Goal: Task Accomplishment & Management: Manage account settings

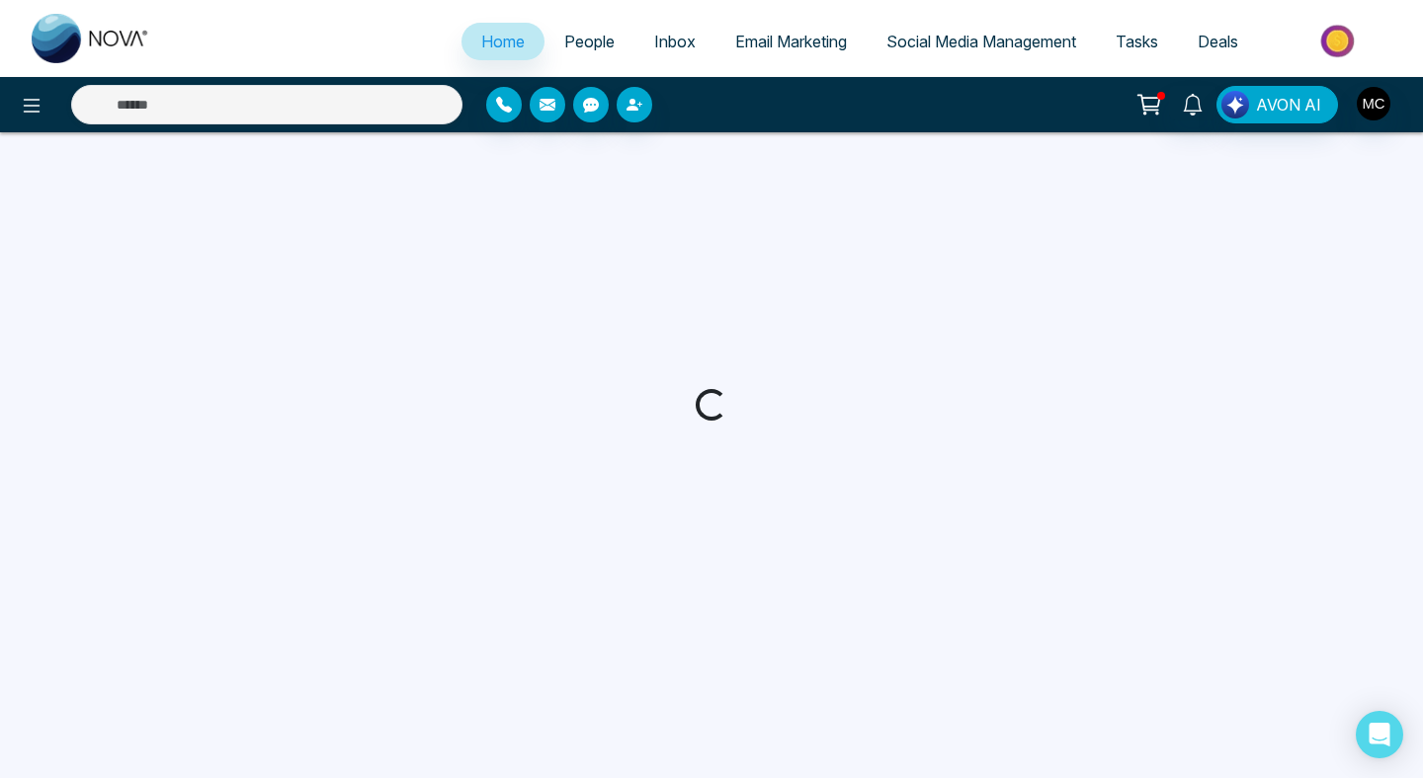
select select "*"
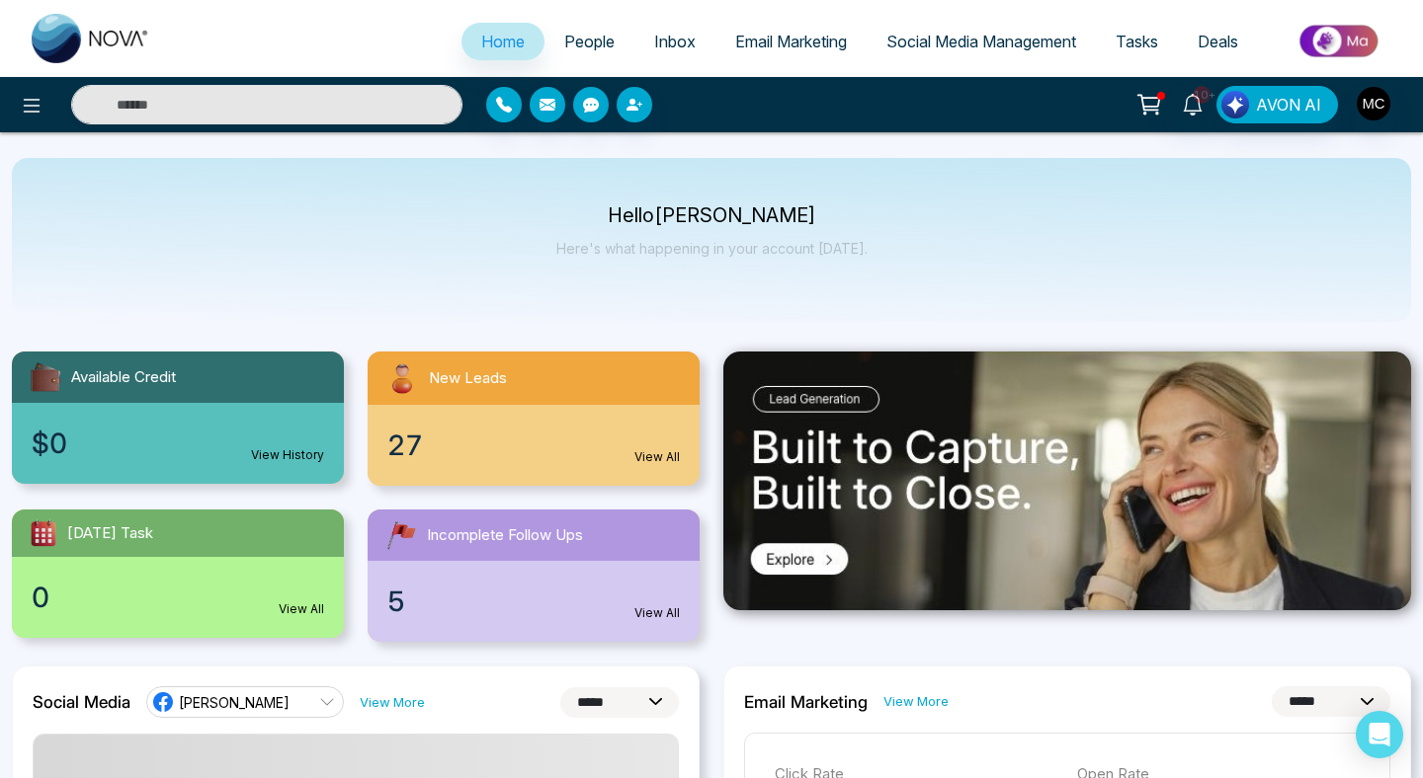
click at [520, 470] on div "27 View All" at bounding box center [533, 445] width 332 height 81
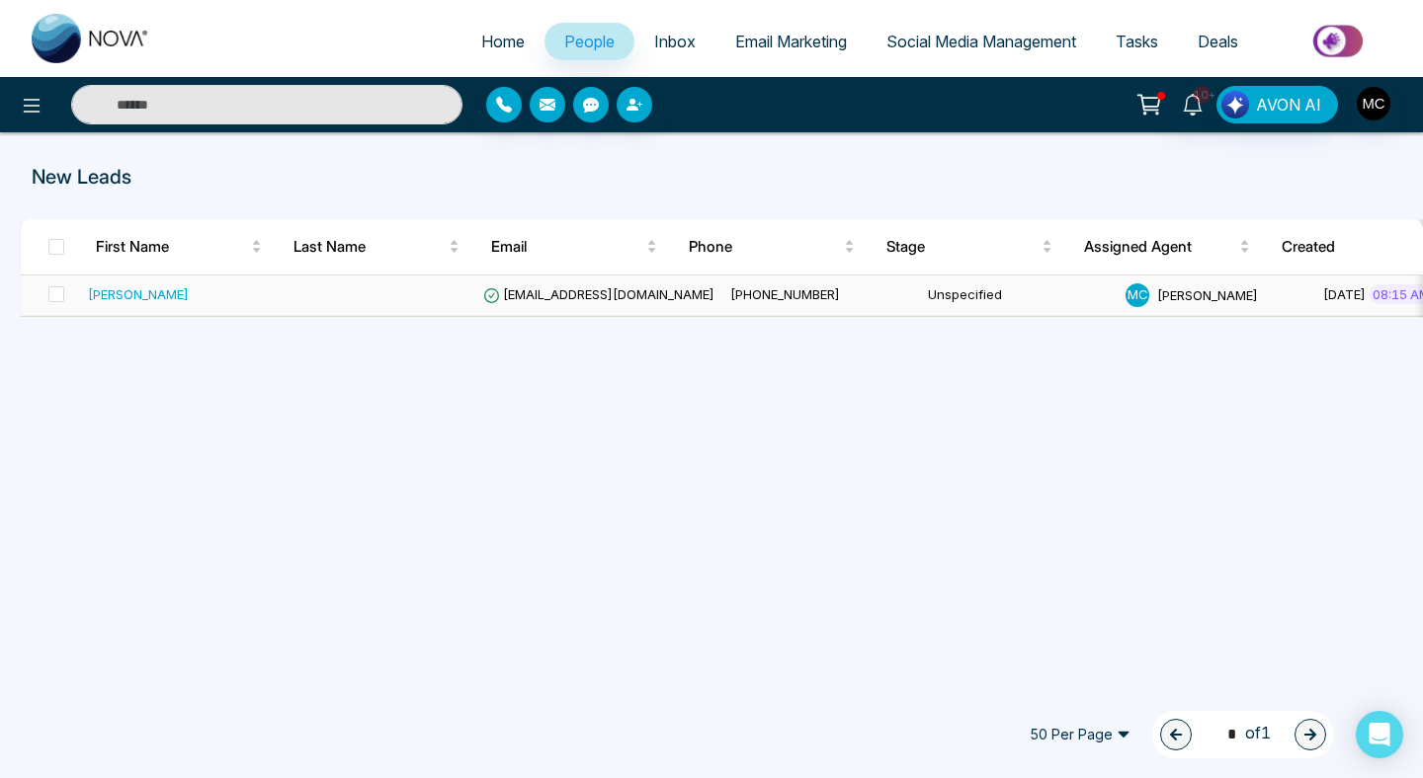
click at [545, 291] on span "[EMAIL_ADDRESS][DOMAIN_NAME]" at bounding box center [598, 294] width 231 height 16
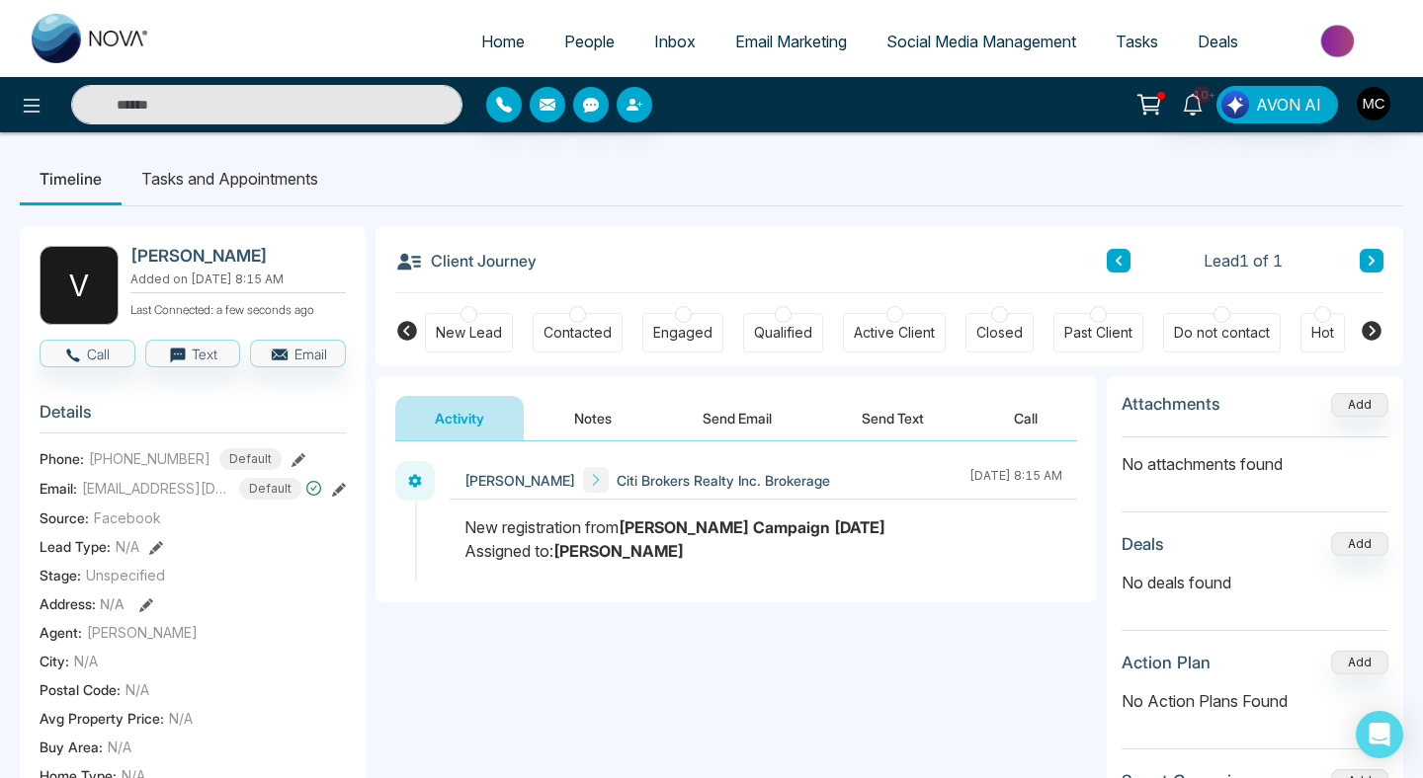
click at [194, 469] on span "[PHONE_NUMBER]" at bounding box center [150, 458] width 122 height 21
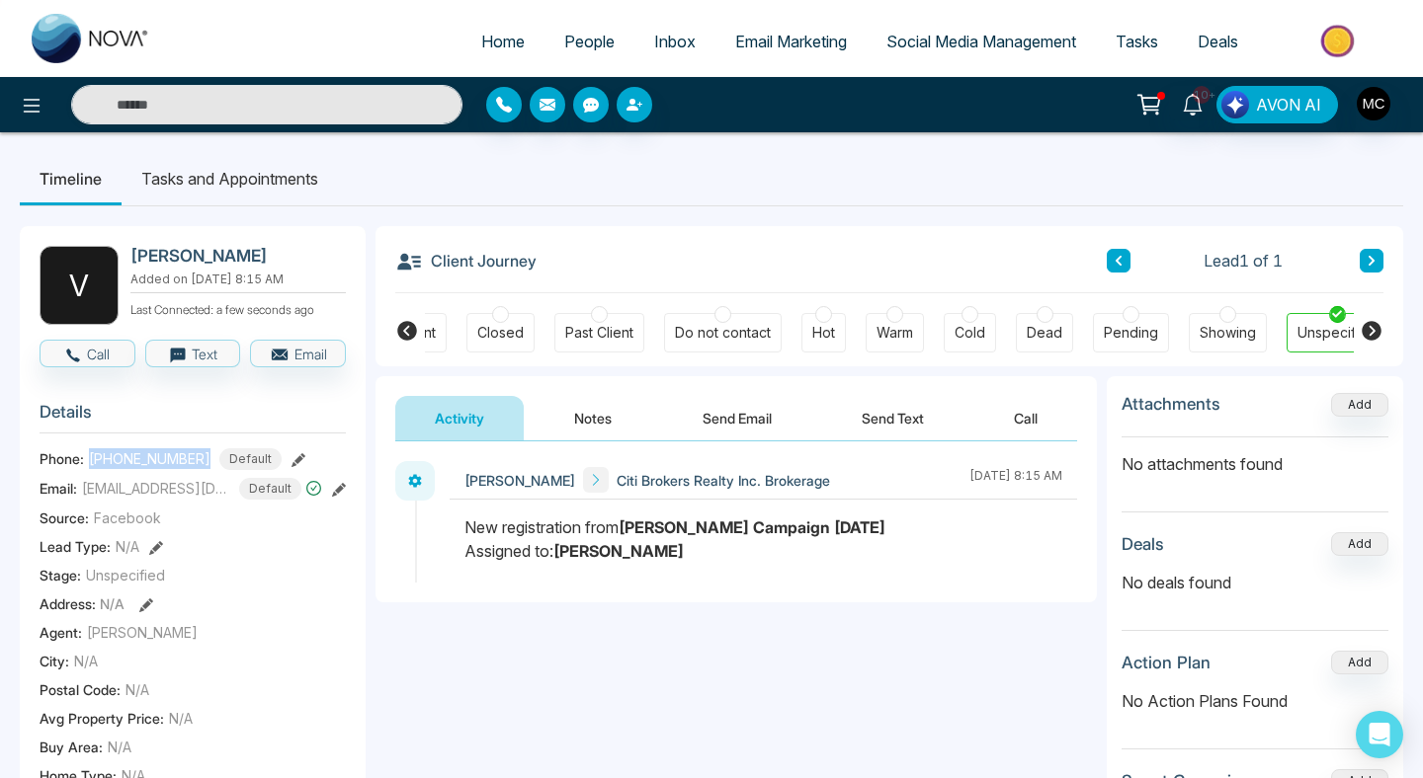
click at [103, 469] on span "[PHONE_NUMBER]" at bounding box center [150, 458] width 122 height 21
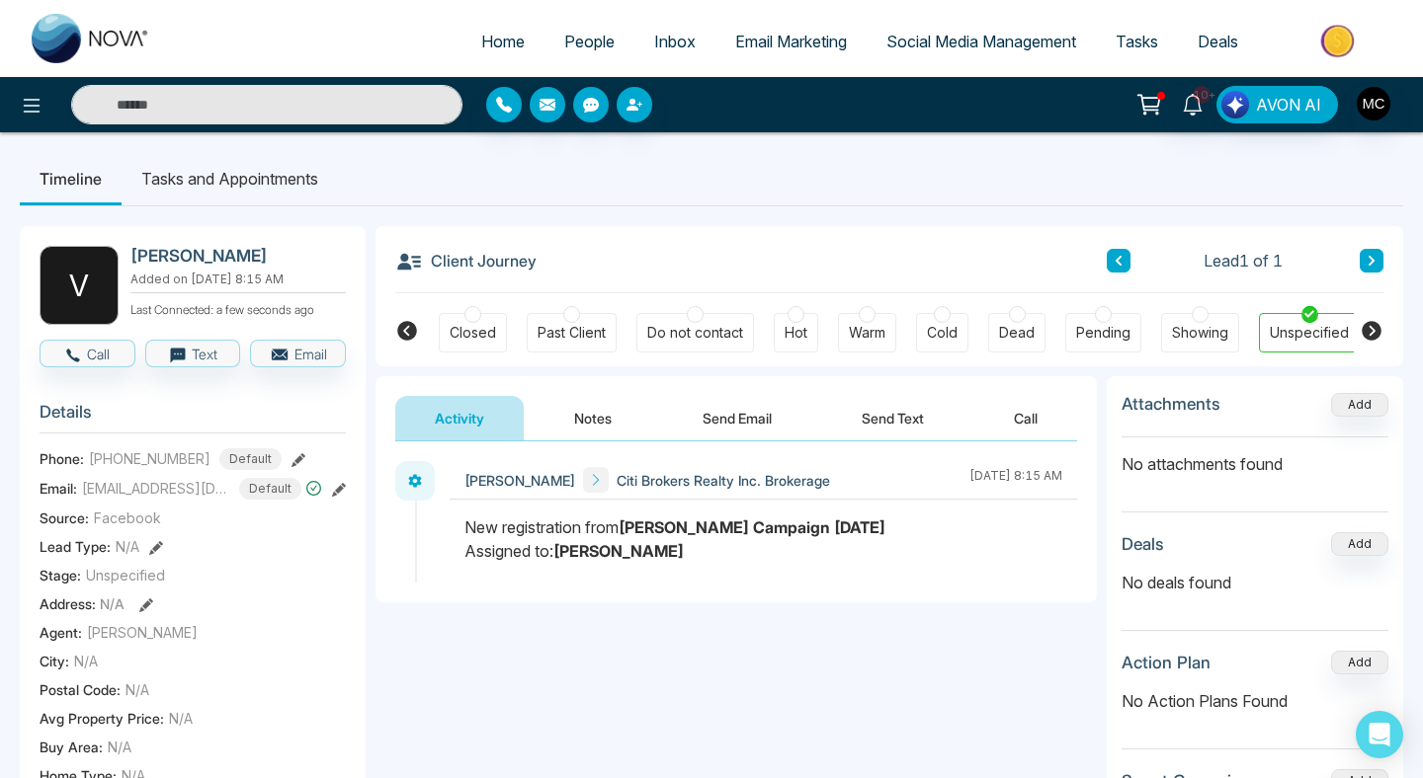
scroll to position [0, 530]
drag, startPoint x: 107, startPoint y: 473, endPoint x: 215, endPoint y: 465, distance: 109.0
click at [215, 465] on div "+16476884202 Default" at bounding box center [185, 459] width 193 height 22
copy span "6476884202"
drag, startPoint x: 131, startPoint y: 498, endPoint x: 253, endPoint y: 508, distance: 121.9
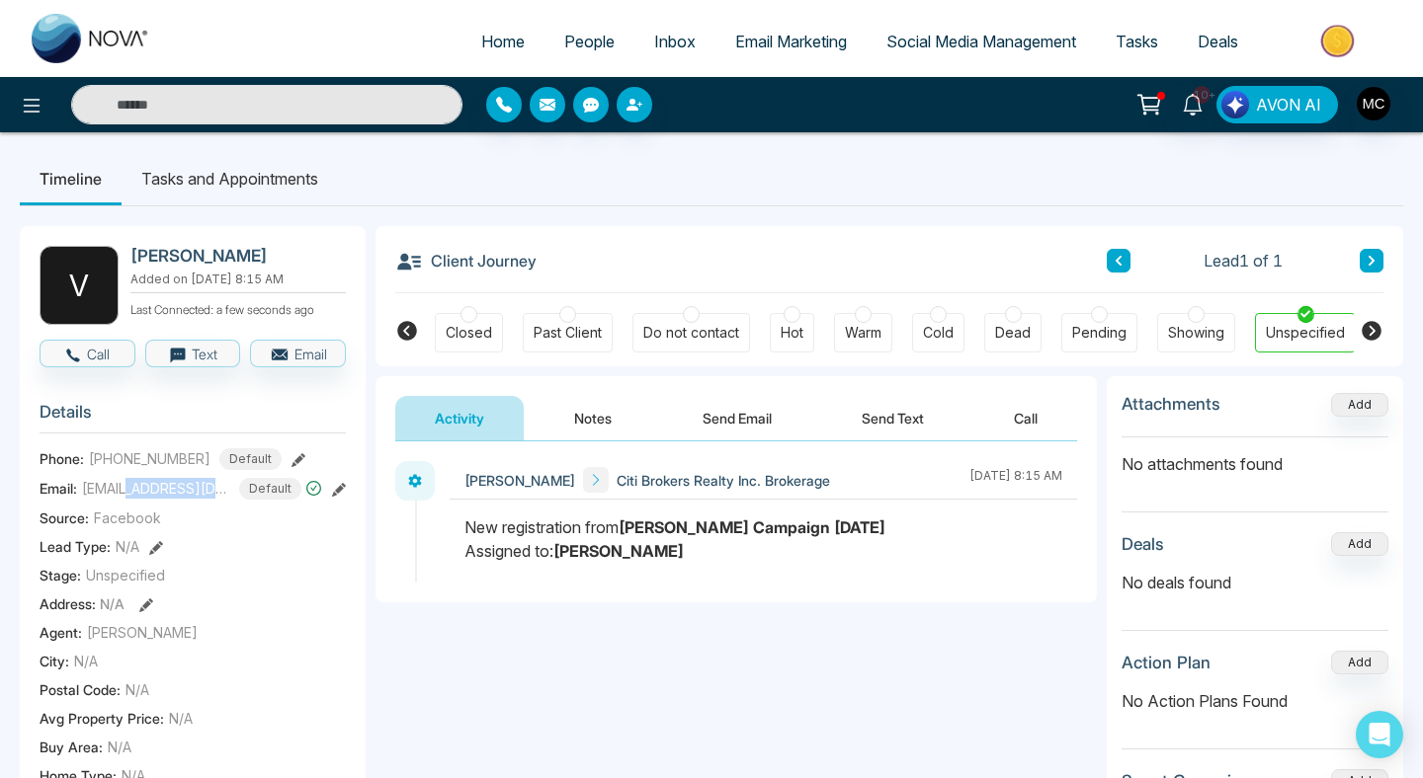
click at [253, 500] on div "Vinoy@vanthogroup.com Default" at bounding box center [202, 489] width 240 height 22
copy span "vanthogroup.com"
click at [579, 63] on ul "Home People Inbox Email Marketing Social Media Management Tasks Deals" at bounding box center [790, 43] width 1241 height 54
click at [580, 51] on link "People" at bounding box center [589, 42] width 90 height 38
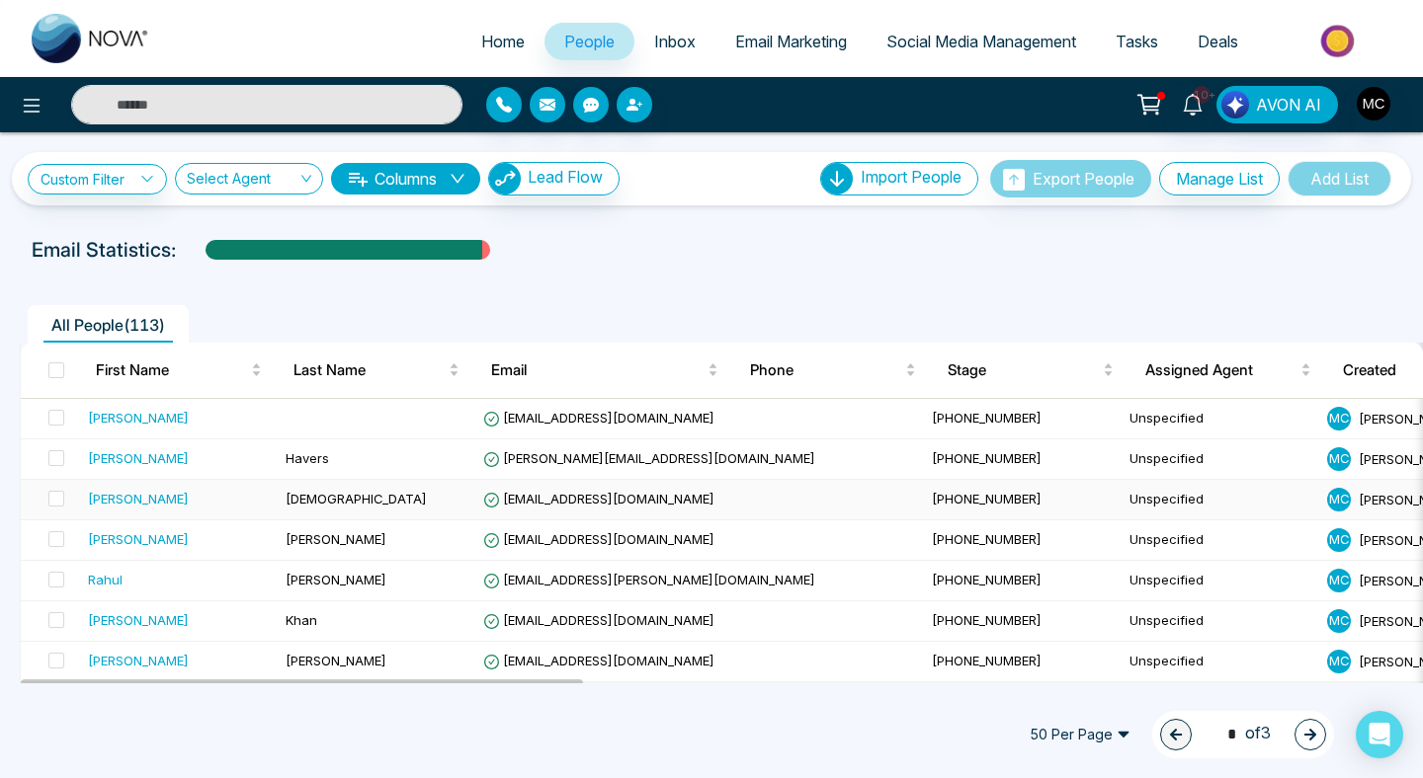
click at [311, 504] on span "[DEMOGRAPHIC_DATA]" at bounding box center [355, 499] width 141 height 16
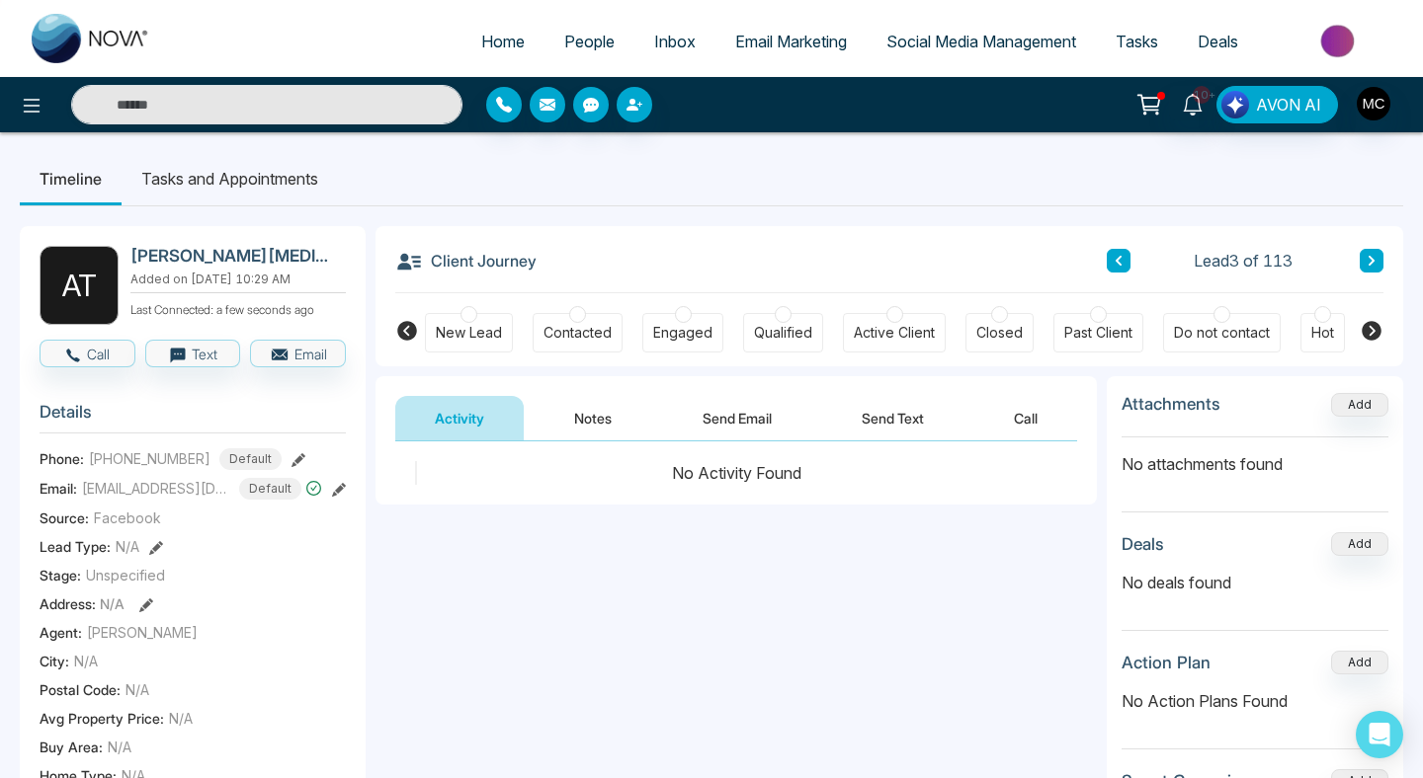
click at [587, 32] on span "People" at bounding box center [589, 42] width 50 height 20
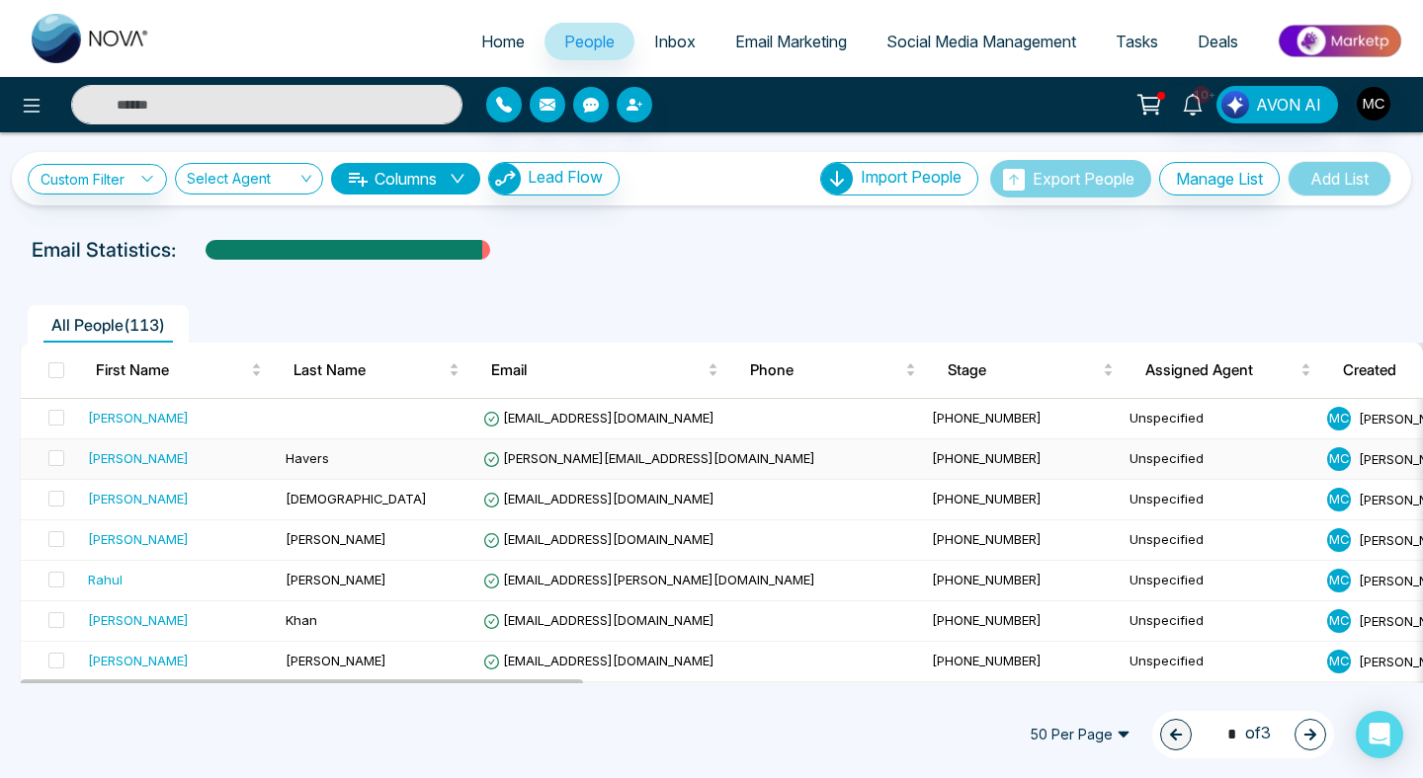
click at [390, 452] on td "Havers" at bounding box center [377, 460] width 198 height 41
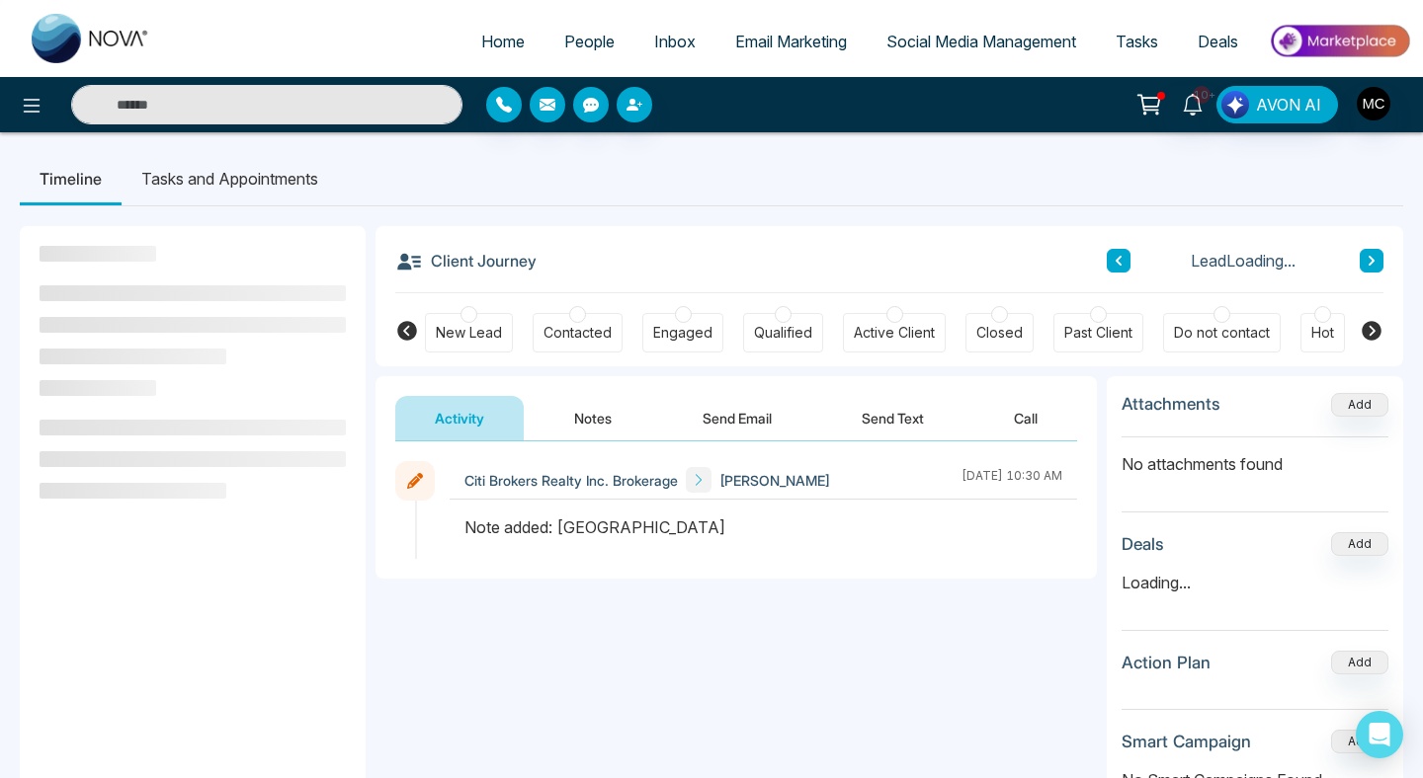
click at [573, 32] on span "People" at bounding box center [589, 42] width 50 height 20
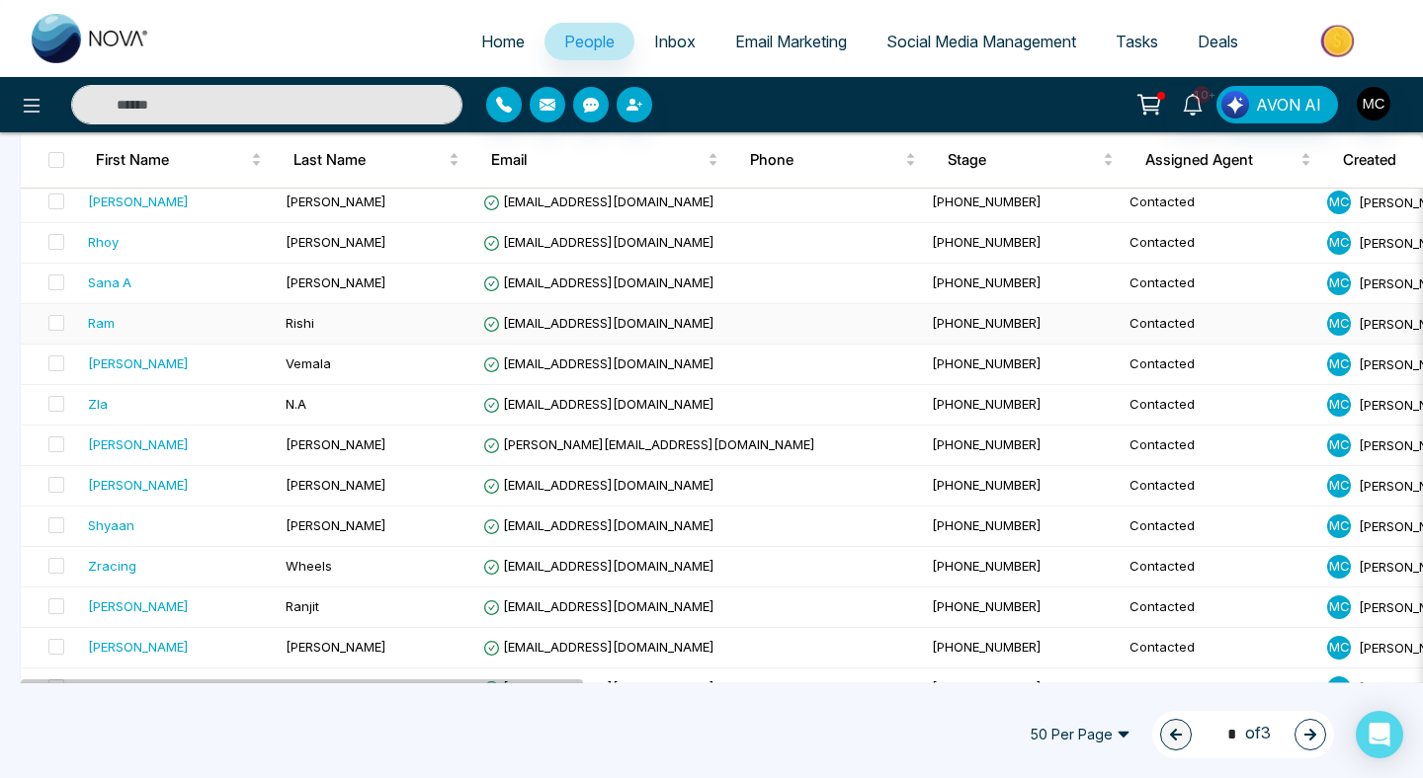
scroll to position [1746, 0]
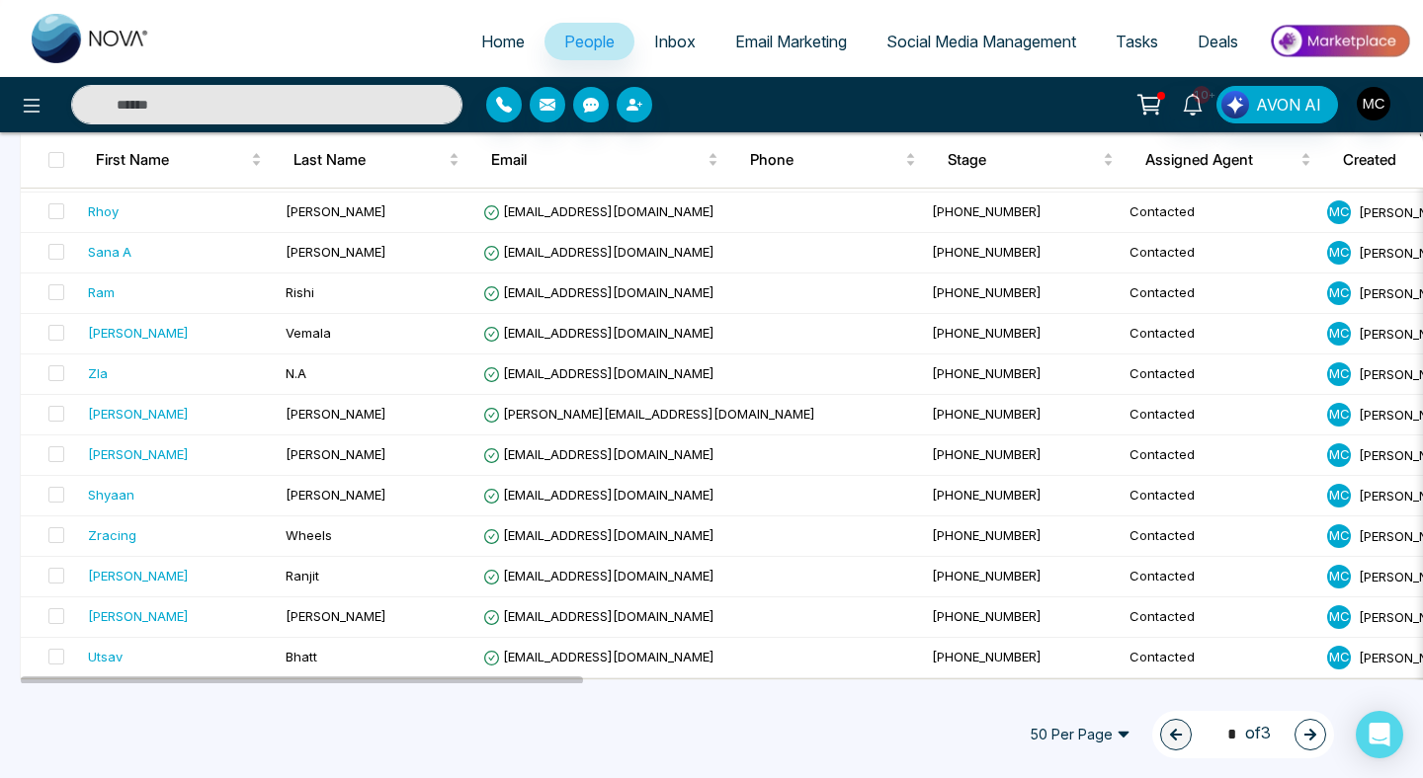
click at [1094, 737] on span "50 Per Page" at bounding box center [1080, 735] width 128 height 32
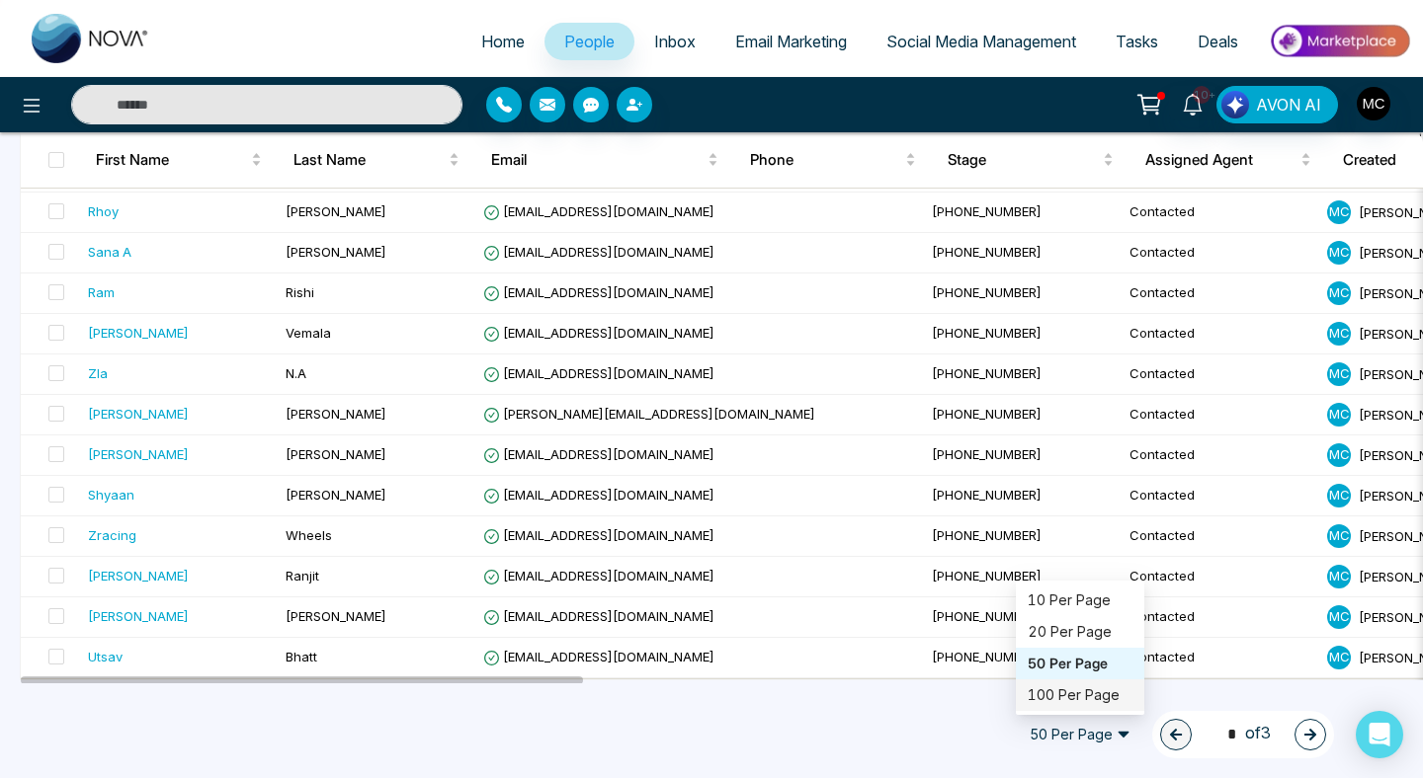
click at [1091, 693] on div "100 Per Page" at bounding box center [1079, 696] width 105 height 22
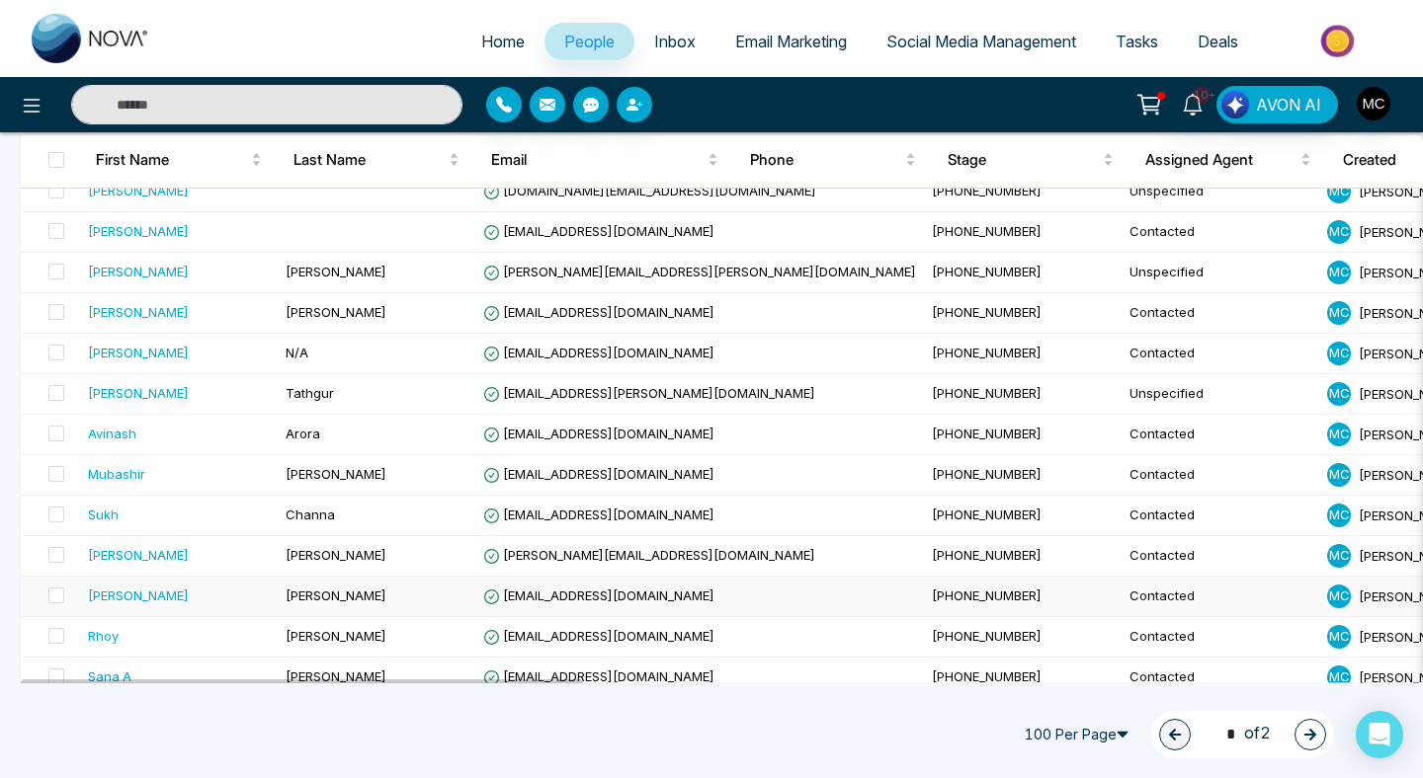
scroll to position [1297, 0]
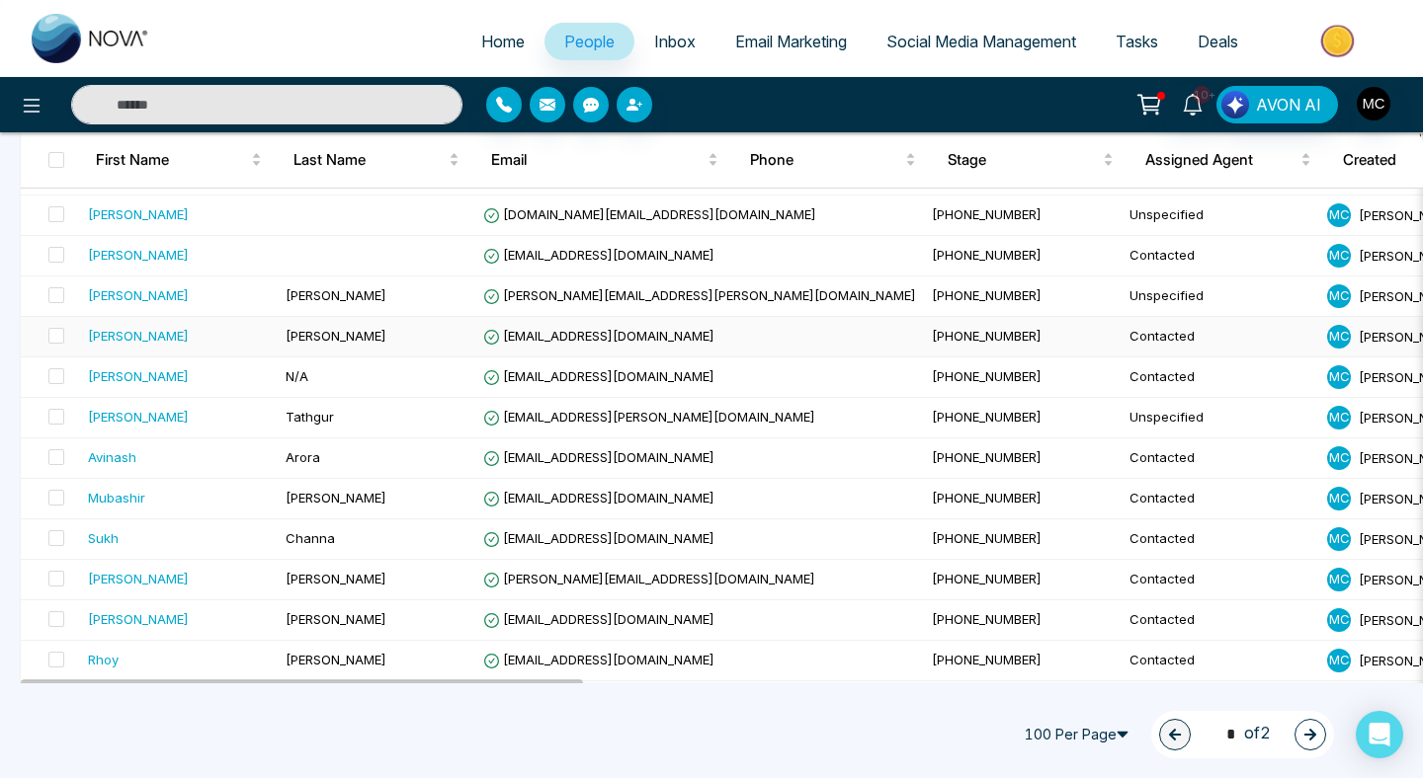
click at [628, 335] on span "[EMAIL_ADDRESS][DOMAIN_NAME]" at bounding box center [598, 336] width 231 height 16
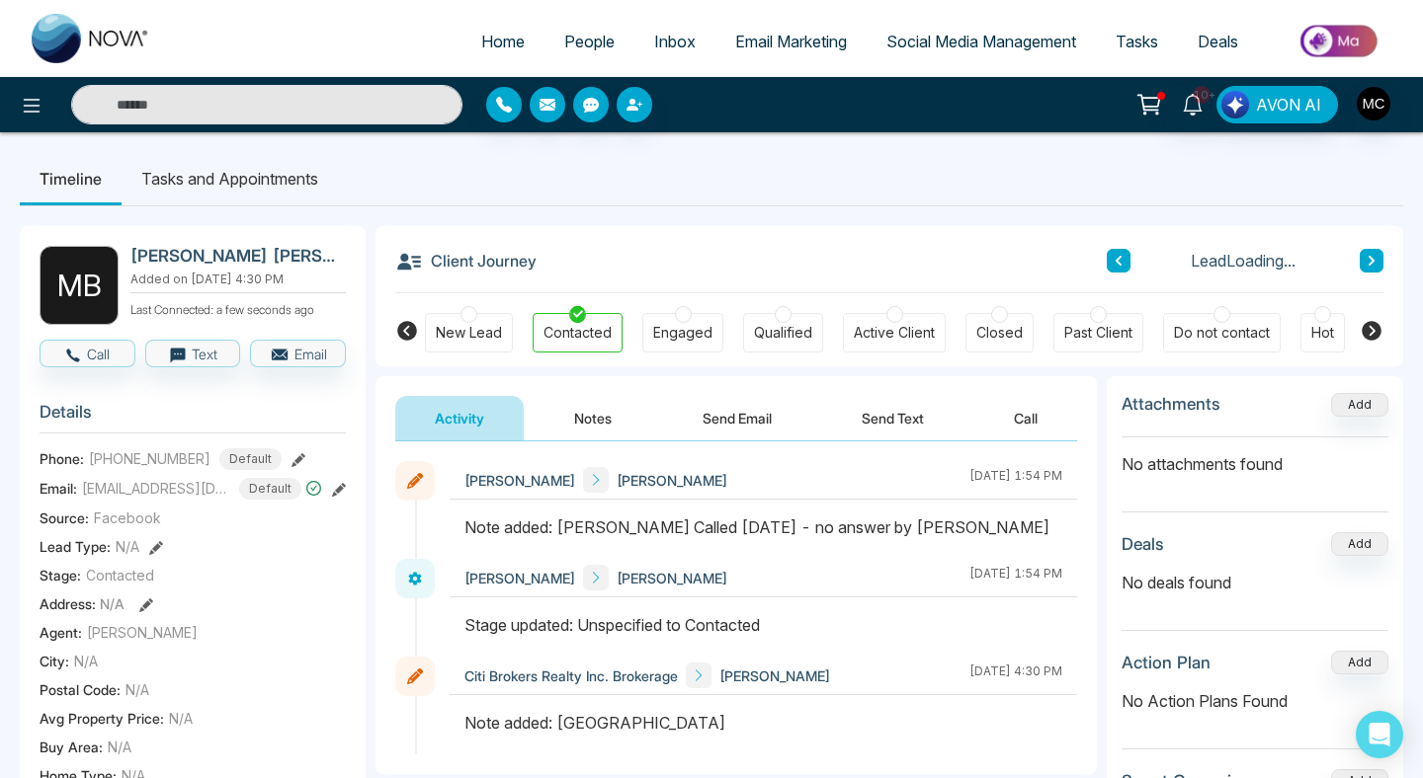
click at [564, 48] on span "People" at bounding box center [589, 42] width 50 height 20
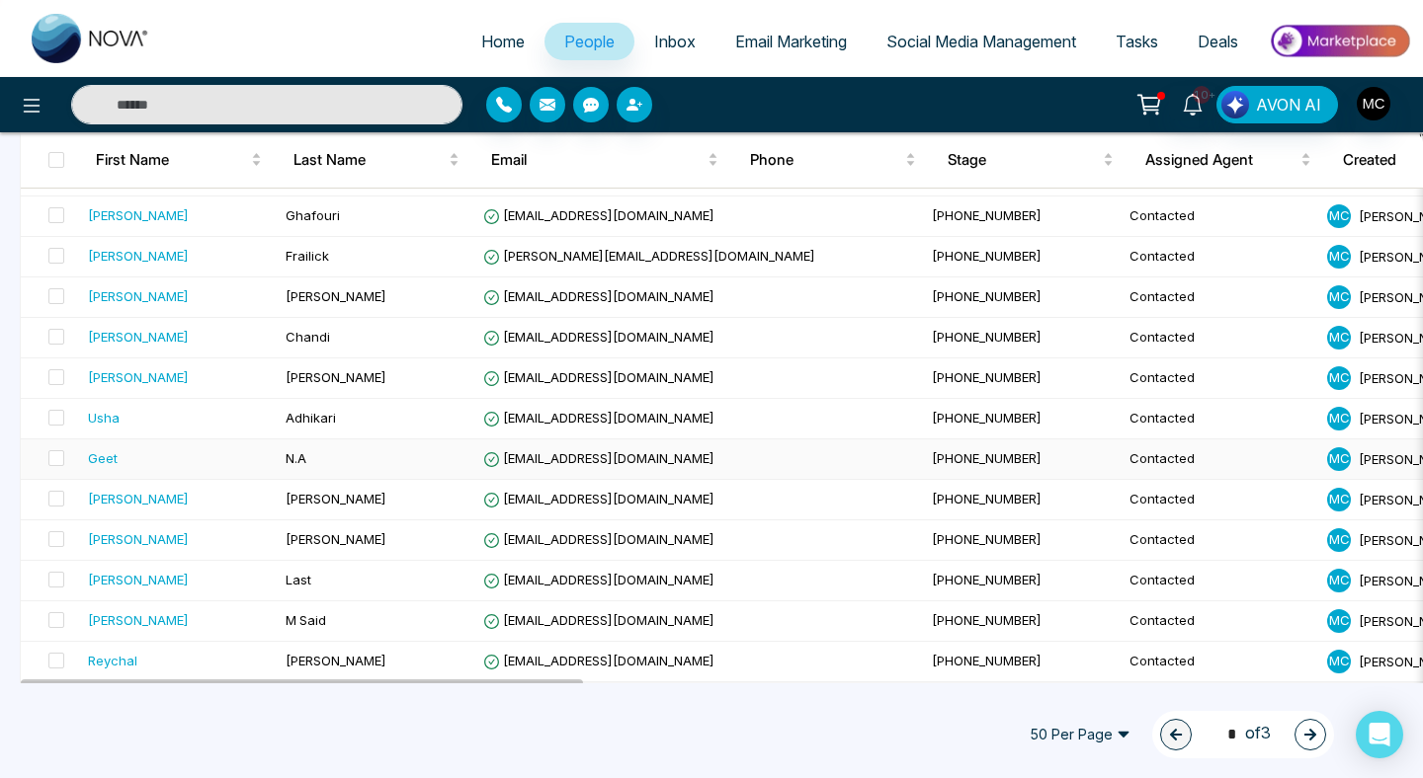
scroll to position [780, 0]
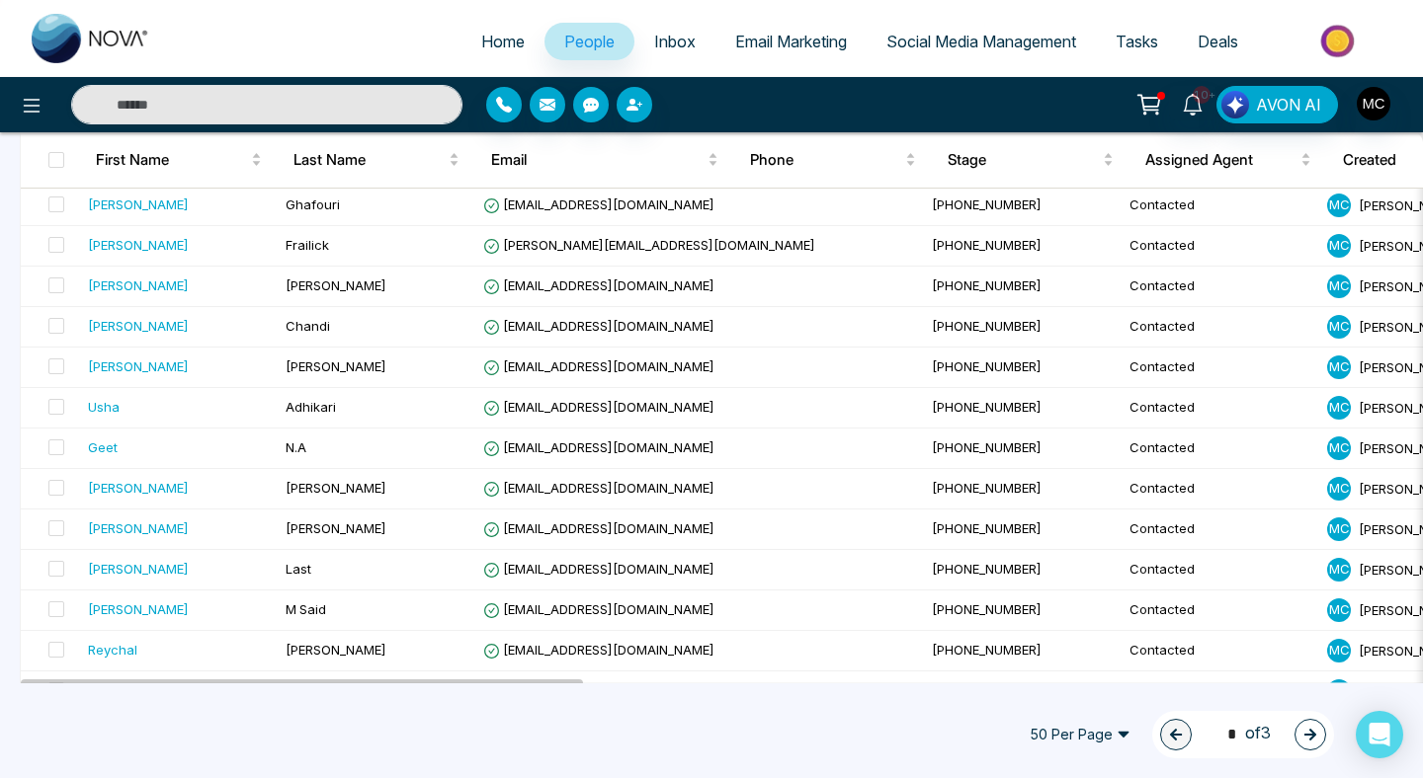
click at [489, 52] on link "Home" at bounding box center [502, 42] width 83 height 38
select select "*"
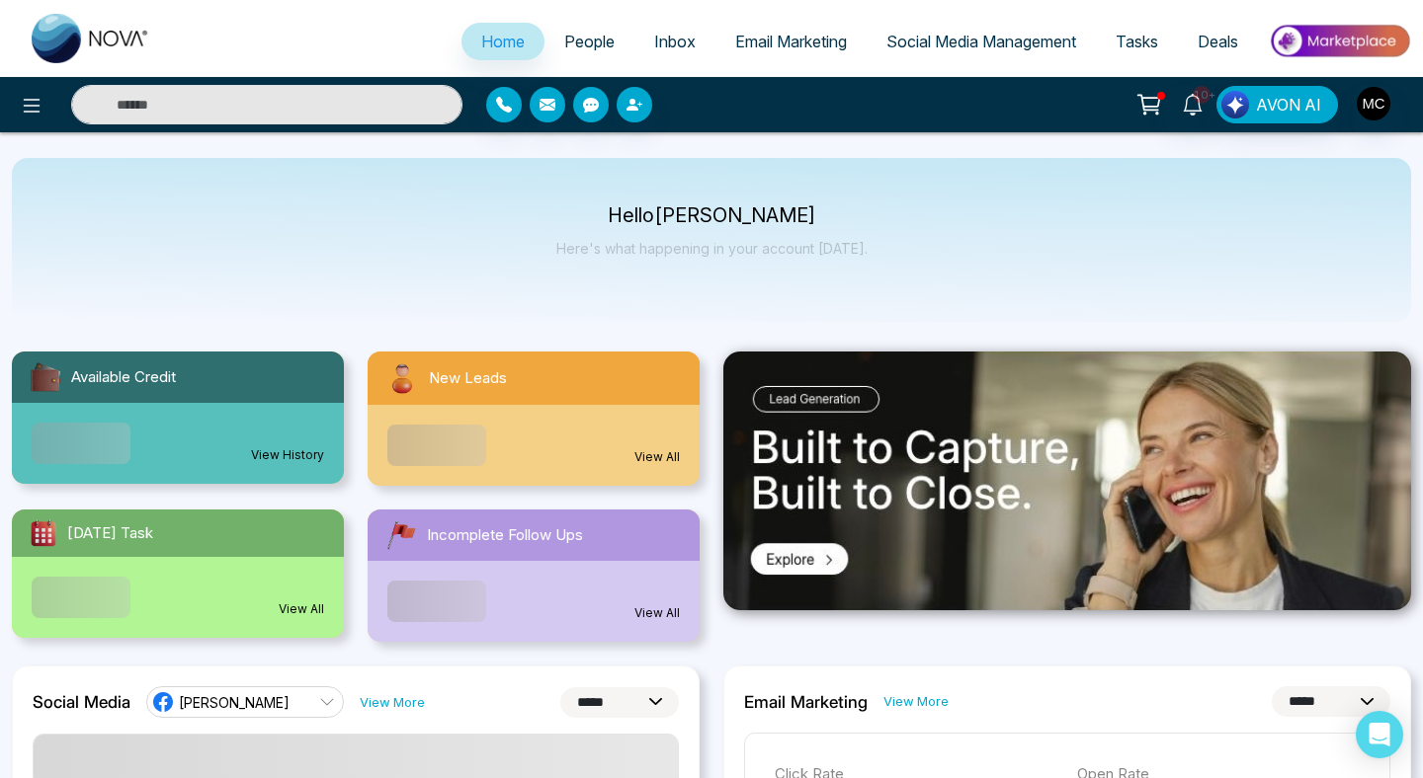
click at [549, 441] on div "View All" at bounding box center [533, 445] width 332 height 81
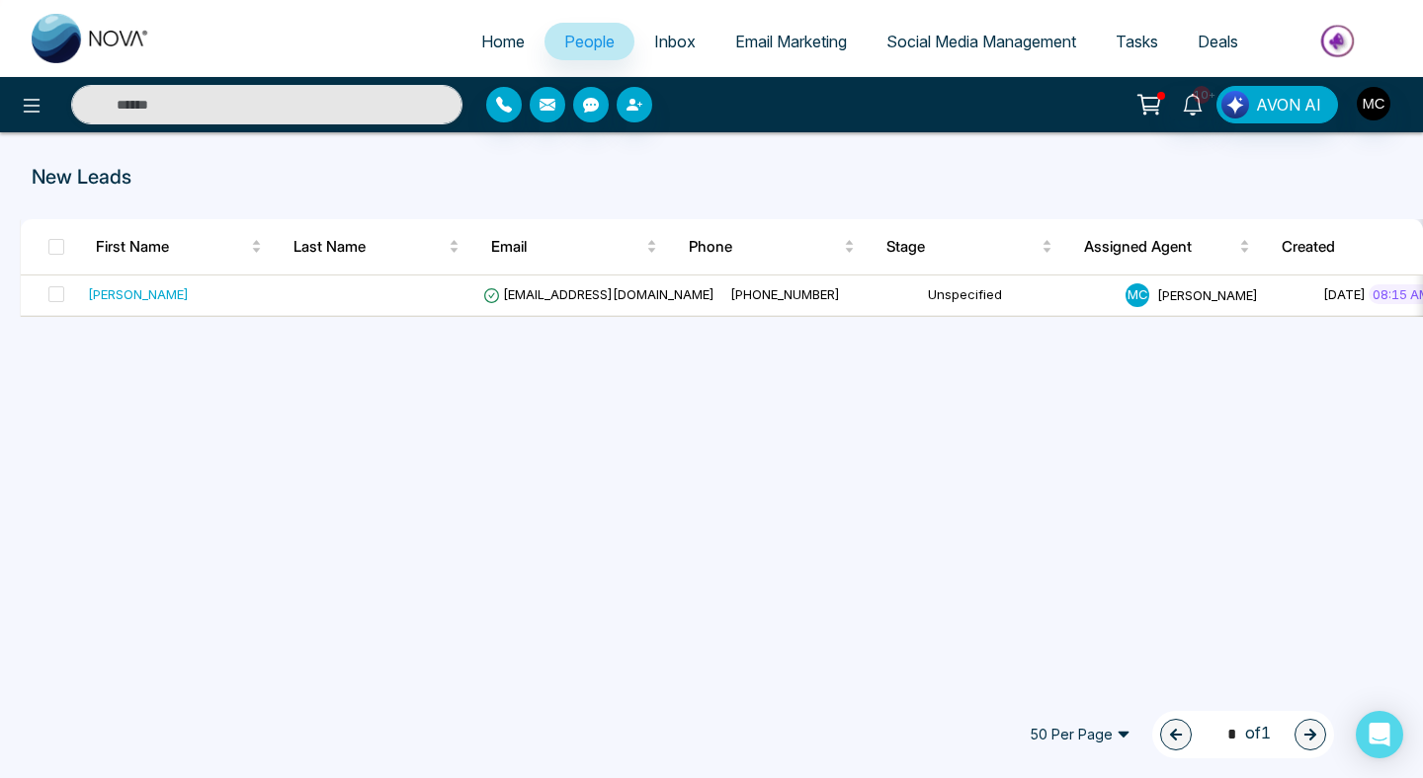
click at [588, 50] on span "People" at bounding box center [589, 42] width 50 height 20
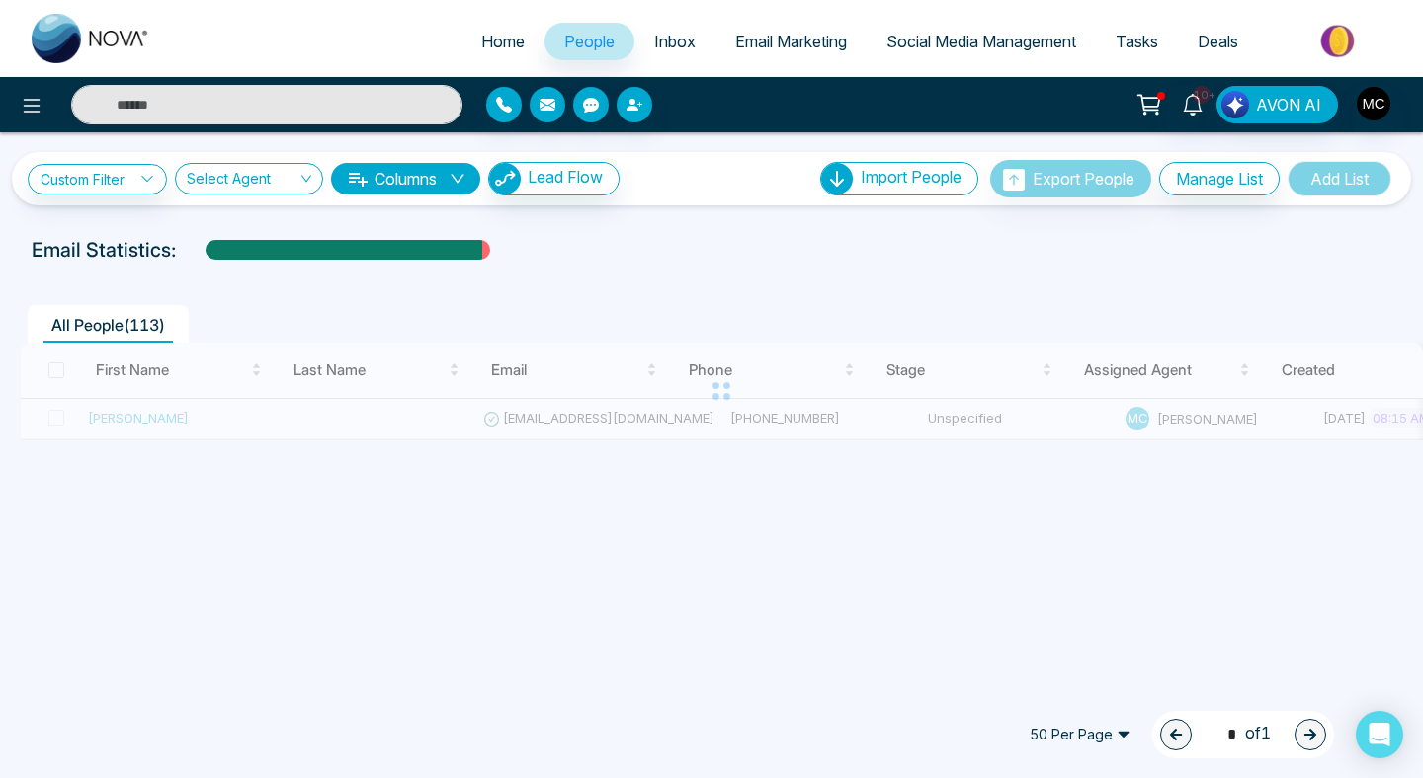
click at [588, 50] on span "People" at bounding box center [589, 42] width 50 height 20
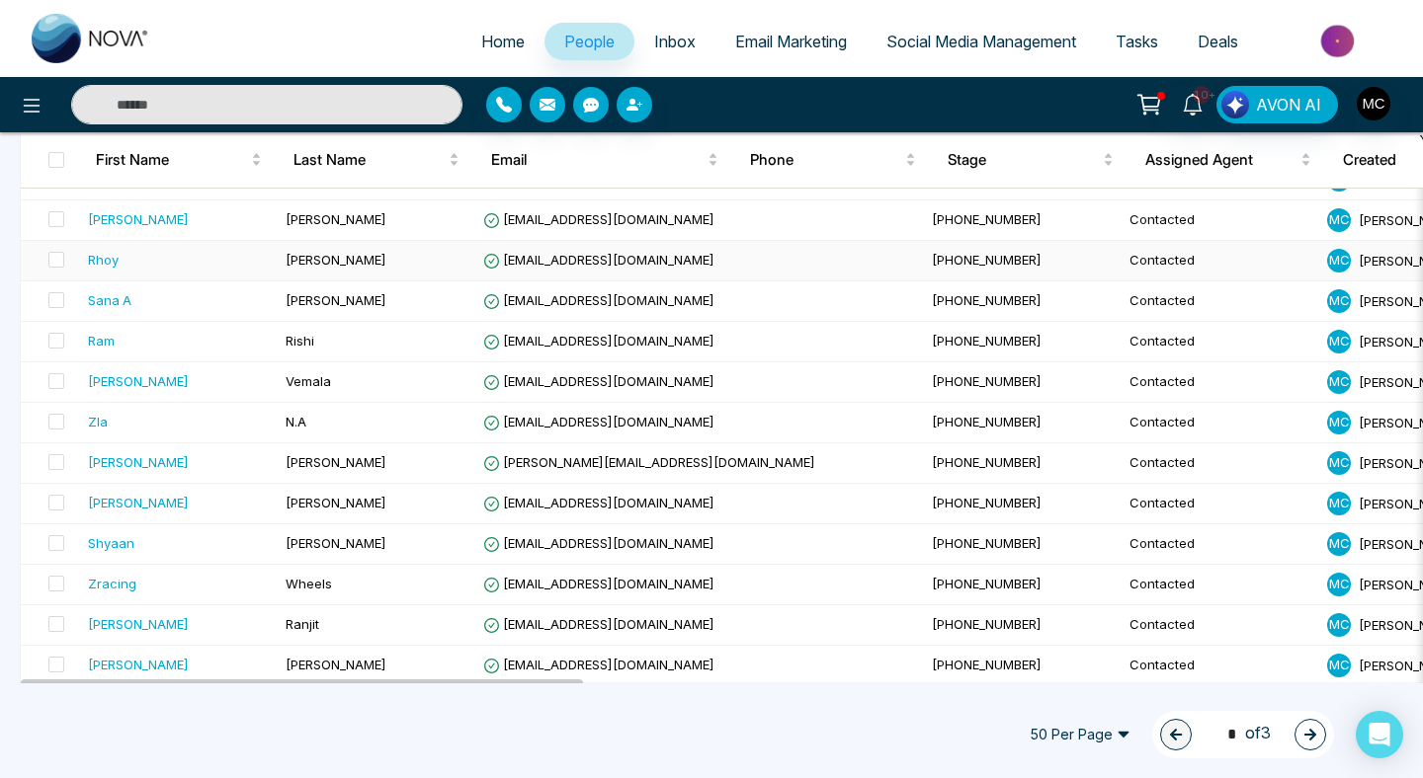
scroll to position [1746, 0]
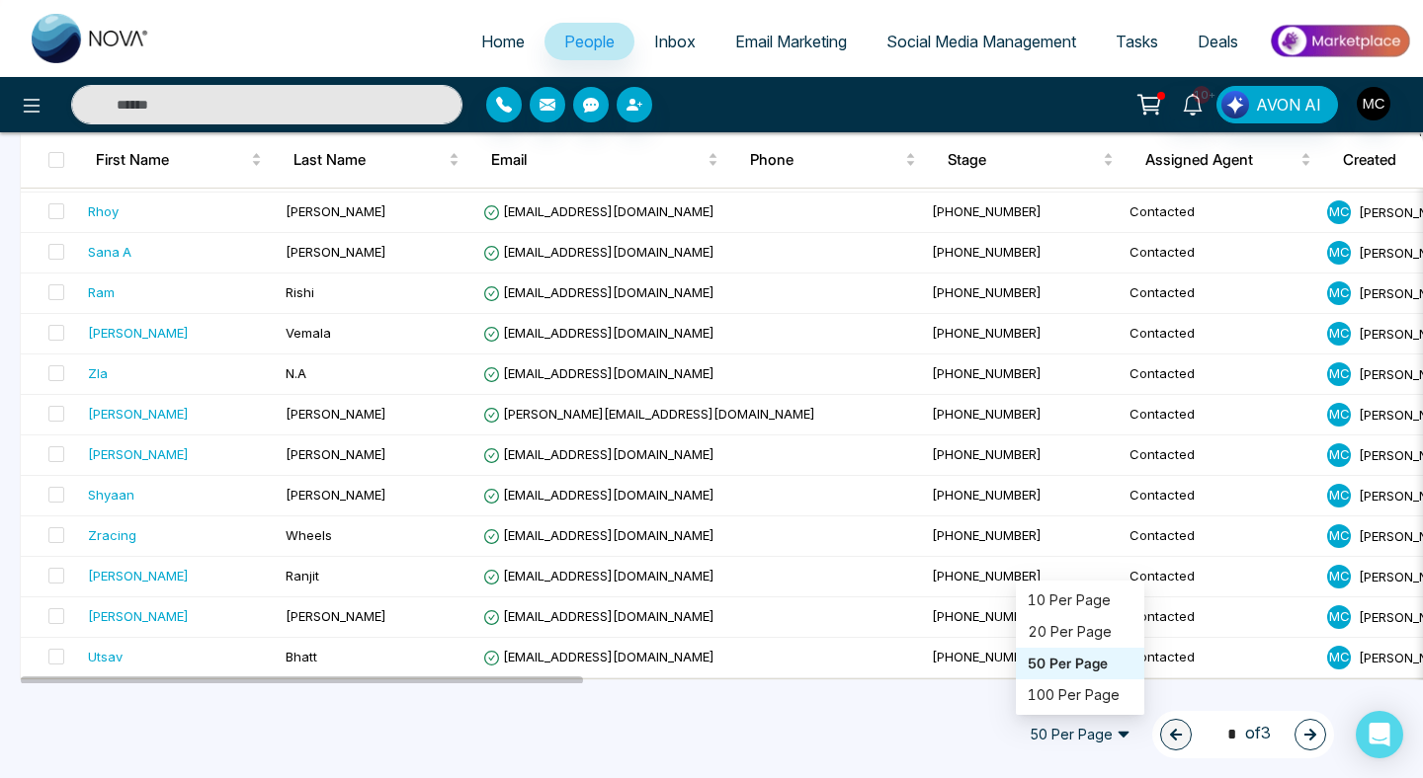
click at [1078, 740] on span "50 Per Page" at bounding box center [1080, 735] width 128 height 32
click at [1032, 695] on div "100 Per Page" at bounding box center [1079, 696] width 105 height 22
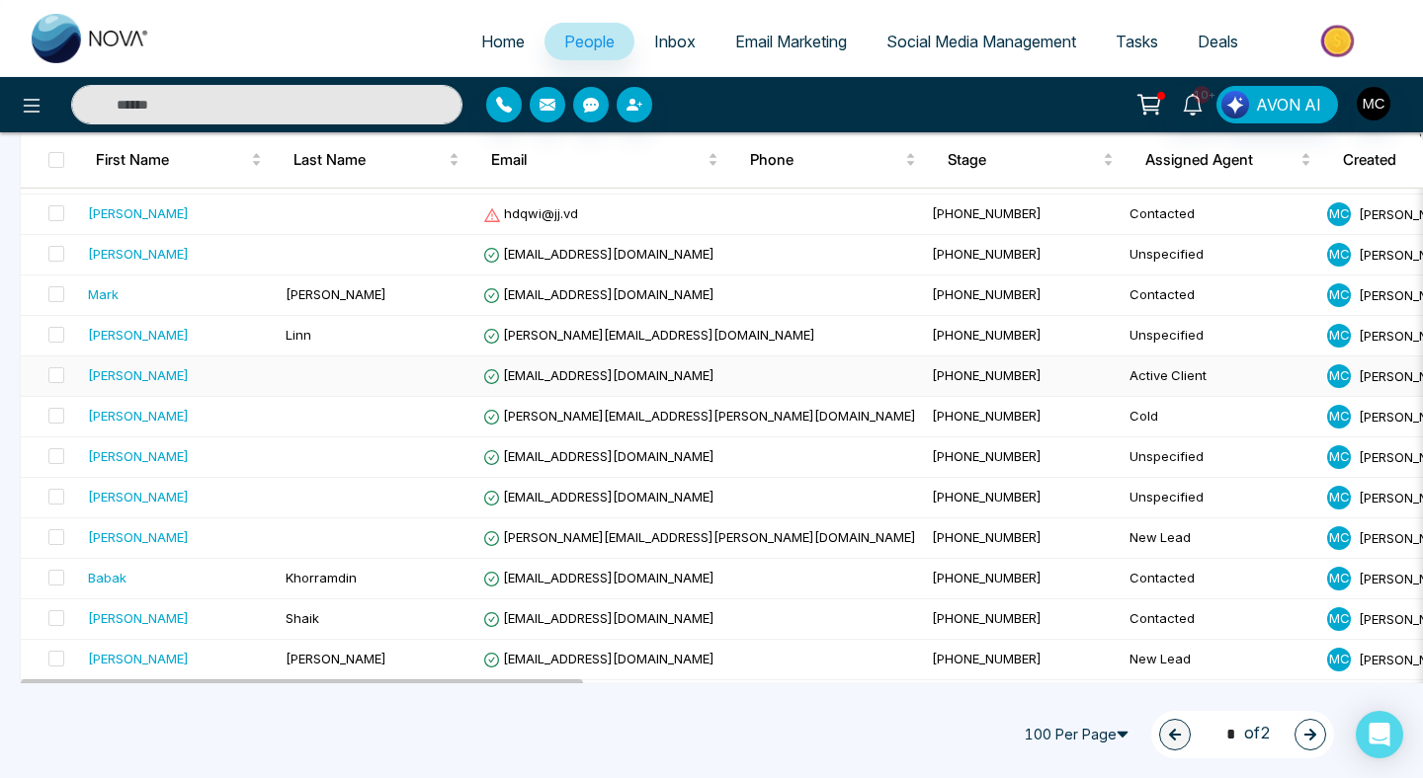
scroll to position [2963, 0]
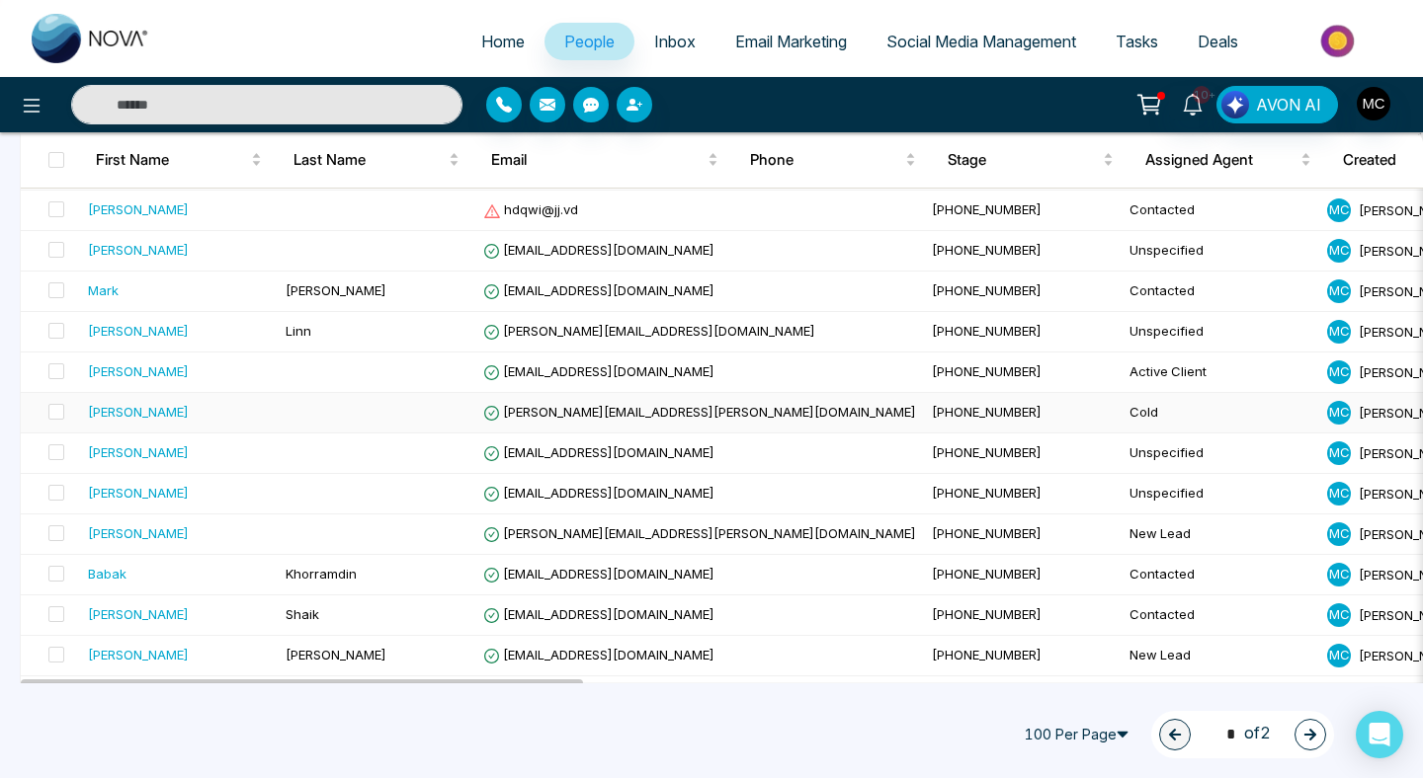
click at [296, 428] on td at bounding box center [377, 413] width 198 height 41
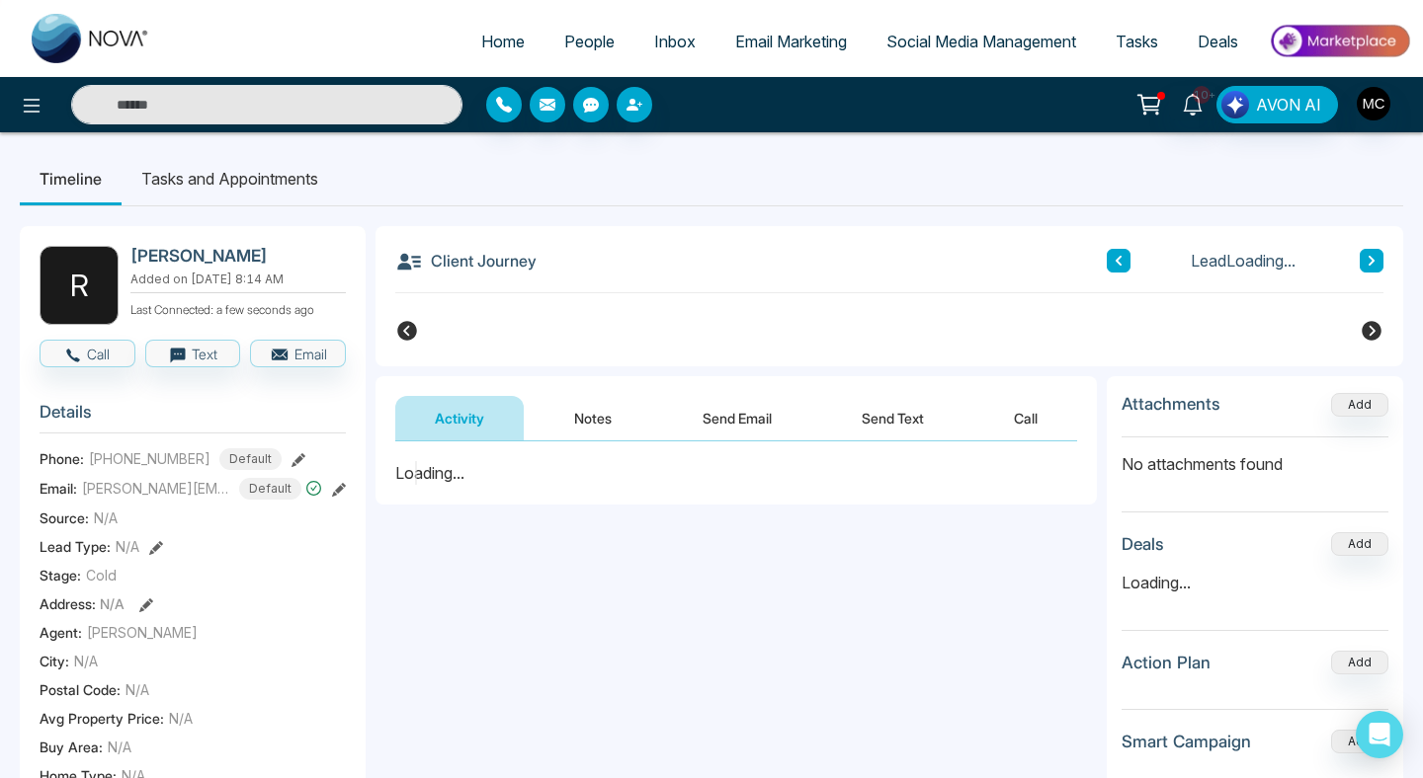
click at [577, 45] on span "People" at bounding box center [589, 42] width 50 height 20
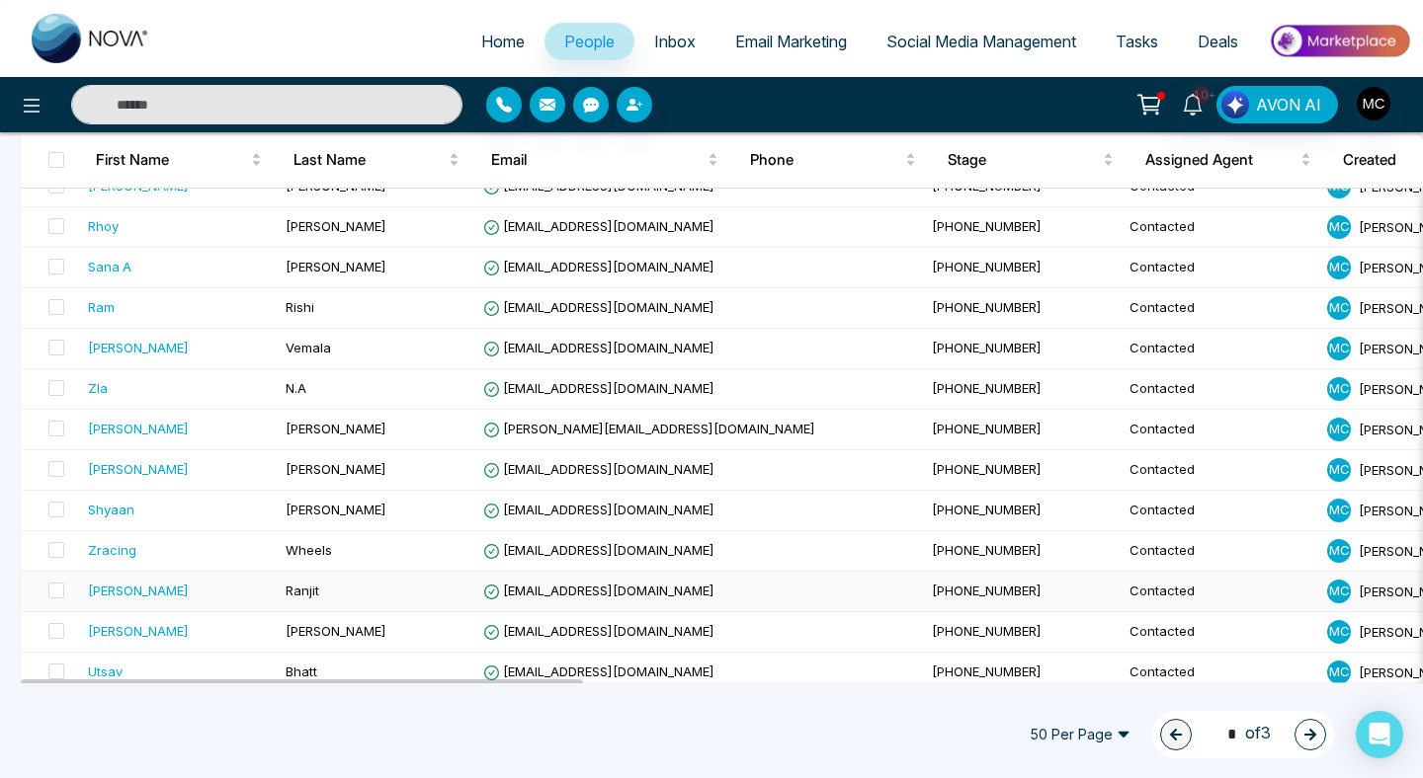
scroll to position [1746, 0]
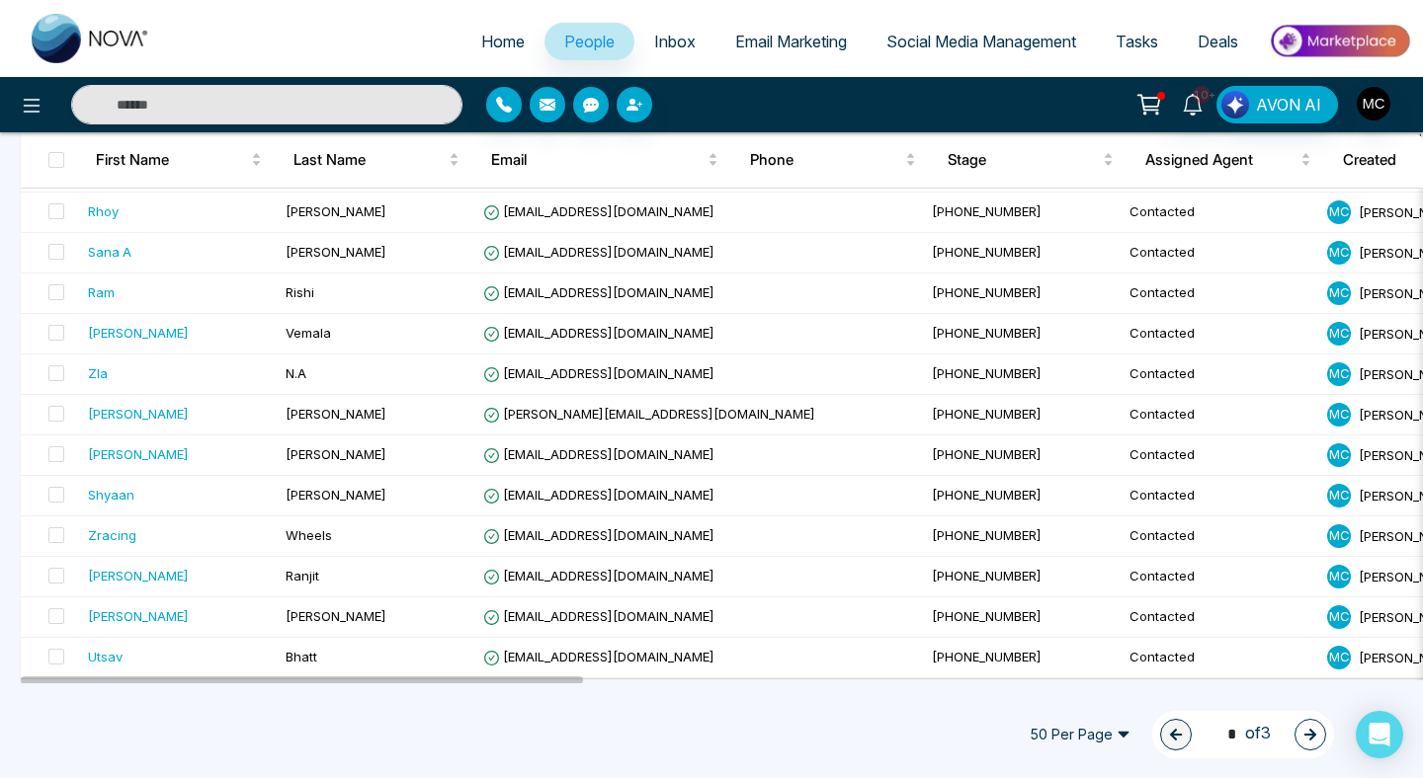
click at [1097, 738] on span "50 Per Page" at bounding box center [1080, 735] width 128 height 32
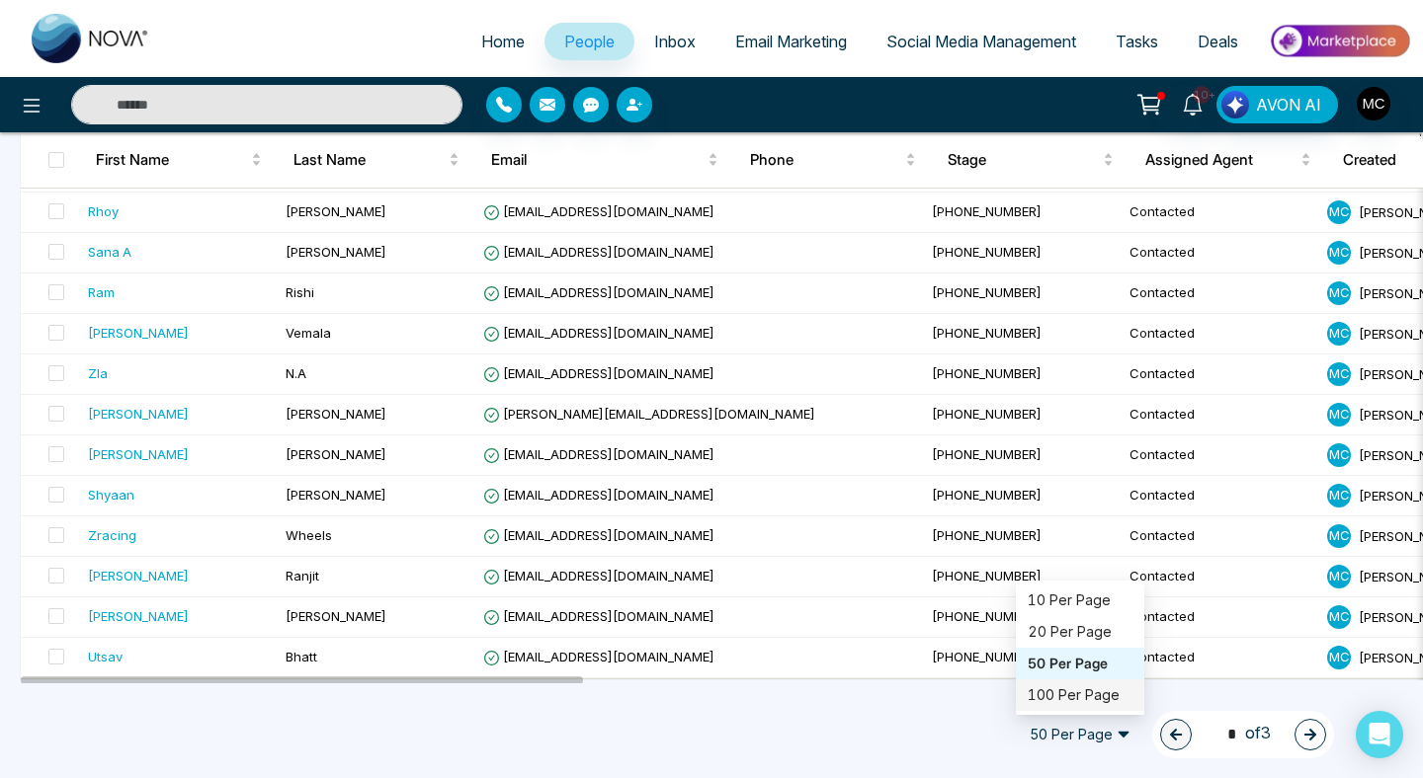
click at [1087, 688] on div "100 Per Page" at bounding box center [1079, 696] width 105 height 22
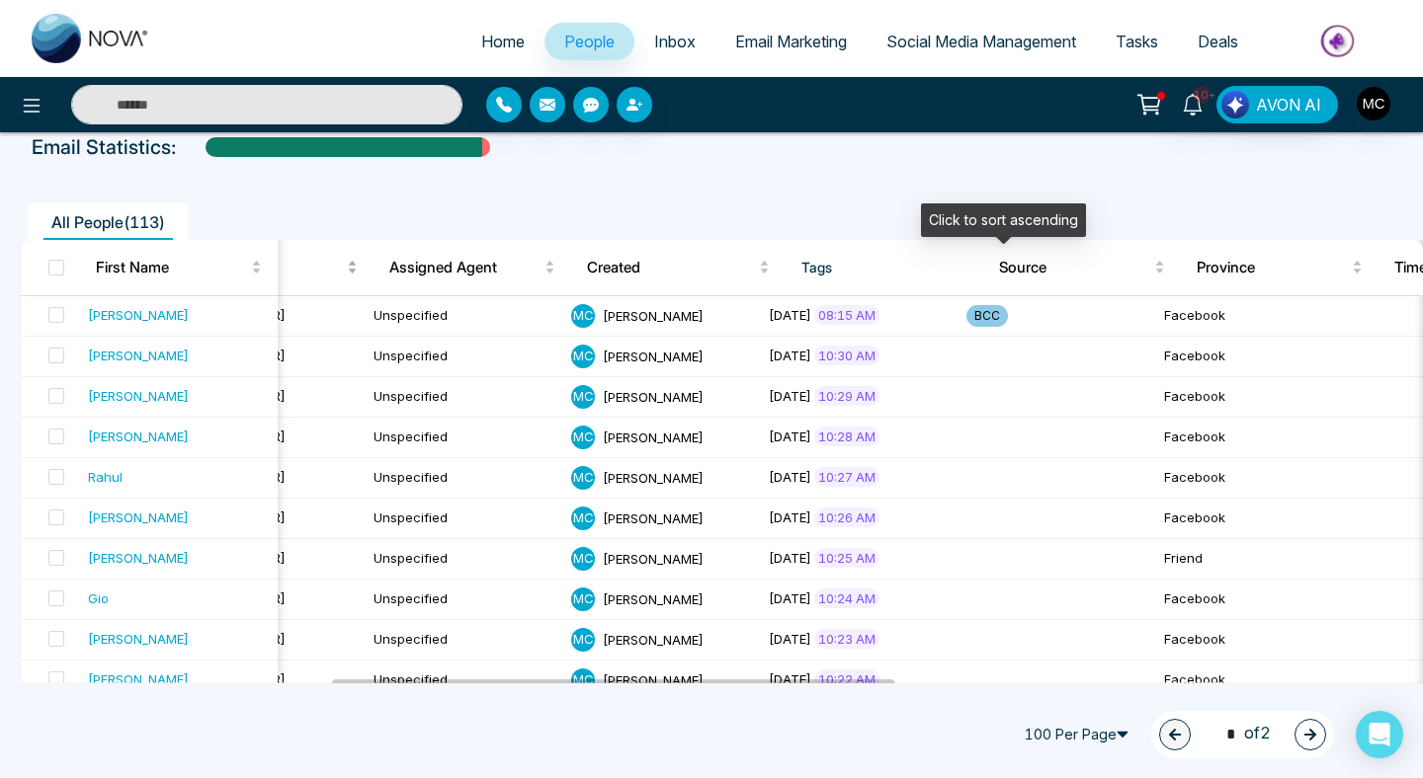
scroll to position [0, 0]
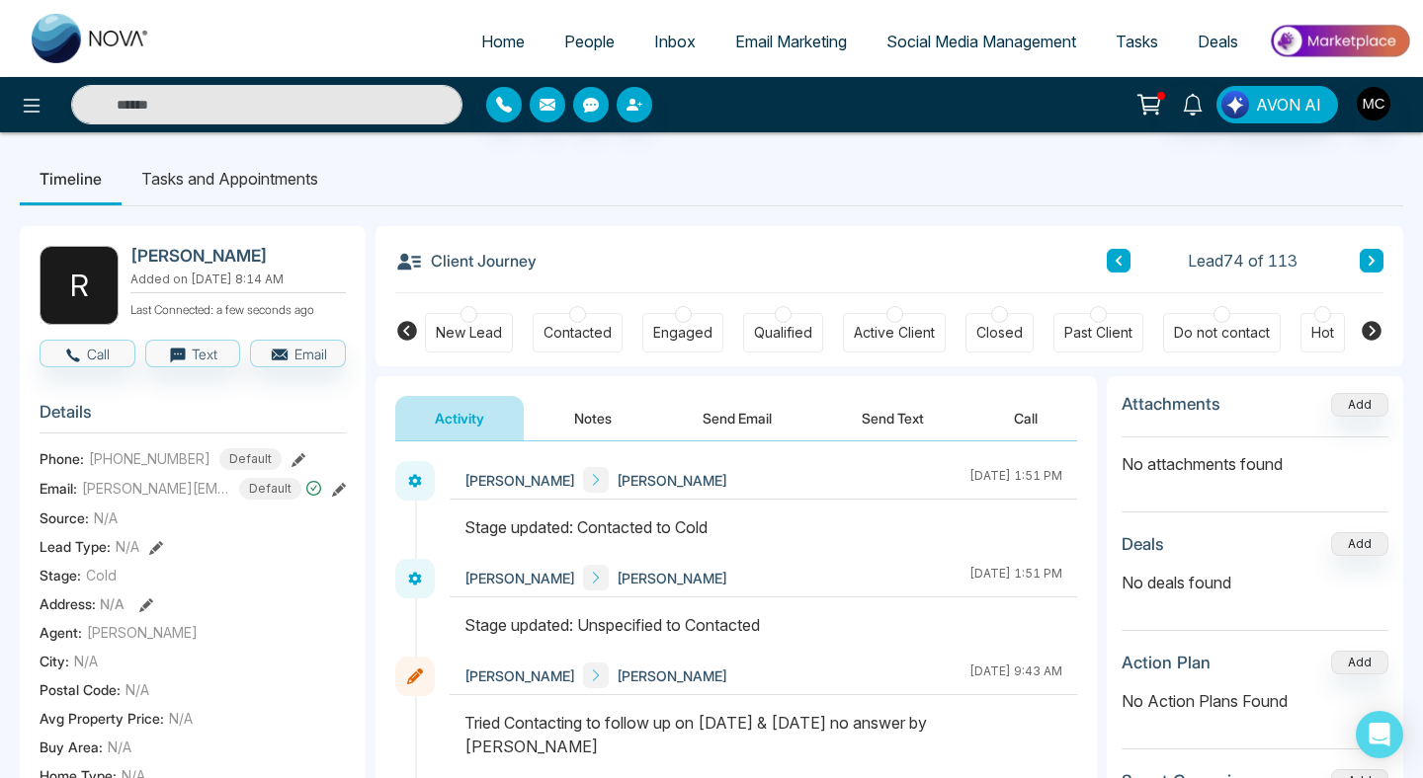
click at [547, 33] on link "People" at bounding box center [589, 42] width 90 height 38
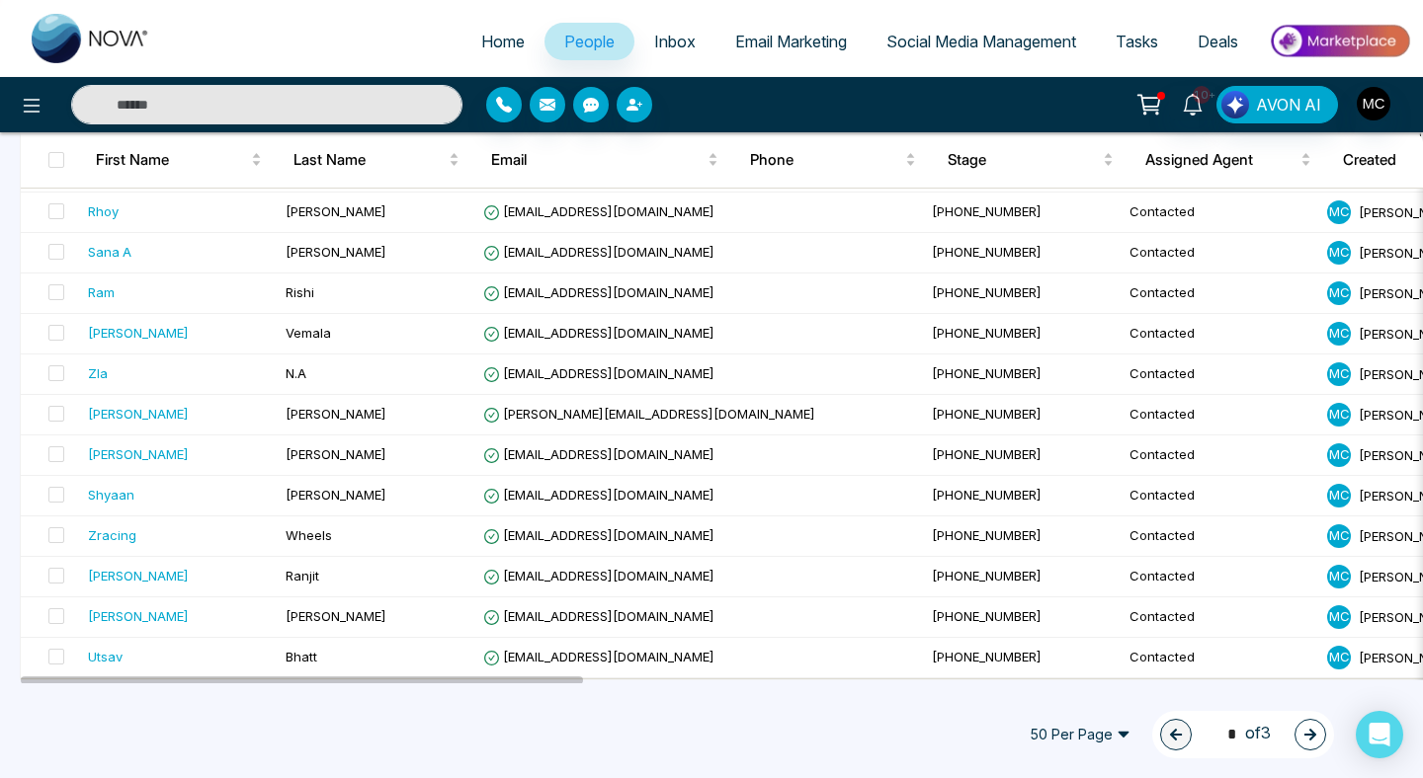
click at [1019, 723] on span "50 Per Page" at bounding box center [1080, 735] width 128 height 32
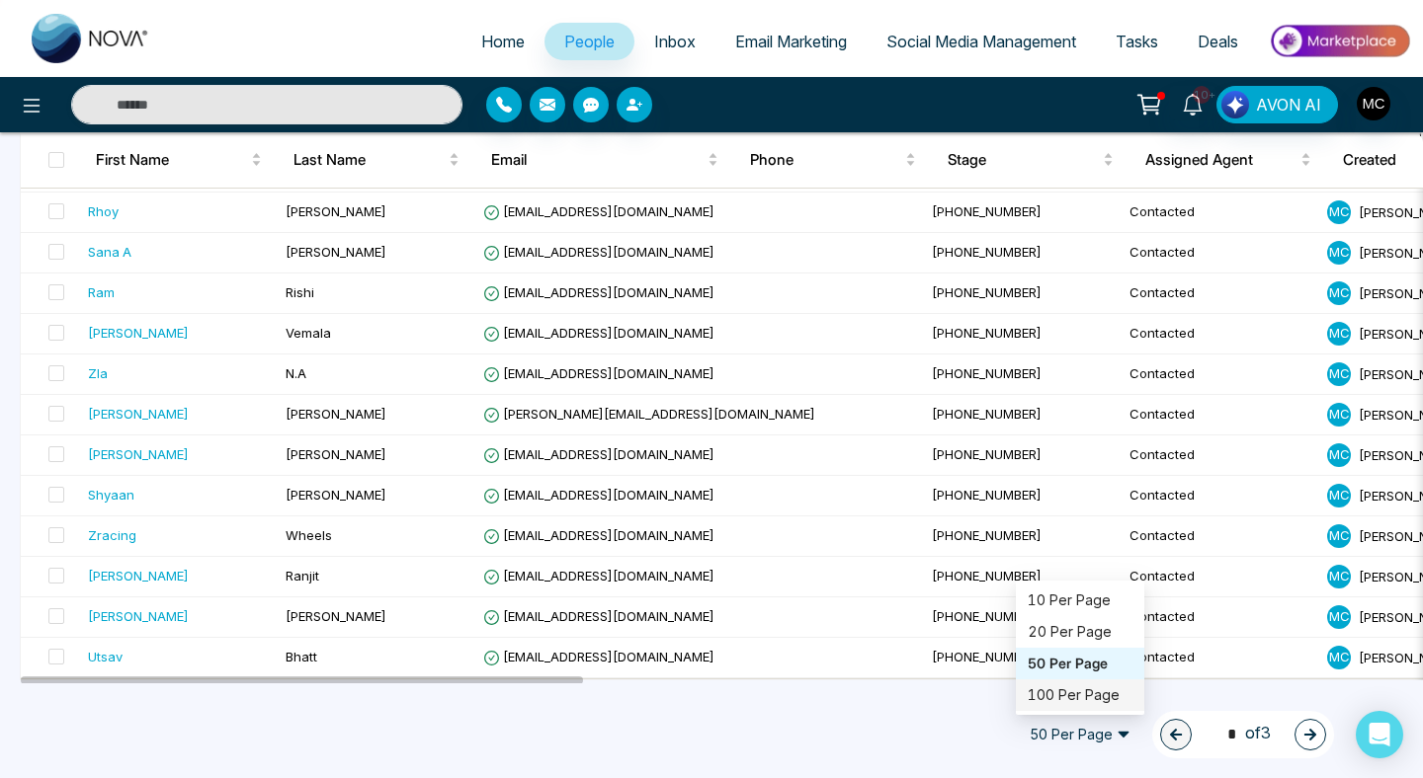
click at [1048, 686] on div "100 Per Page" at bounding box center [1079, 696] width 105 height 22
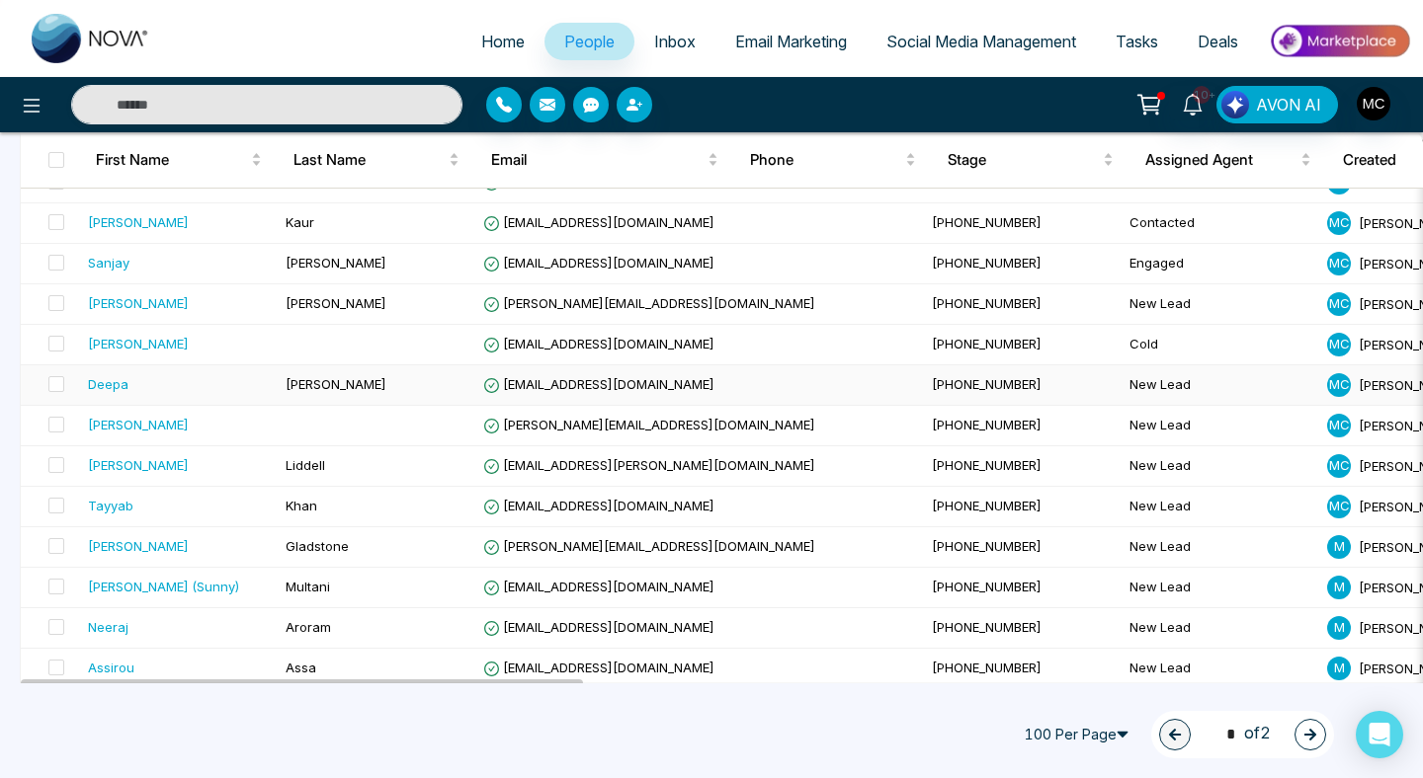
click at [670, 385] on span "[EMAIL_ADDRESS][DOMAIN_NAME]" at bounding box center [598, 384] width 231 height 16
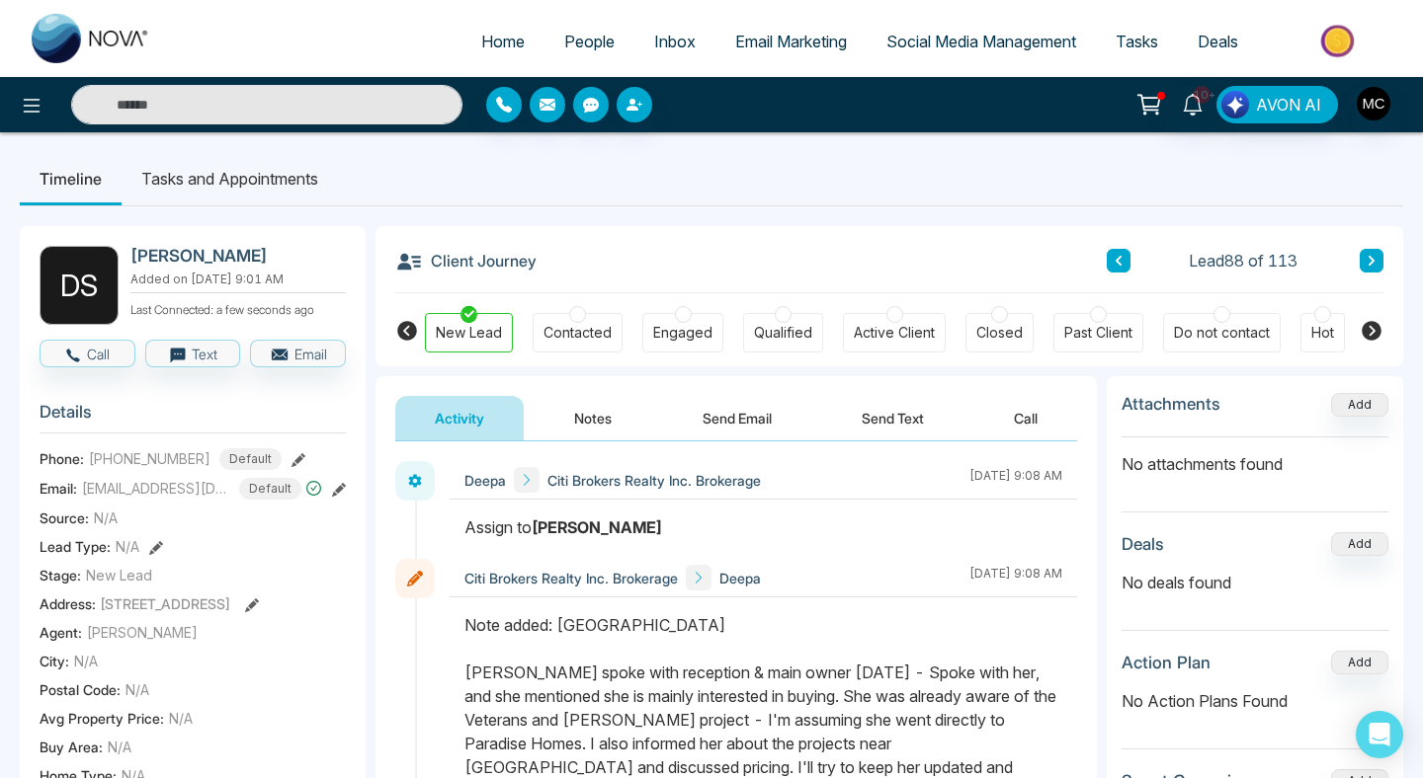
click at [565, 52] on link "People" at bounding box center [589, 42] width 90 height 38
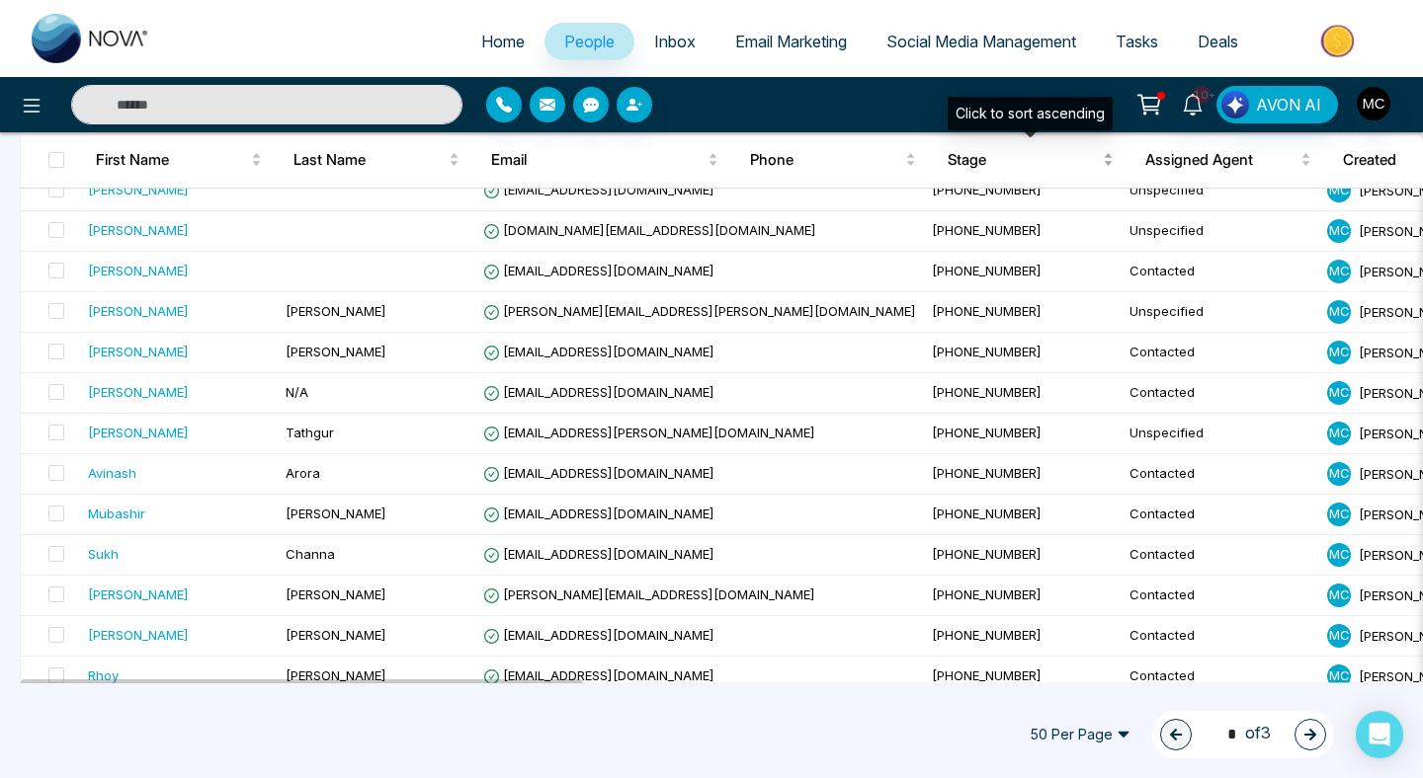
click at [1113, 160] on div "Stage" at bounding box center [1030, 160] width 166 height 24
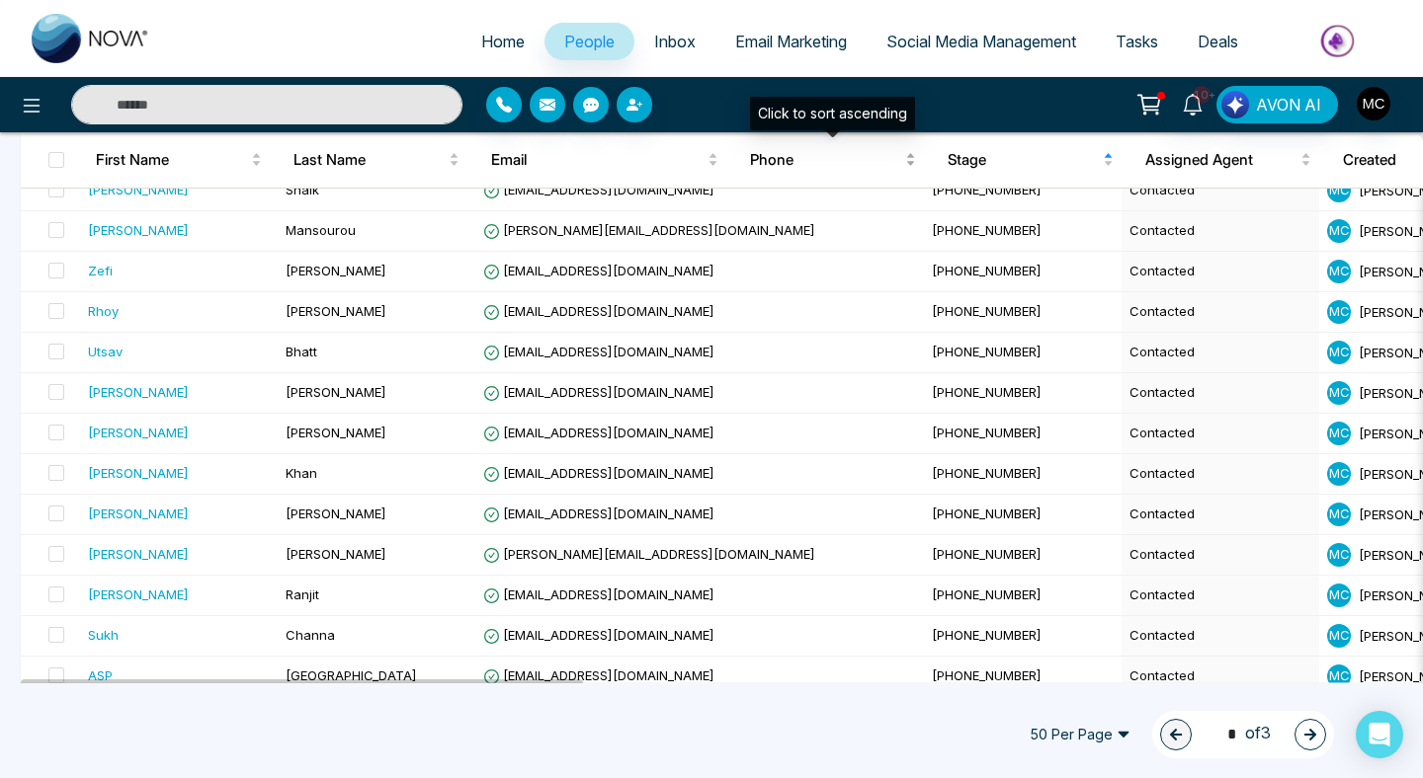
click at [916, 151] on div "Phone" at bounding box center [833, 160] width 166 height 24
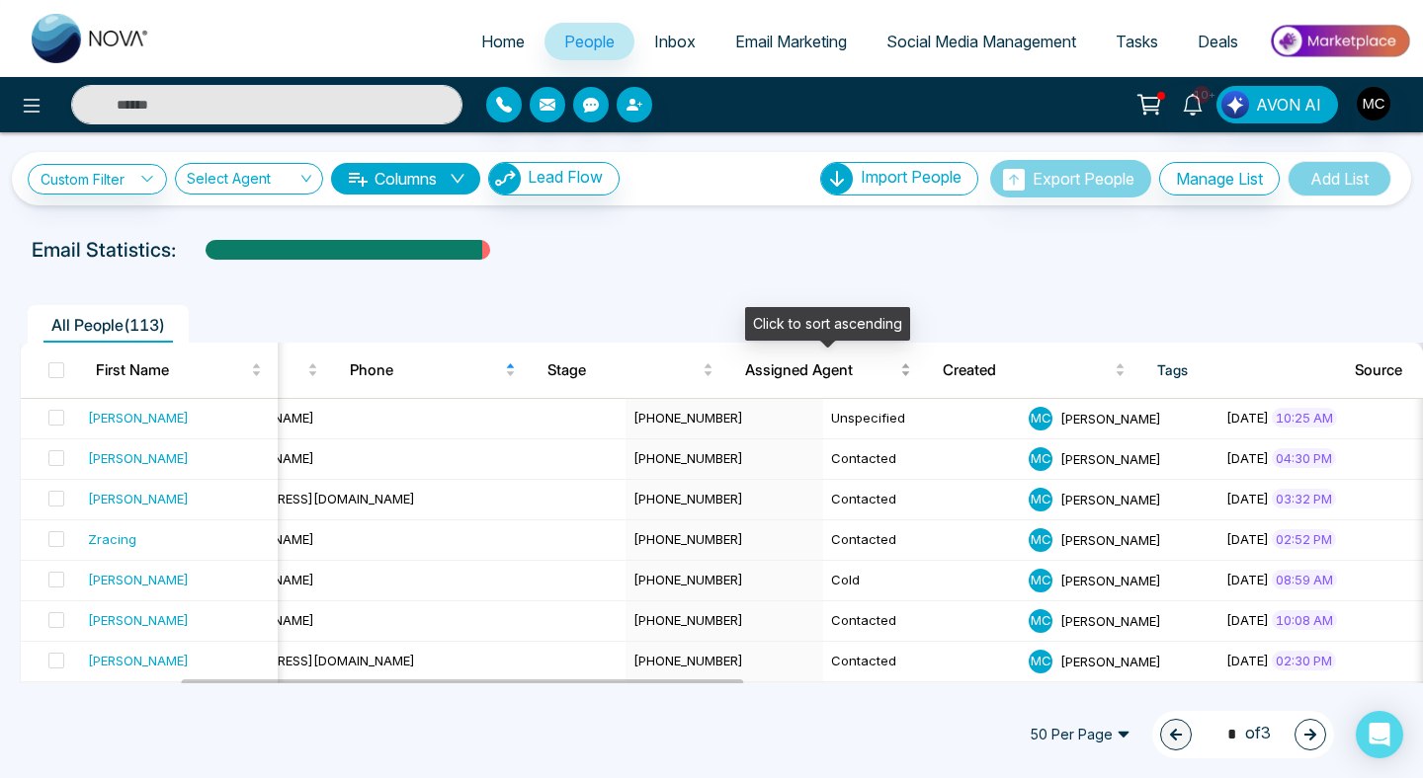
click at [909, 363] on div "Assigned Agent" at bounding box center [828, 371] width 166 height 24
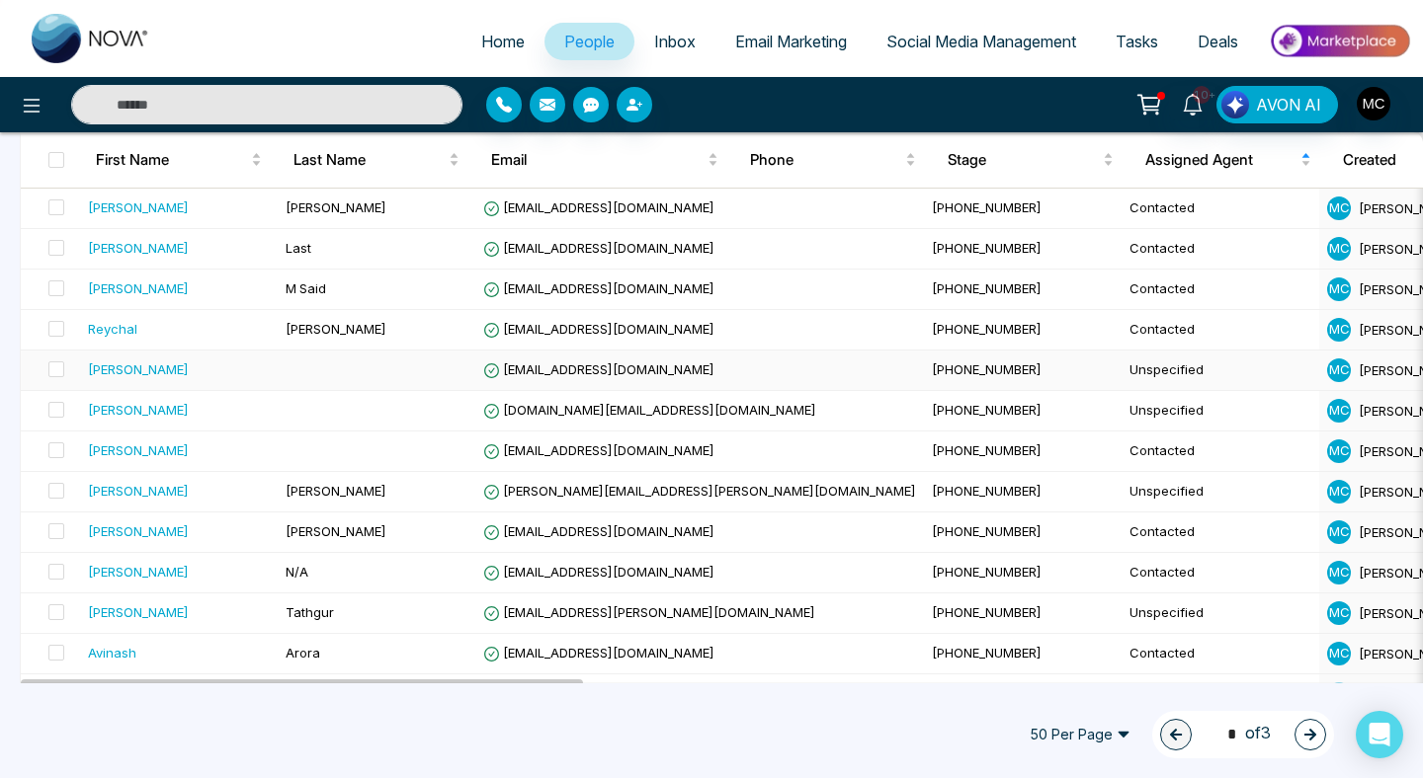
click at [288, 376] on td at bounding box center [377, 371] width 198 height 41
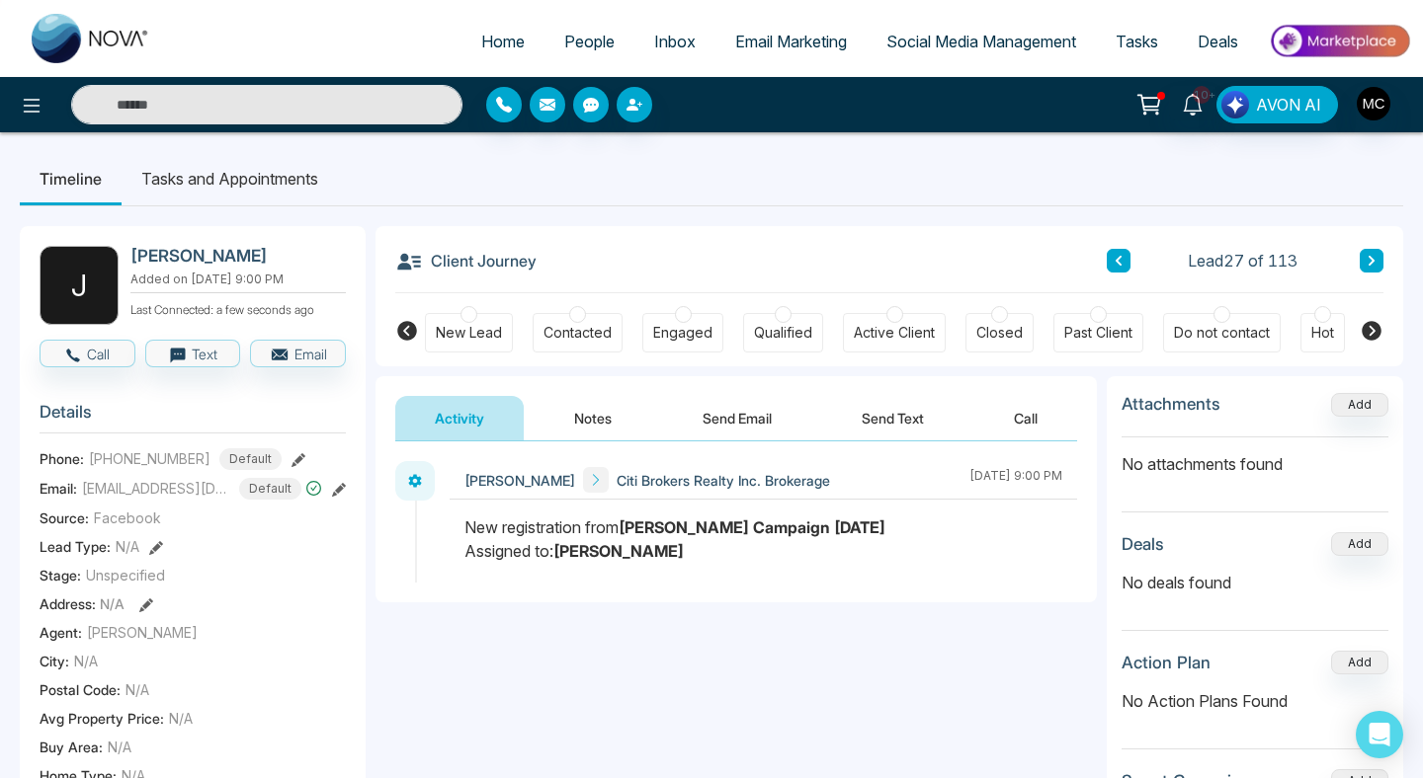
click at [541, 322] on div "Contacted" at bounding box center [577, 333] width 90 height 40
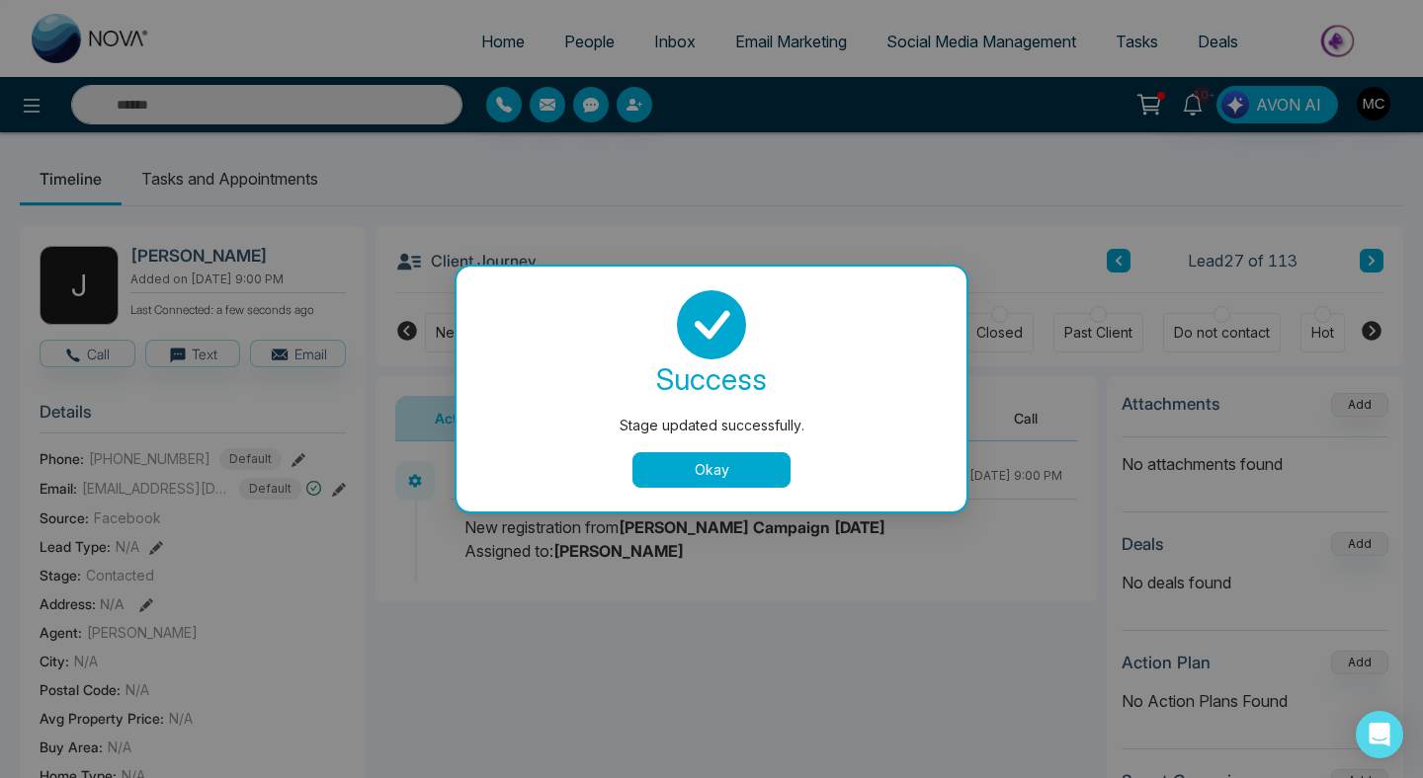
click at [725, 456] on button "Okay" at bounding box center [711, 470] width 158 height 36
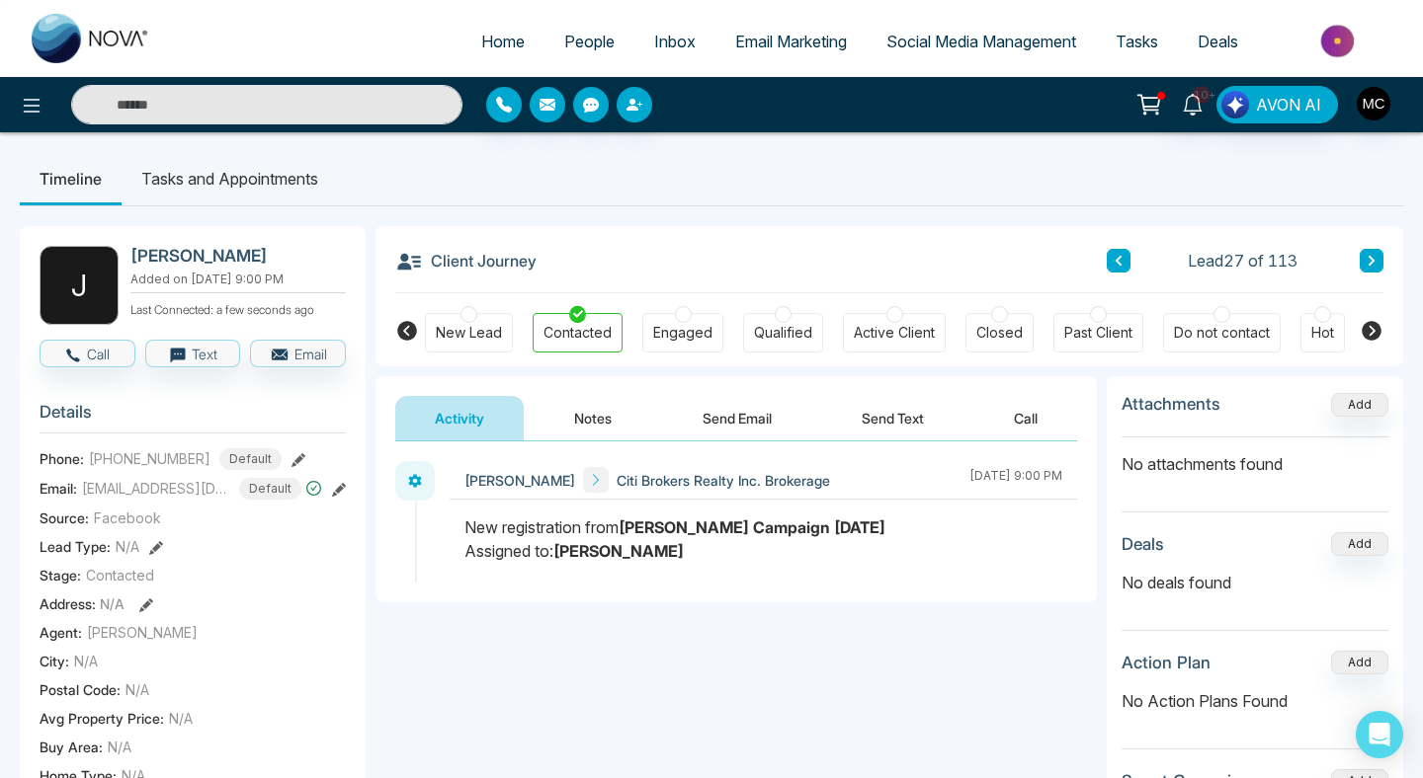
click at [588, 422] on button "Notes" at bounding box center [592, 418] width 117 height 44
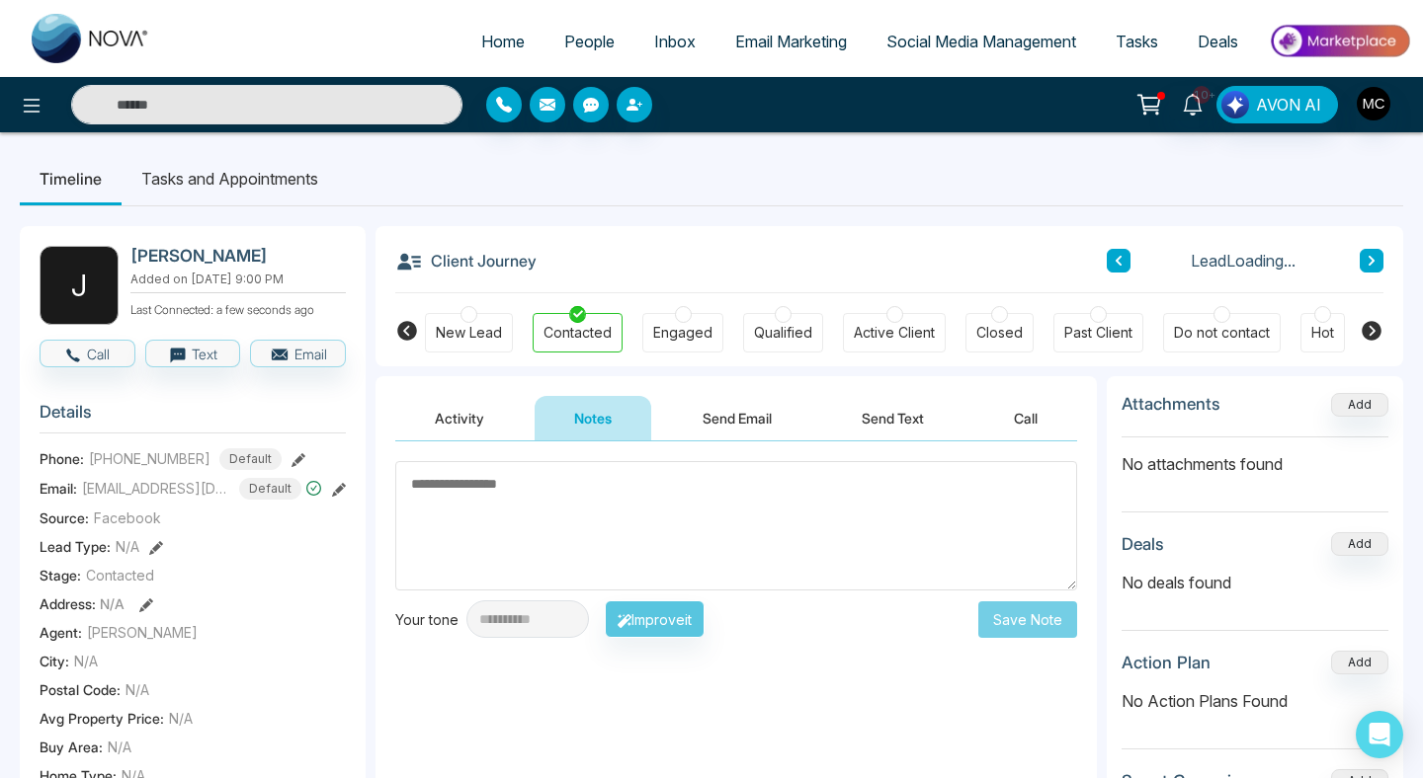
click at [597, 528] on textarea at bounding box center [736, 525] width 682 height 129
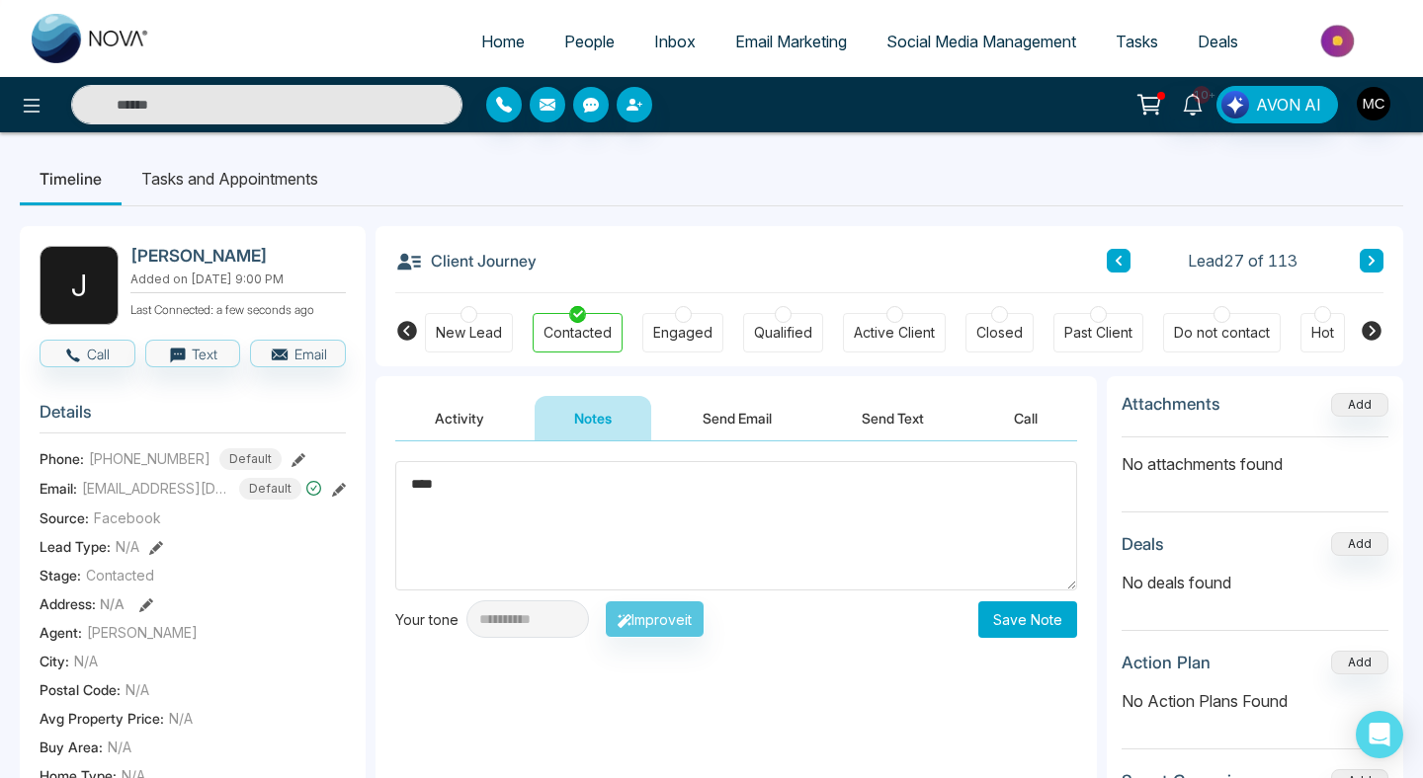
click at [339, 497] on icon at bounding box center [339, 490] width 14 height 14
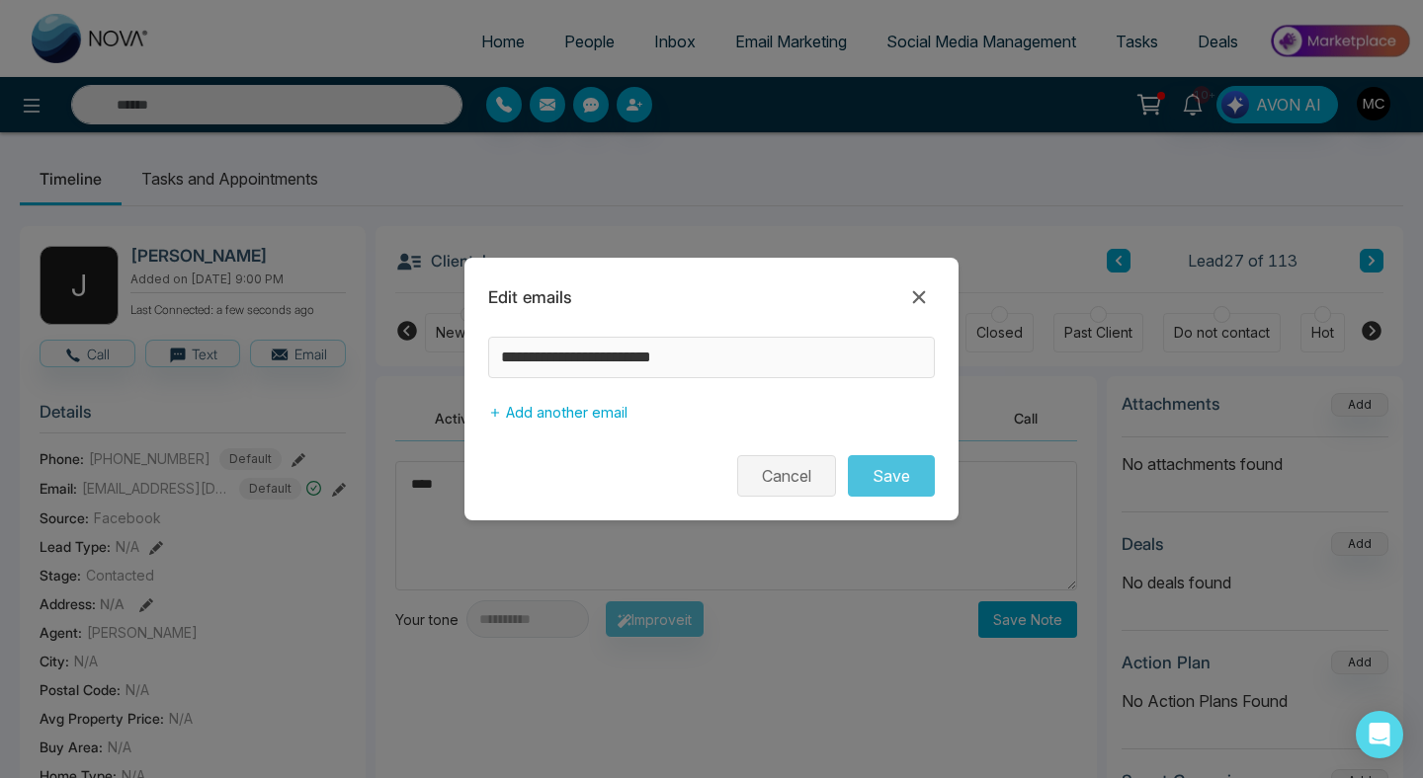
click at [807, 479] on button "Cancel" at bounding box center [786, 475] width 99 height 41
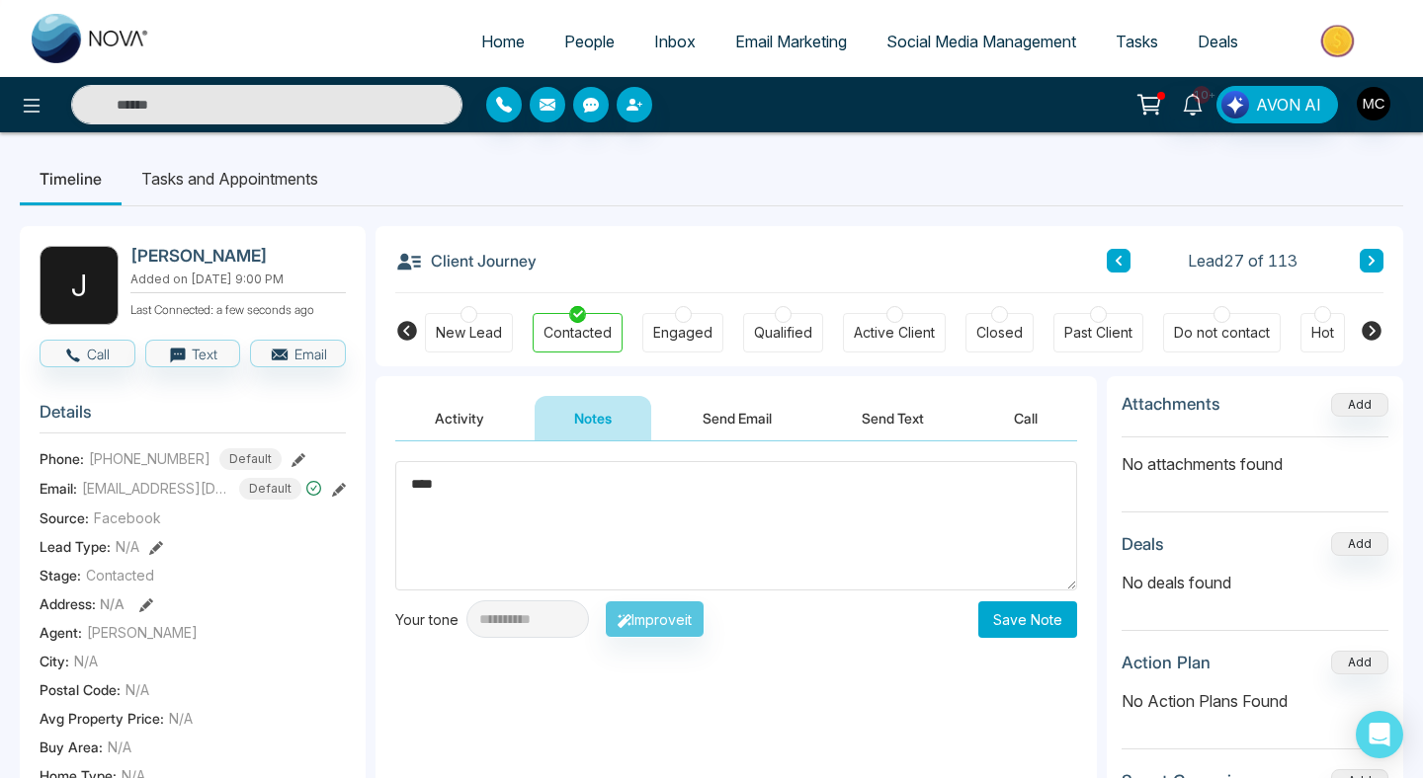
click at [627, 503] on textarea "****" at bounding box center [736, 525] width 682 height 129
type textarea "*"
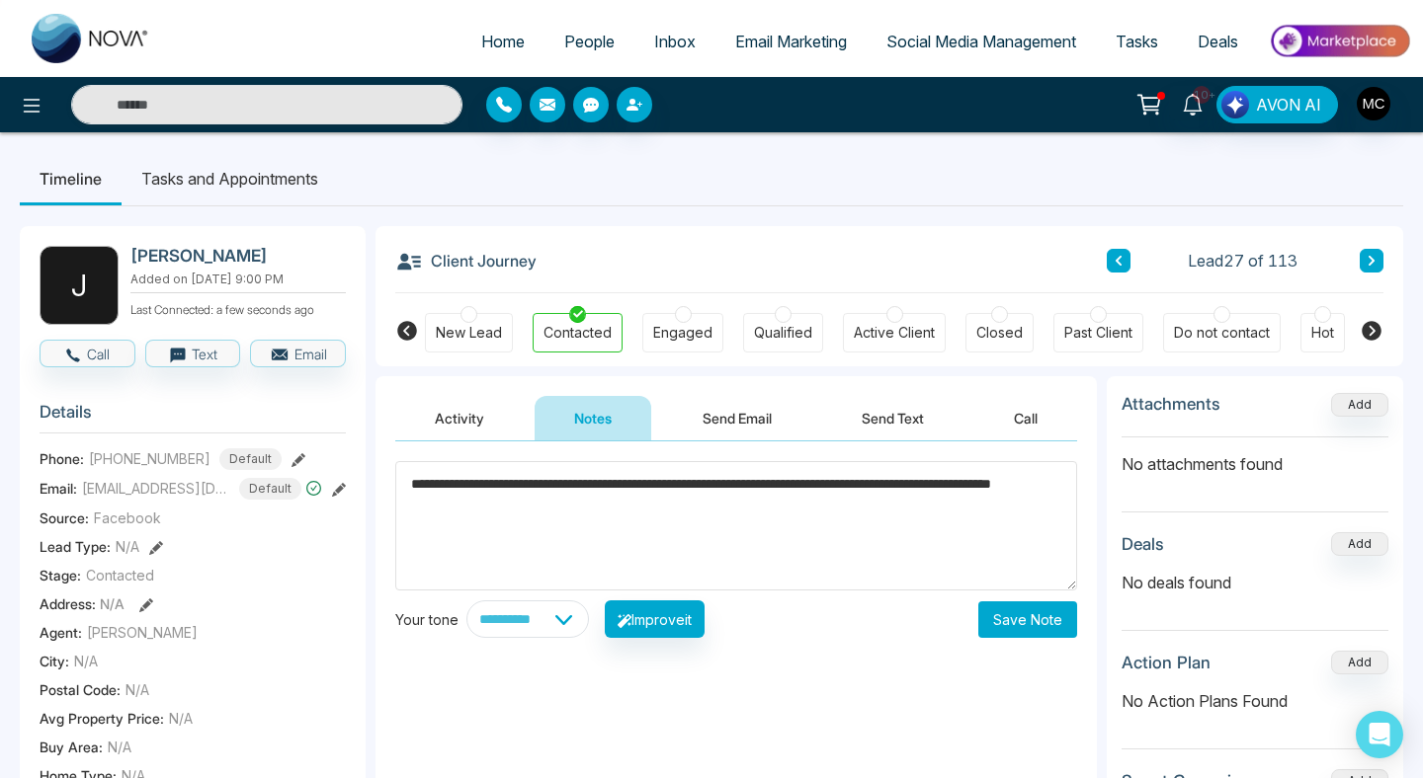
type textarea "**********"
click at [1040, 613] on button "Save Note" at bounding box center [1027, 620] width 99 height 37
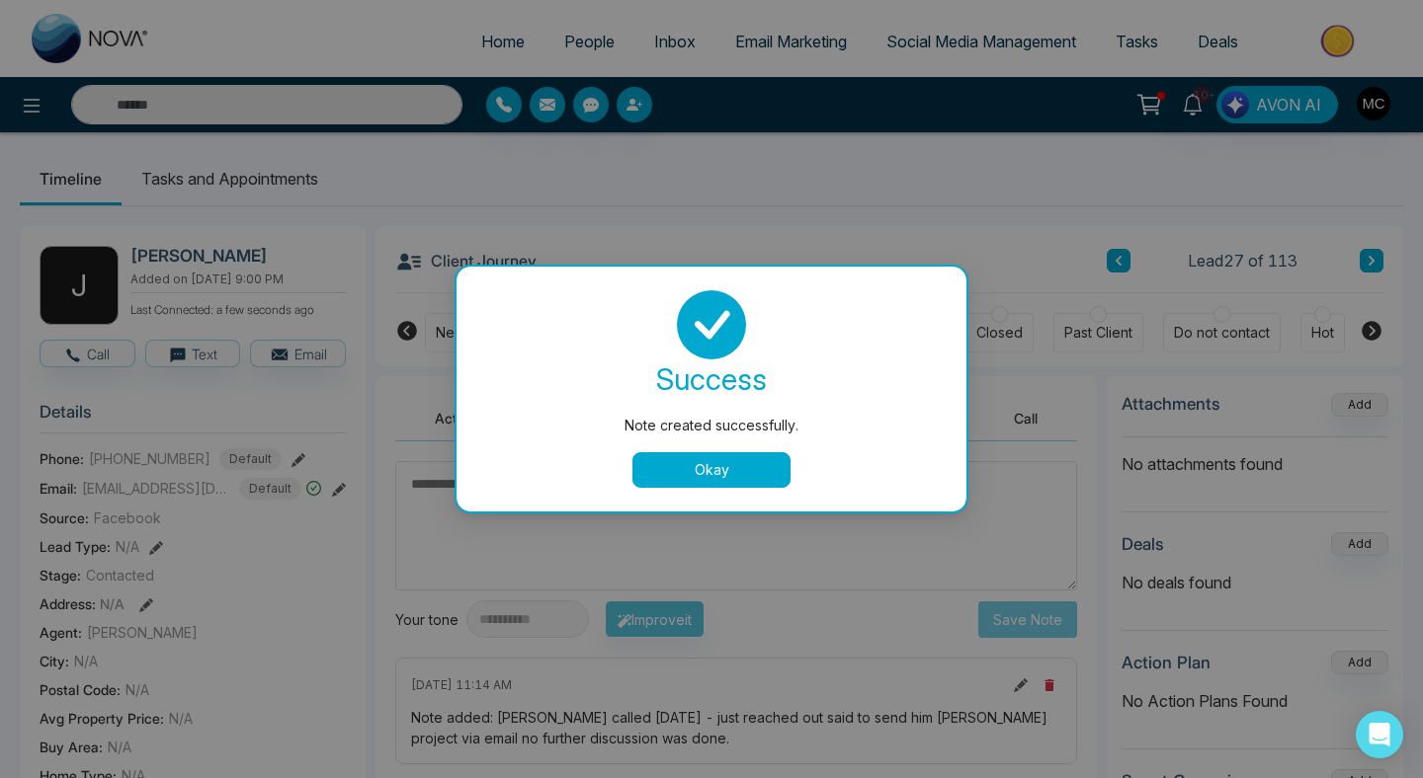
click at [699, 471] on button "Okay" at bounding box center [711, 470] width 158 height 36
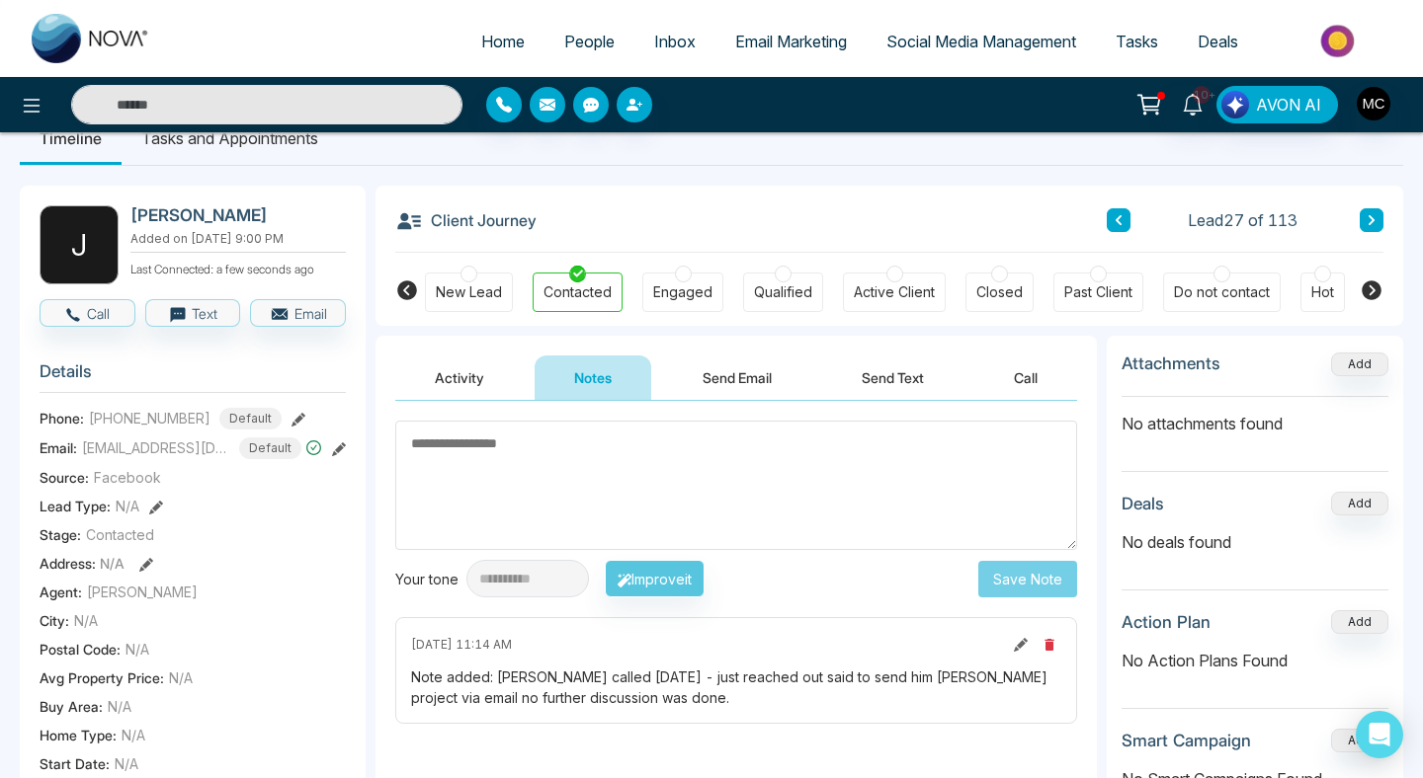
scroll to position [105, 0]
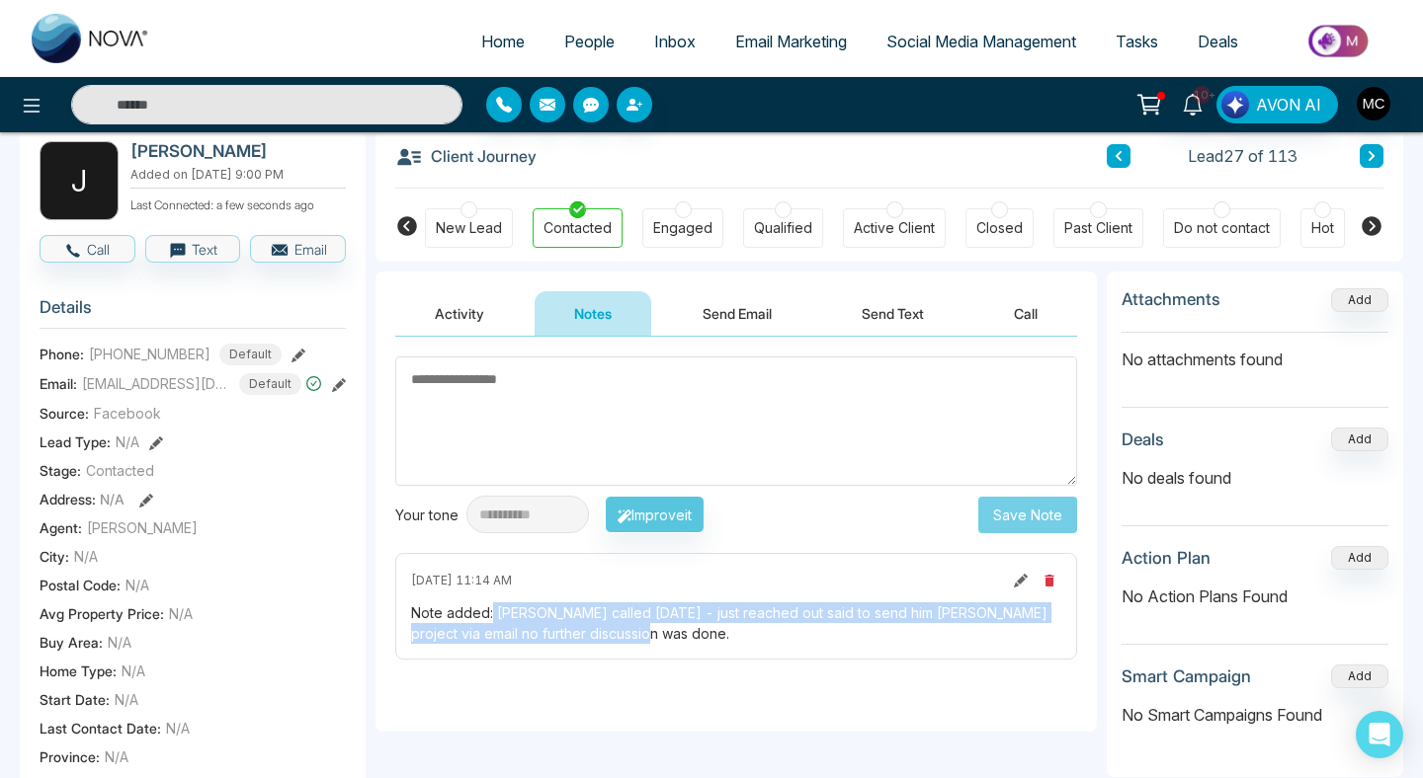
drag, startPoint x: 633, startPoint y: 638, endPoint x: 491, endPoint y: 611, distance: 144.9
click at [491, 611] on div "Note added: [PERSON_NAME] called [DATE] - just reached out said to send him [PE…" at bounding box center [736, 623] width 650 height 41
copy div "Manny called september 8 - just reached out said to send him dixie project via …"
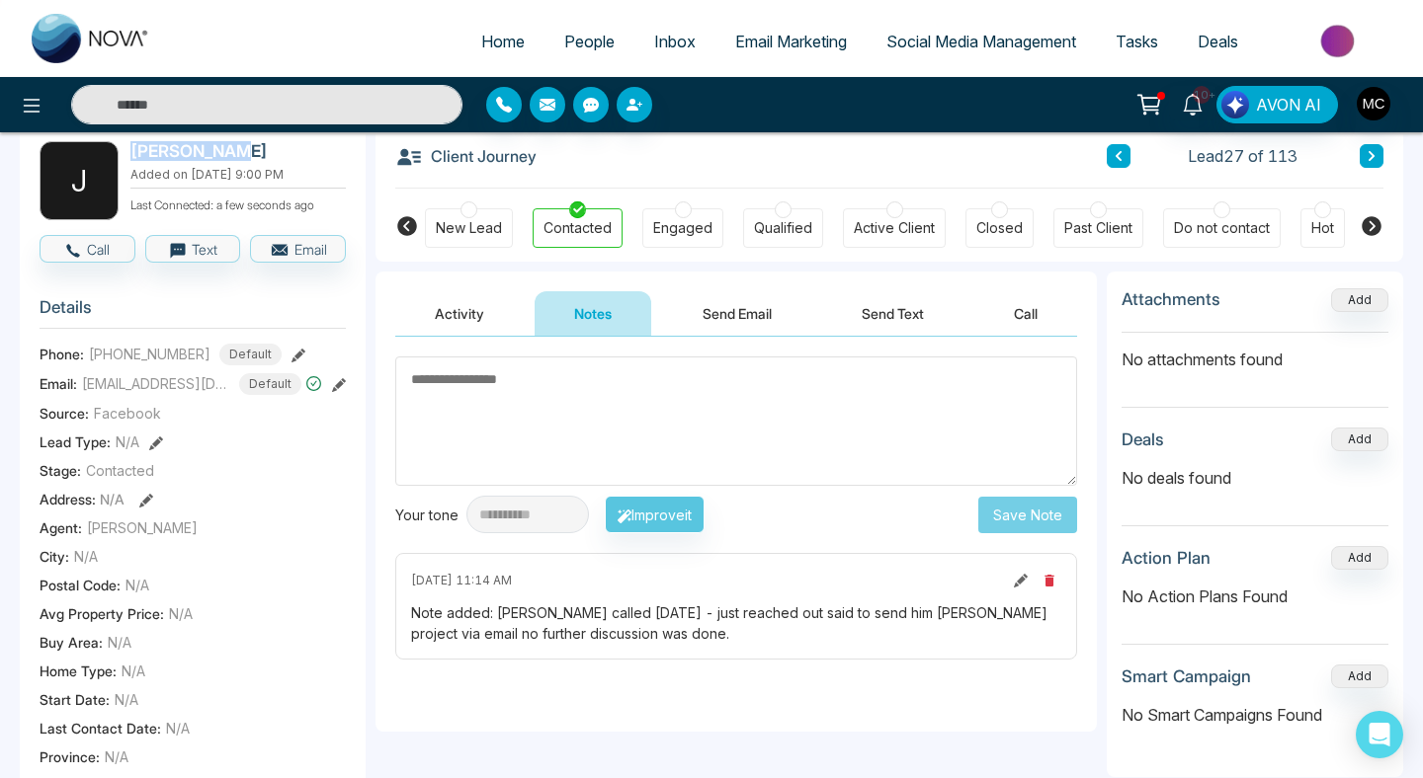
drag, startPoint x: 222, startPoint y: 147, endPoint x: 133, endPoint y: 149, distance: 88.9
click at [133, 149] on h2 "[PERSON_NAME]" at bounding box center [233, 151] width 207 height 20
copy h2 "[PERSON_NAME]"
click at [153, 364] on span "[PHONE_NUMBER]" at bounding box center [150, 354] width 122 height 21
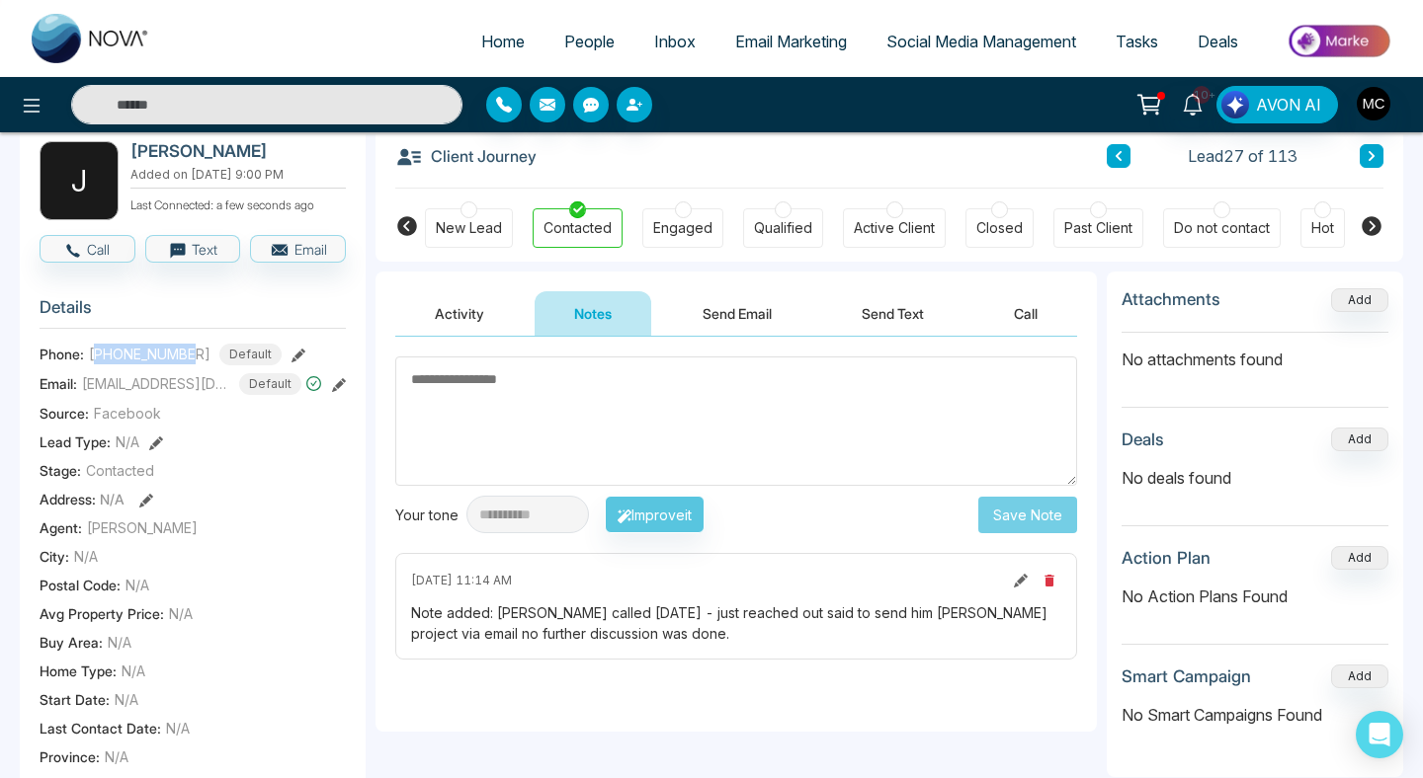
copy span "19057913335"
click at [175, 394] on span "[EMAIL_ADDRESS][DOMAIN_NAME]" at bounding box center [156, 383] width 148 height 21
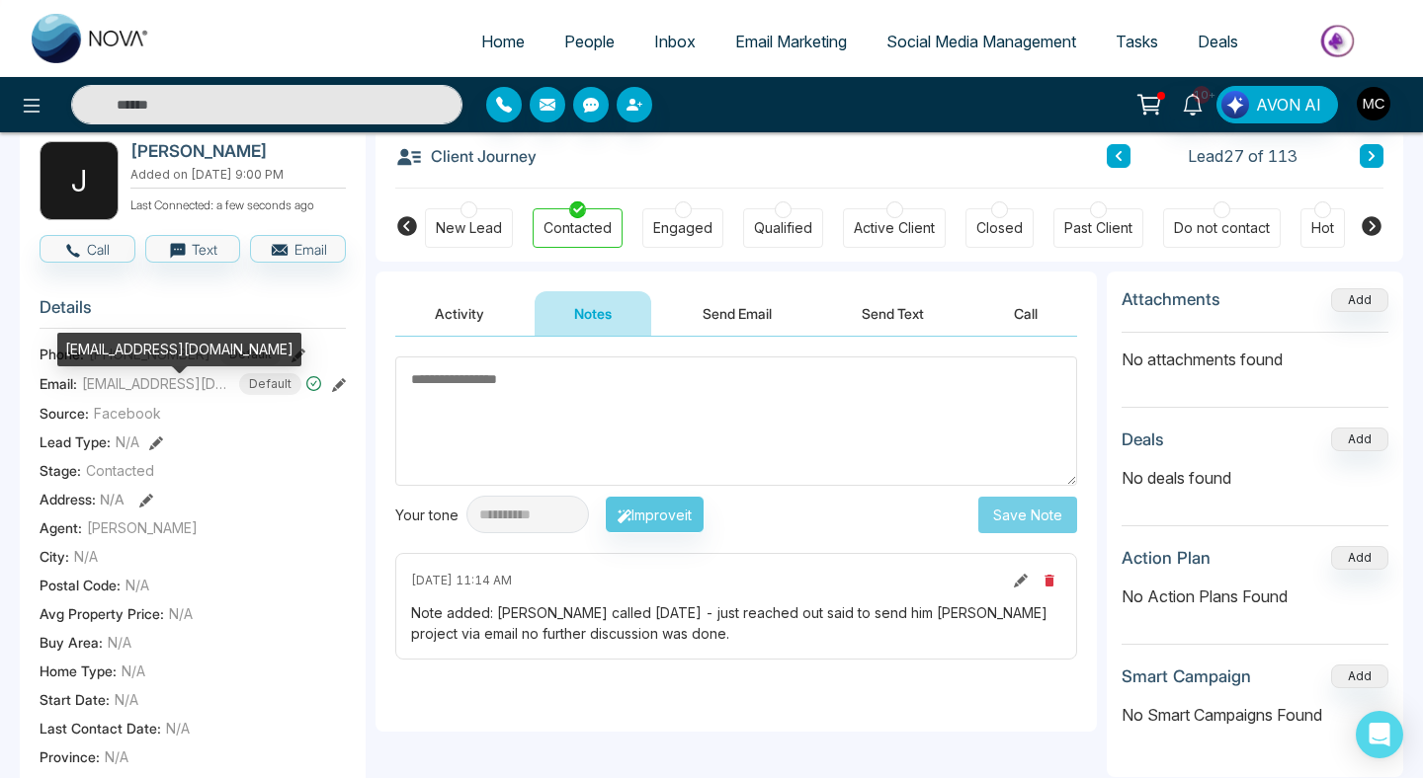
click at [141, 345] on div "[EMAIL_ADDRESS][DOMAIN_NAME]" at bounding box center [179, 350] width 244 height 34
click at [141, 347] on div "[EMAIL_ADDRESS][DOMAIN_NAME]" at bounding box center [179, 350] width 244 height 34
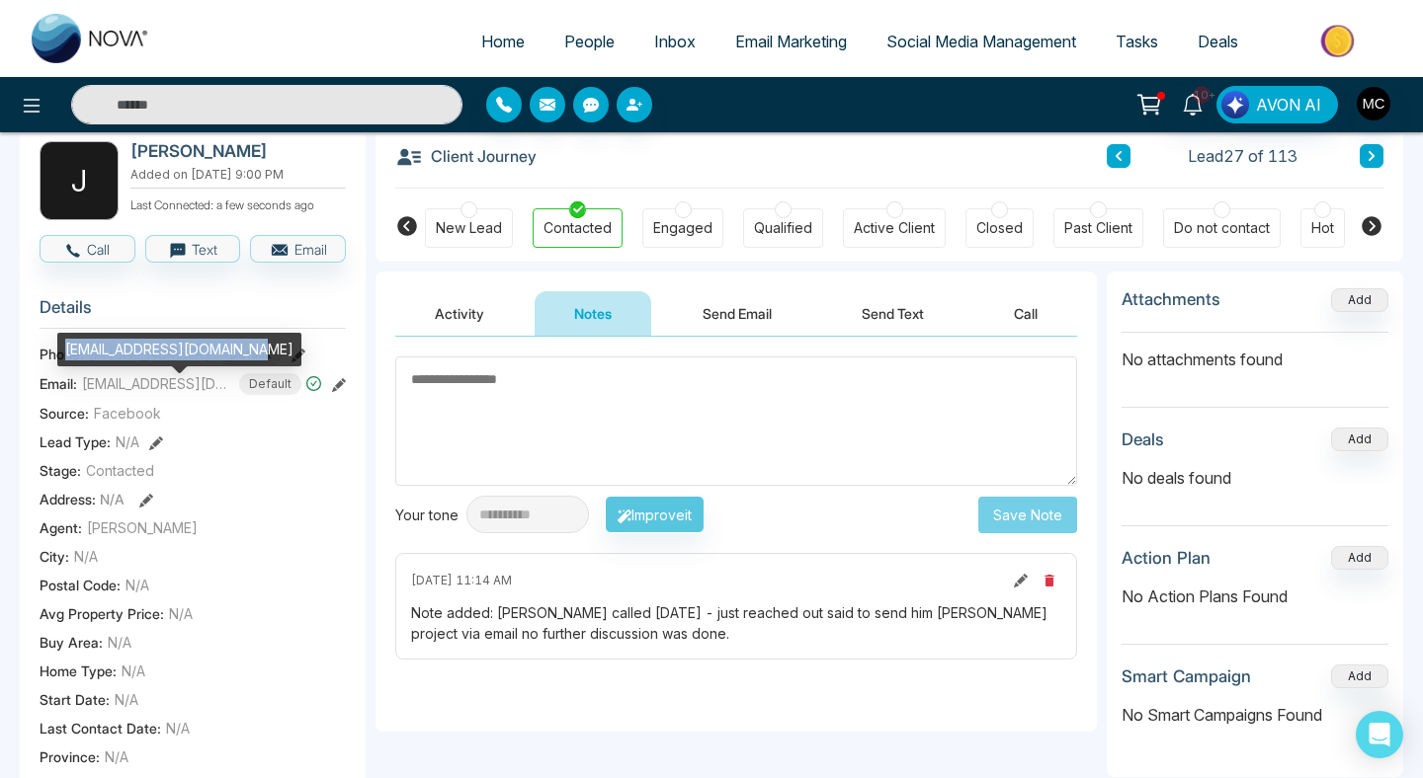
click at [141, 347] on div "[EMAIL_ADDRESS][DOMAIN_NAME]" at bounding box center [179, 350] width 244 height 34
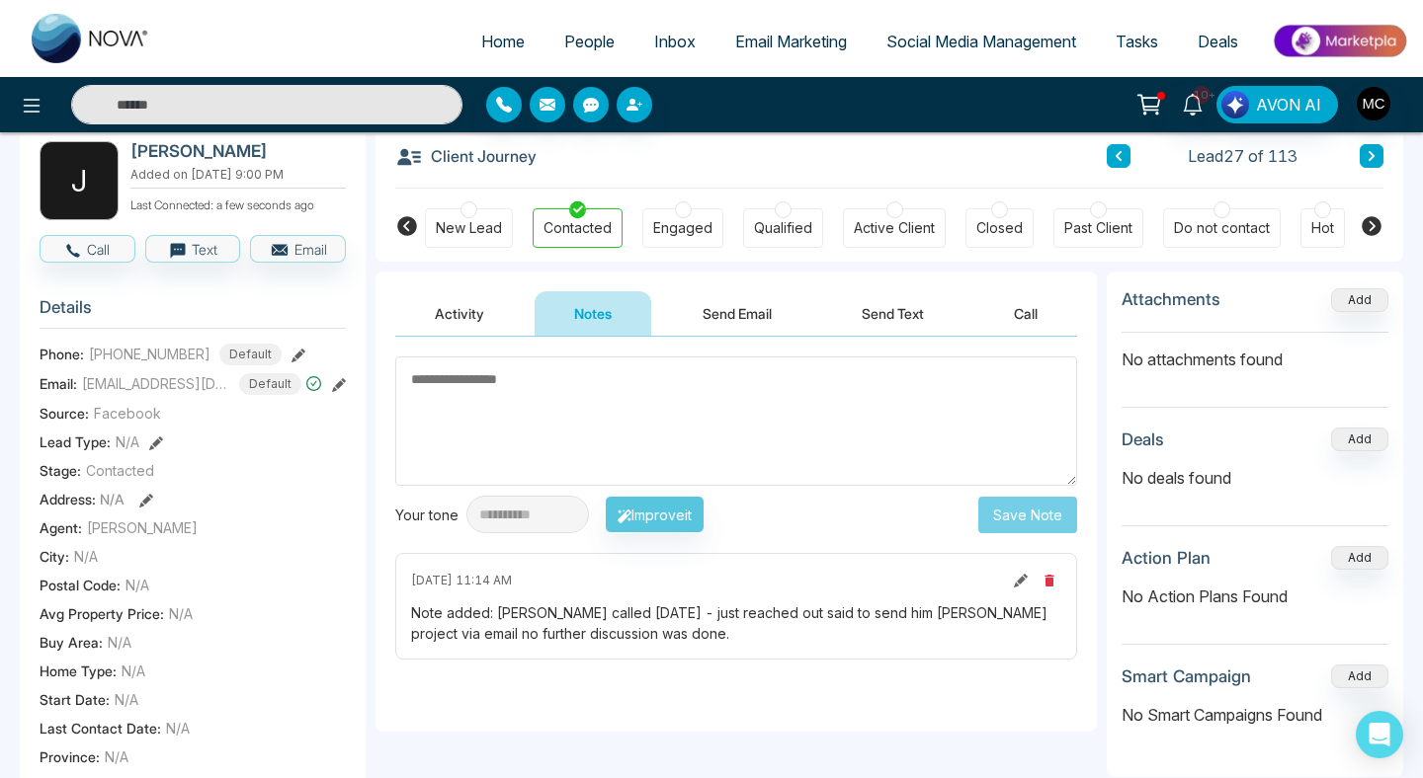
click at [1366, 154] on icon at bounding box center [1371, 156] width 10 height 12
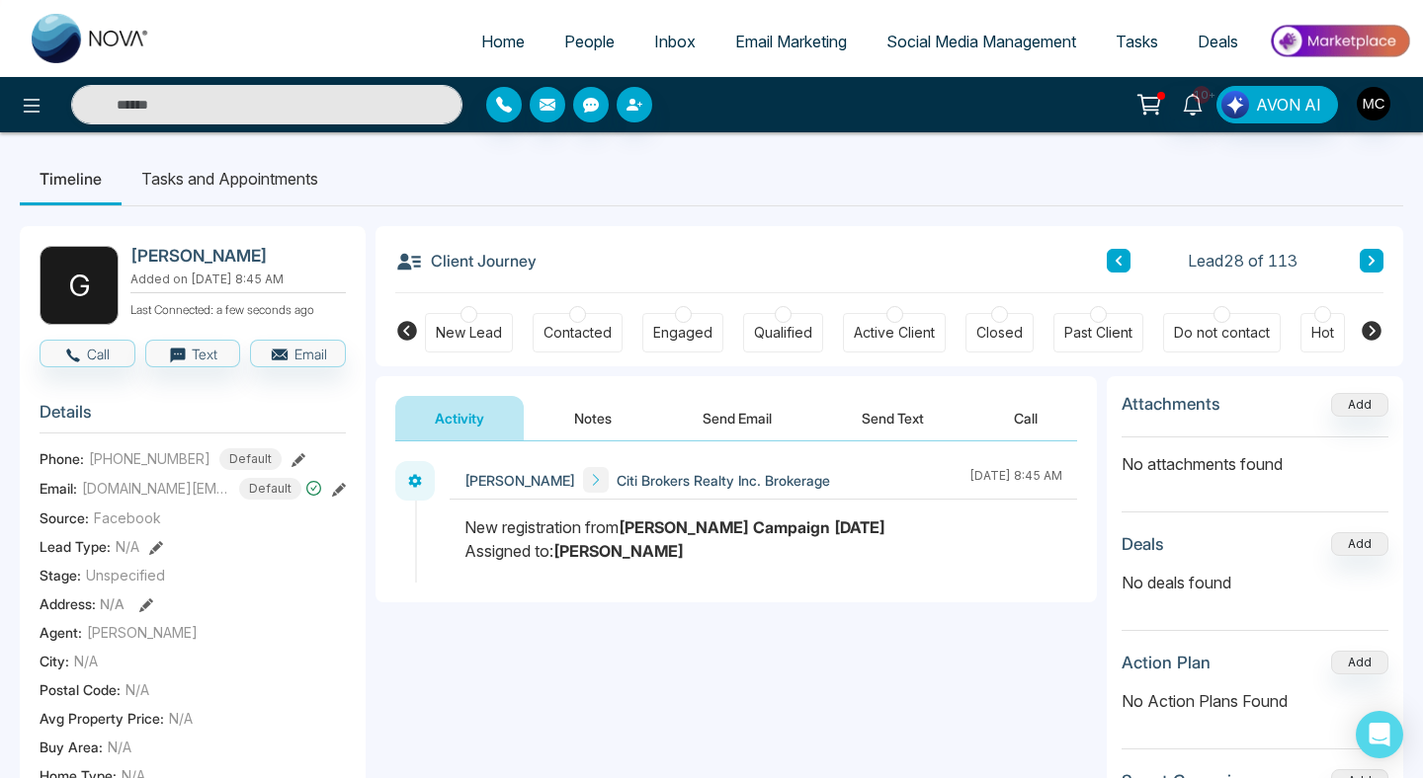
click at [580, 329] on div "Contacted" at bounding box center [577, 333] width 68 height 20
click at [593, 430] on button "Notes" at bounding box center [592, 418] width 117 height 44
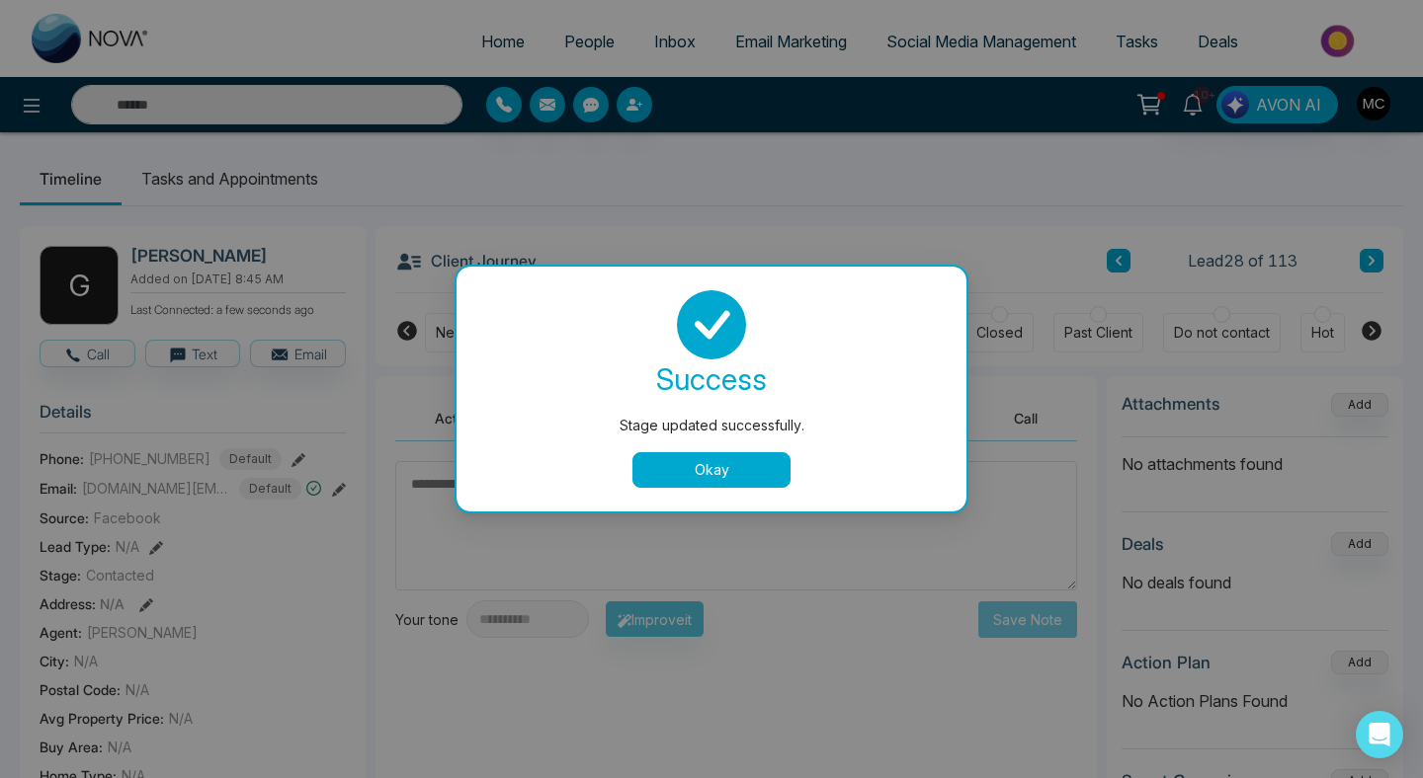
click at [701, 450] on div "success Stage updated successfully. Okay" at bounding box center [711, 389] width 462 height 198
click at [697, 466] on button "Okay" at bounding box center [711, 470] width 158 height 36
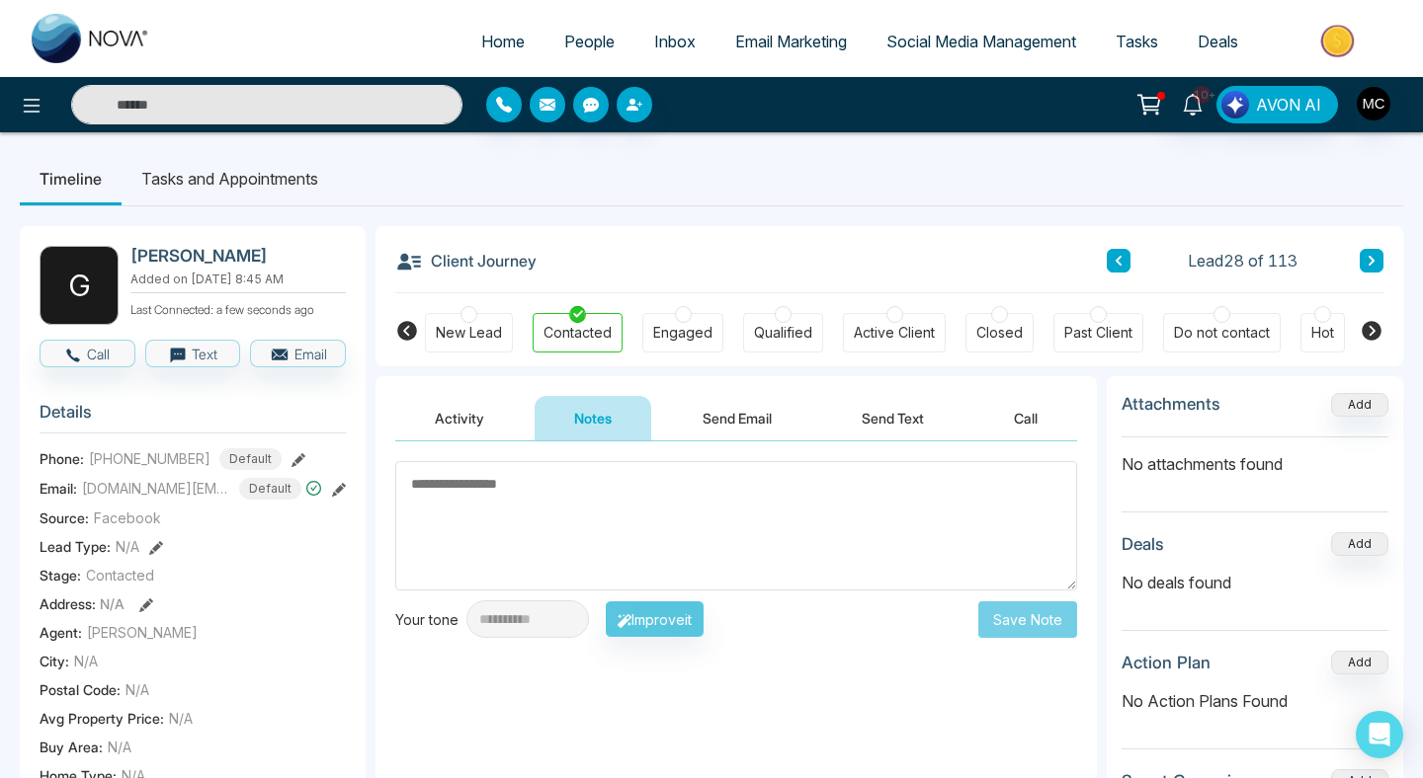
click at [697, 466] on textarea at bounding box center [736, 525] width 682 height 129
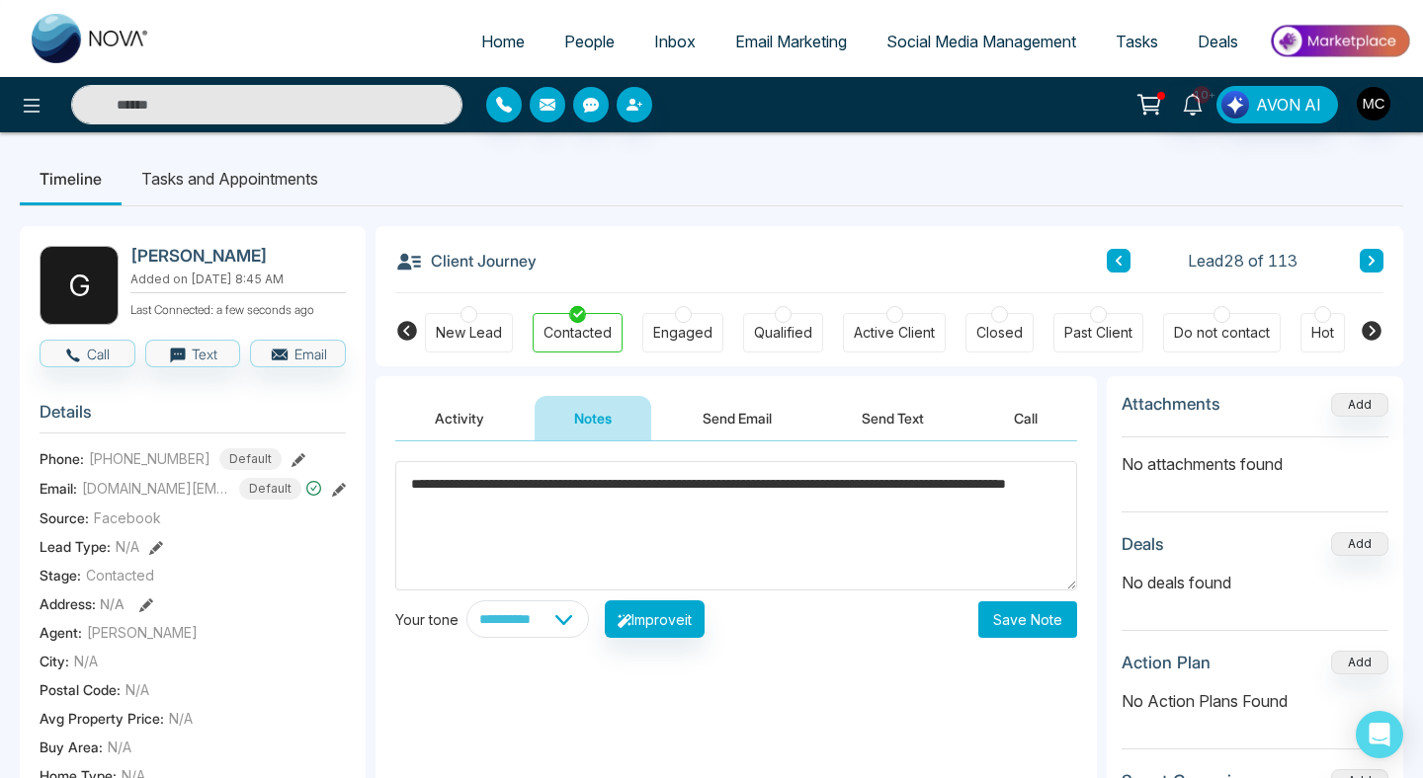
type textarea "**********"
click at [1041, 617] on button "Save Note" at bounding box center [1027, 620] width 99 height 37
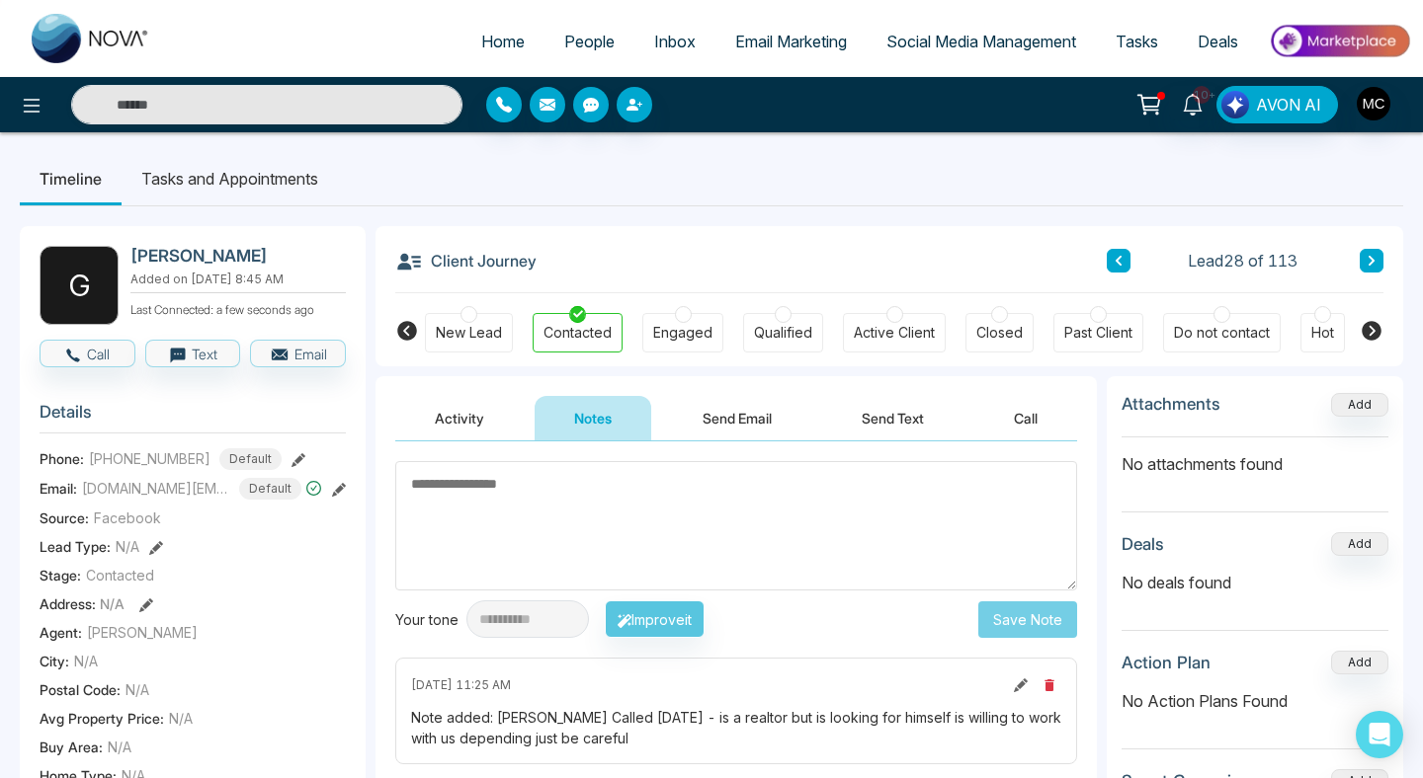
click at [1354, 256] on div "Lead 28 of 113" at bounding box center [1244, 261] width 277 height 24
drag, startPoint x: 322, startPoint y: 253, endPoint x: 159, endPoint y: 221, distance: 166.0
copy h2 "[PERSON_NAME]"
click at [159, 465] on span "[PHONE_NUMBER]" at bounding box center [150, 458] width 122 height 21
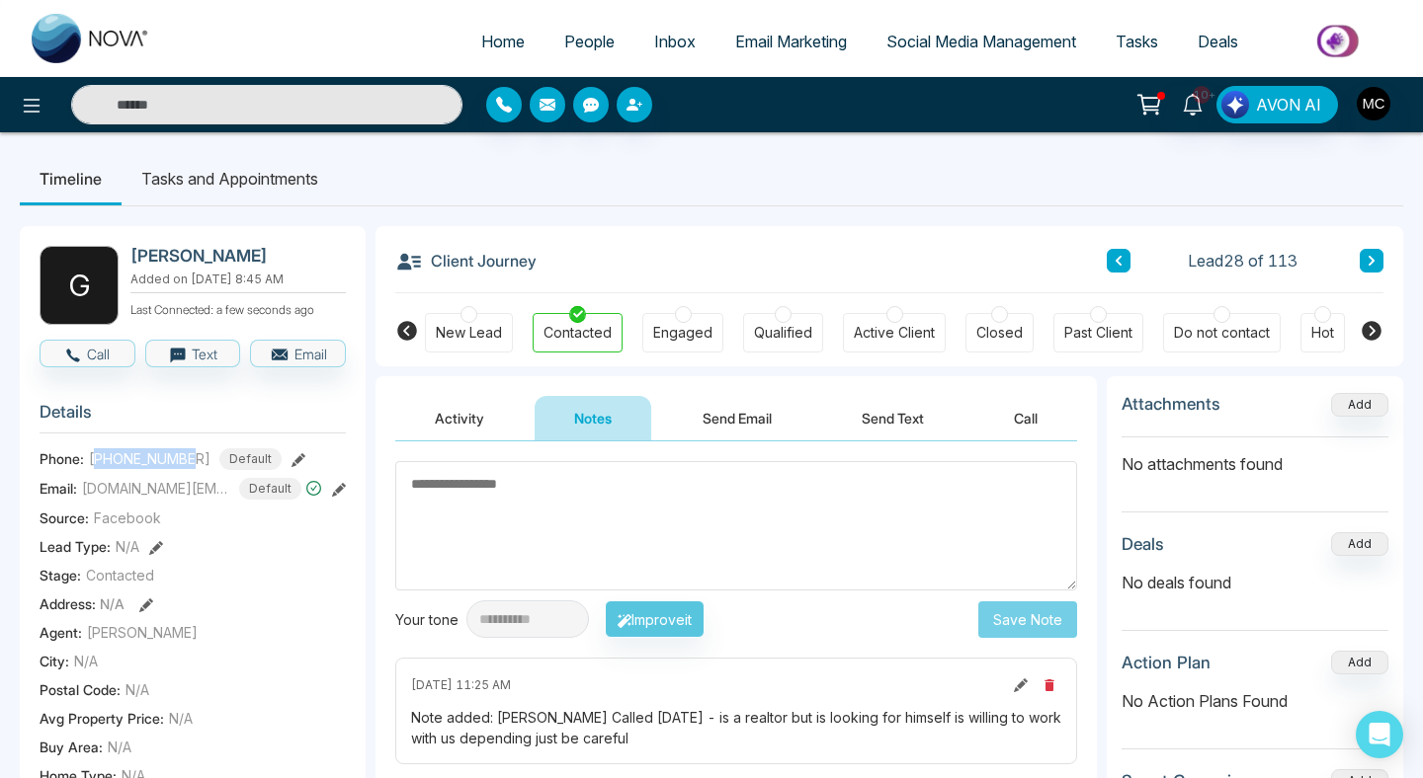
click at [159, 465] on span "[PHONE_NUMBER]" at bounding box center [150, 458] width 122 height 21
copy span "16476294910"
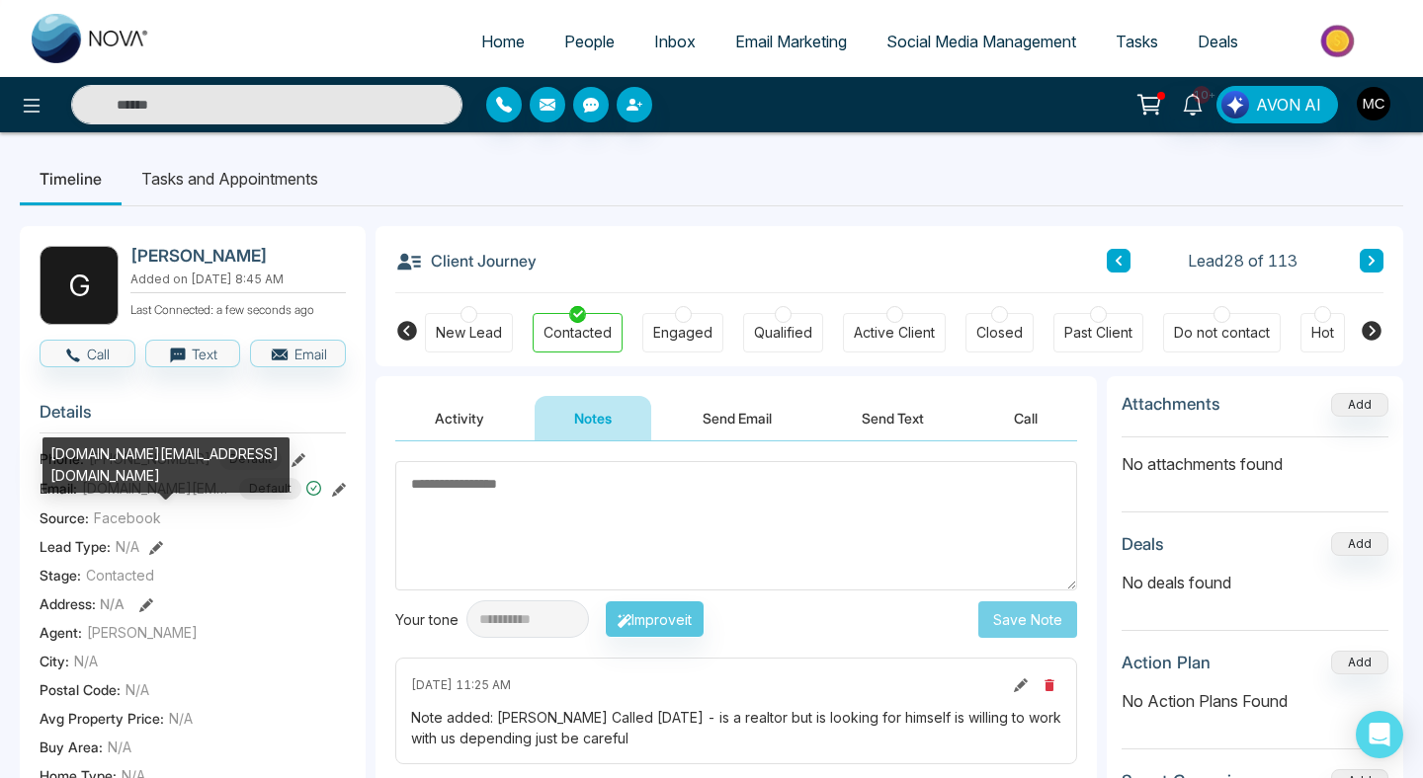
click at [179, 499] on span "[DOMAIN_NAME][EMAIL_ADDRESS][DOMAIN_NAME]" at bounding box center [156, 488] width 148 height 21
click at [181, 462] on div "[DOMAIN_NAME][EMAIL_ADDRESS][DOMAIN_NAME]" at bounding box center [165, 465] width 247 height 55
click at [181, 460] on div "[DOMAIN_NAME][EMAIL_ADDRESS][DOMAIN_NAME]" at bounding box center [165, 465] width 247 height 55
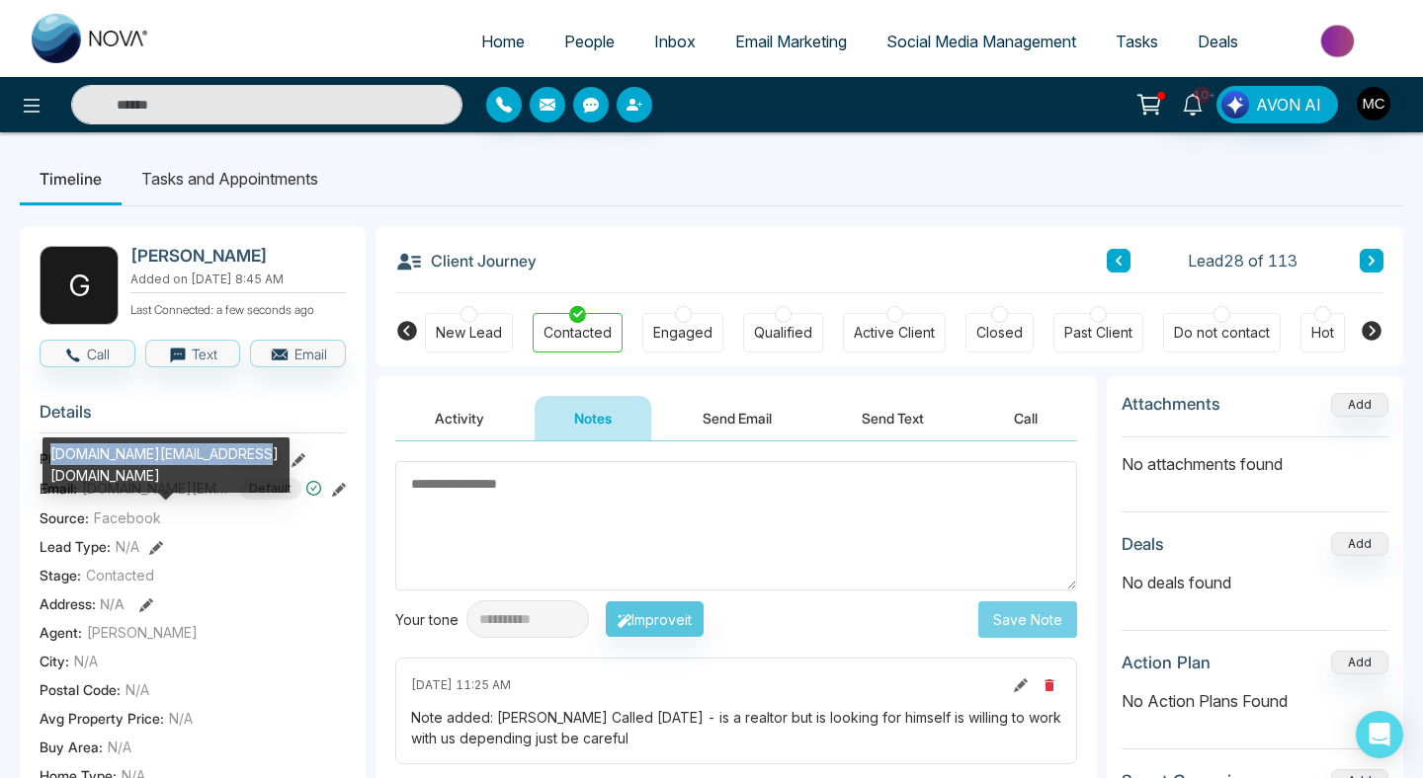
click at [181, 460] on div "[DOMAIN_NAME][EMAIL_ADDRESS][DOMAIN_NAME]" at bounding box center [165, 465] width 247 height 55
copy div "[DOMAIN_NAME][EMAIL_ADDRESS][DOMAIN_NAME]"
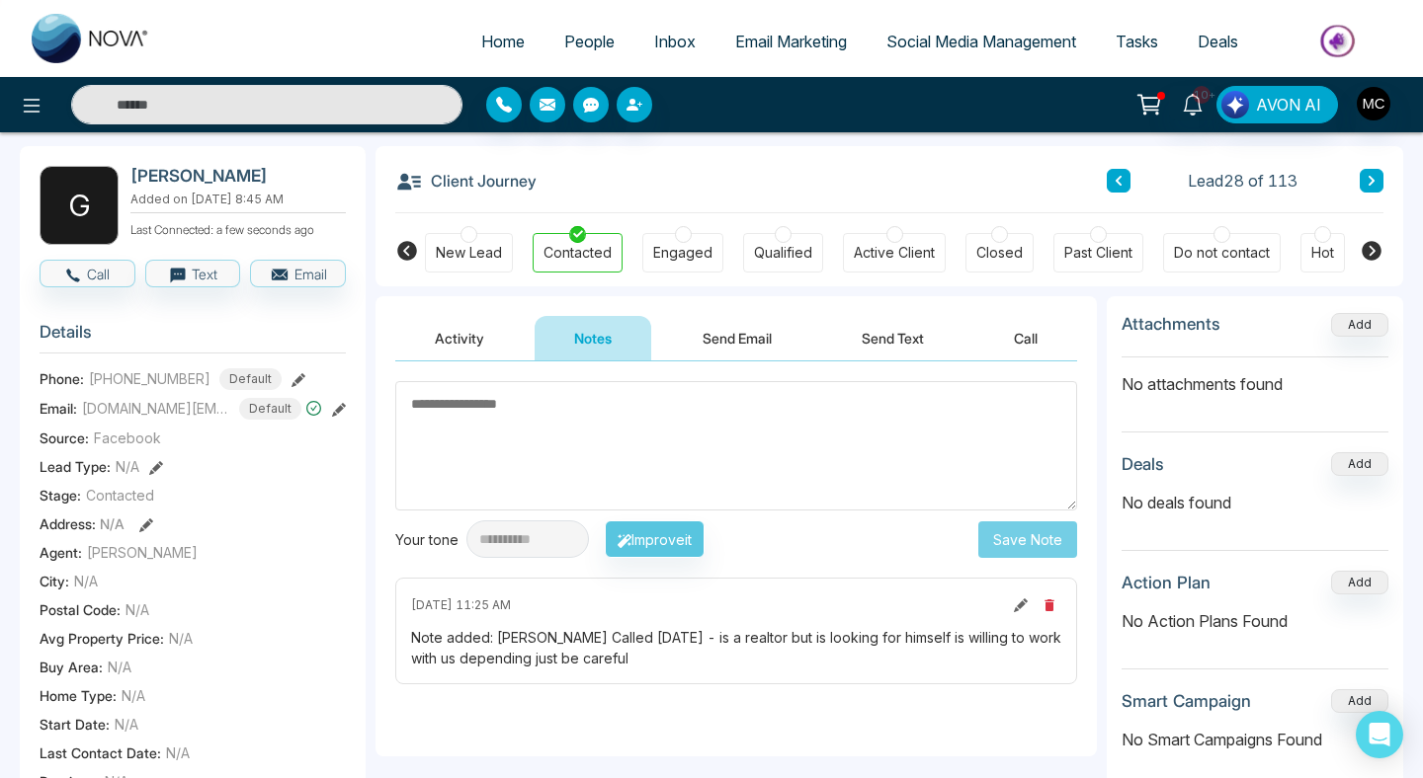
scroll to position [95, 0]
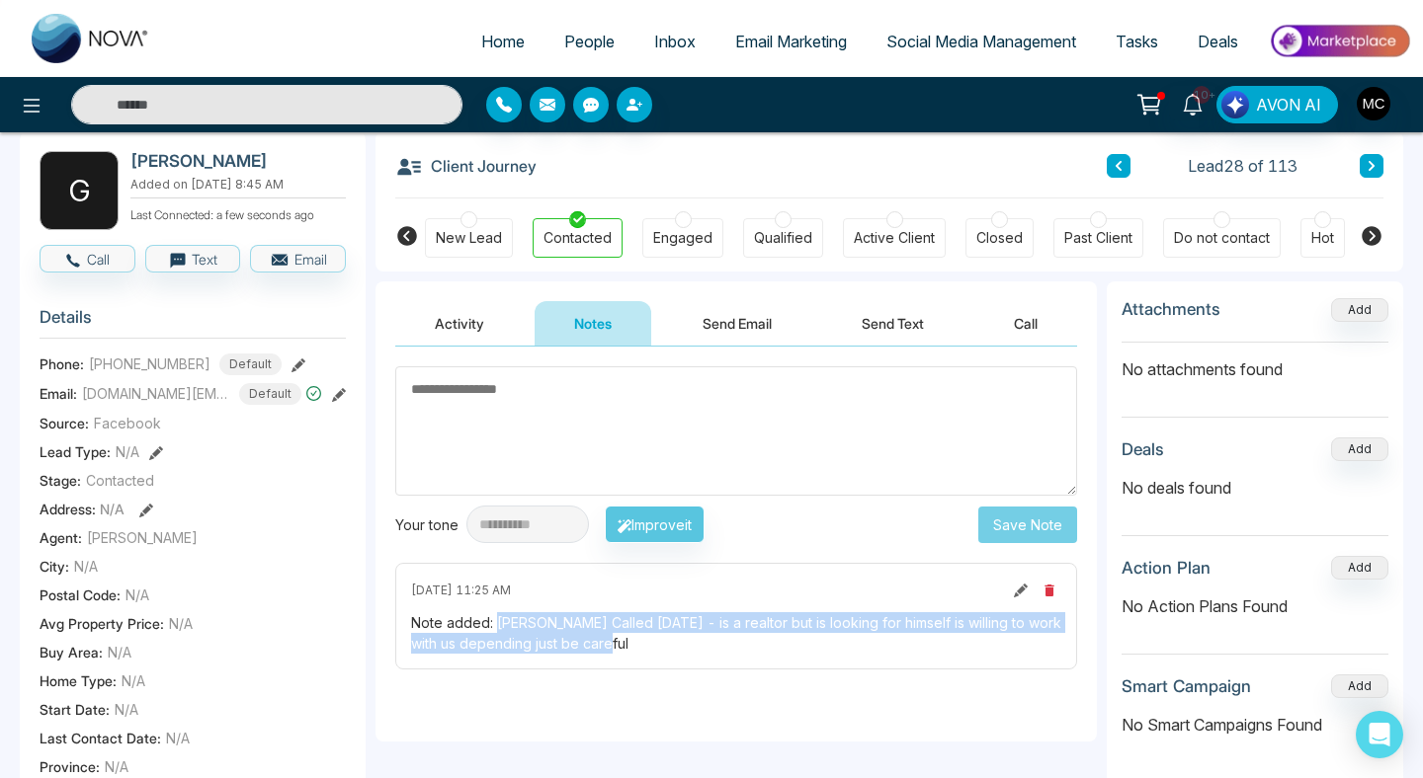
drag, startPoint x: 630, startPoint y: 650, endPoint x: 493, endPoint y: 618, distance: 140.9
click at [493, 618] on div "Note added: [PERSON_NAME] Called [DATE] - is a realtor but is looking for himse…" at bounding box center [736, 632] width 650 height 41
copy div "Manny Called September 8 - is a realtor but is looking for himself is willing t…"
click at [1377, 162] on button at bounding box center [1371, 166] width 24 height 24
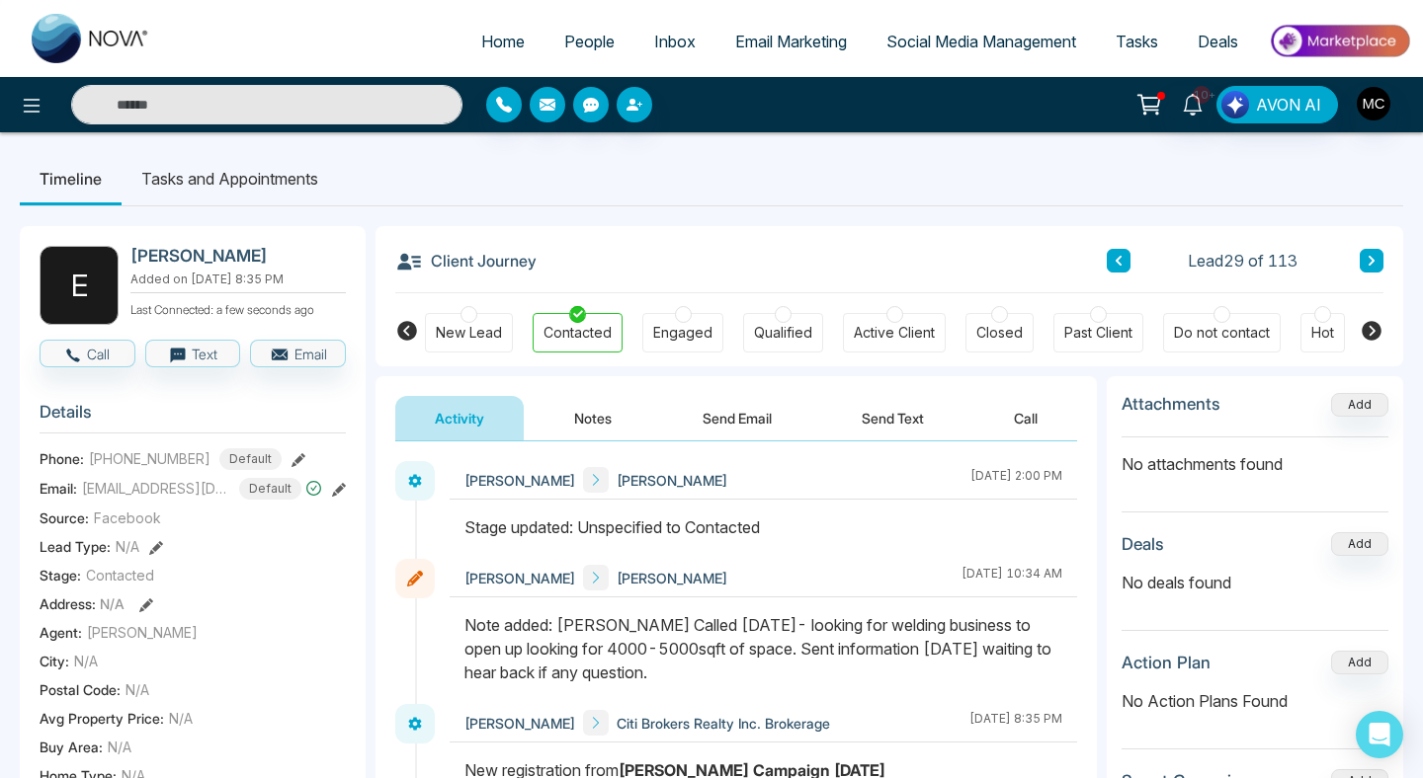
click at [585, 432] on button "Notes" at bounding box center [592, 418] width 117 height 44
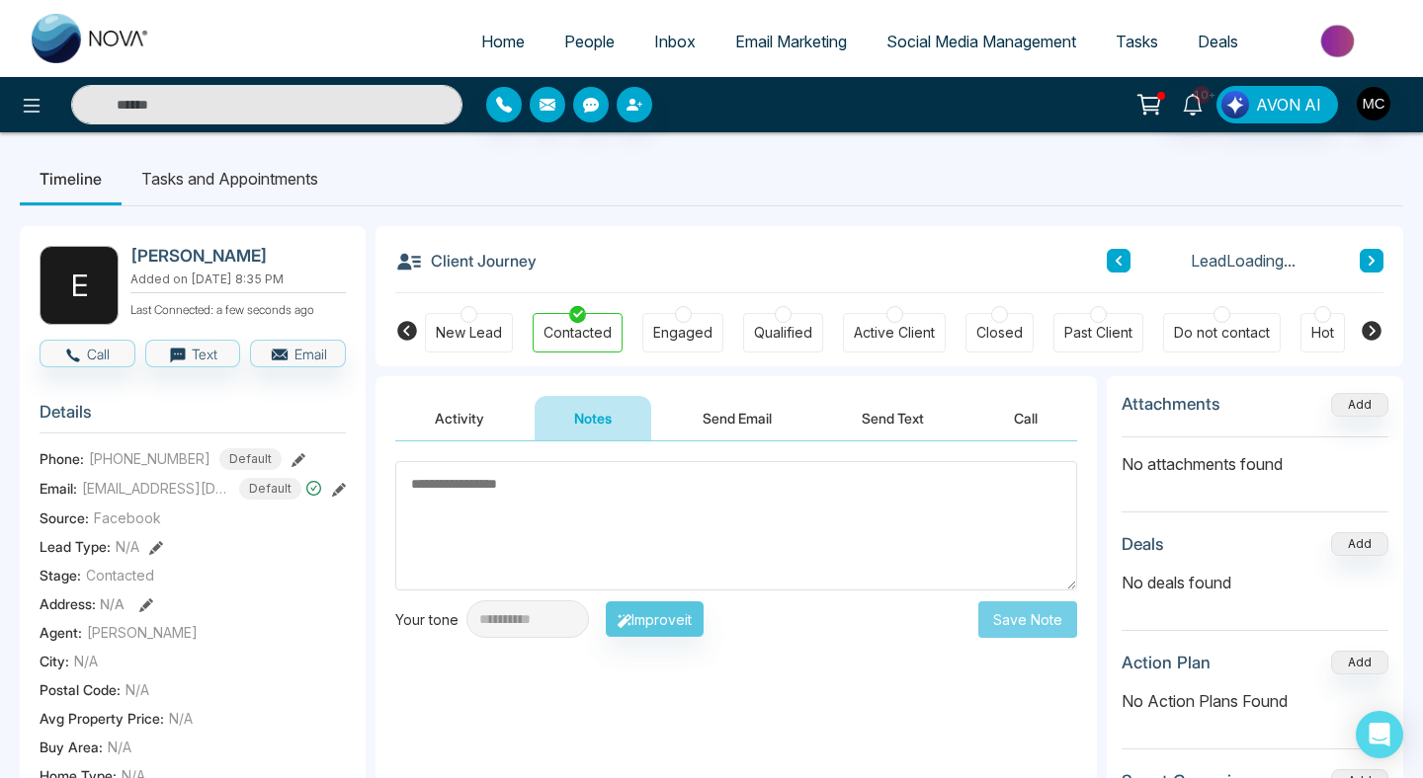
click at [572, 504] on textarea at bounding box center [736, 525] width 682 height 129
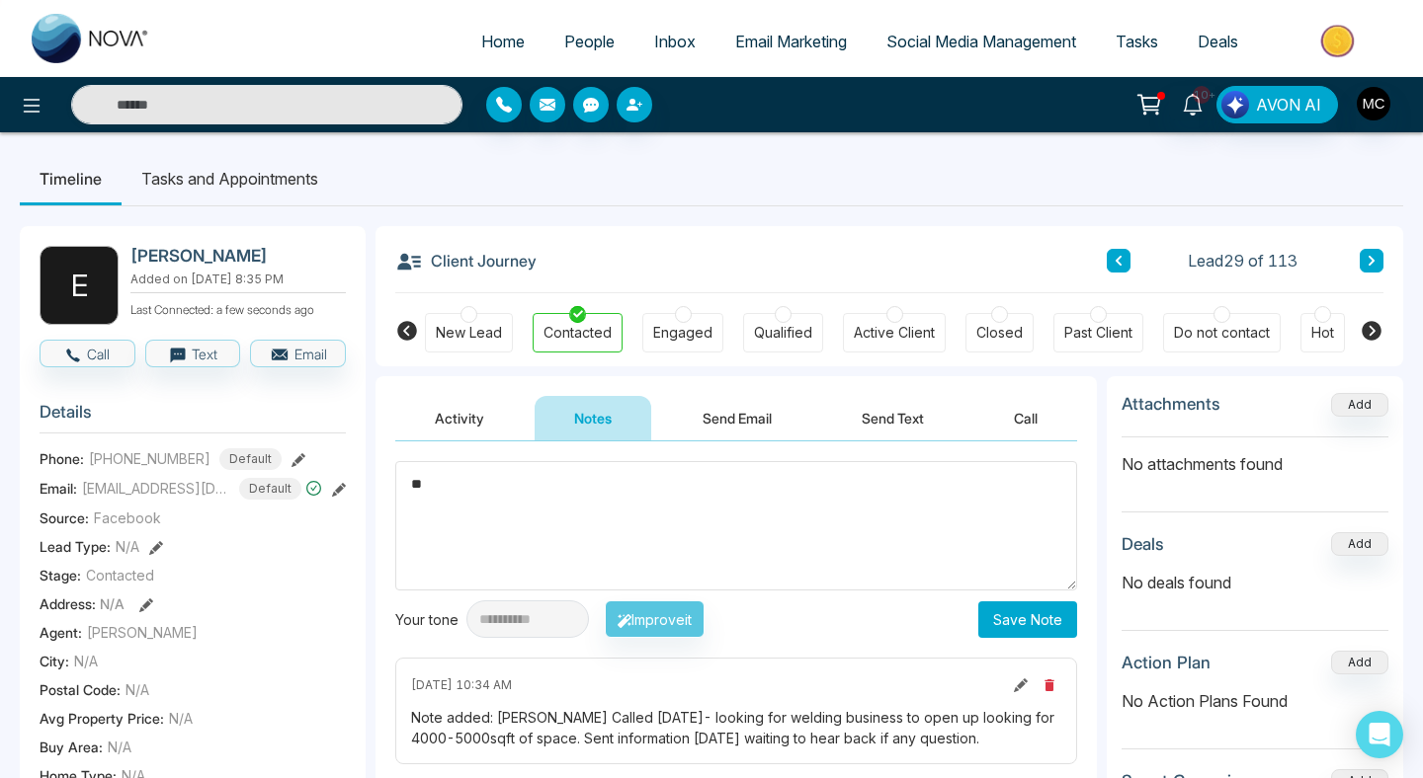
type textarea "*"
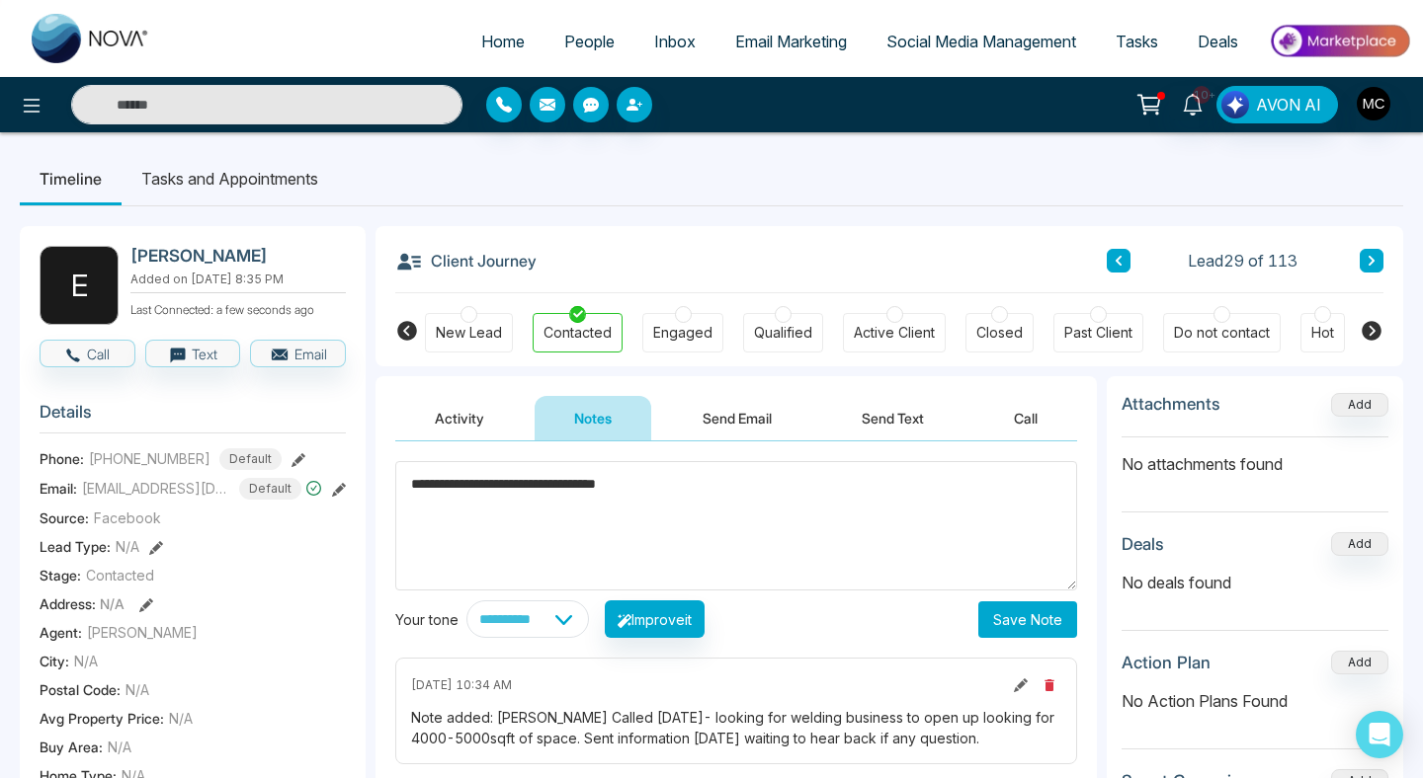
type textarea "**********"
click at [1025, 637] on button "Save Note" at bounding box center [1027, 620] width 99 height 37
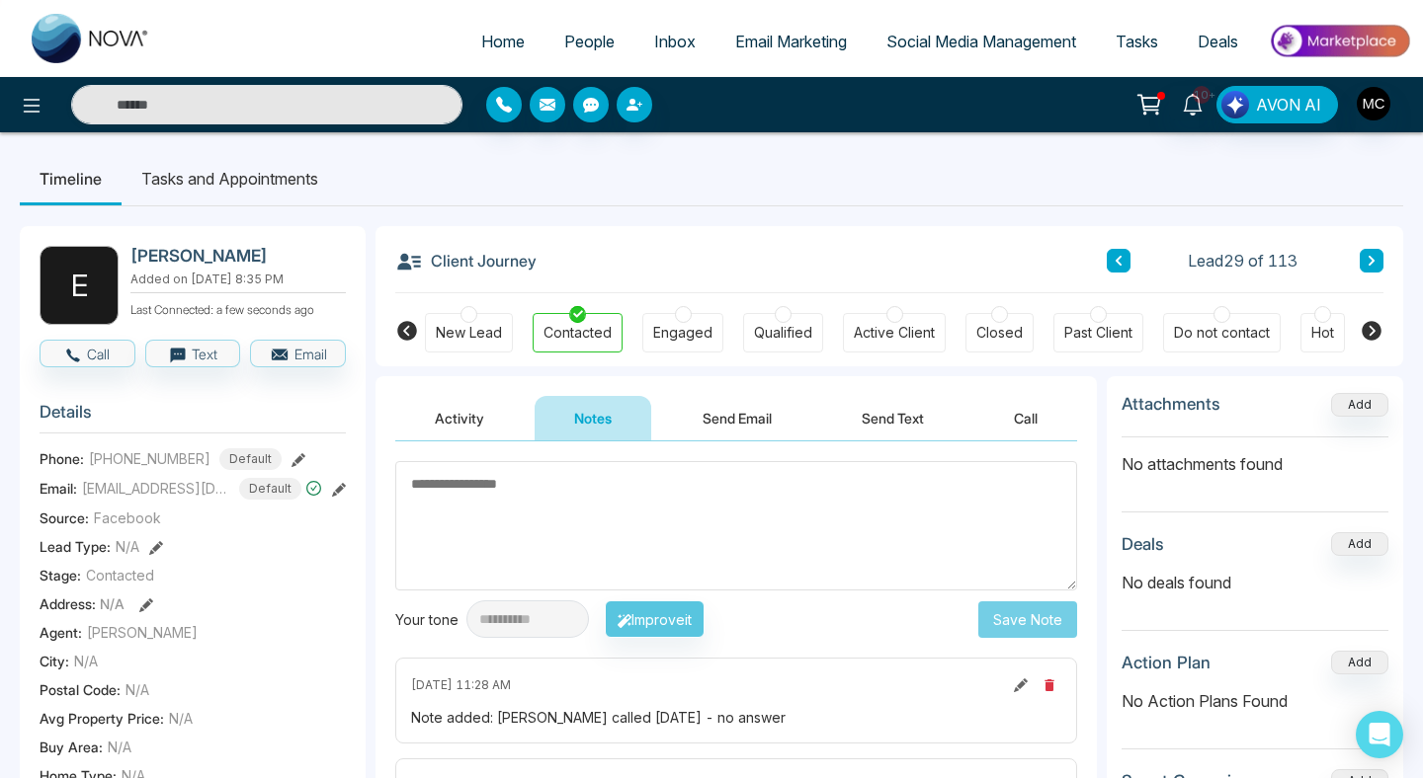
click at [1376, 259] on button at bounding box center [1371, 261] width 24 height 24
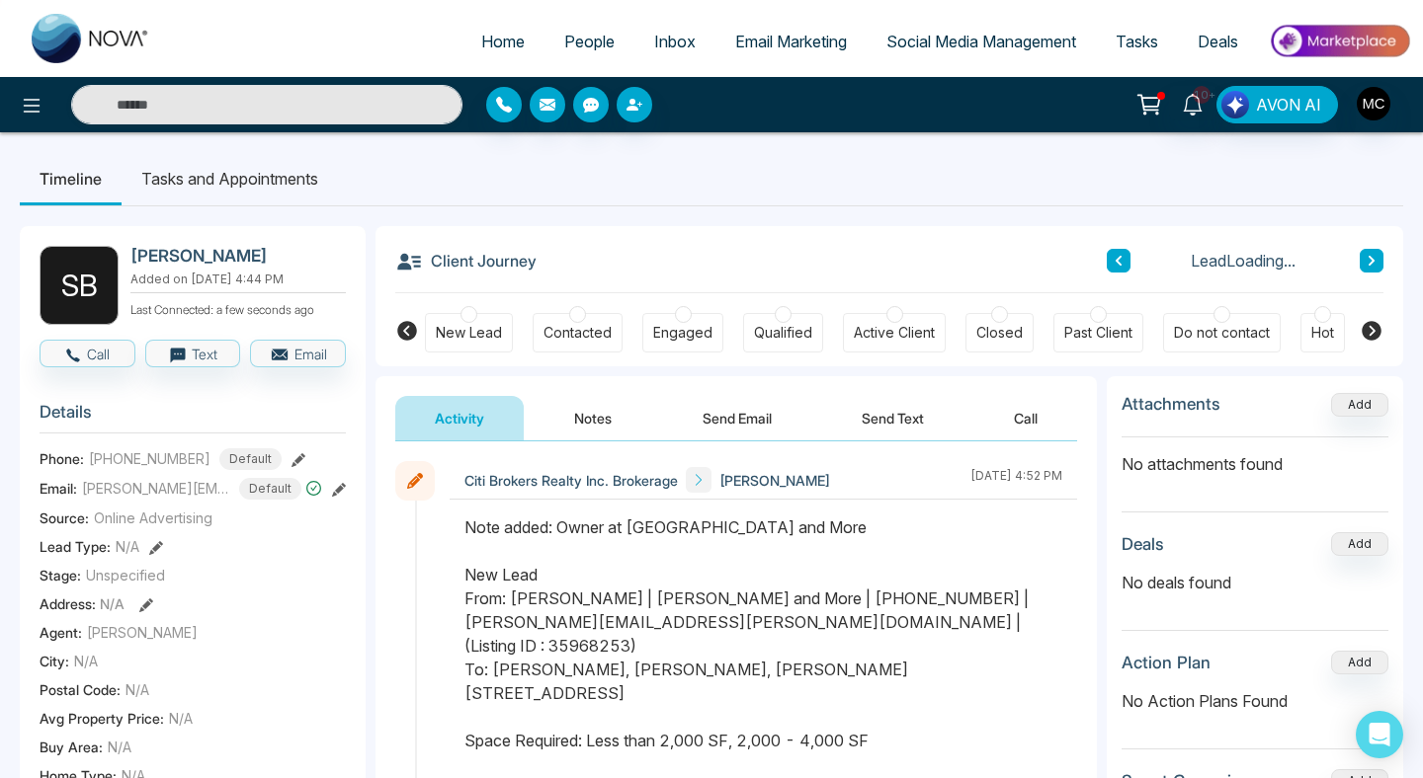
click at [1376, 259] on button at bounding box center [1371, 261] width 24 height 24
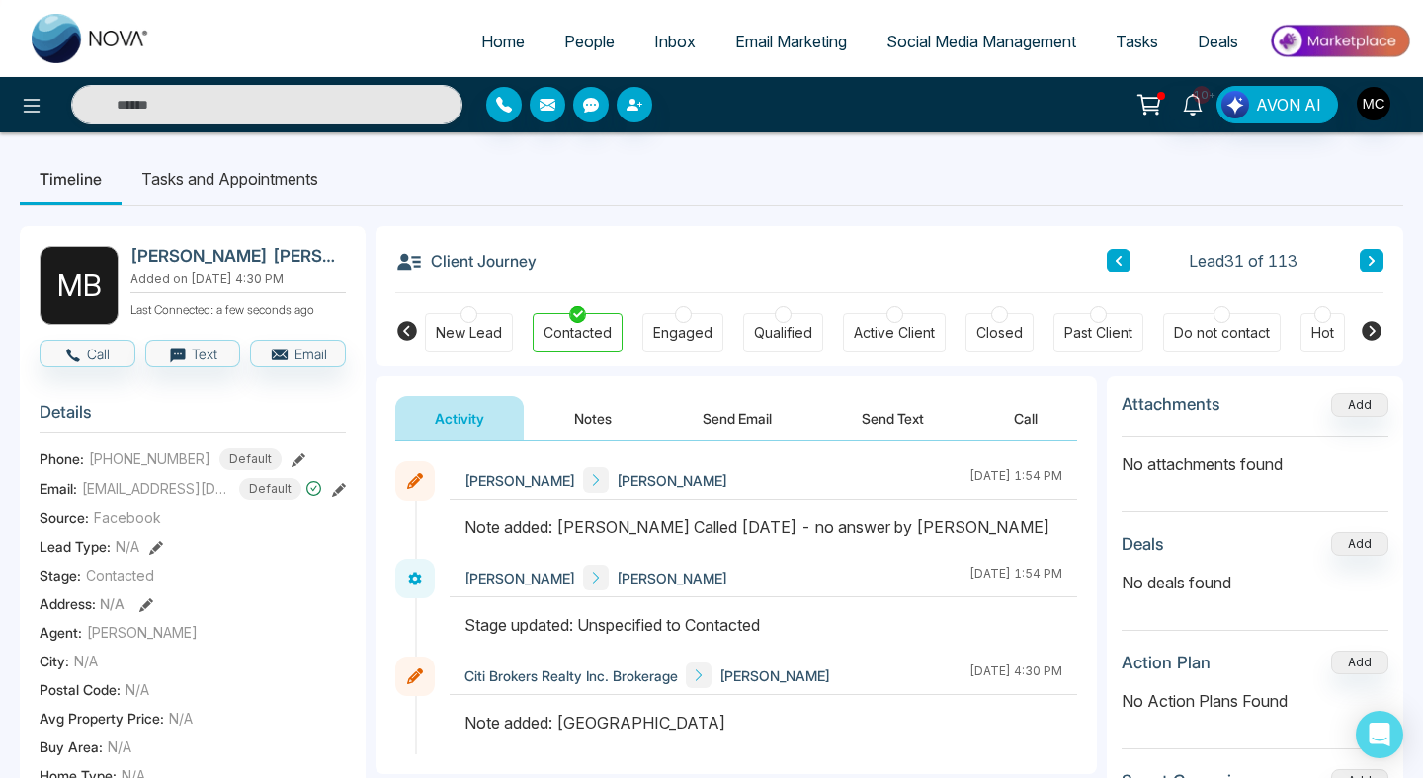
click at [1376, 262] on button at bounding box center [1371, 261] width 24 height 24
click at [293, 118] on input "text" at bounding box center [266, 105] width 391 height 40
type input "******"
click at [574, 44] on span "People" at bounding box center [589, 42] width 50 height 20
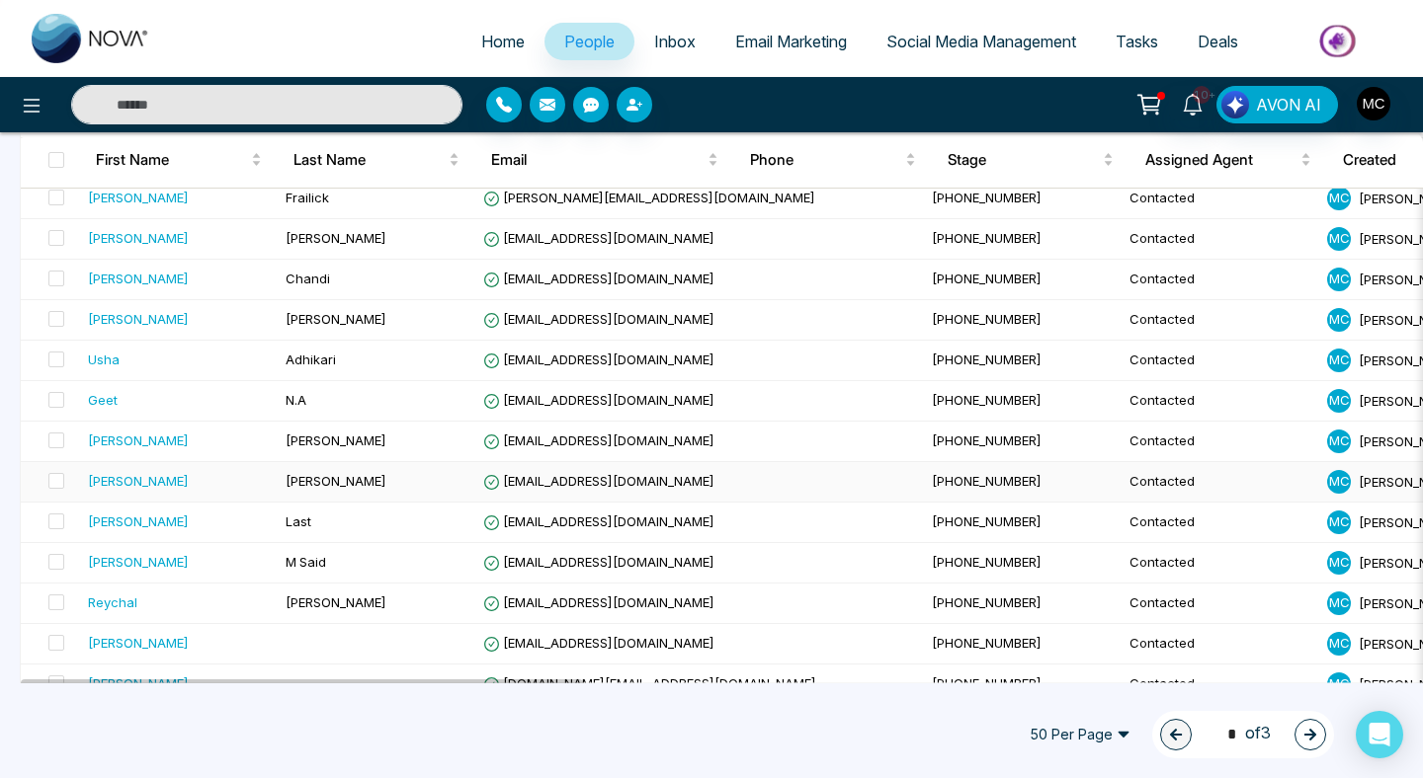
scroll to position [937, 0]
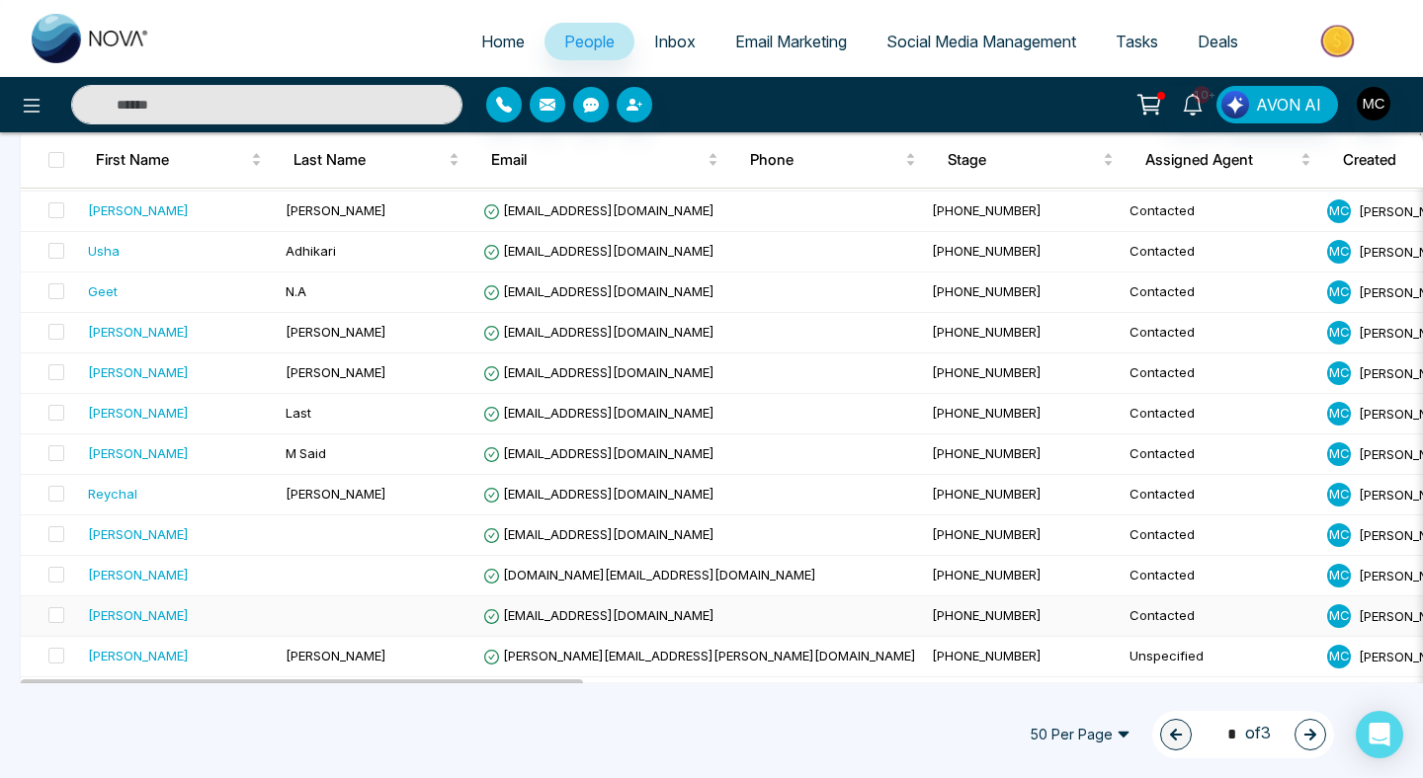
click at [277, 609] on td "[PERSON_NAME]" at bounding box center [179, 617] width 198 height 41
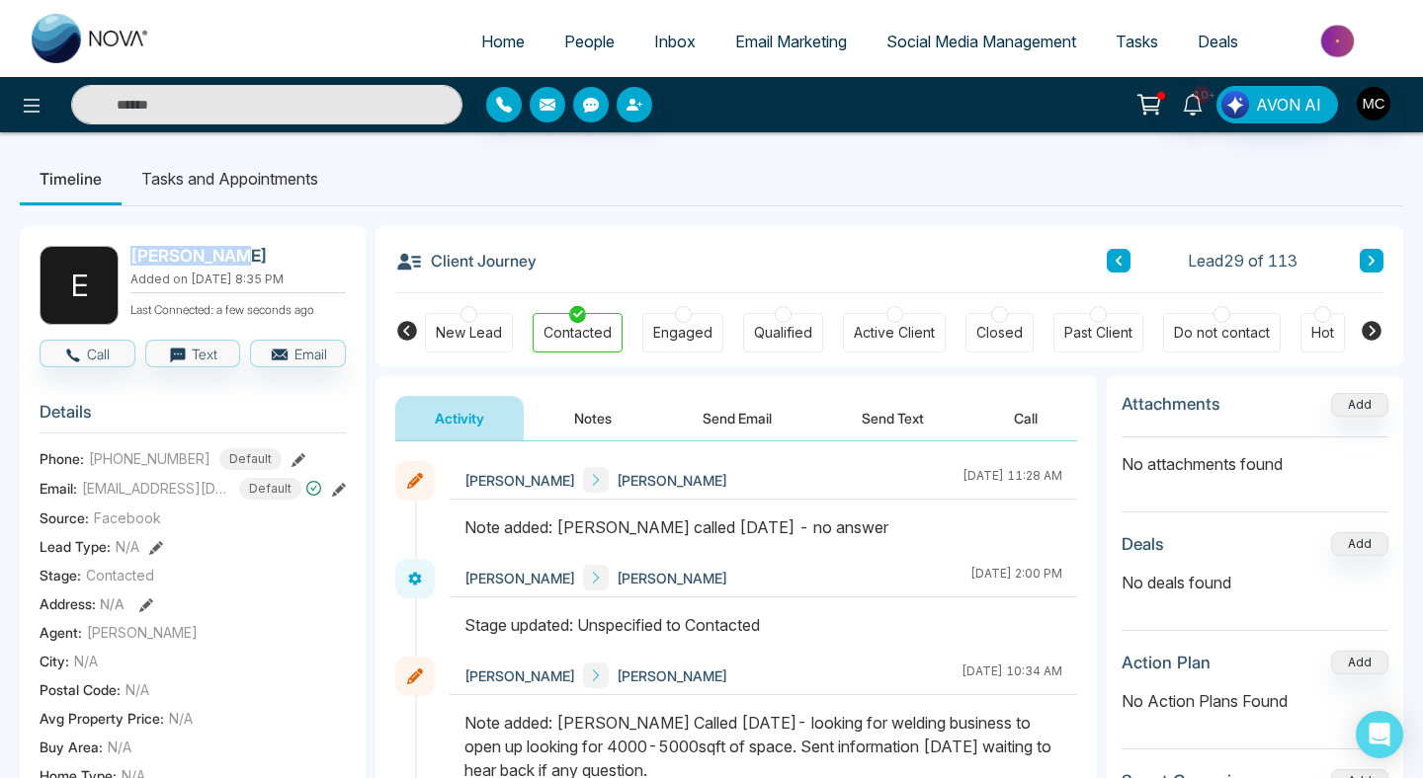
drag, startPoint x: 221, startPoint y: 261, endPoint x: 130, endPoint y: 254, distance: 91.1
click at [130, 254] on h2 "[PERSON_NAME]" at bounding box center [233, 256] width 207 height 20
copy h2 "[PERSON_NAME]"
drag, startPoint x: 103, startPoint y: 471, endPoint x: 211, endPoint y: 476, distance: 108.8
click at [211, 470] on div "+14165614046 Default" at bounding box center [185, 459] width 193 height 22
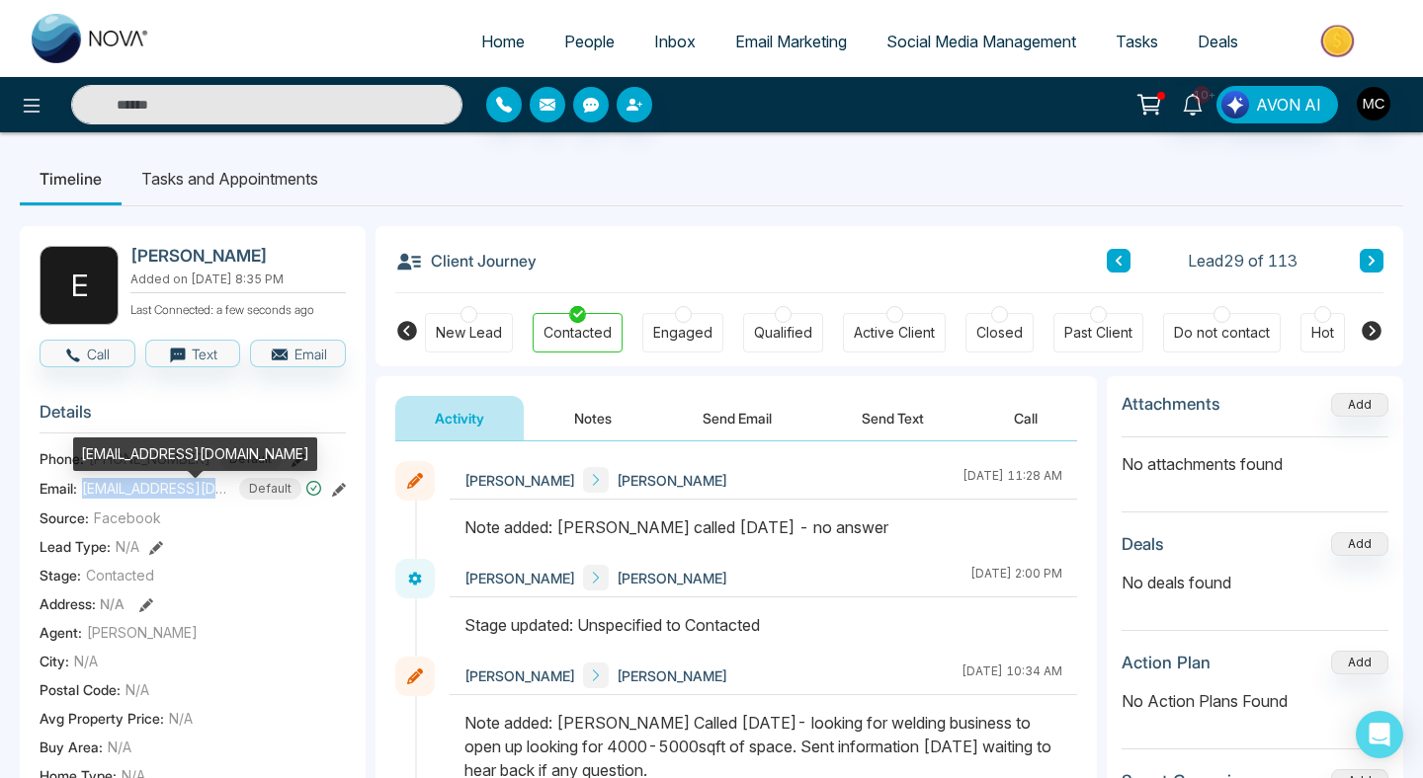
drag, startPoint x: 82, startPoint y: 503, endPoint x: 234, endPoint y: 505, distance: 152.1
click at [234, 500] on div "elias310@hotmail.com Default" at bounding box center [202, 489] width 240 height 22
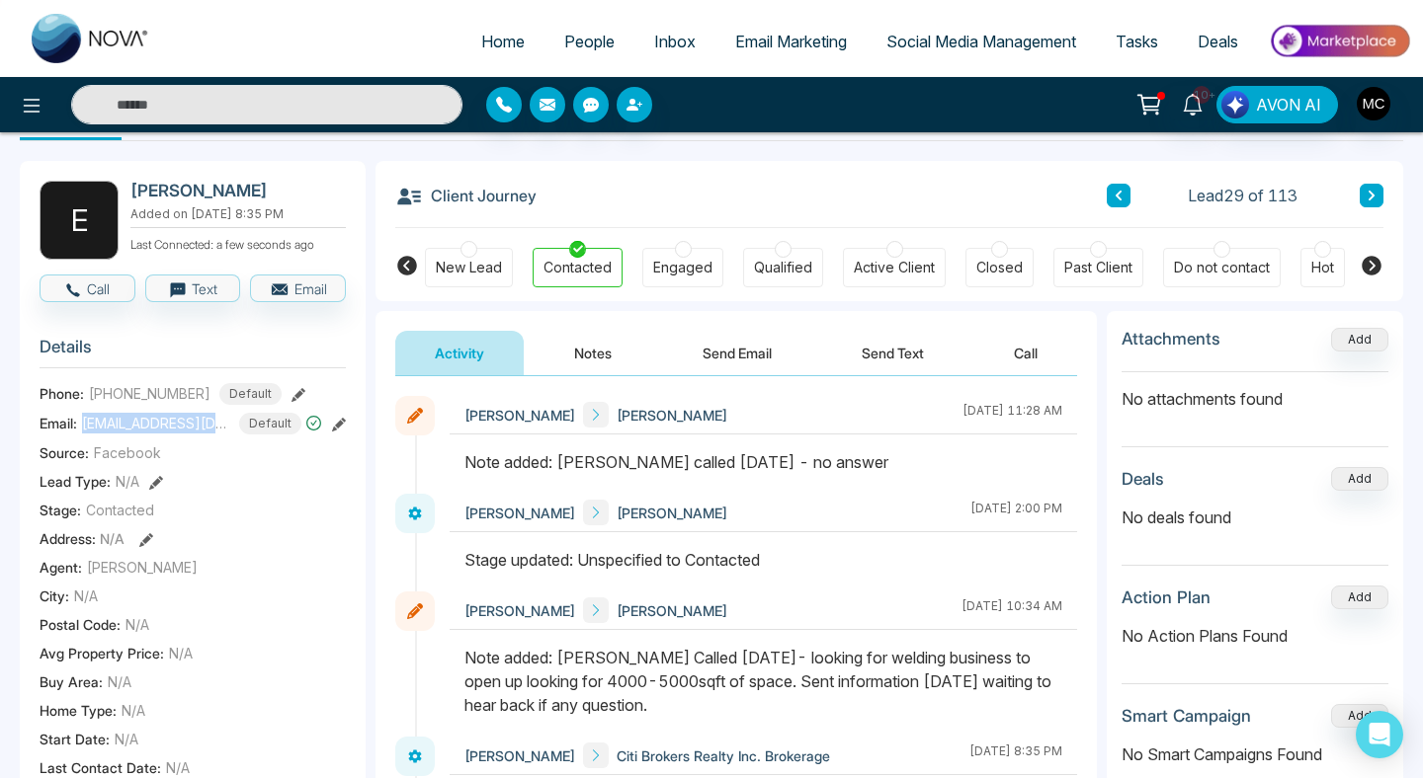
scroll to position [118, 0]
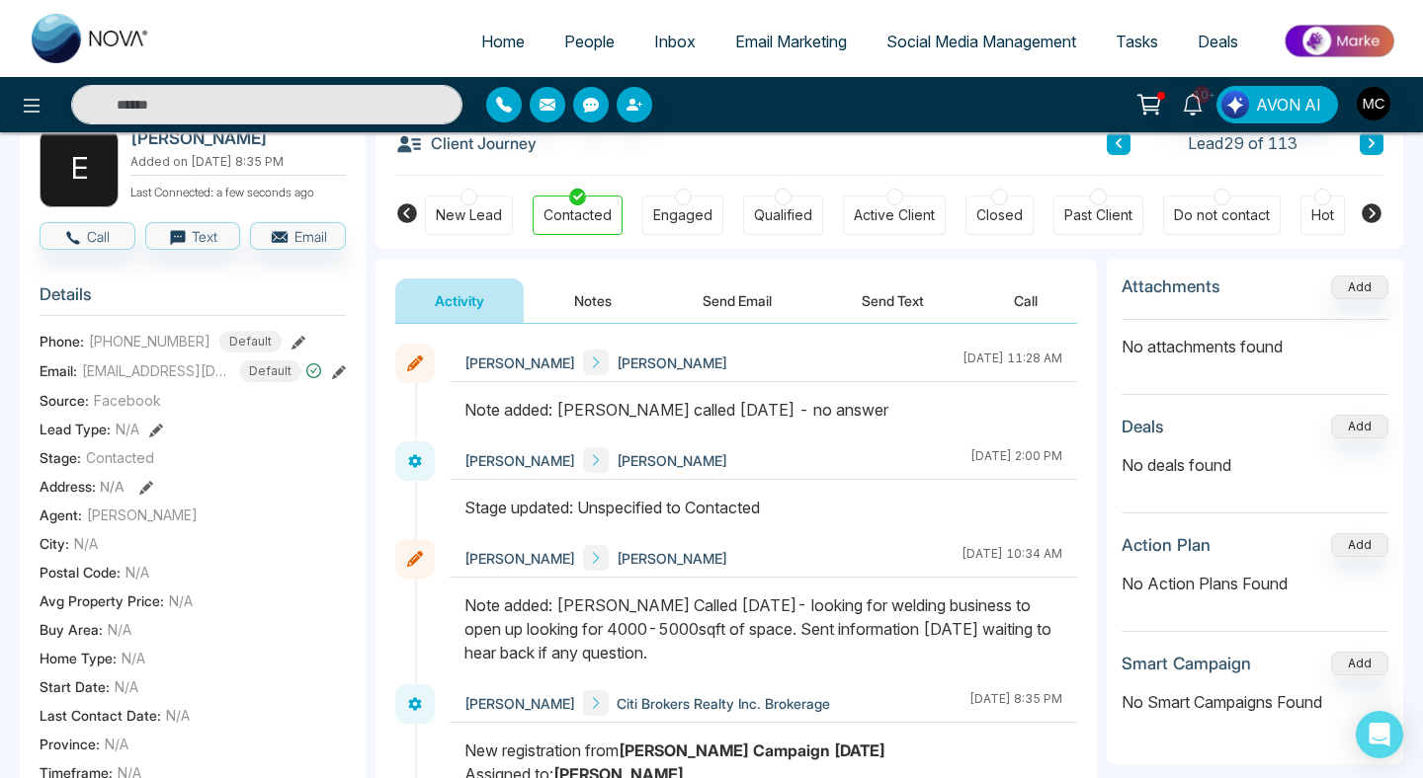
drag, startPoint x: 774, startPoint y: 608, endPoint x: 886, endPoint y: 651, distance: 120.7
click at [886, 651] on div "Note added: [PERSON_NAME] Called [DATE]- looking for welding business to open u…" at bounding box center [763, 629] width 598 height 71
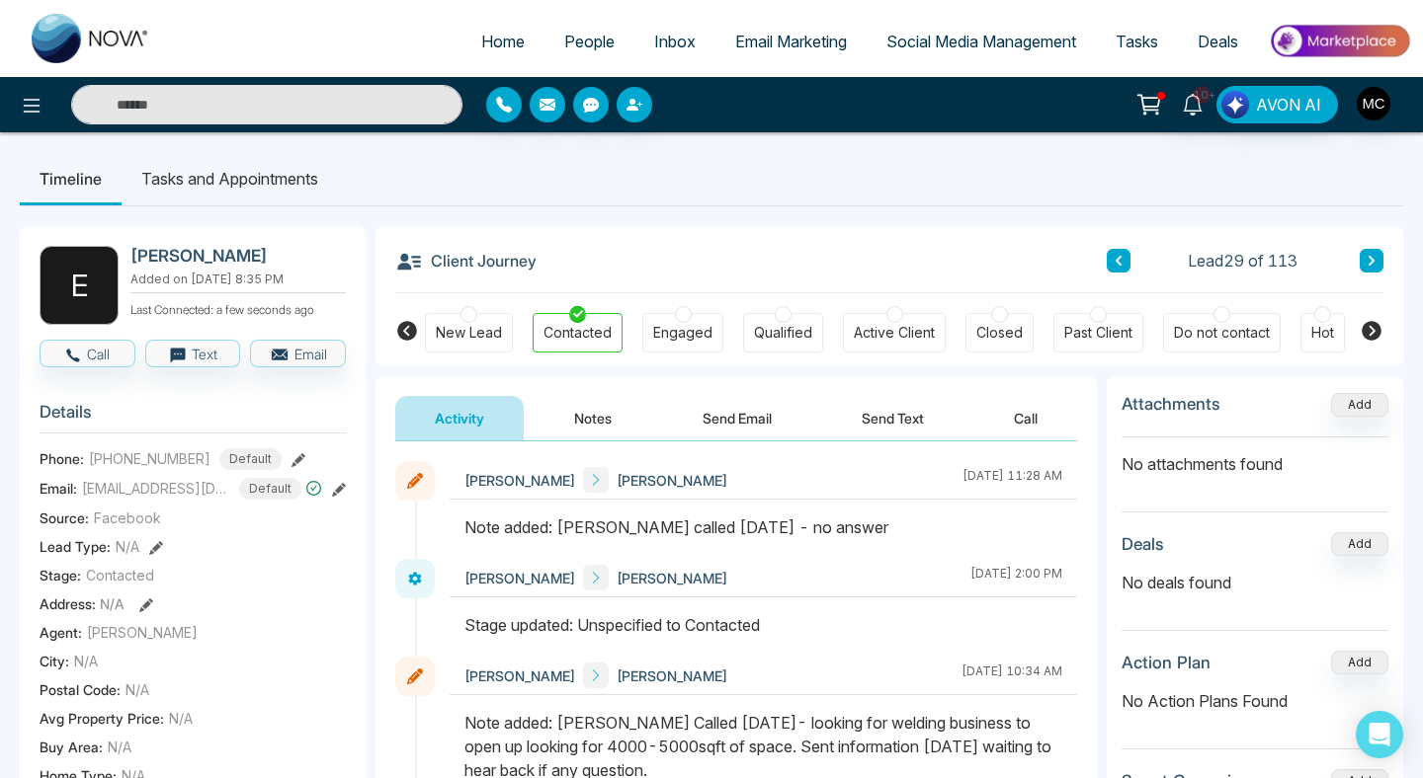
click at [562, 52] on link "People" at bounding box center [589, 42] width 90 height 38
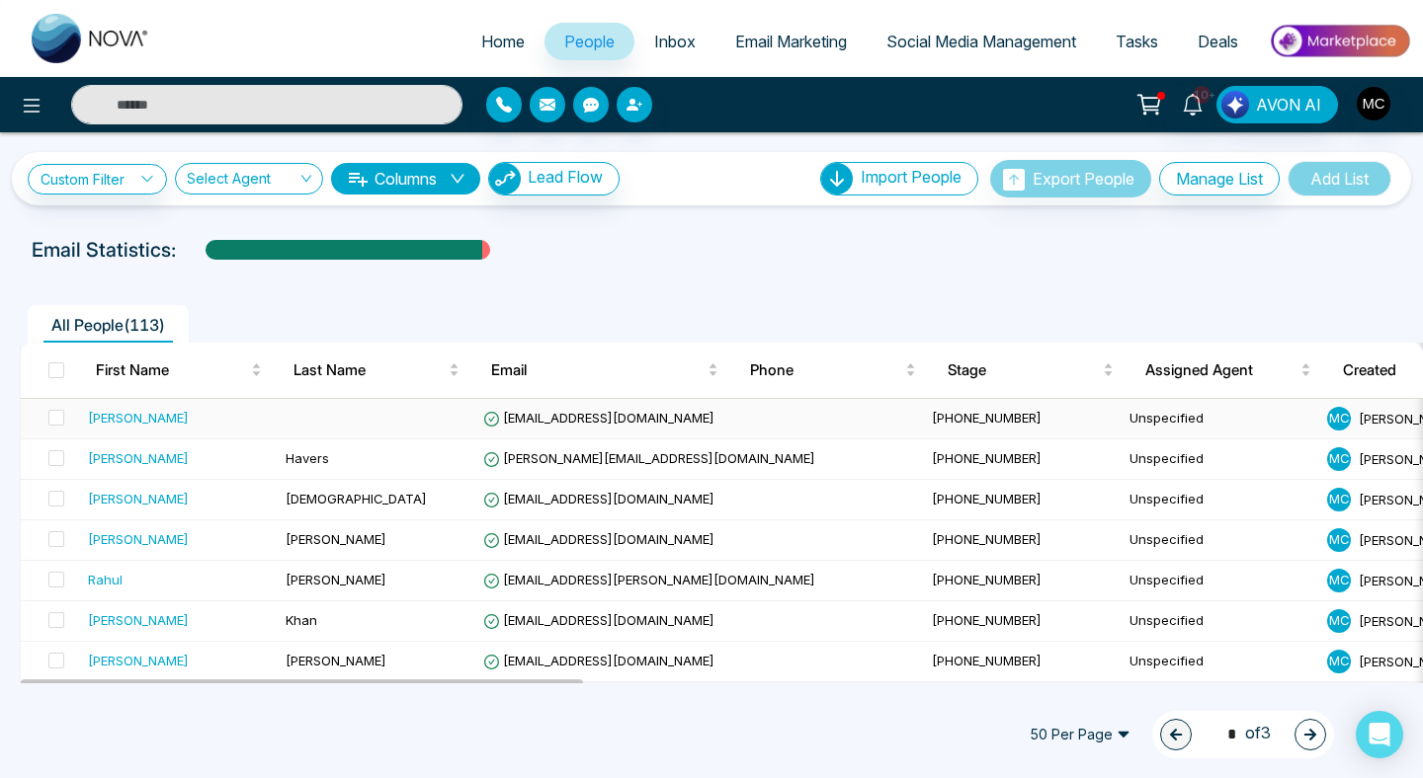
click at [199, 423] on div "[PERSON_NAME]" at bounding box center [179, 418] width 182 height 20
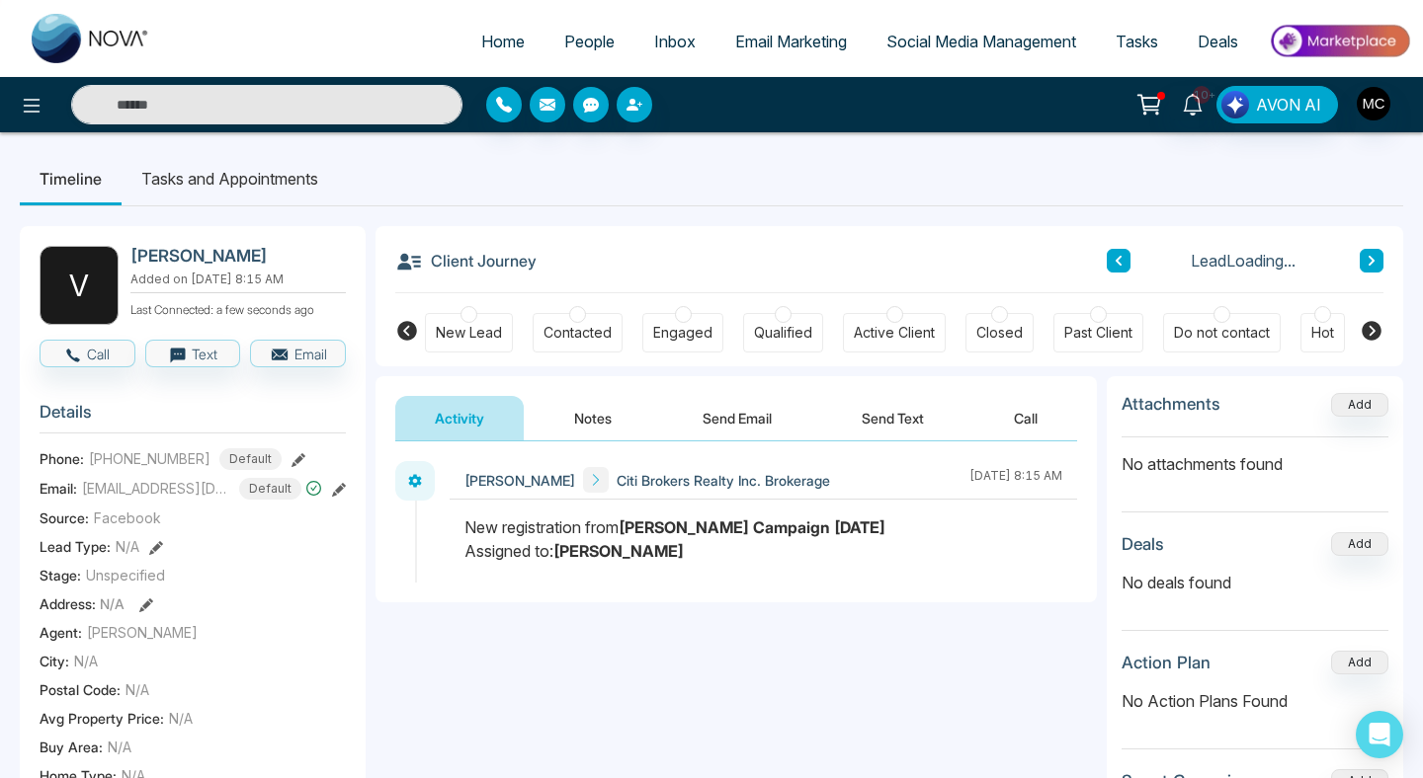
click at [146, 255] on h2 "[PERSON_NAME]" at bounding box center [233, 256] width 207 height 20
drag, startPoint x: 102, startPoint y: 472, endPoint x: 250, endPoint y: 475, distance: 148.2
click at [250, 470] on div "+16476884202 Default" at bounding box center [185, 459] width 193 height 22
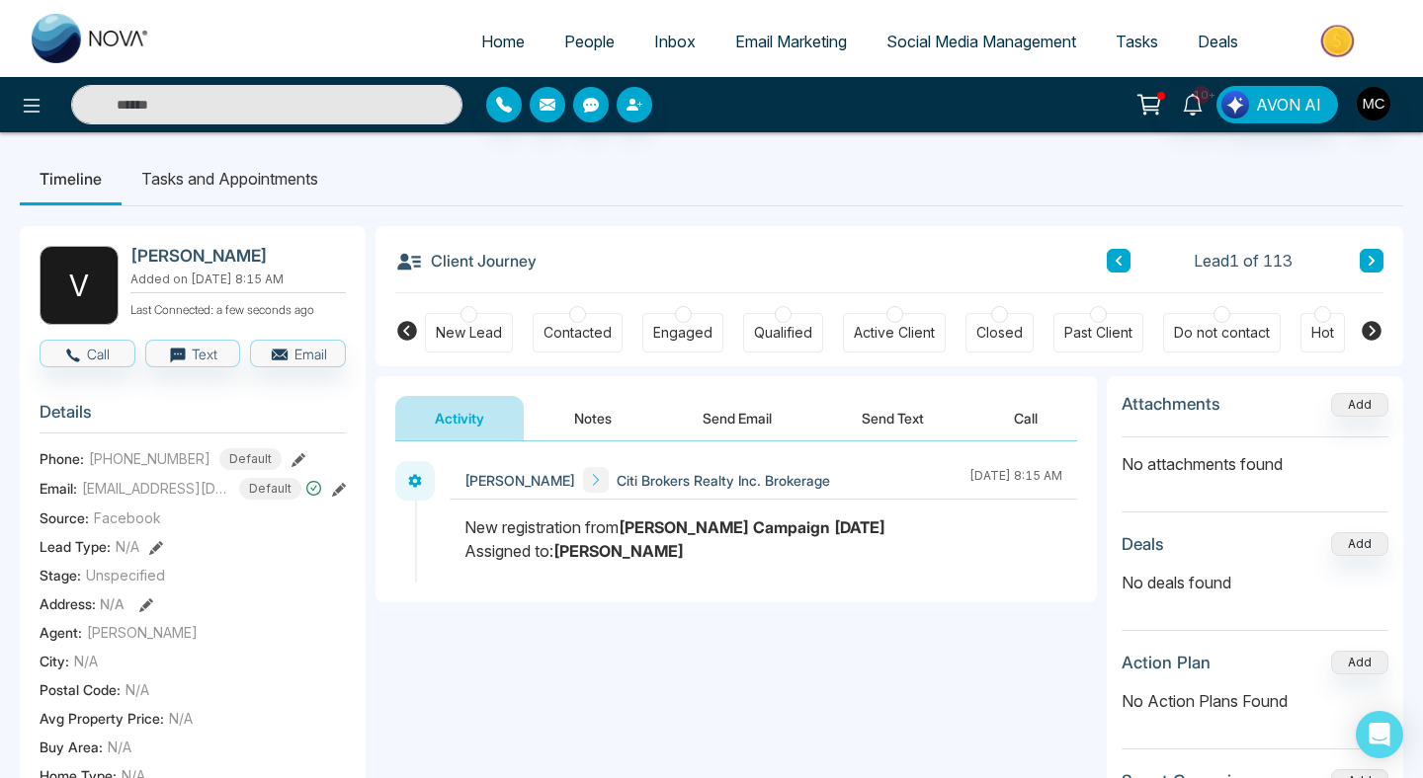
click at [89, 469] on span "[PHONE_NUMBER]" at bounding box center [150, 458] width 122 height 21
drag, startPoint x: 105, startPoint y: 472, endPoint x: 197, endPoint y: 475, distance: 91.9
click at [197, 470] on div "+16476884202 Default" at bounding box center [185, 459] width 193 height 22
click at [160, 499] on span "[EMAIL_ADDRESS][DOMAIN_NAME]" at bounding box center [156, 488] width 148 height 21
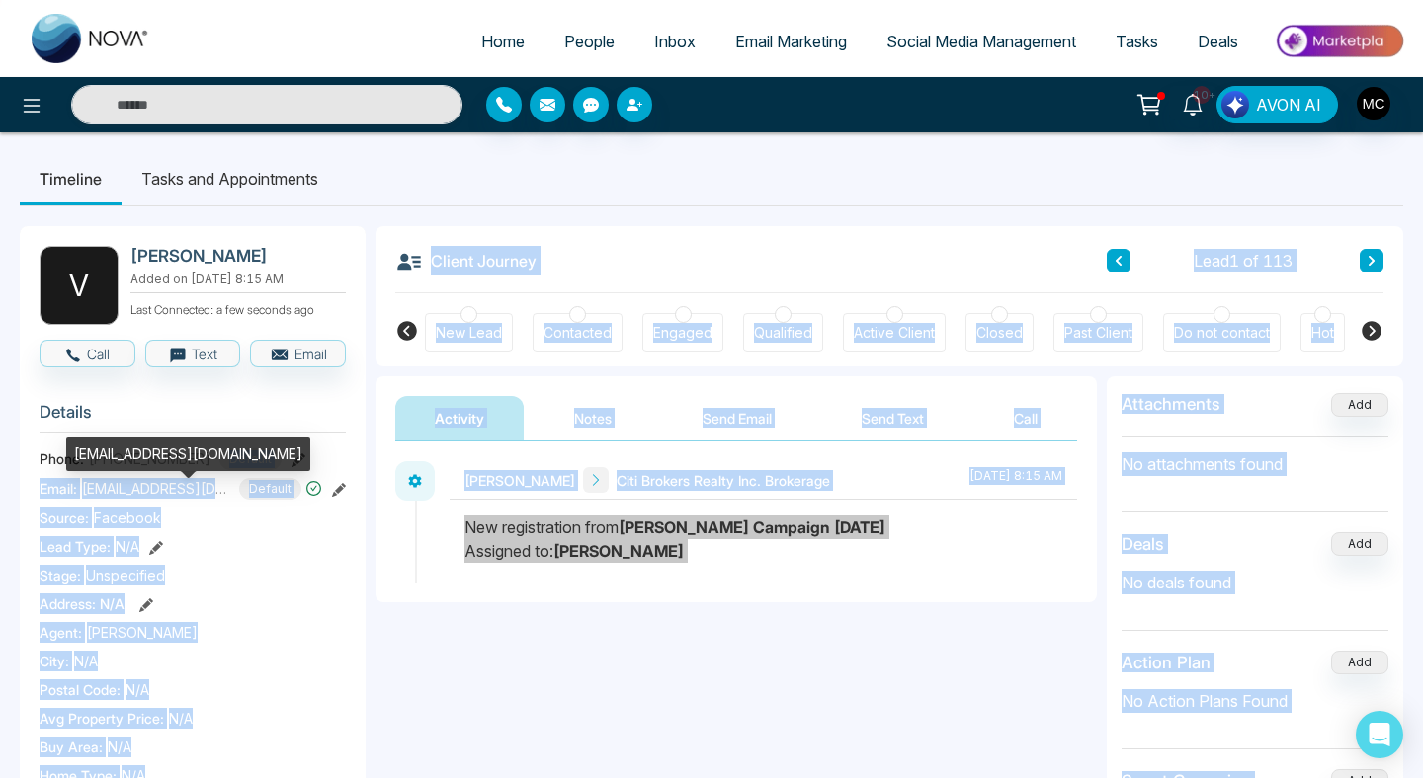
drag, startPoint x: 76, startPoint y: 454, endPoint x: 251, endPoint y: 455, distance: 174.9
click at [251, 455] on body "Home People Inbox Email Marketing Social Media Management Tasks Deals 10+ AVON …" at bounding box center [711, 389] width 1423 height 778
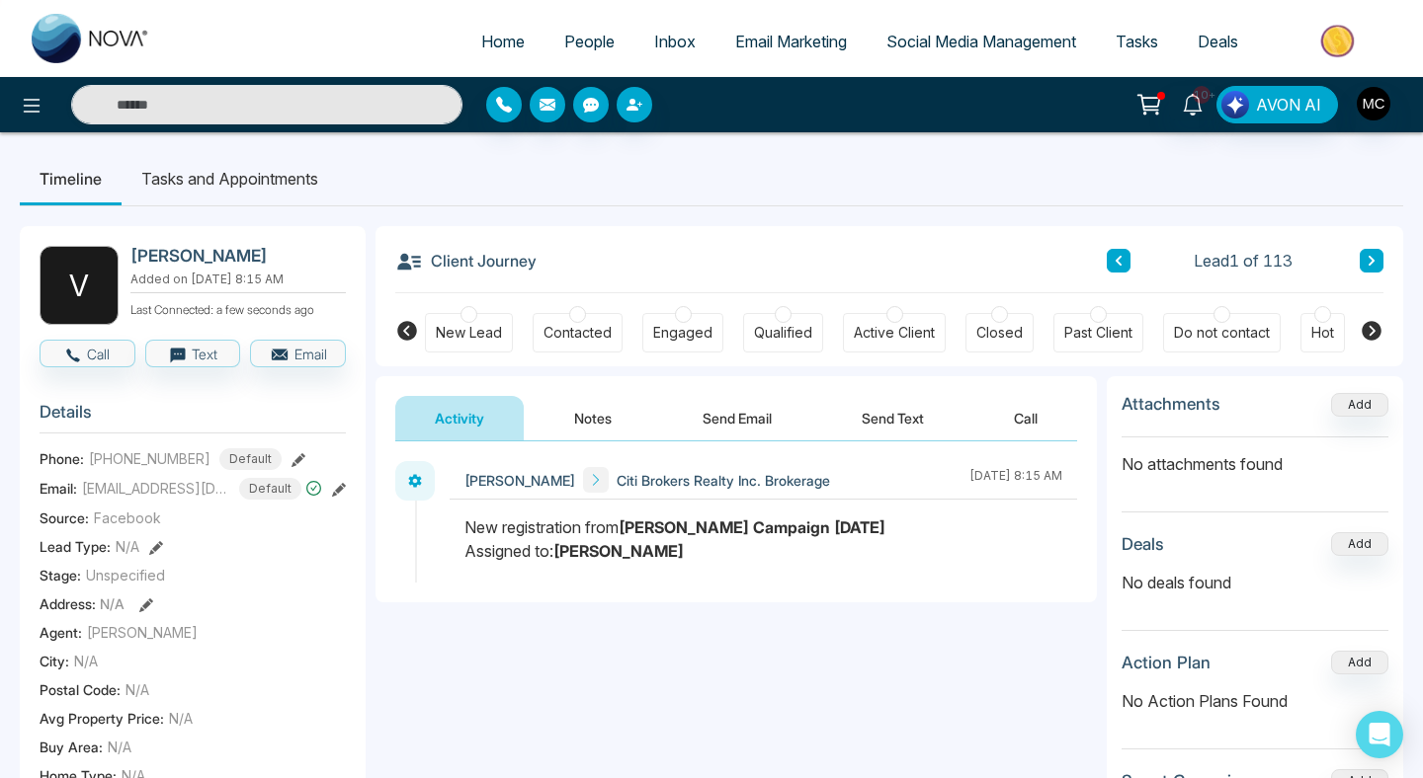
click at [167, 483] on section "Details Phone: +16476884202 Default Email: Vinoy@vanthogroup.com Default Source…" at bounding box center [193, 661] width 306 height 549
click at [163, 499] on span "[EMAIL_ADDRESS][DOMAIN_NAME]" at bounding box center [156, 488] width 148 height 21
drag, startPoint x: 78, startPoint y: 452, endPoint x: 155, endPoint y: 453, distance: 77.1
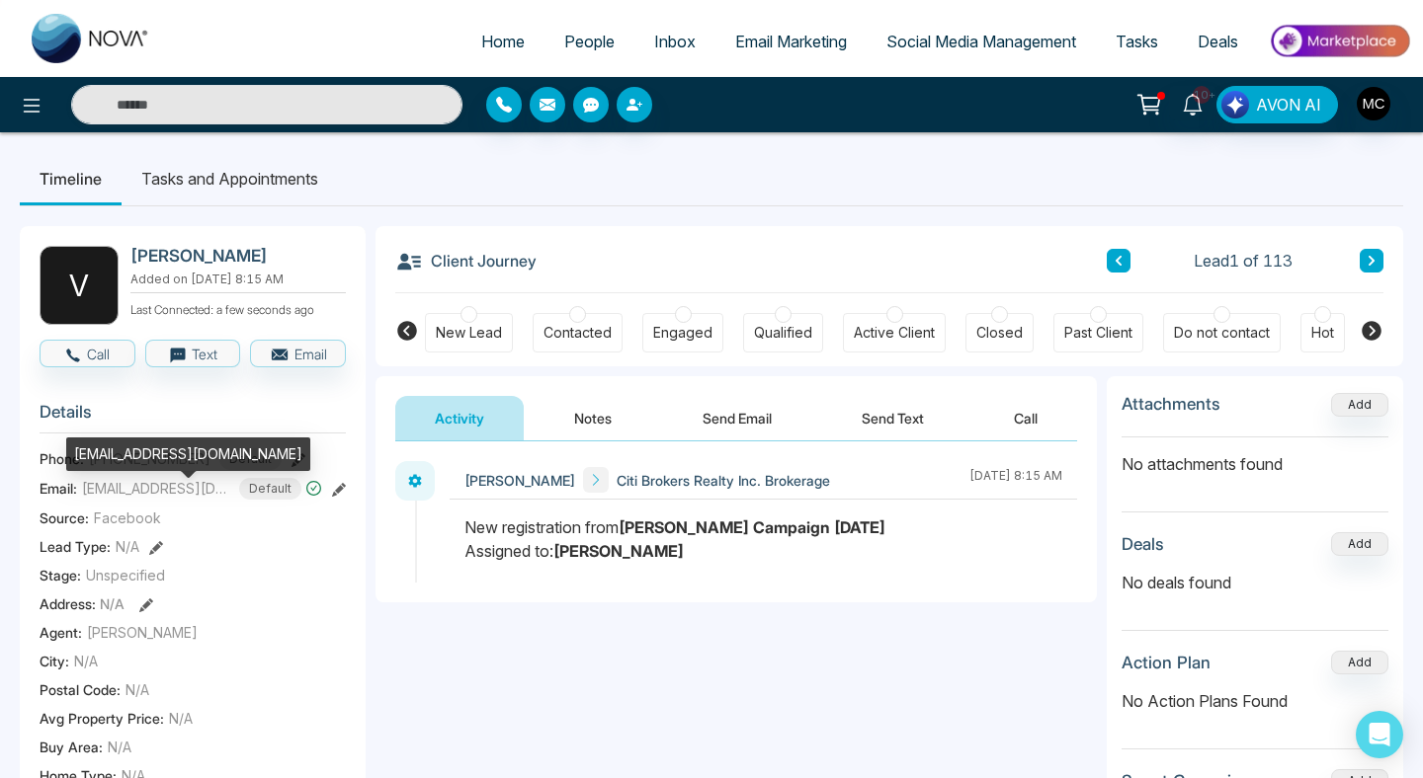
click at [155, 453] on div "[EMAIL_ADDRESS][DOMAIN_NAME]" at bounding box center [188, 455] width 244 height 34
drag, startPoint x: 75, startPoint y: 454, endPoint x: 238, endPoint y: 453, distance: 163.0
click at [238, 453] on div "[EMAIL_ADDRESS][DOMAIN_NAME]" at bounding box center [188, 455] width 244 height 34
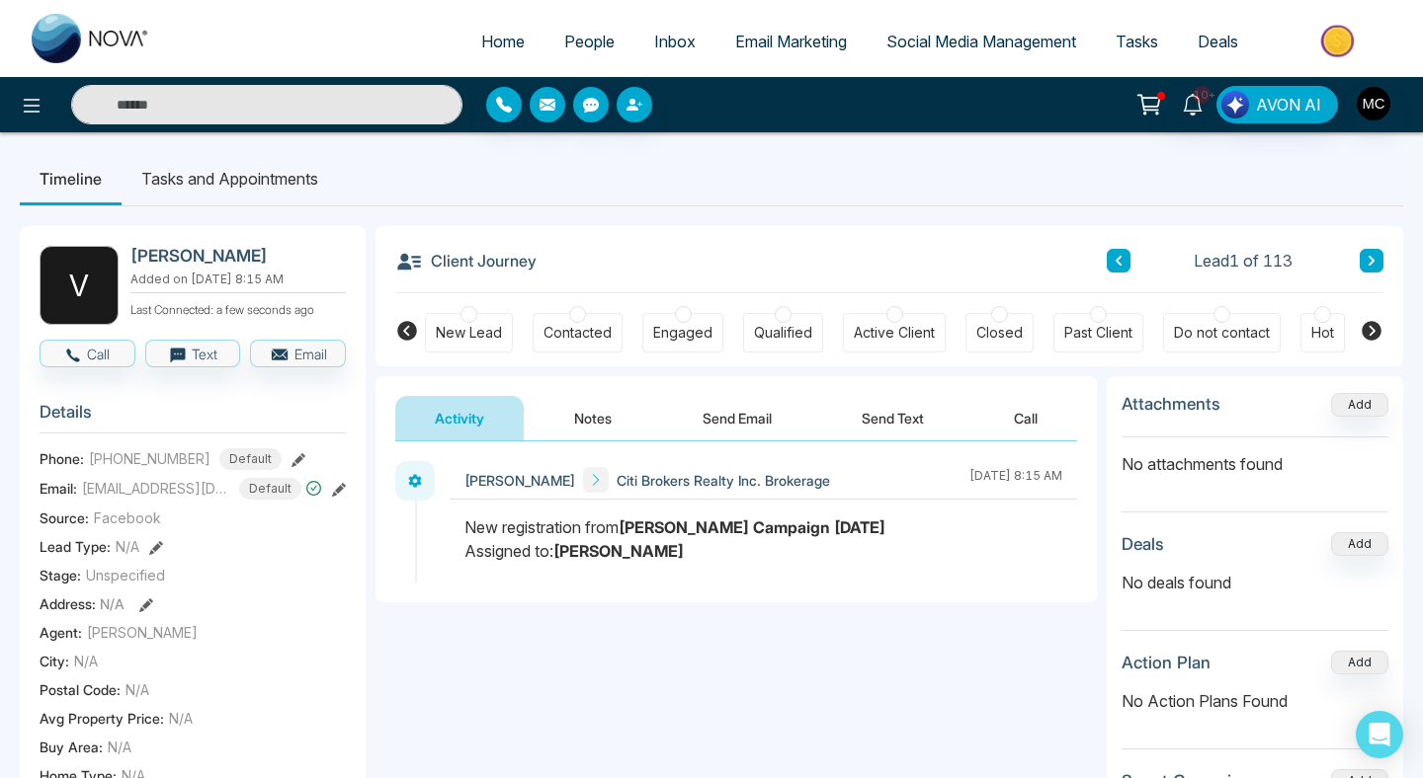
click at [569, 313] on div at bounding box center [577, 314] width 17 height 17
click at [584, 404] on button "Notes" at bounding box center [592, 418] width 117 height 44
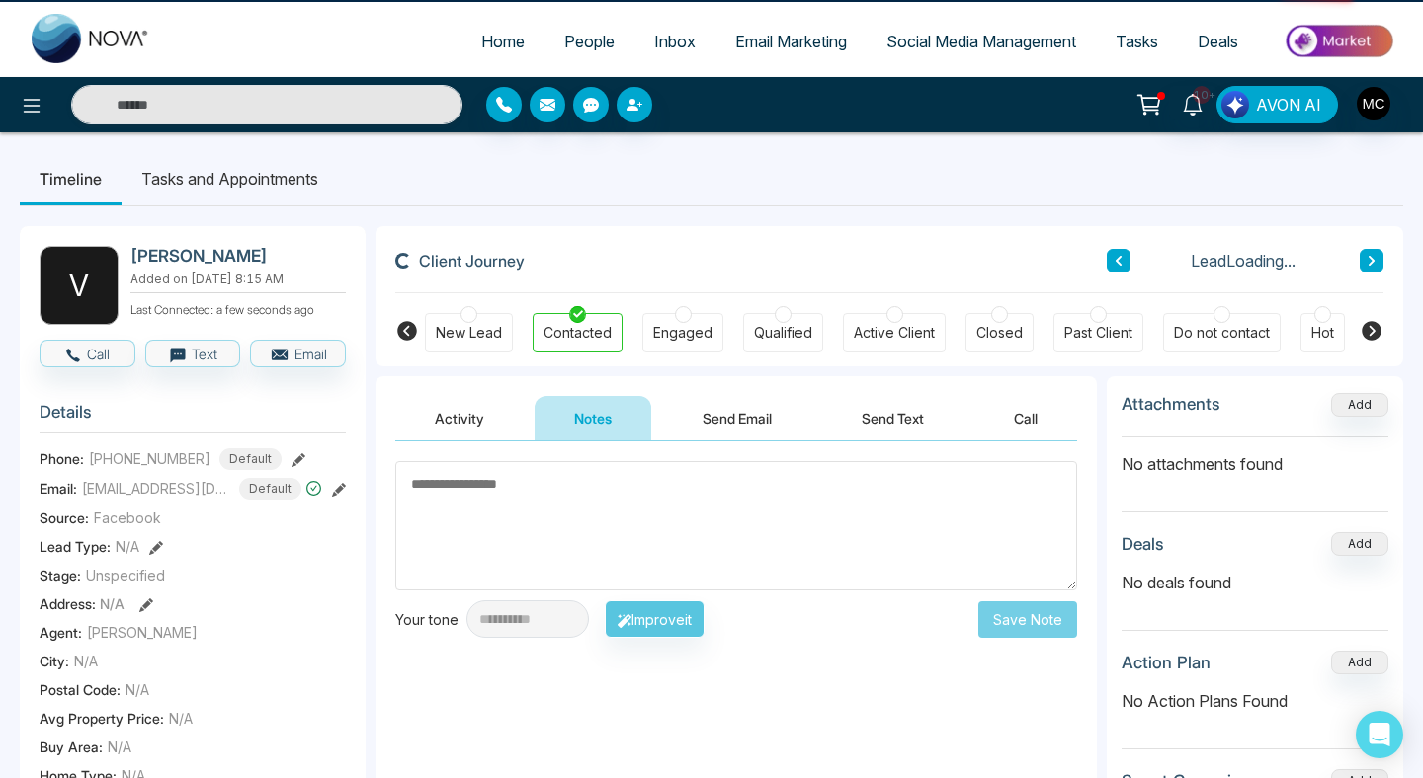
click at [572, 492] on body "**********" at bounding box center [711, 389] width 1423 height 778
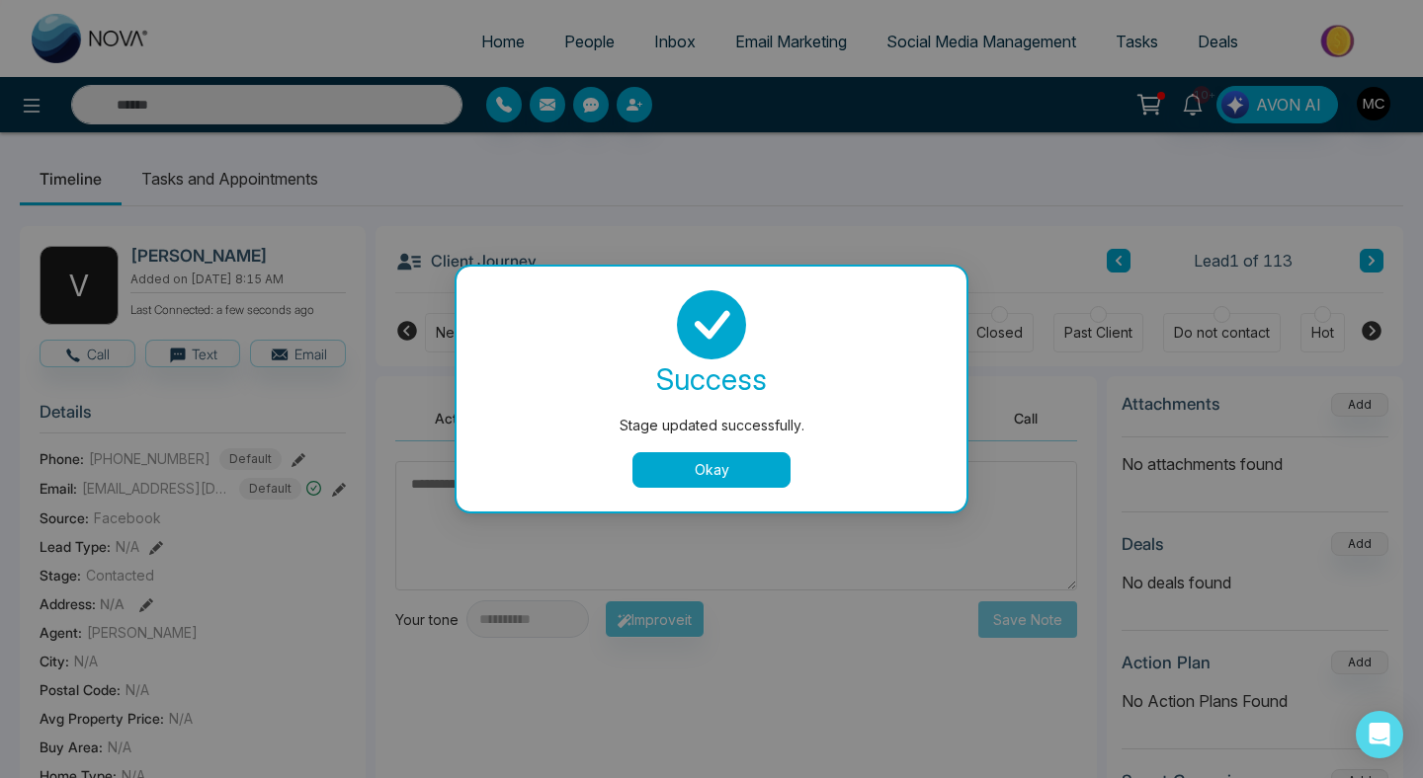
click at [734, 475] on button "Okay" at bounding box center [711, 470] width 158 height 36
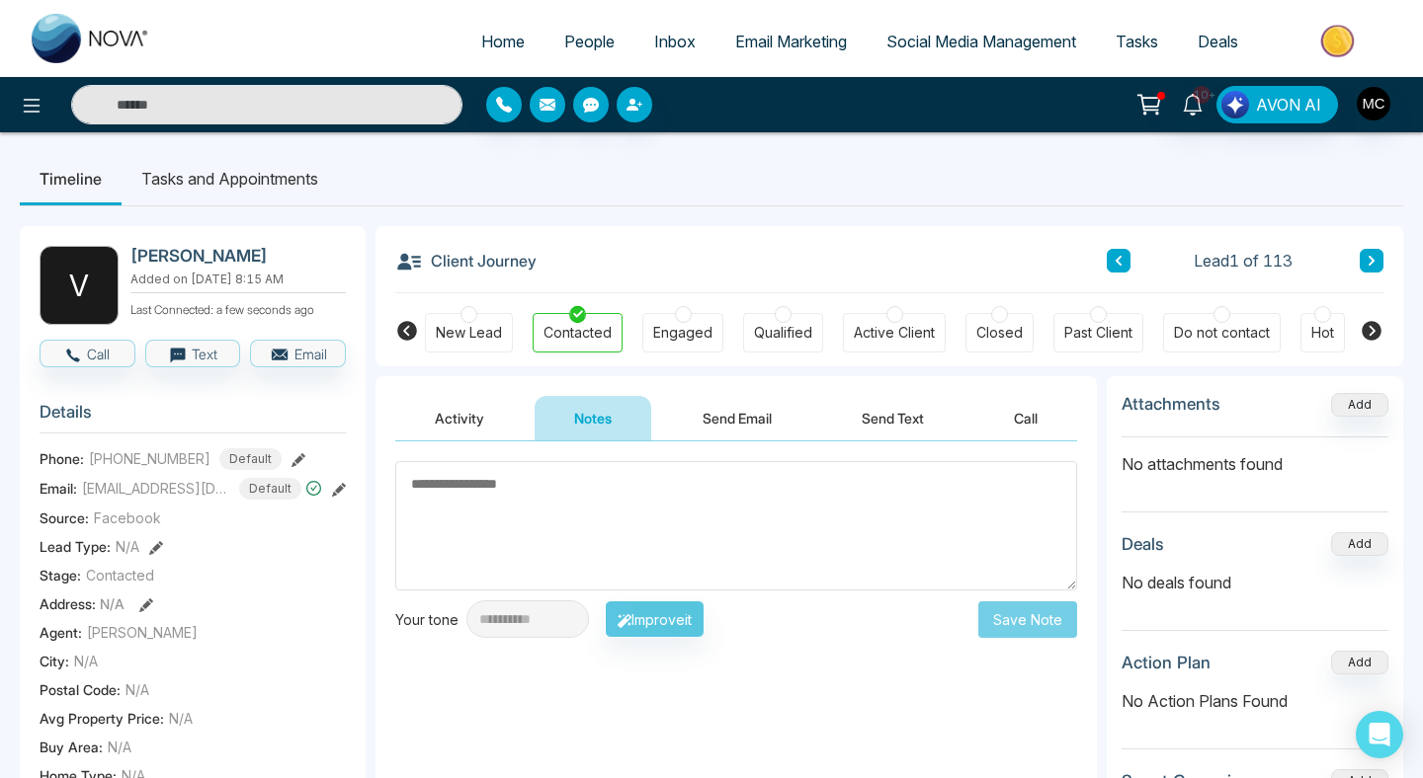
click at [549, 510] on textarea at bounding box center [736, 525] width 682 height 129
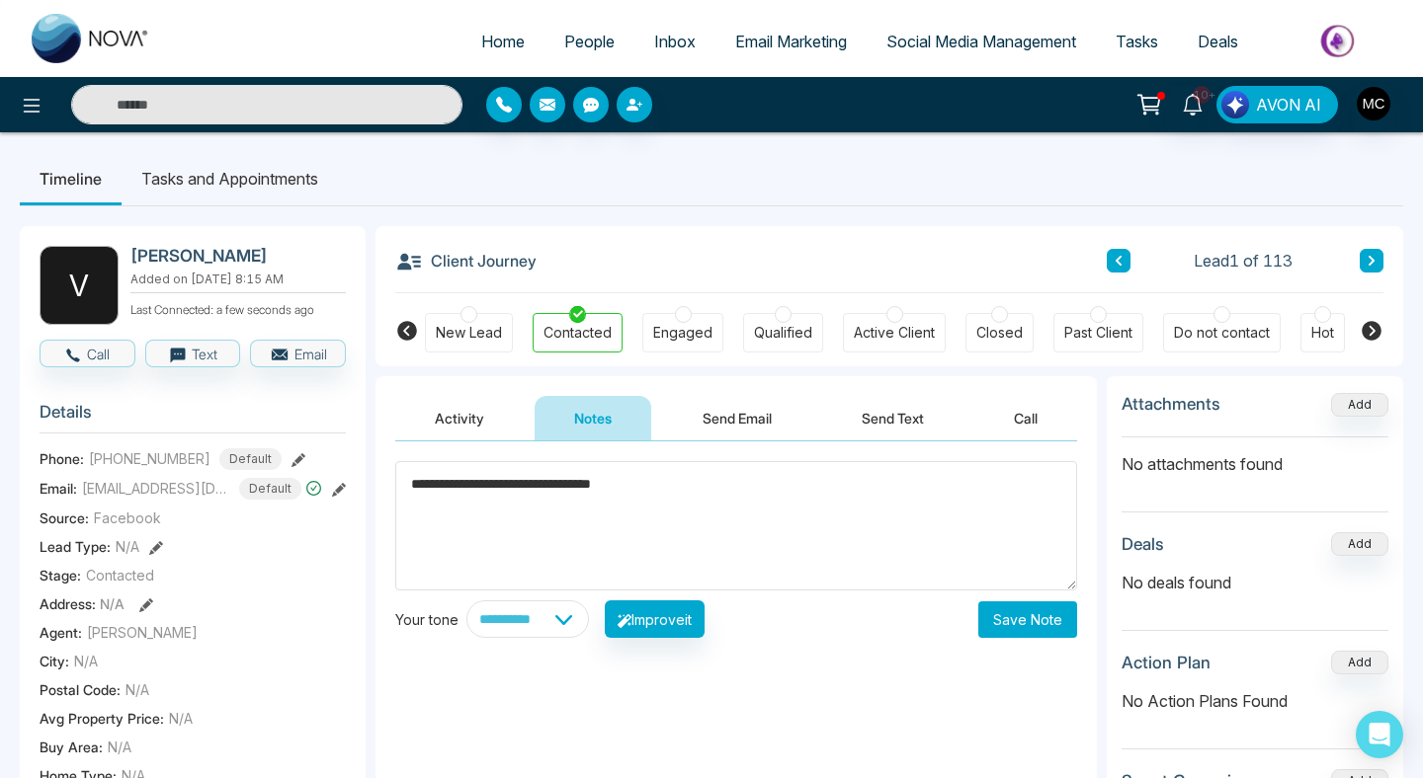
type textarea "**********"
click at [1036, 633] on button "Save Note" at bounding box center [1027, 620] width 99 height 37
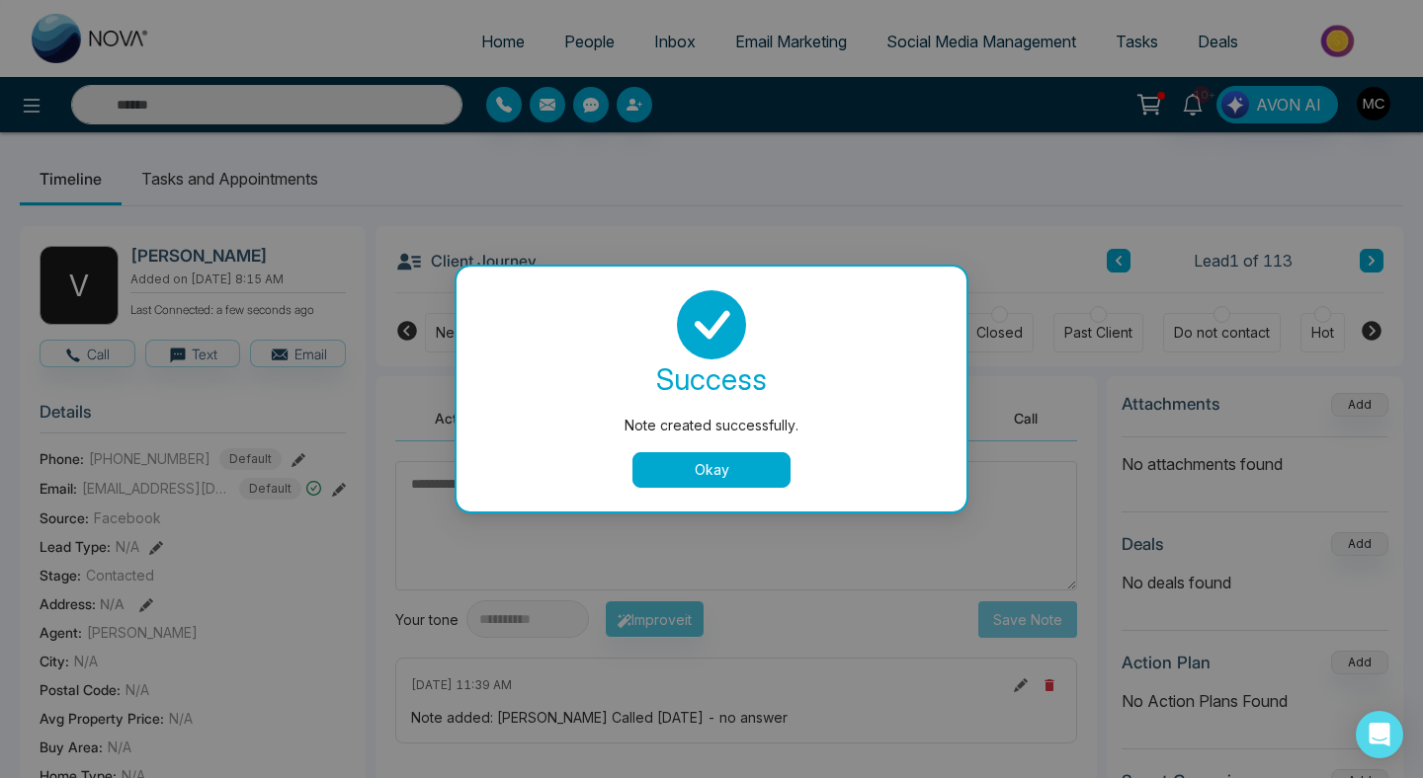
click at [717, 481] on button "Okay" at bounding box center [711, 470] width 158 height 36
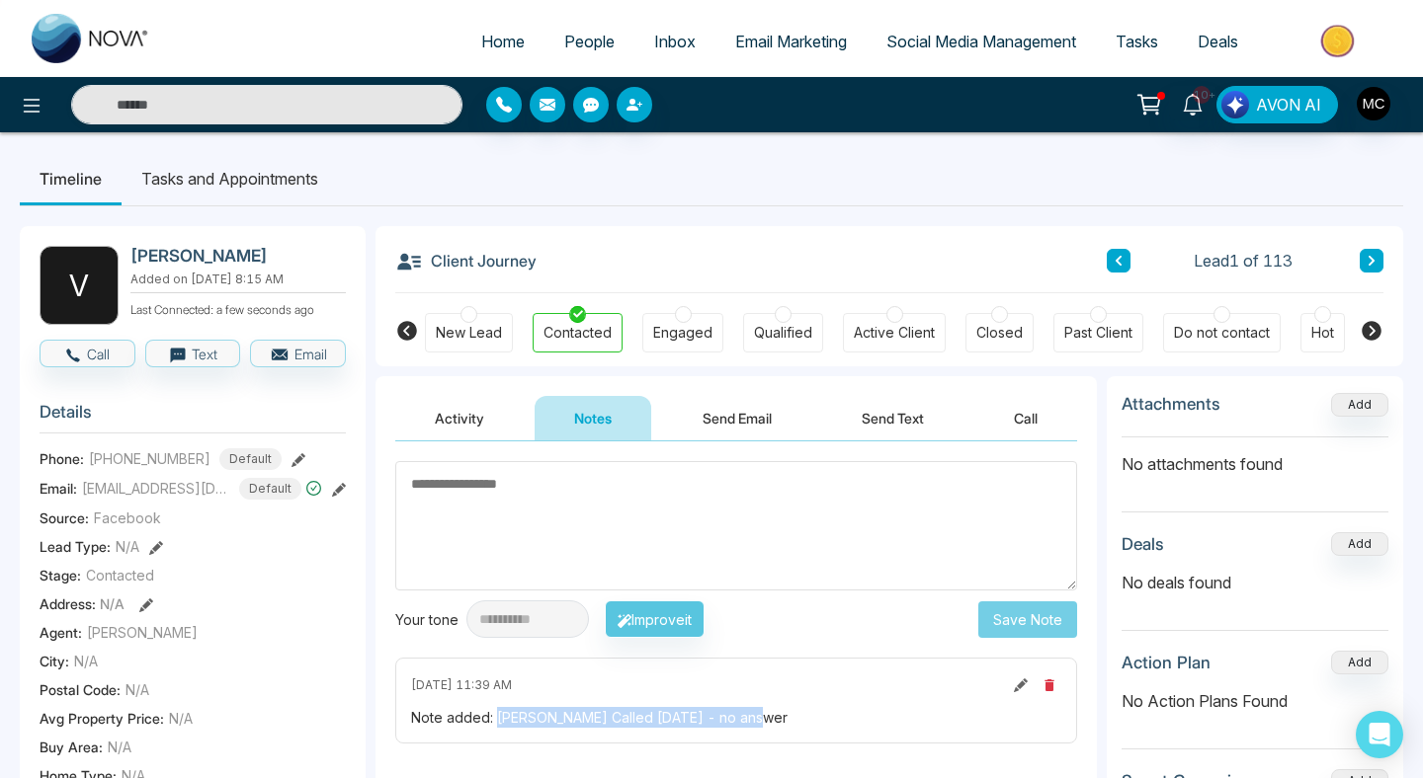
drag, startPoint x: 494, startPoint y: 719, endPoint x: 778, endPoint y: 734, distance: 284.9
click at [778, 734] on div "September 8 2025 | 11:39 AM Note added: Manny Called September 8 - no answer" at bounding box center [736, 701] width 682 height 86
click at [272, 118] on input "text" at bounding box center [266, 105] width 391 height 40
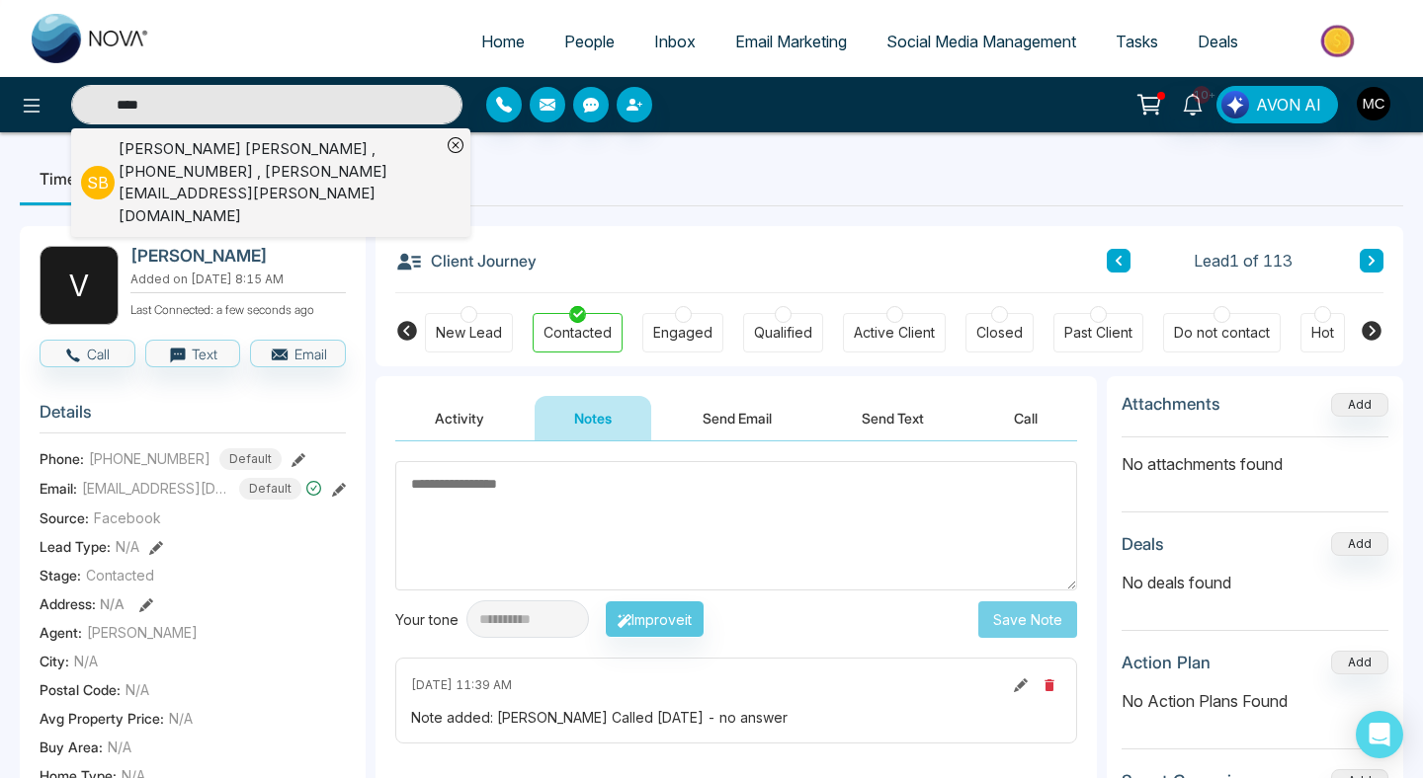
type input "****"
click at [296, 142] on div "Siva Bikkina , +16476885055 , siva.bikkina@yahoo.com" at bounding box center [280, 182] width 322 height 89
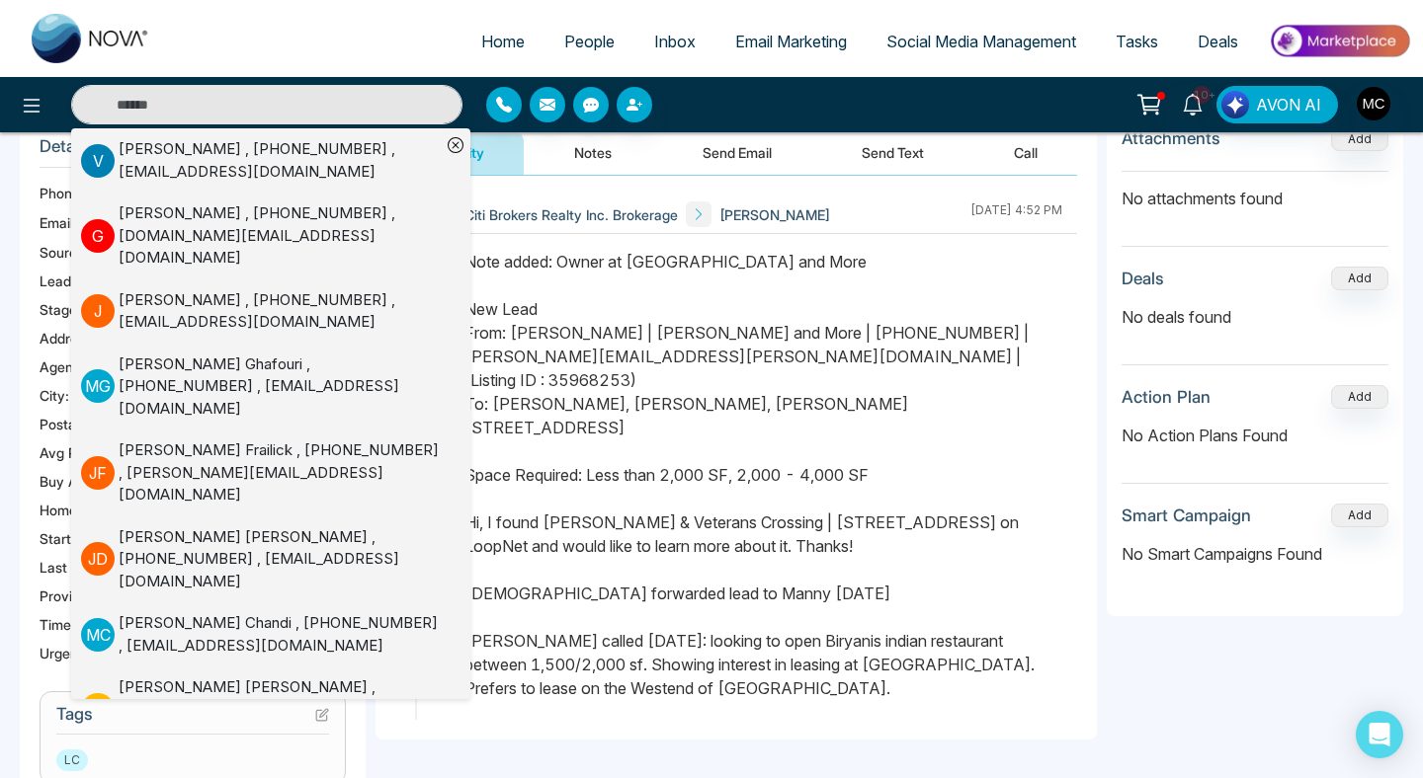
scroll to position [327, 0]
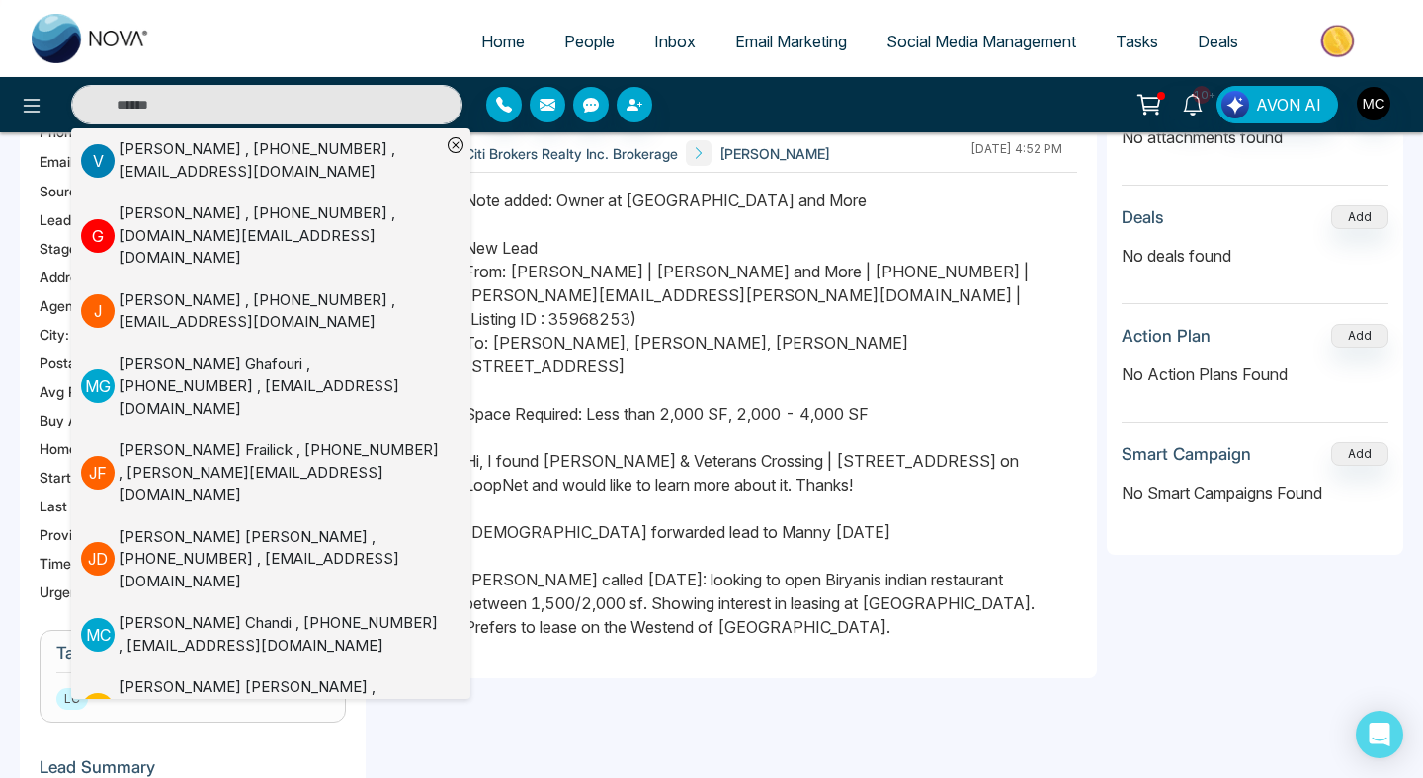
click at [721, 527] on div "Note added: Owner at Biryanis and More New Lead From: Siva Bikkina | Biryanis a…" at bounding box center [763, 414] width 598 height 450
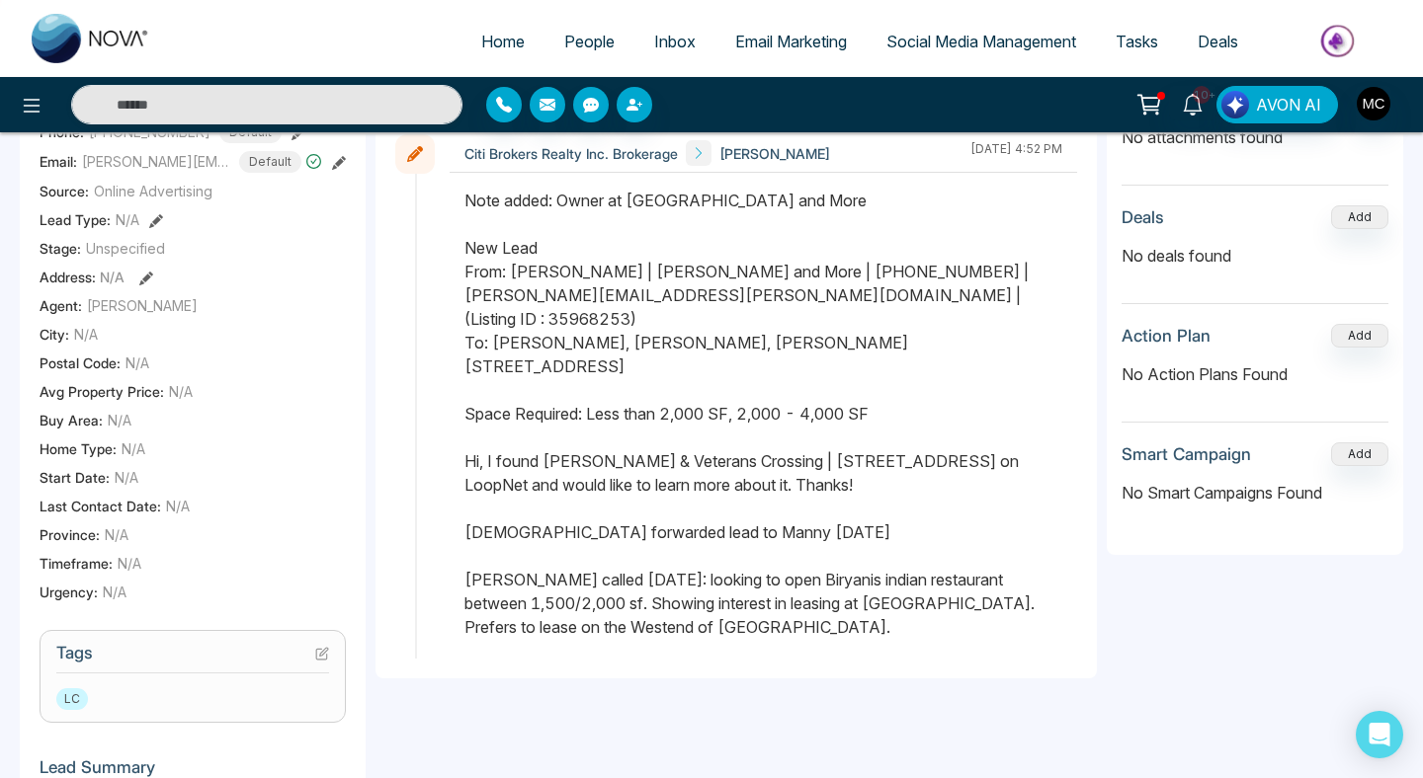
scroll to position [0, 0]
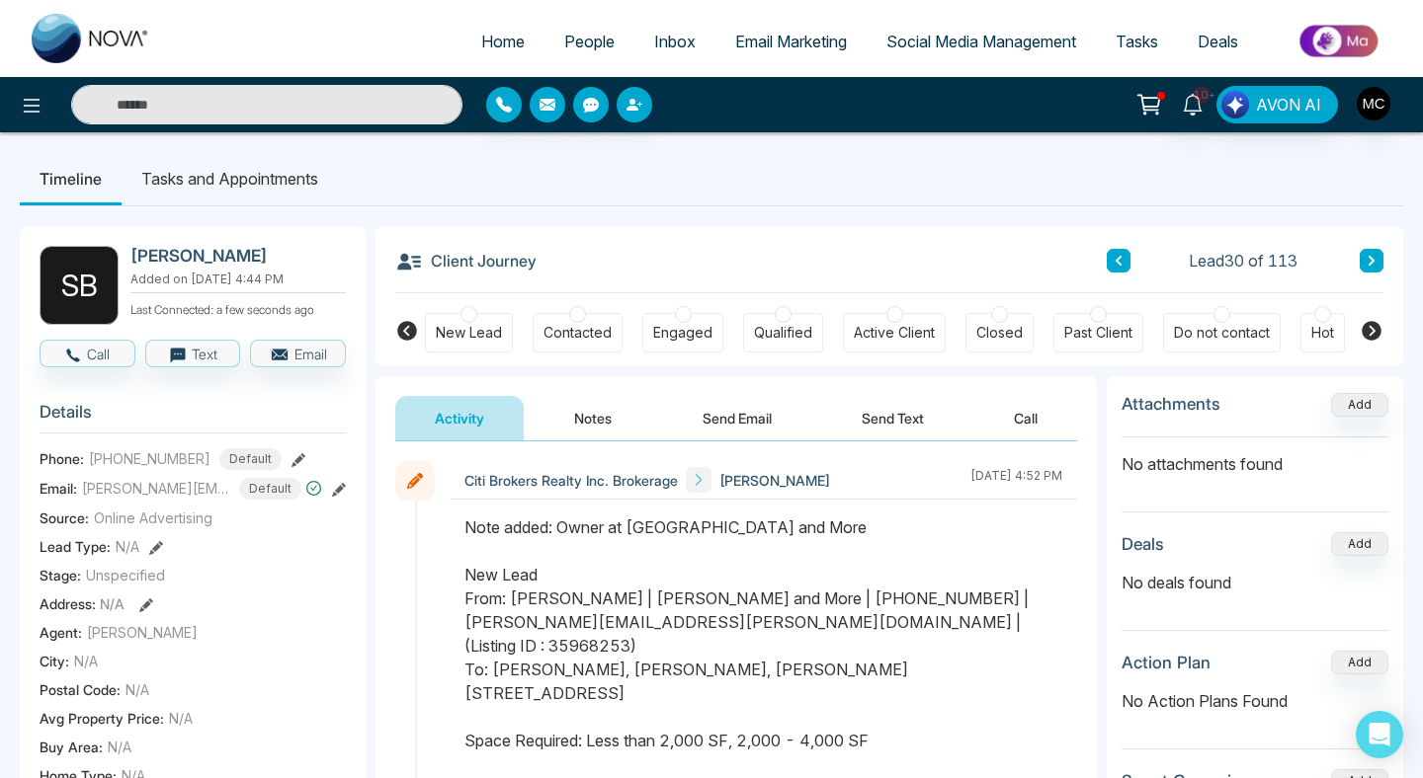
click at [378, 96] on input "text" at bounding box center [266, 105] width 391 height 40
type input "*****"
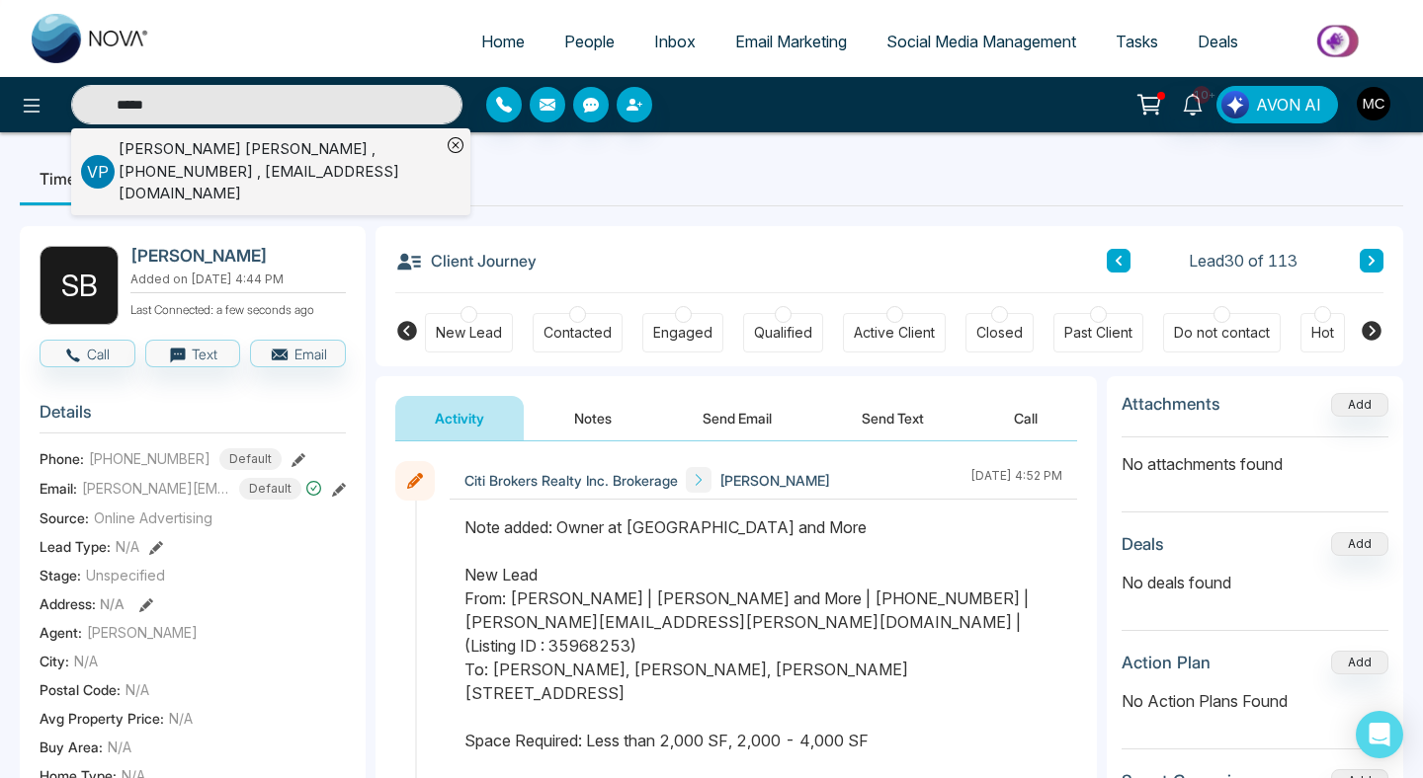
click at [351, 155] on div "Vandan Patel , +16472412141 , vandan25@gmail.com" at bounding box center [280, 171] width 322 height 67
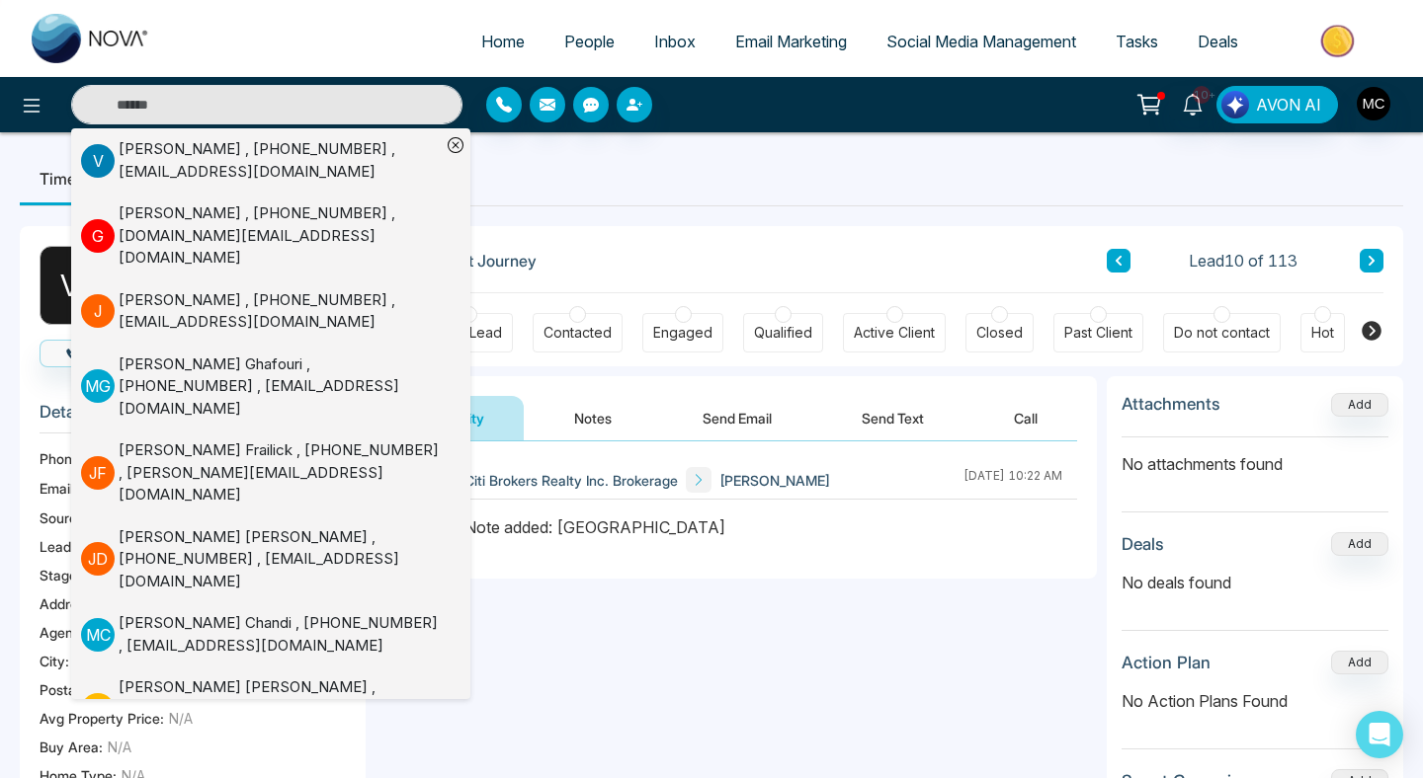
click at [635, 247] on div "Client Journey Lead 10 of 113" at bounding box center [889, 259] width 988 height 67
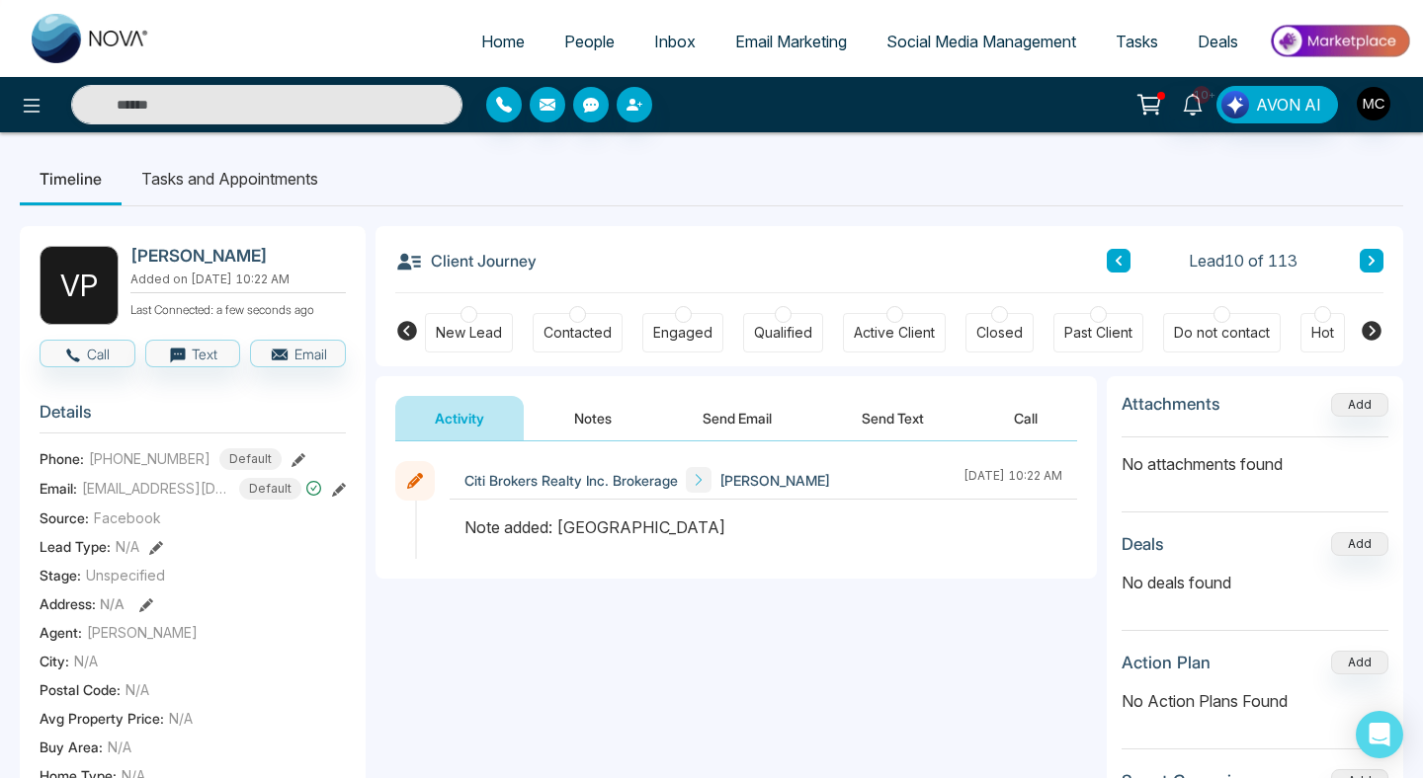
click at [254, 124] on div "10+ AVON AI" at bounding box center [711, 104] width 1423 height 55
click at [564, 43] on span "People" at bounding box center [589, 42] width 50 height 20
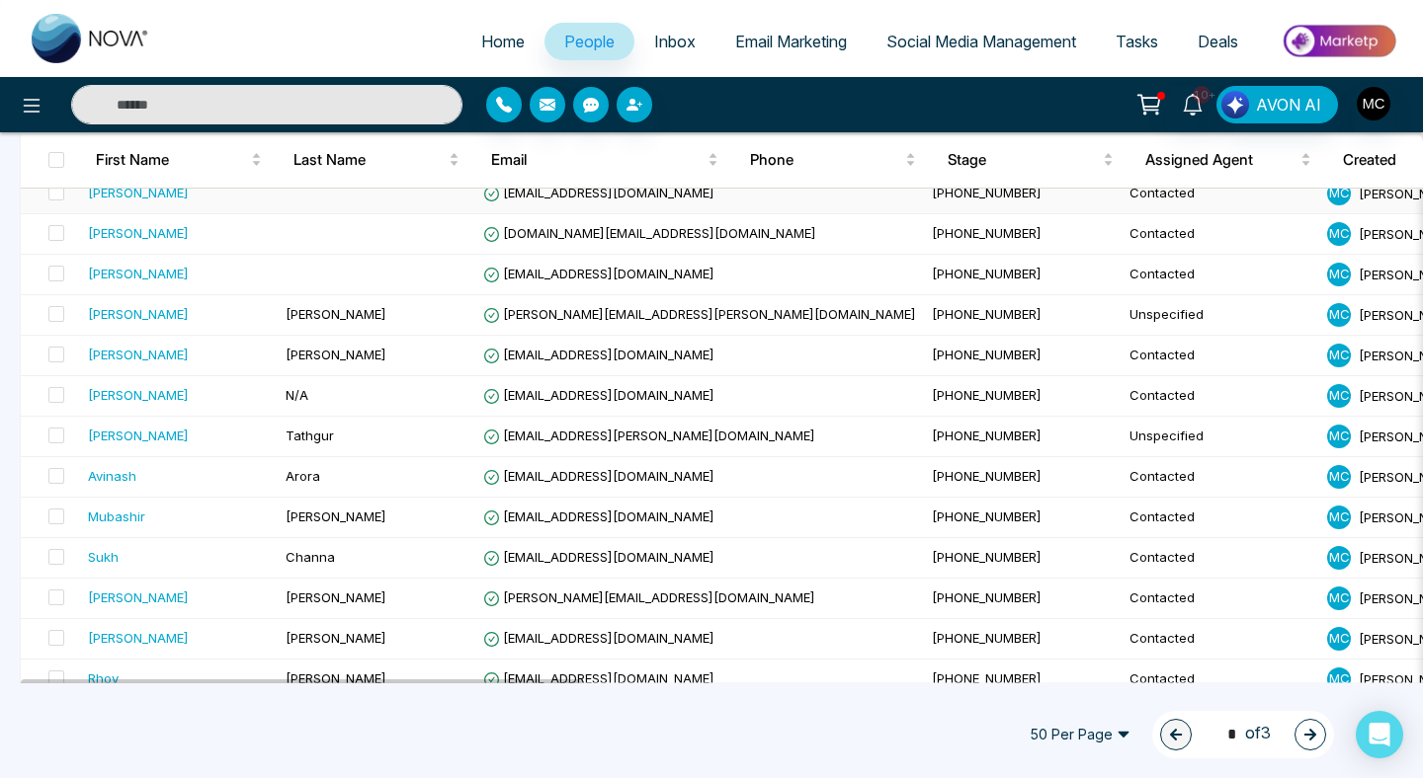
scroll to position [1746, 0]
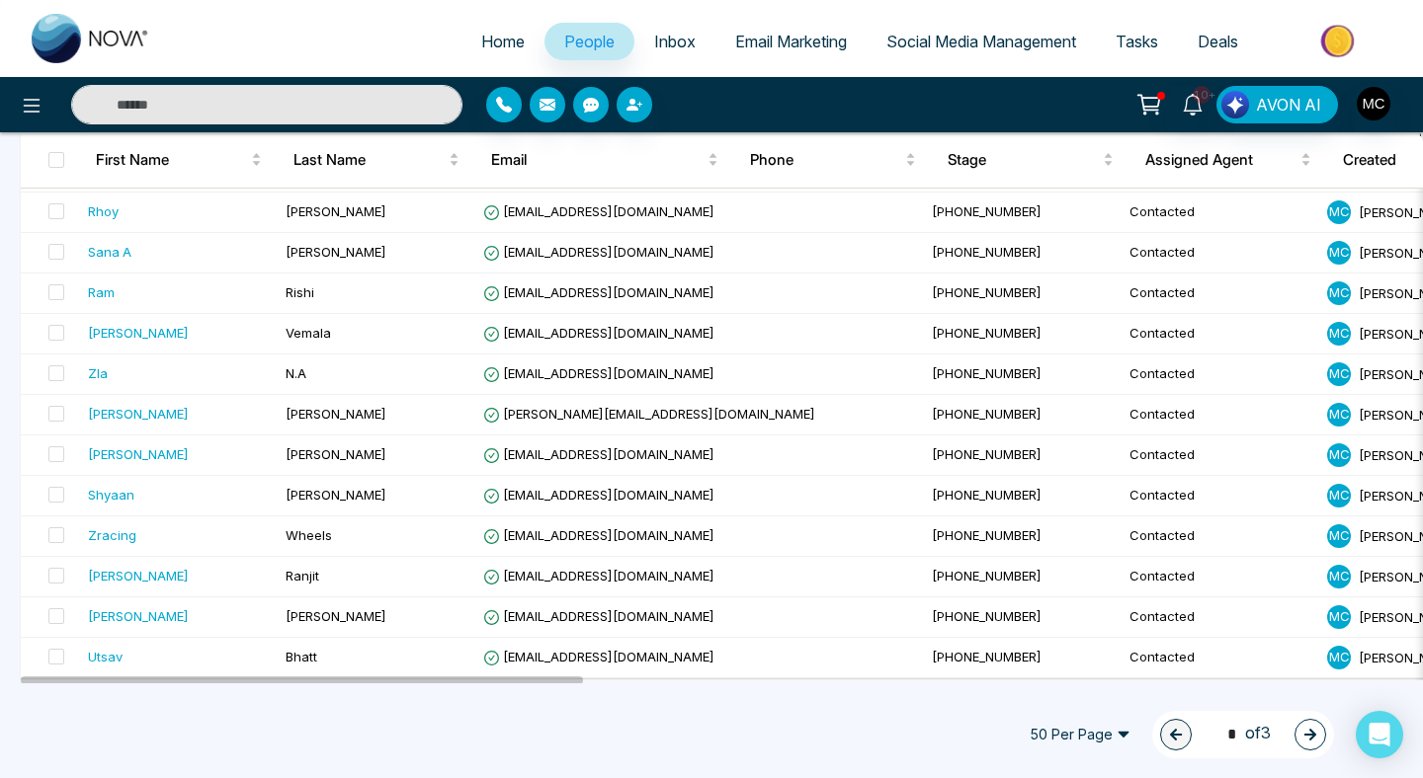
click at [1069, 733] on span "50 Per Page" at bounding box center [1080, 735] width 128 height 32
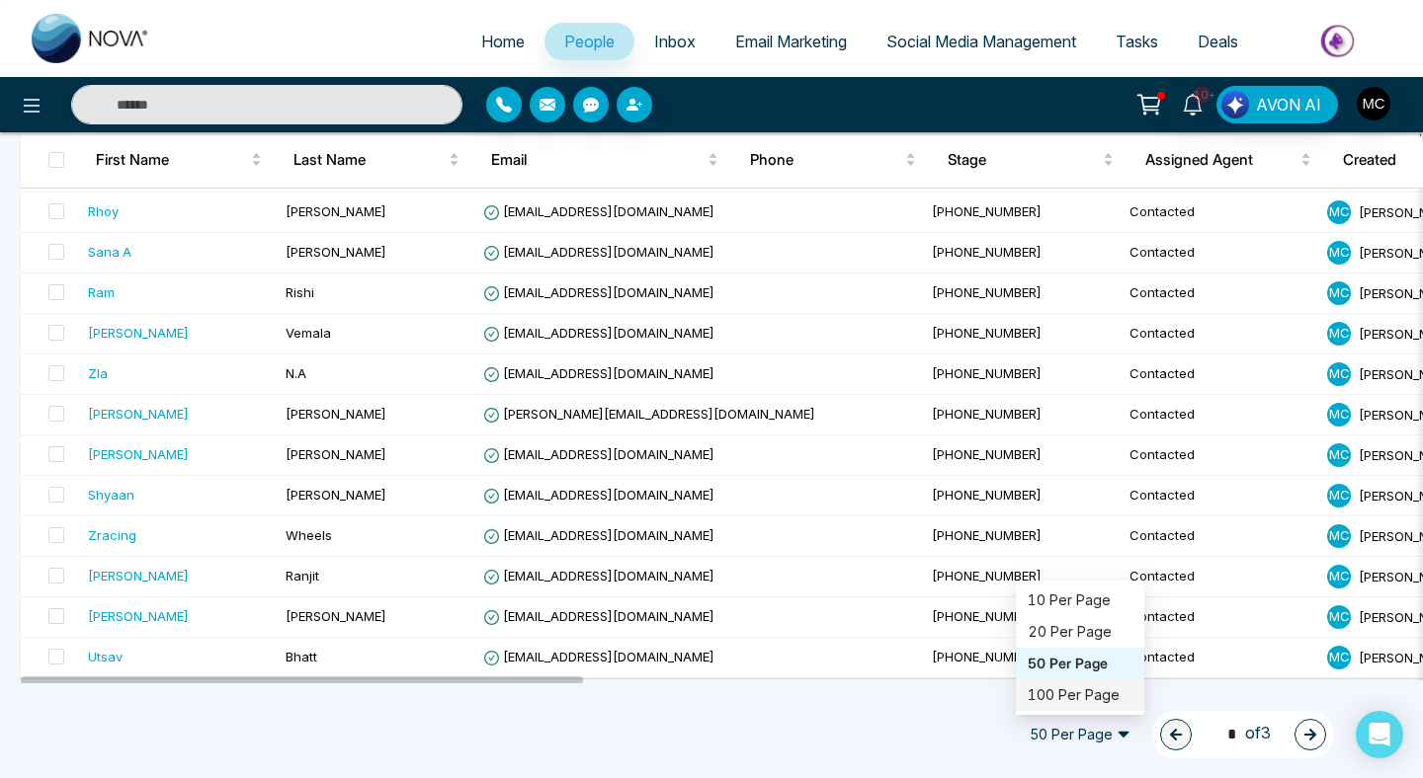
click at [1068, 698] on div "100 Per Page" at bounding box center [1079, 696] width 105 height 22
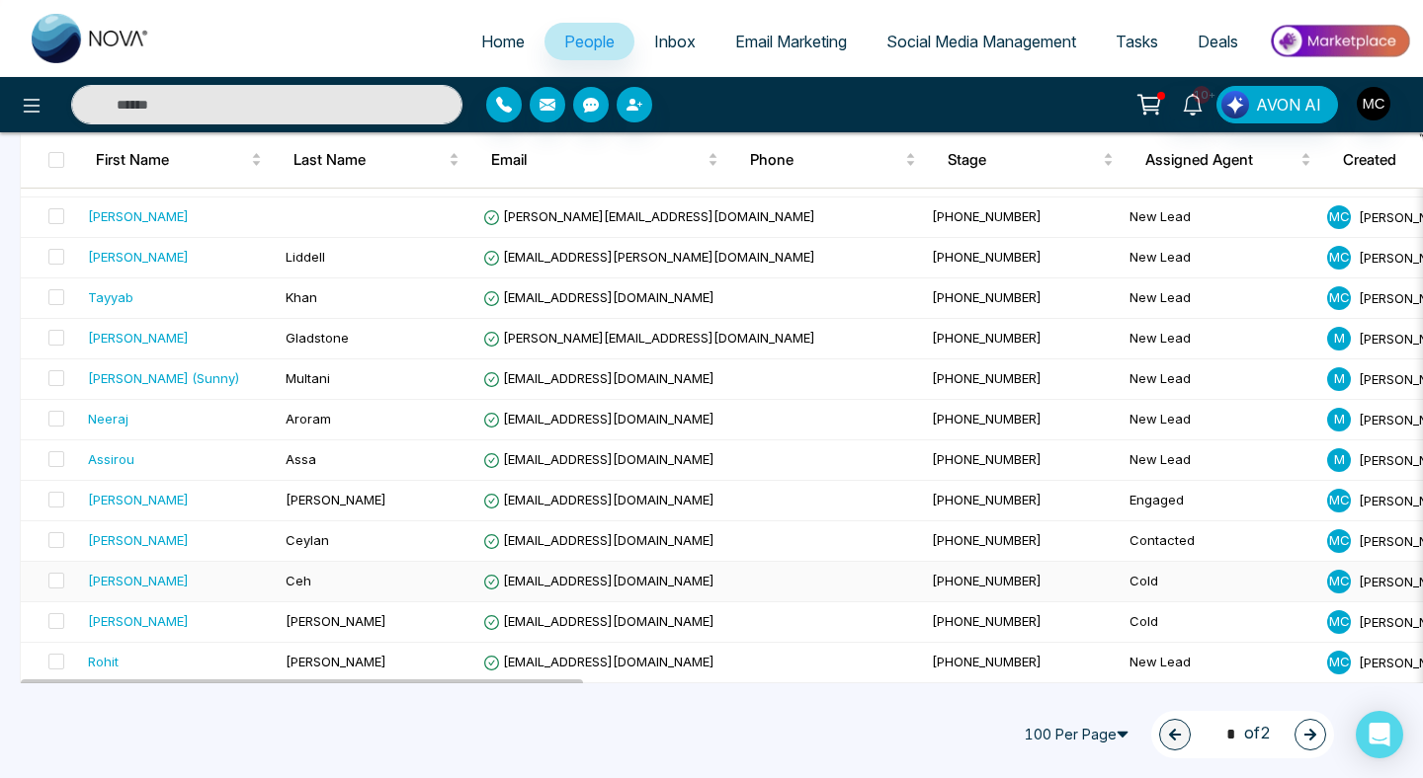
scroll to position [3771, 0]
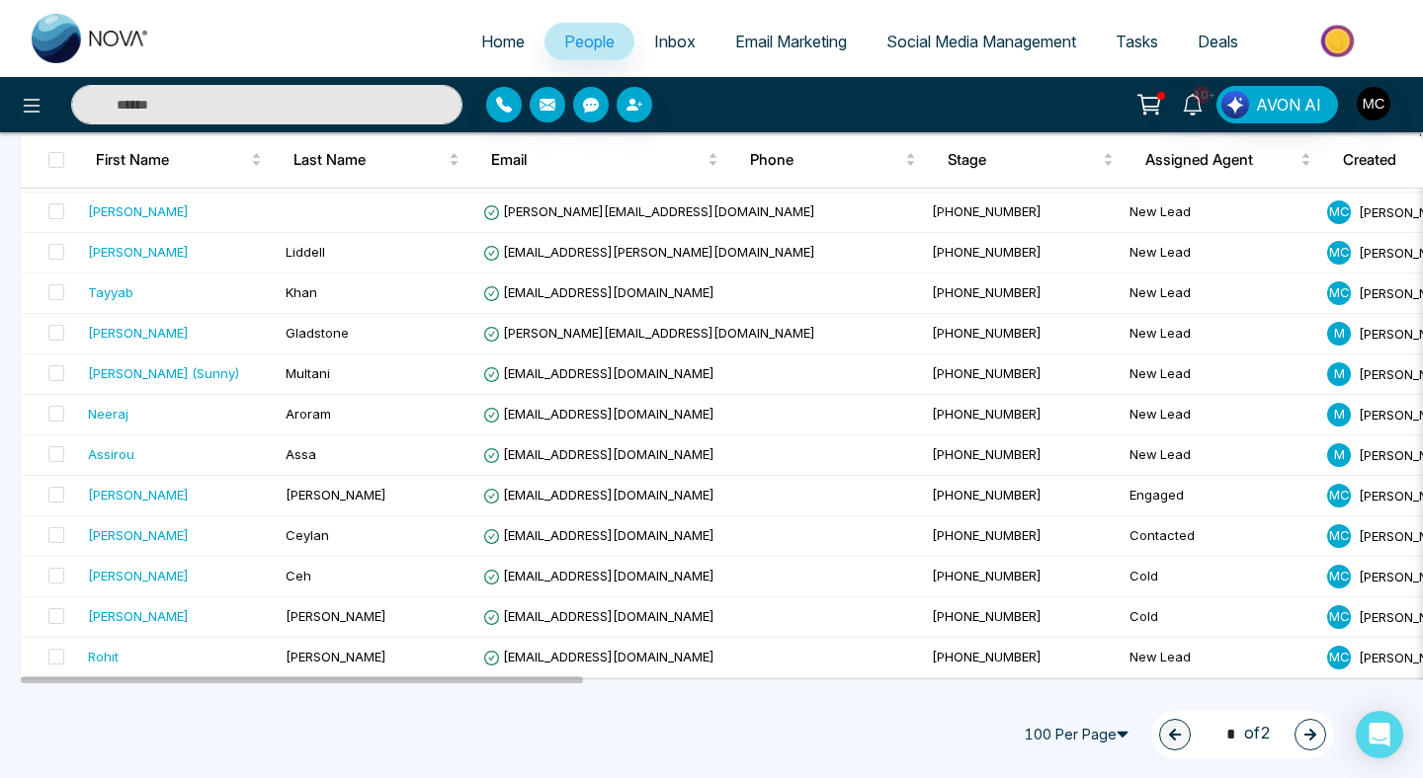
click at [343, 105] on input "text" at bounding box center [266, 105] width 391 height 40
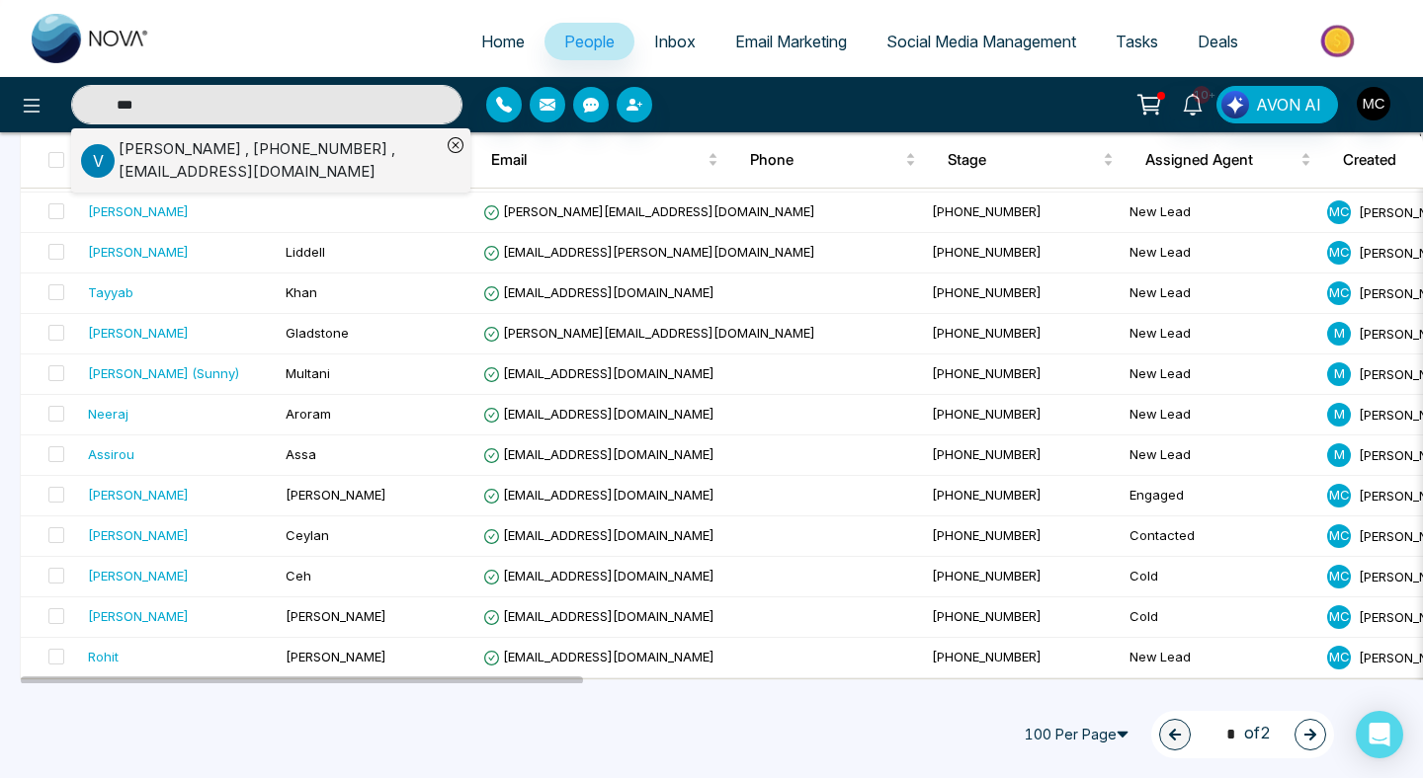
type input "***"
click at [268, 156] on div "Vipul Patel , +16472960700 , vrocketp2009@gmail.com" at bounding box center [280, 160] width 322 height 44
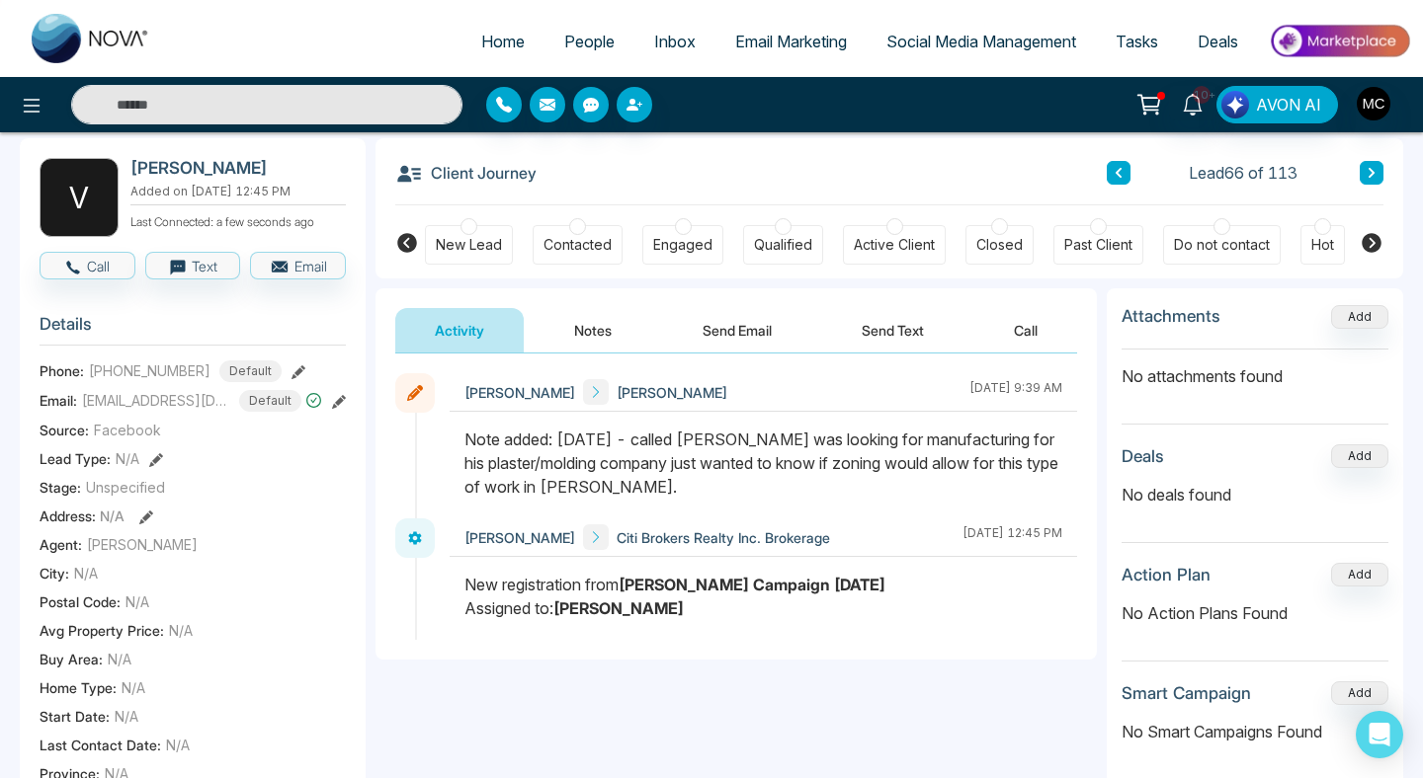
scroll to position [89, 0]
click at [569, 259] on div "Contacted" at bounding box center [577, 244] width 90 height 40
click at [588, 323] on button "Notes" at bounding box center [592, 329] width 117 height 44
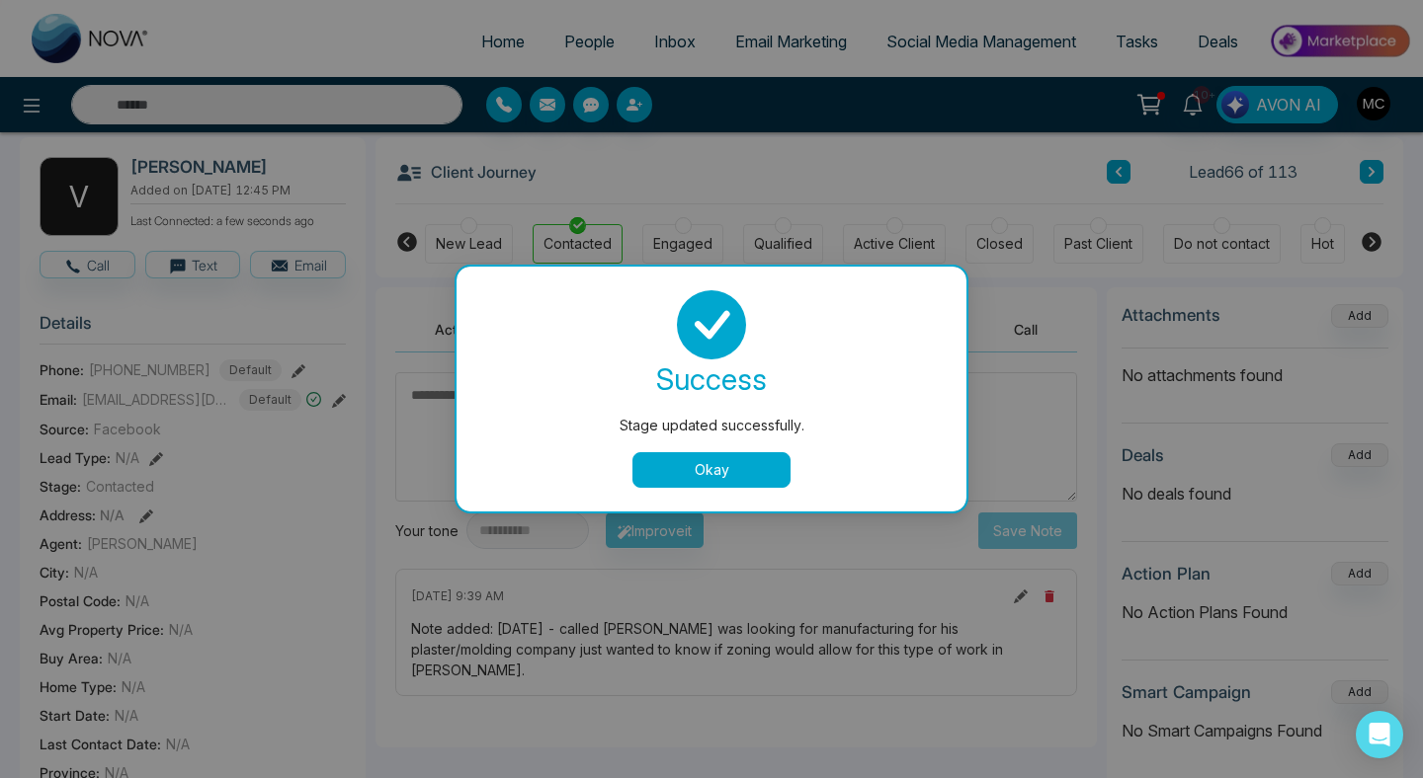
click at [661, 492] on div "success Stage updated successfully. Okay" at bounding box center [711, 389] width 510 height 245
click at [681, 467] on button "Okay" at bounding box center [711, 470] width 158 height 36
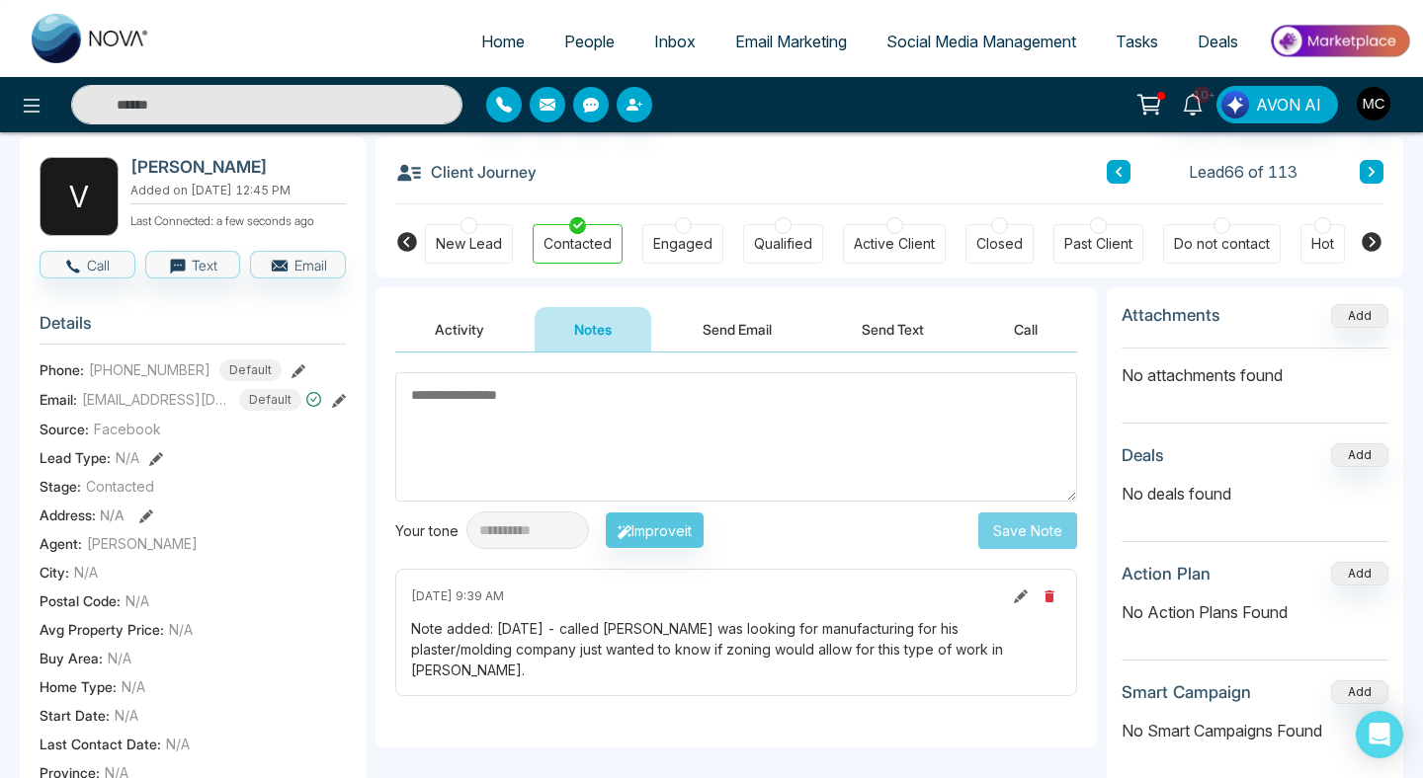
click at [631, 416] on textarea at bounding box center [736, 436] width 682 height 129
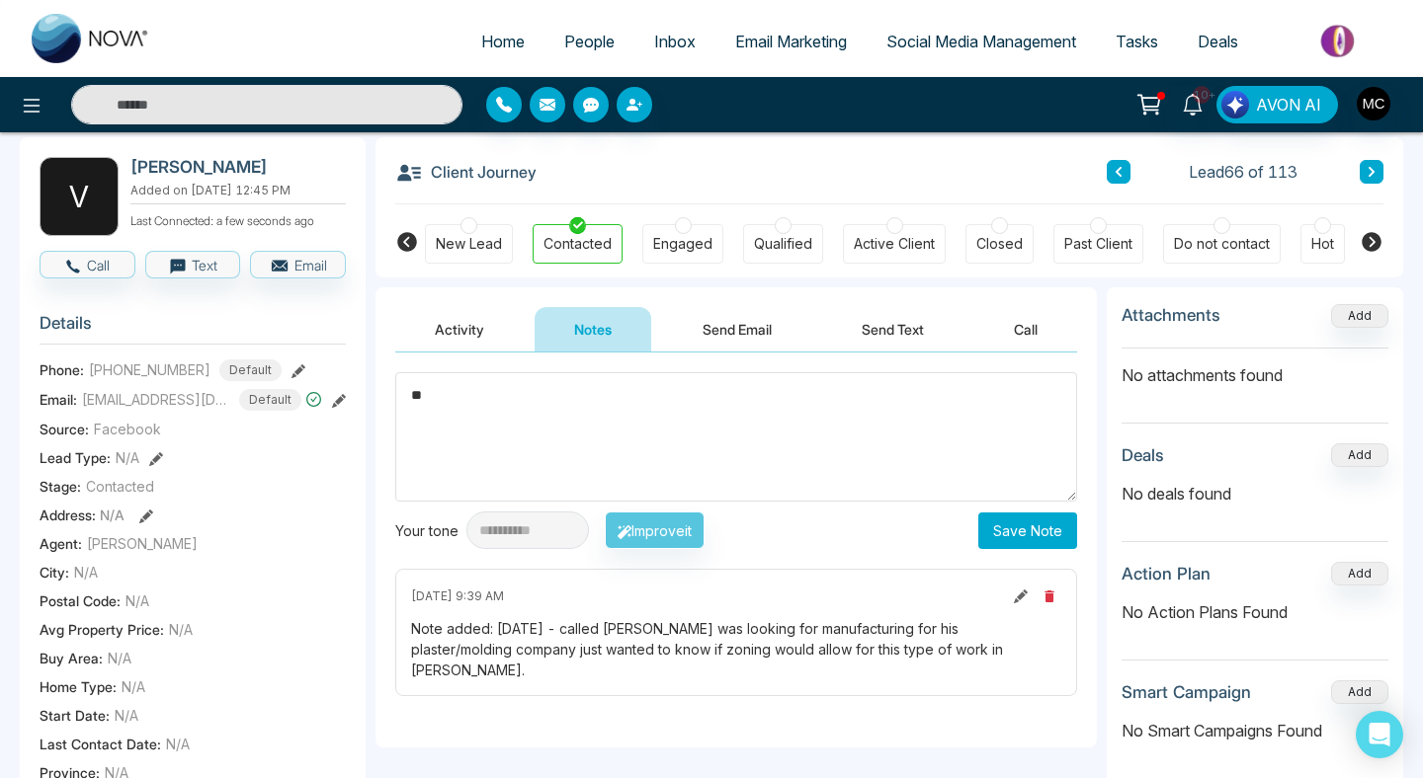
type textarea "*"
type textarea "**********"
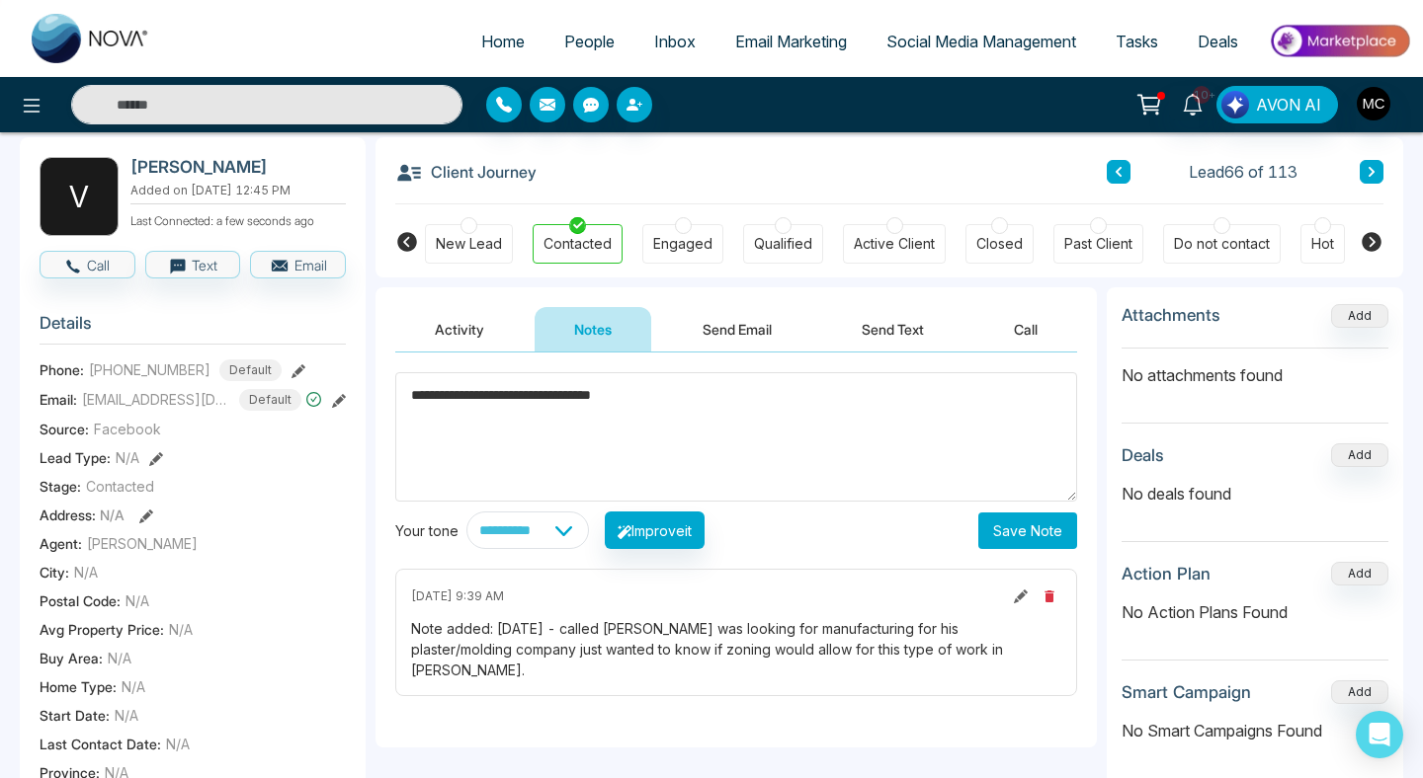
click at [1025, 517] on button "Save Note" at bounding box center [1027, 531] width 99 height 37
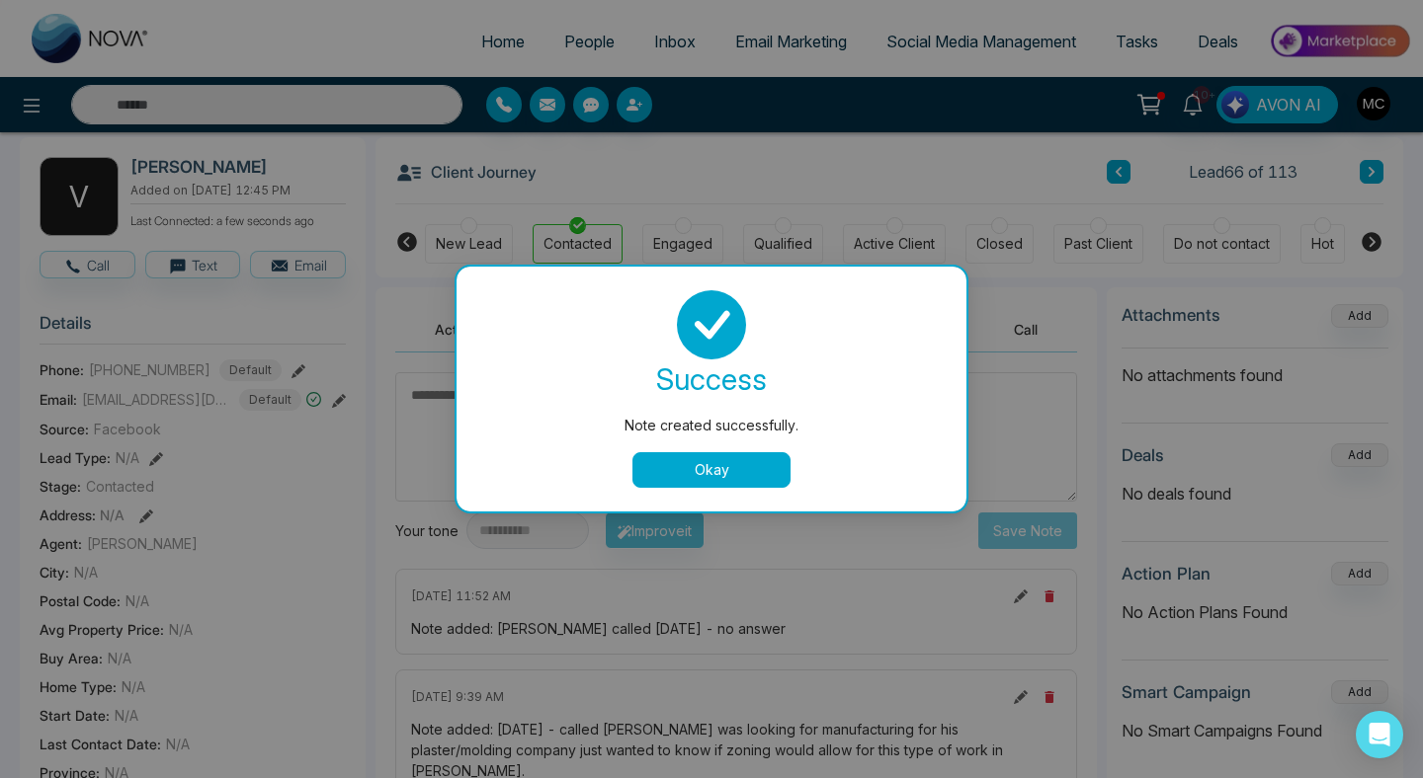
click at [650, 463] on button "Okay" at bounding box center [711, 470] width 158 height 36
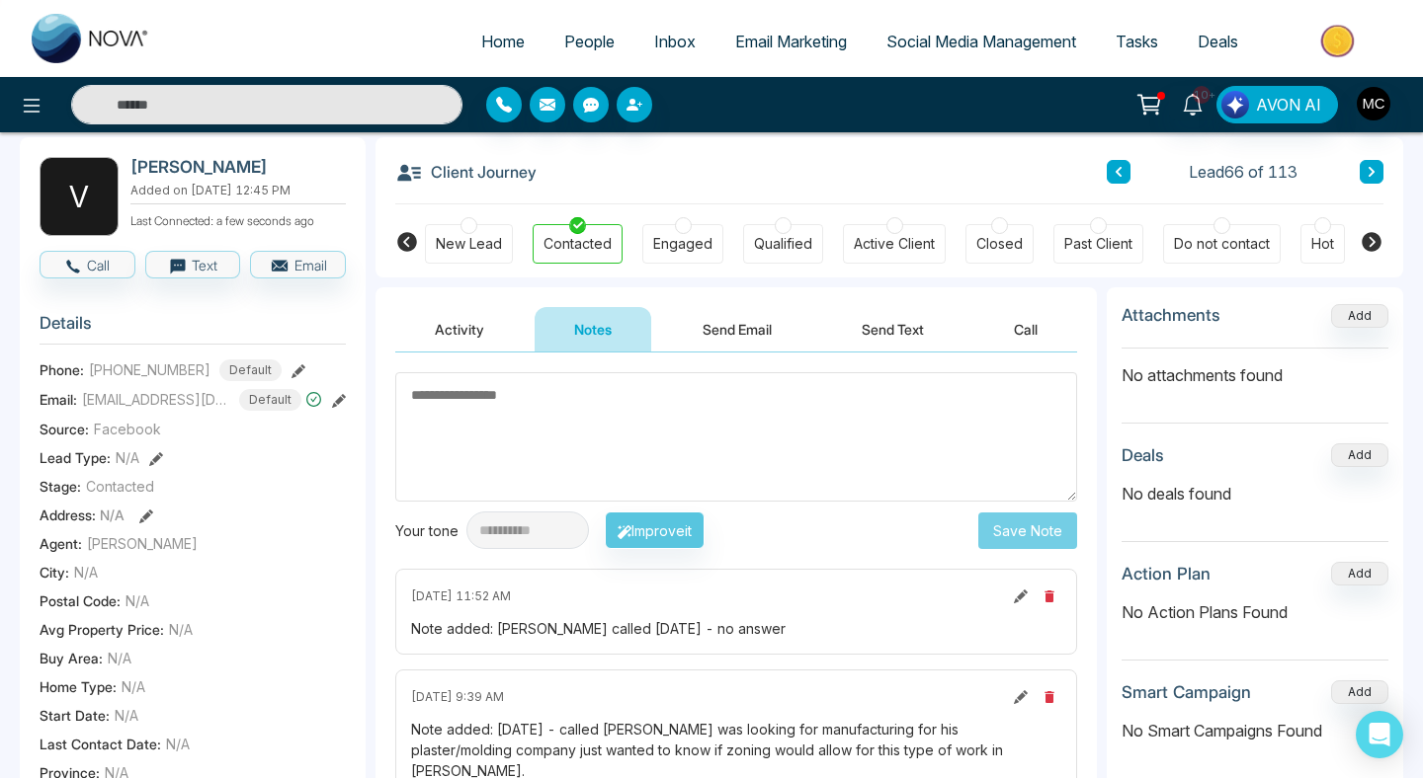
click at [578, 53] on link "People" at bounding box center [589, 42] width 90 height 38
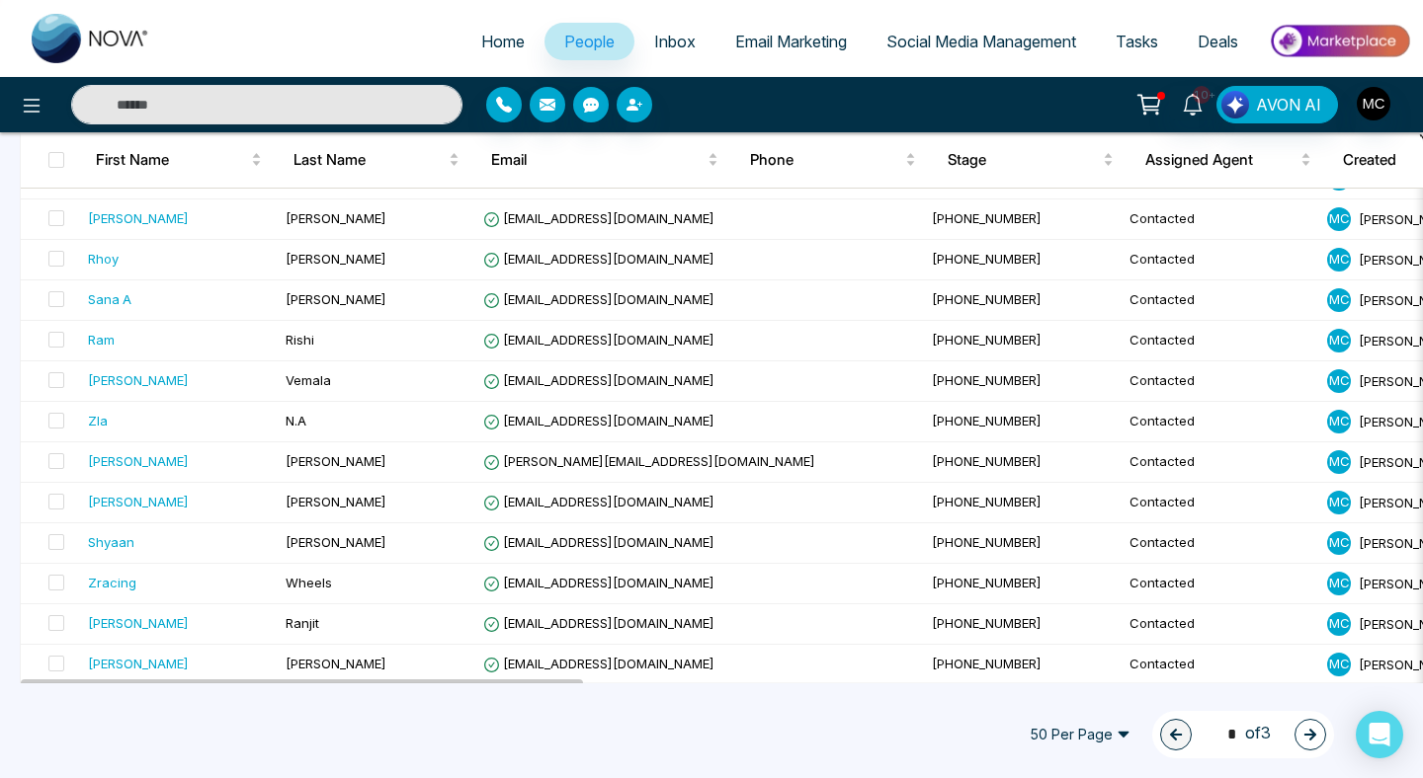
scroll to position [1746, 0]
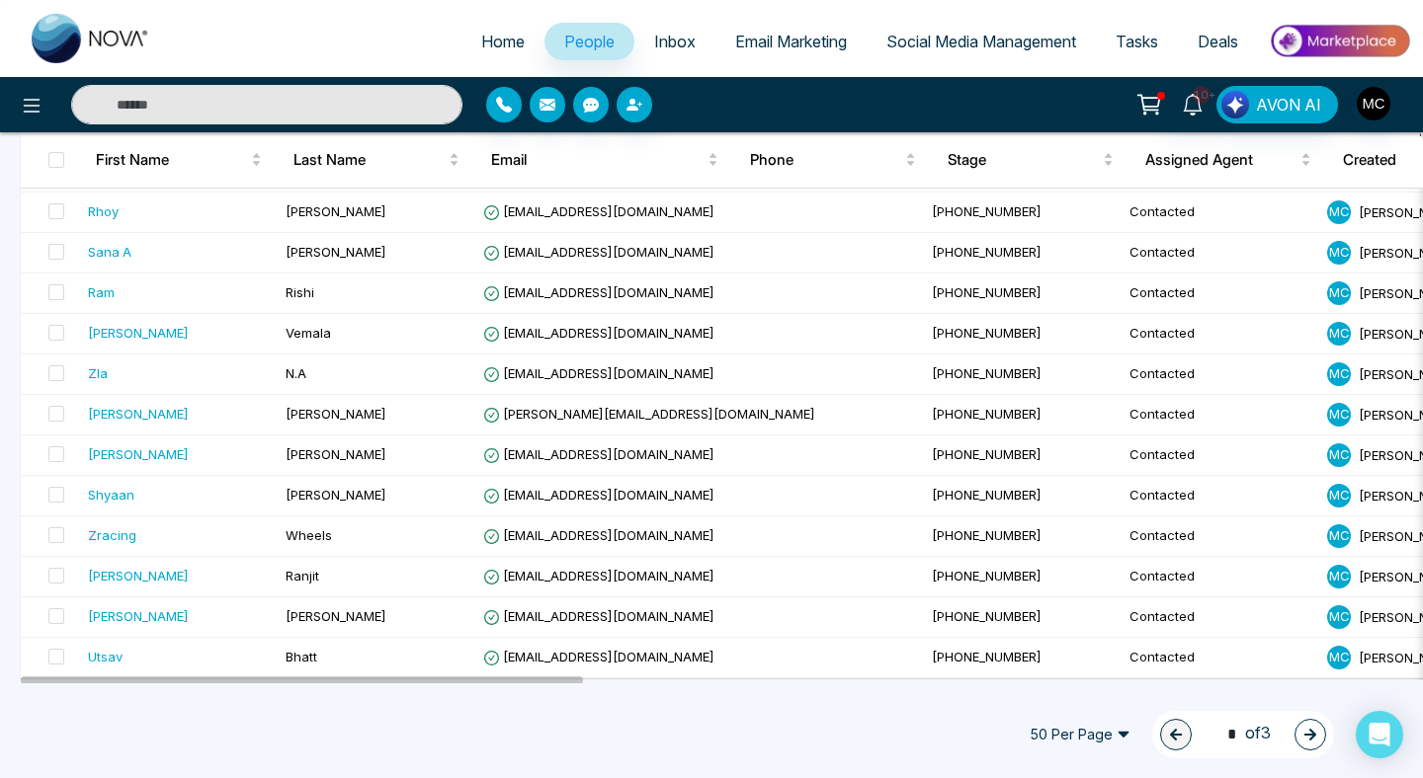
click at [1089, 737] on span "50 Per Page" at bounding box center [1080, 735] width 128 height 32
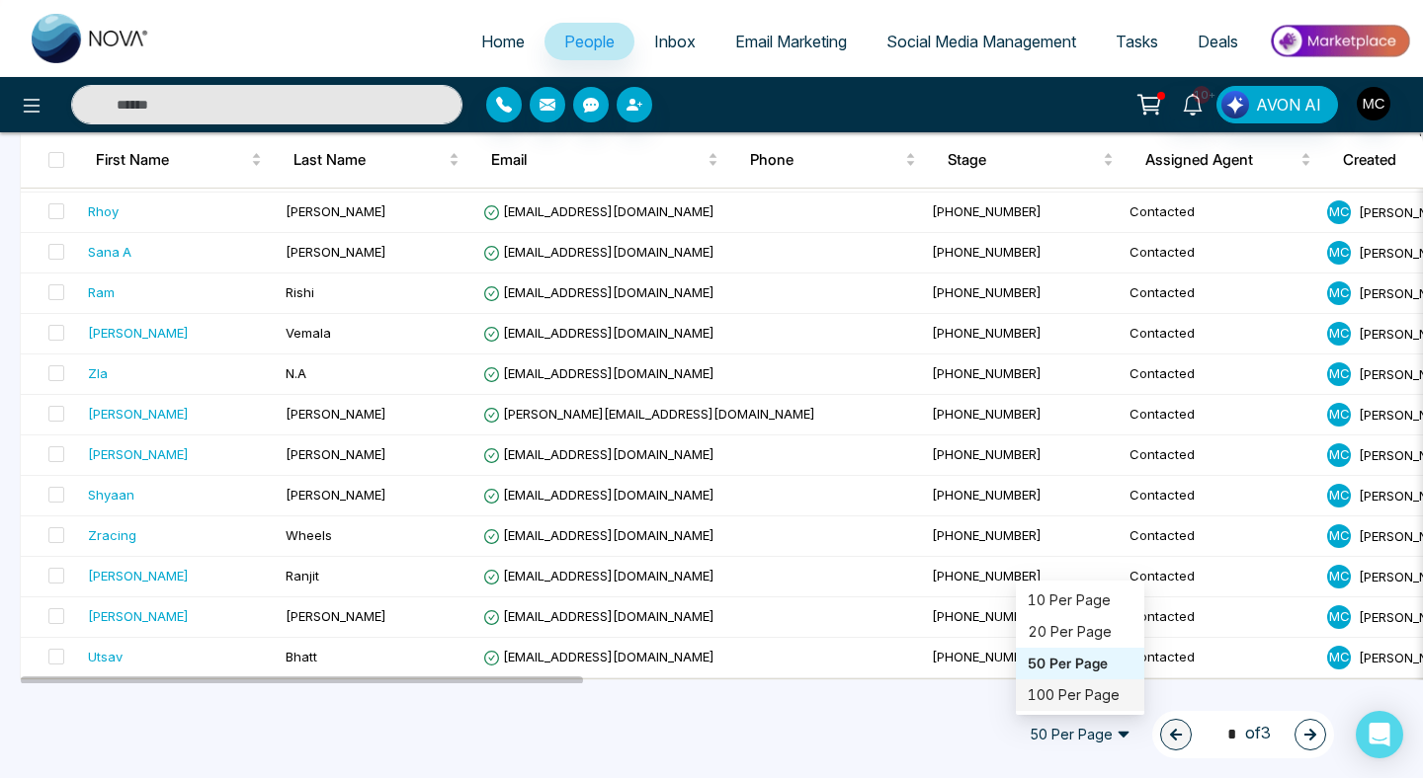
click at [1099, 700] on div "100 Per Page" at bounding box center [1079, 696] width 105 height 22
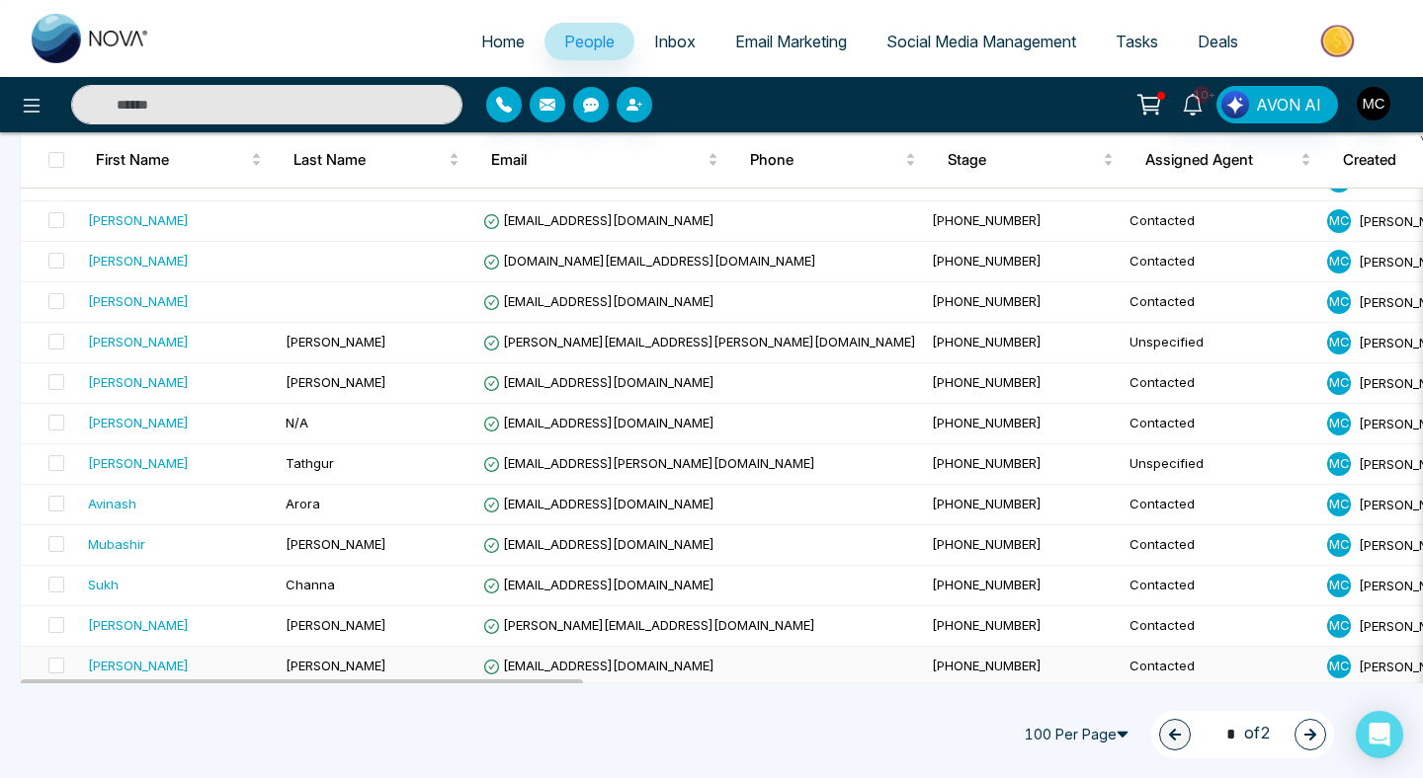
scroll to position [1211, 0]
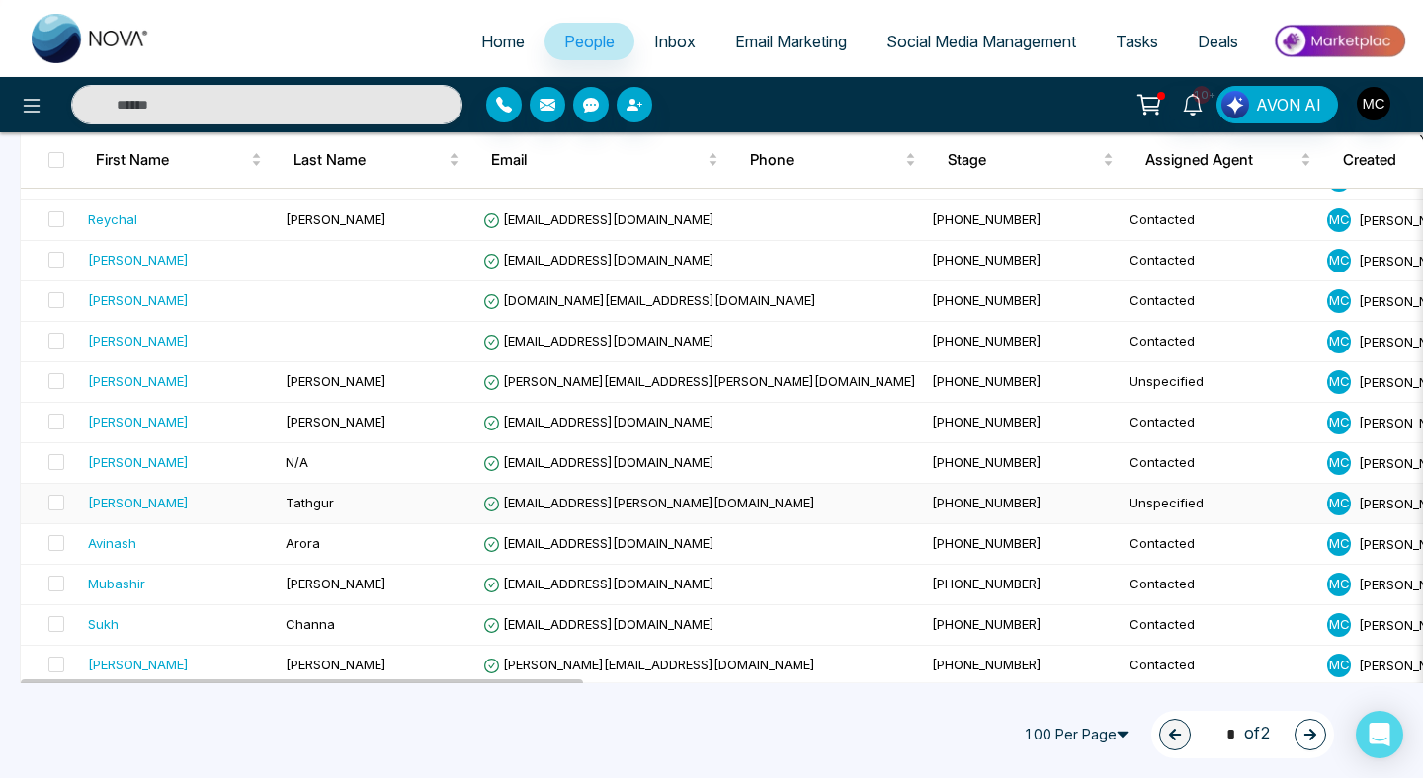
click at [1121, 486] on td "Unspecified" at bounding box center [1220, 504] width 198 height 41
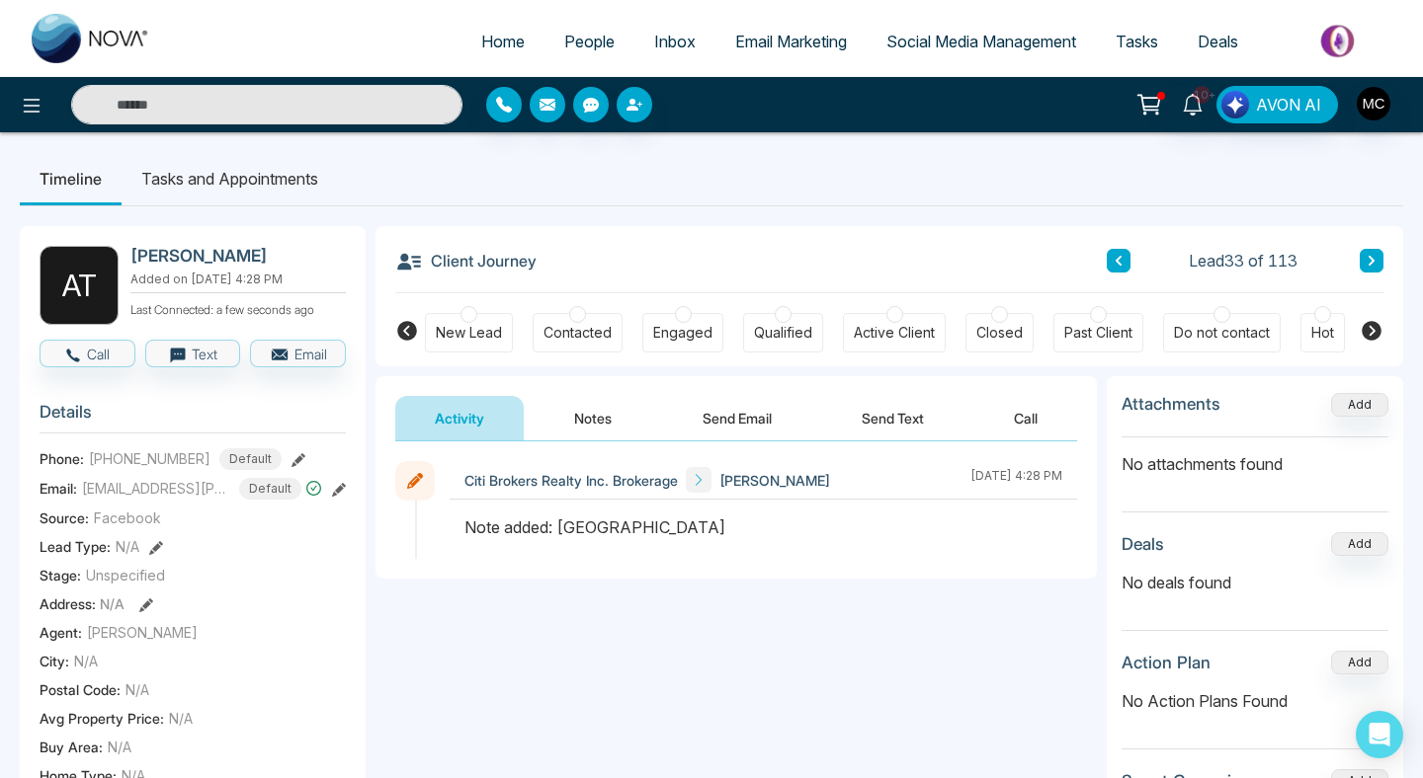
click at [574, 40] on span "People" at bounding box center [589, 42] width 50 height 20
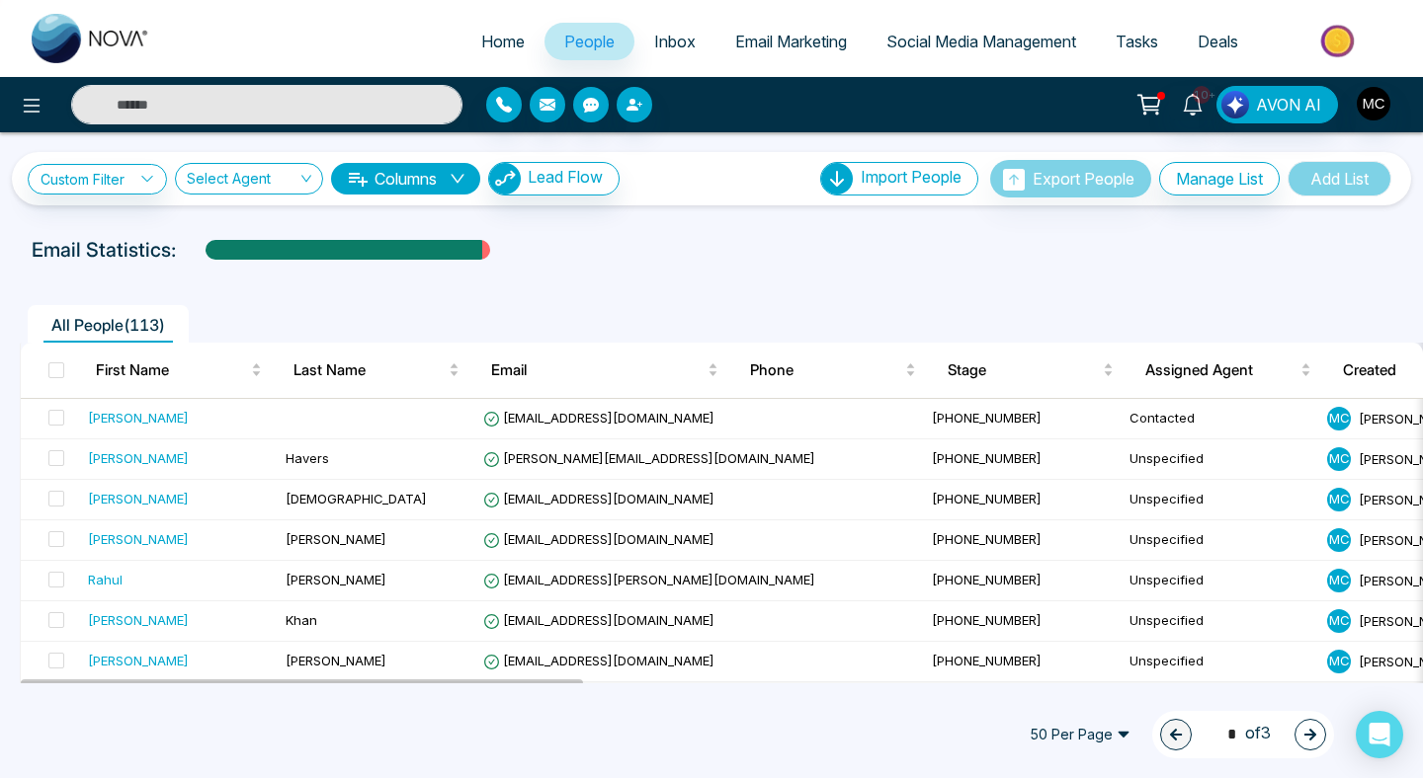
click at [495, 37] on span "Home" at bounding box center [502, 42] width 43 height 20
select select "*"
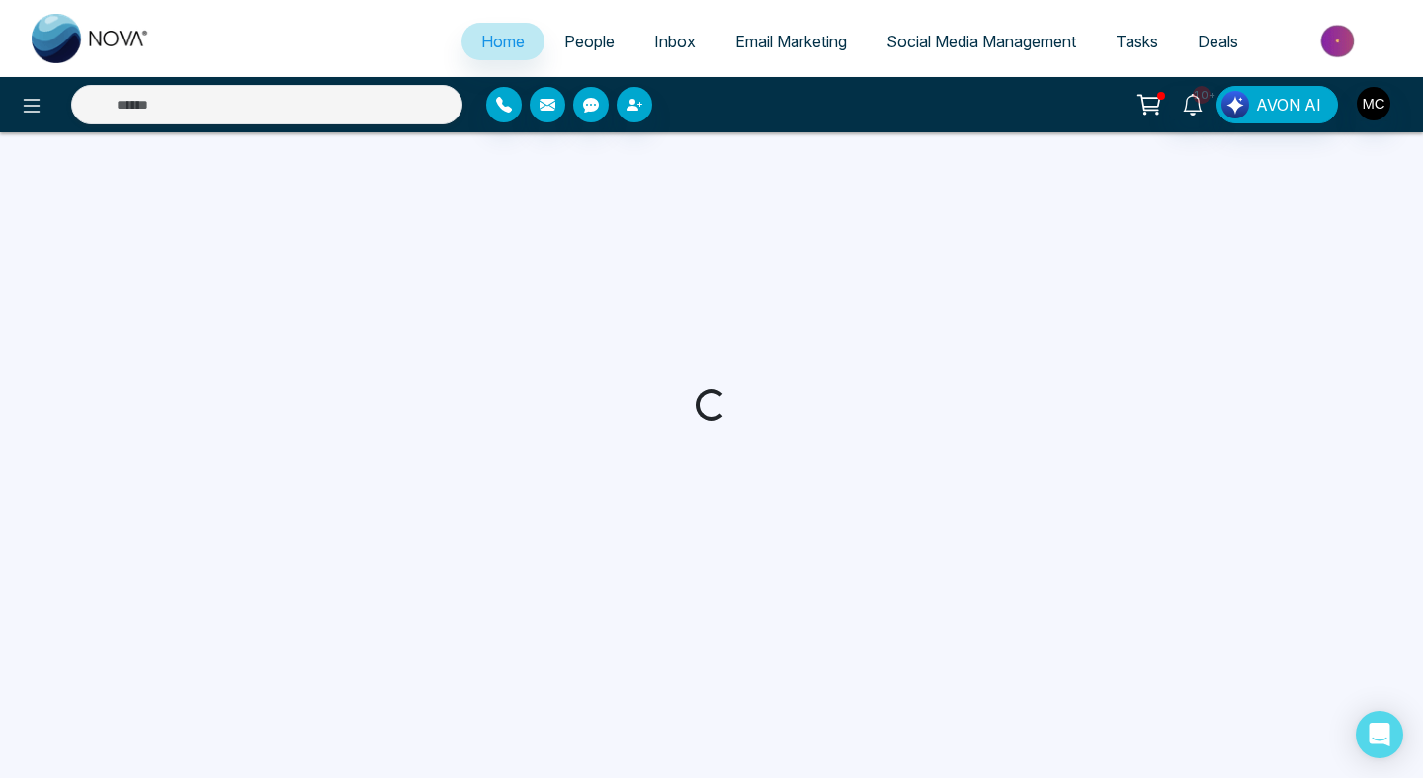
select select "*"
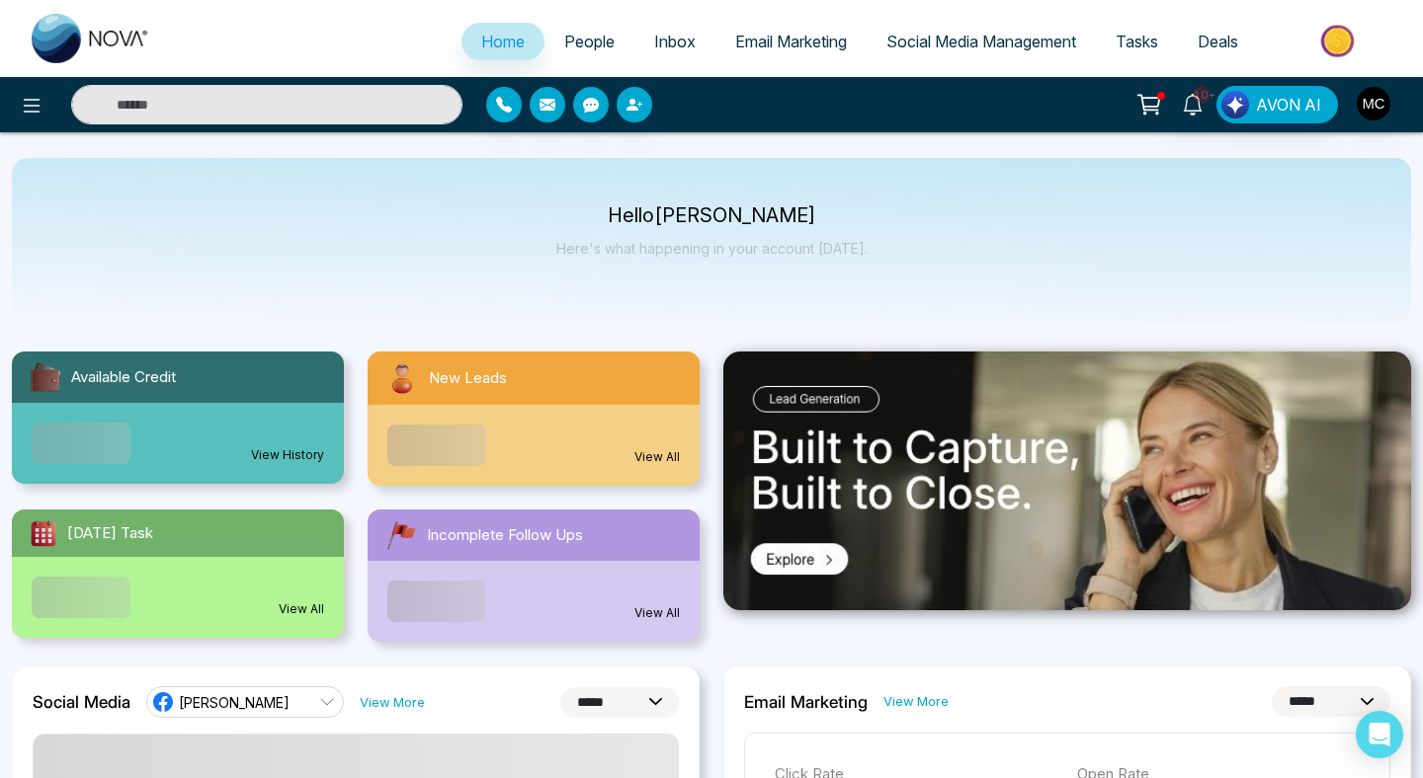
click at [481, 377] on span "New Leads" at bounding box center [468, 378] width 78 height 23
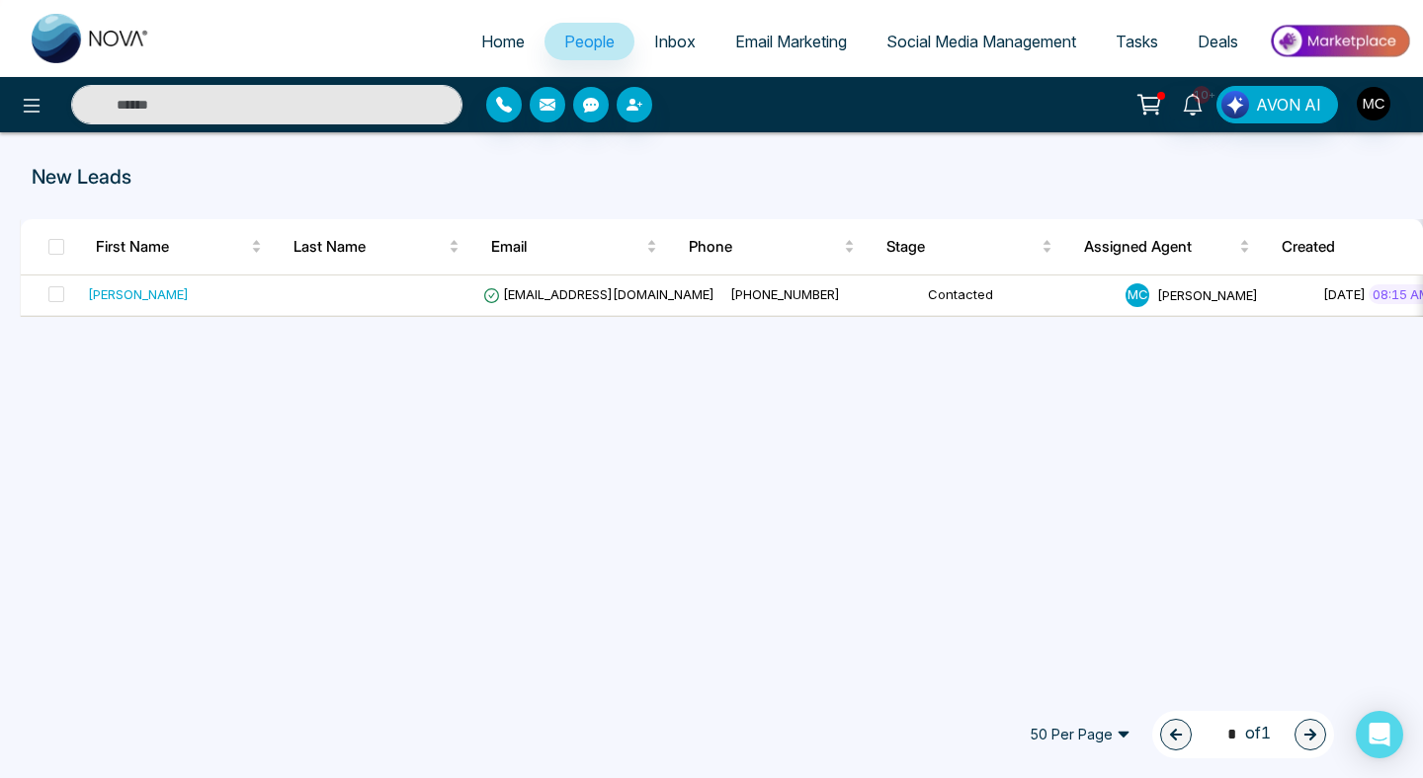
click at [617, 31] on link "People" at bounding box center [589, 42] width 90 height 38
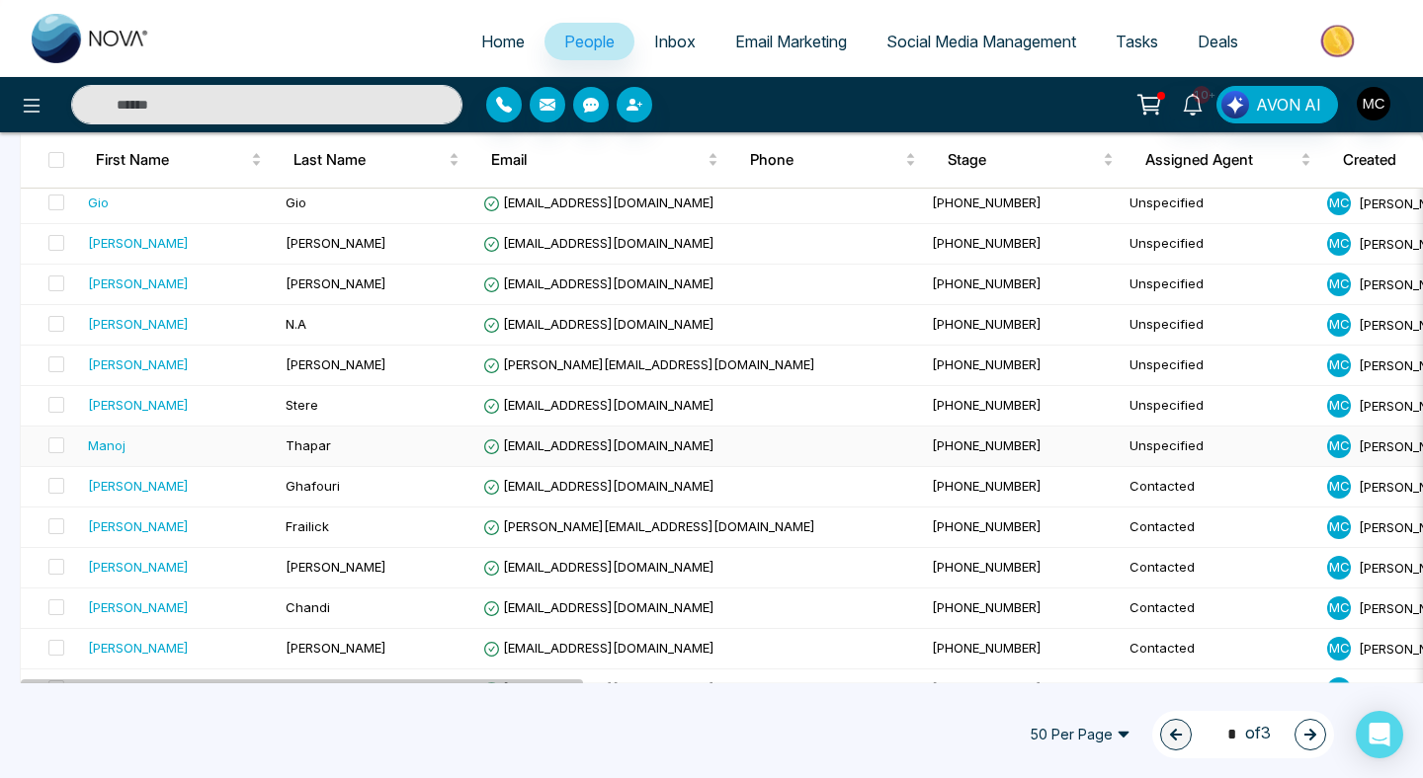
scroll to position [541, 0]
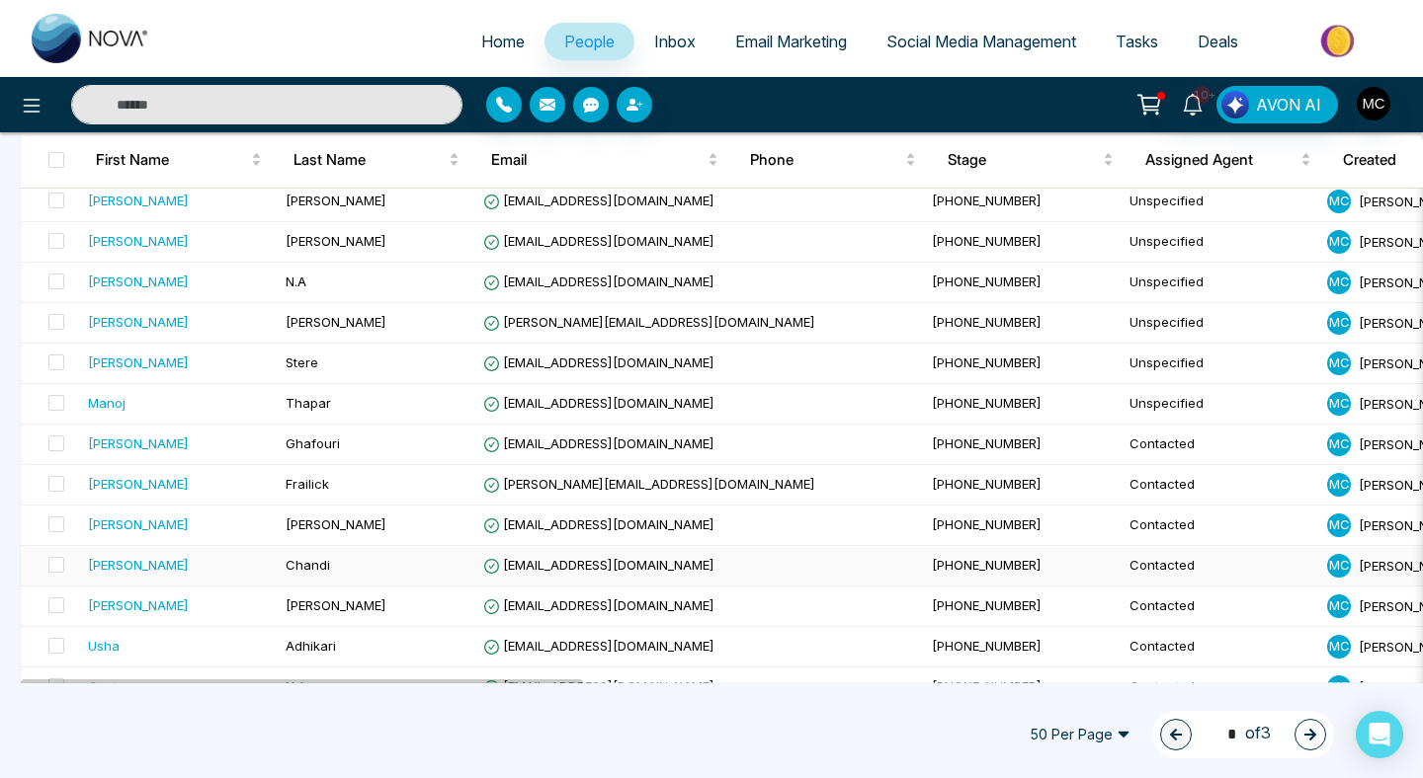
click at [371, 564] on td "Chandi" at bounding box center [377, 566] width 198 height 41
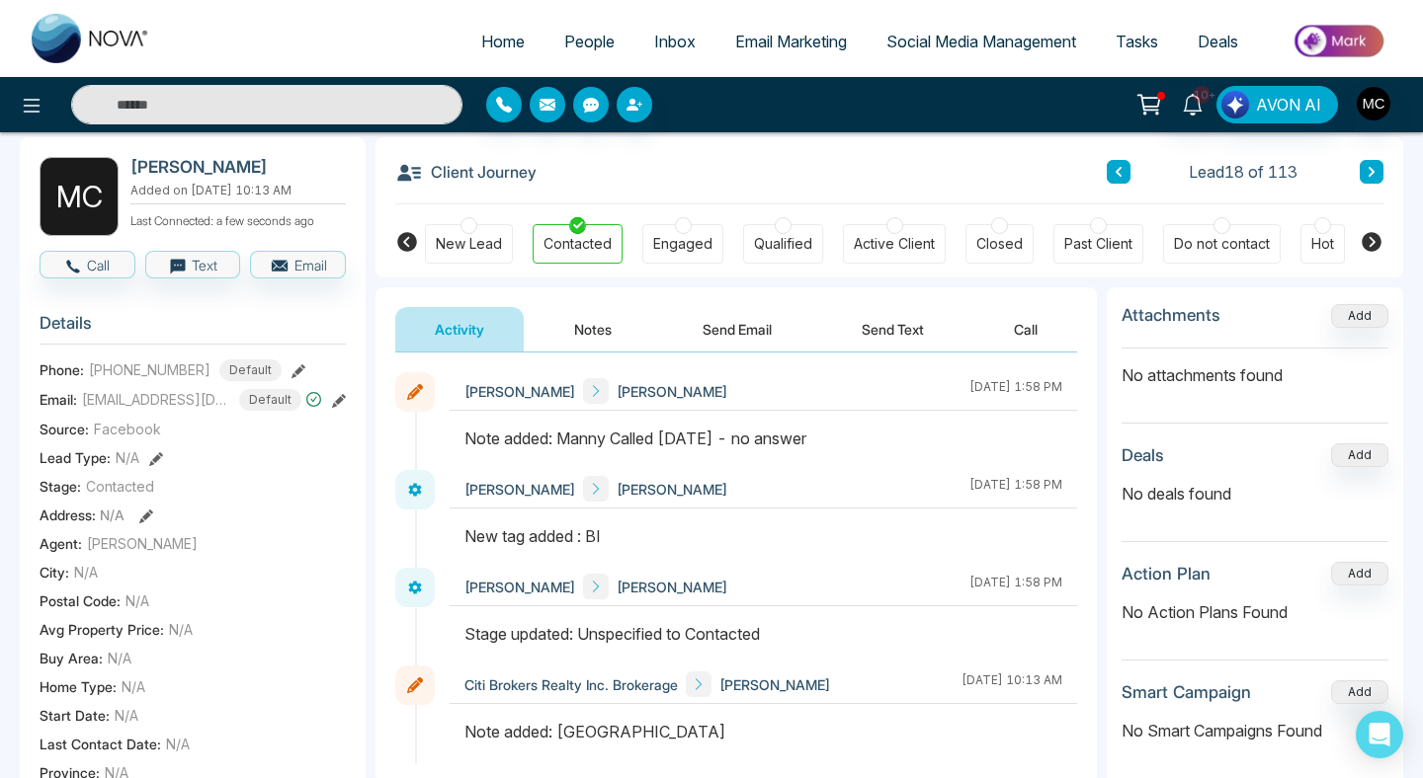
scroll to position [94, 0]
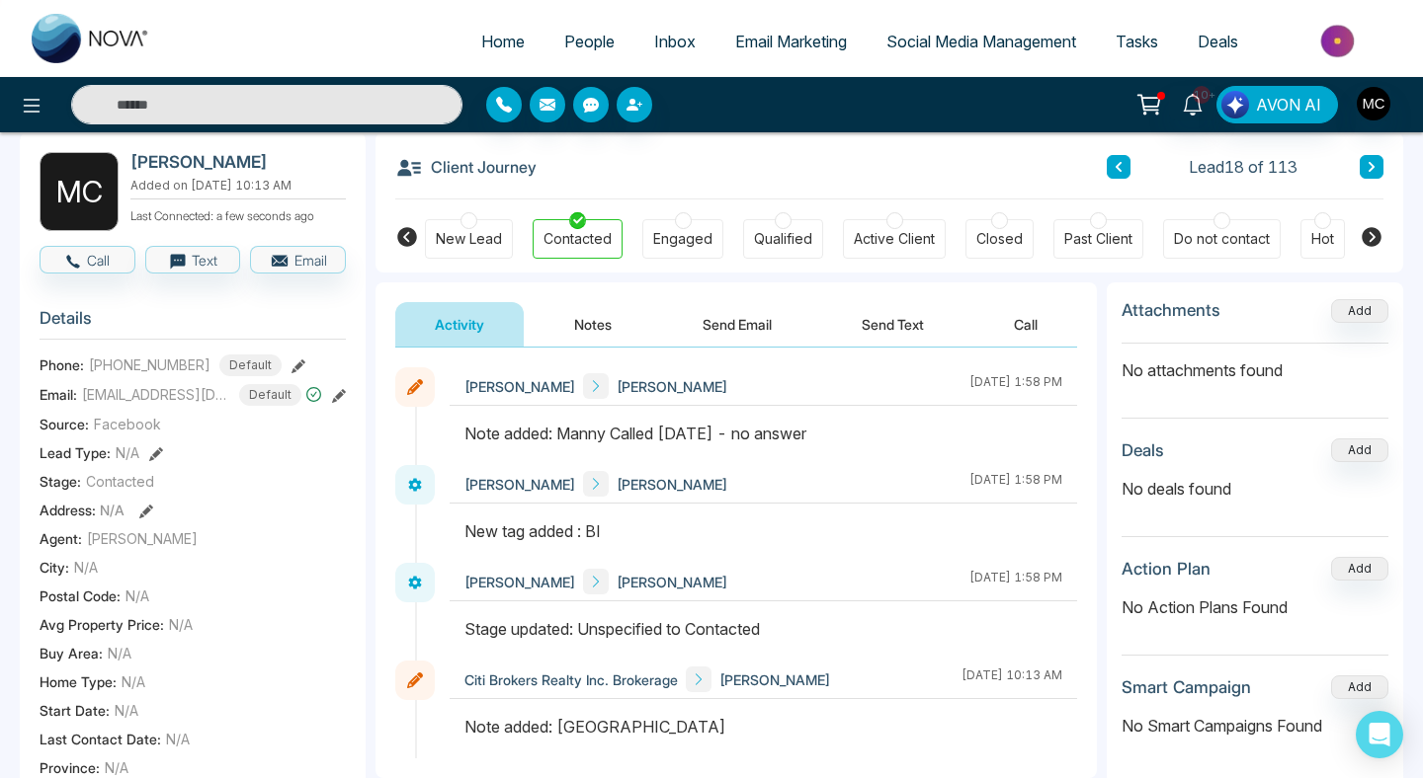
click at [600, 328] on button "Notes" at bounding box center [592, 324] width 117 height 44
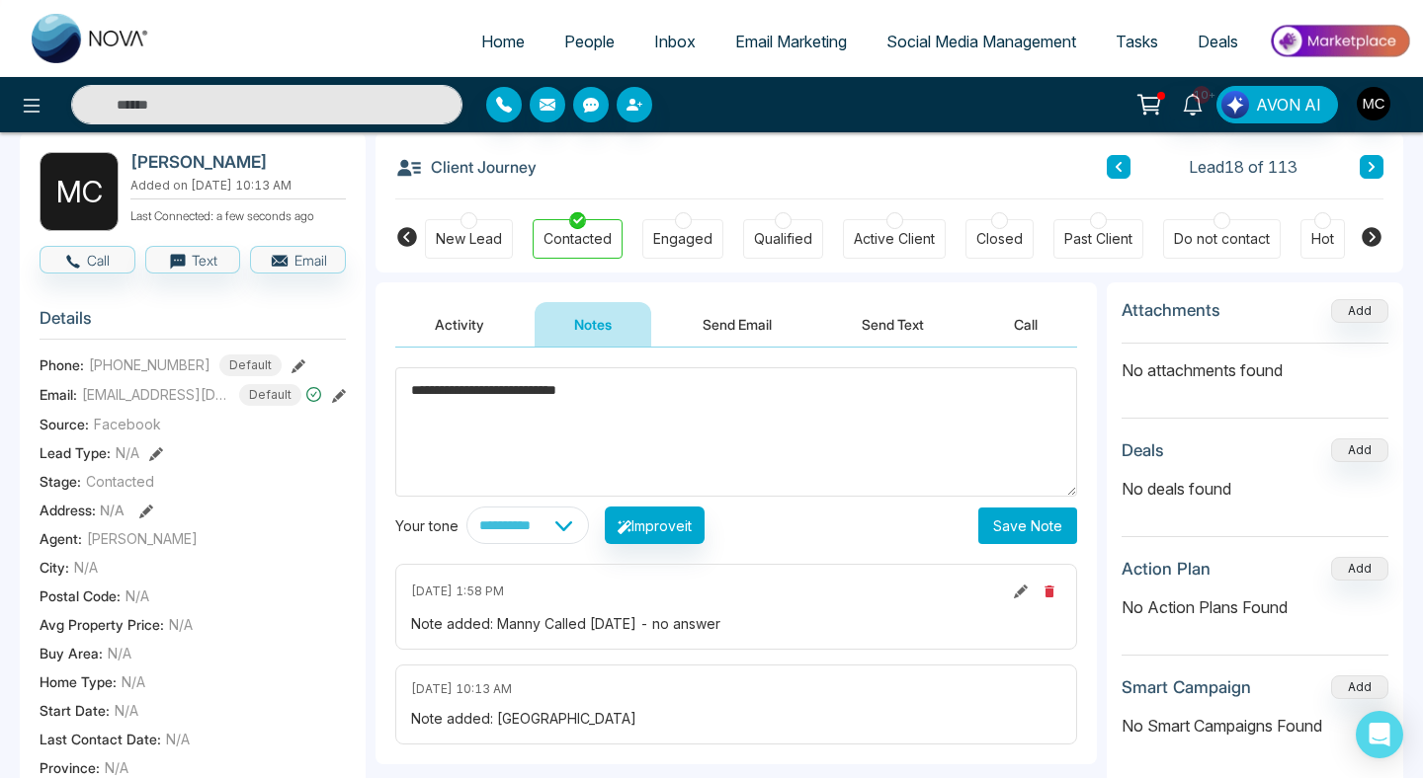
click at [410, 392] on textarea "**********" at bounding box center [736, 431] width 682 height 129
type textarea "**********"
click at [1061, 547] on div "**********" at bounding box center [735, 556] width 721 height 417
click at [1047, 523] on button "Save Note" at bounding box center [1027, 526] width 99 height 37
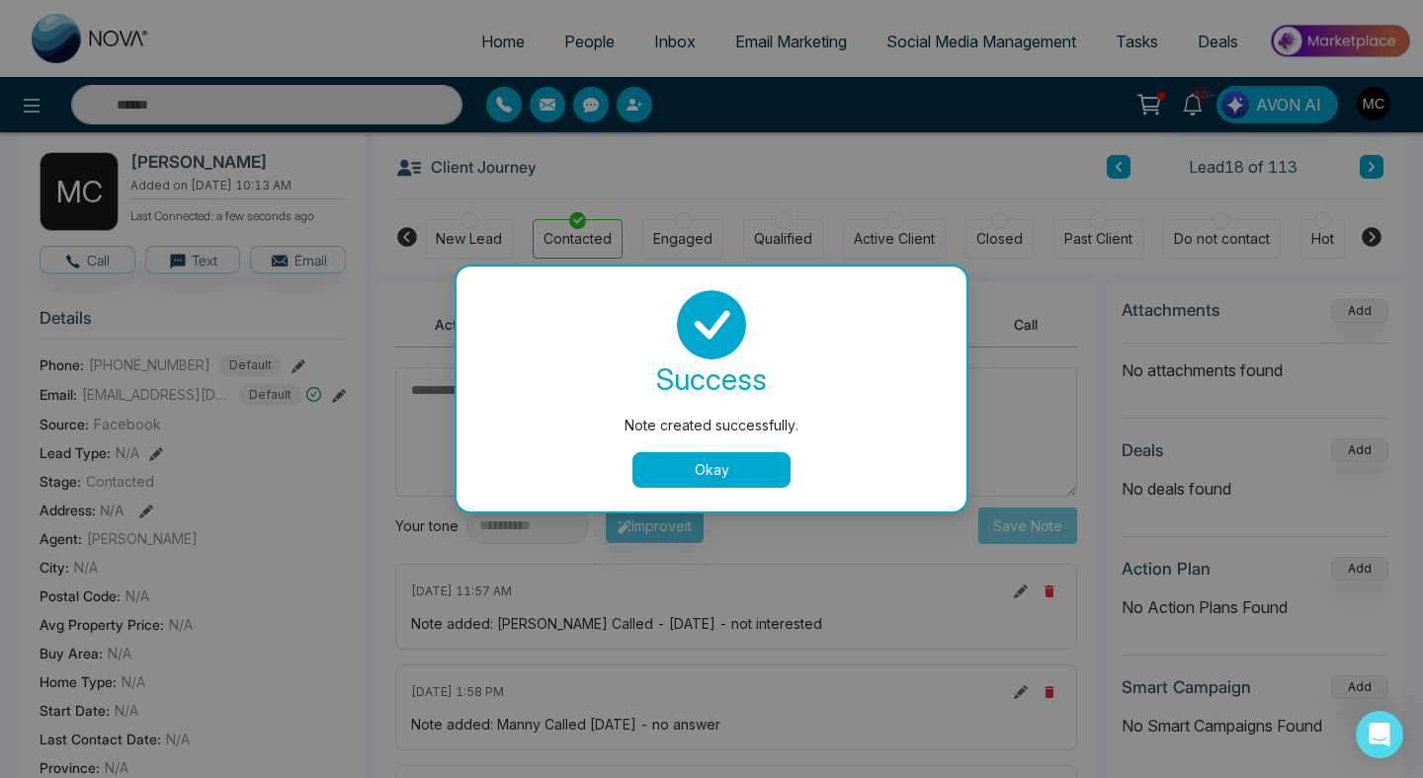
click at [671, 470] on button "Okay" at bounding box center [711, 470] width 158 height 36
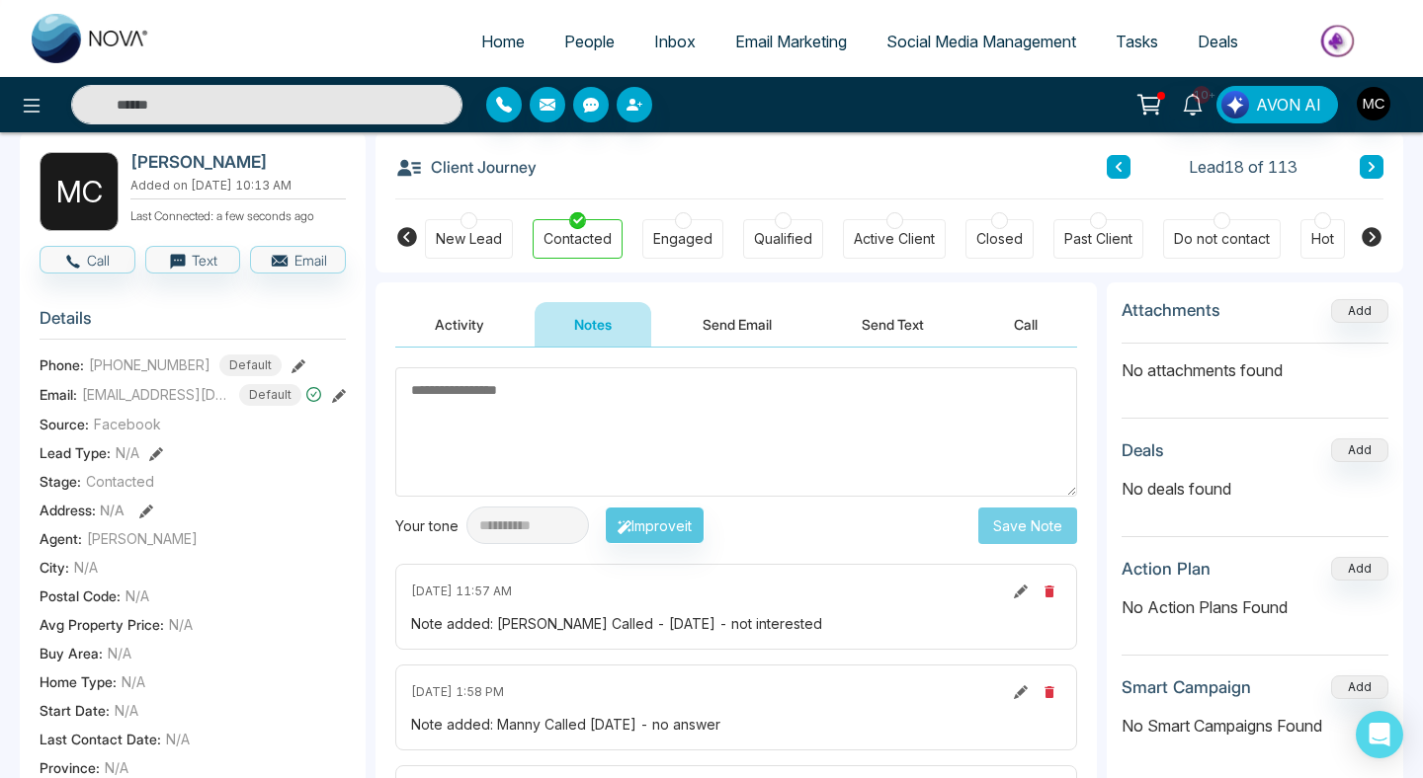
click at [1117, 160] on button at bounding box center [1118, 167] width 24 height 24
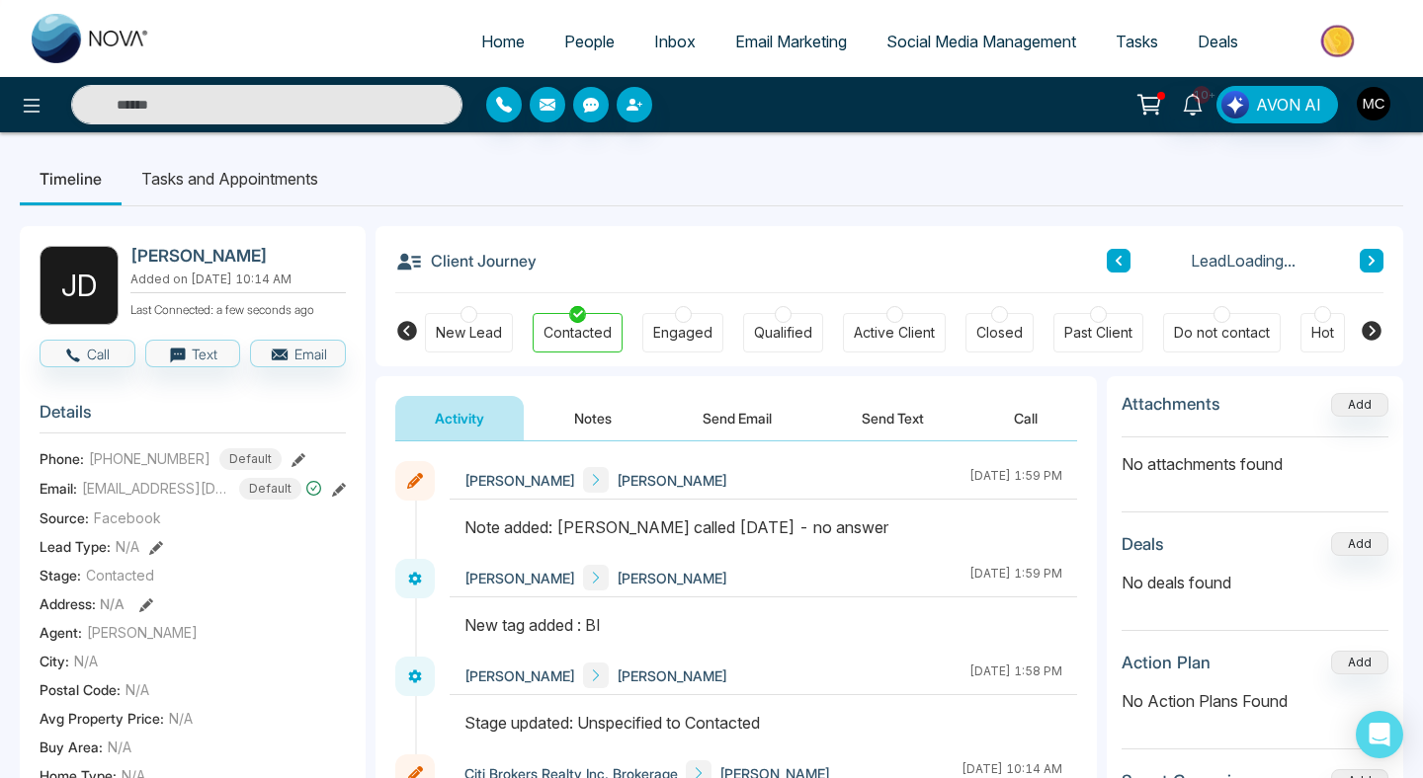
click at [1117, 160] on ul "Timeline Tasks and Appointments" at bounding box center [711, 178] width 1383 height 53
click at [1117, 254] on button at bounding box center [1118, 261] width 24 height 24
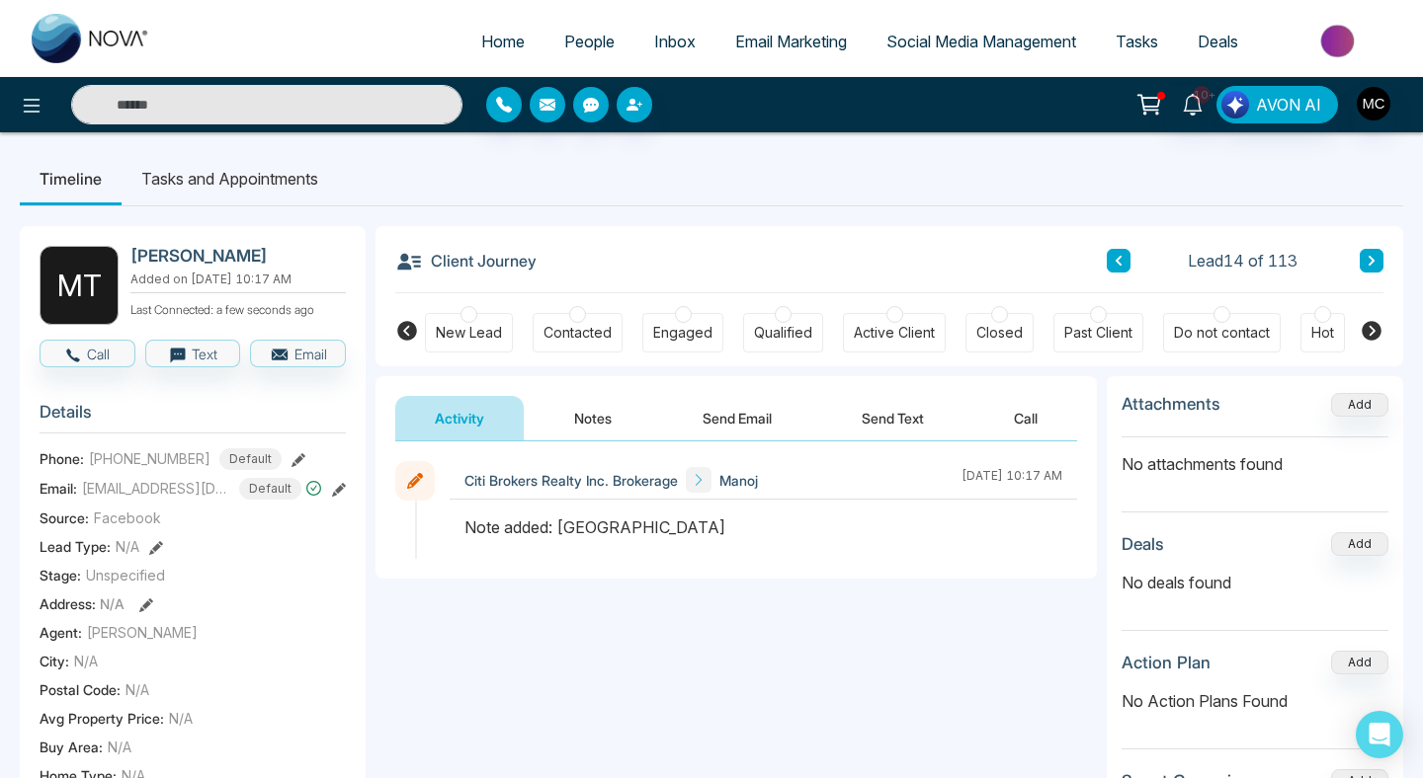
click at [601, 308] on div "New Lead Contacted Engaged Qualified Active Client Closed Past Client Do not co…" at bounding box center [889, 329] width 929 height 73
click at [585, 314] on div "Contacted" at bounding box center [577, 333] width 90 height 40
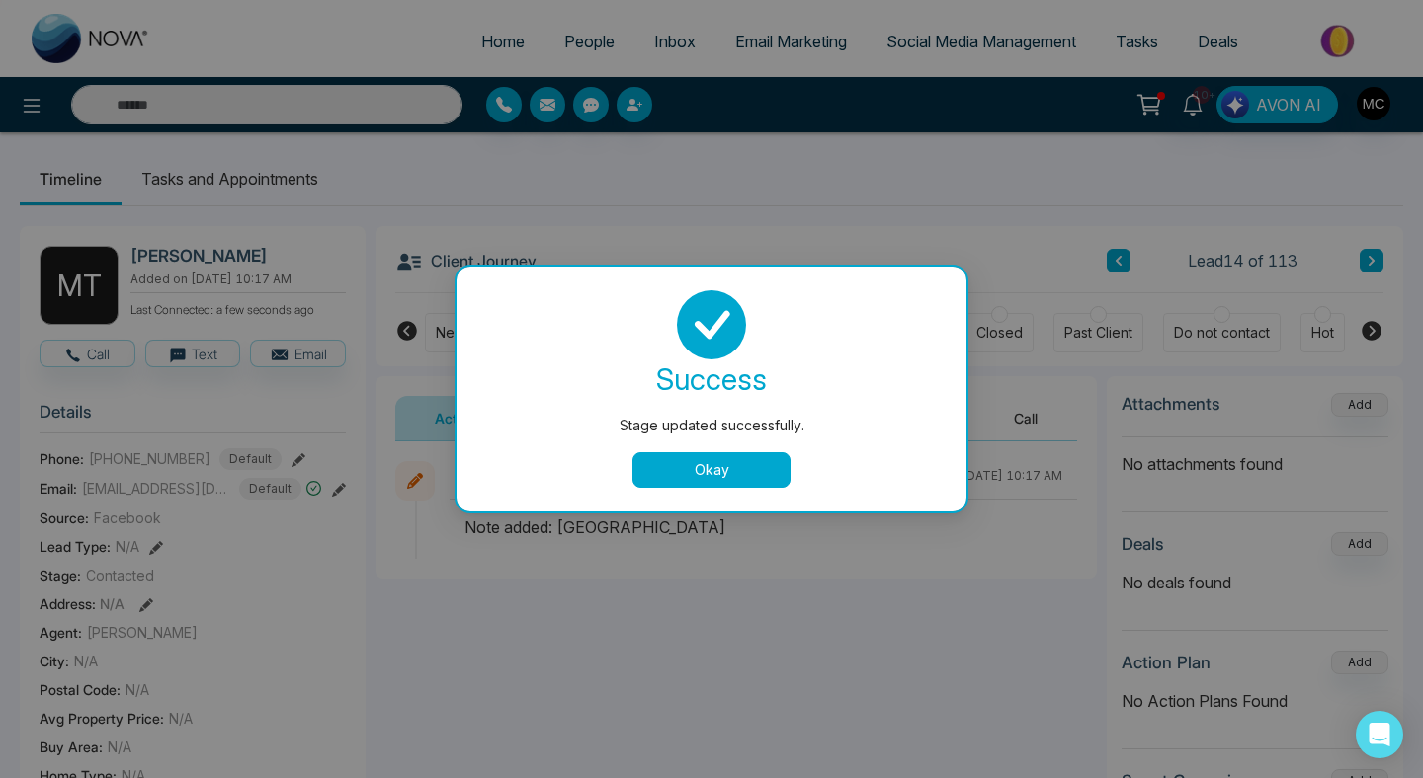
click at [706, 471] on button "Okay" at bounding box center [711, 470] width 158 height 36
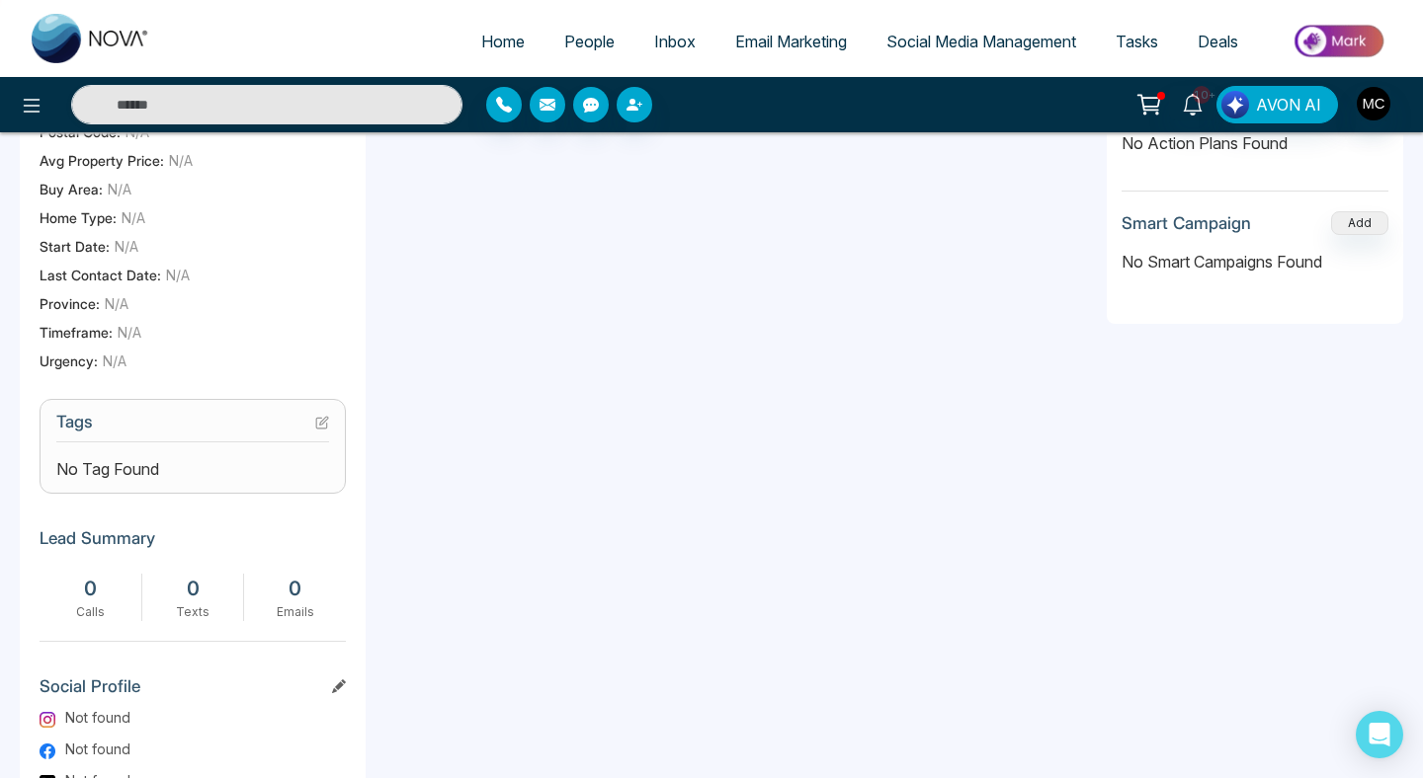
scroll to position [721, 0]
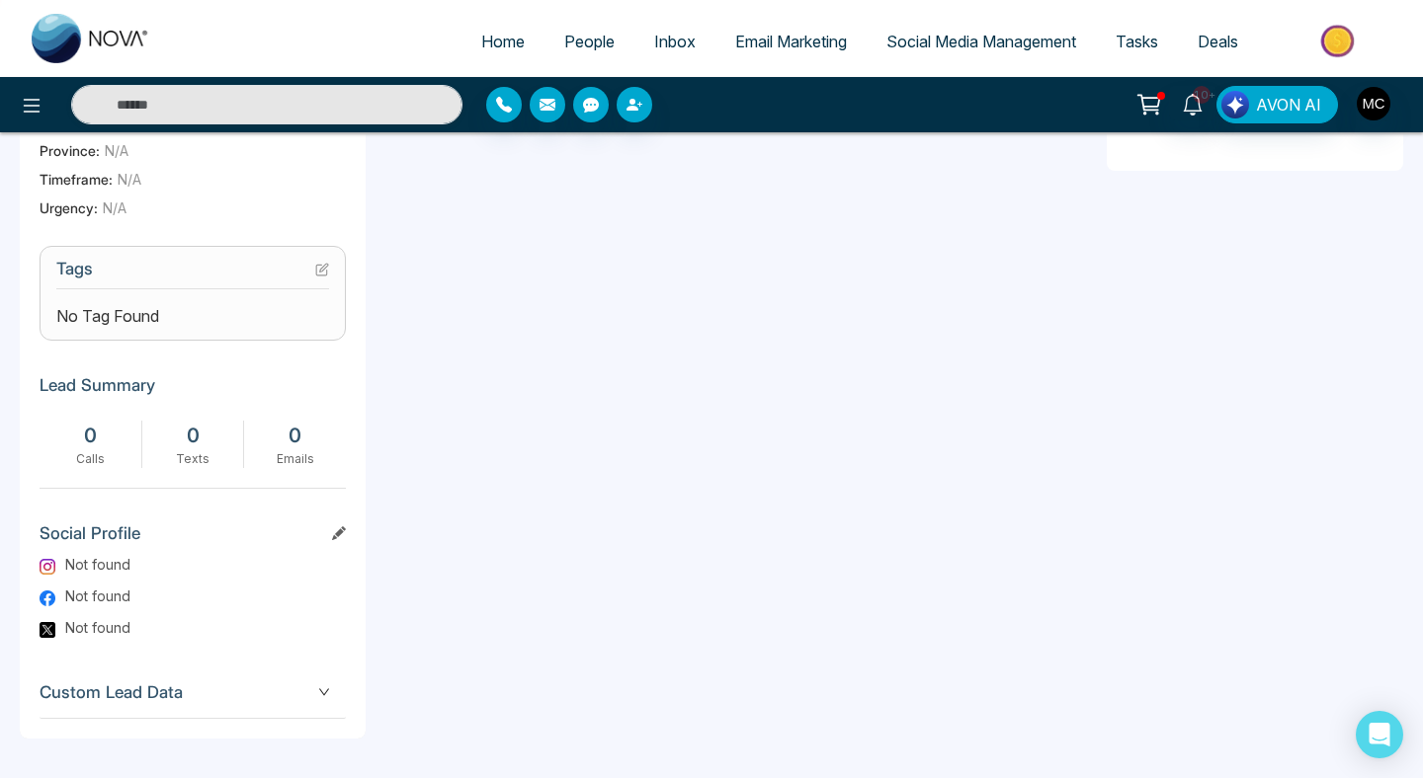
click at [322, 270] on icon at bounding box center [322, 270] width 14 height 14
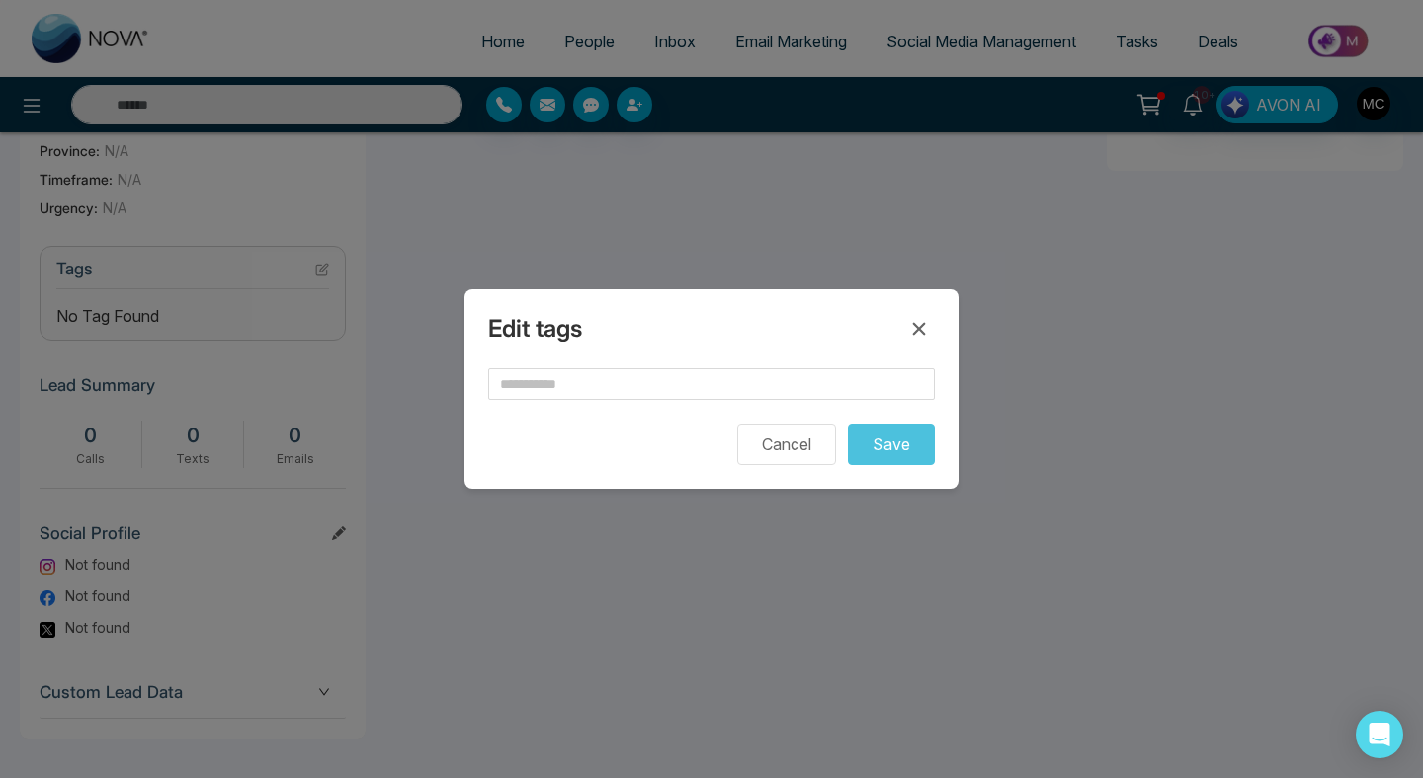
click at [563, 400] on form "Cancel Save" at bounding box center [711, 416] width 447 height 97
click at [563, 391] on input "text" at bounding box center [711, 384] width 447 height 32
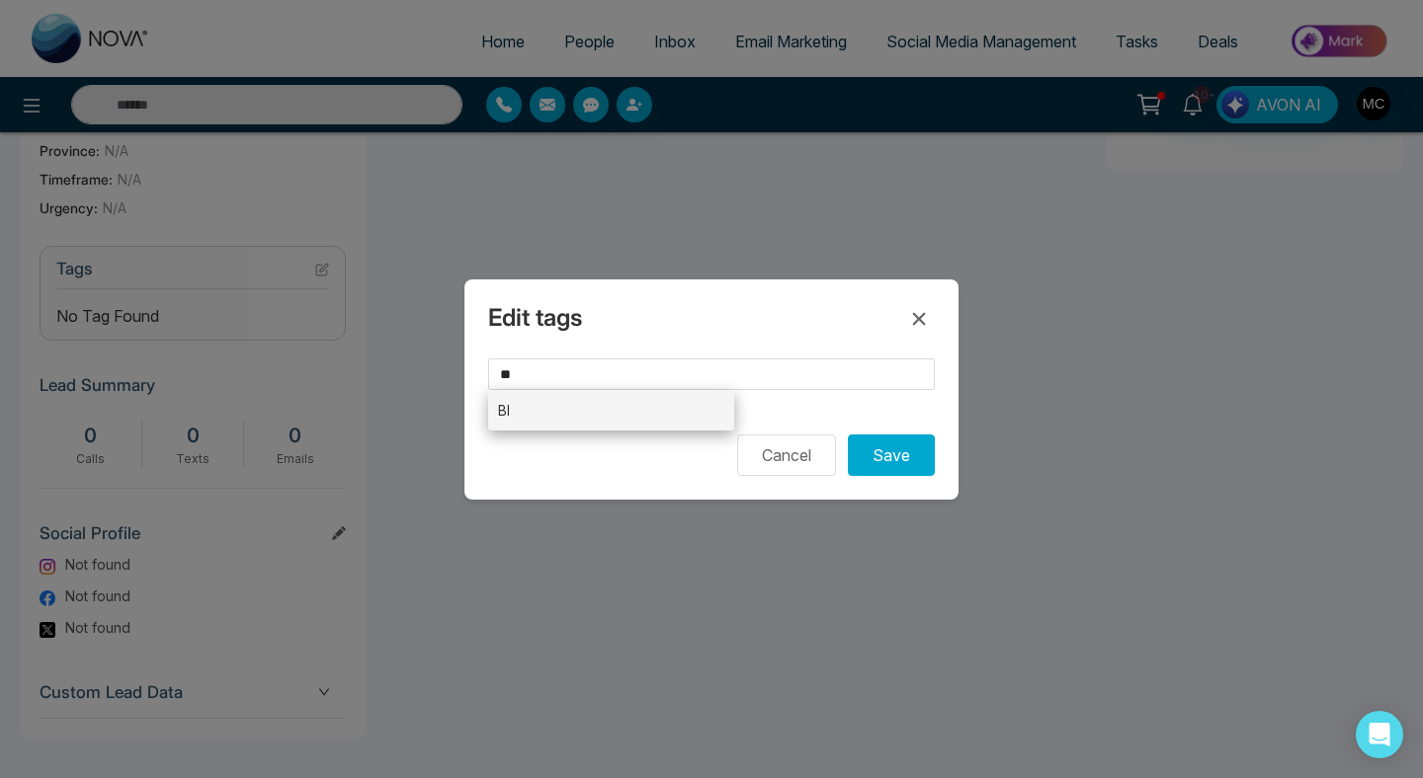
click at [583, 415] on li "BI" at bounding box center [611, 410] width 246 height 41
type input "**"
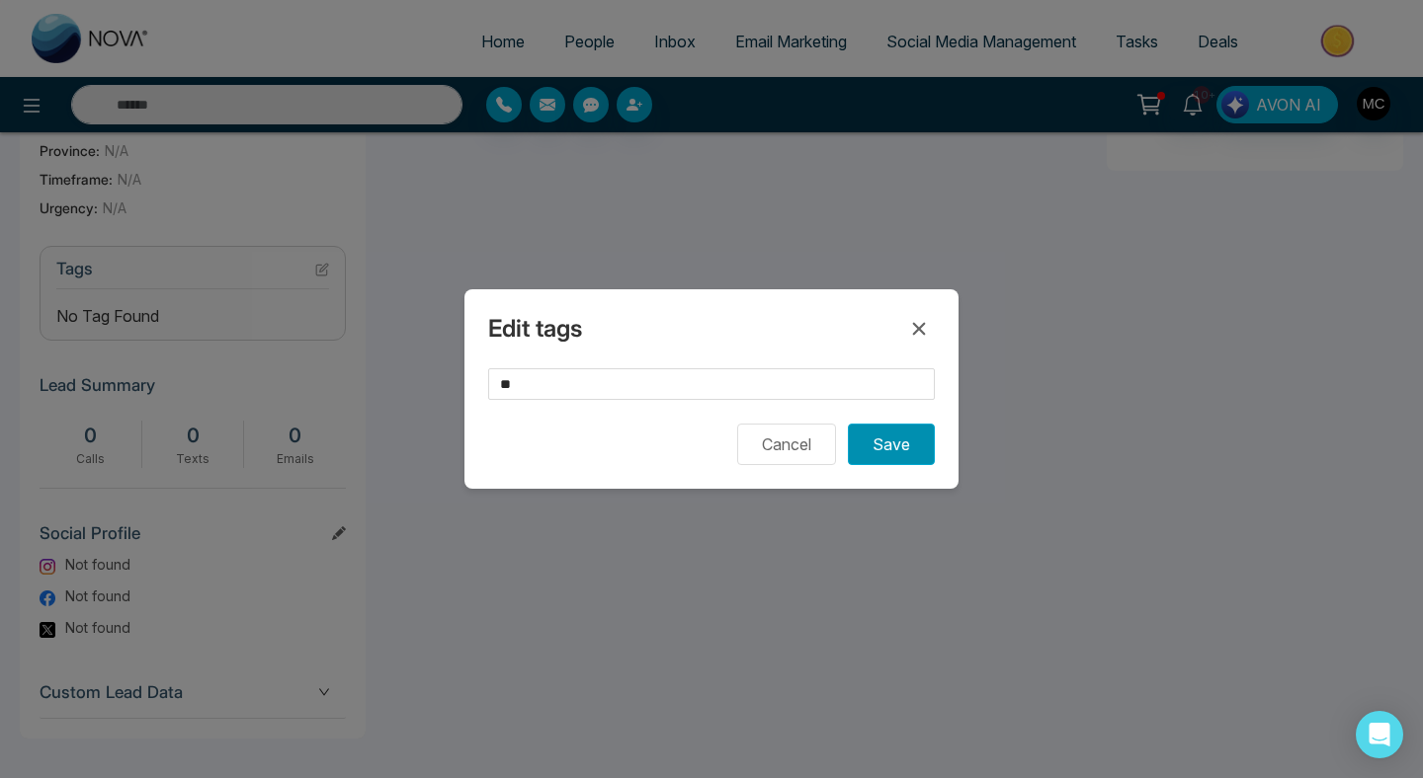
click at [888, 440] on button "Save" at bounding box center [891, 444] width 87 height 41
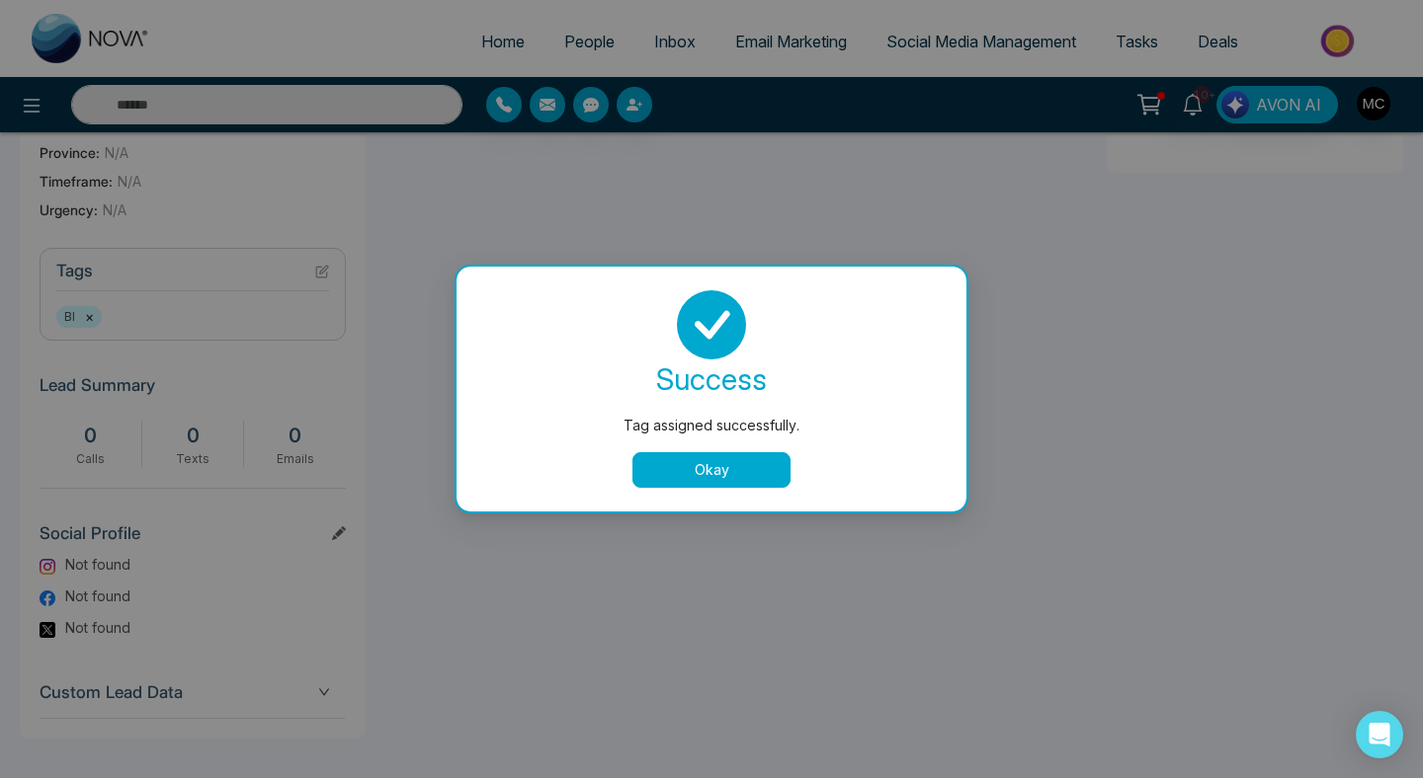
click at [679, 467] on button "Okay" at bounding box center [711, 470] width 158 height 36
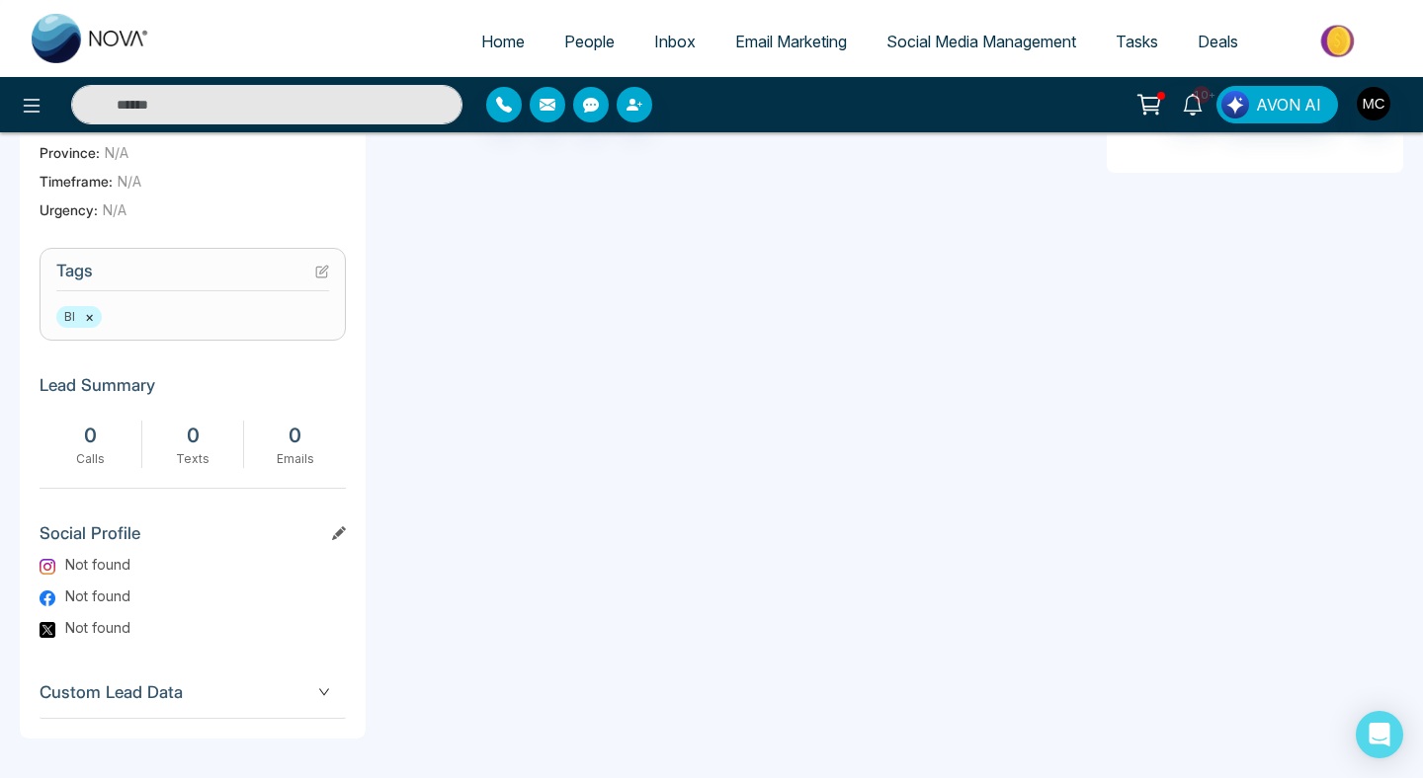
scroll to position [0, 0]
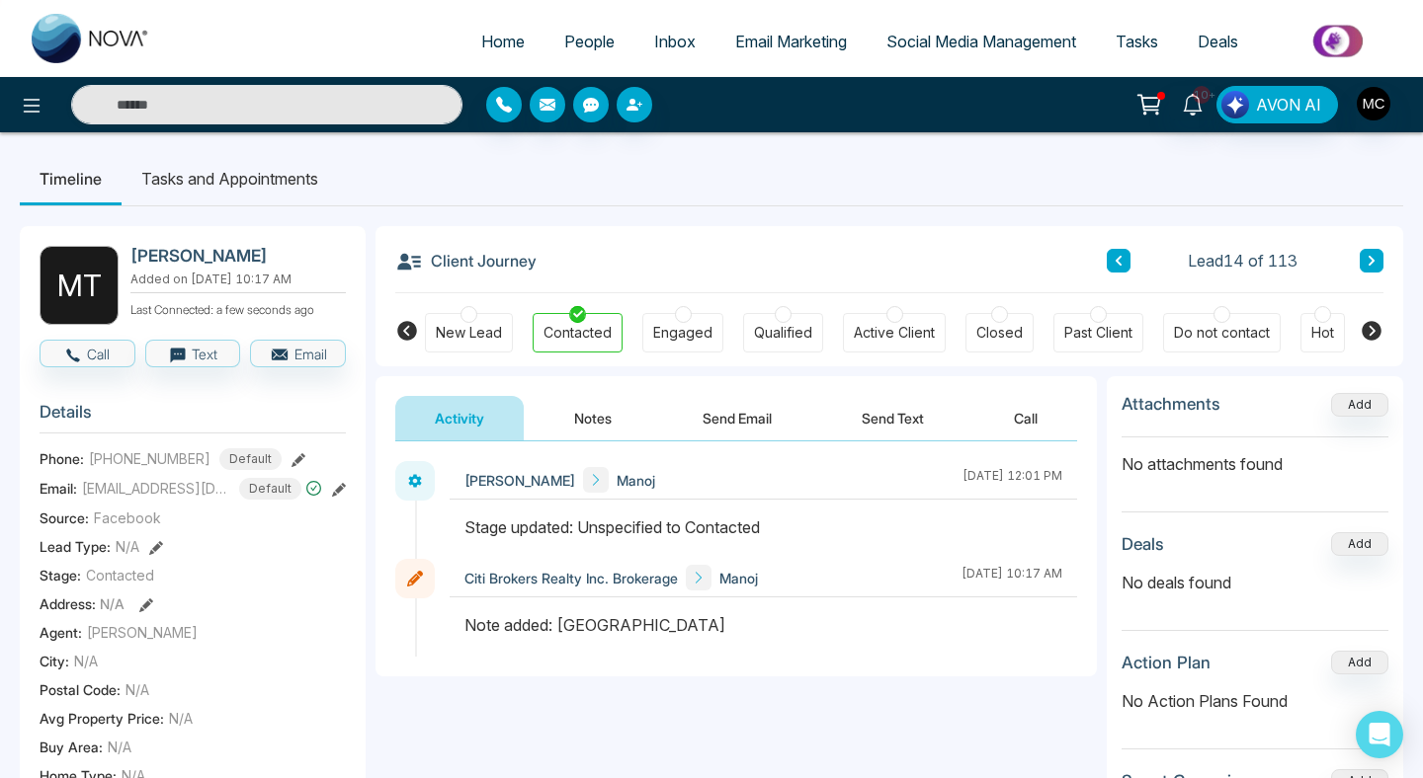
click at [598, 422] on button "Notes" at bounding box center [592, 418] width 117 height 44
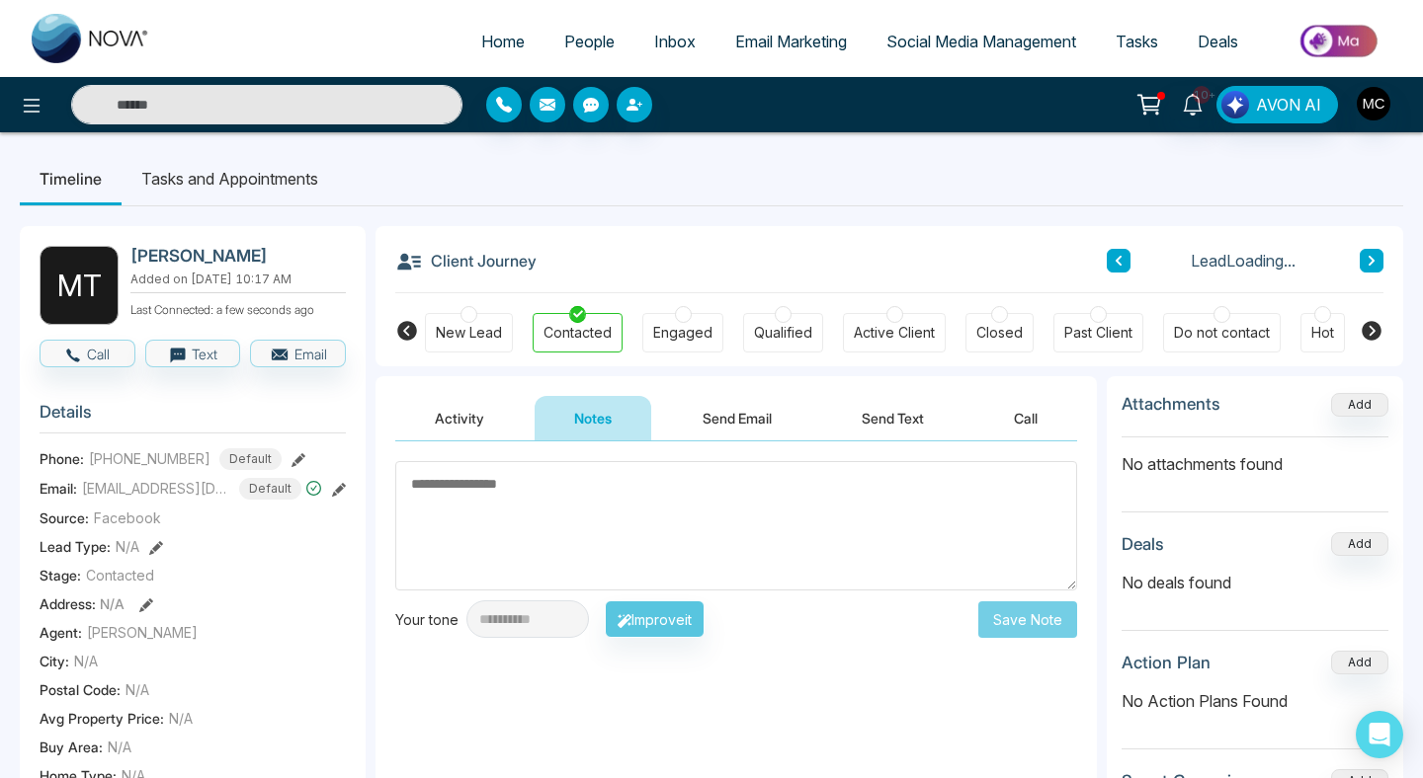
click at [547, 494] on textarea at bounding box center [736, 525] width 682 height 129
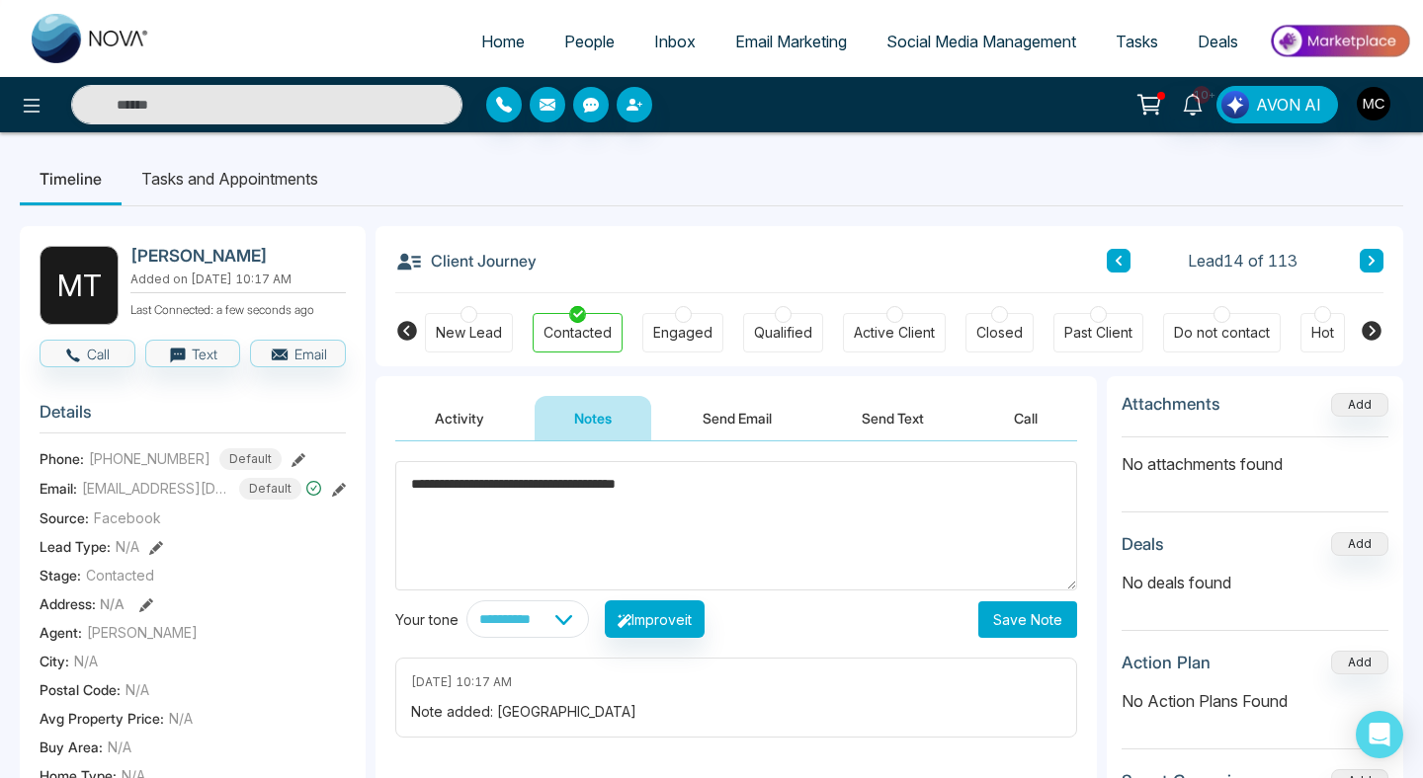
type textarea "**********"
click at [1017, 619] on button "Save Note" at bounding box center [1027, 620] width 99 height 37
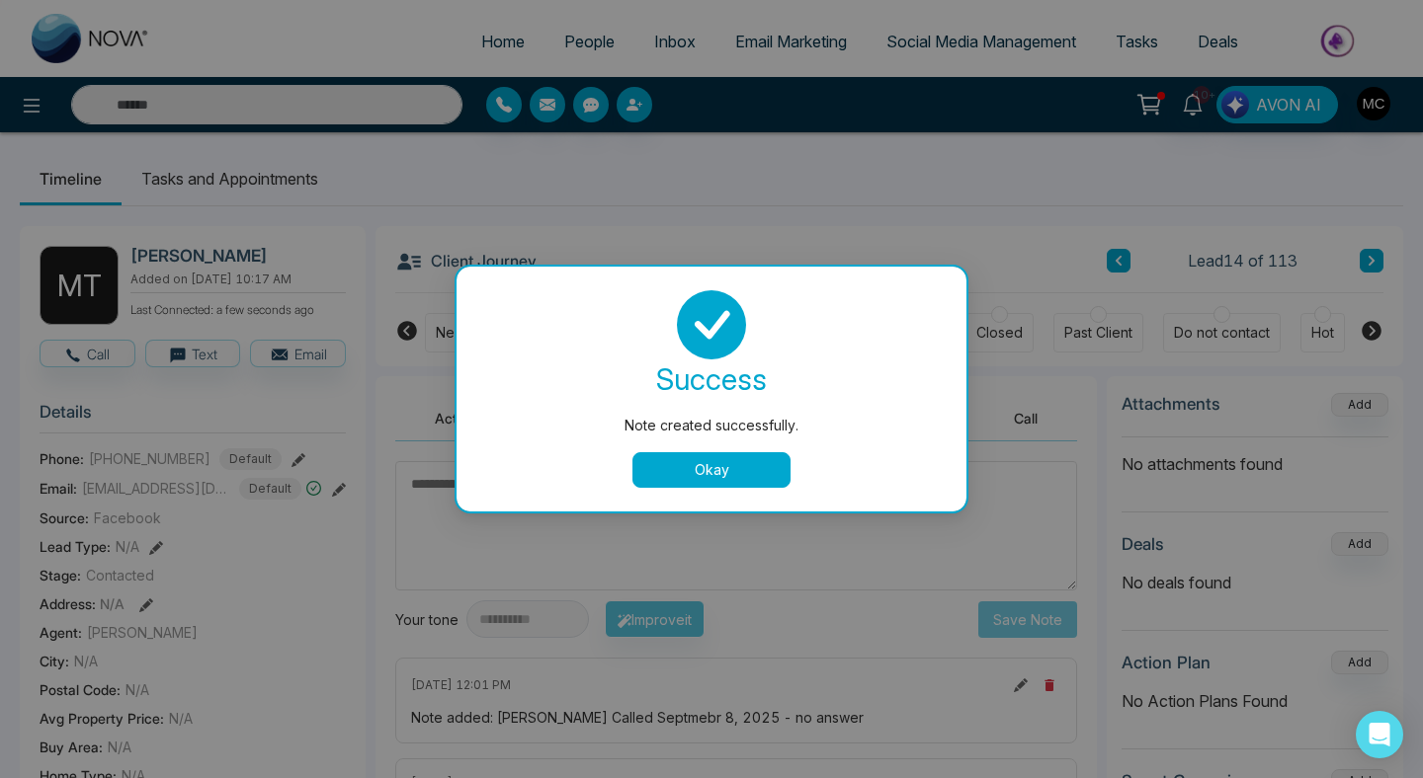
click at [768, 465] on button "Okay" at bounding box center [711, 470] width 158 height 36
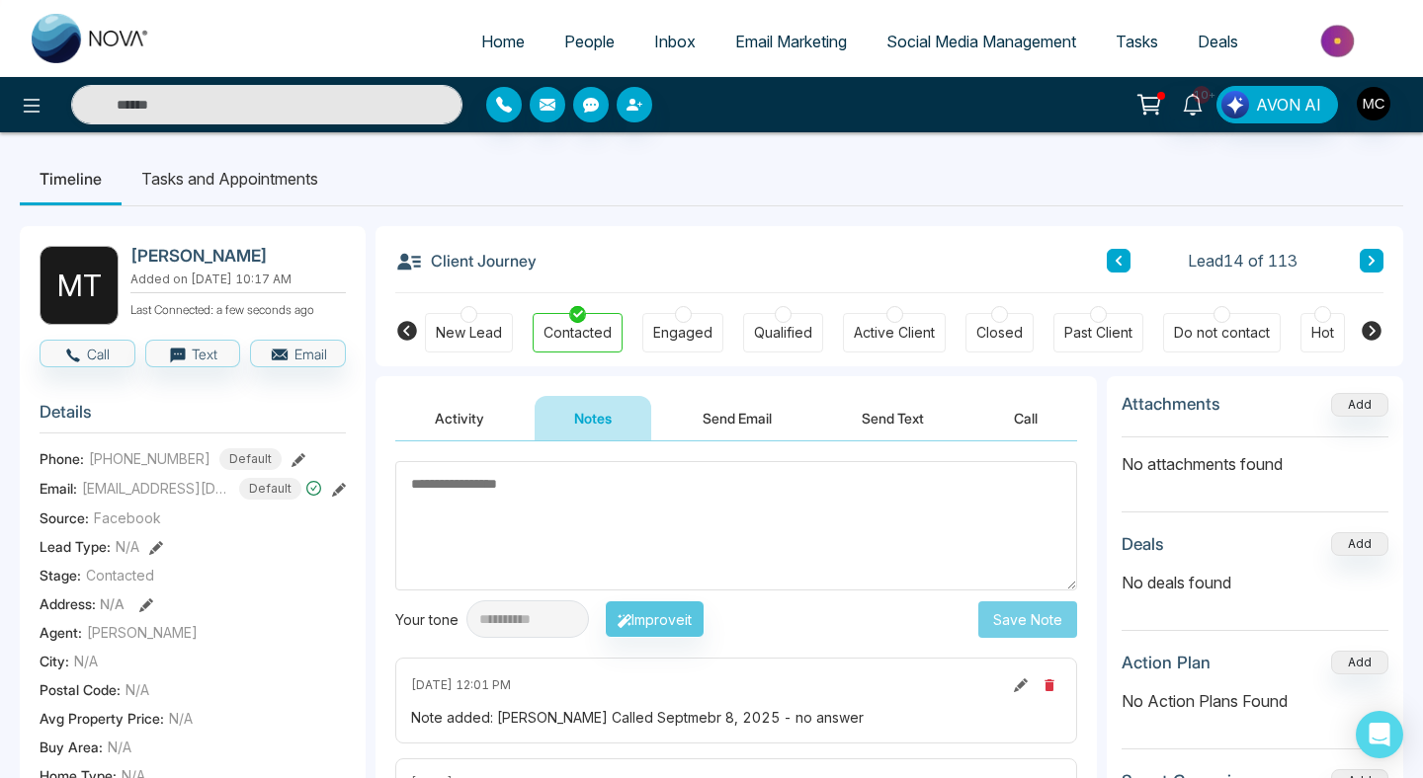
click at [1123, 252] on button at bounding box center [1118, 261] width 24 height 24
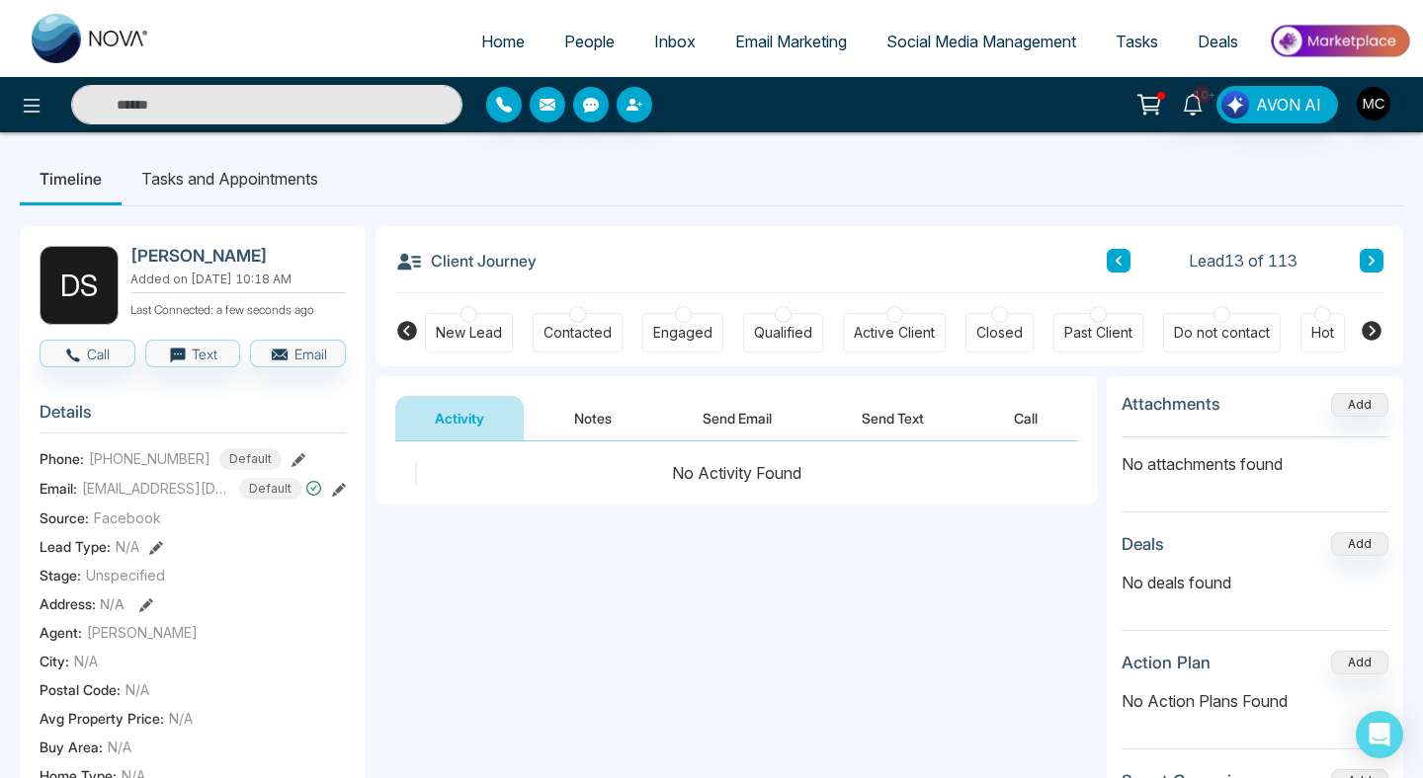
click at [570, 353] on div "Contacted" at bounding box center [577, 333] width 90 height 40
click at [595, 432] on button "Notes" at bounding box center [592, 418] width 117 height 44
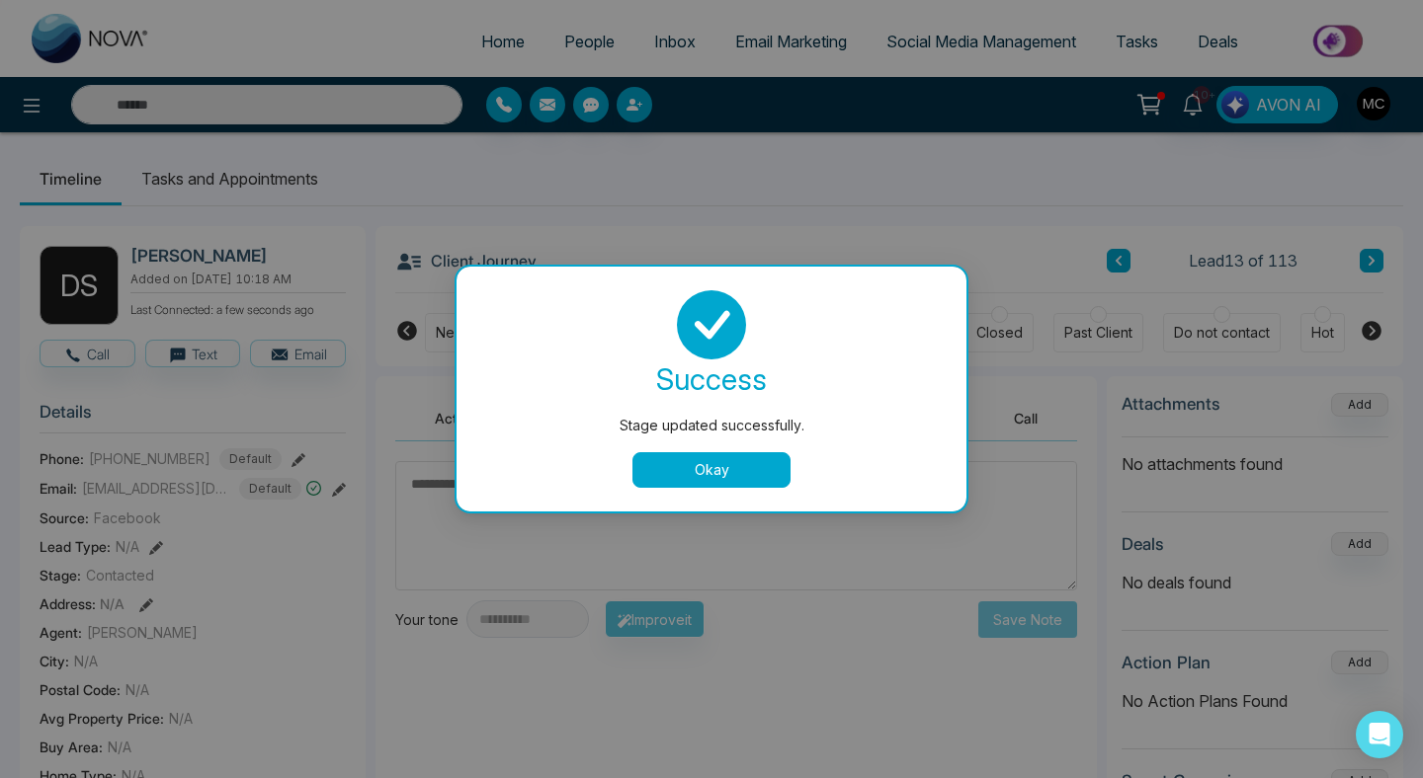
click at [659, 481] on button "Okay" at bounding box center [711, 470] width 158 height 36
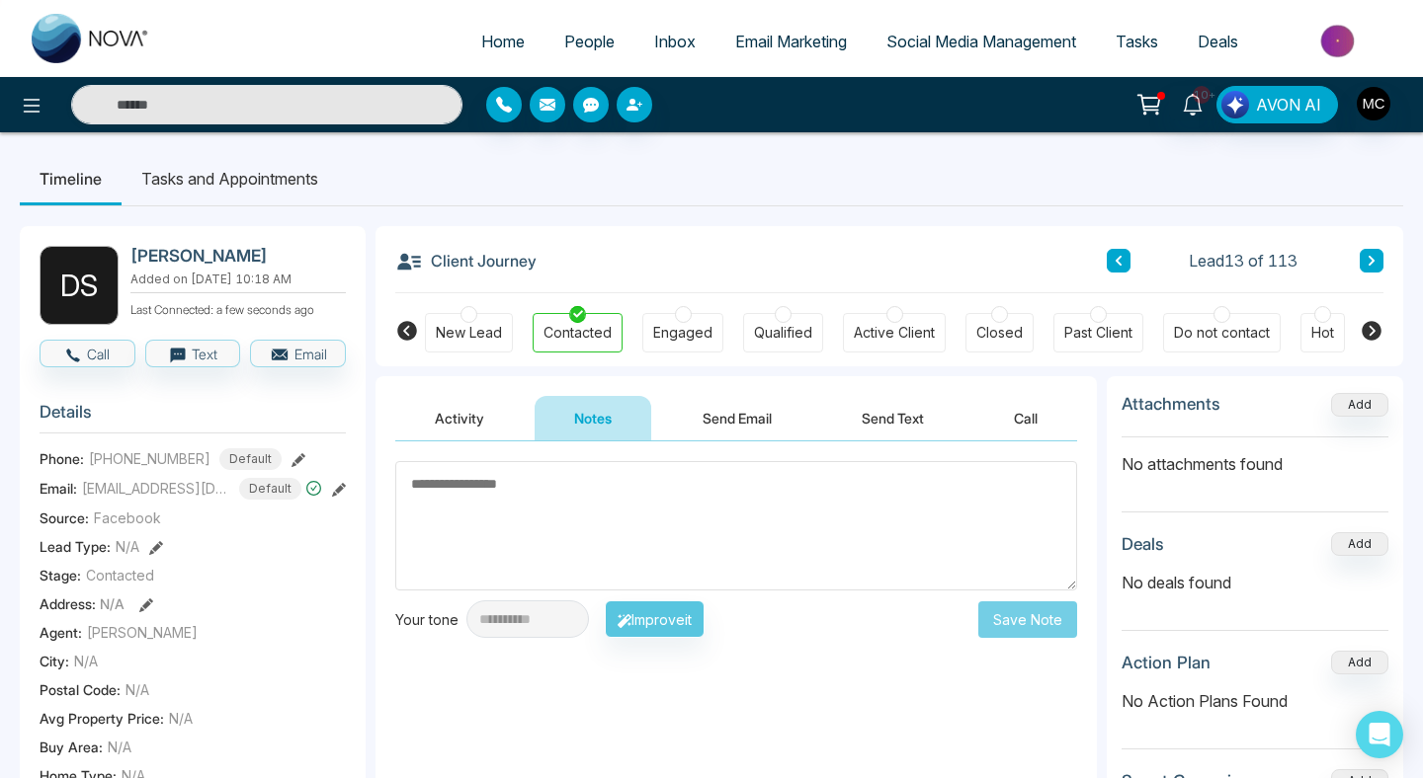
click at [659, 481] on textarea at bounding box center [736, 525] width 682 height 129
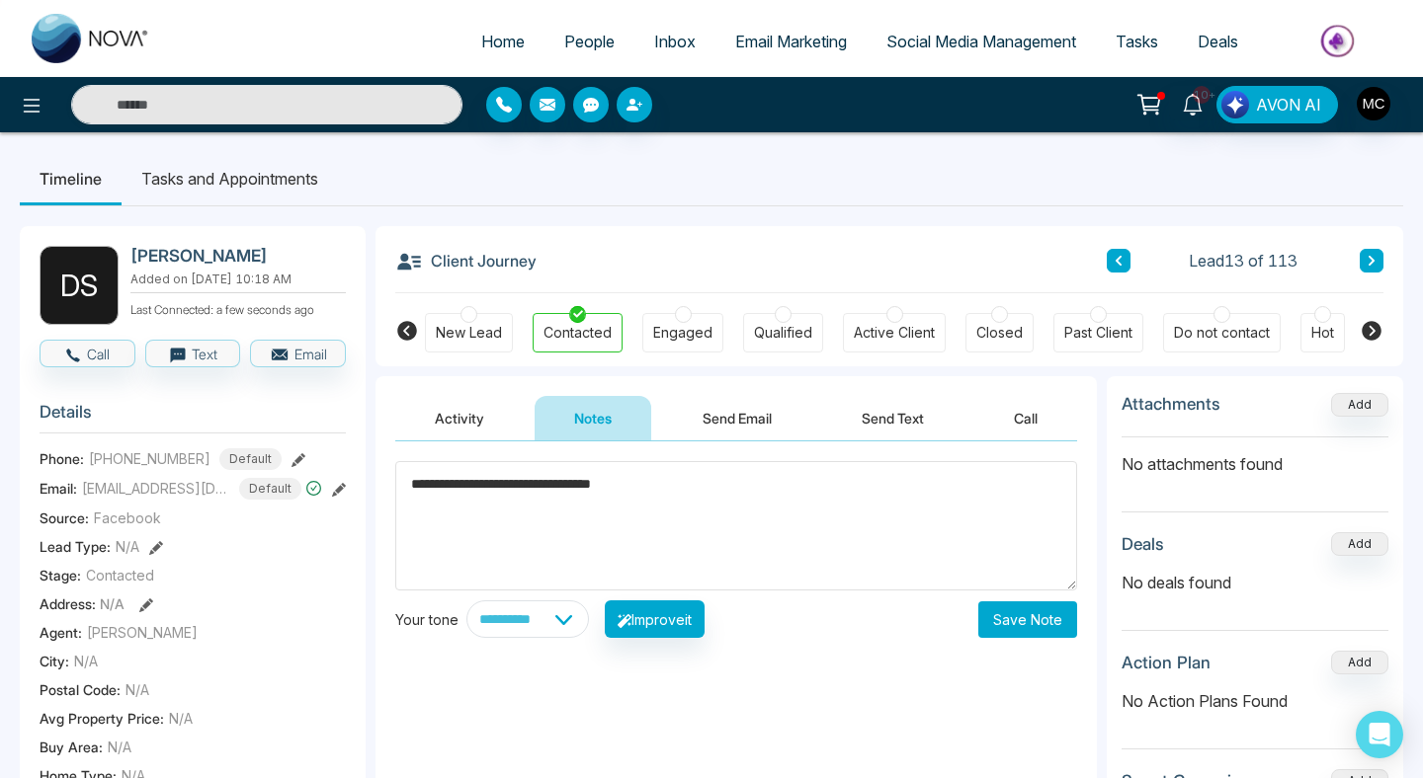
type textarea "**********"
click at [973, 606] on div "**********" at bounding box center [736, 620] width 682 height 38
click at [978, 609] on div "**********" at bounding box center [736, 620] width 682 height 38
drag, startPoint x: 1017, startPoint y: 613, endPoint x: 1018, endPoint y: 635, distance: 21.8
click at [1020, 633] on button "Save Note" at bounding box center [1027, 620] width 99 height 37
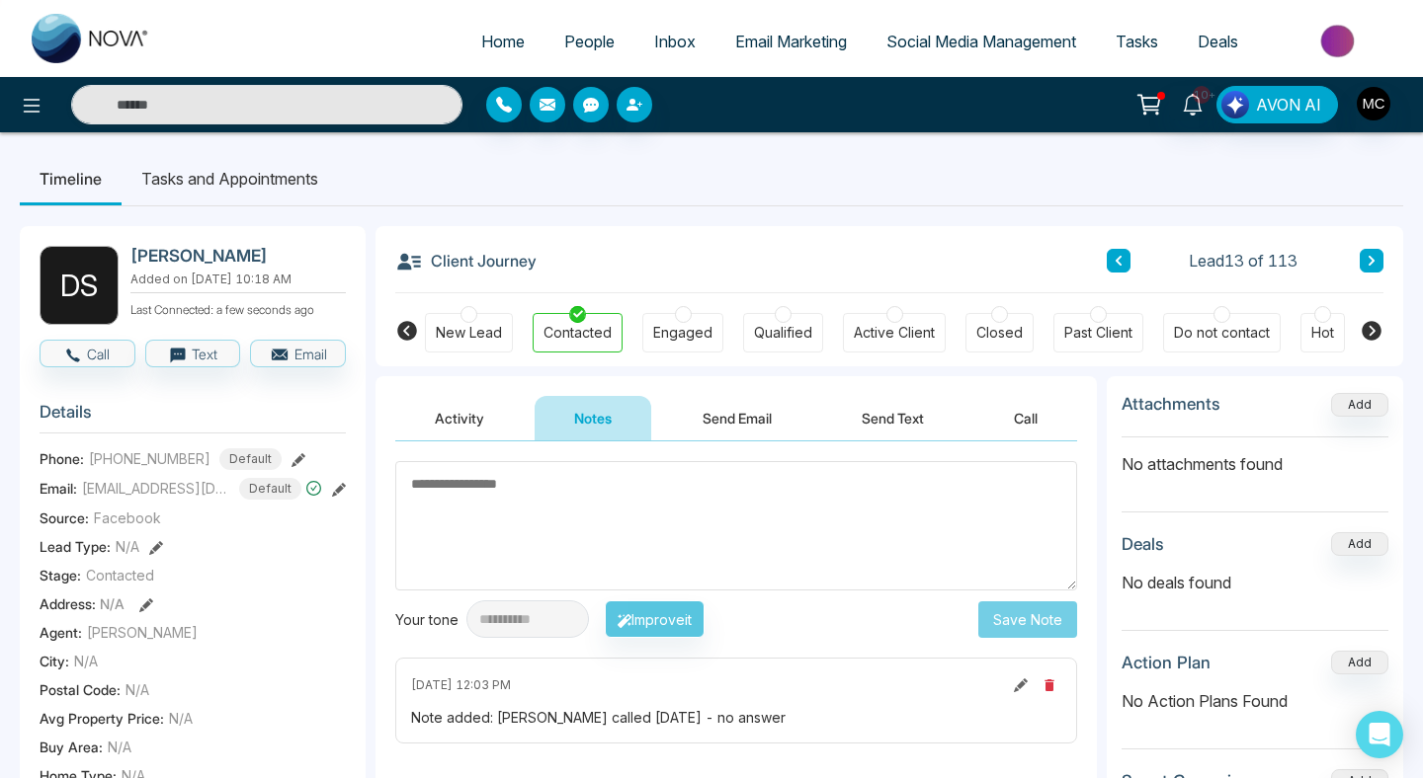
click at [738, 475] on textarea at bounding box center [736, 525] width 682 height 129
click at [1109, 257] on button at bounding box center [1118, 261] width 24 height 24
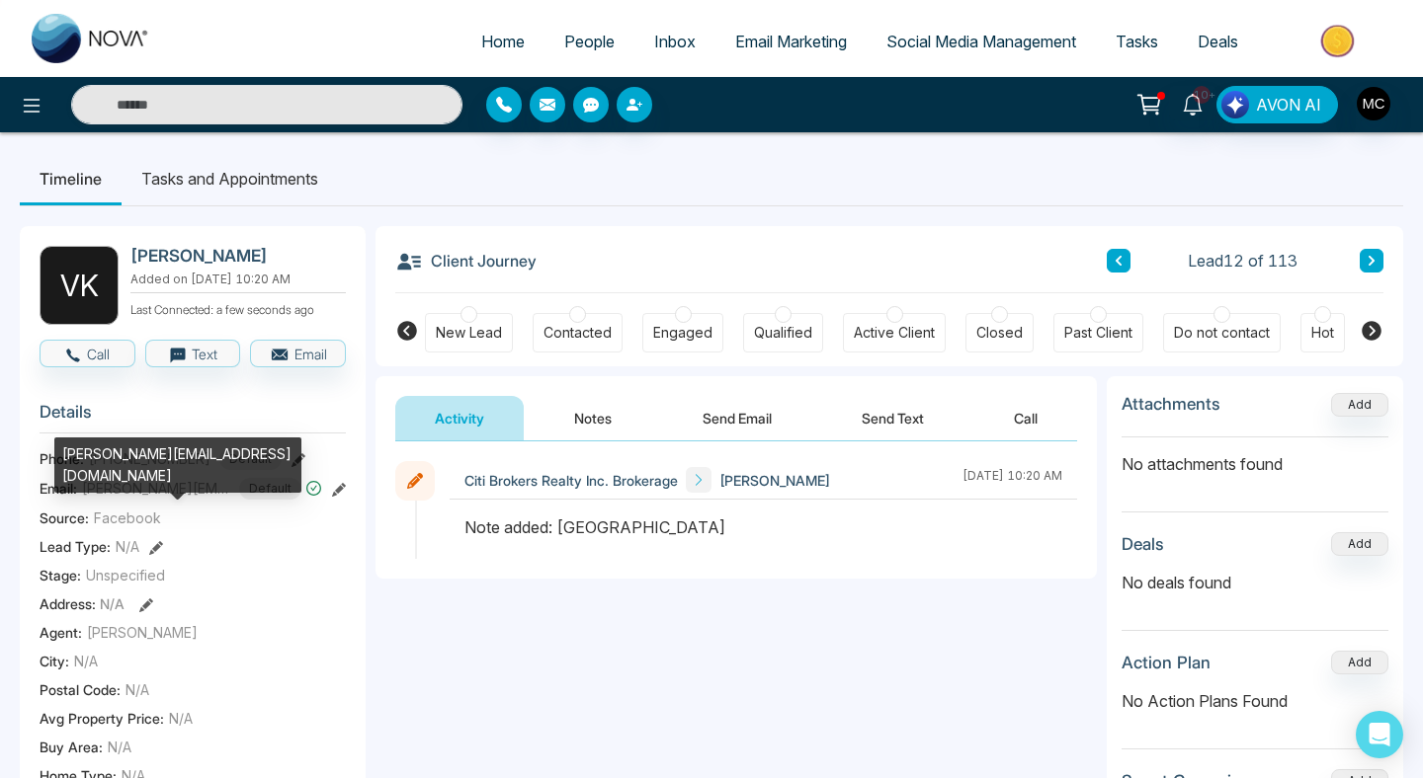
click at [181, 499] on span "[PERSON_NAME][EMAIL_ADDRESS][DOMAIN_NAME]" at bounding box center [156, 488] width 148 height 21
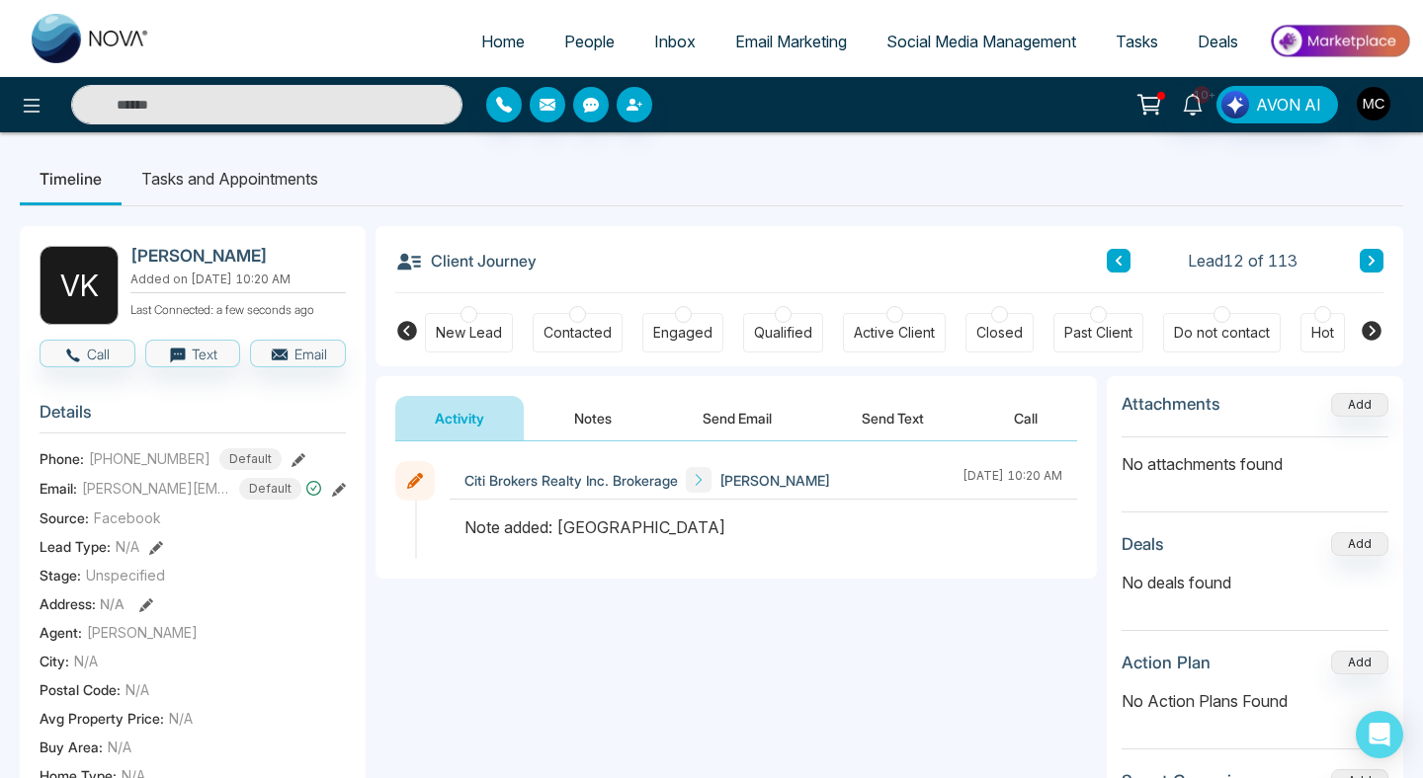
click at [582, 336] on div "Contacted" at bounding box center [577, 333] width 68 height 20
click at [689, 471] on span at bounding box center [699, 480] width 26 height 26
click at [587, 402] on button "Notes" at bounding box center [592, 418] width 117 height 44
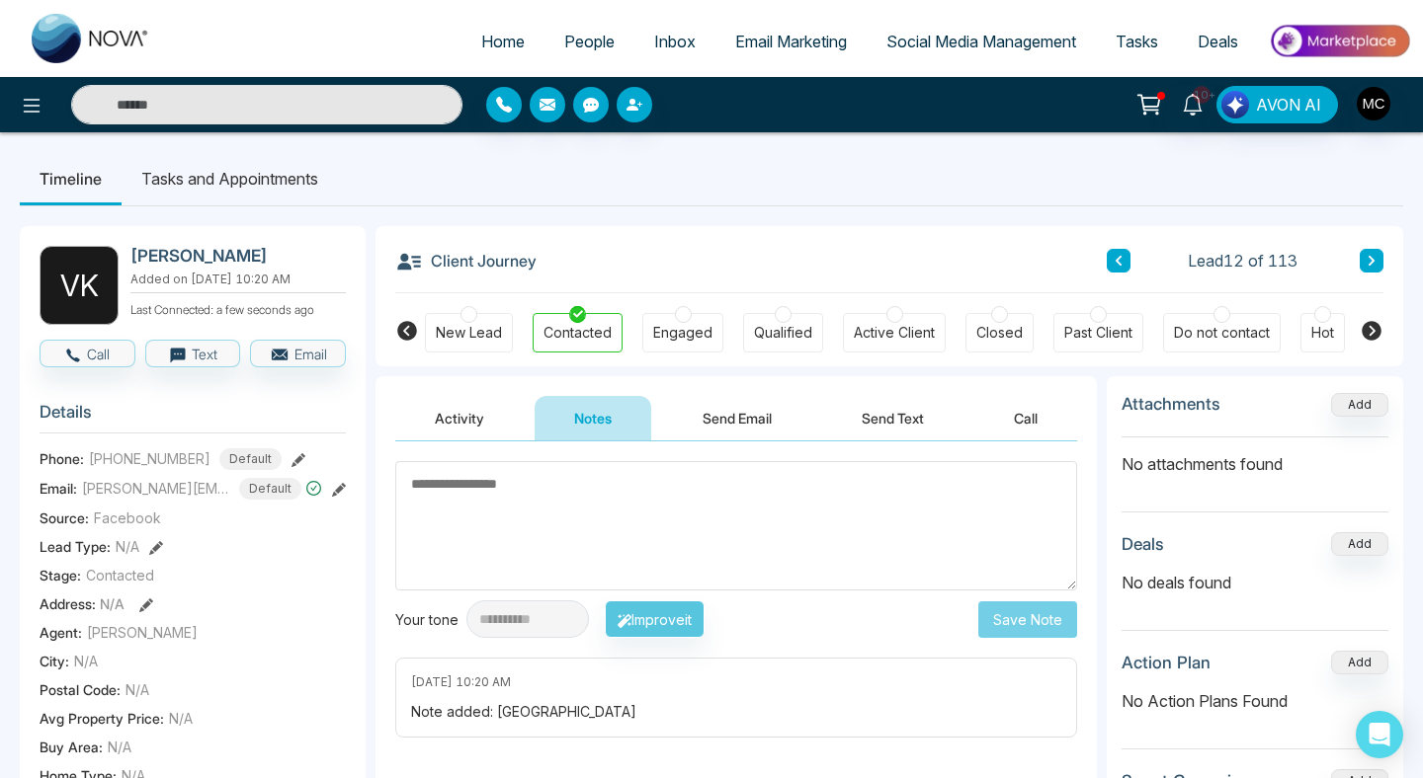
click at [610, 486] on textarea at bounding box center [736, 525] width 682 height 129
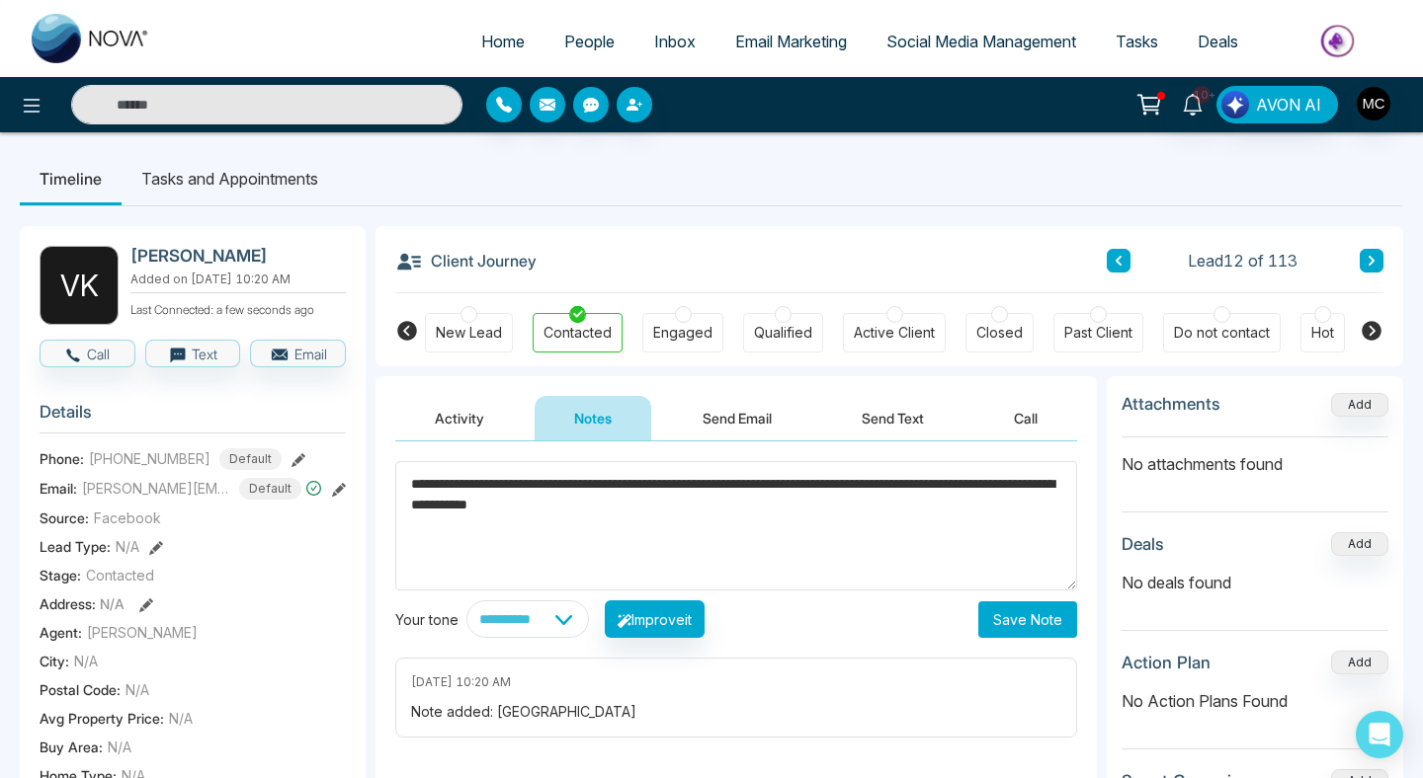
type textarea "**********"
click at [1049, 634] on button "Save Note" at bounding box center [1027, 620] width 99 height 37
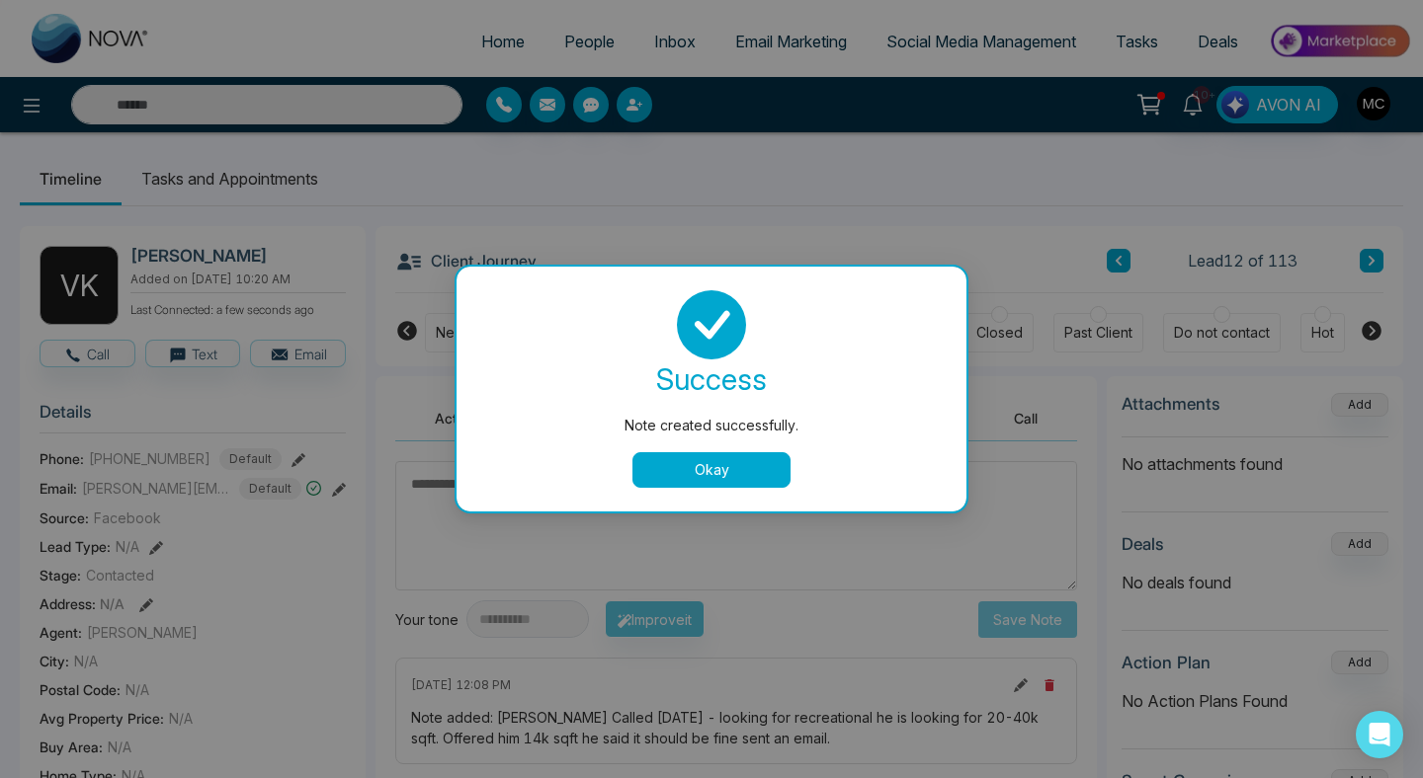
click at [693, 460] on button "Okay" at bounding box center [711, 470] width 158 height 36
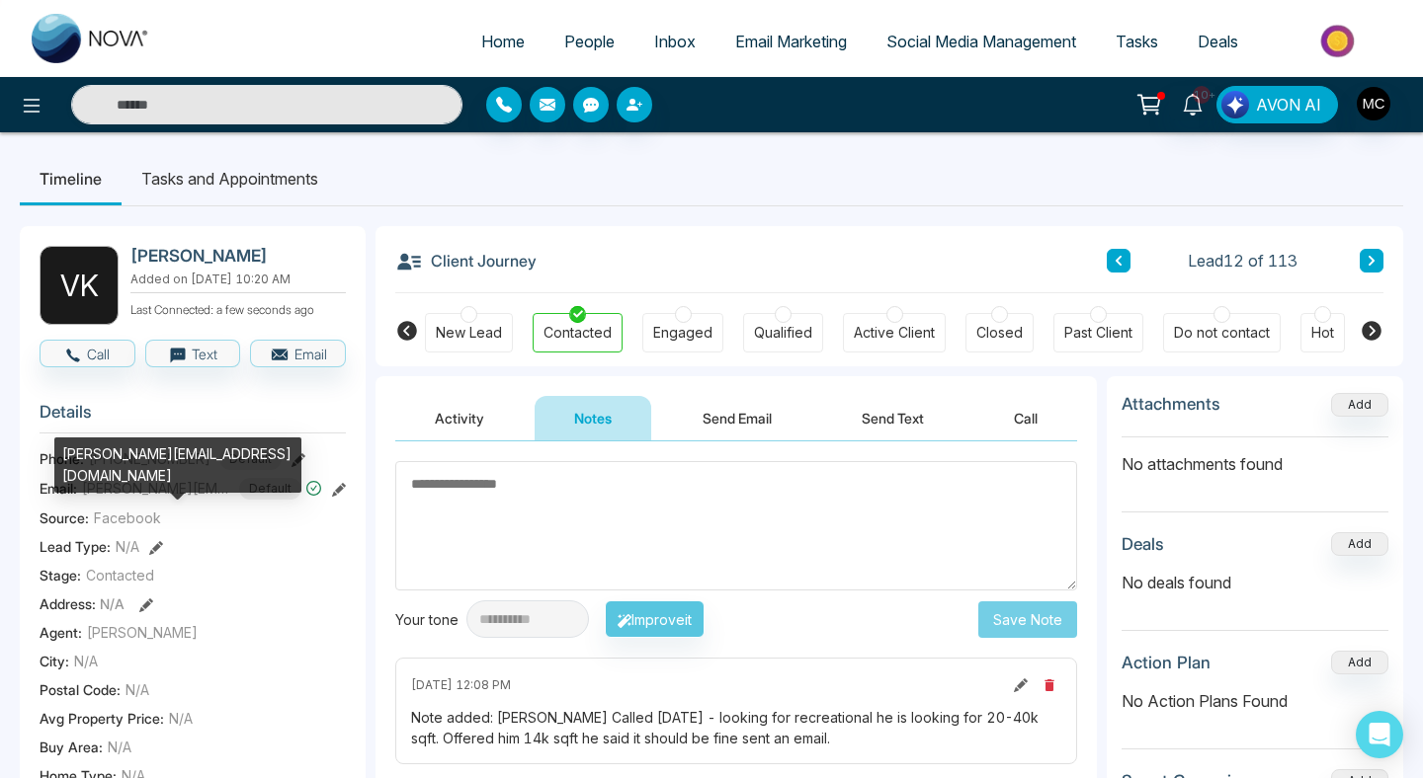
click at [184, 499] on span "[PERSON_NAME][EMAIL_ADDRESS][DOMAIN_NAME]" at bounding box center [156, 488] width 148 height 21
click at [152, 457] on div "[PERSON_NAME][EMAIL_ADDRESS][DOMAIN_NAME]" at bounding box center [177, 465] width 247 height 55
copy div "[PERSON_NAME][EMAIL_ADDRESS][DOMAIN_NAME]"
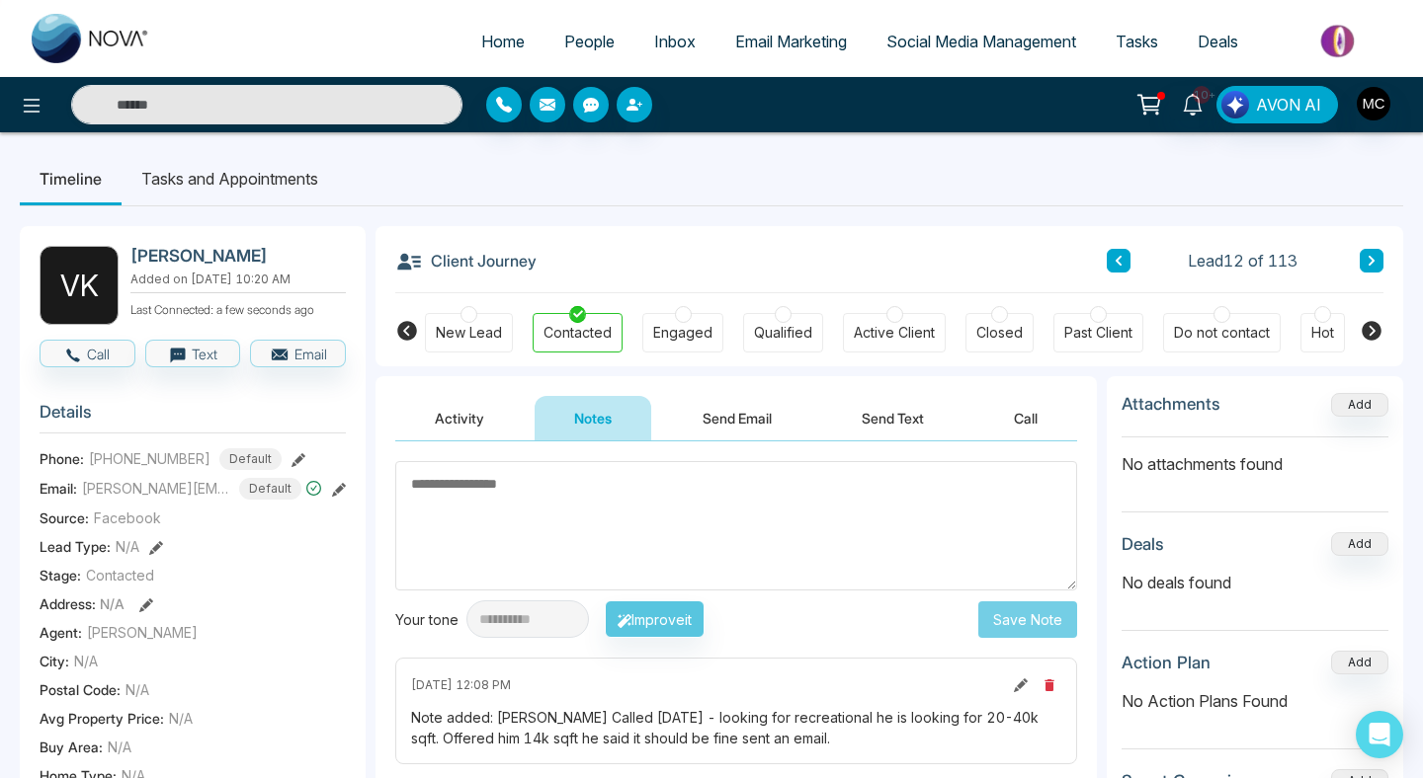
click at [153, 499] on span "[PERSON_NAME][EMAIL_ADDRESS][DOMAIN_NAME]" at bounding box center [156, 488] width 148 height 21
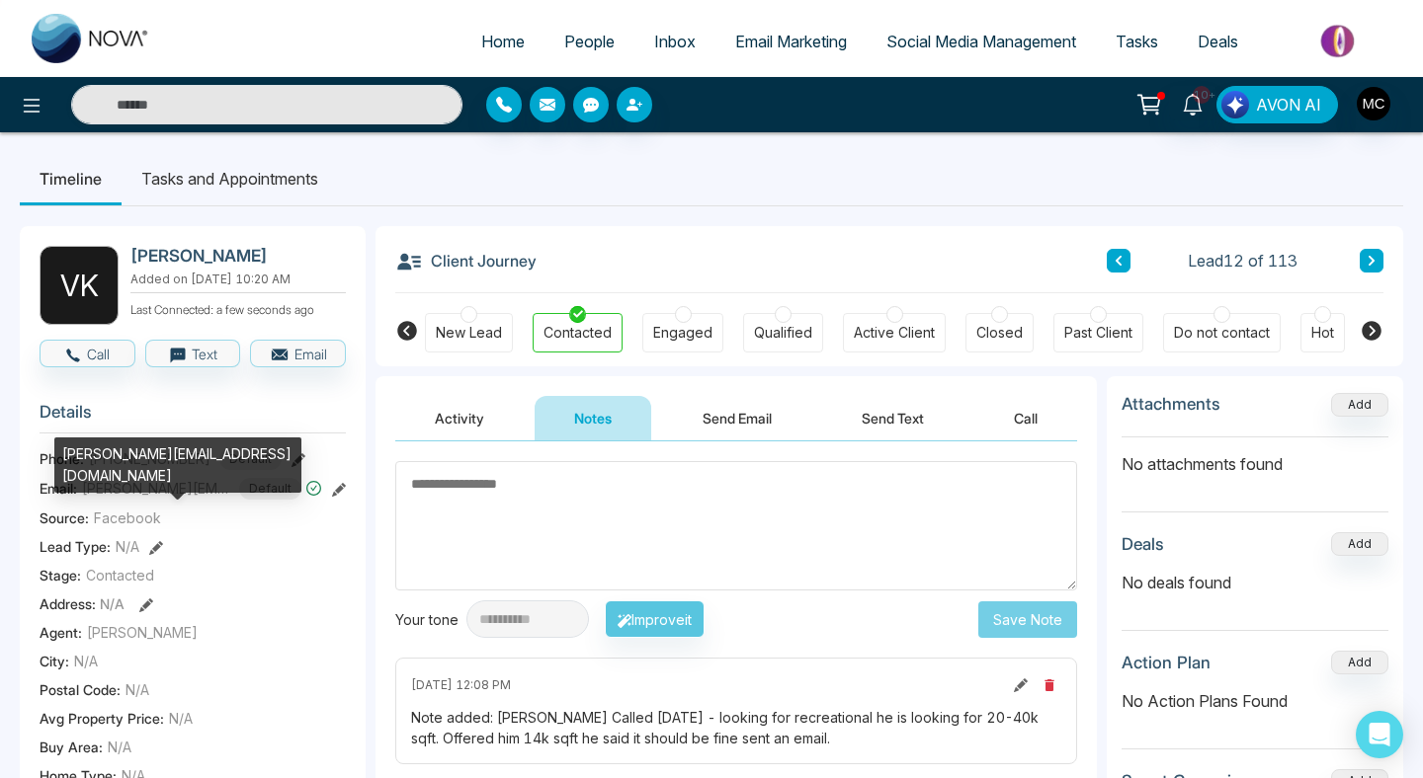
click at [169, 446] on div "[PERSON_NAME][EMAIL_ADDRESS][DOMAIN_NAME]" at bounding box center [177, 465] width 247 height 55
copy div "[PERSON_NAME][EMAIL_ADDRESS][DOMAIN_NAME]"
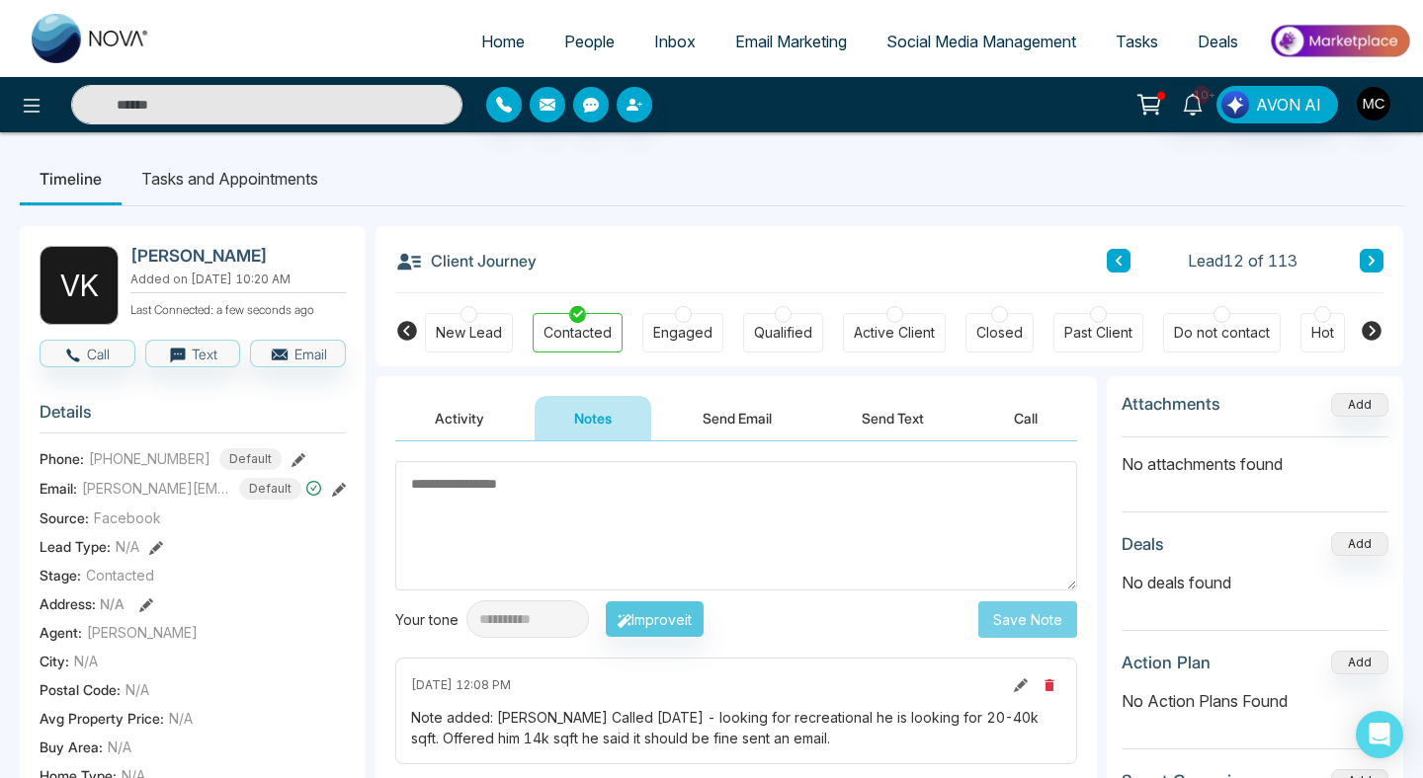
click at [1115, 263] on icon at bounding box center [1118, 261] width 10 height 12
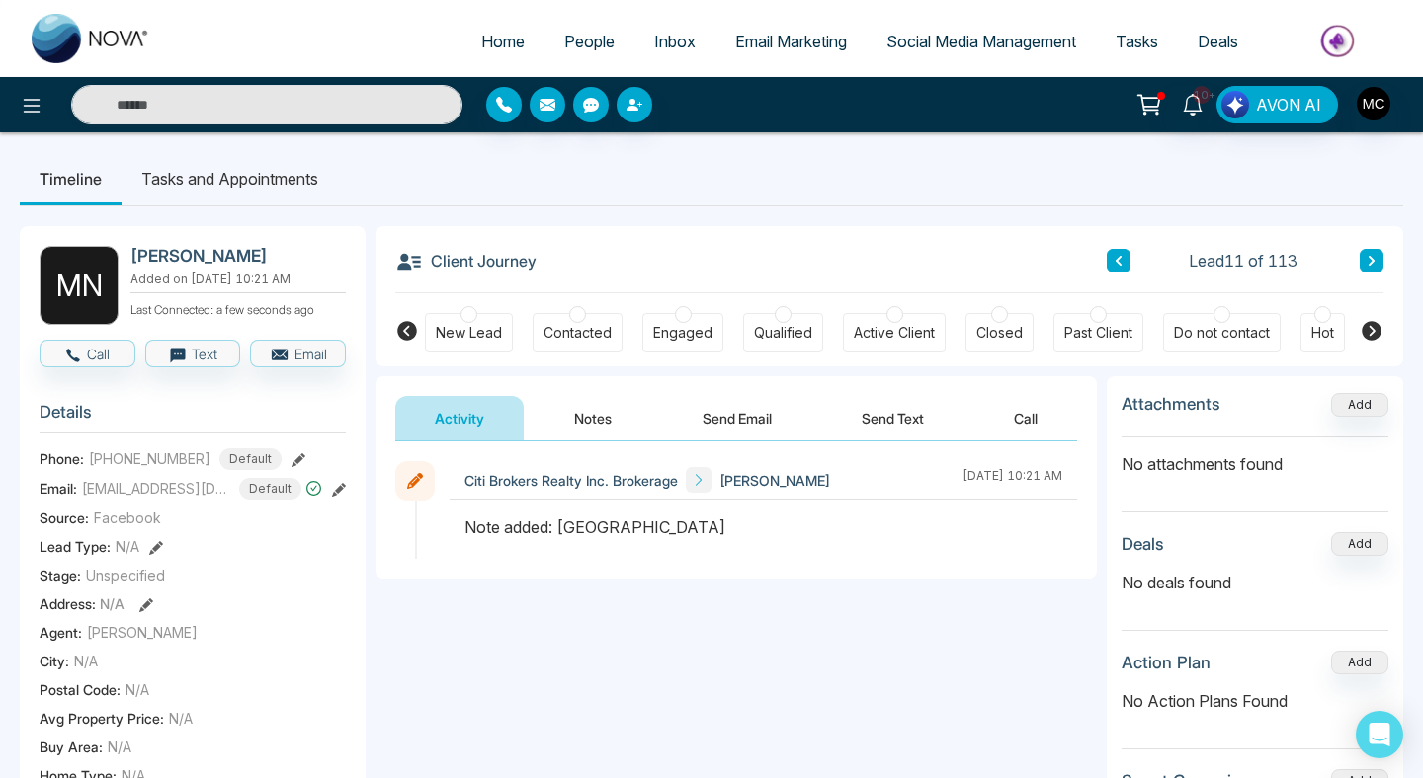
click at [577, 320] on div at bounding box center [577, 314] width 17 height 17
click at [565, 410] on button "Notes" at bounding box center [592, 418] width 117 height 44
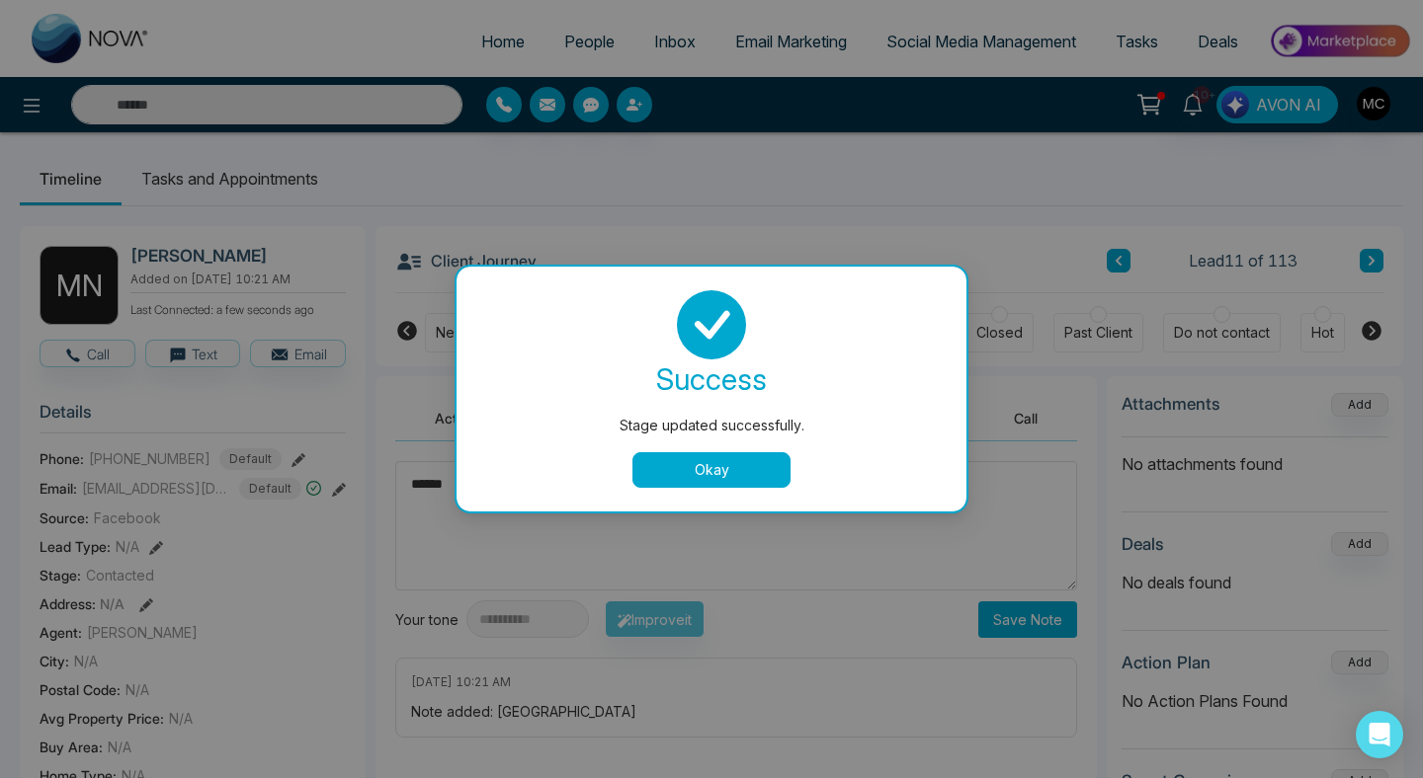
click at [708, 496] on div "success Stage updated successfully. Okay" at bounding box center [711, 389] width 510 height 245
click at [718, 480] on button "Okay" at bounding box center [711, 470] width 158 height 36
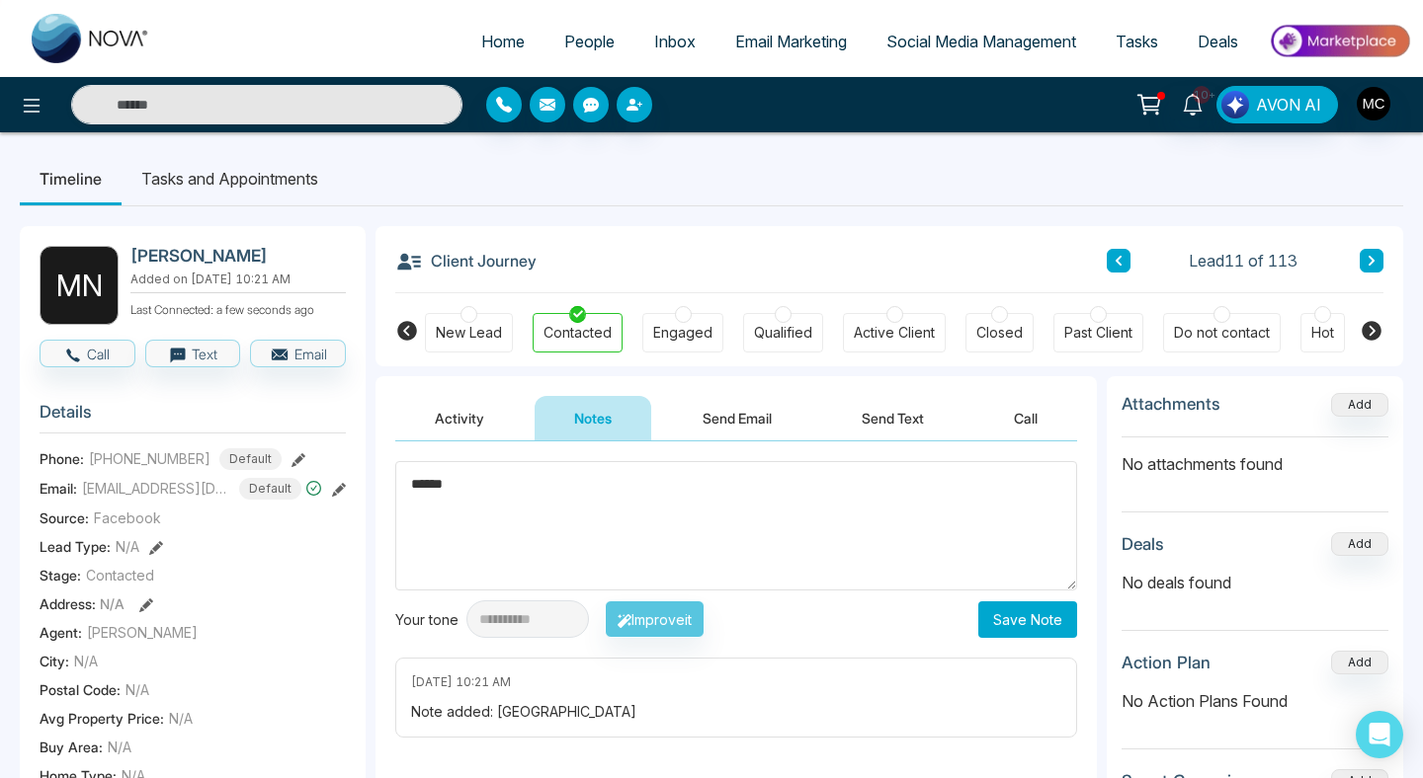
click at [544, 490] on textarea "******" at bounding box center [736, 525] width 682 height 129
click at [412, 484] on textarea "*********" at bounding box center [736, 525] width 682 height 129
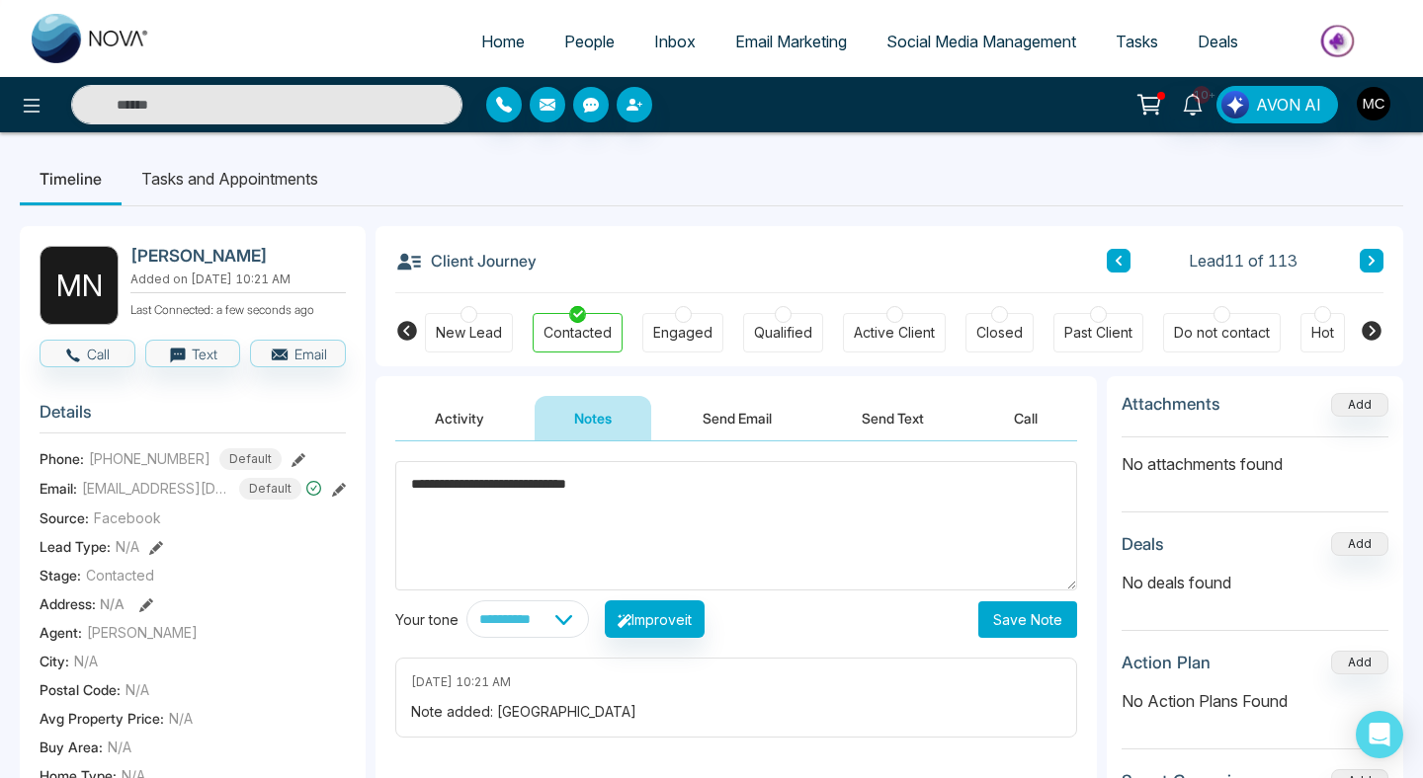
type textarea "**********"
click at [1018, 635] on button "Save Note" at bounding box center [1027, 620] width 99 height 37
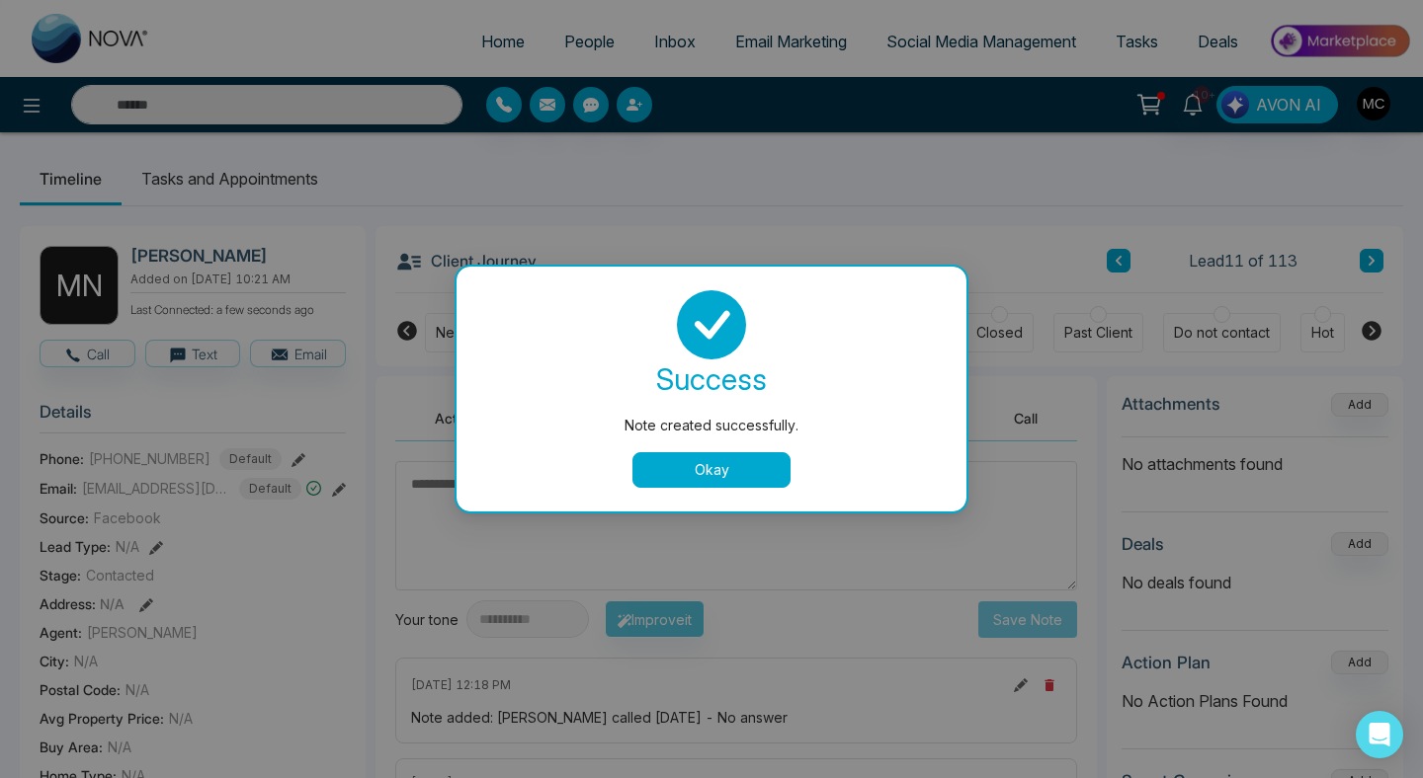
click at [678, 485] on button "Okay" at bounding box center [711, 470] width 158 height 36
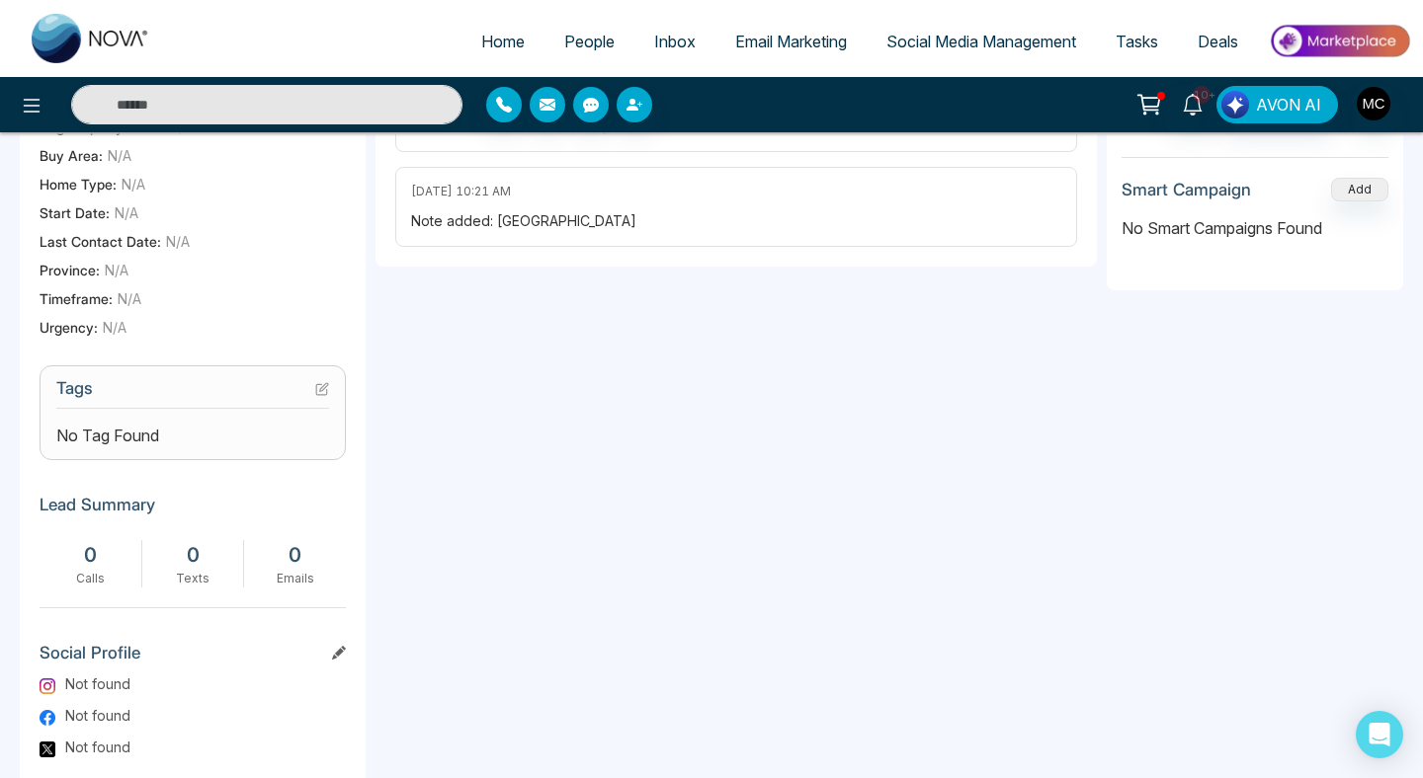
scroll to position [579, 0]
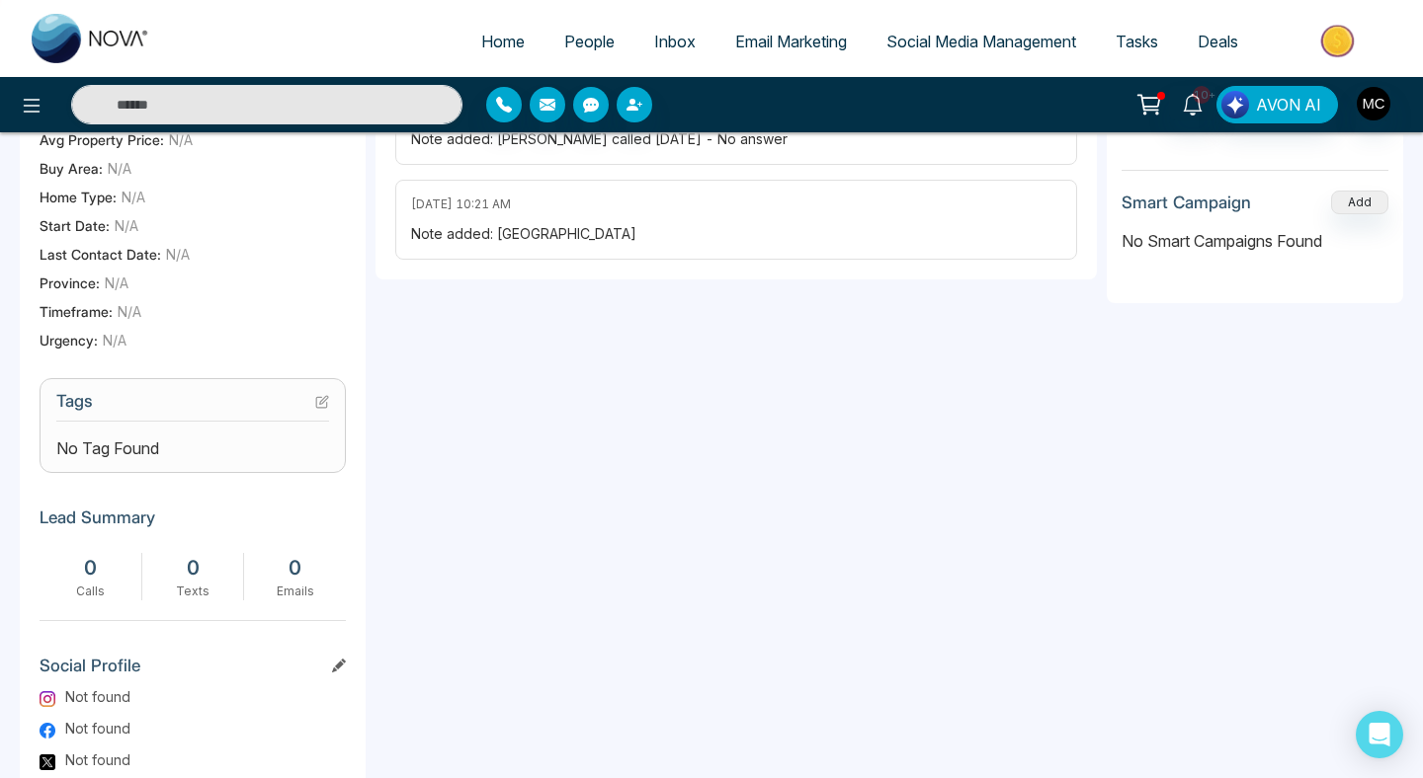
click at [325, 409] on icon at bounding box center [322, 402] width 14 height 14
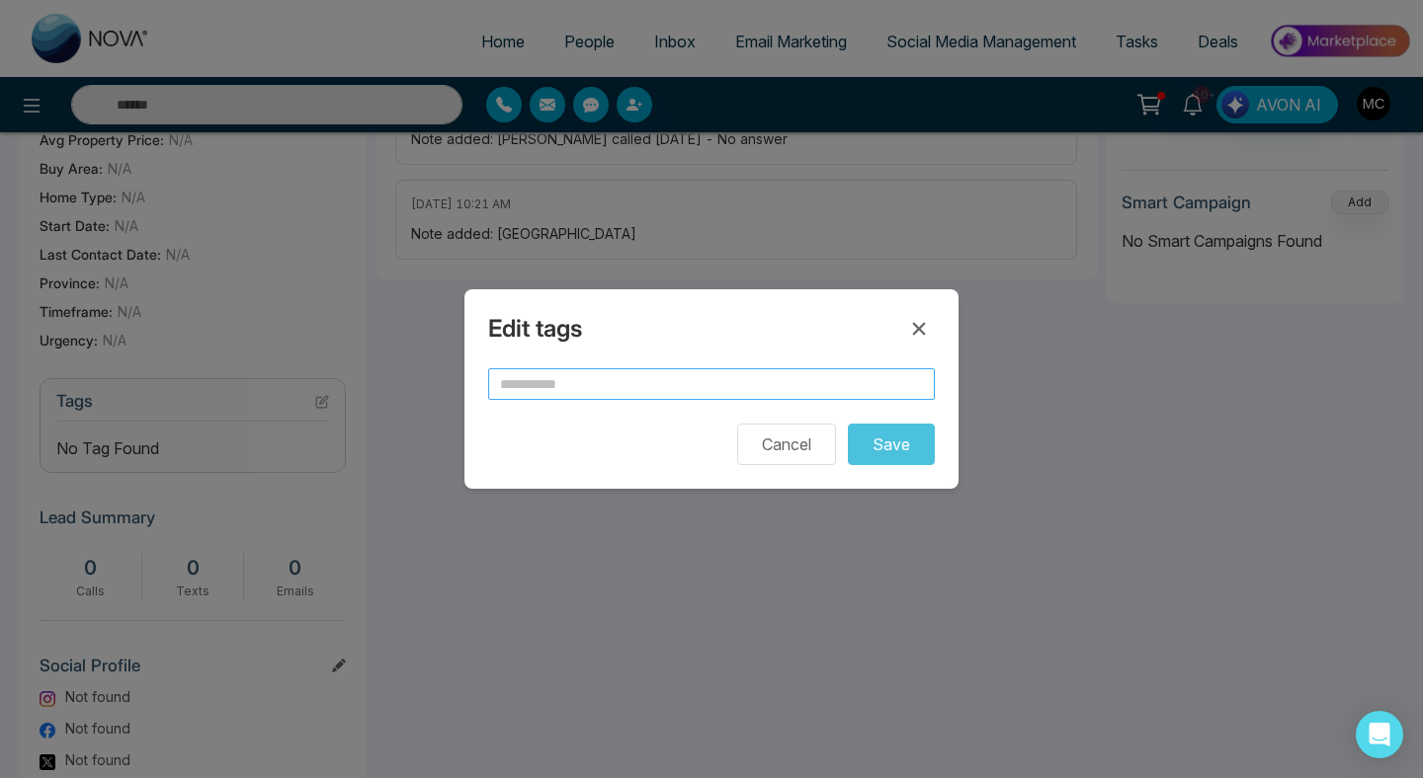
click at [611, 381] on input "text" at bounding box center [711, 384] width 447 height 32
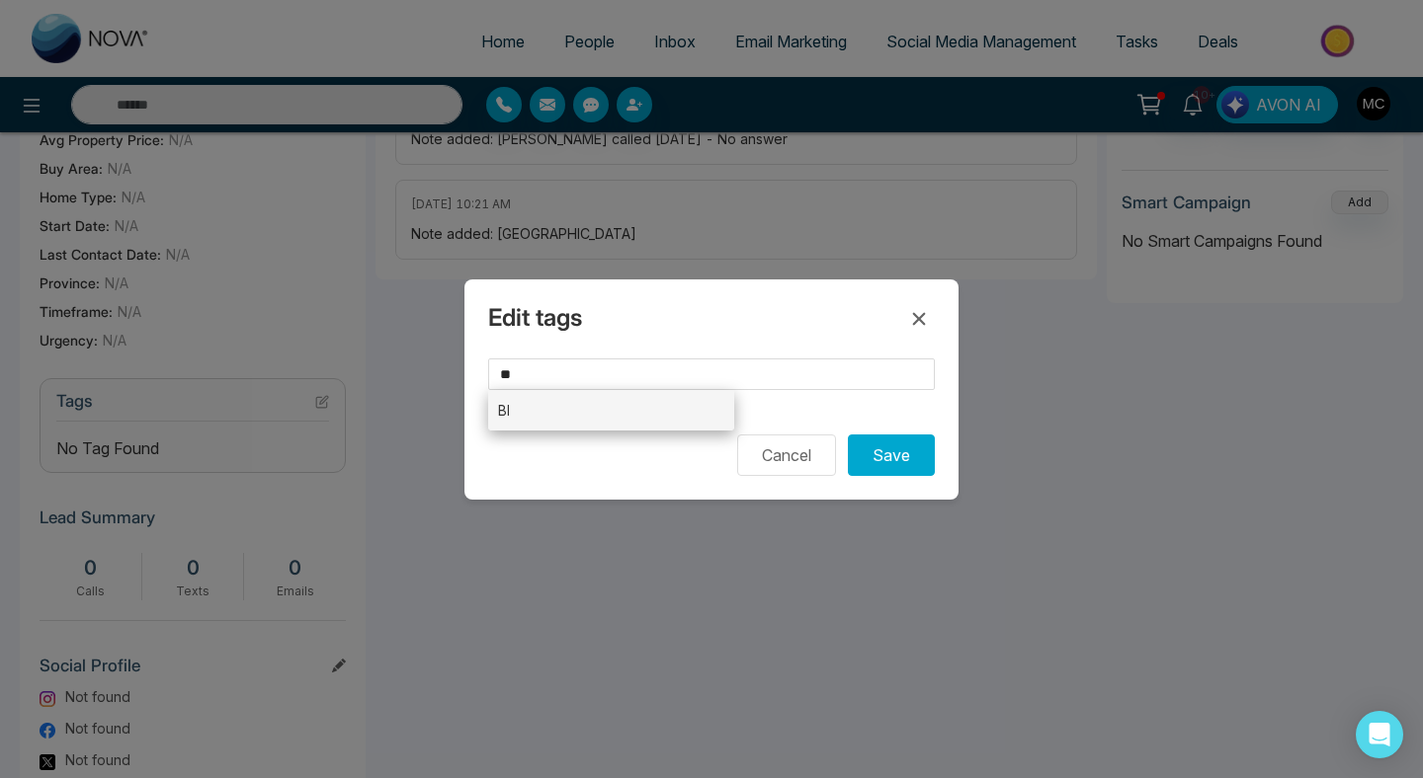
click at [628, 417] on li "BI" at bounding box center [611, 410] width 246 height 41
type input "**"
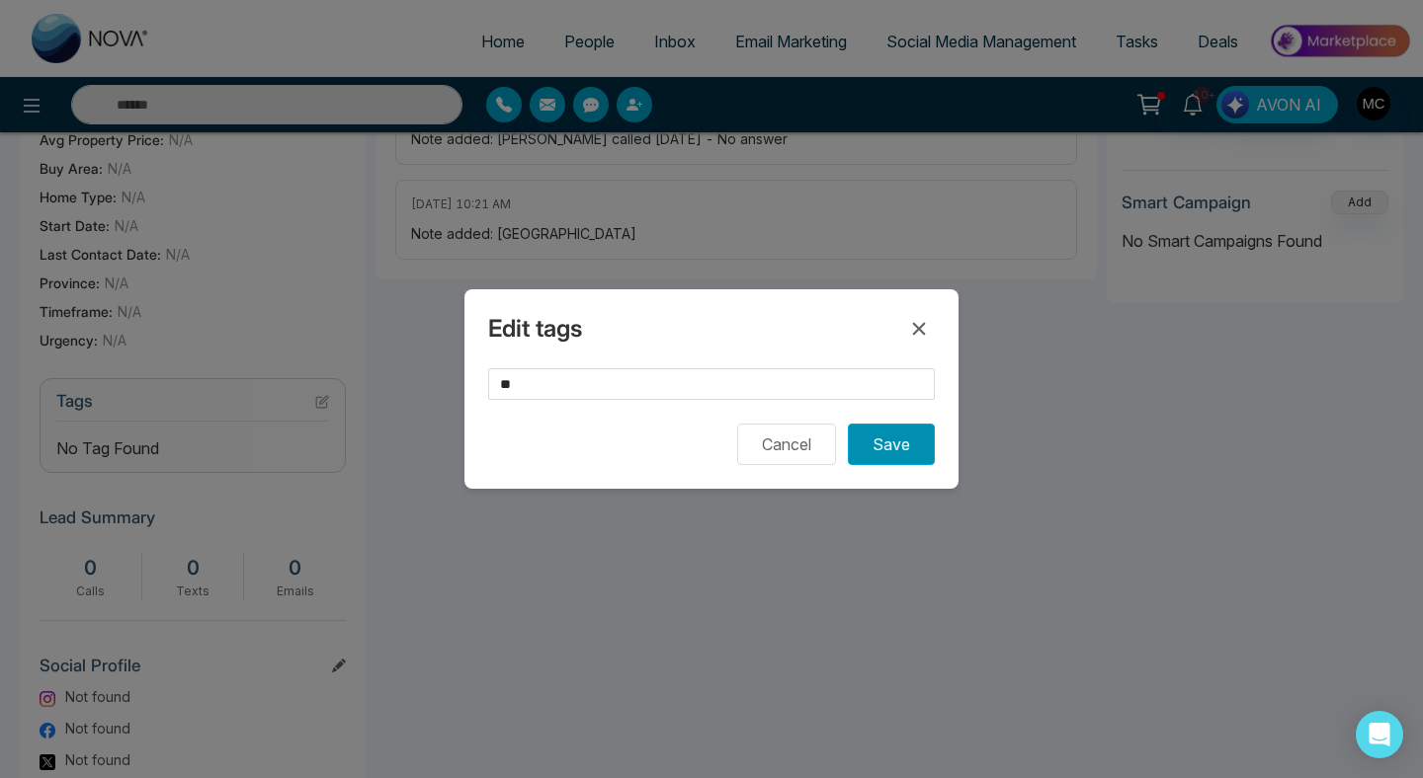
click at [906, 448] on button "Save" at bounding box center [891, 444] width 87 height 41
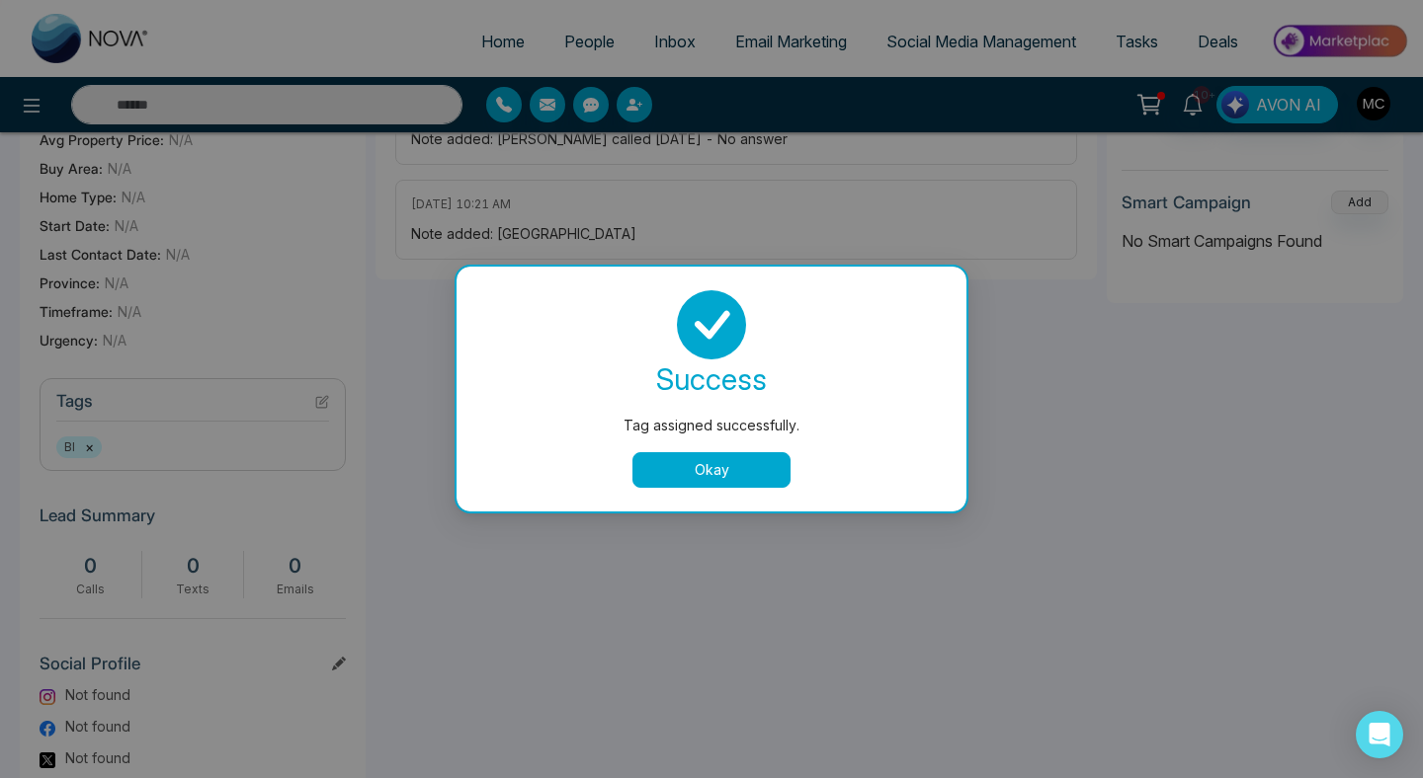
click at [717, 485] on button "Okay" at bounding box center [711, 470] width 158 height 36
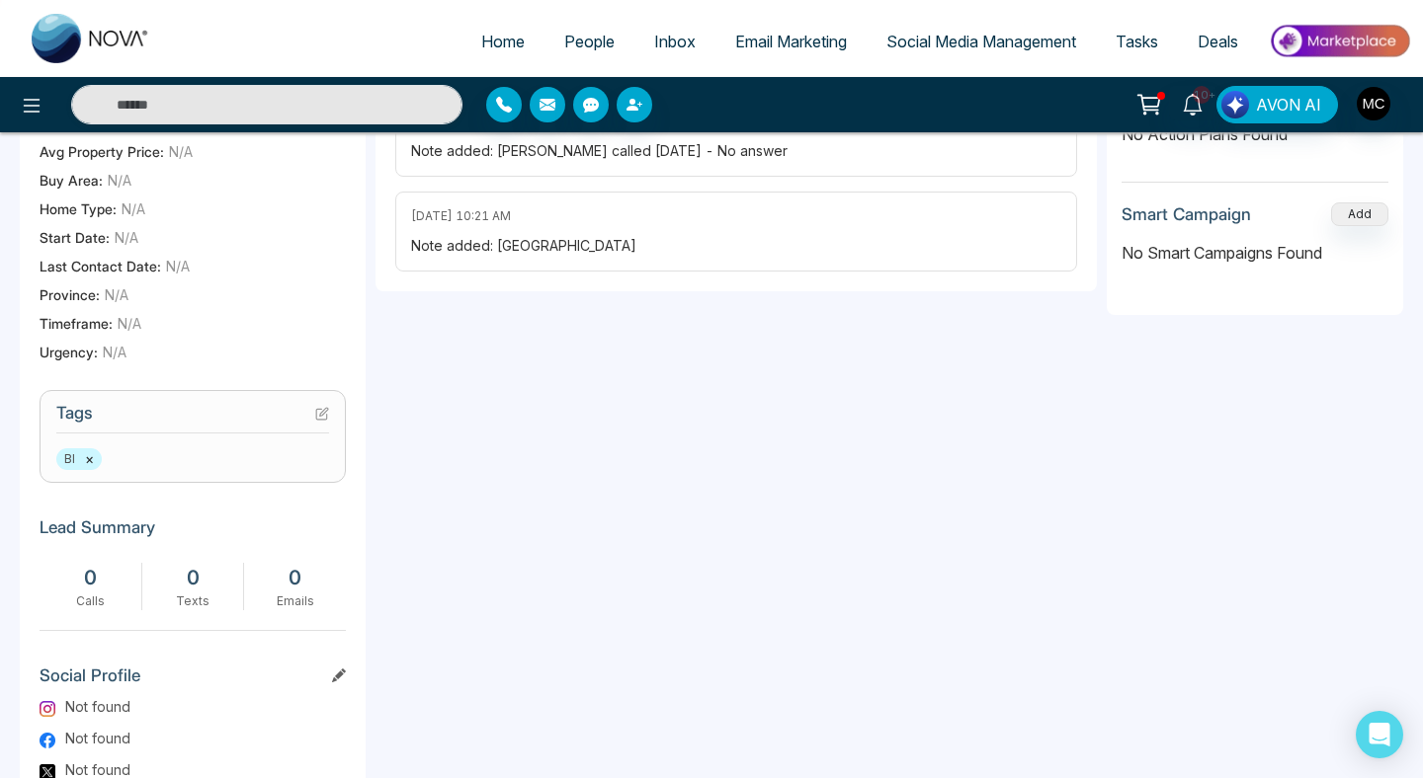
scroll to position [0, 0]
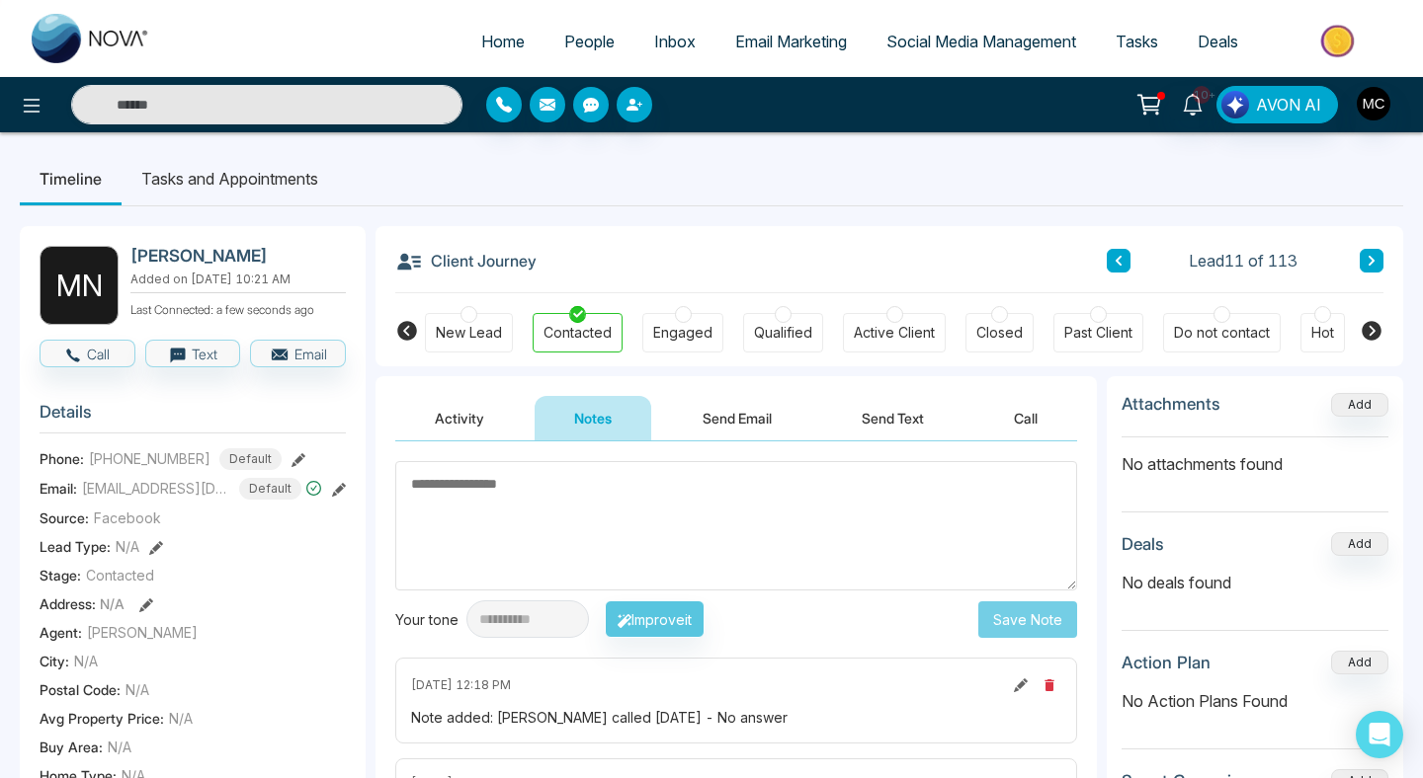
click at [1121, 258] on icon at bounding box center [1118, 261] width 10 height 12
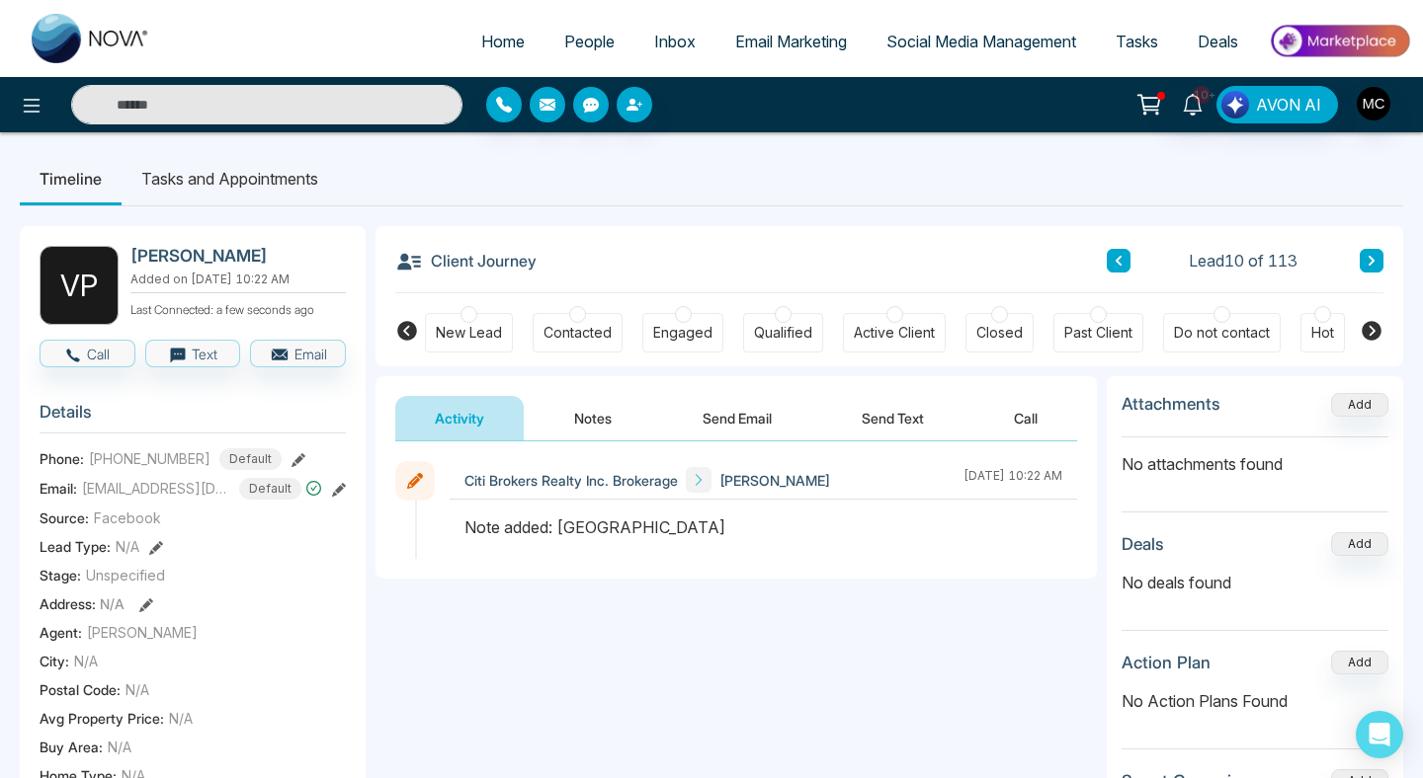
click at [565, 312] on div "New Lead Contacted Engaged Qualified Active Client Closed Past Client Do not co…" at bounding box center [889, 329] width 929 height 73
click at [587, 343] on div "Contacted" at bounding box center [577, 333] width 68 height 20
click at [594, 422] on button "Notes" at bounding box center [592, 418] width 117 height 44
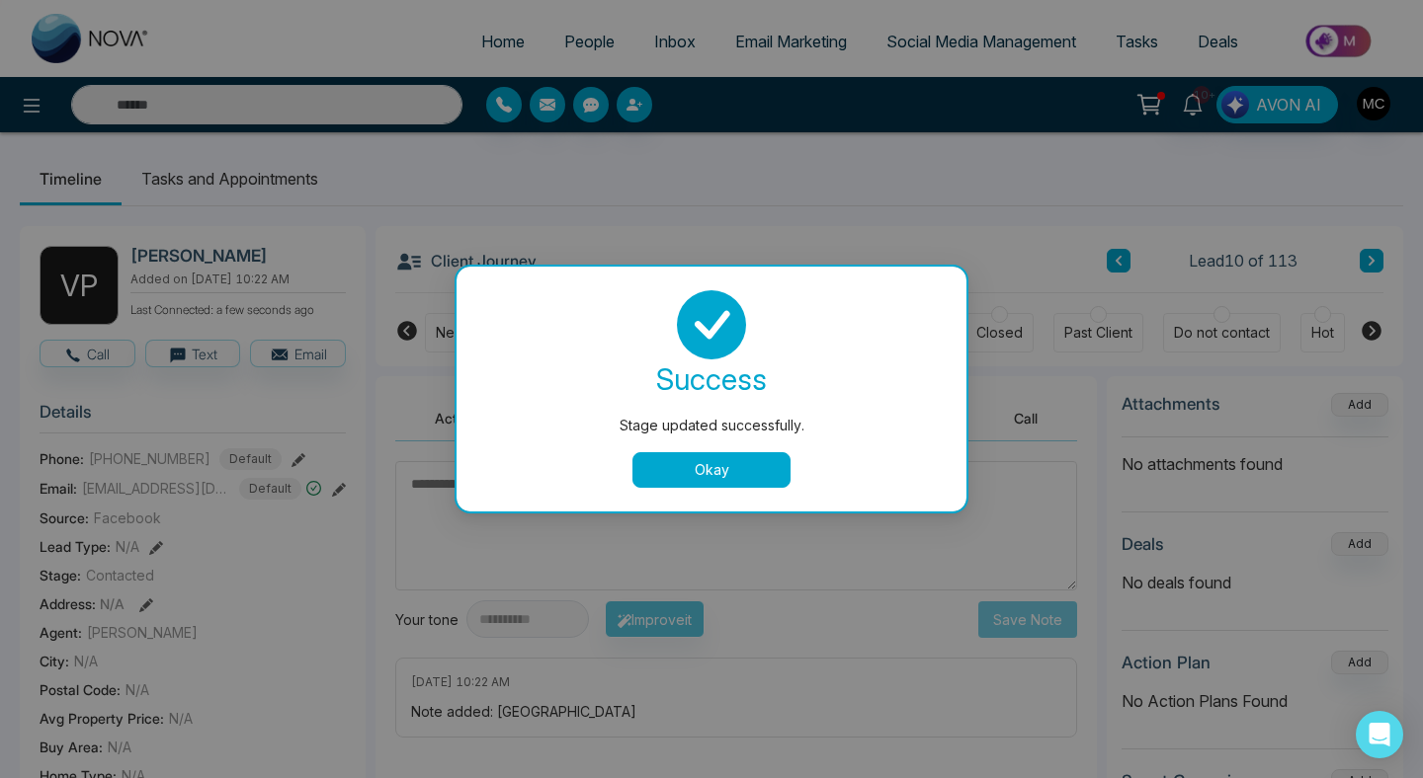
click at [699, 471] on button "Okay" at bounding box center [711, 470] width 158 height 36
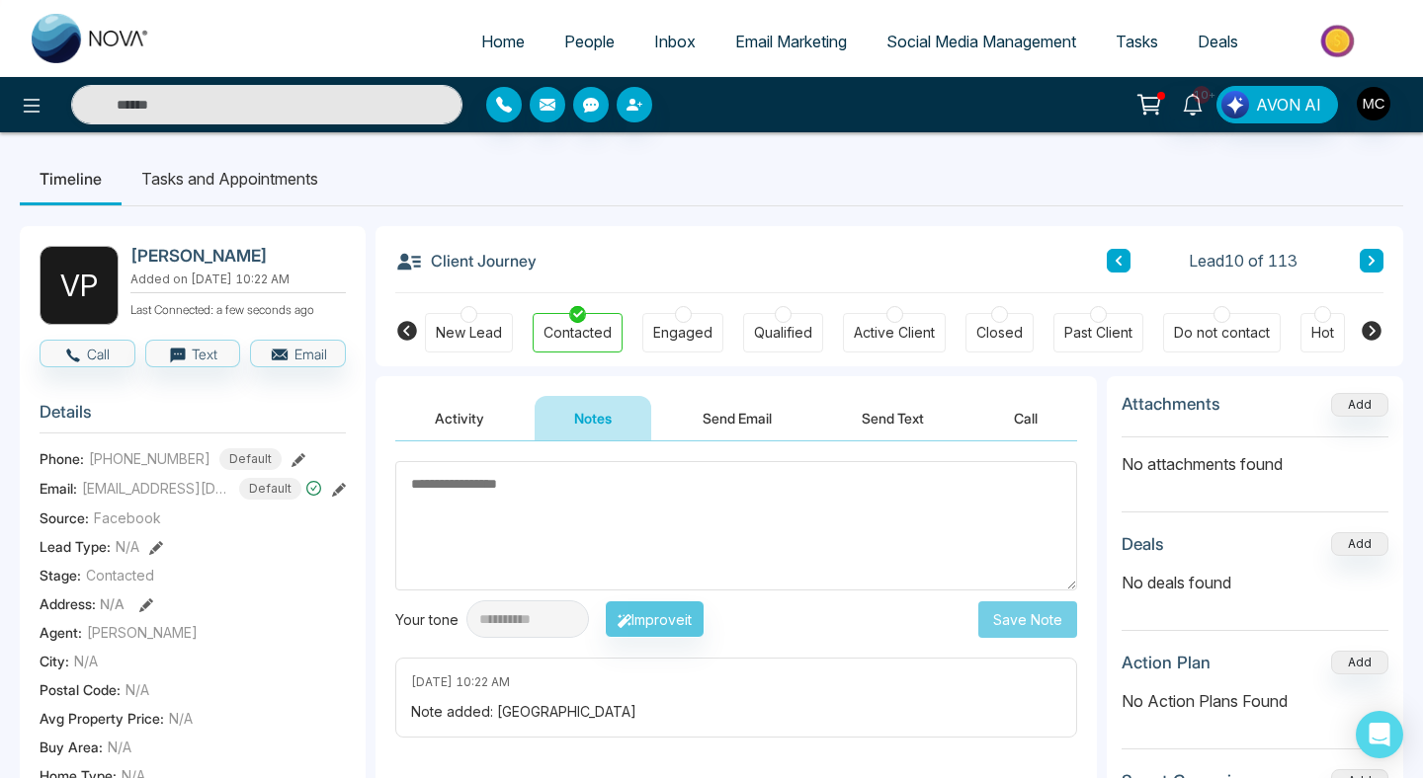
click at [666, 487] on textarea at bounding box center [736, 525] width 682 height 129
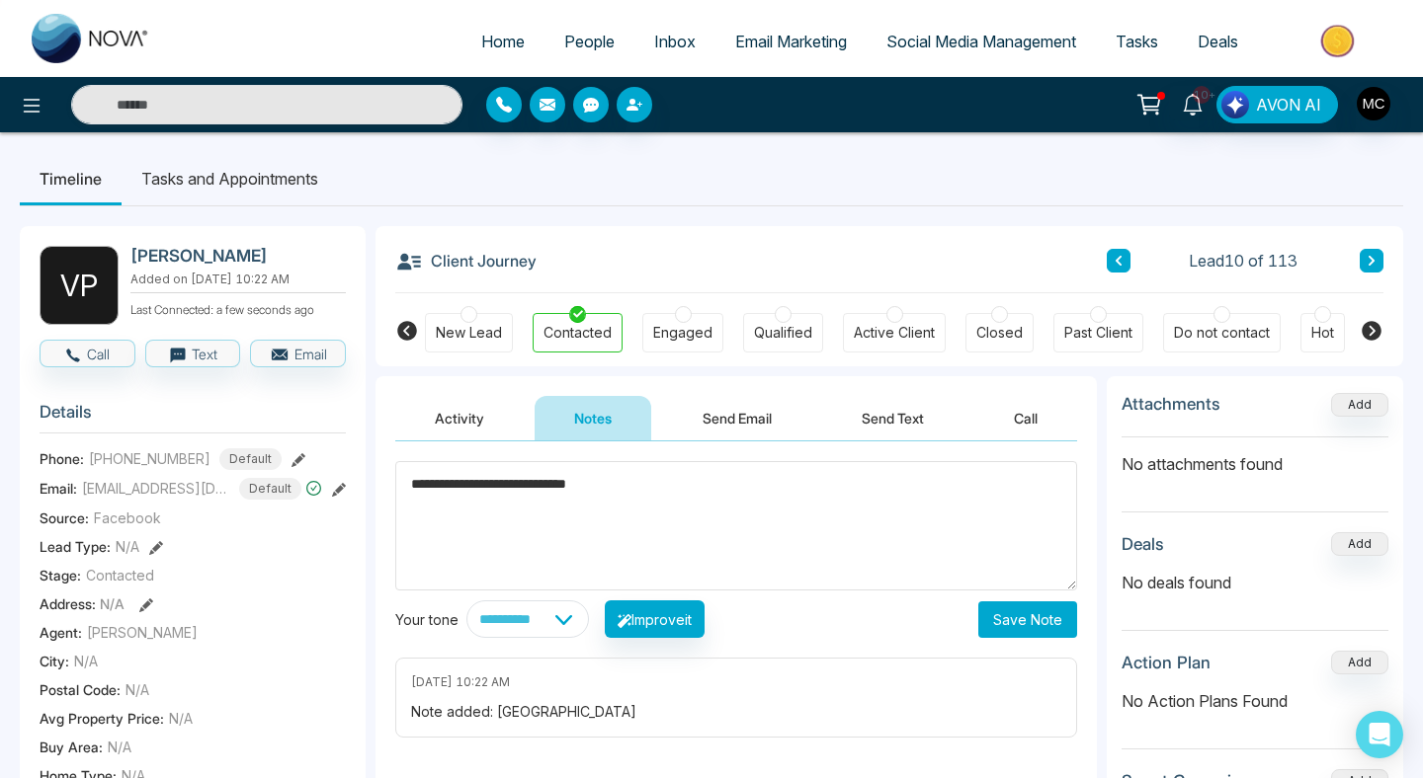
type textarea "**********"
click at [1033, 618] on button "Save Note" at bounding box center [1027, 620] width 99 height 37
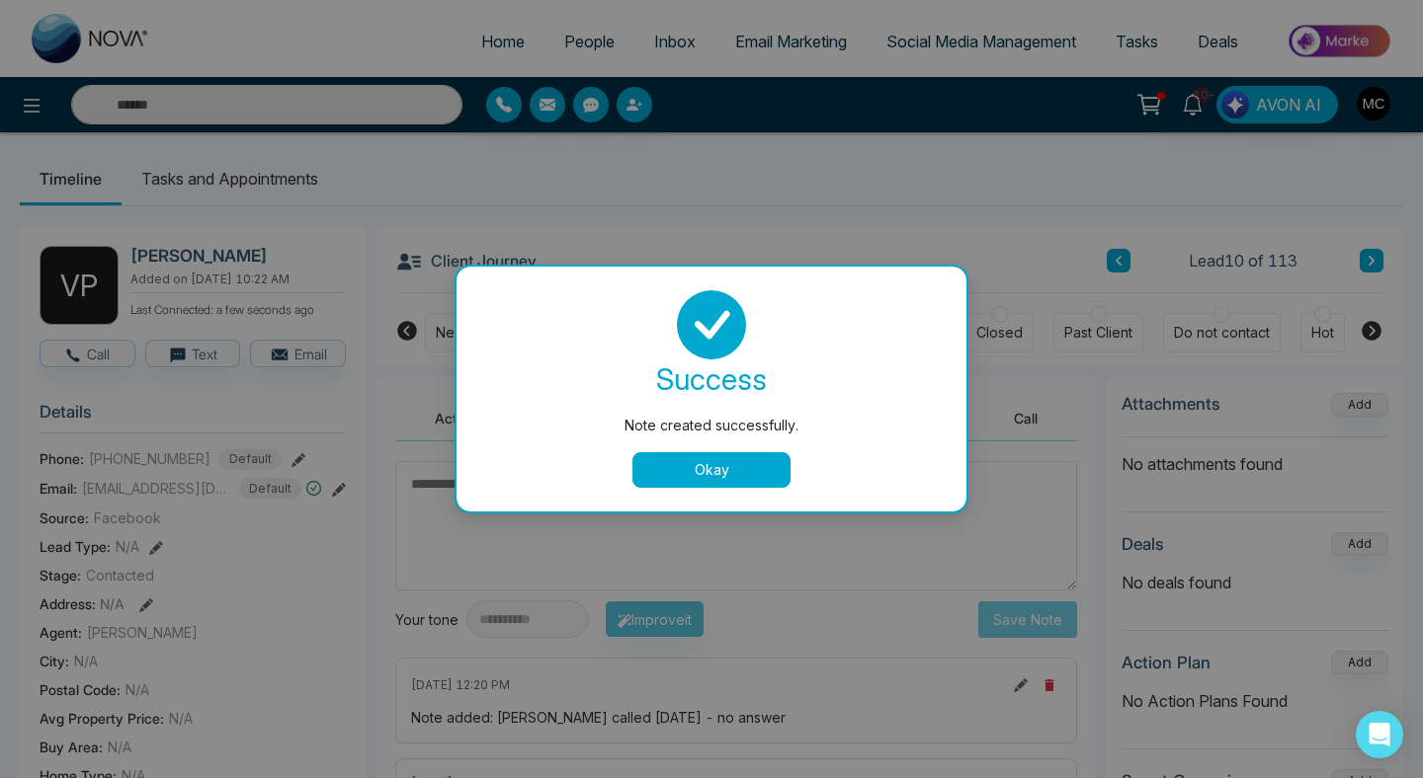
click at [702, 464] on button "Okay" at bounding box center [711, 470] width 158 height 36
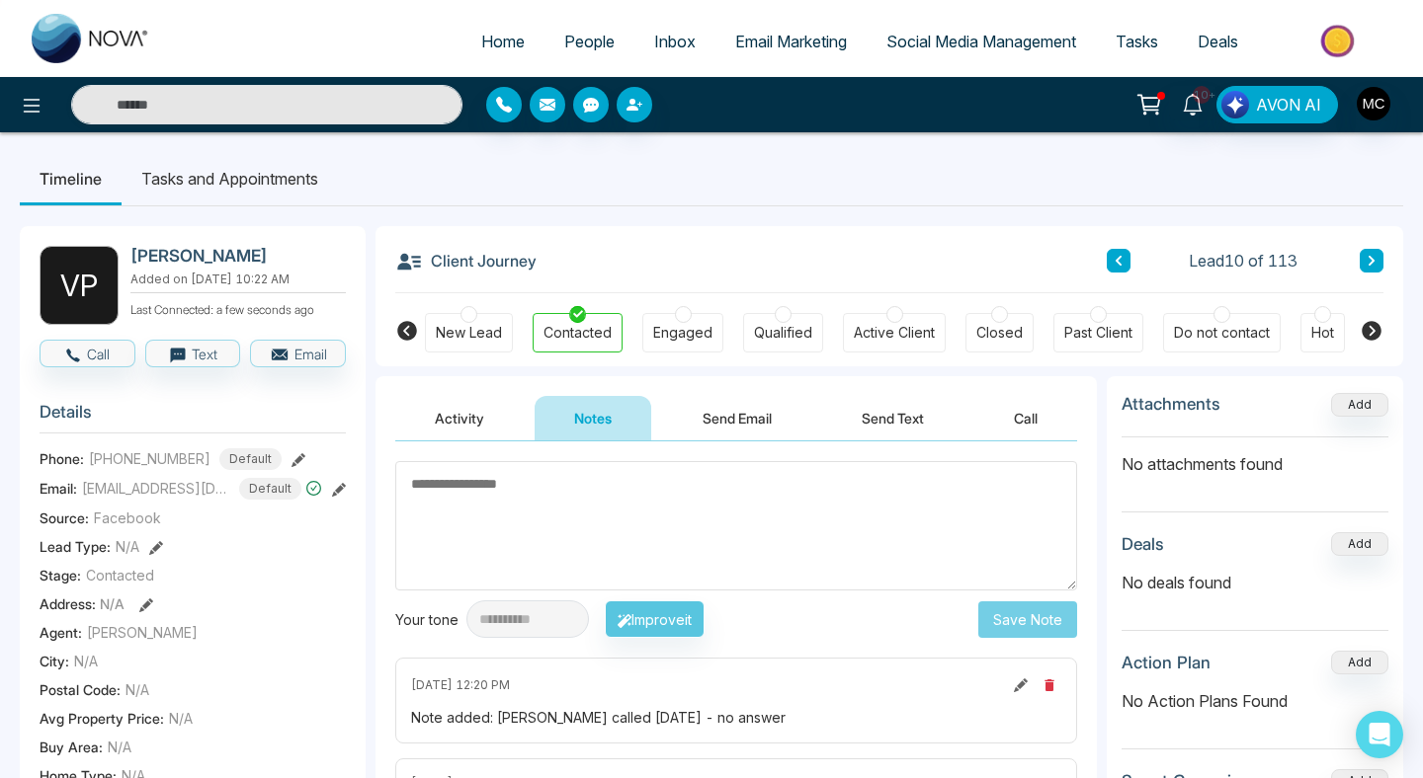
click at [1118, 266] on icon at bounding box center [1118, 261] width 10 height 12
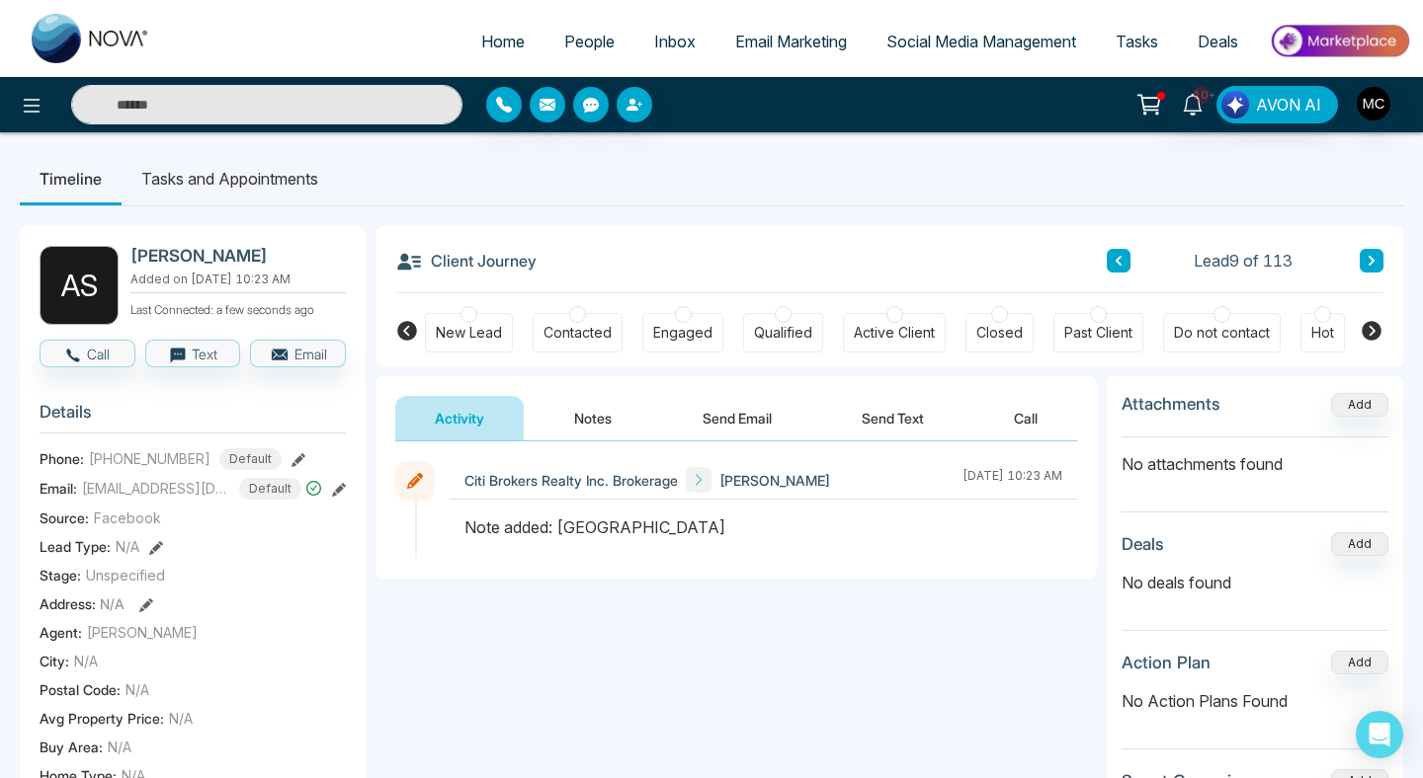
click at [590, 328] on div "Contacted" at bounding box center [577, 333] width 68 height 20
click at [581, 423] on button "Notes" at bounding box center [592, 418] width 117 height 44
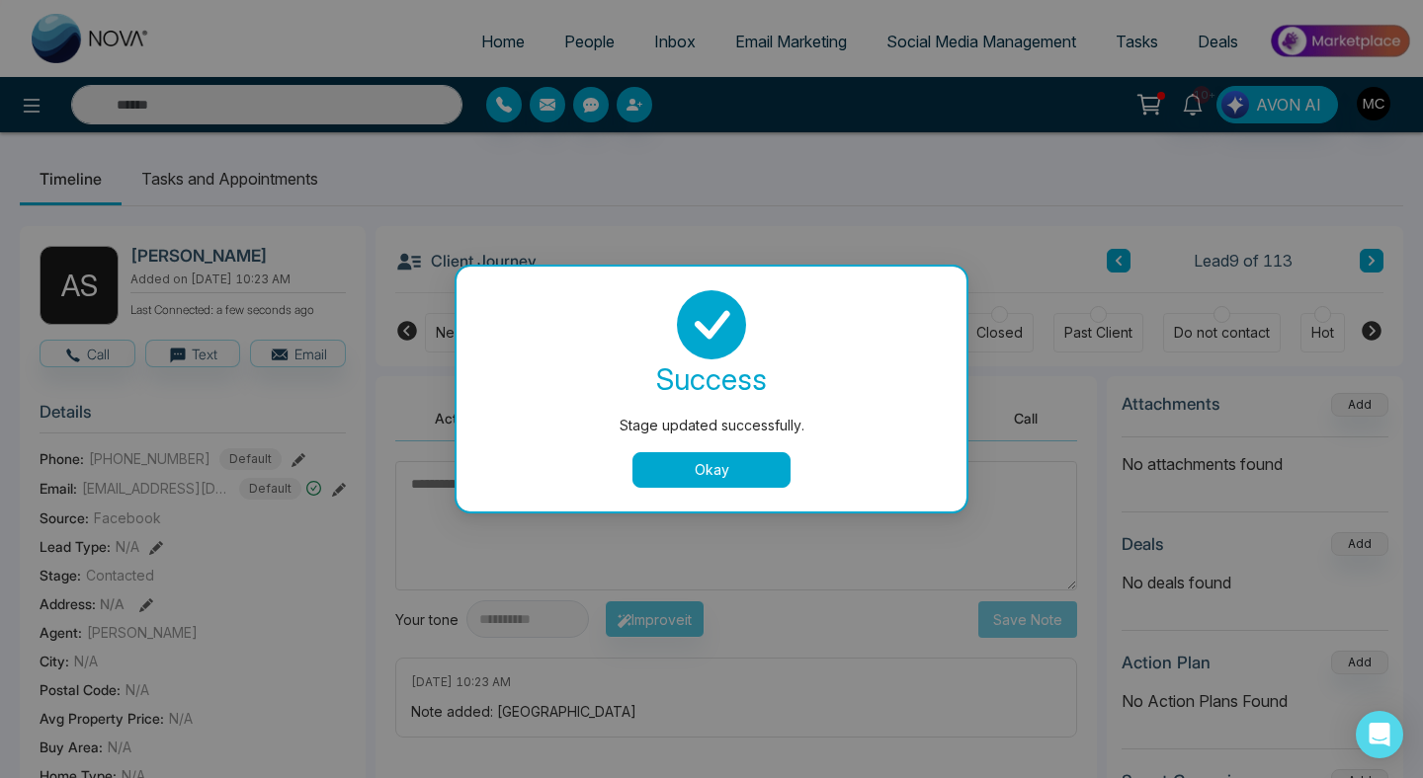
click at [694, 482] on button "Okay" at bounding box center [711, 470] width 158 height 36
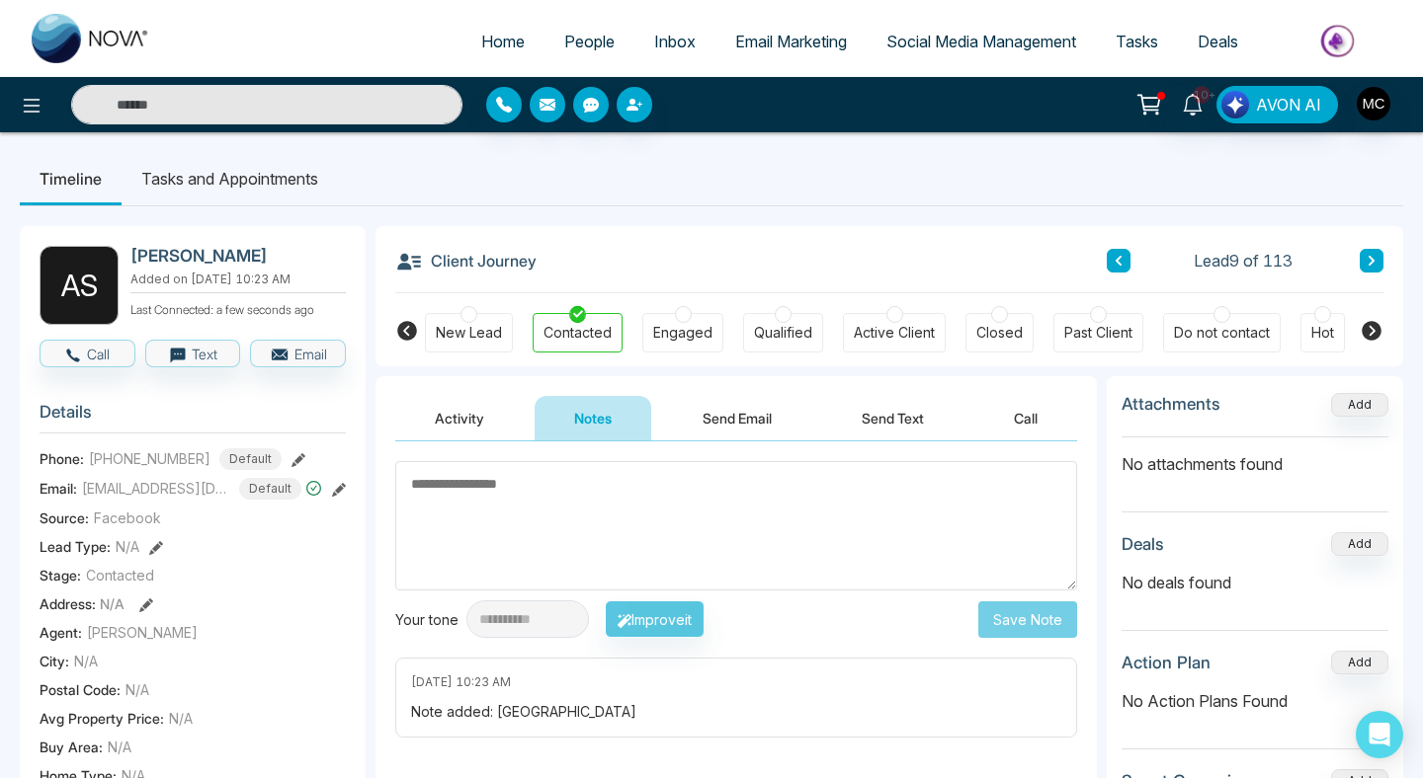
click at [694, 482] on textarea at bounding box center [736, 525] width 682 height 129
type textarea "*"
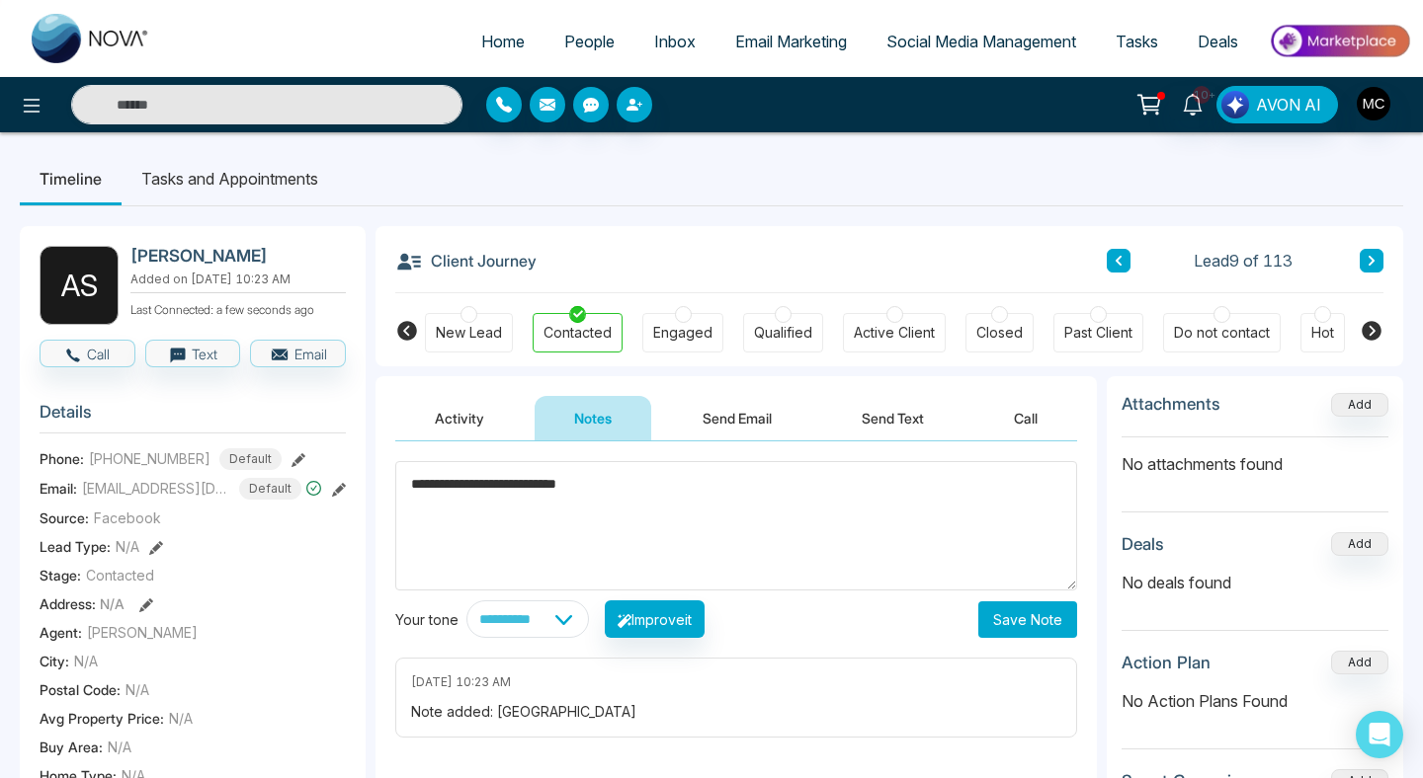
type textarea "**********"
click at [995, 613] on button "Save Note" at bounding box center [1027, 620] width 99 height 37
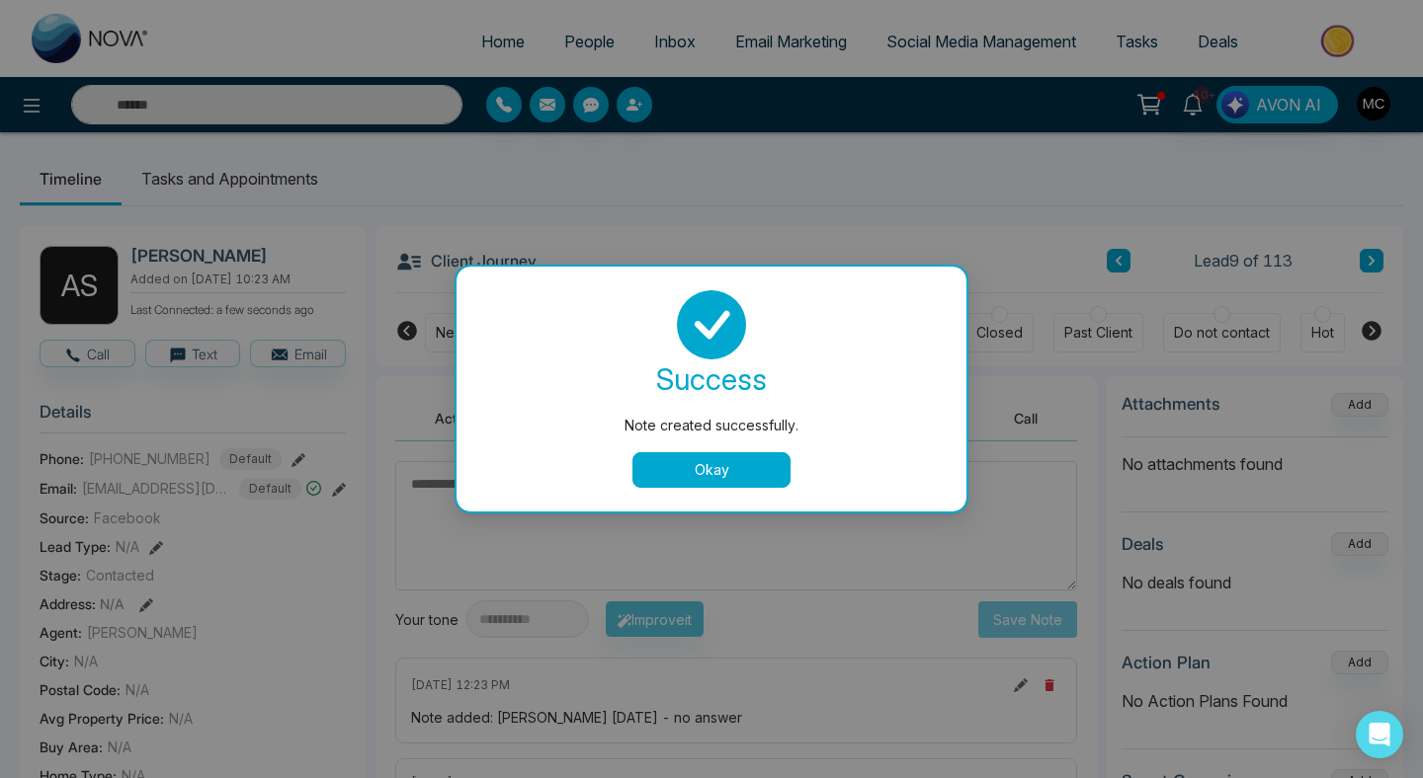
click at [733, 458] on button "Okay" at bounding box center [711, 470] width 158 height 36
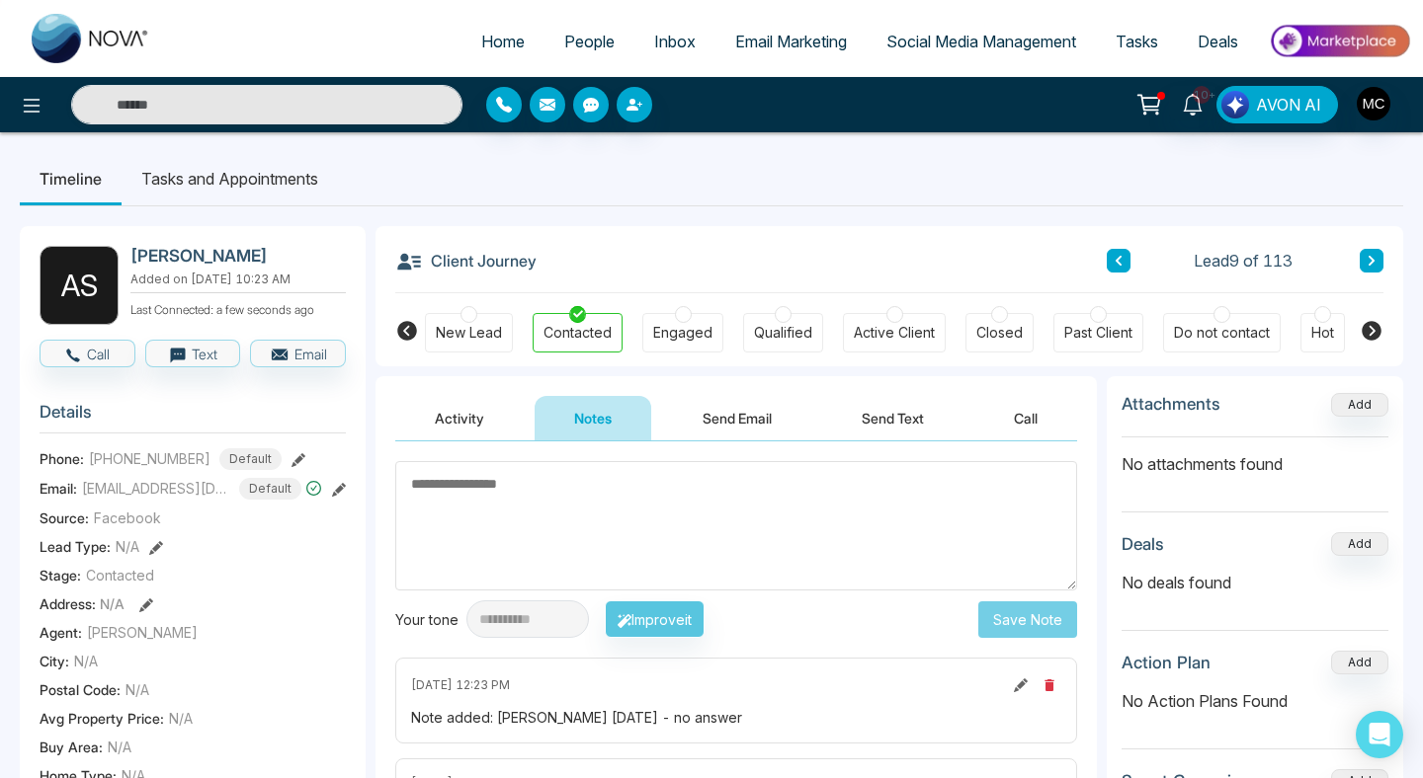
click at [1106, 261] on button at bounding box center [1118, 261] width 24 height 24
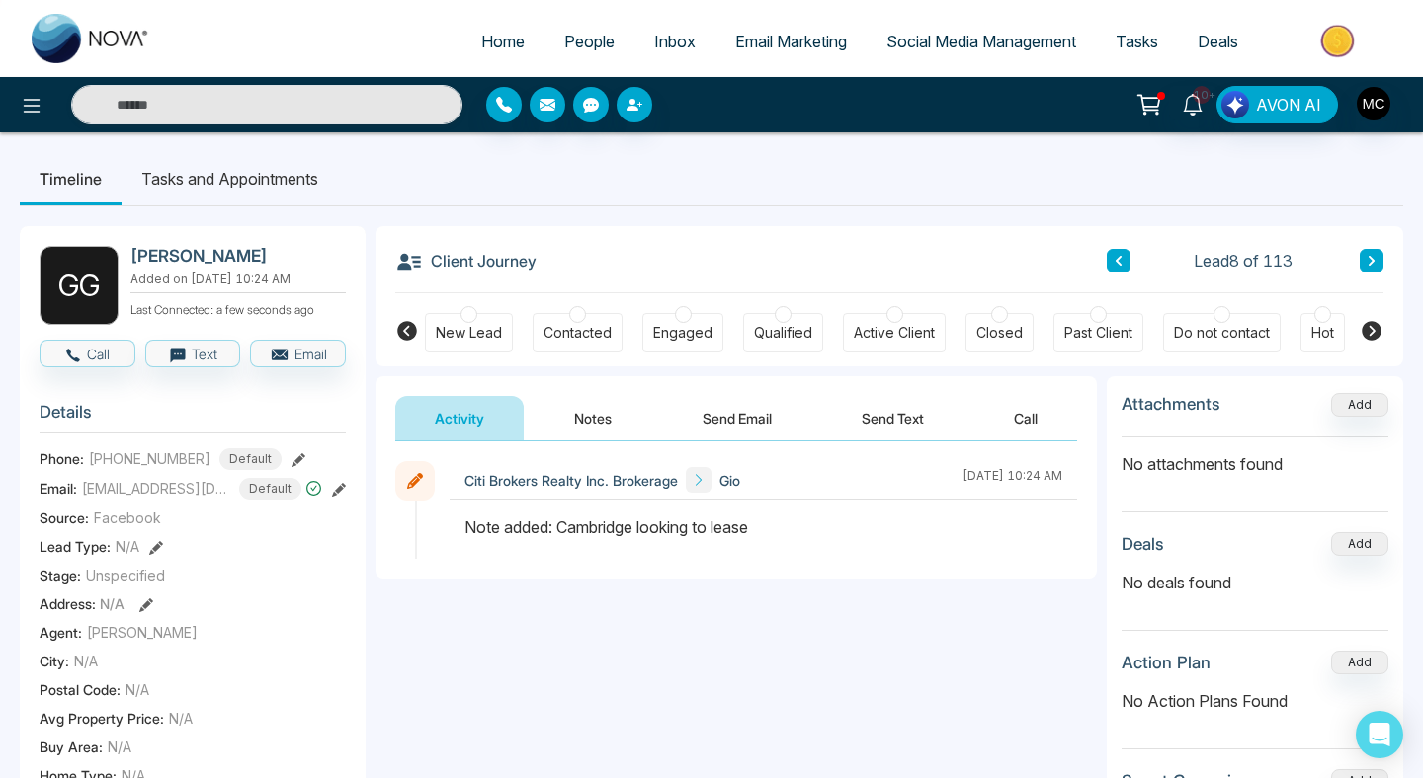
click at [545, 326] on div "Contacted" at bounding box center [577, 333] width 68 height 20
click at [613, 409] on button "Notes" at bounding box center [592, 418] width 117 height 44
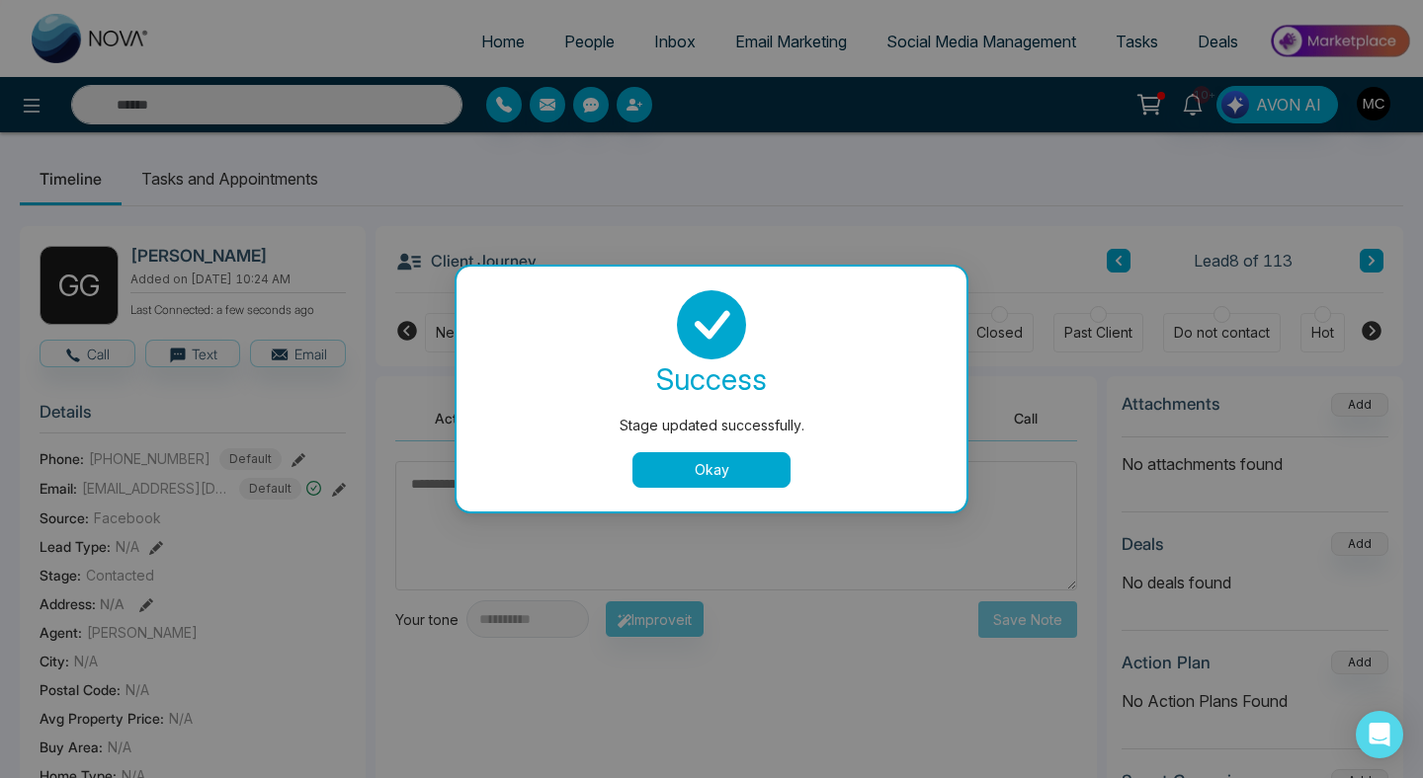
click at [732, 474] on button "Okay" at bounding box center [711, 470] width 158 height 36
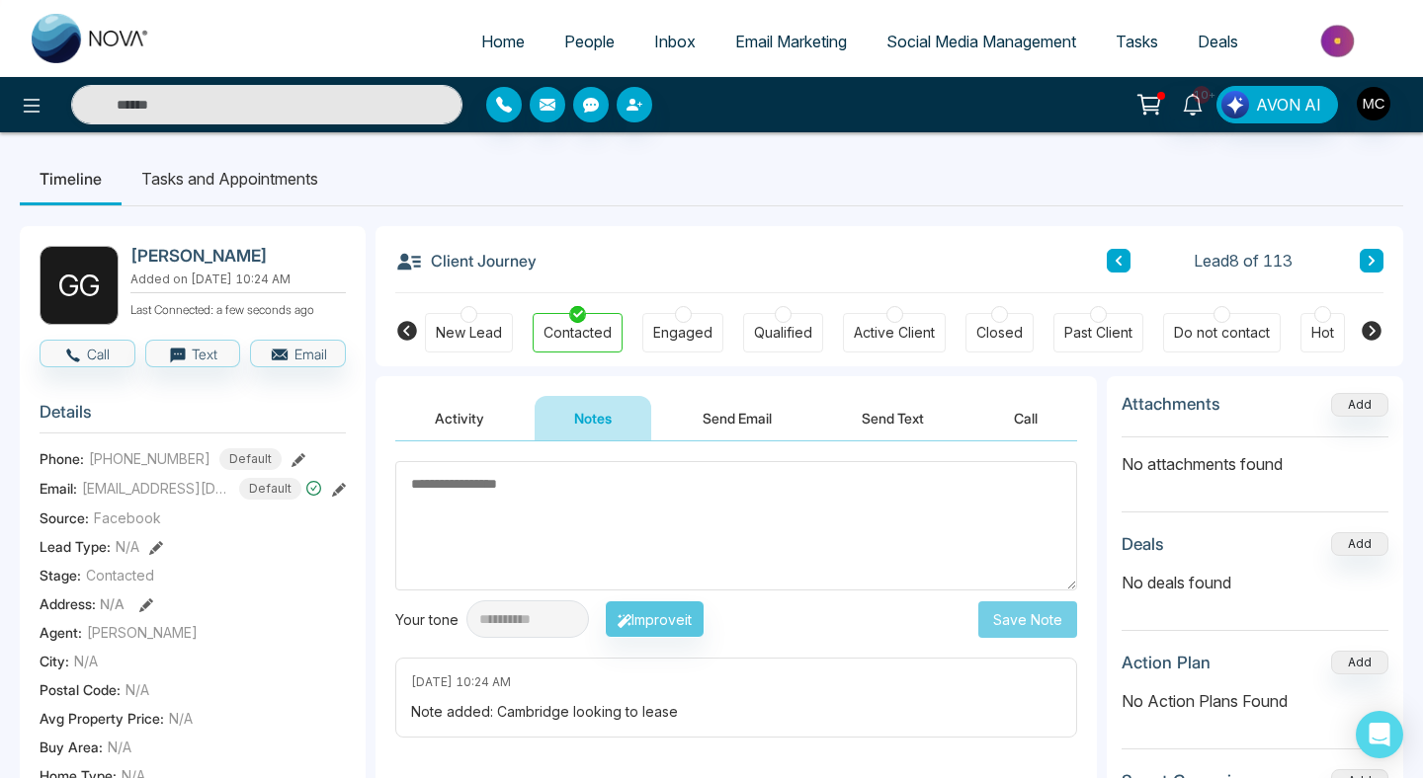
click at [732, 474] on textarea at bounding box center [736, 525] width 682 height 129
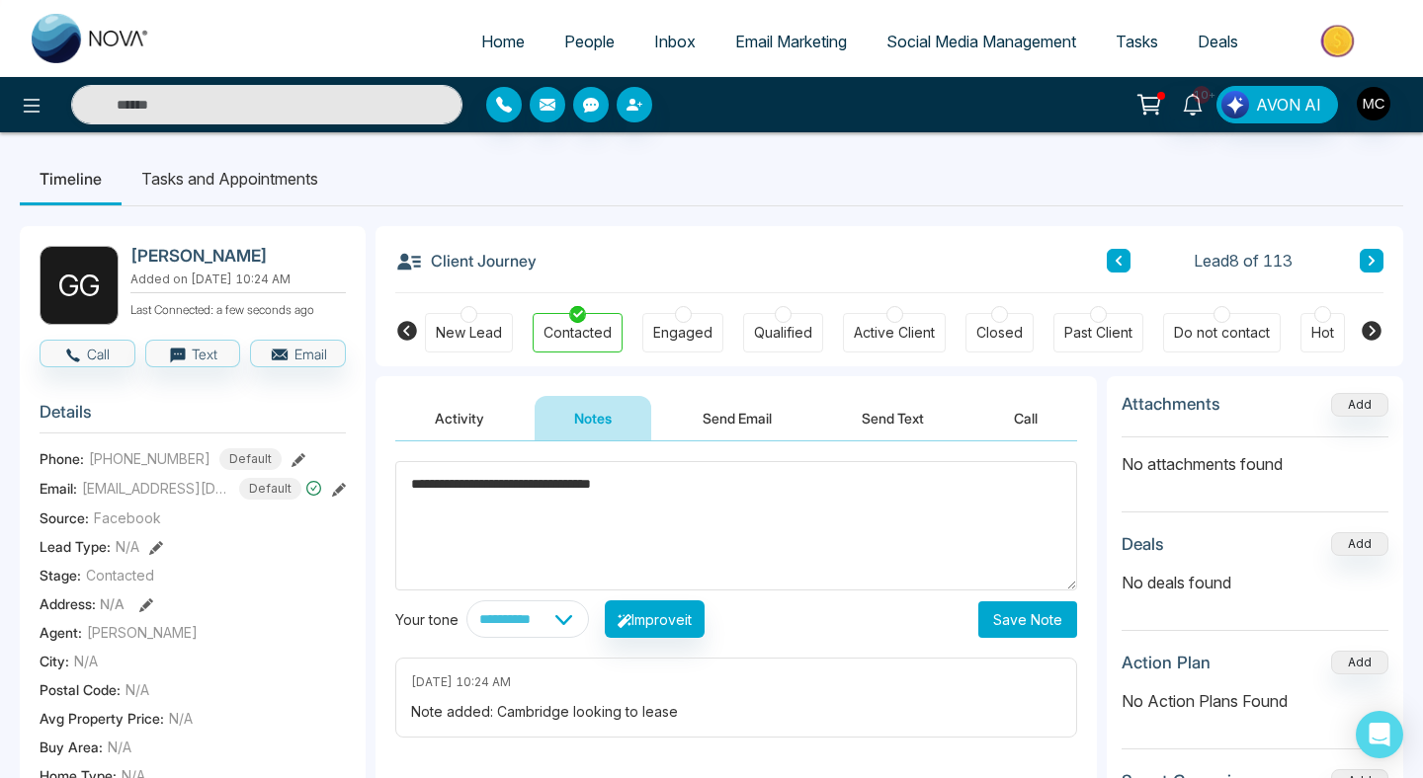
type textarea "**********"
click at [1004, 628] on button "Save Note" at bounding box center [1027, 620] width 99 height 37
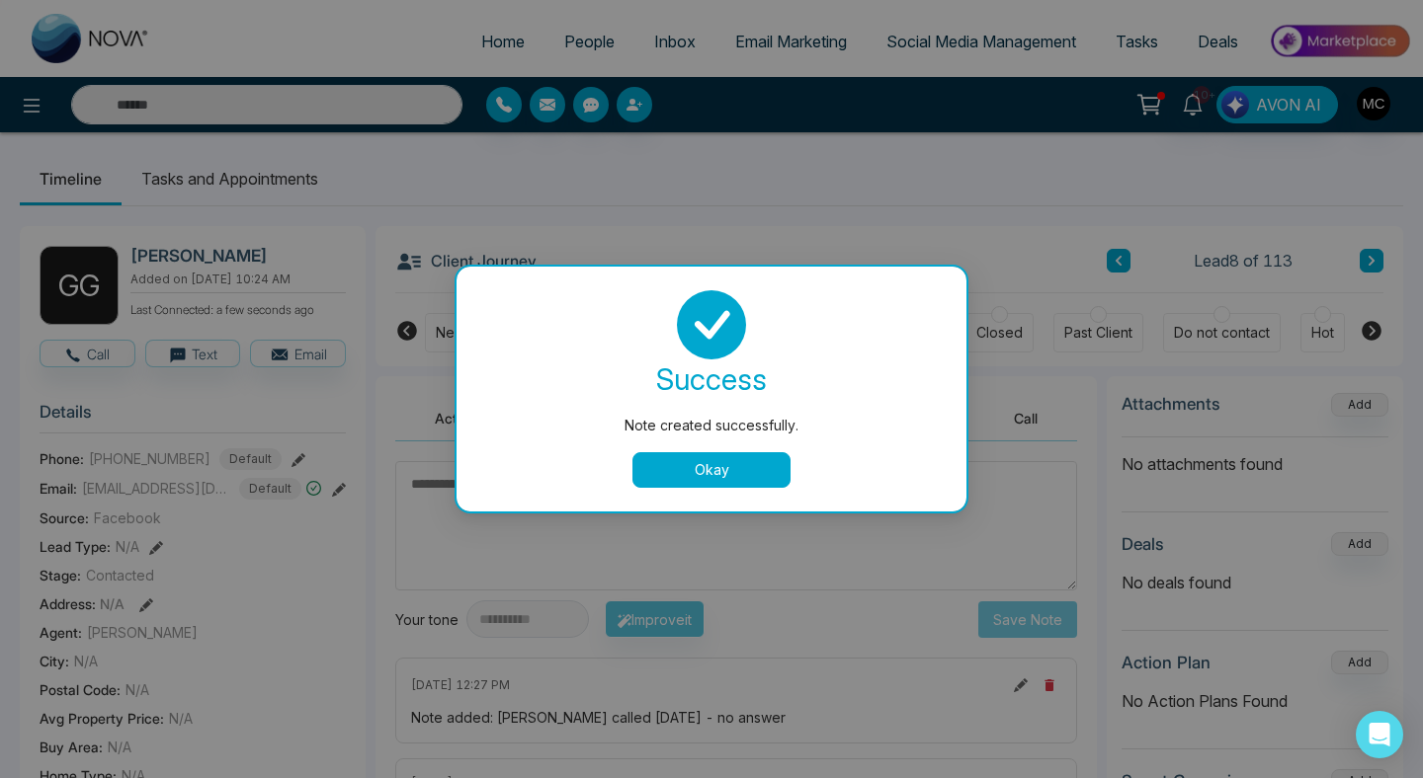
click at [750, 471] on button "Okay" at bounding box center [711, 470] width 158 height 36
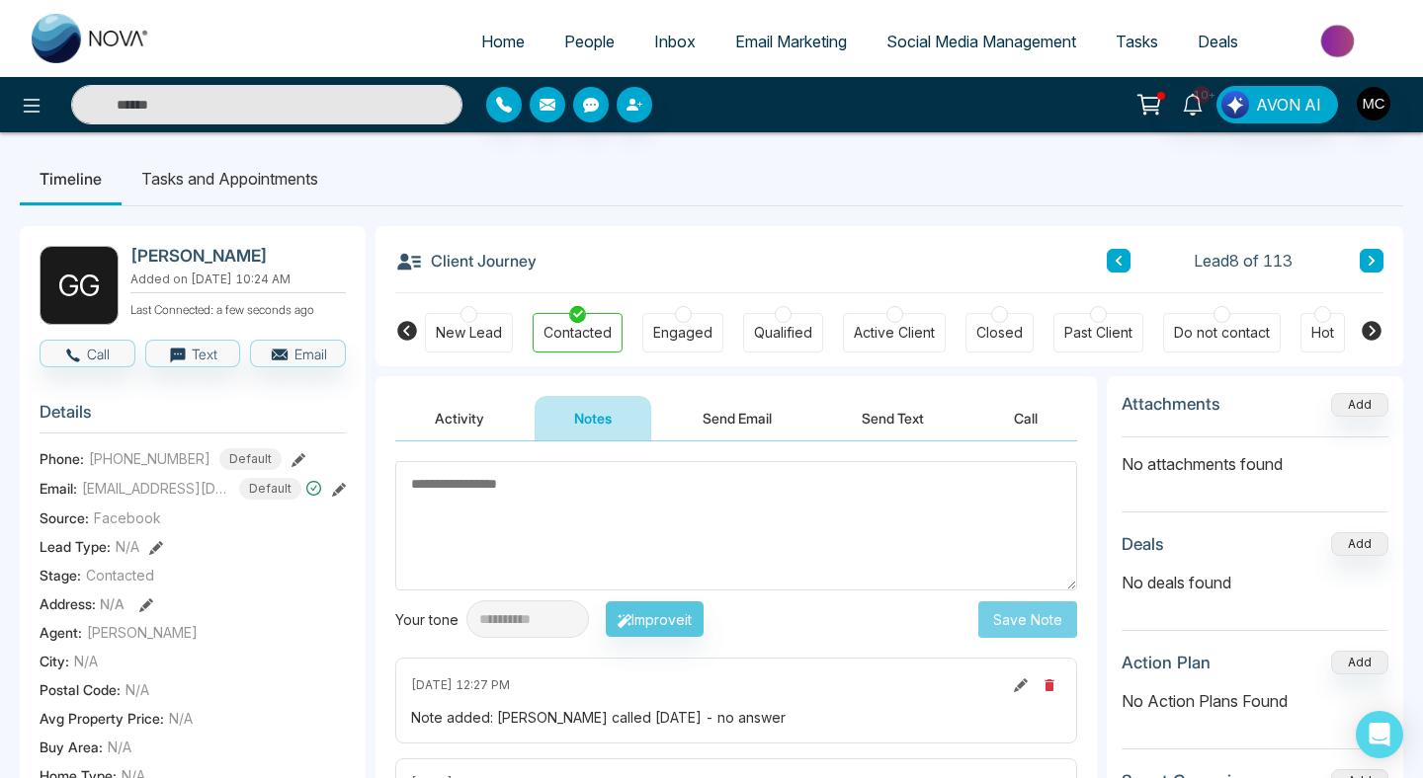
click at [1132, 270] on div "Lead 8 of 113" at bounding box center [1244, 261] width 277 height 24
click at [1126, 265] on button at bounding box center [1118, 261] width 24 height 24
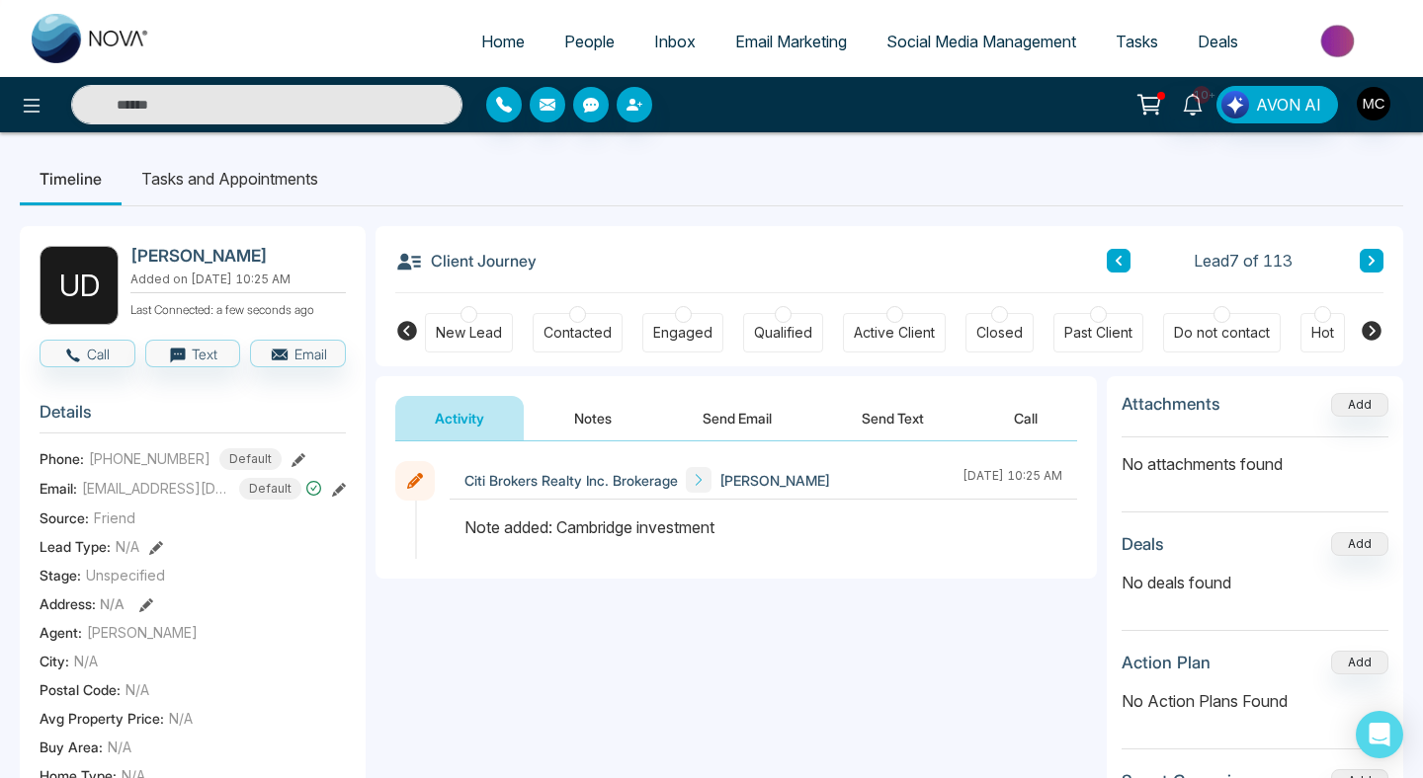
click at [564, 345] on div "Contacted" at bounding box center [577, 333] width 90 height 40
click at [591, 409] on button "Notes" at bounding box center [592, 418] width 117 height 44
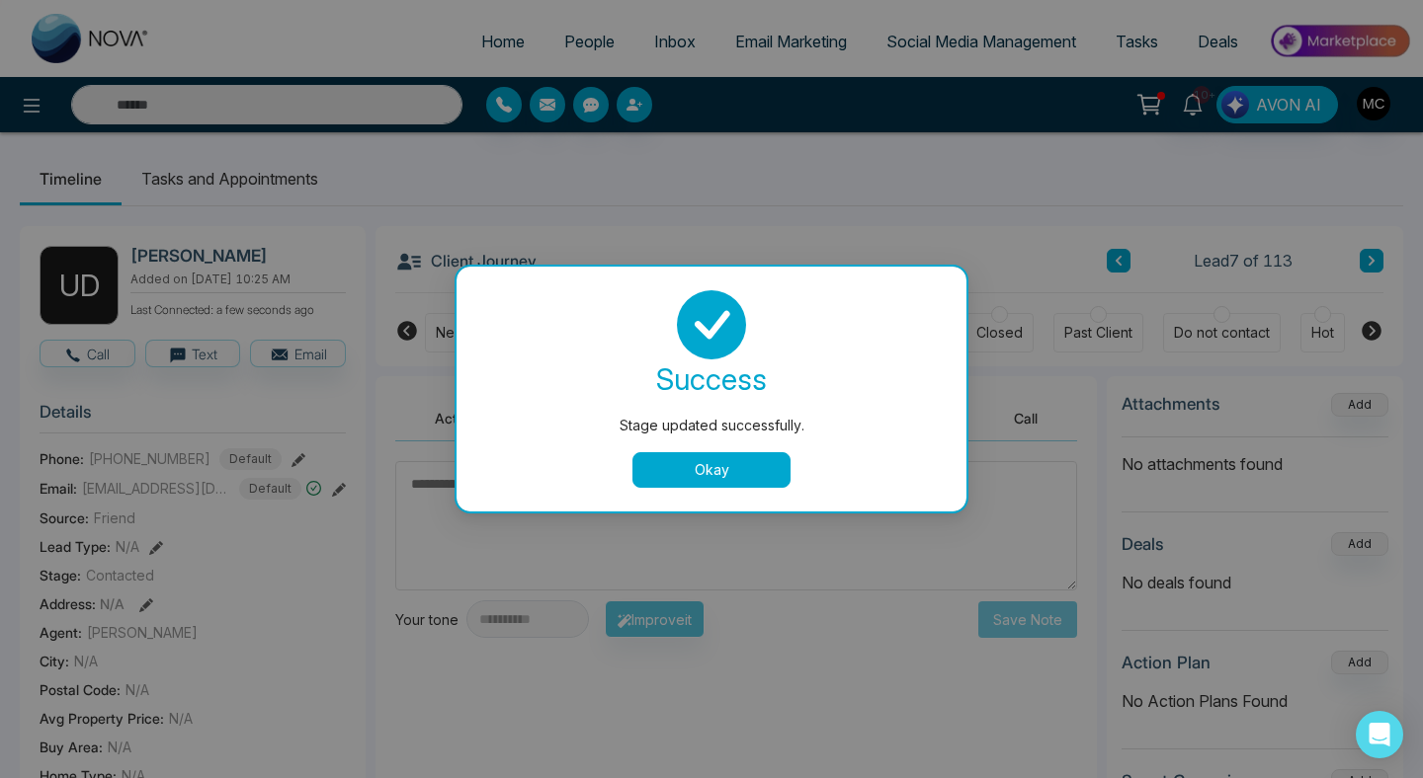
click at [686, 454] on button "Okay" at bounding box center [711, 470] width 158 height 36
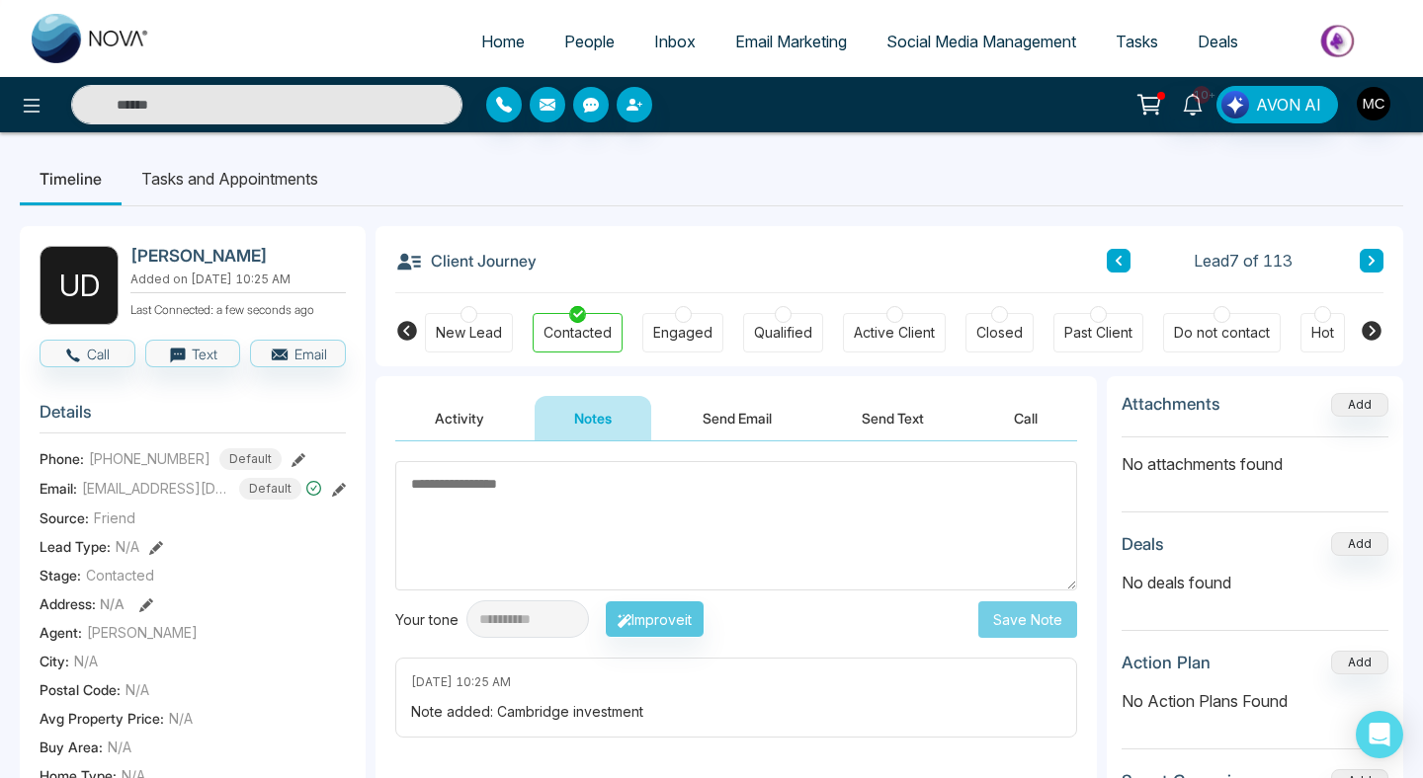
click at [661, 514] on textarea at bounding box center [736, 525] width 682 height 129
type textarea "*"
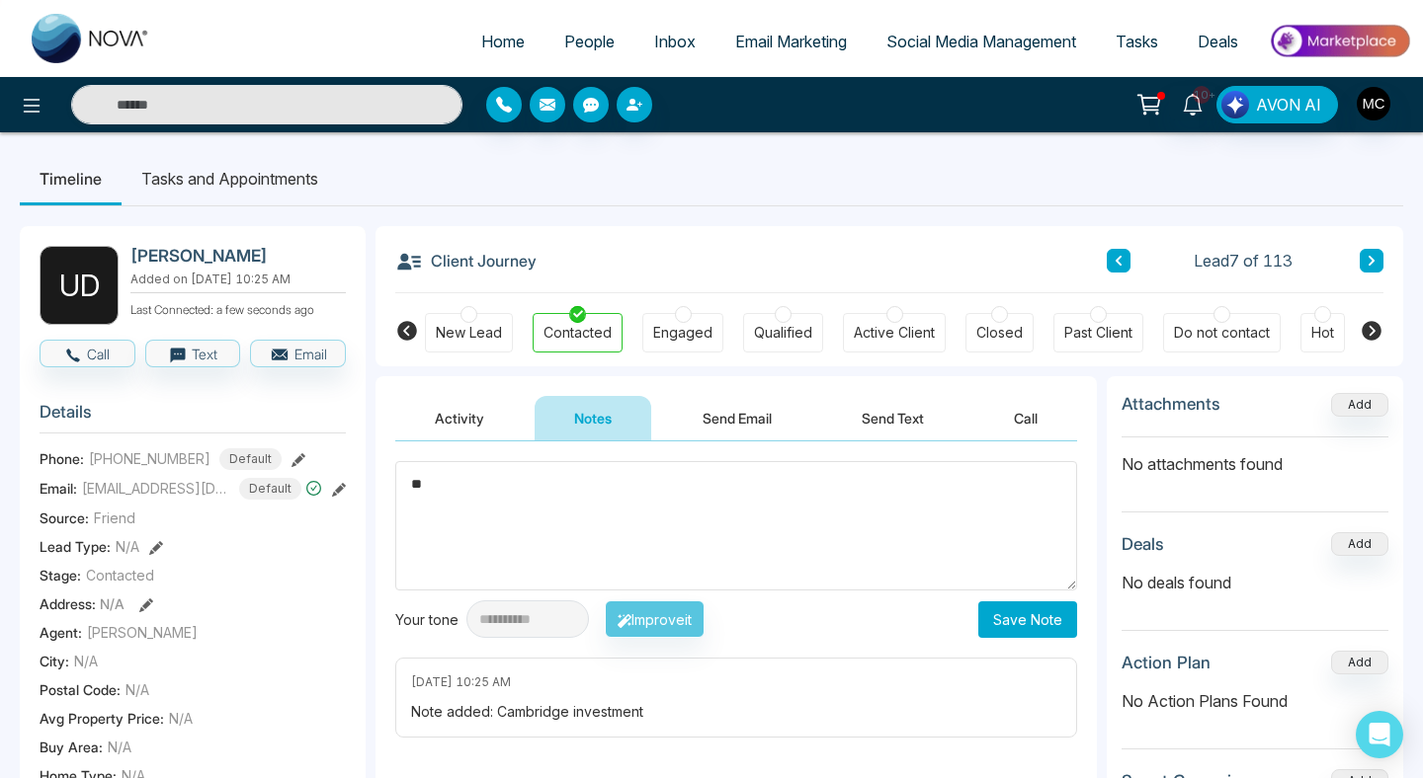
type textarea "*"
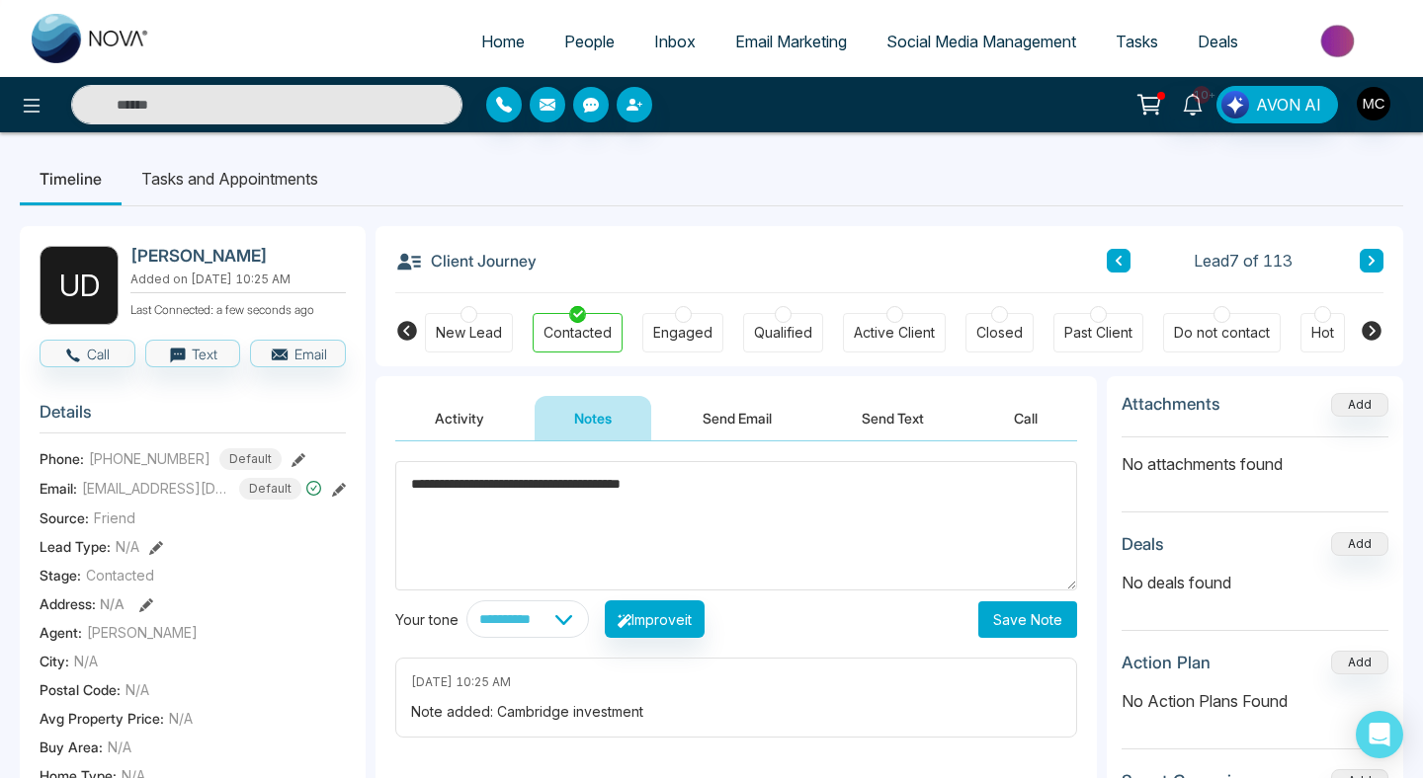
type textarea "**********"
click at [1024, 613] on button "Save Note" at bounding box center [1027, 620] width 99 height 37
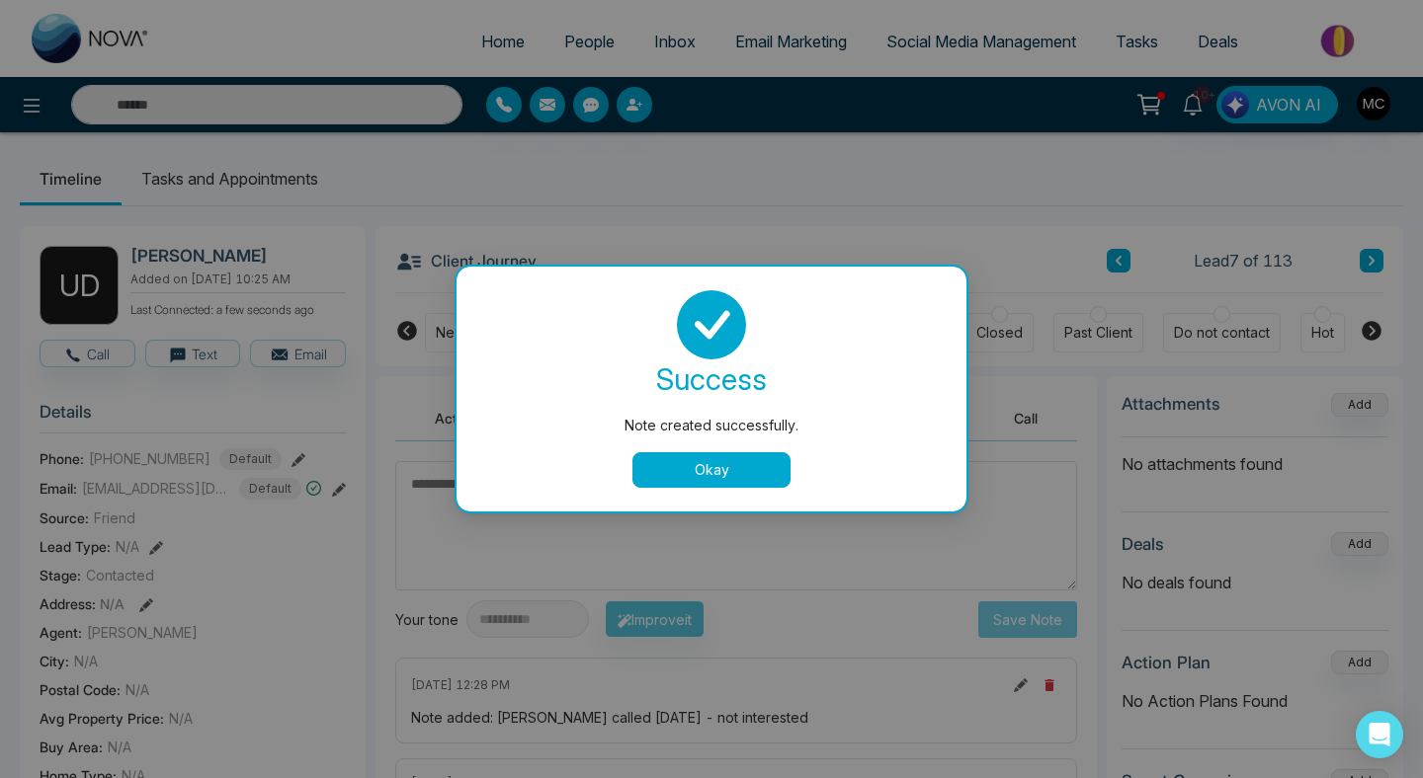
click at [697, 462] on button "Okay" at bounding box center [711, 470] width 158 height 36
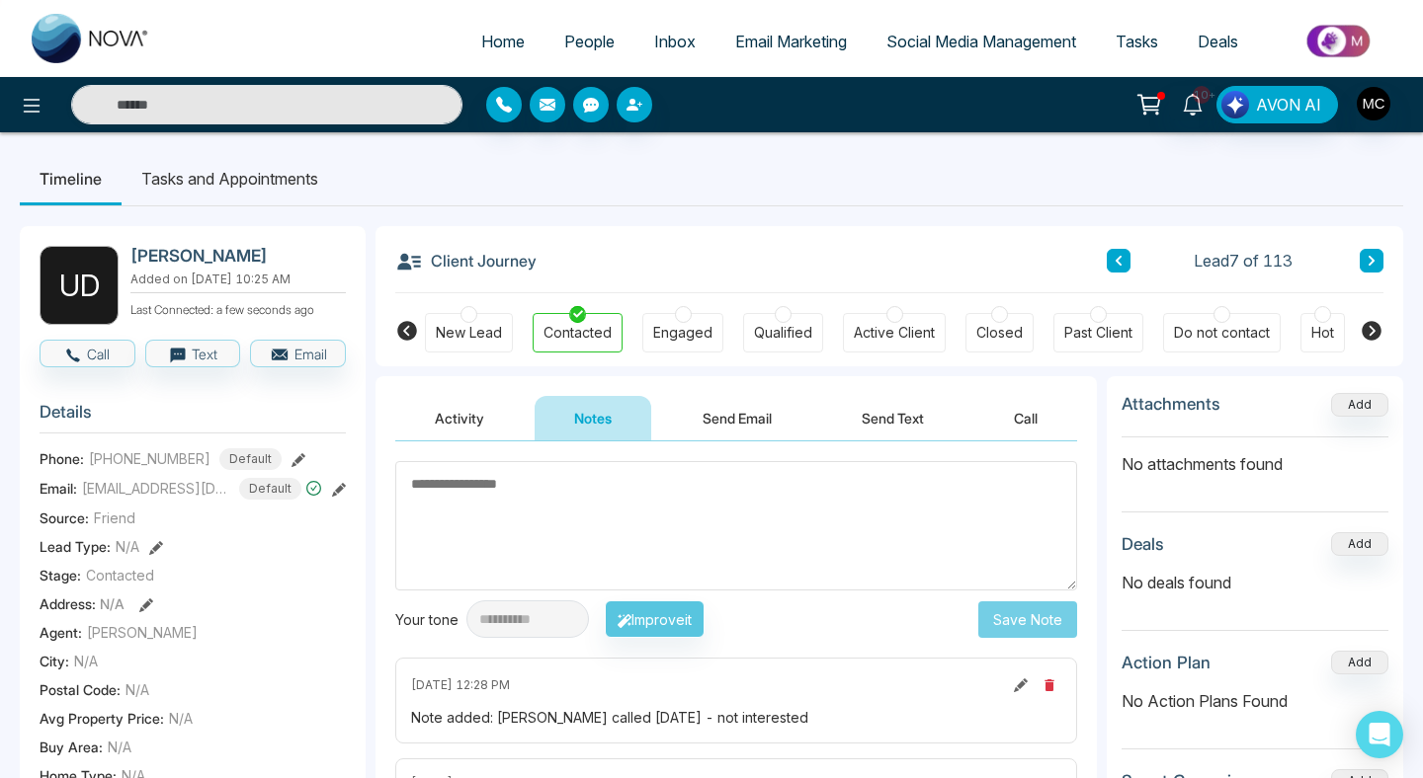
click at [1123, 273] on button at bounding box center [1118, 261] width 24 height 24
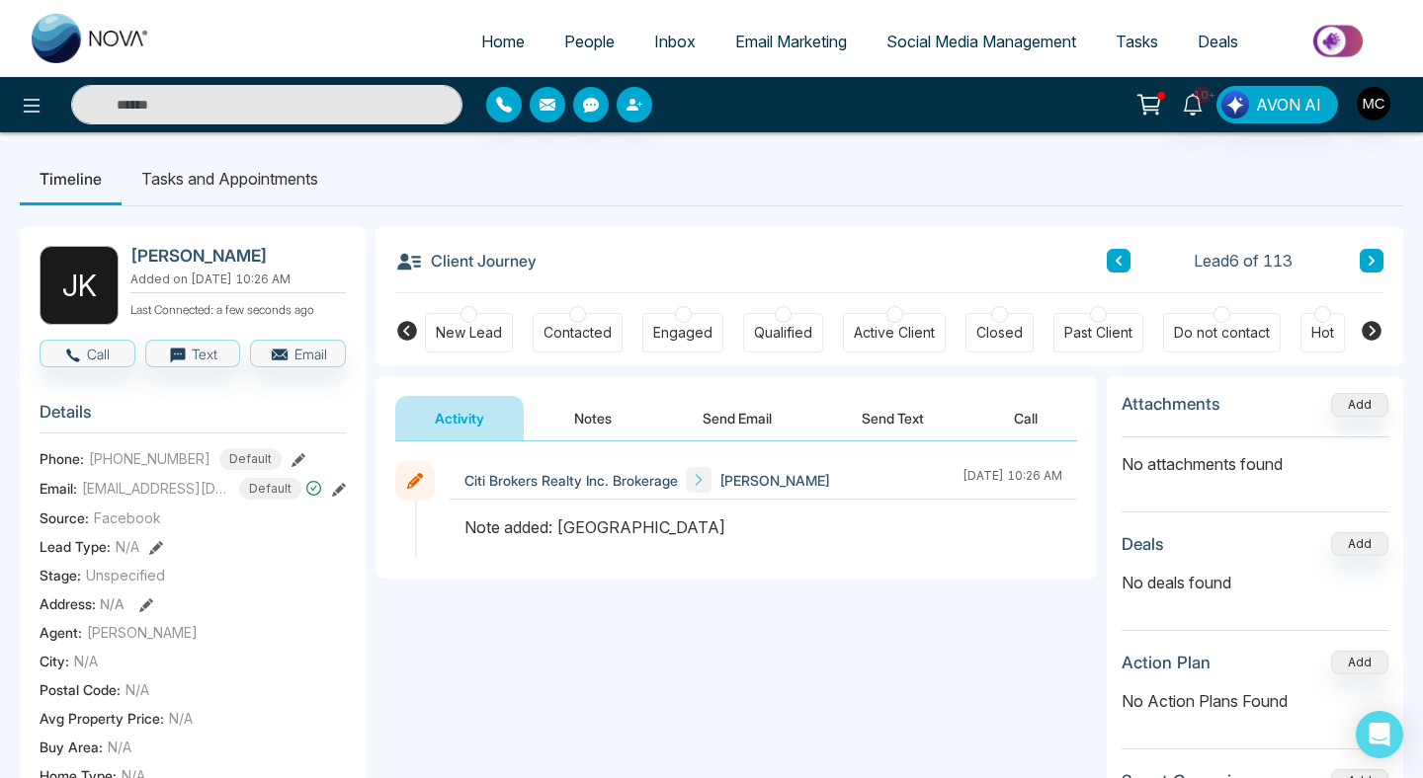
click at [581, 329] on div "Contacted" at bounding box center [577, 333] width 68 height 20
click at [575, 380] on div "Activity Notes Send Email Send Text Call" at bounding box center [735, 408] width 721 height 65
click at [578, 425] on button "Notes" at bounding box center [592, 418] width 117 height 44
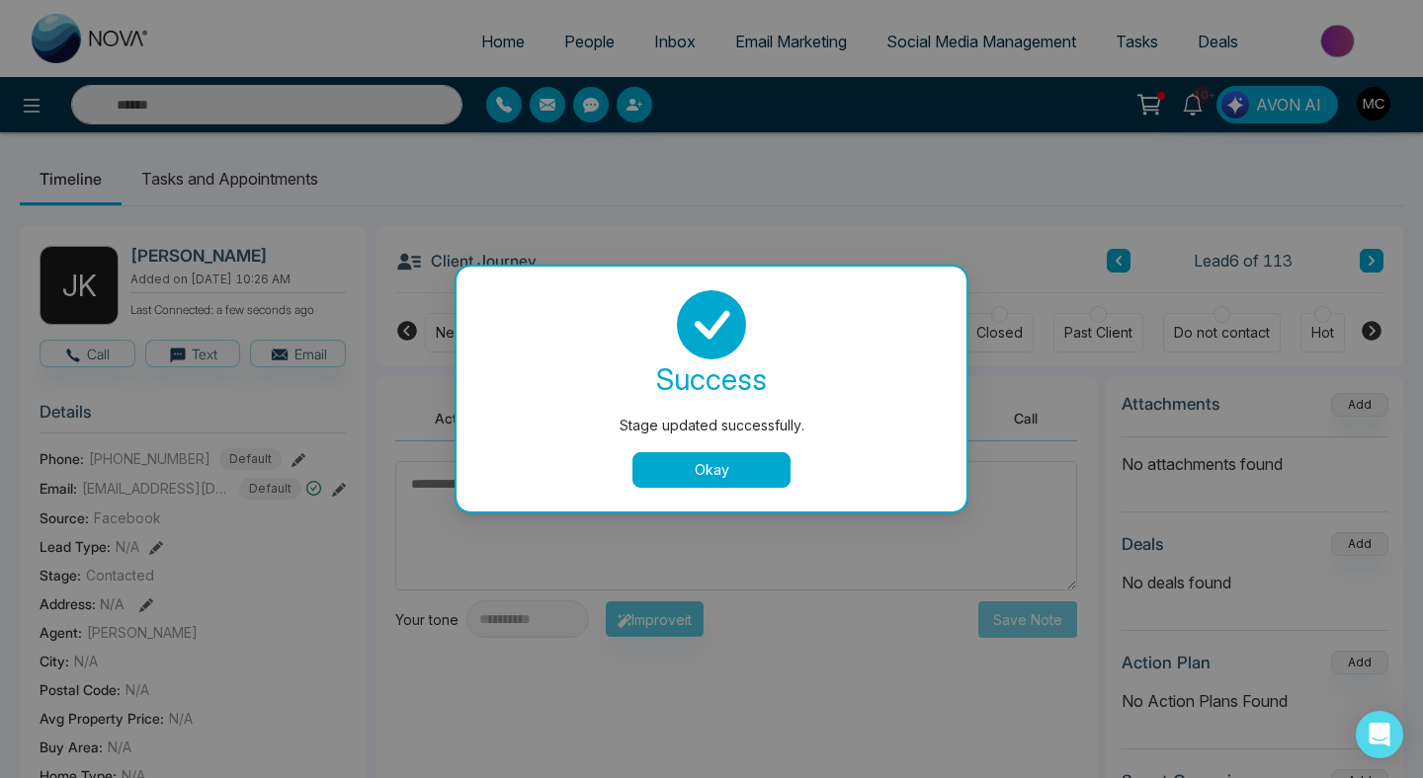
click at [629, 491] on div "Stage updated successfully. success Stage updated successfully. Okay" at bounding box center [711, 389] width 1423 height 778
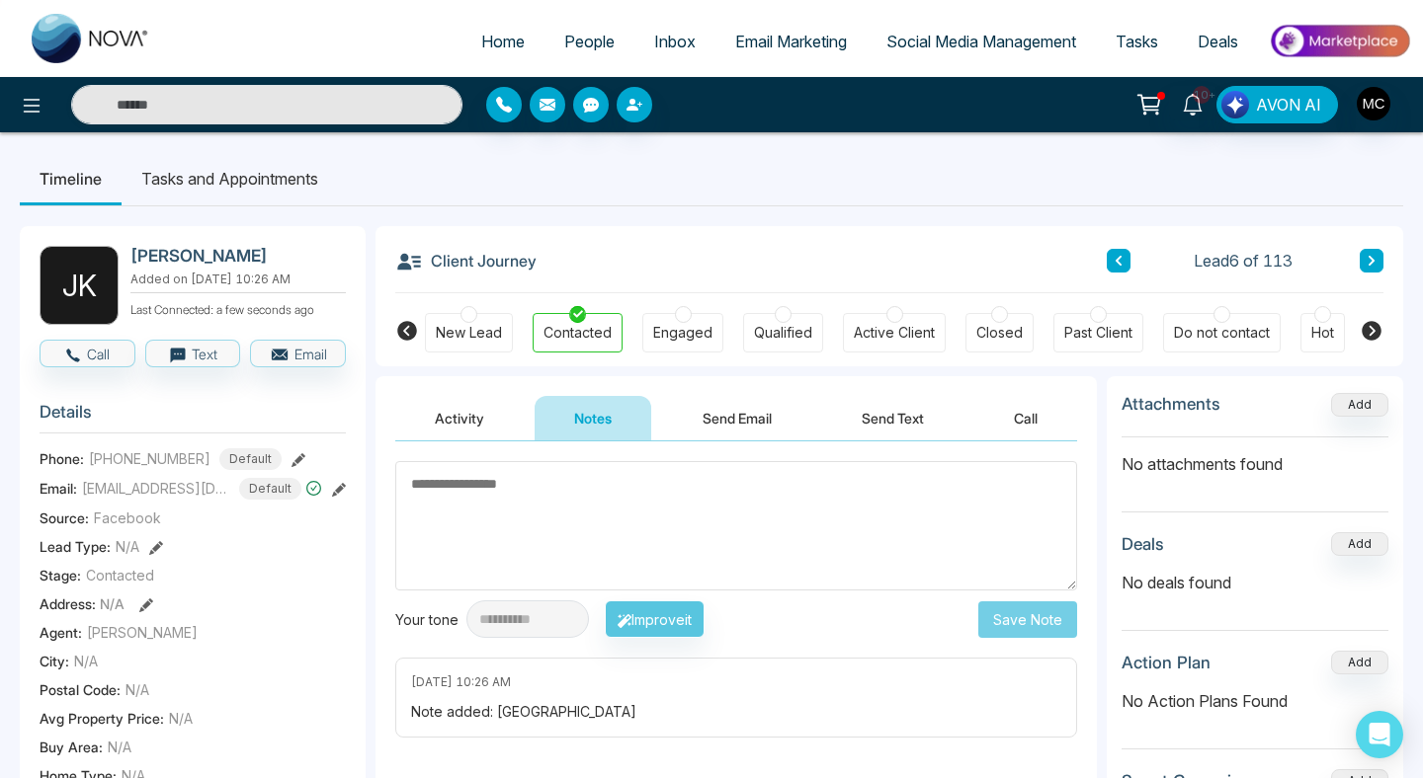
click at [629, 491] on textarea at bounding box center [736, 525] width 682 height 129
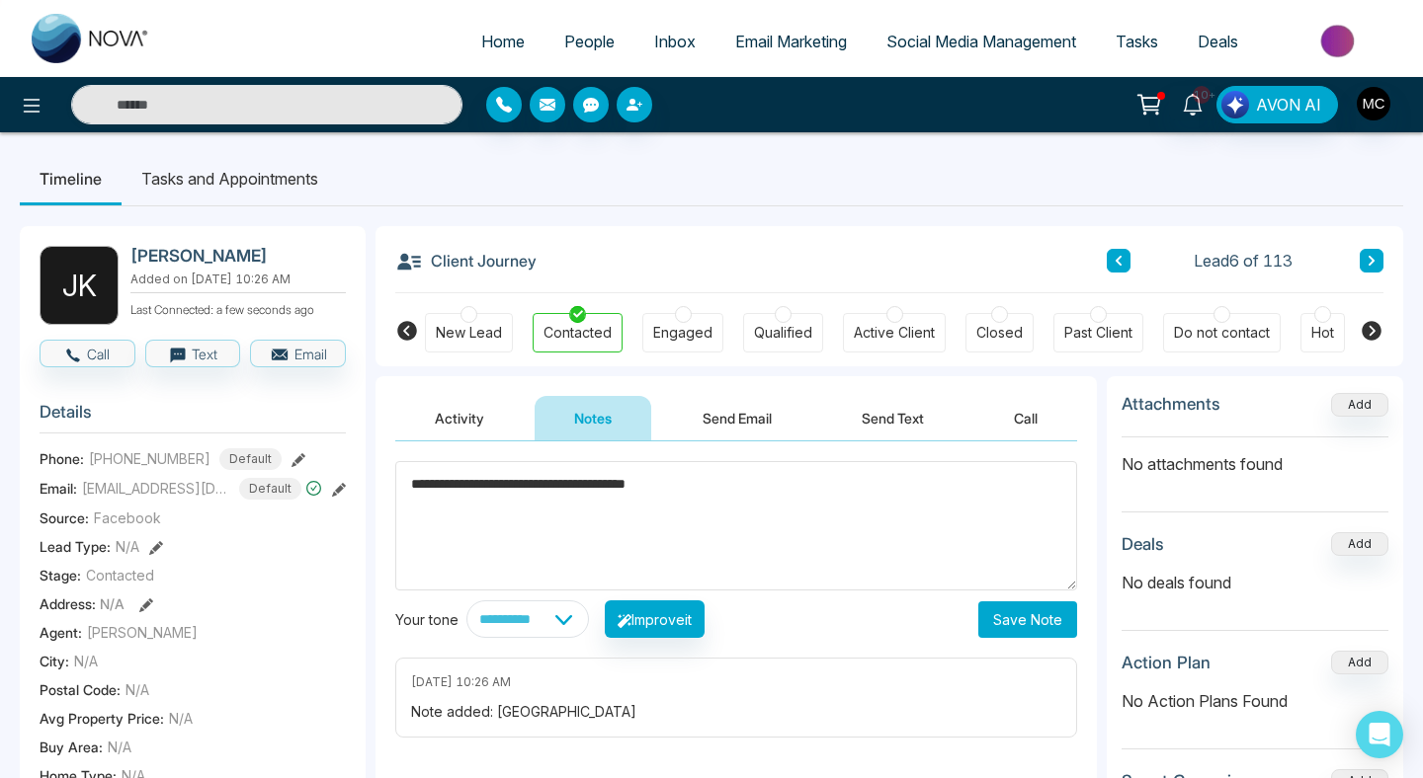
type textarea "**********"
click at [1031, 623] on button "Save Note" at bounding box center [1027, 620] width 99 height 37
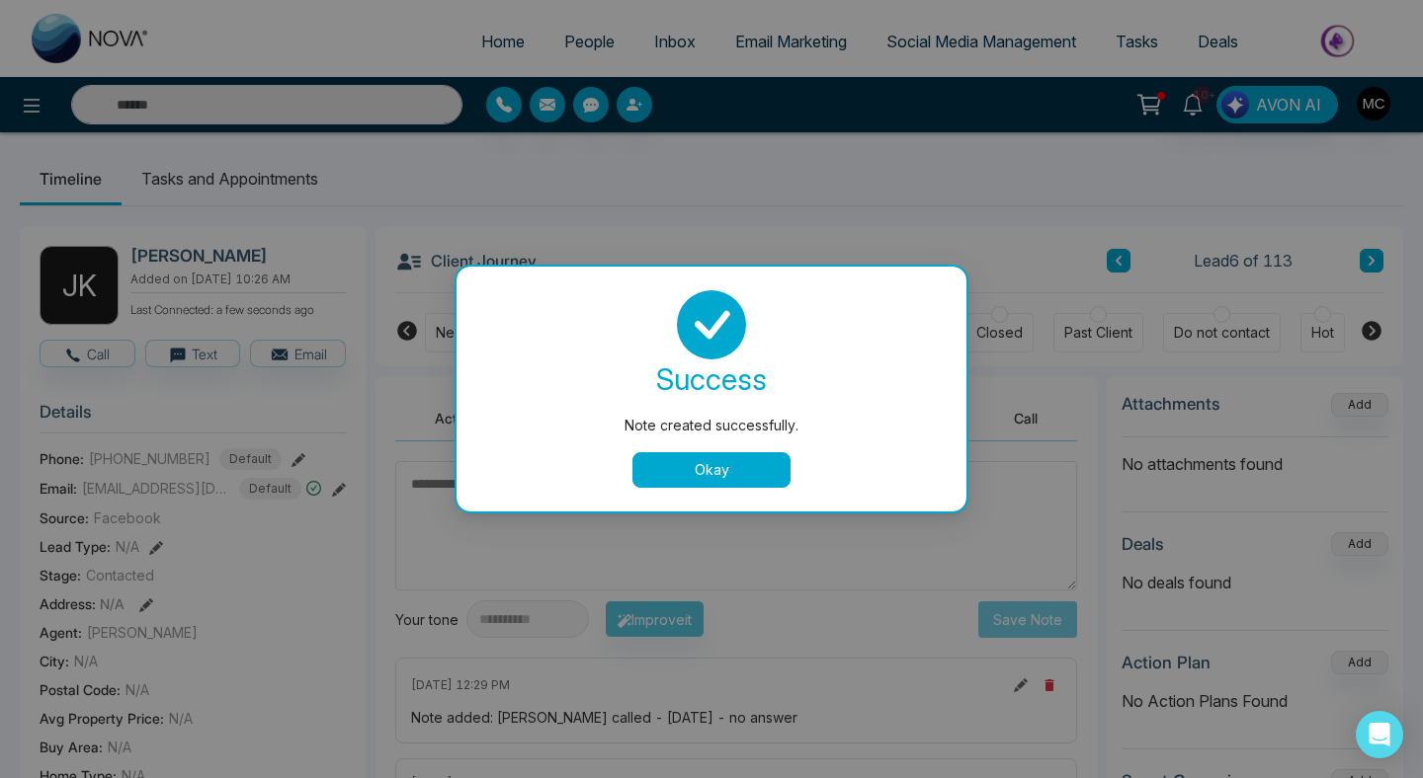
click at [751, 478] on button "Okay" at bounding box center [711, 470] width 158 height 36
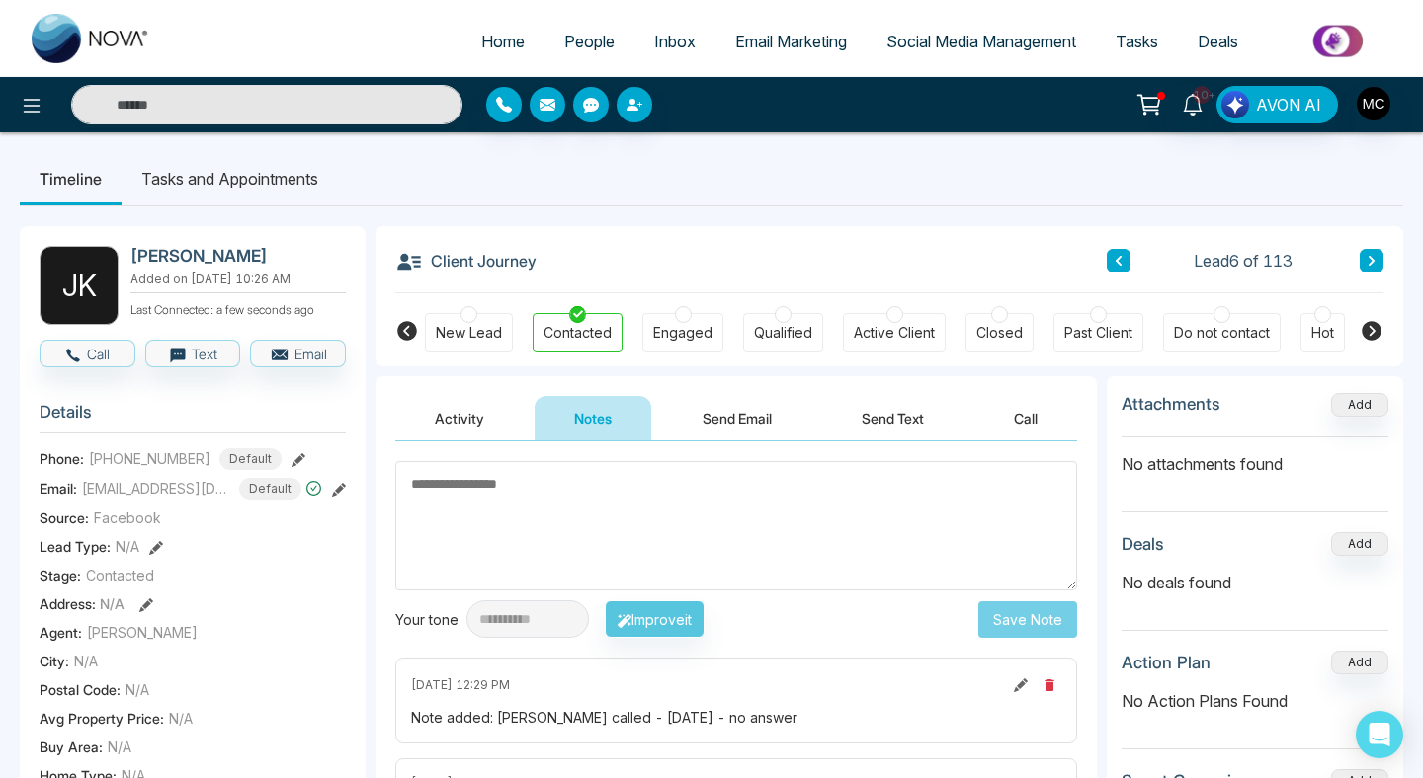
click at [1123, 260] on button at bounding box center [1118, 261] width 24 height 24
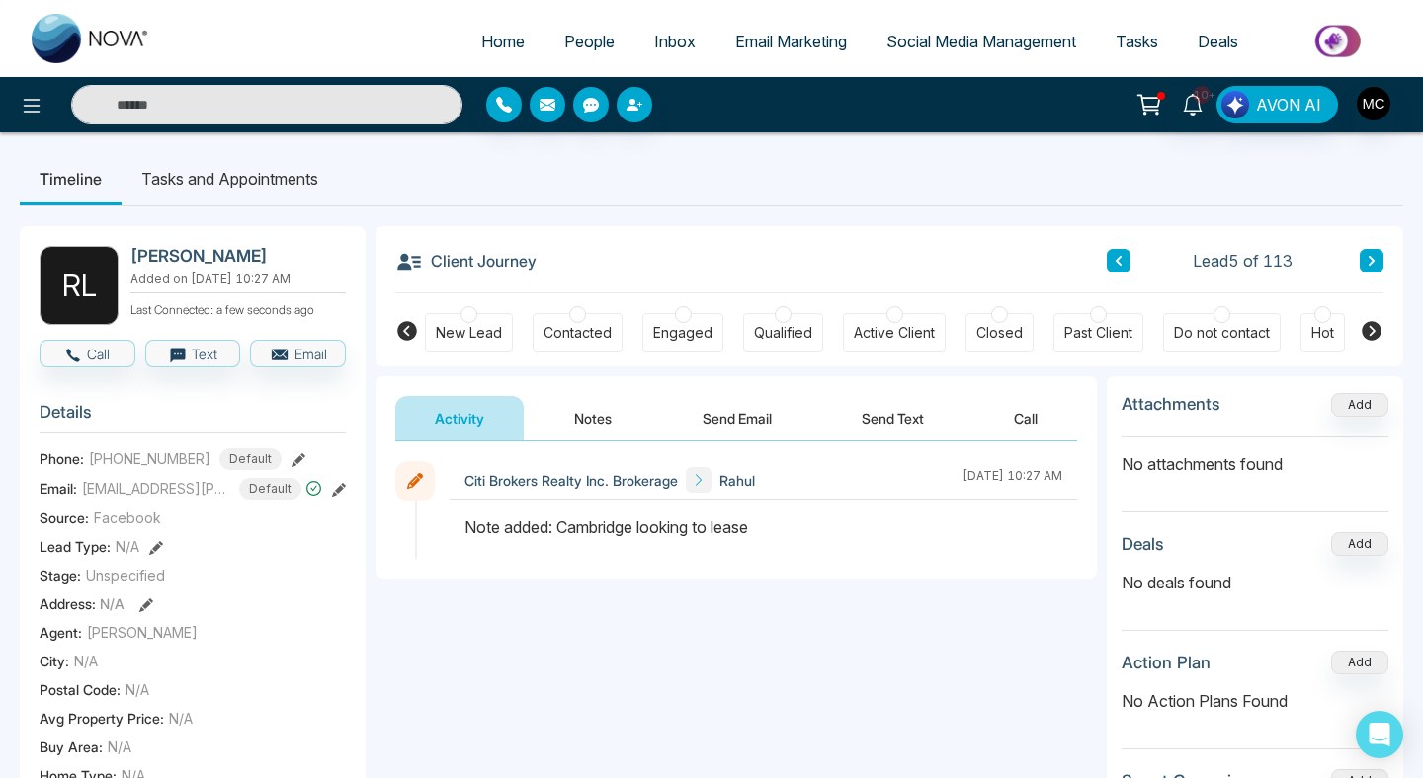
click at [565, 321] on div "Contacted" at bounding box center [577, 333] width 90 height 40
click at [600, 423] on button "Notes" at bounding box center [592, 418] width 117 height 44
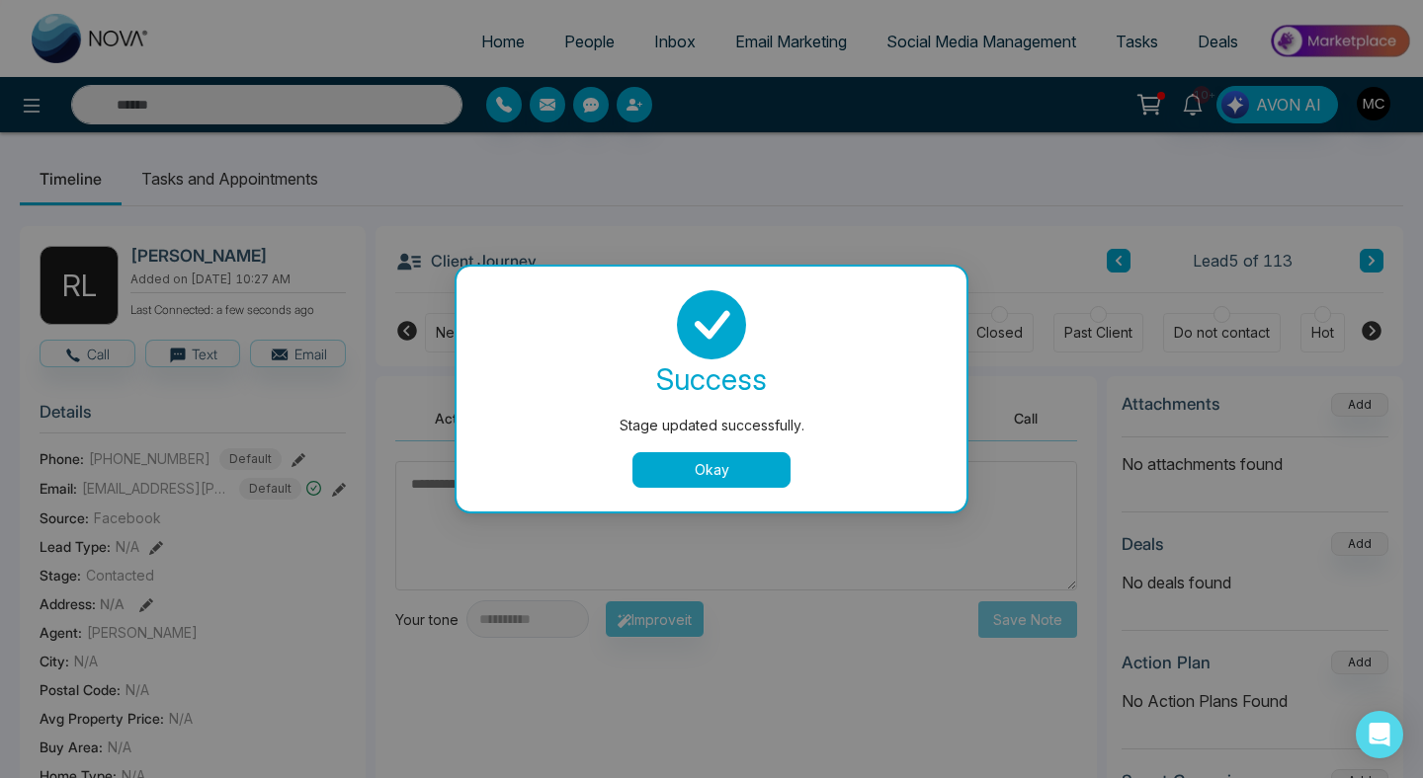
click at [682, 467] on button "Okay" at bounding box center [711, 470] width 158 height 36
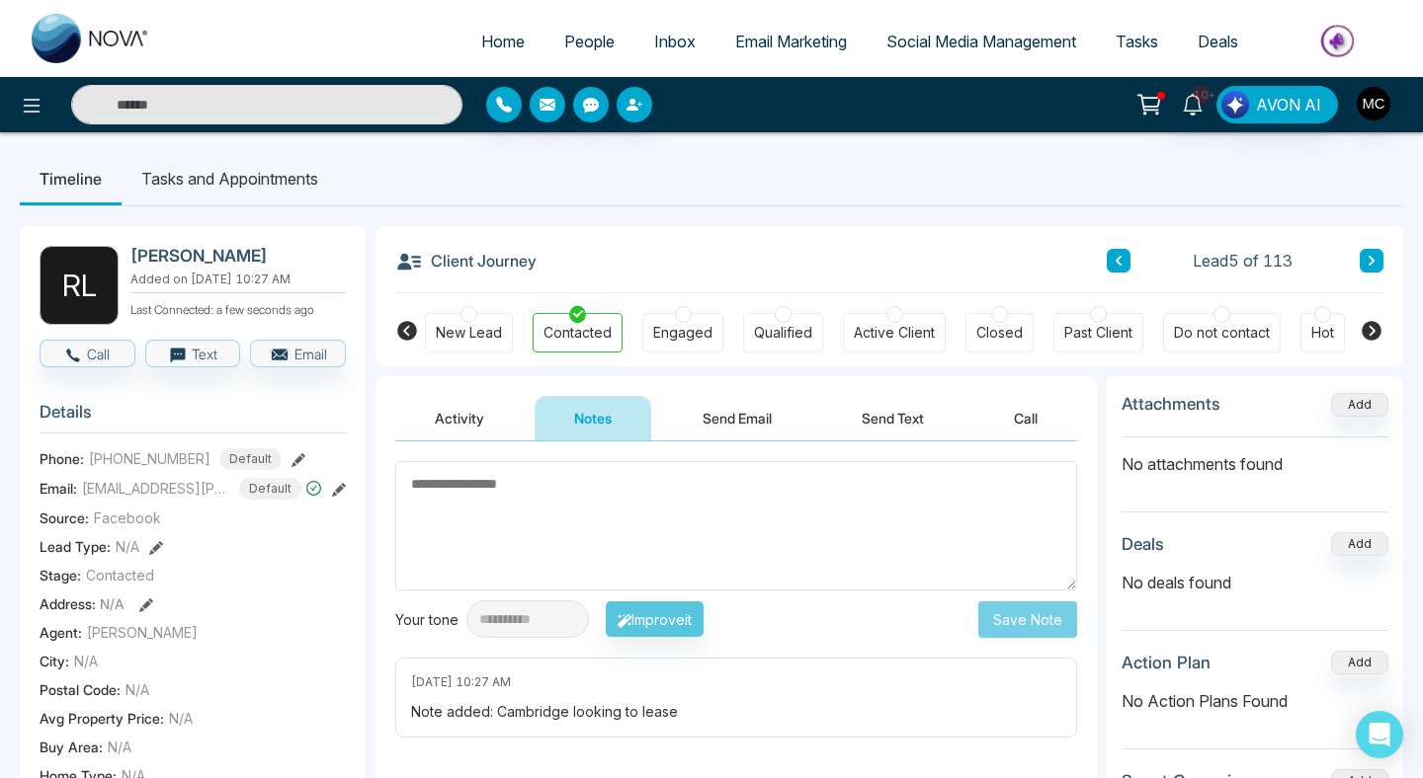
click at [627, 497] on textarea at bounding box center [736, 525] width 682 height 129
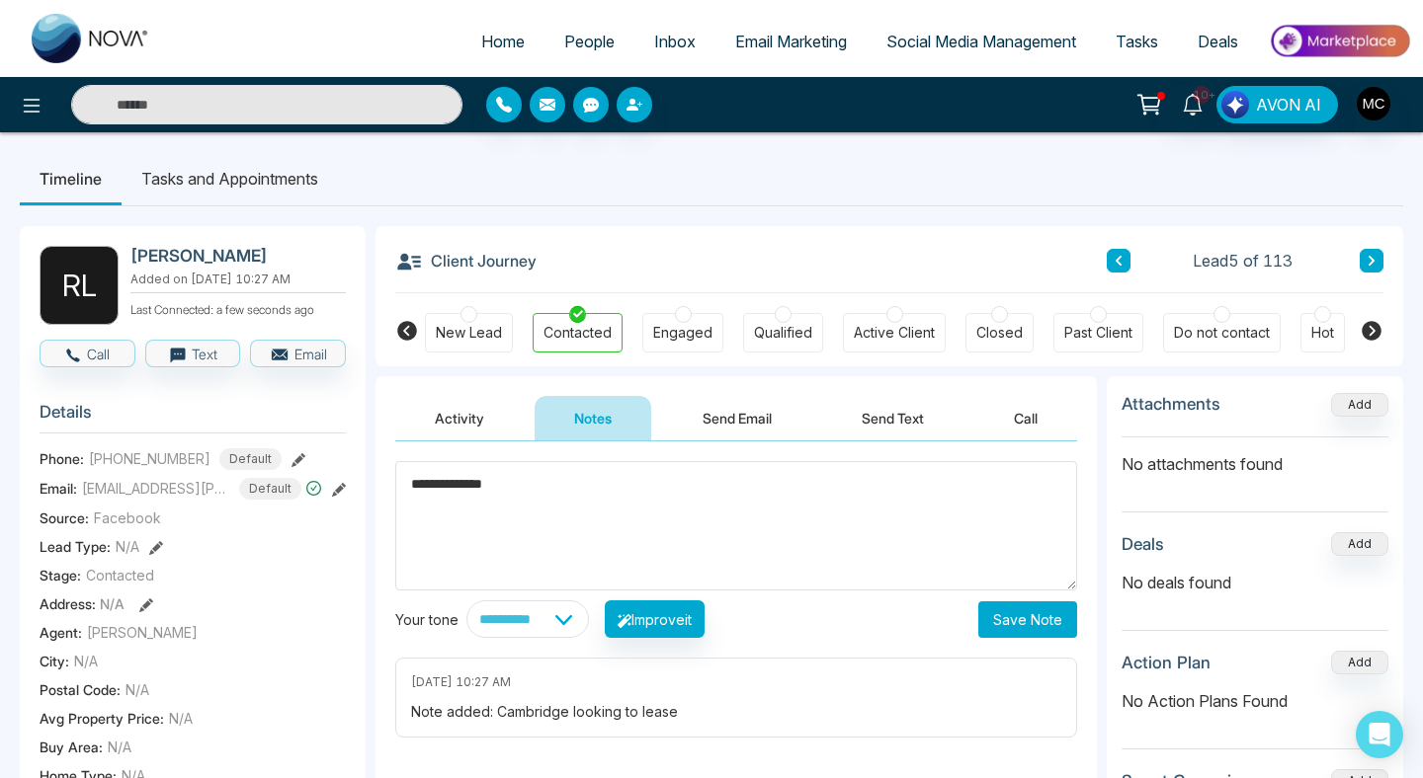
click at [421, 482] on textarea "**********" at bounding box center [736, 525] width 682 height 129
click at [411, 486] on textarea "**********" at bounding box center [736, 525] width 682 height 129
type textarea "**********"
click at [1049, 620] on button "Save Note" at bounding box center [1027, 620] width 99 height 37
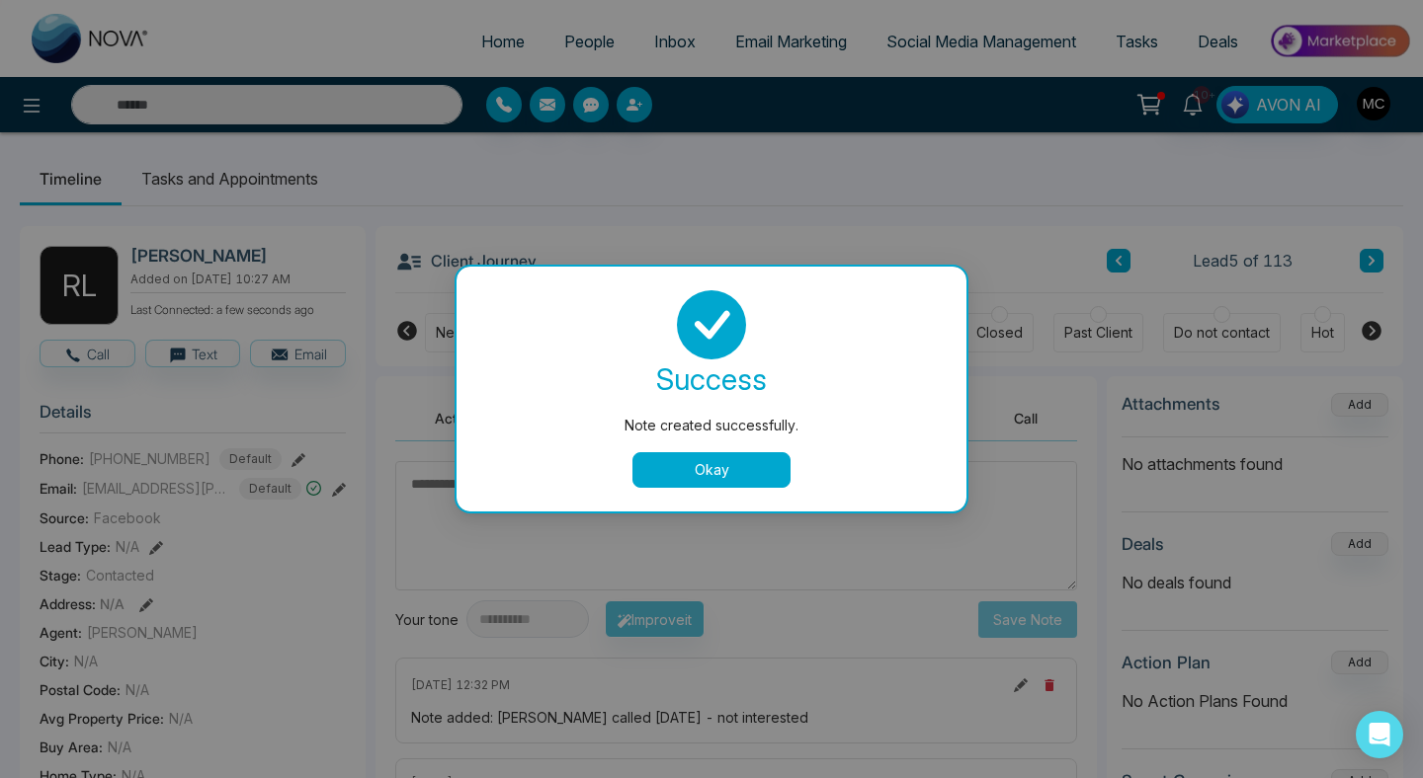
click at [739, 485] on button "Okay" at bounding box center [711, 470] width 158 height 36
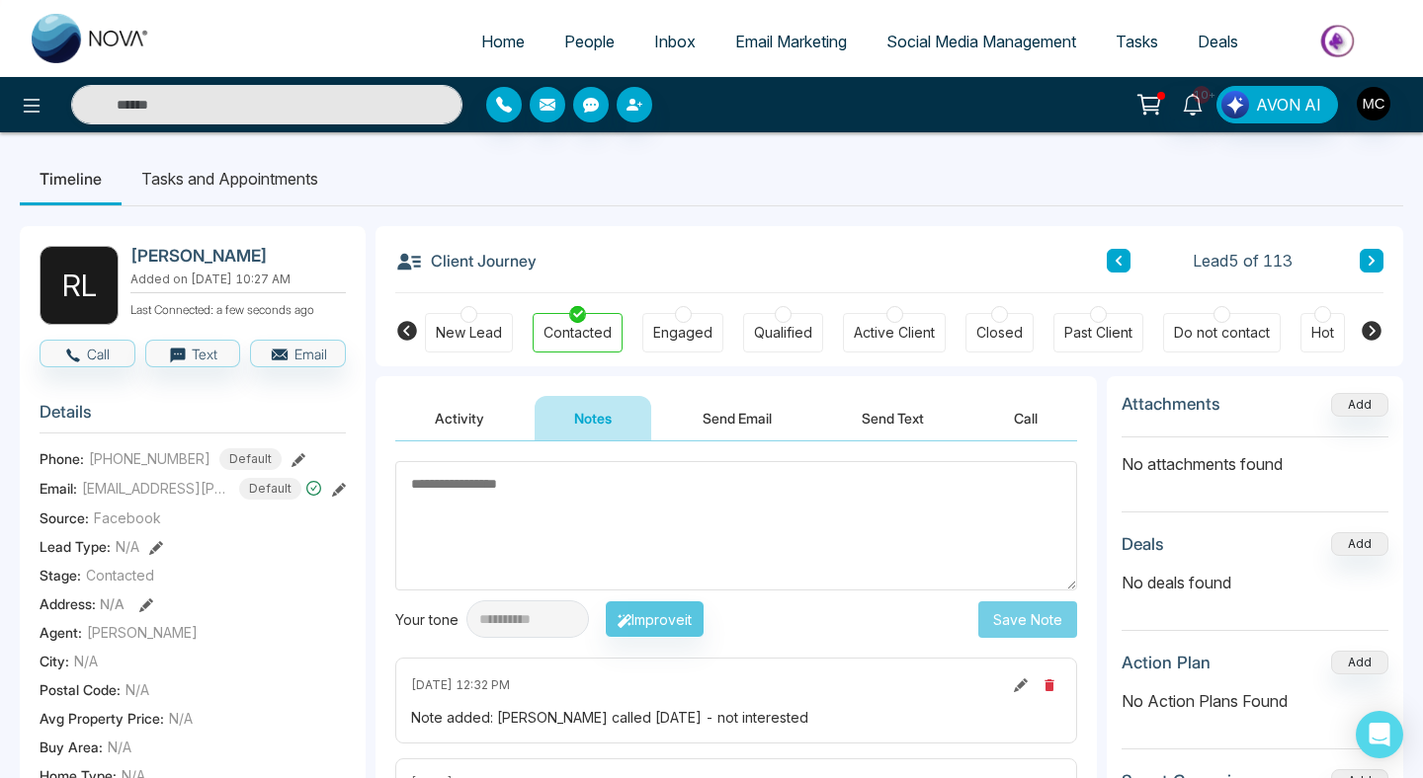
click at [1109, 253] on button at bounding box center [1118, 261] width 24 height 24
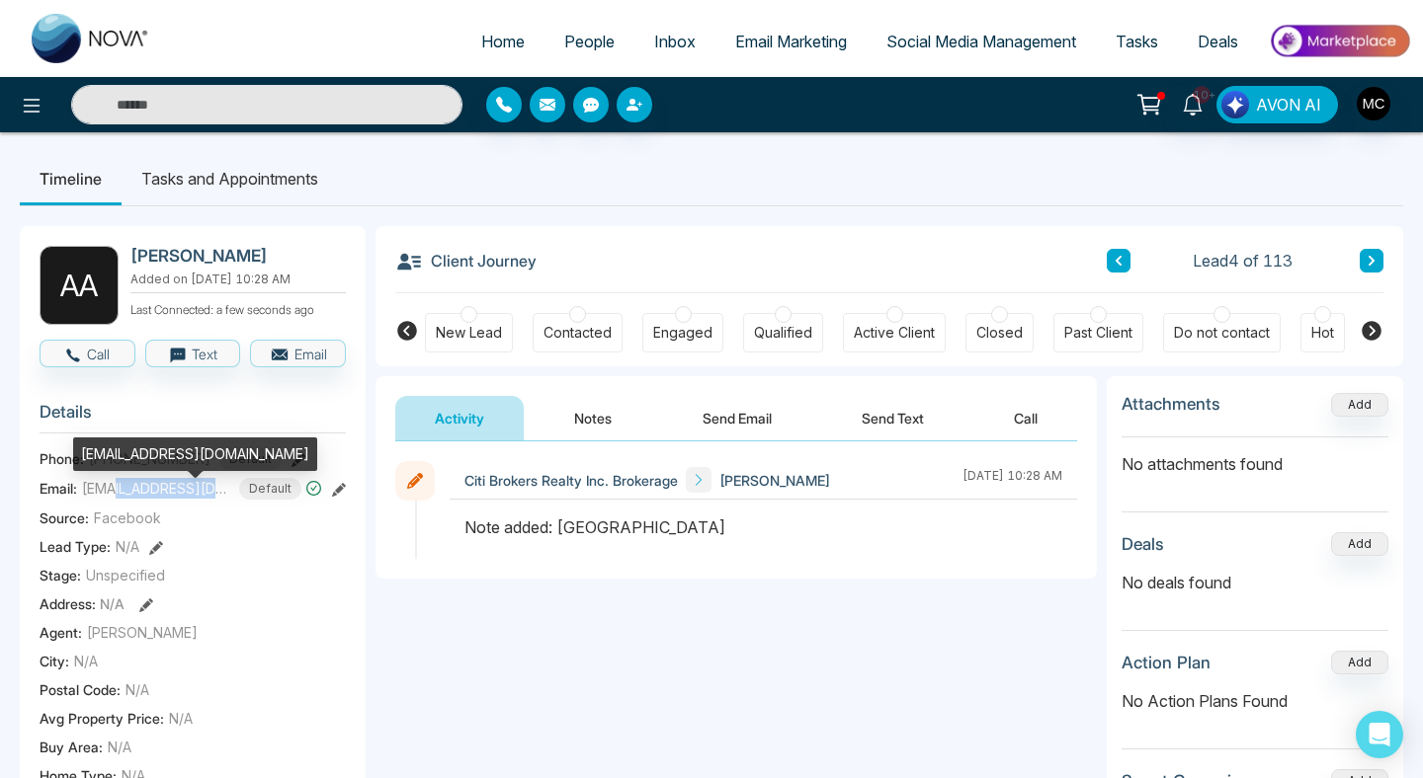
drag, startPoint x: 228, startPoint y: 501, endPoint x: 109, endPoint y: 500, distance: 119.5
click at [109, 499] on span "[EMAIL_ADDRESS][DOMAIN_NAME]" at bounding box center [156, 488] width 148 height 21
copy span "[DOMAIN_NAME]"
click at [566, 407] on button "Notes" at bounding box center [592, 418] width 117 height 44
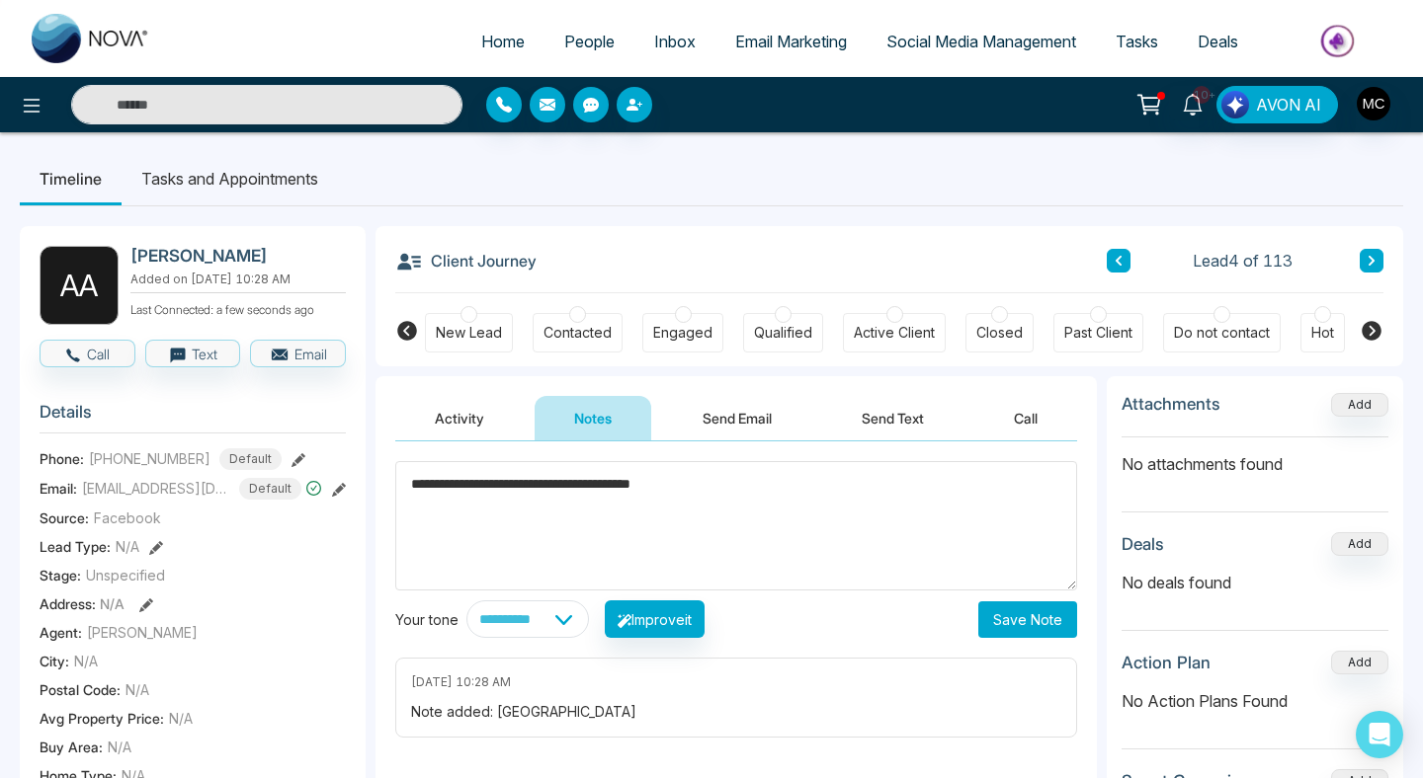
click at [414, 484] on textarea "**********" at bounding box center [736, 525] width 682 height 129
click at [409, 485] on textarea "**********" at bounding box center [736, 525] width 682 height 129
click at [932, 490] on textarea "**********" at bounding box center [736, 525] width 682 height 129
type textarea "**********"
click at [1035, 621] on button "Save Note" at bounding box center [1027, 620] width 99 height 37
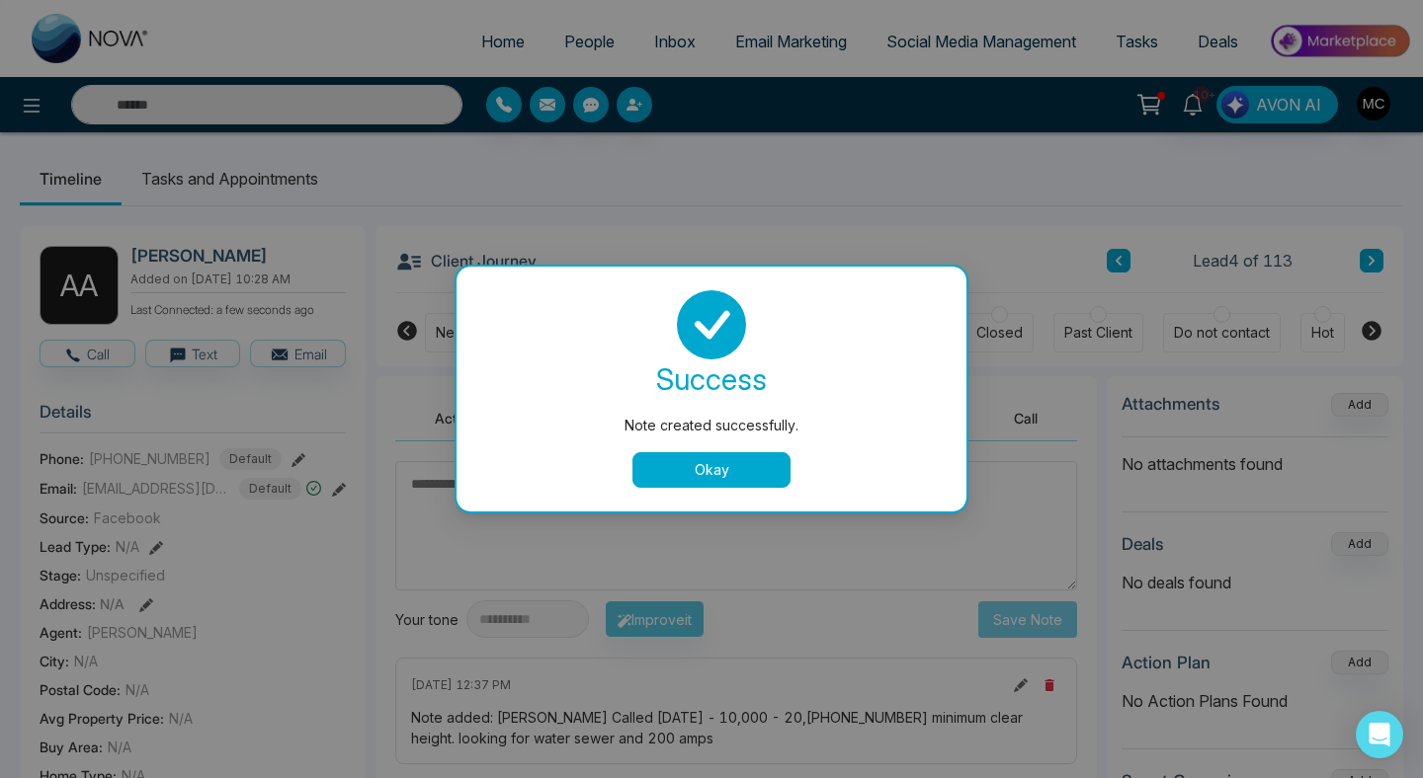
click at [702, 471] on button "Okay" at bounding box center [711, 470] width 158 height 36
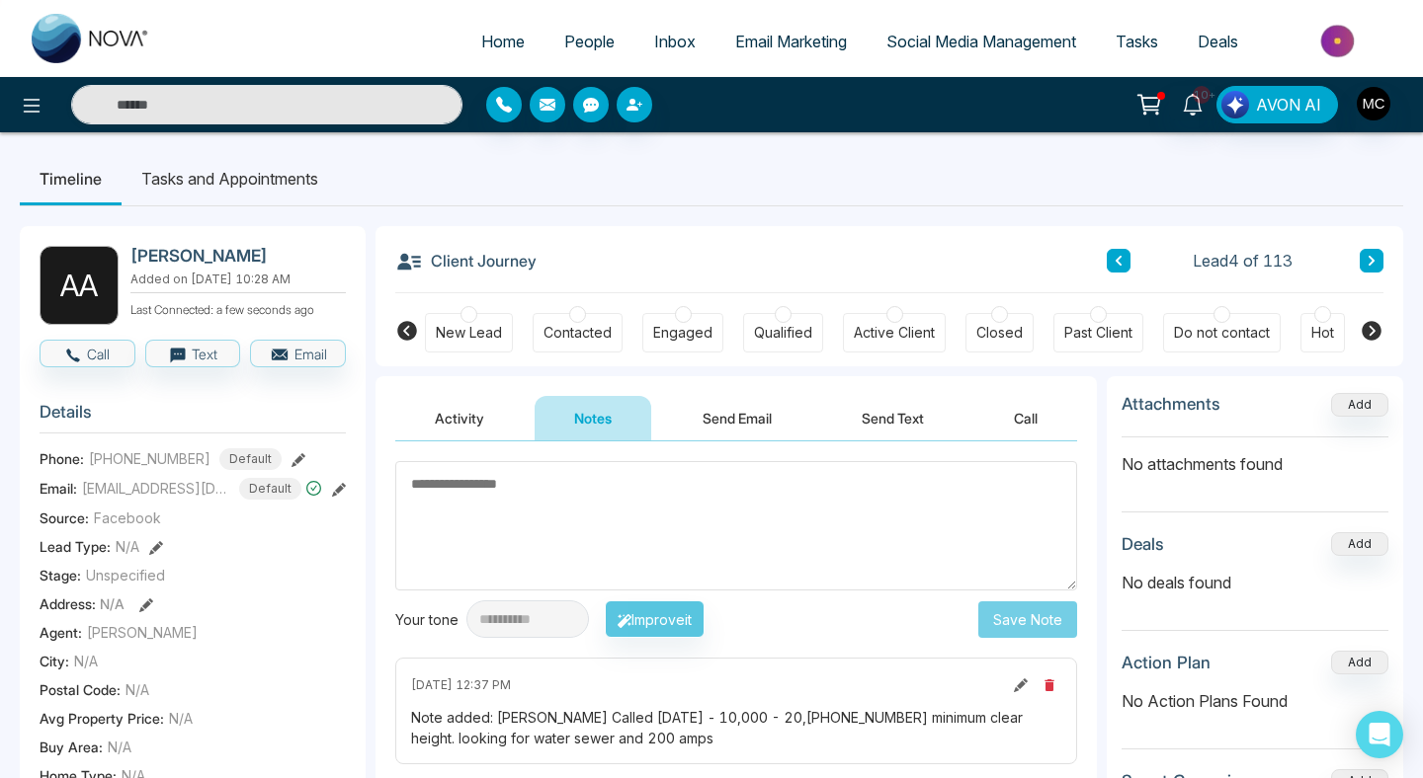
click at [567, 315] on div "Contacted" at bounding box center [577, 333] width 90 height 40
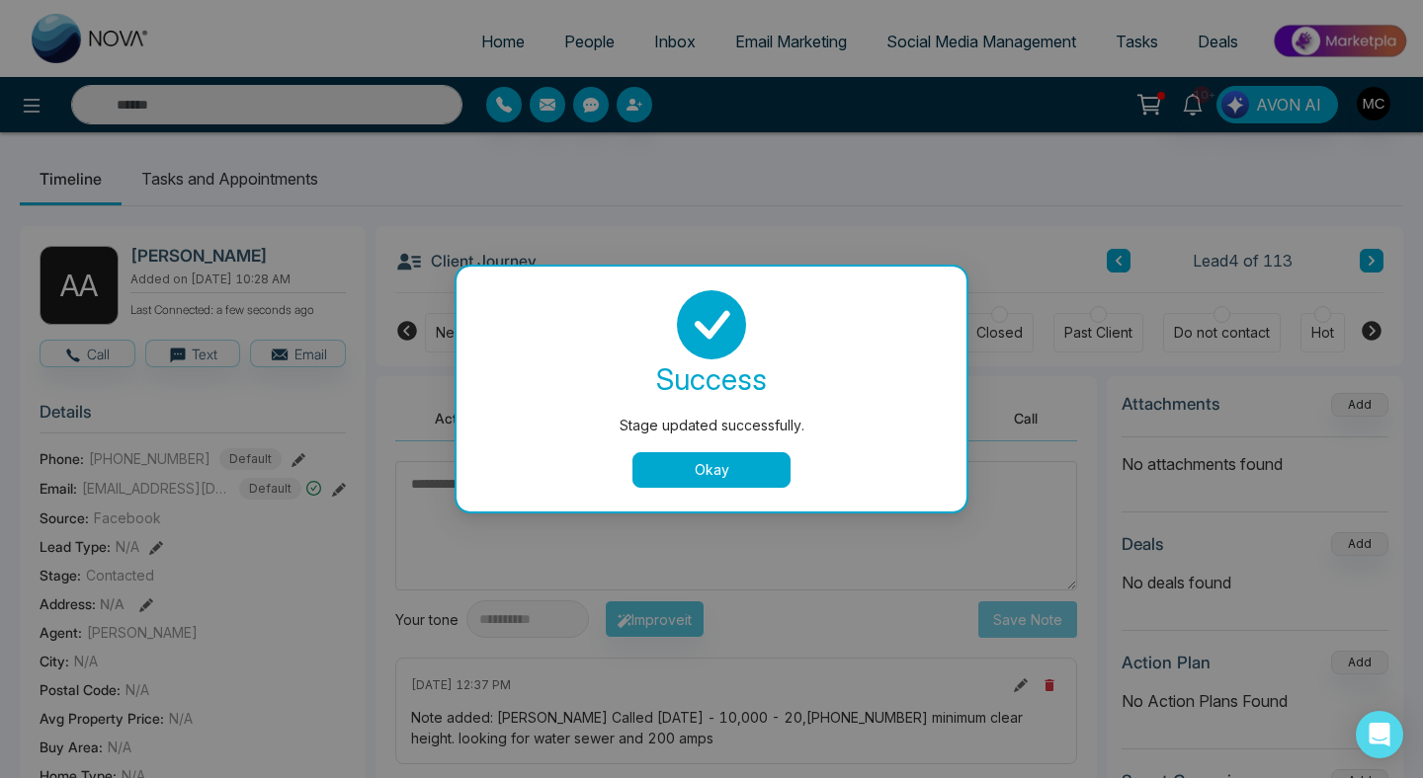
click at [666, 462] on button "Okay" at bounding box center [711, 470] width 158 height 36
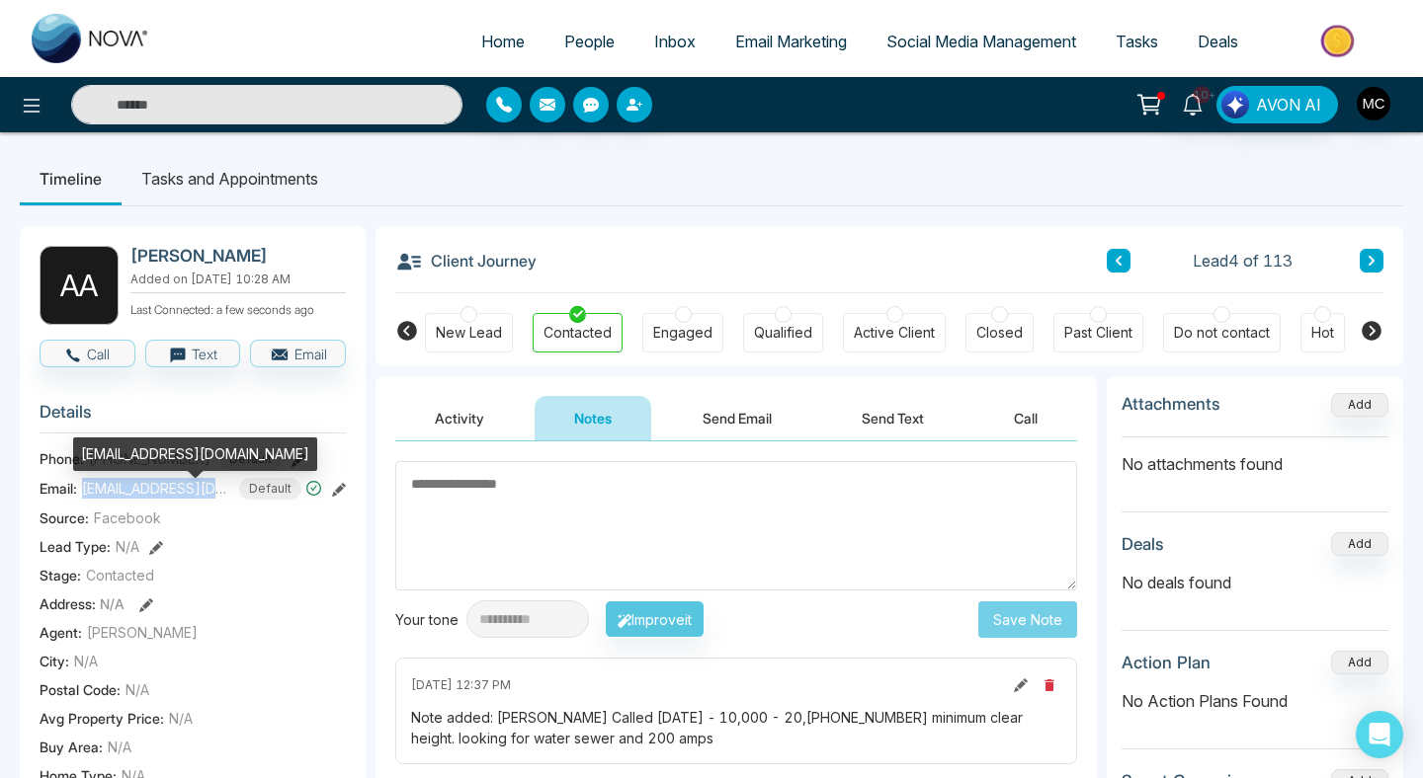
drag, startPoint x: 83, startPoint y: 500, endPoint x: 229, endPoint y: 501, distance: 146.2
click at [229, 499] on span "[EMAIL_ADDRESS][DOMAIN_NAME]" at bounding box center [156, 488] width 148 height 21
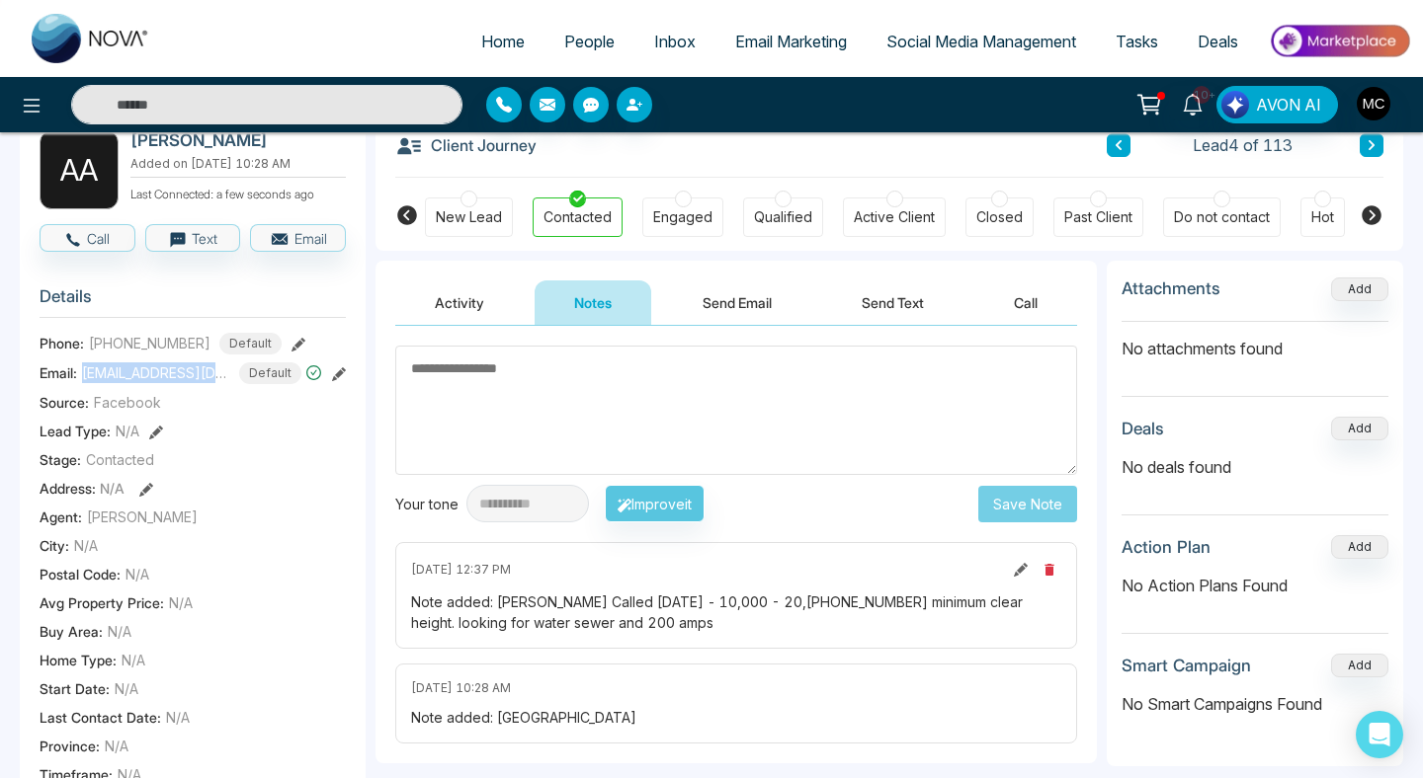
scroll to position [129, 0]
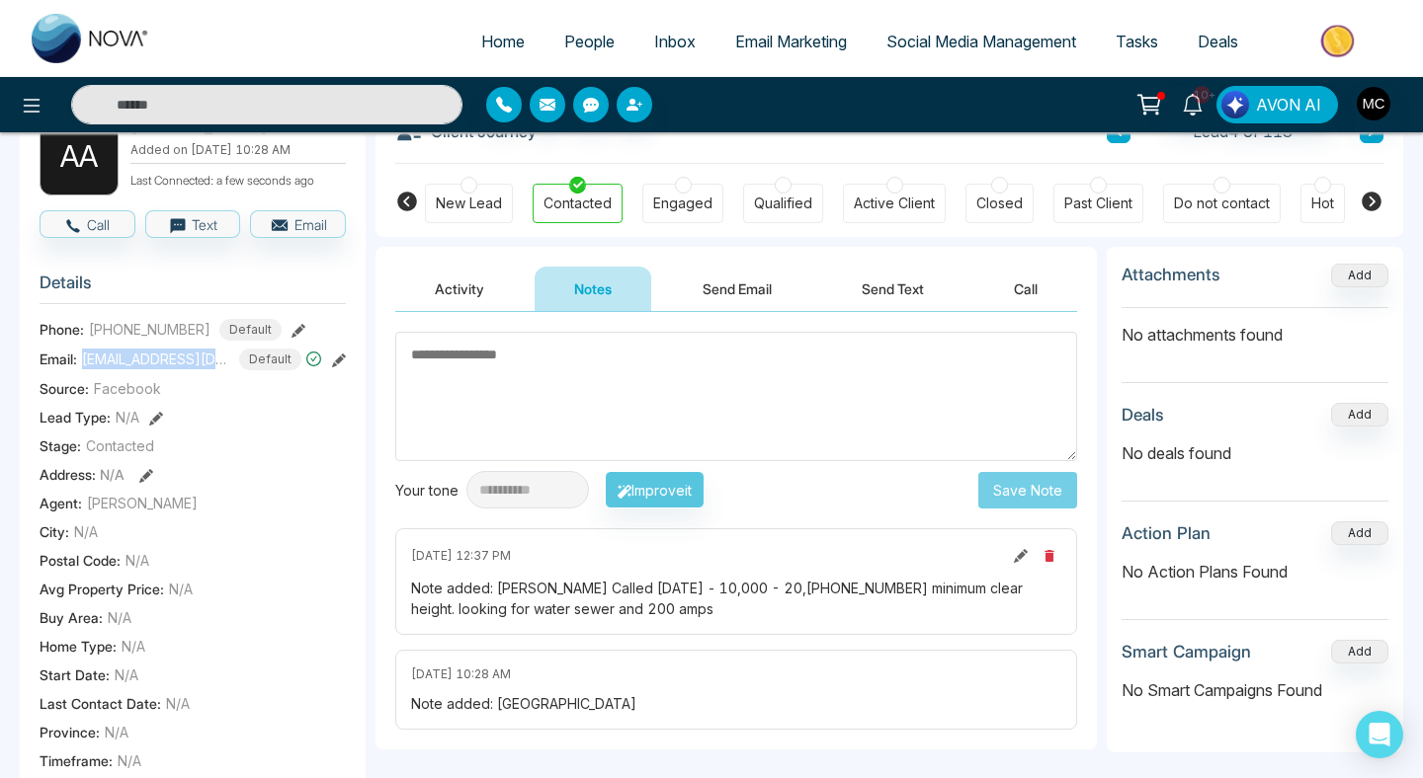
click at [1020, 555] on icon at bounding box center [1021, 556] width 14 height 14
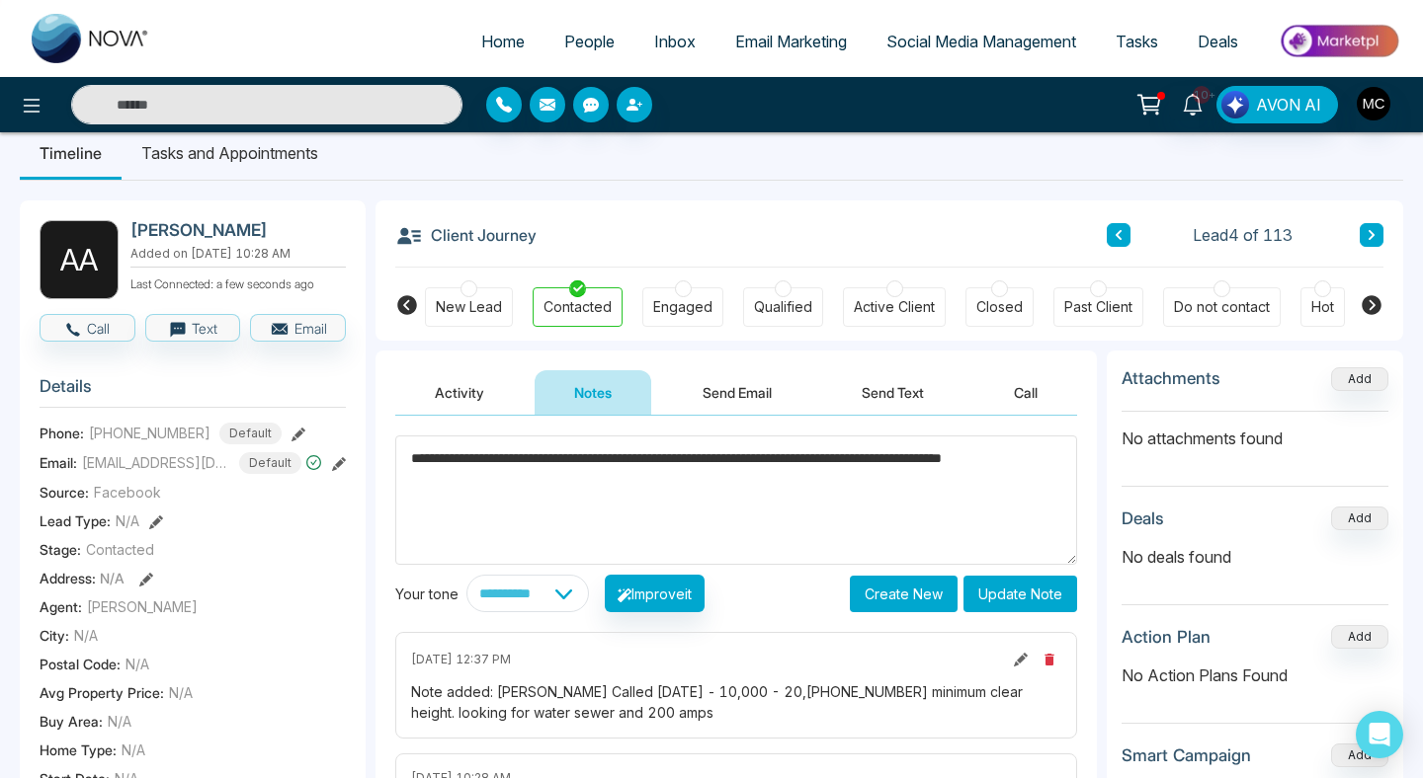
scroll to position [34, 0]
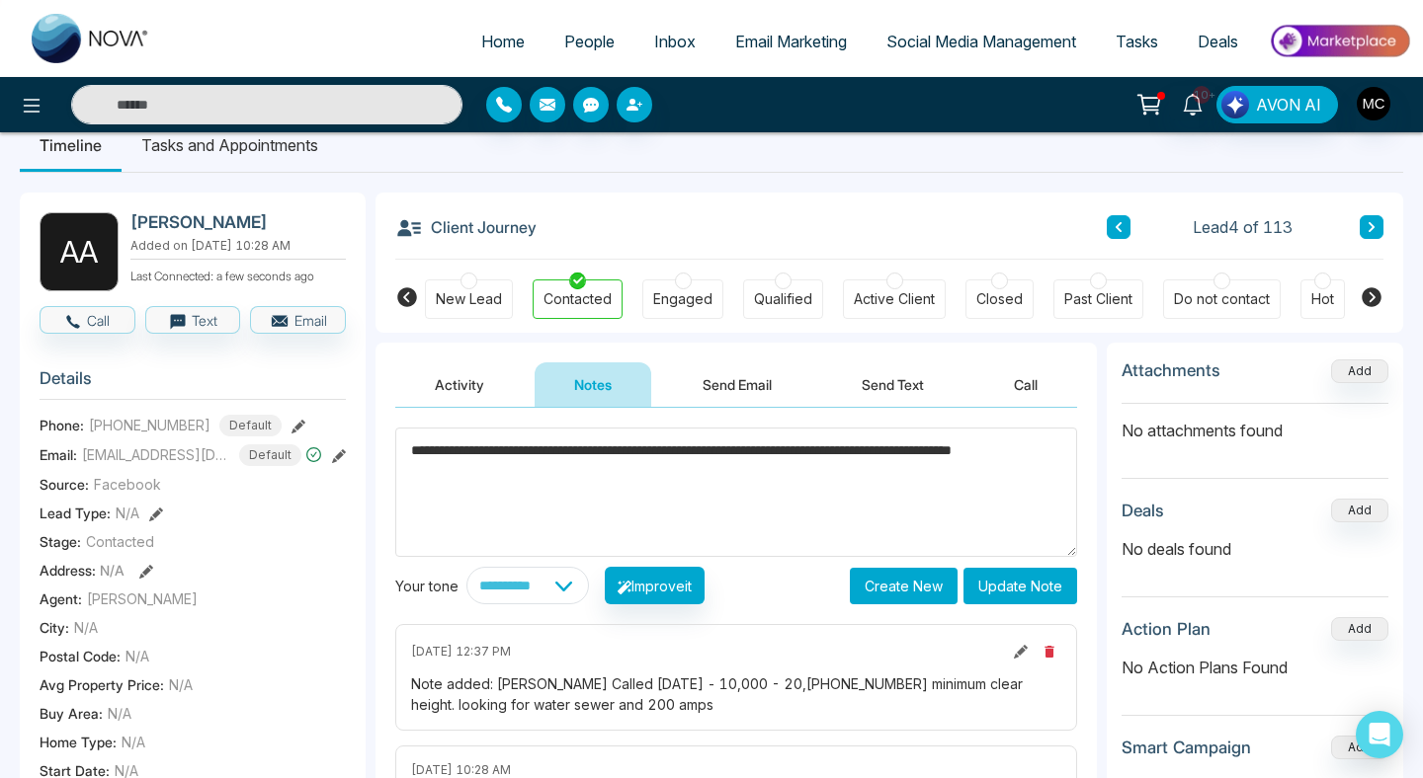
type textarea "**********"
click at [1006, 584] on button "Update Note" at bounding box center [1020, 586] width 114 height 37
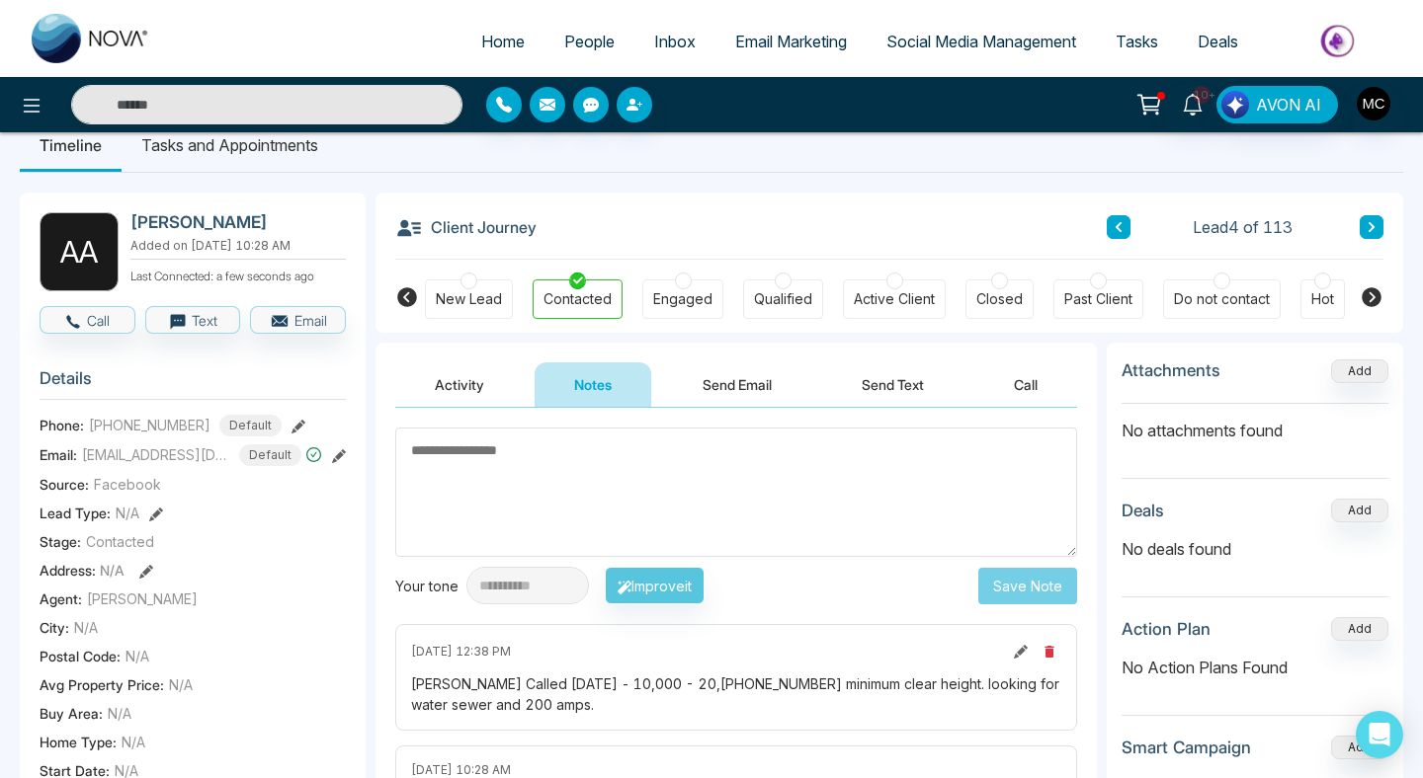
click at [1018, 649] on icon at bounding box center [1021, 652] width 14 height 14
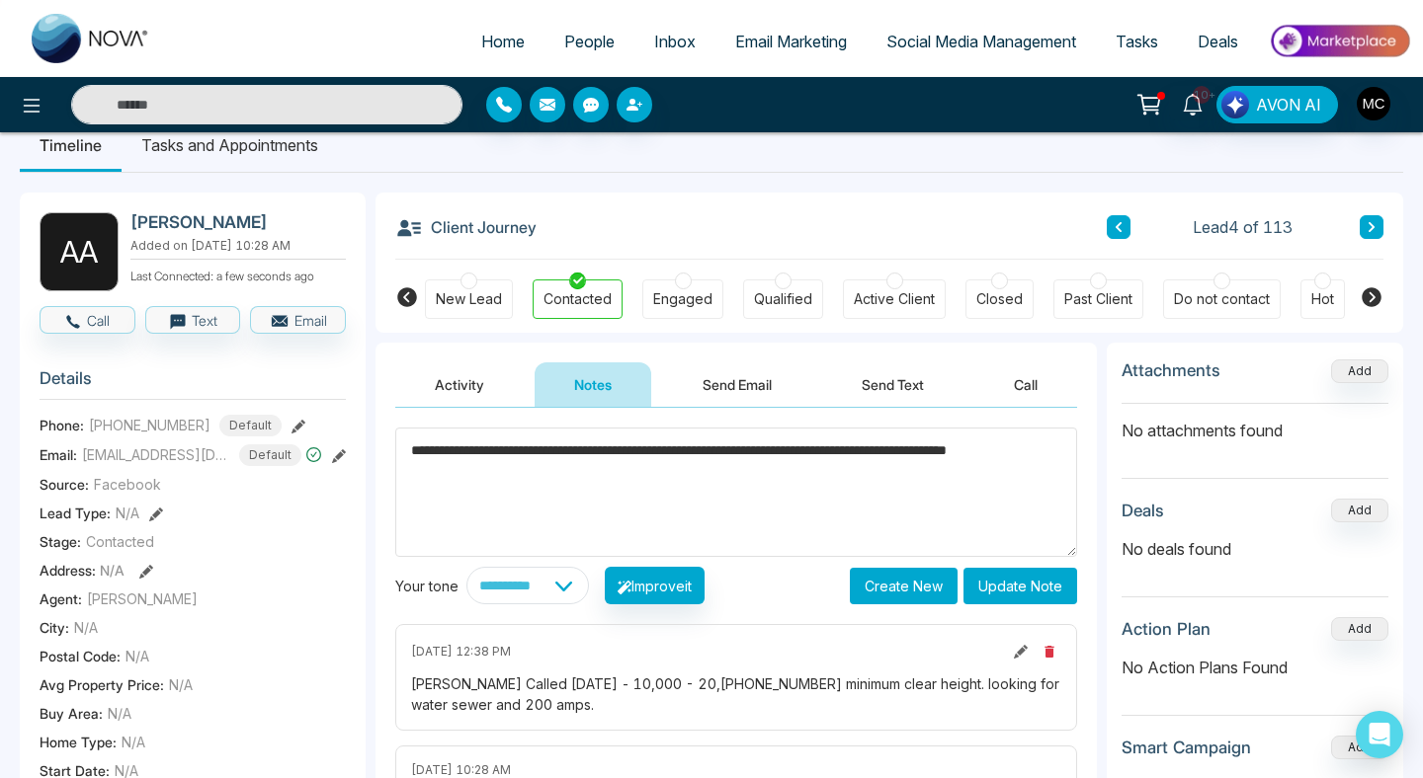
scroll to position [0, 0]
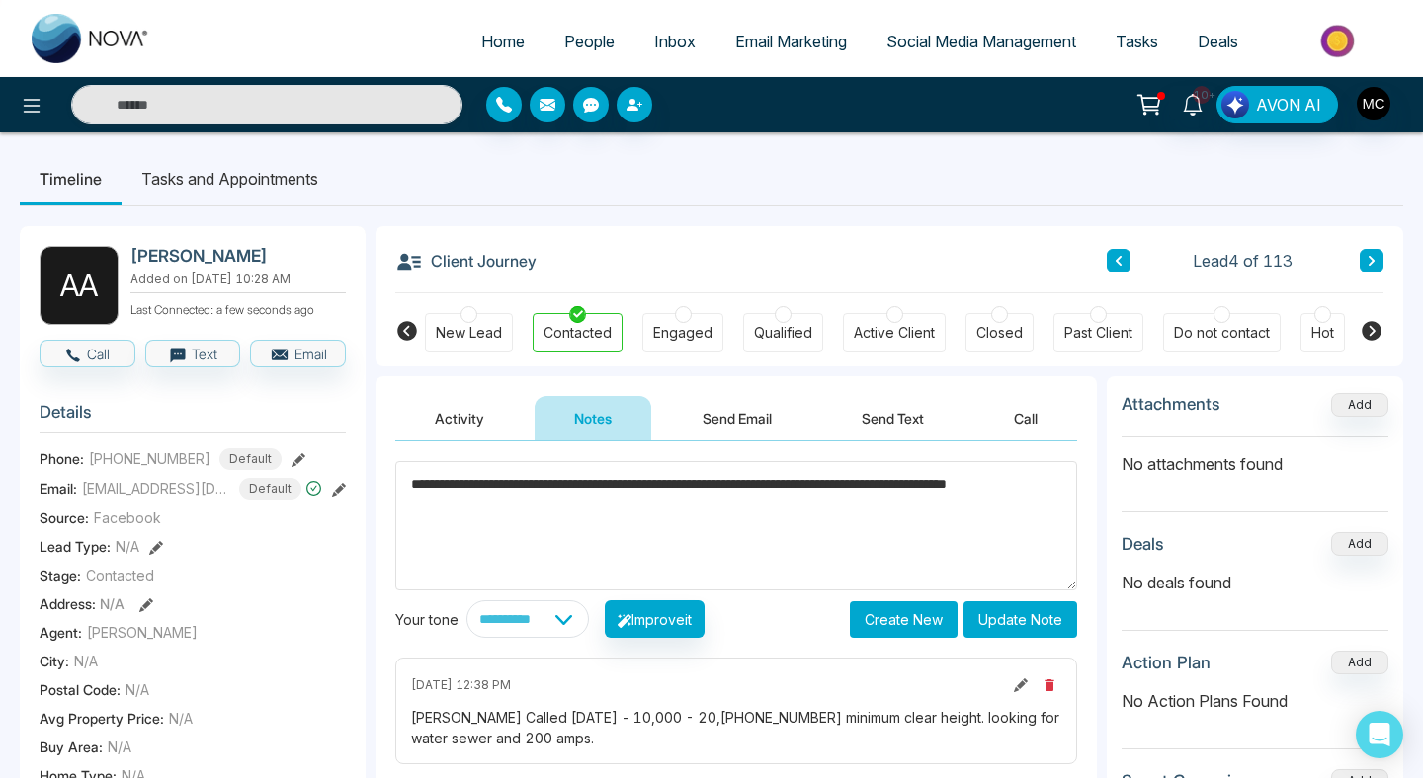
click at [851, 544] on textarea "**********" at bounding box center [736, 525] width 682 height 129
type textarea "**********"
click at [1005, 608] on button "Update Note" at bounding box center [1020, 620] width 114 height 37
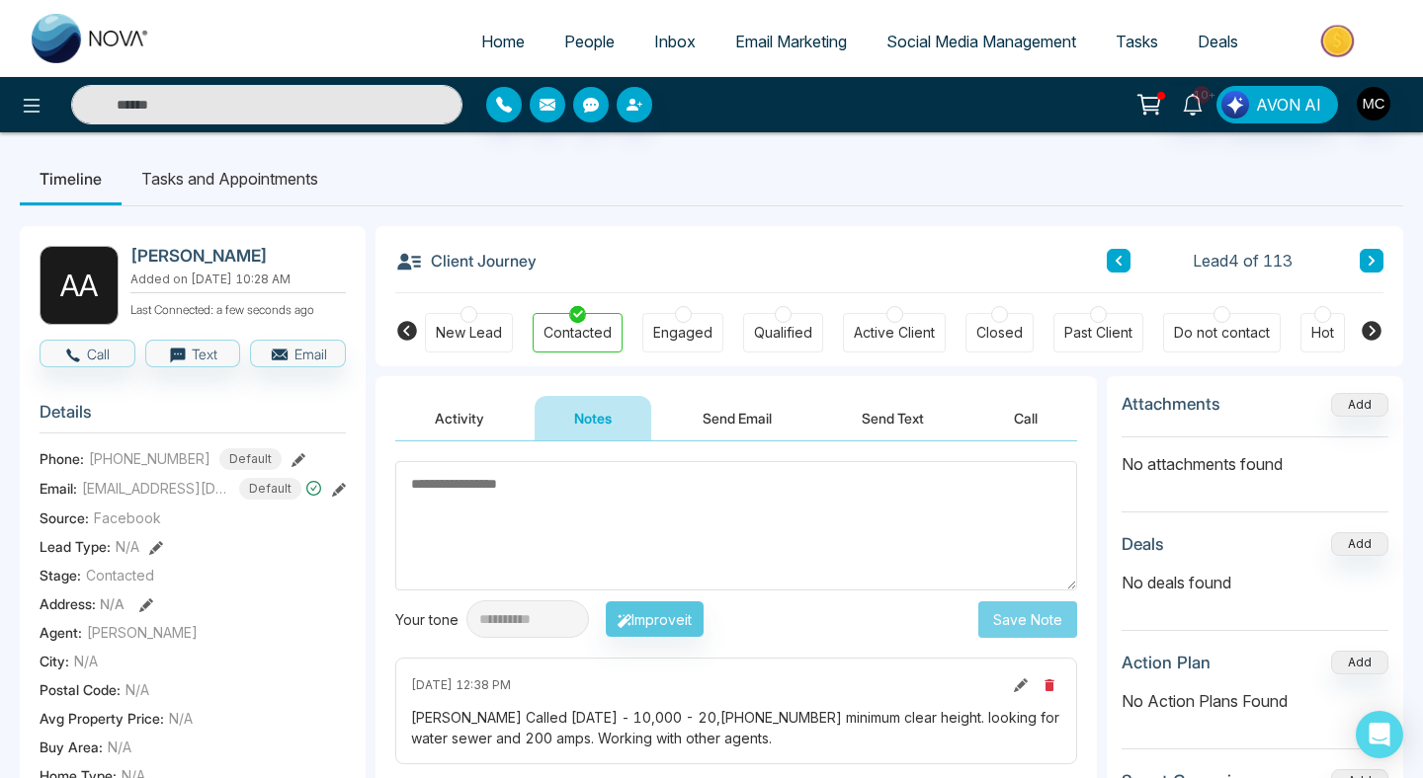
click at [1134, 268] on div "Lead 4 of 113" at bounding box center [1244, 261] width 277 height 24
click at [1122, 268] on button at bounding box center [1118, 261] width 24 height 24
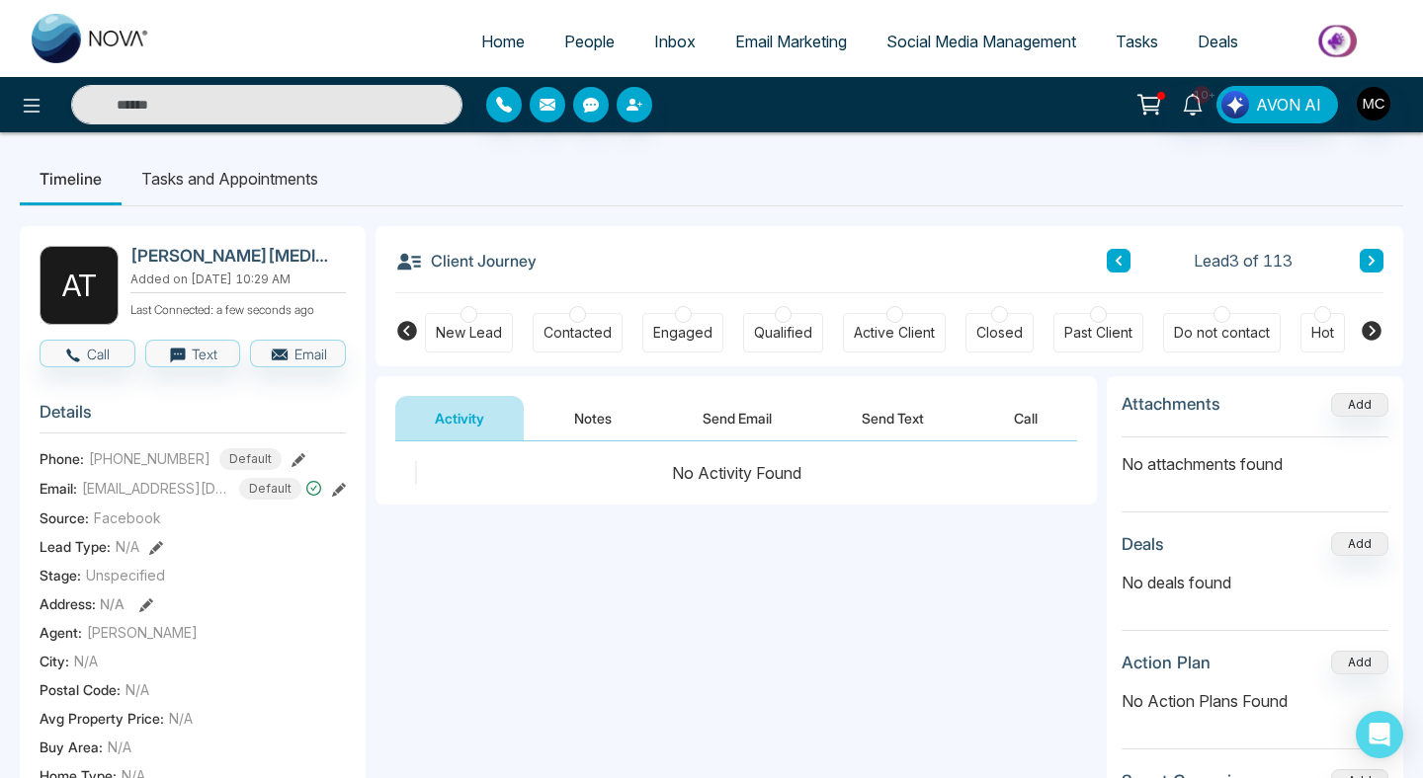
click at [1361, 259] on button at bounding box center [1371, 261] width 24 height 24
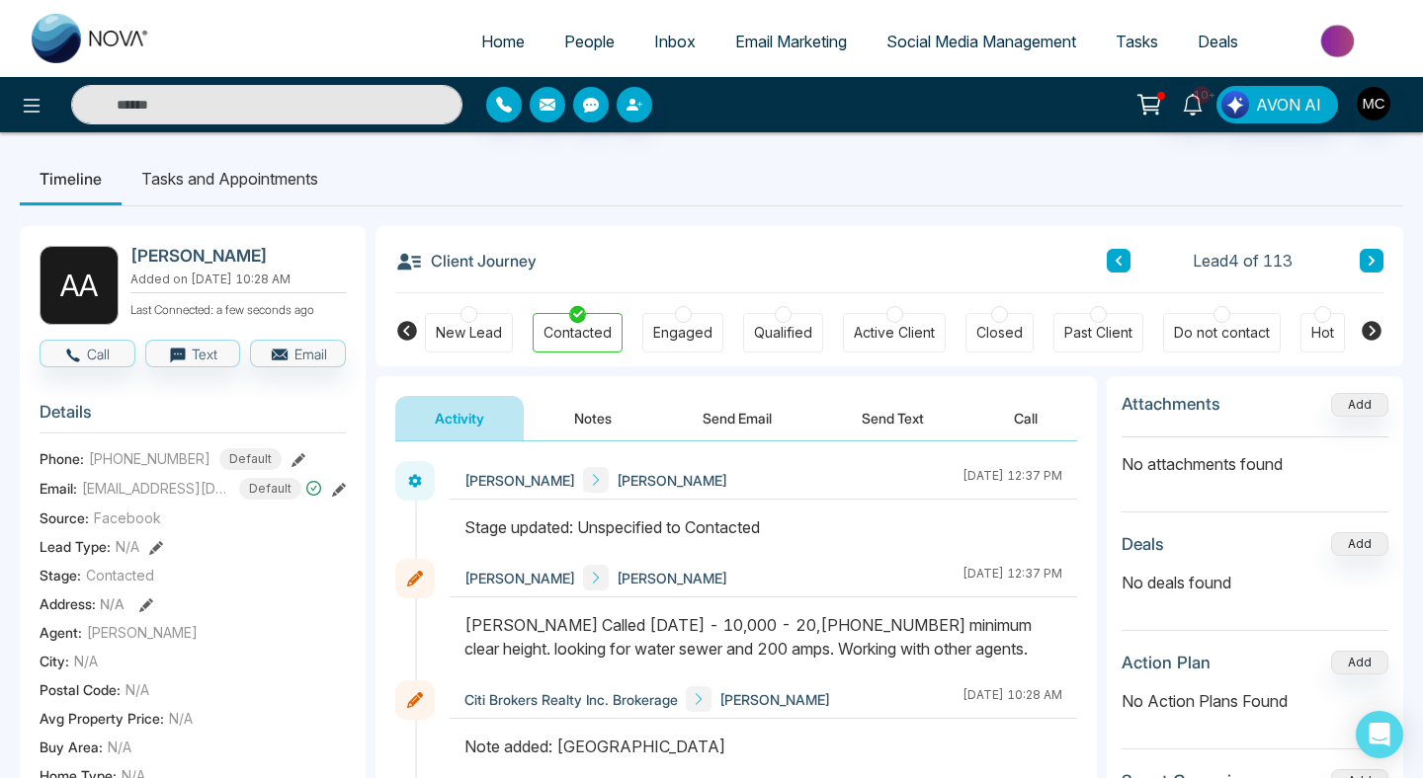
click at [1113, 265] on icon at bounding box center [1118, 261] width 10 height 12
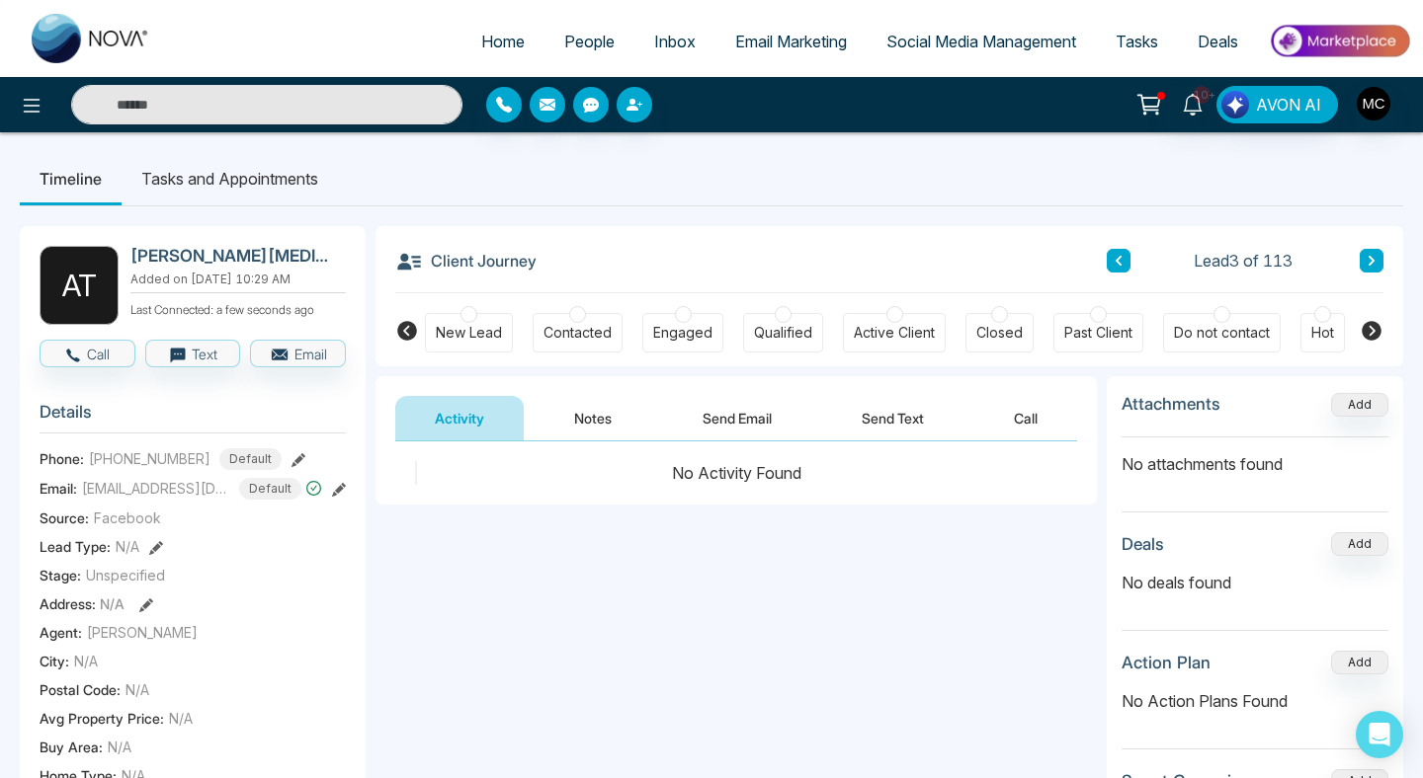
click at [579, 318] on div at bounding box center [577, 314] width 17 height 17
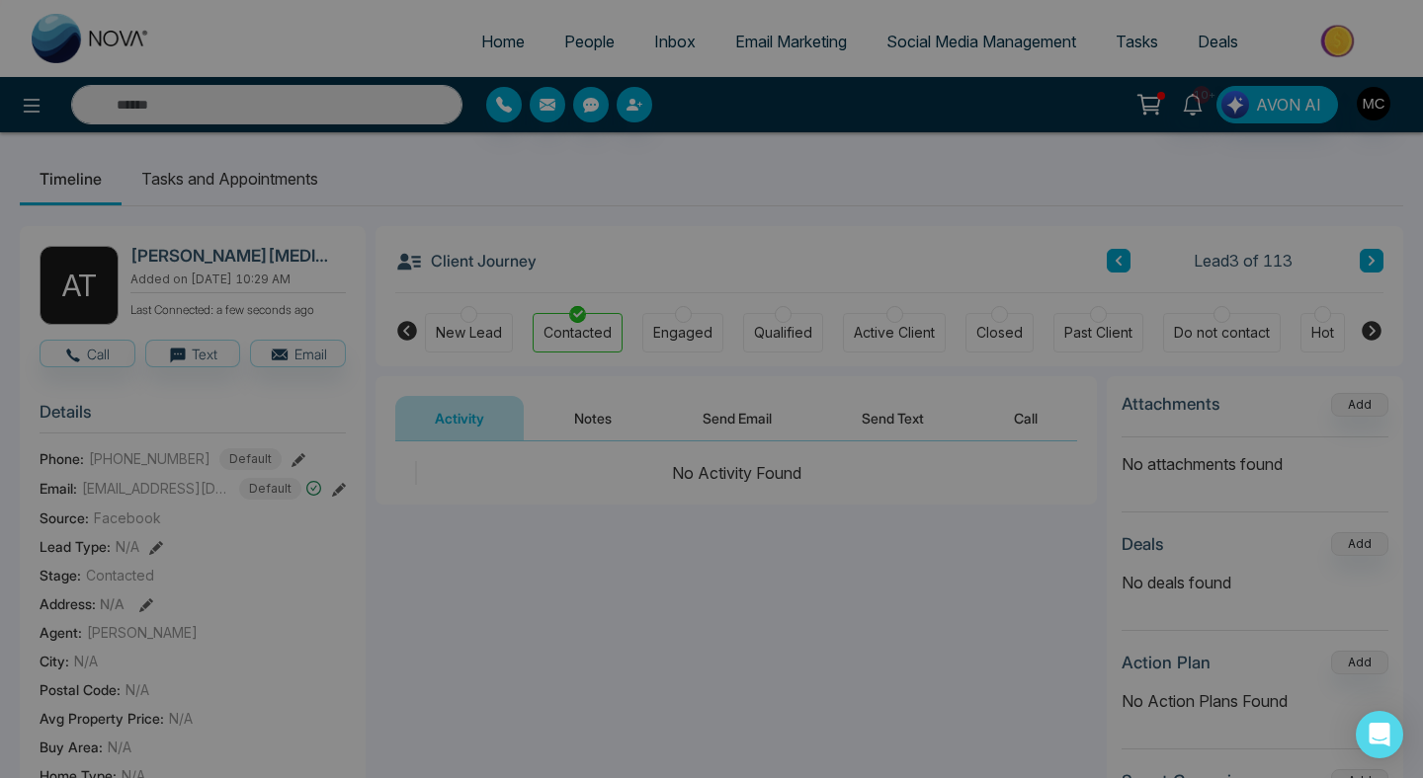
click at [1369, 264] on div "Stage updated successfully. success Stage updated successfully. Okay" at bounding box center [711, 389] width 1423 height 778
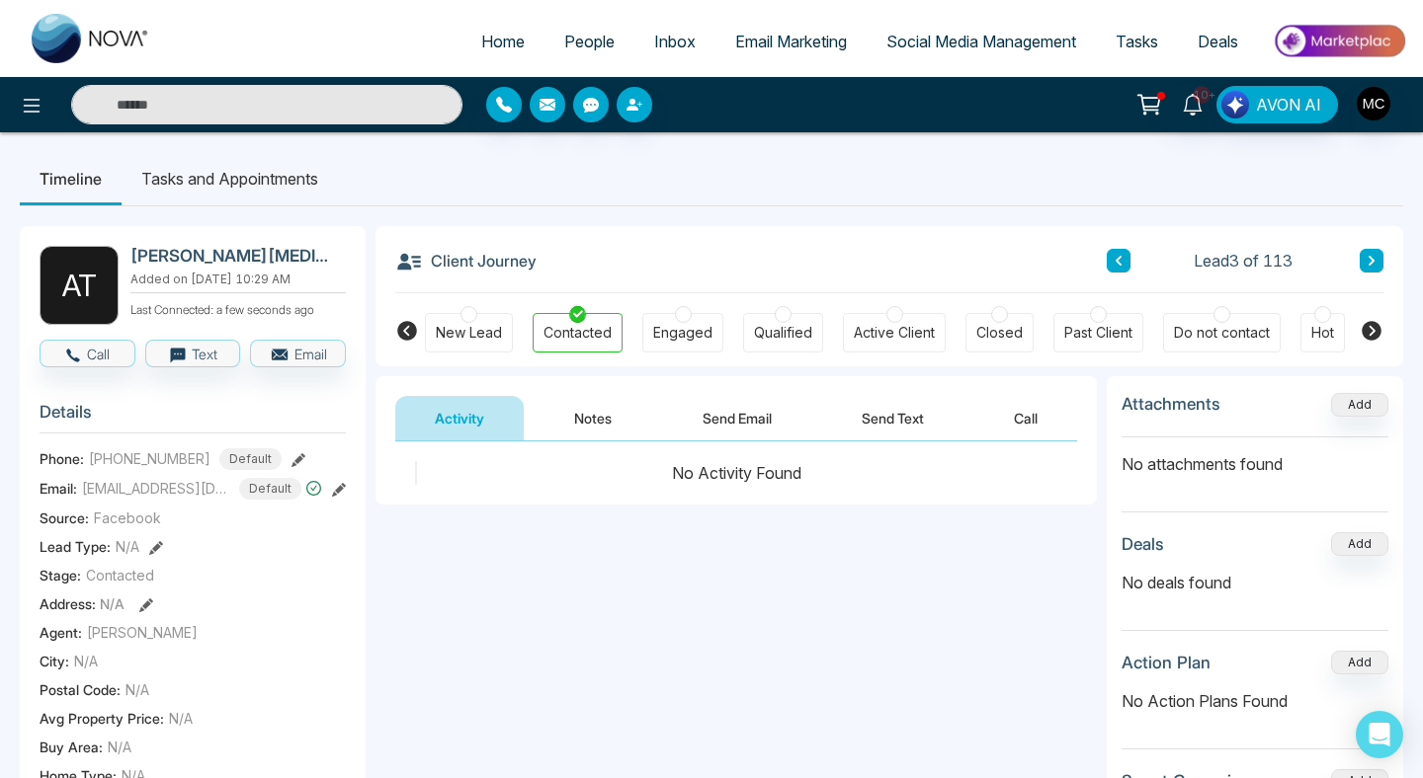
click at [1369, 264] on icon at bounding box center [1371, 261] width 6 height 10
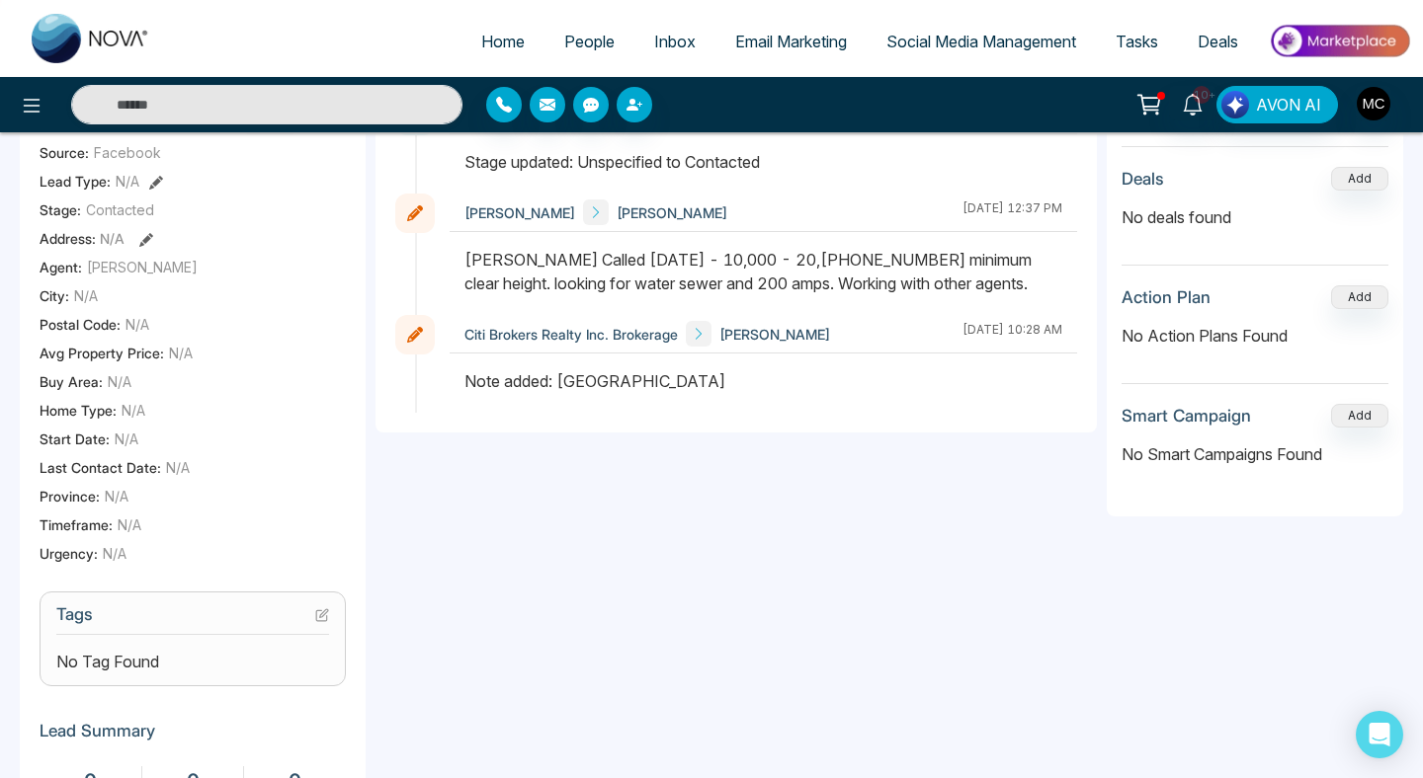
scroll to position [489, 0]
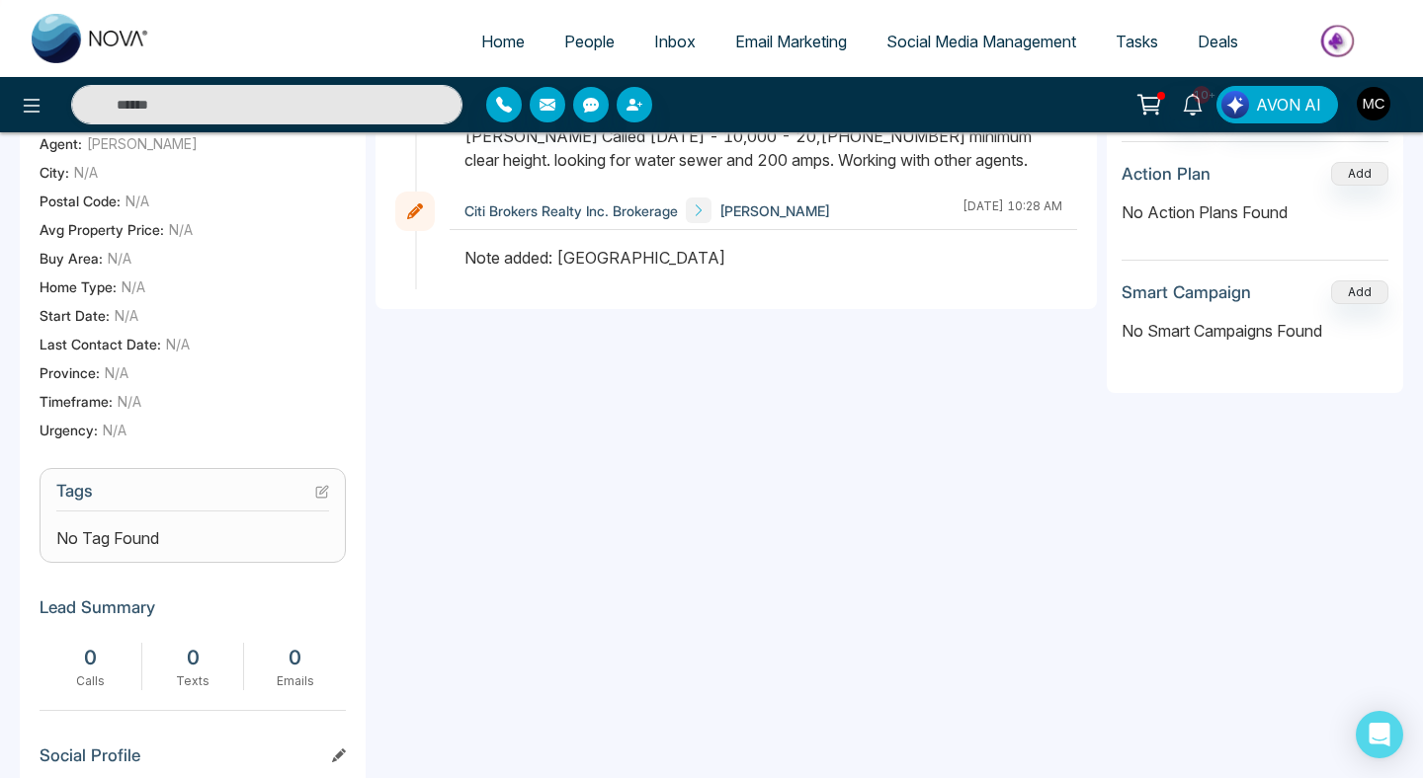
click at [324, 495] on icon at bounding box center [322, 492] width 14 height 14
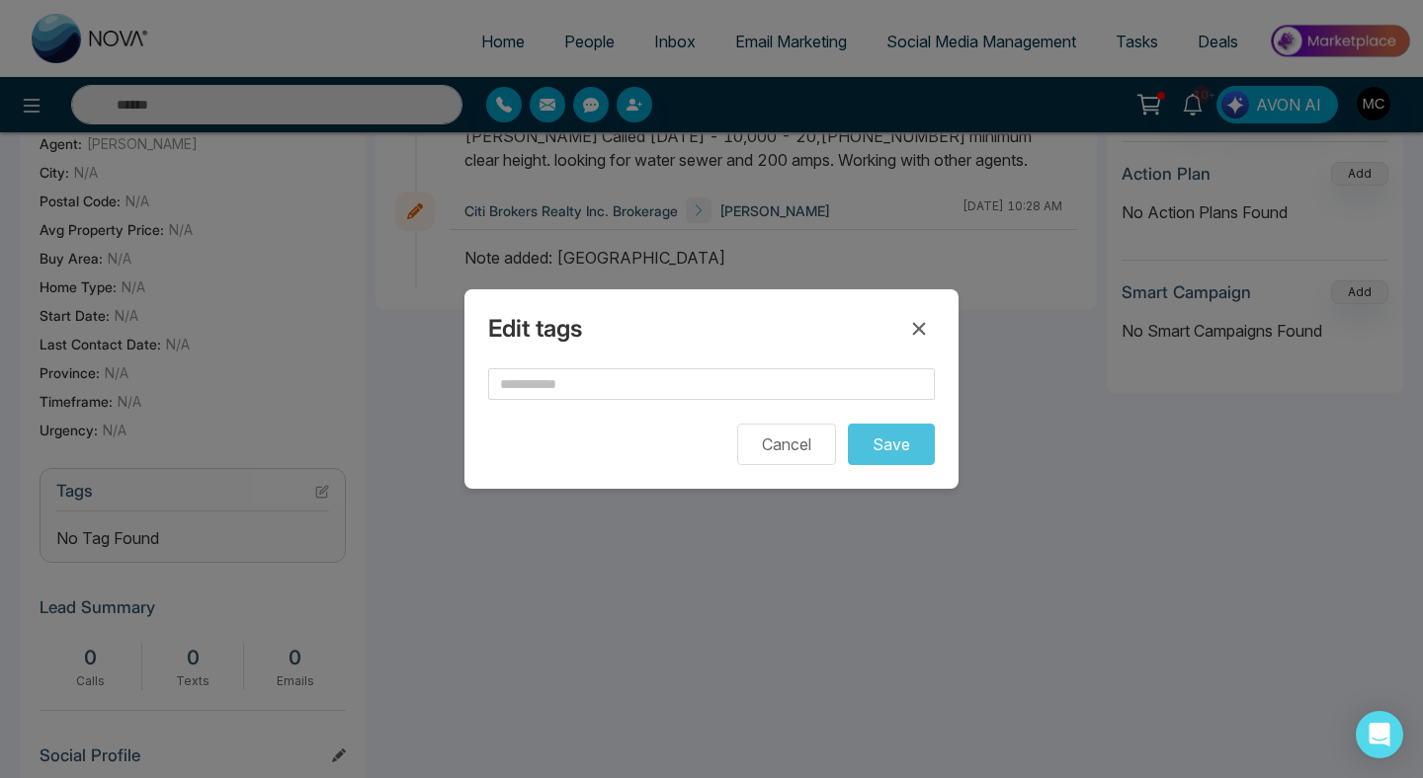
click at [563, 410] on form "Cancel Save" at bounding box center [711, 416] width 447 height 97
click at [580, 377] on input "text" at bounding box center [711, 384] width 447 height 32
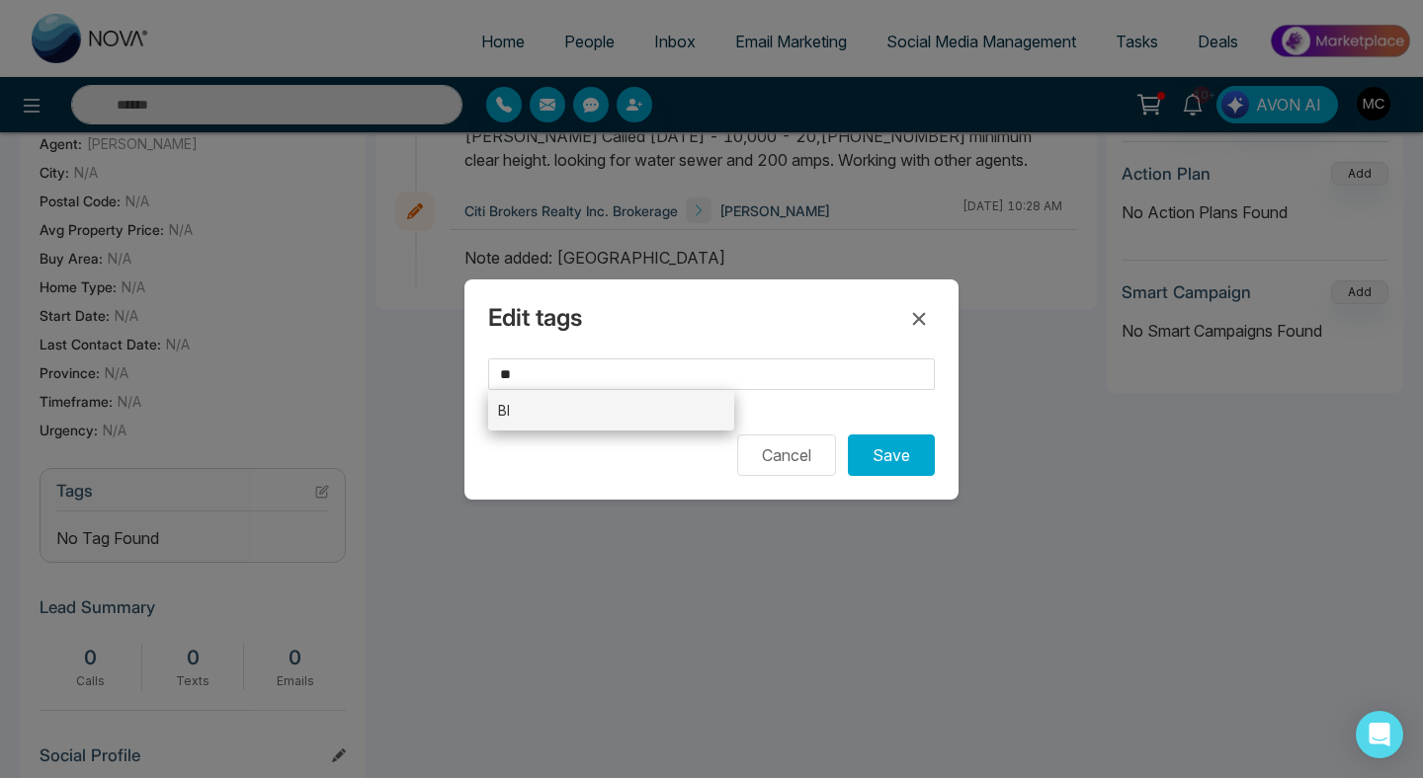
click at [611, 415] on li "BI" at bounding box center [611, 410] width 246 height 41
type input "**"
click at [912, 459] on button "Save" at bounding box center [891, 455] width 87 height 41
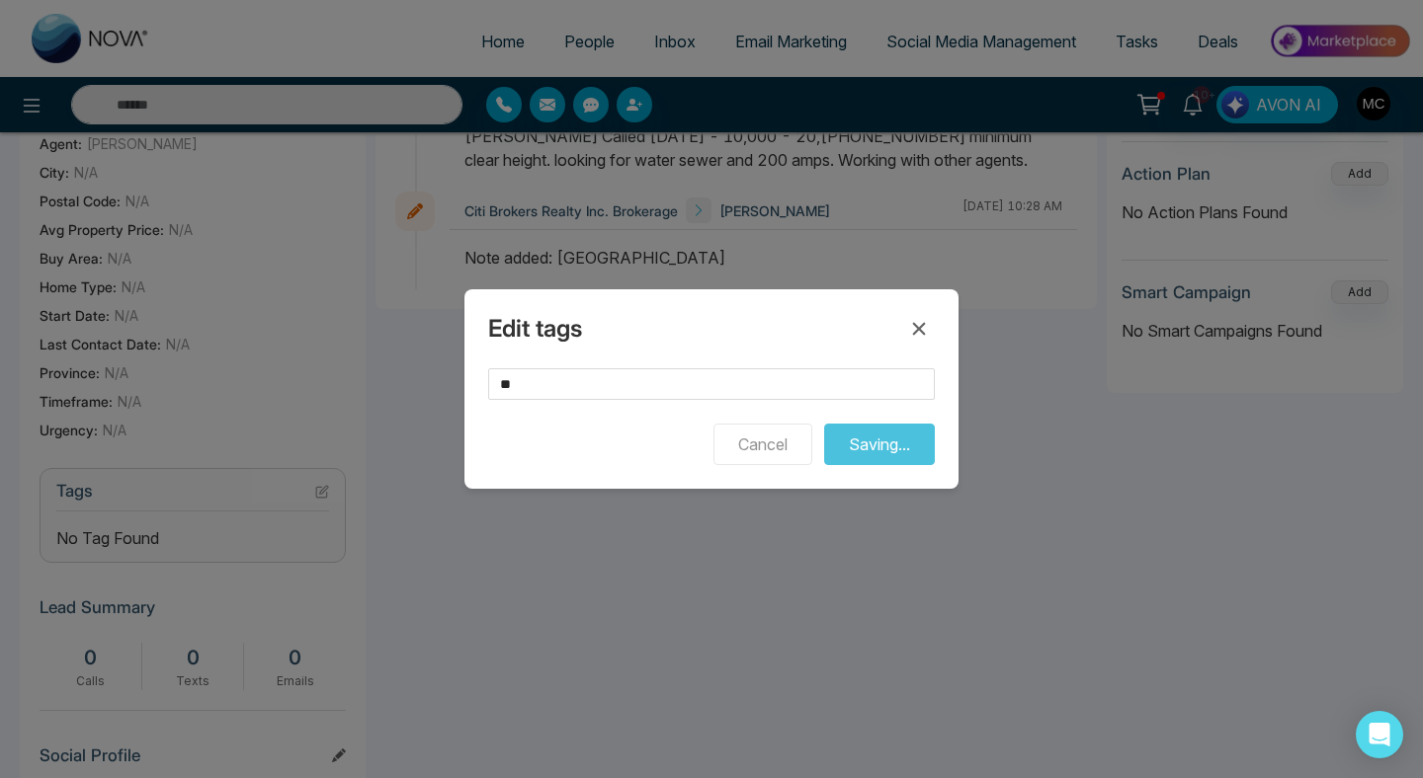
scroll to position [0, 0]
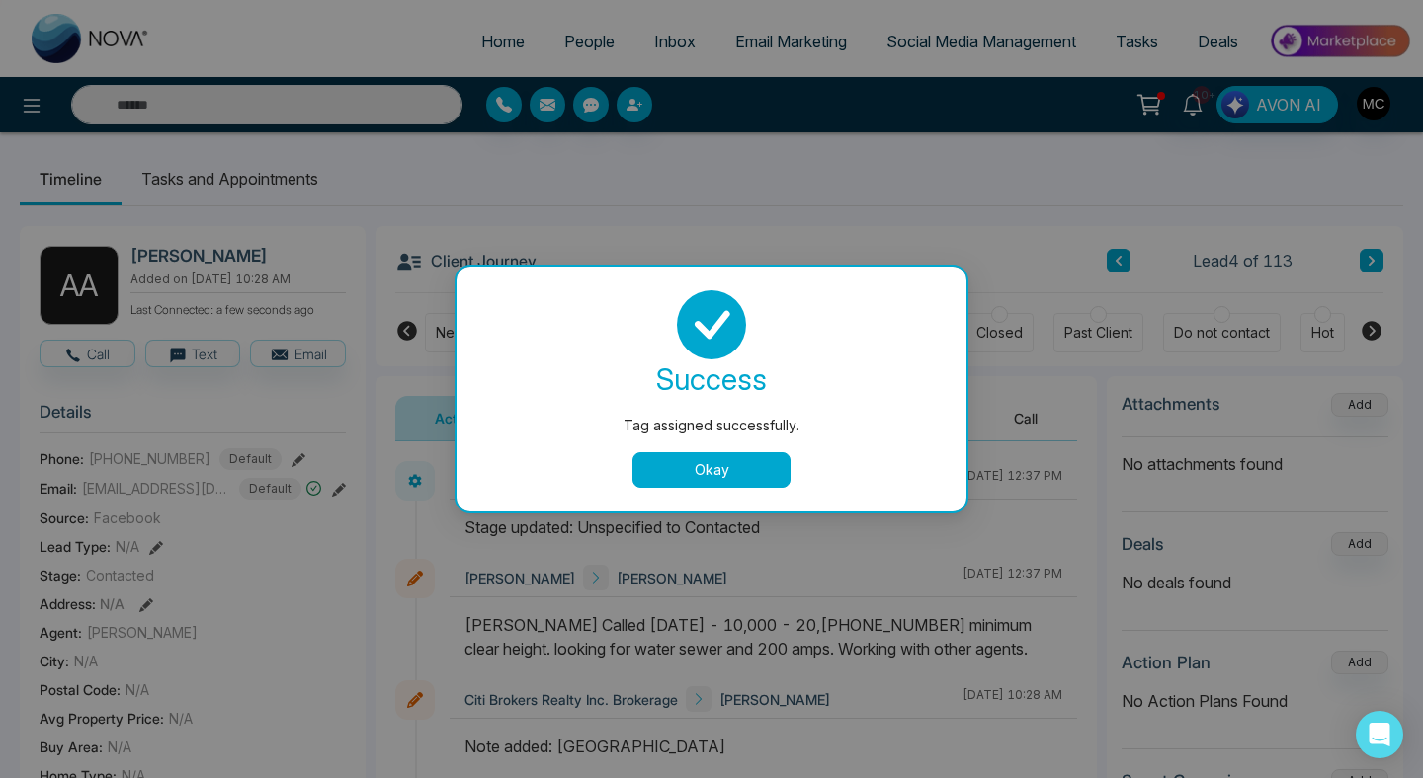
click at [754, 477] on button "Okay" at bounding box center [711, 470] width 158 height 36
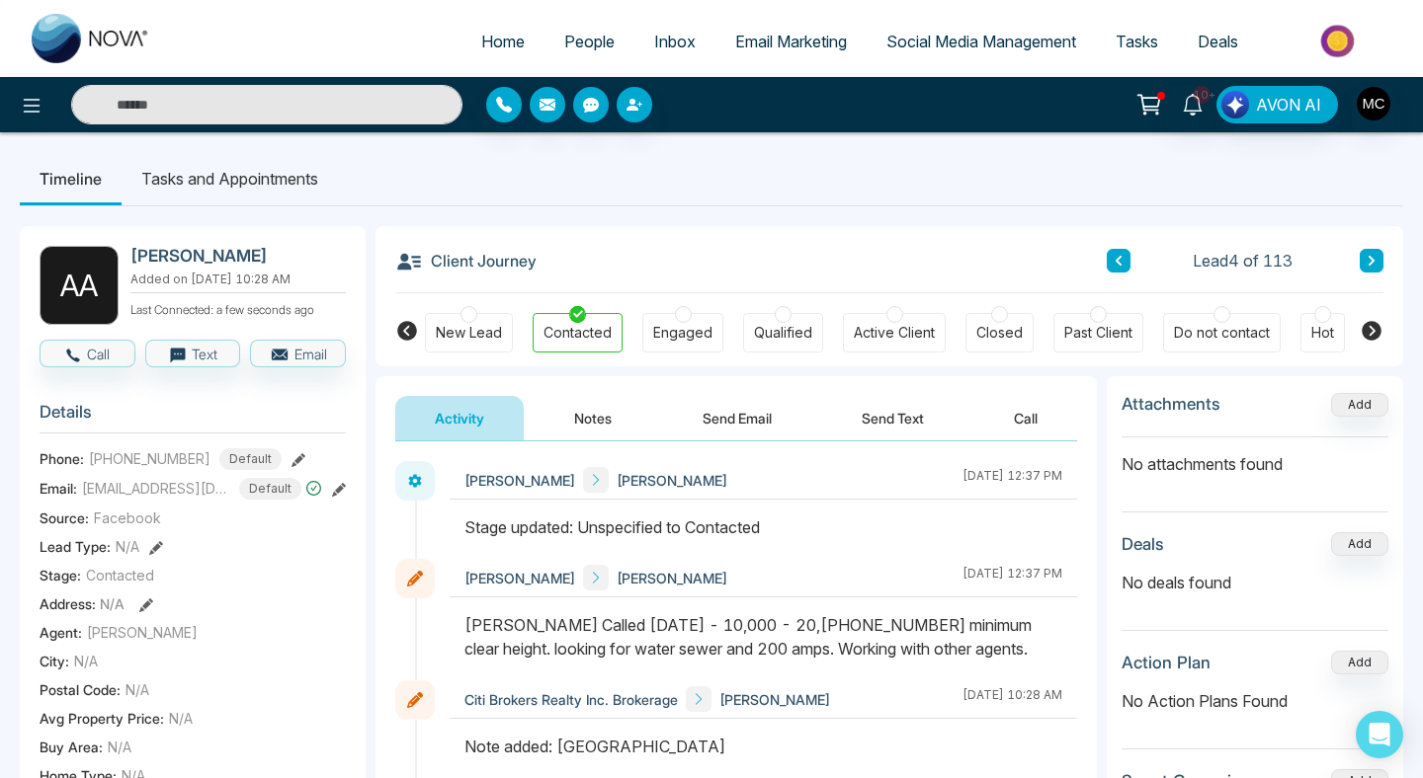
click at [1365, 267] on button at bounding box center [1371, 261] width 24 height 24
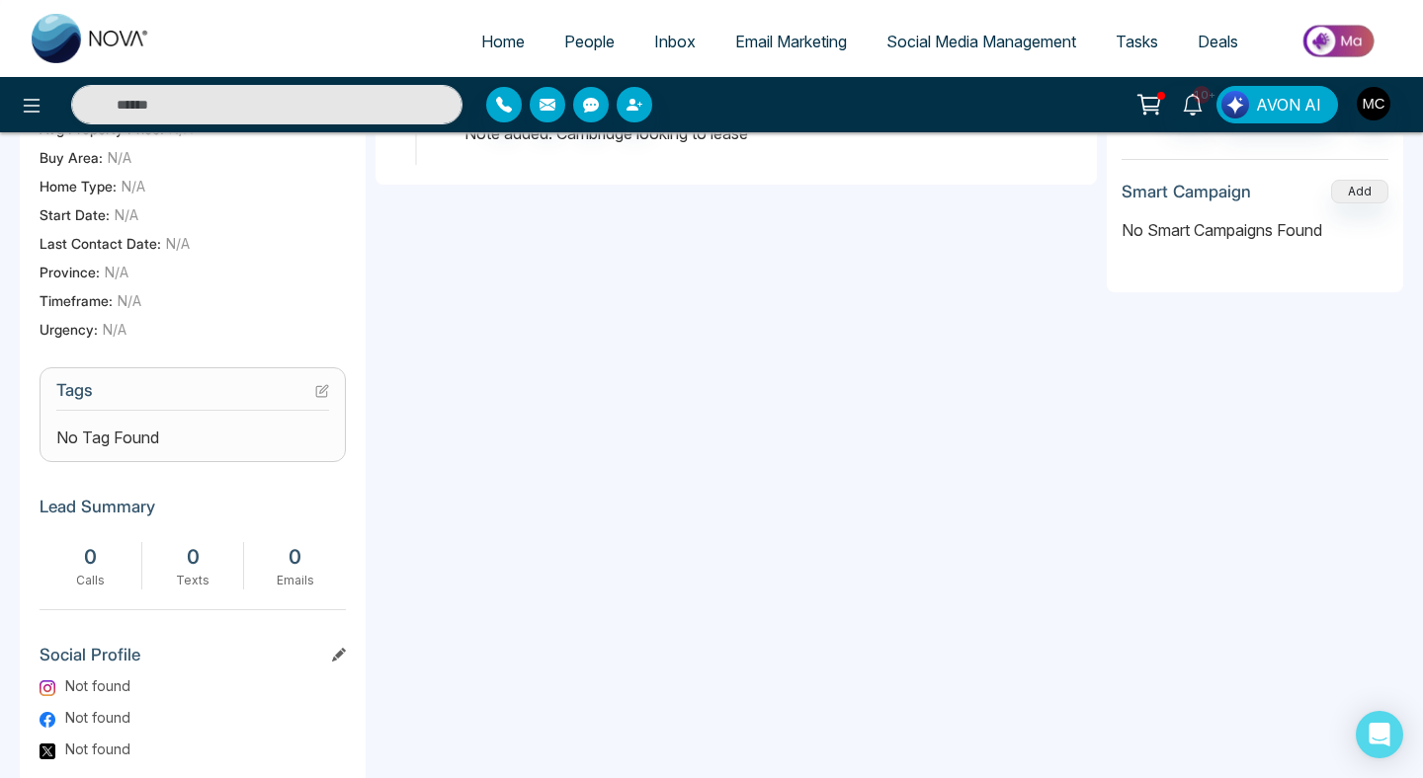
scroll to position [464, 0]
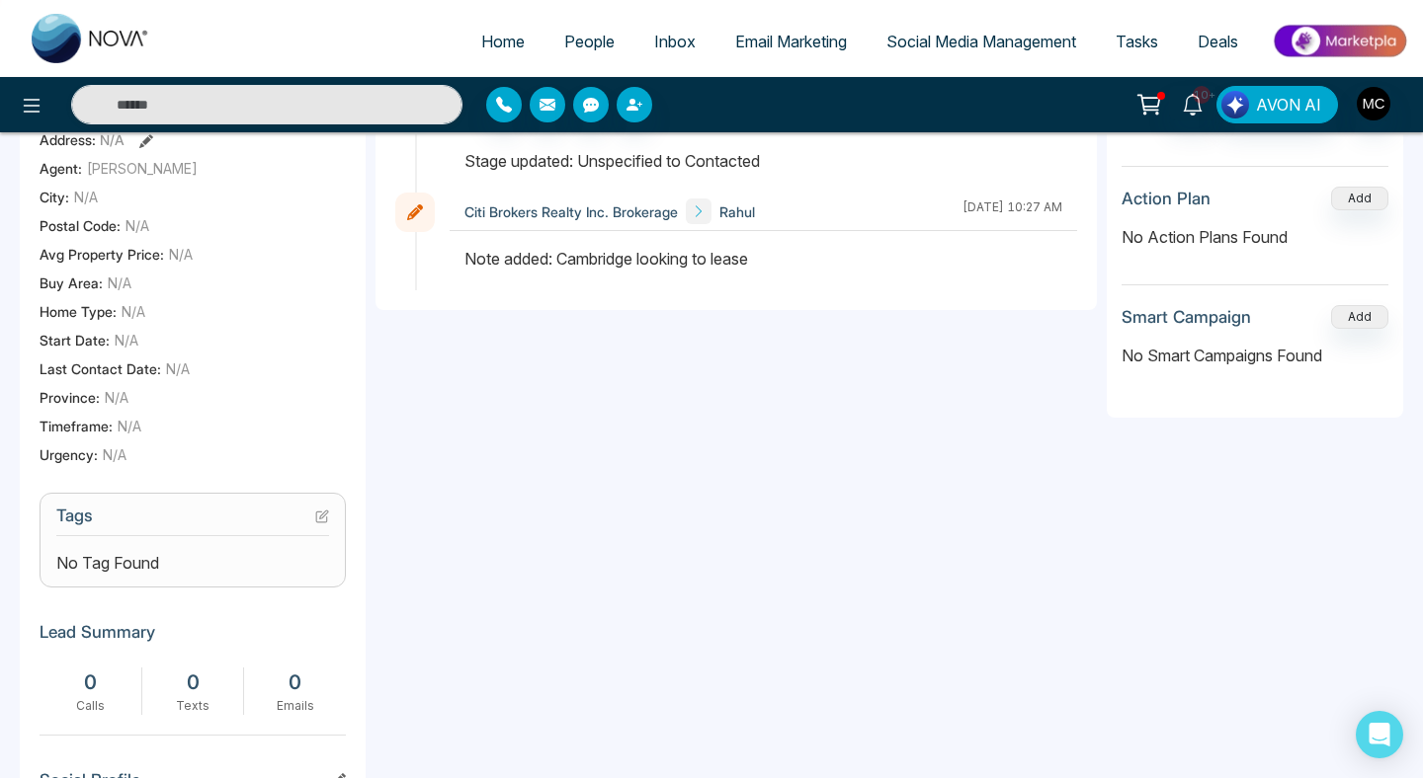
click at [323, 513] on section "Tags No Tag Found" at bounding box center [193, 540] width 306 height 95
click at [322, 523] on icon at bounding box center [322, 517] width 14 height 14
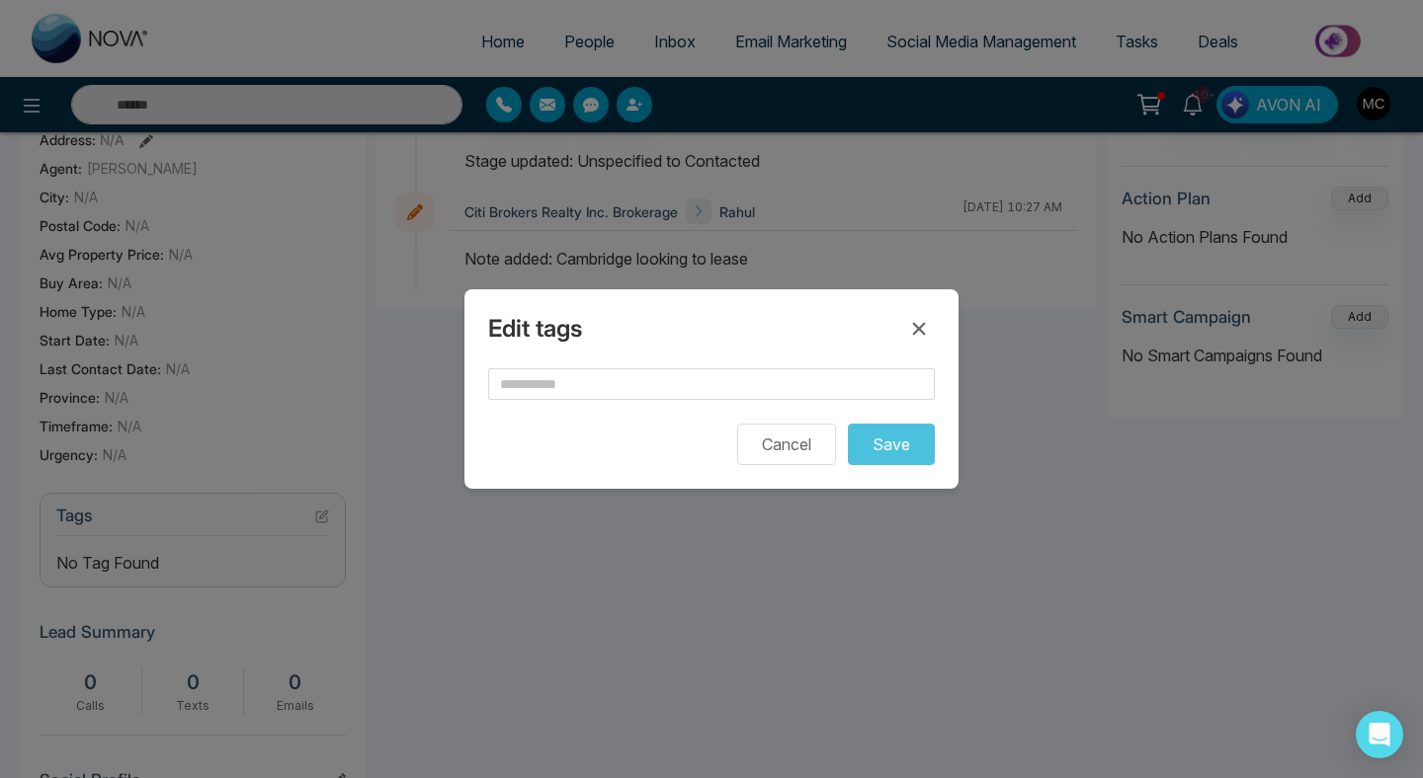
click at [535, 407] on form "Cancel Save" at bounding box center [711, 416] width 447 height 97
click at [547, 396] on input "text" at bounding box center [711, 384] width 447 height 32
type input "*"
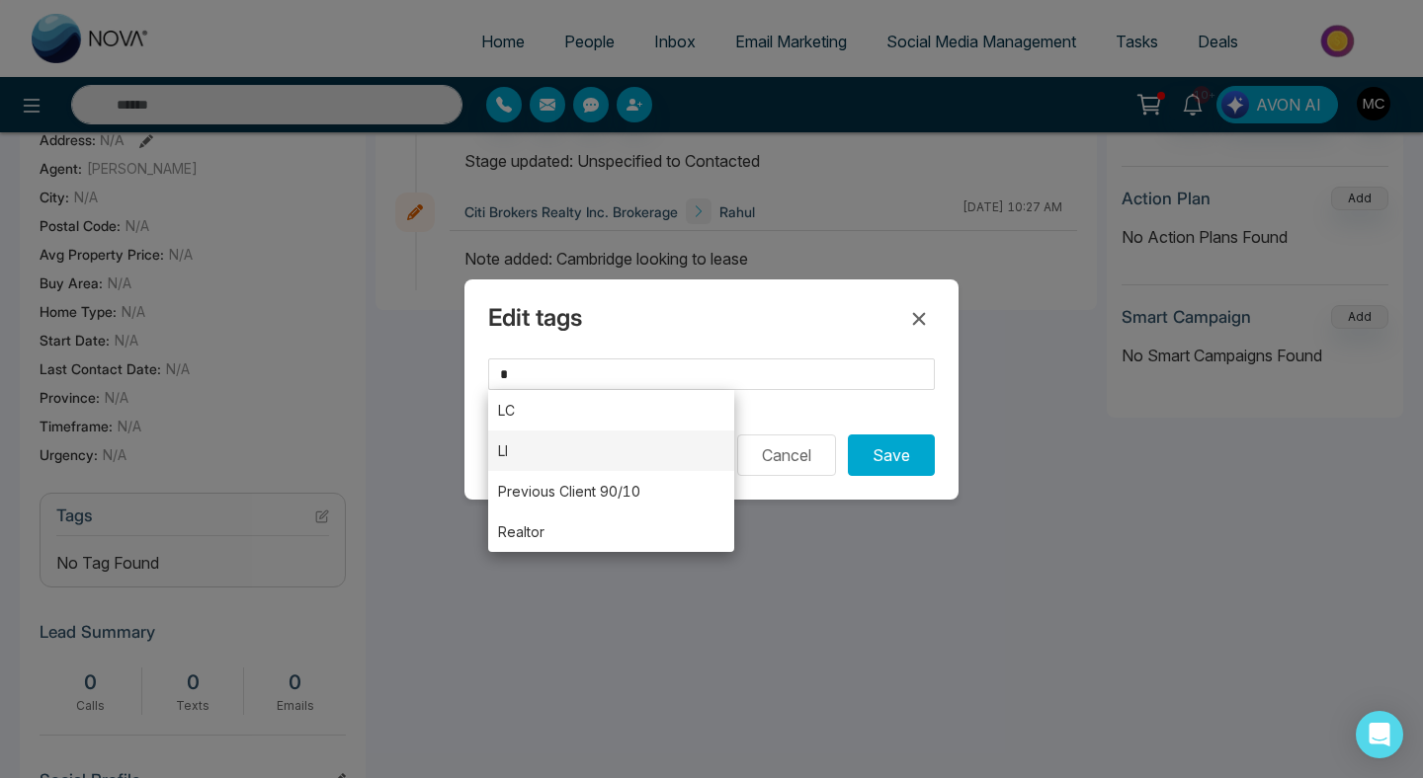
click at [533, 444] on li "LI" at bounding box center [611, 451] width 246 height 41
type input "**"
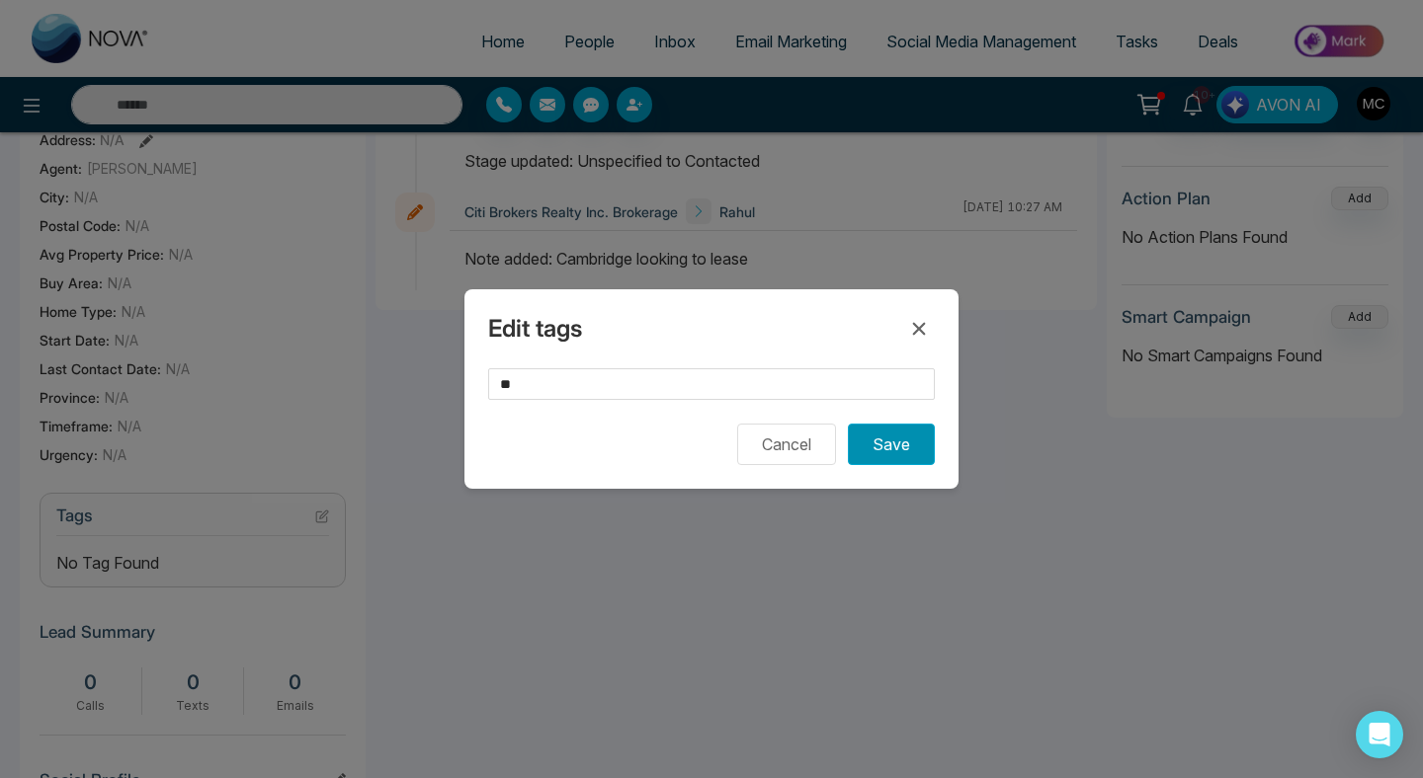
click at [913, 458] on button "Save" at bounding box center [891, 444] width 87 height 41
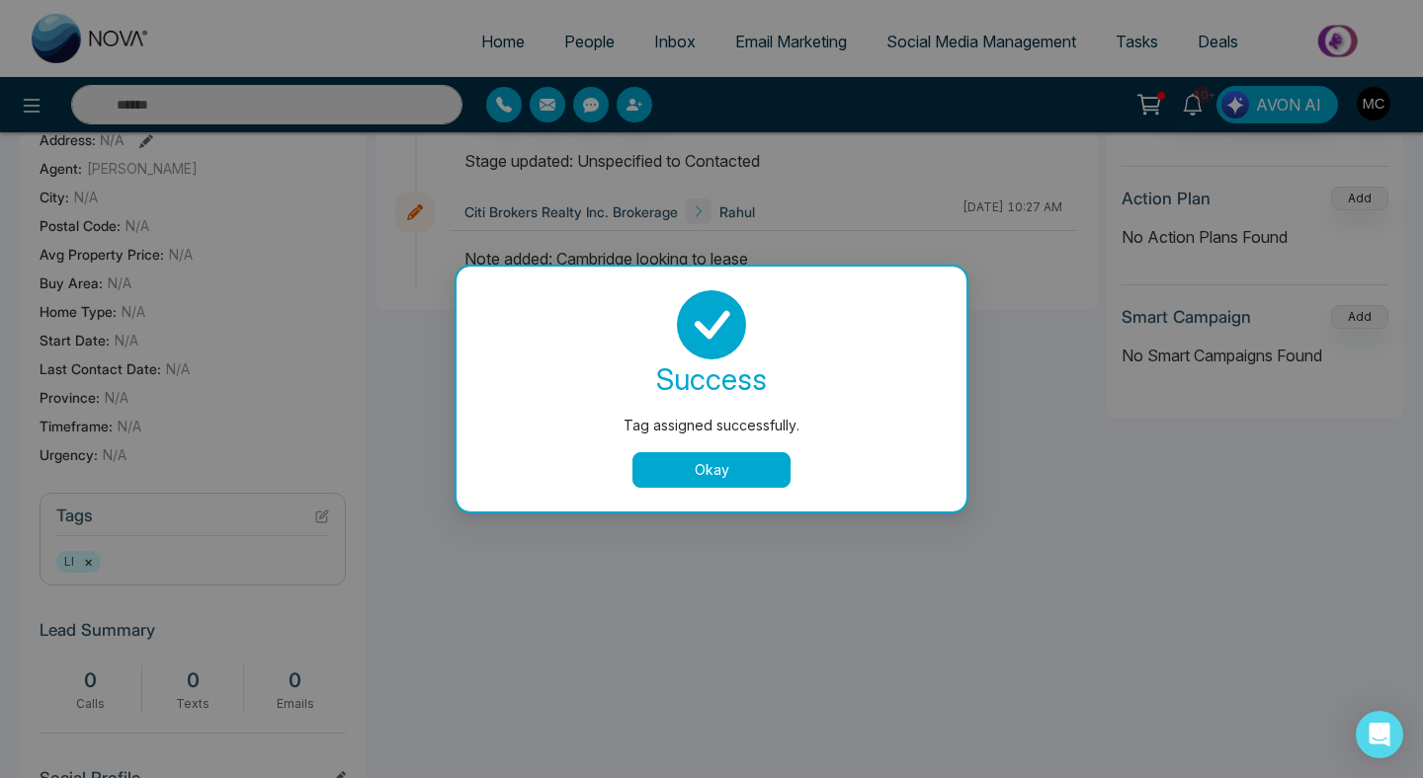
click at [699, 475] on button "Okay" at bounding box center [711, 470] width 158 height 36
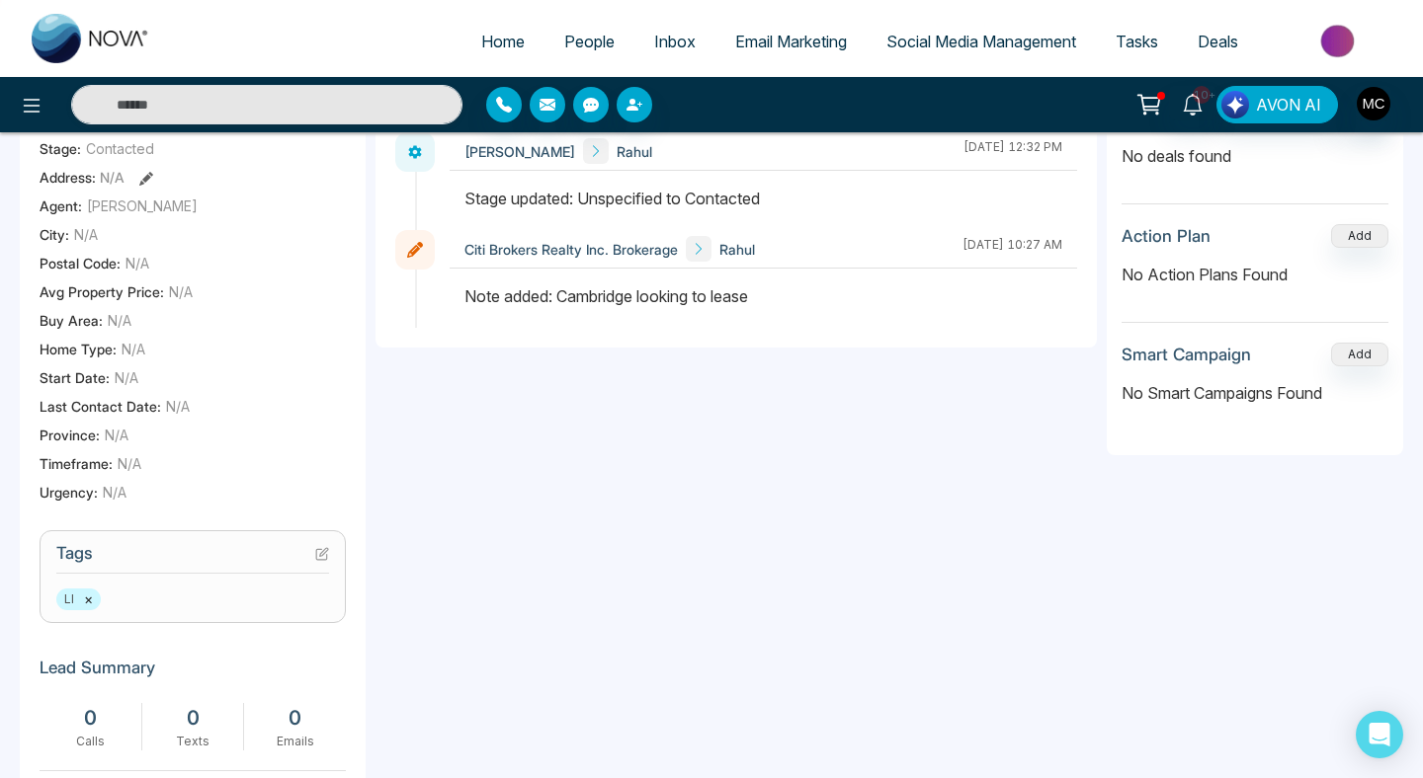
scroll to position [0, 0]
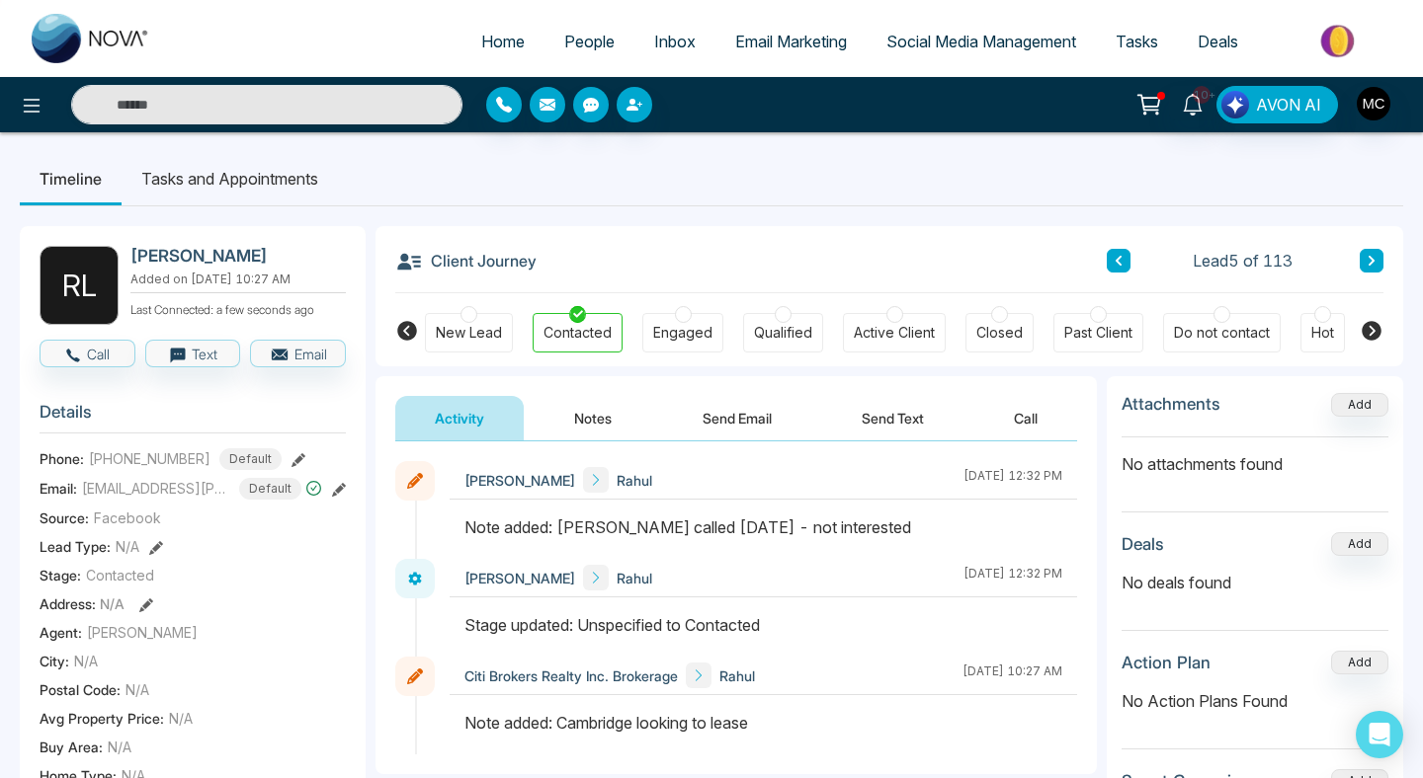
click at [1366, 269] on button at bounding box center [1371, 261] width 24 height 24
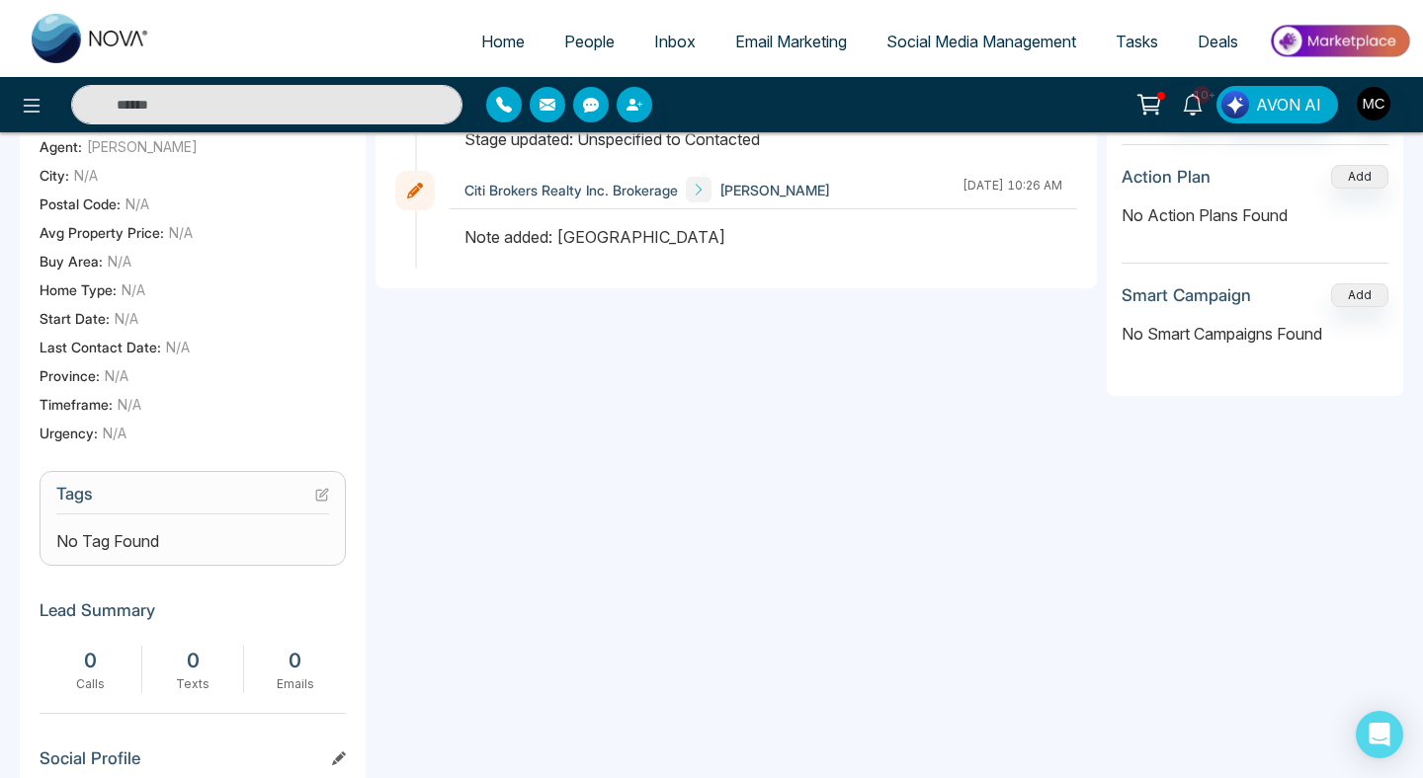
scroll to position [559, 0]
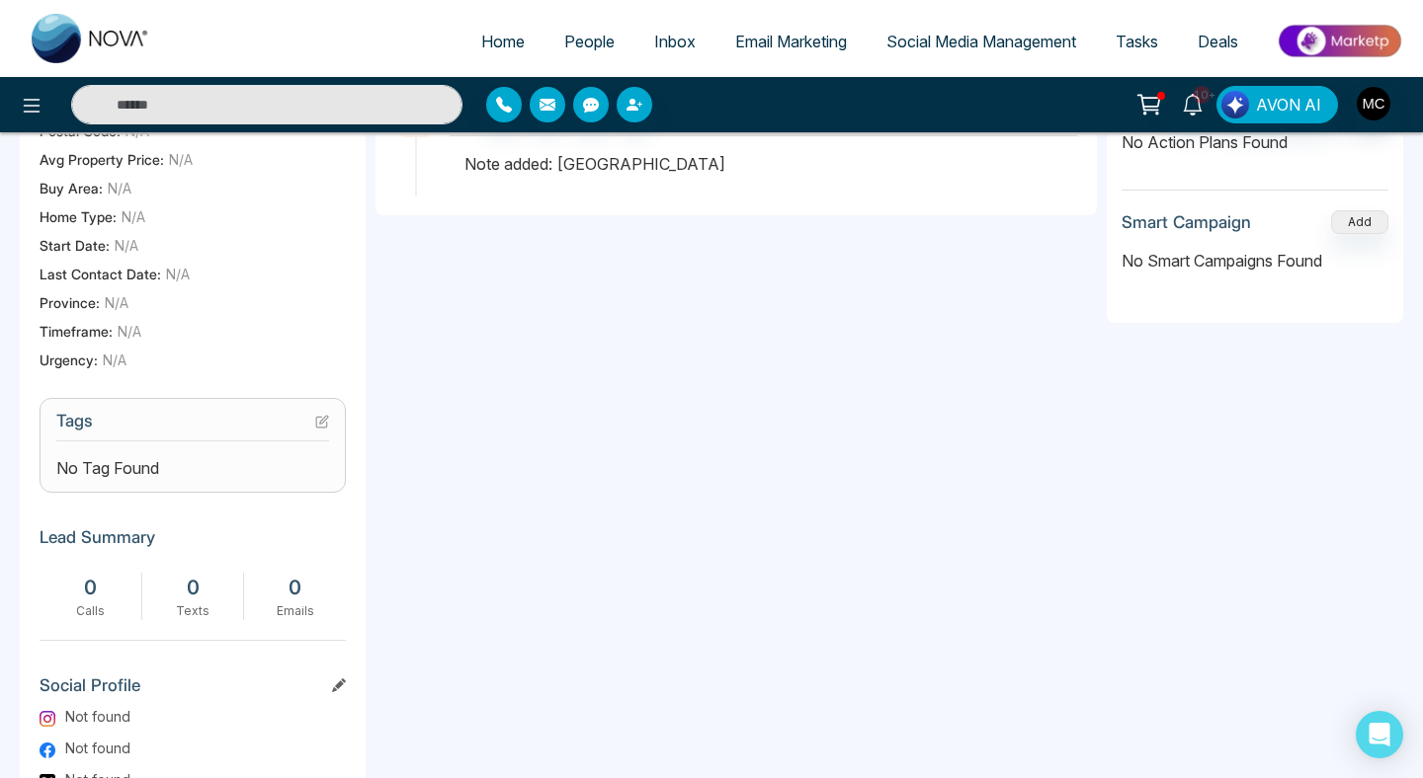
click at [327, 424] on icon at bounding box center [324, 420] width 8 height 8
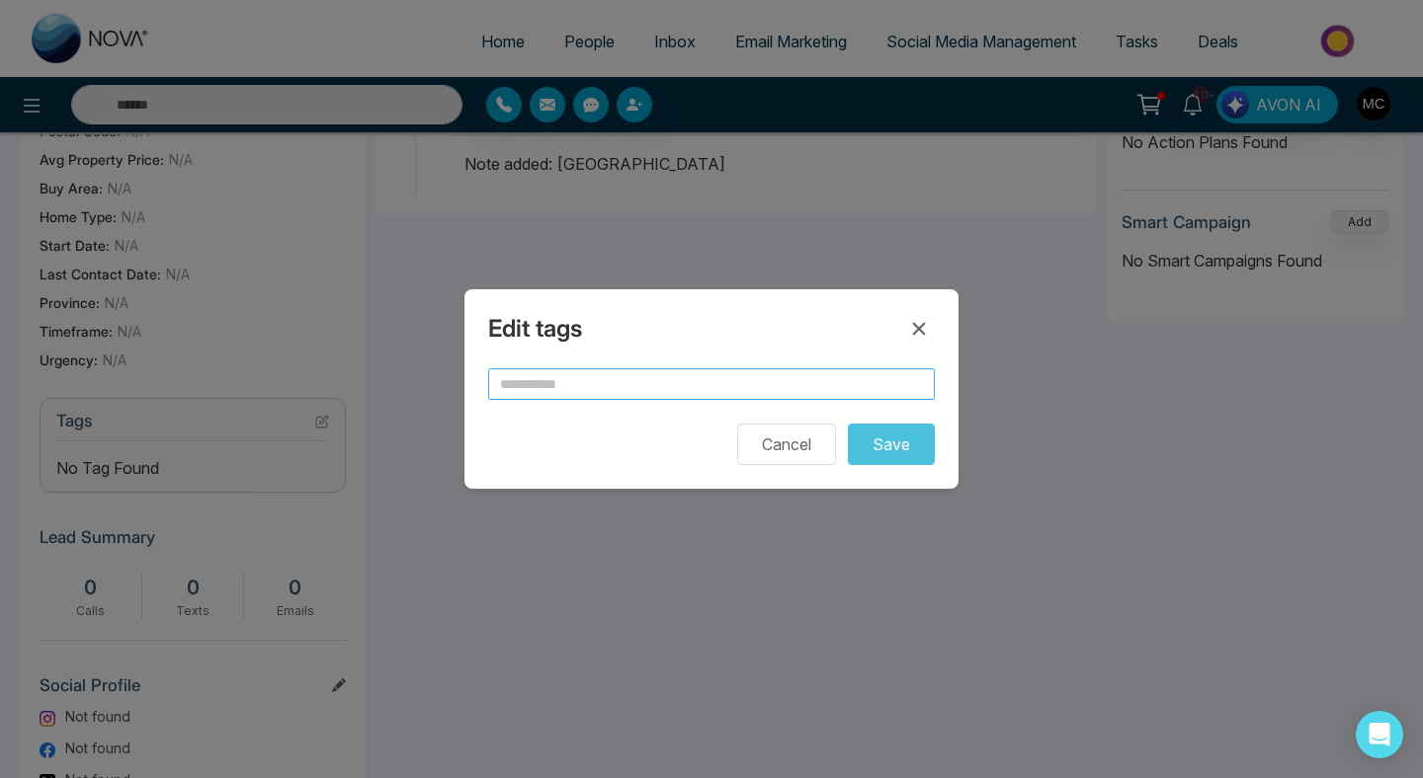
click at [578, 391] on input "text" at bounding box center [711, 384] width 447 height 32
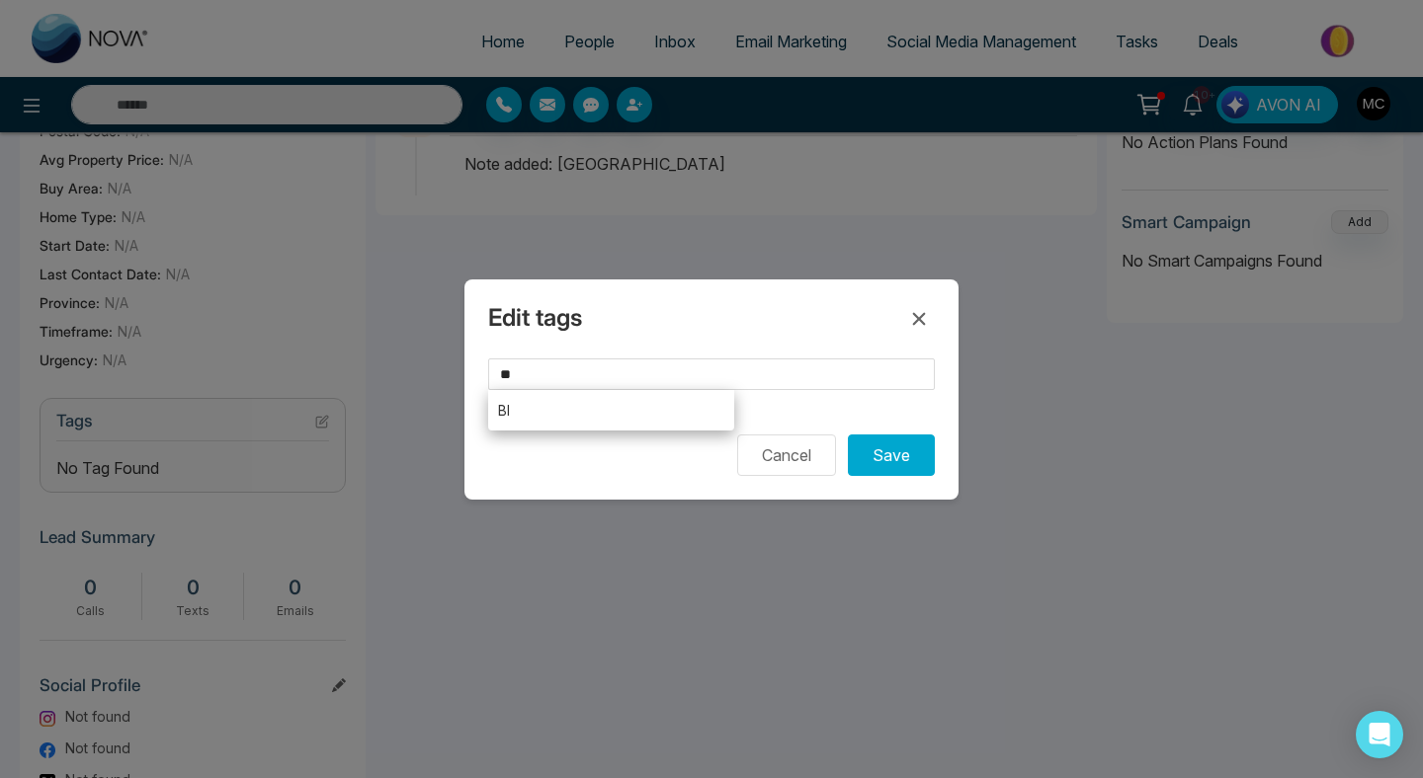
click at [575, 411] on li "BI" at bounding box center [611, 410] width 246 height 41
type input "**"
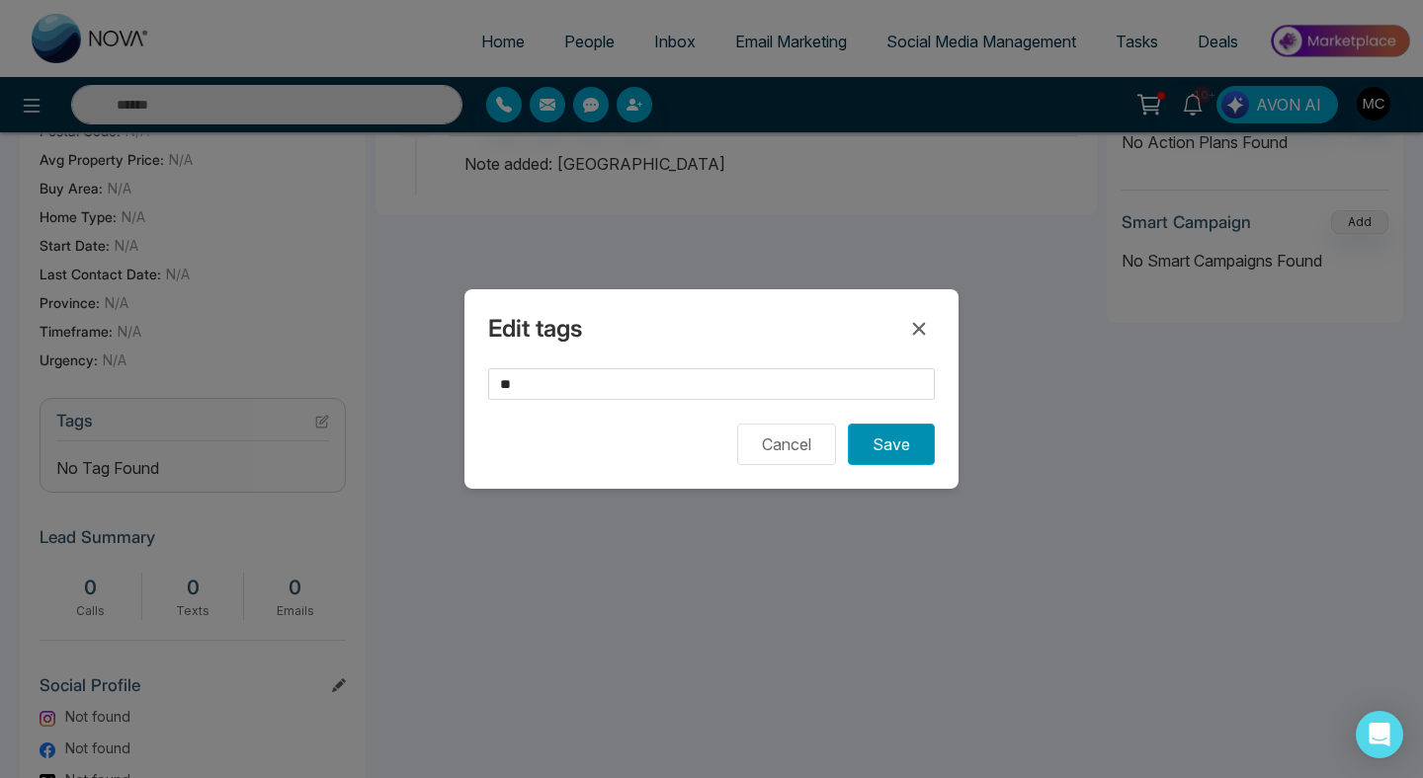
click at [914, 447] on button "Save" at bounding box center [891, 444] width 87 height 41
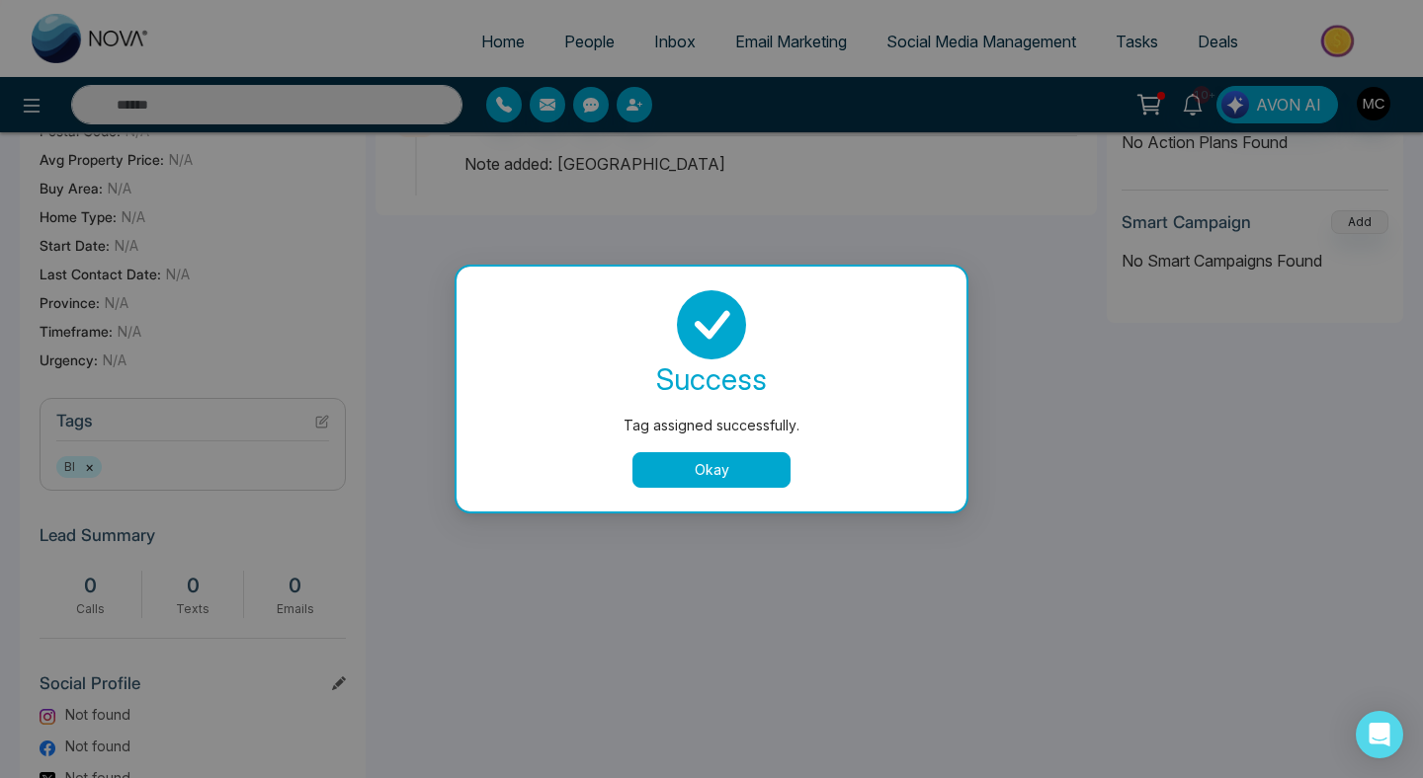
click at [713, 481] on button "Okay" at bounding box center [711, 470] width 158 height 36
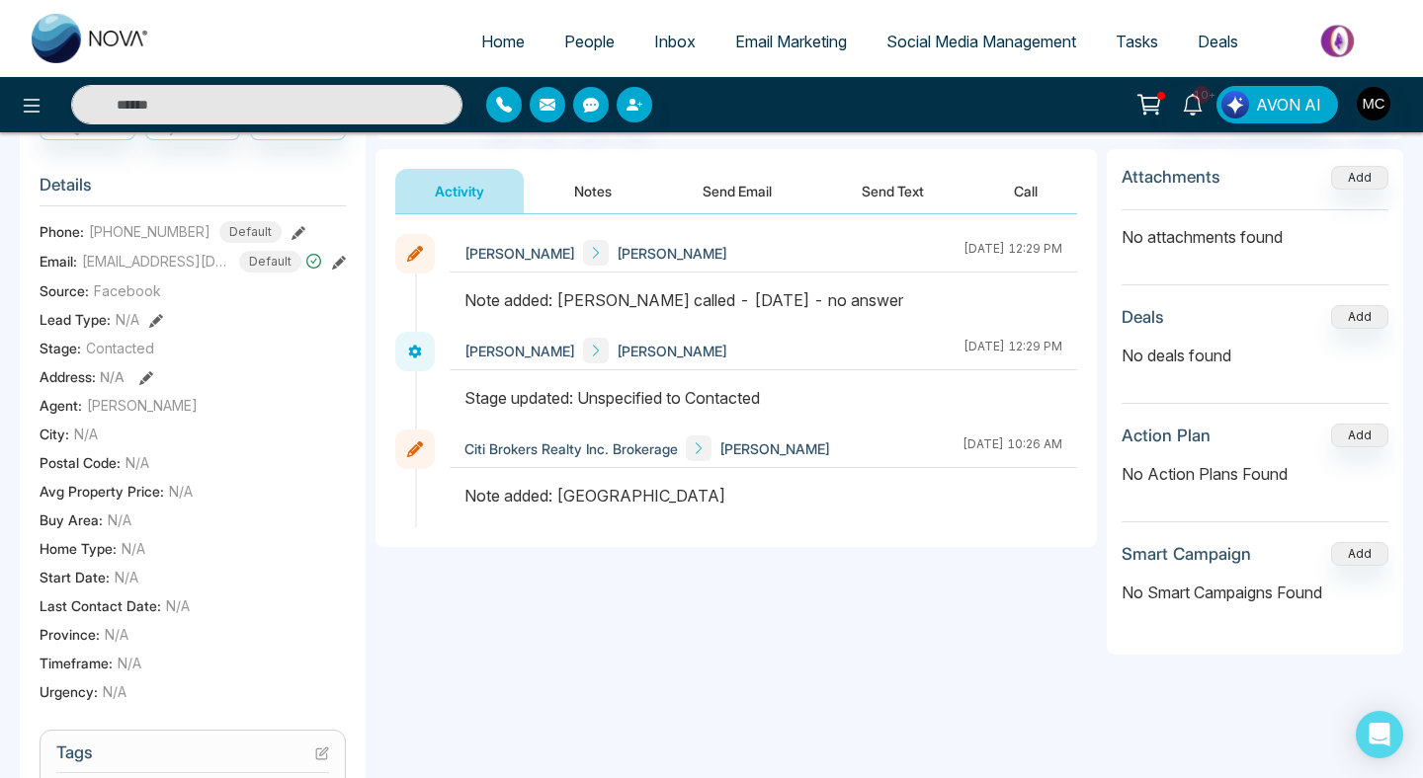
scroll to position [0, 0]
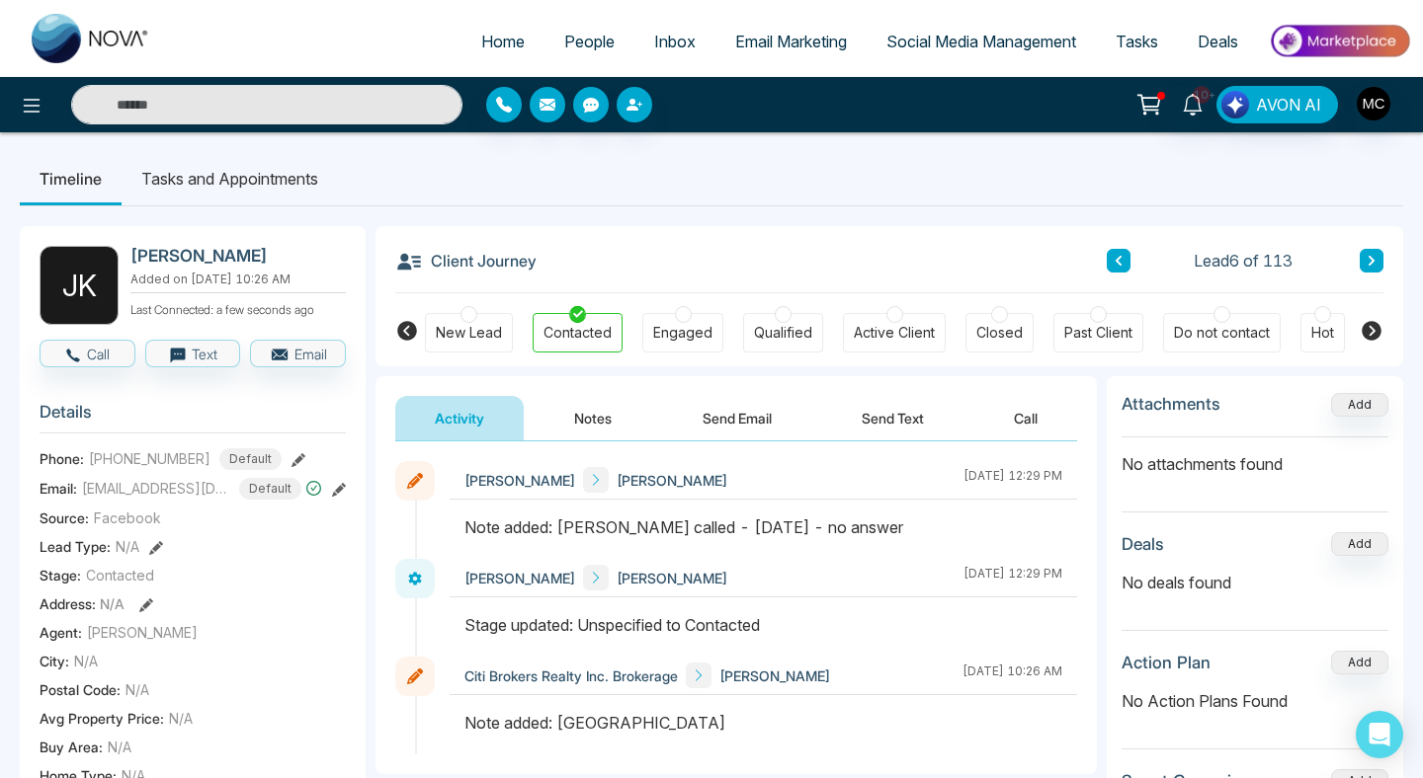
click at [1375, 260] on icon at bounding box center [1371, 261] width 10 height 12
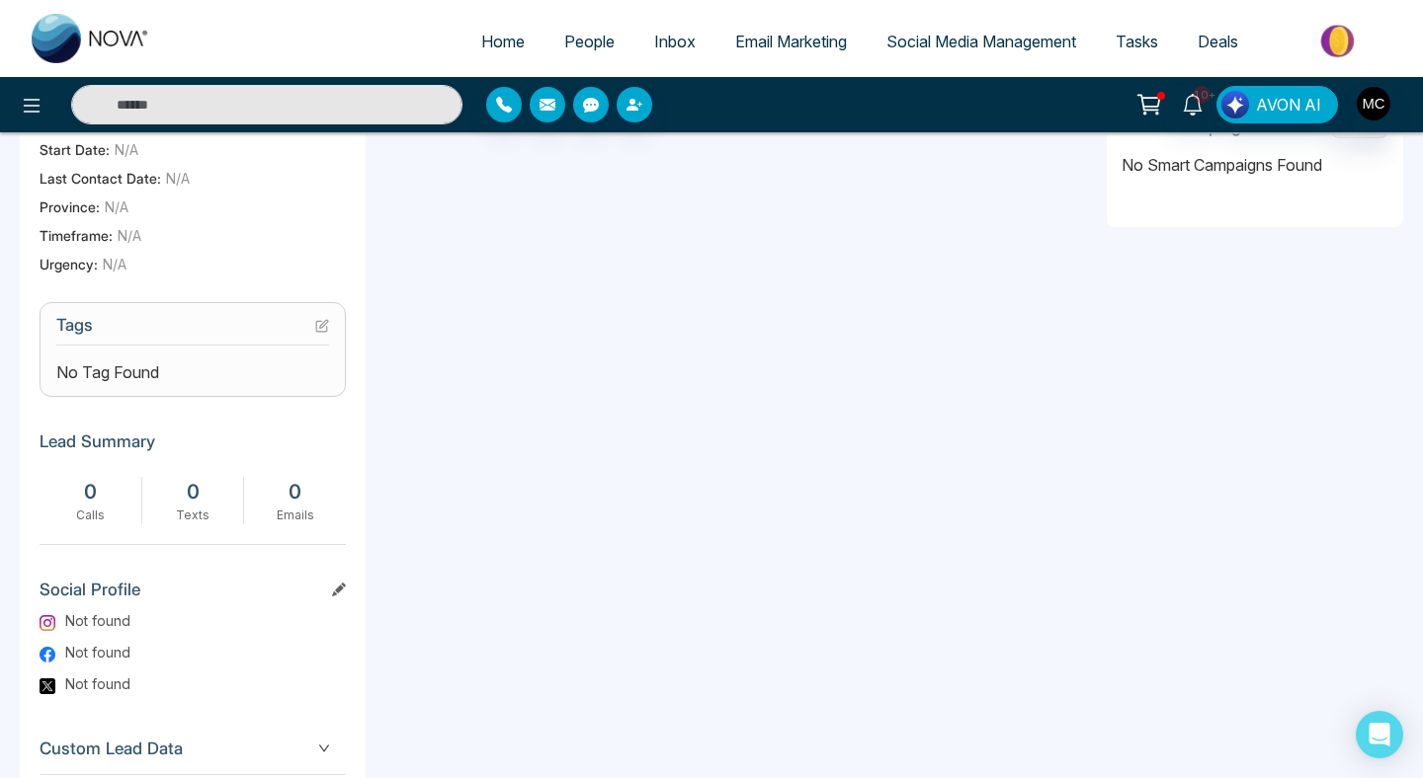
scroll to position [653, 0]
click at [323, 333] on icon at bounding box center [322, 328] width 14 height 14
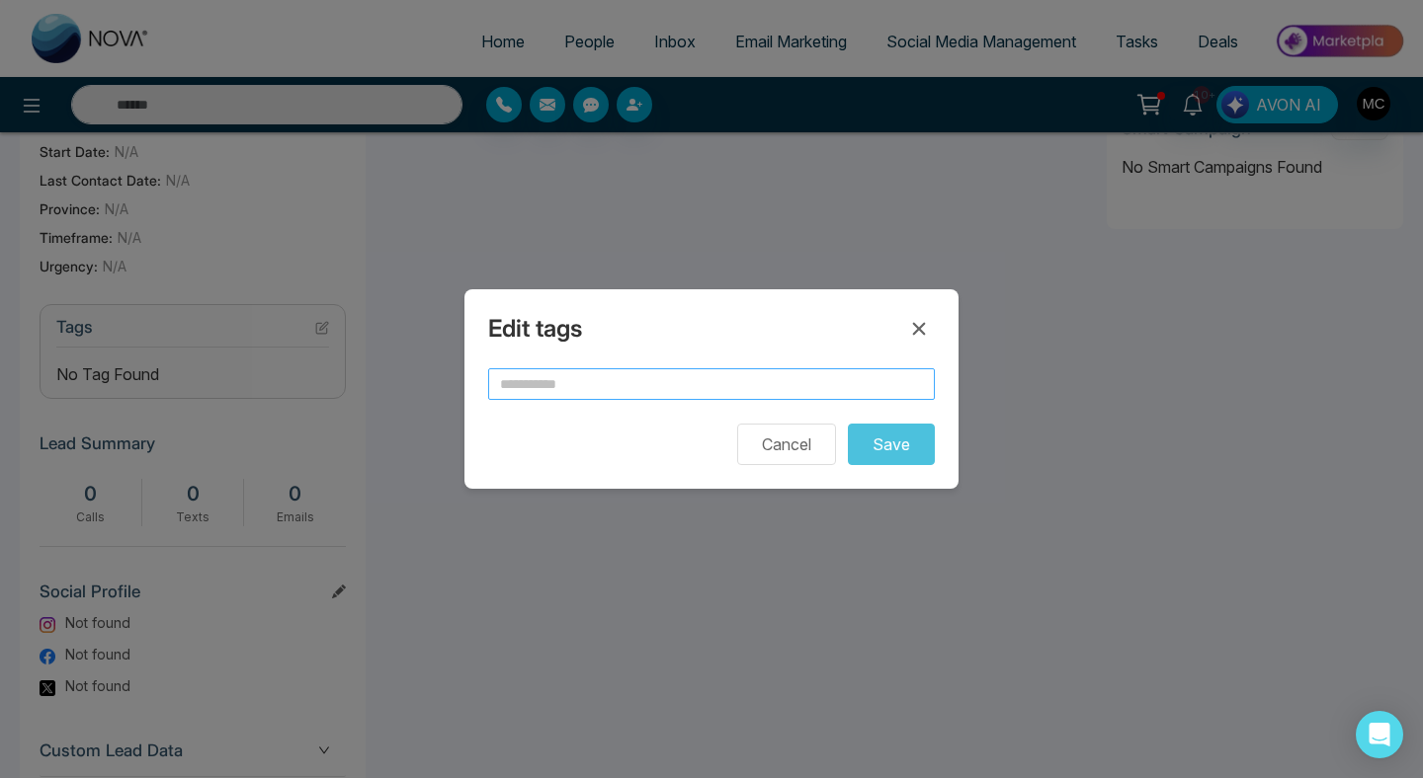
click at [588, 378] on input "text" at bounding box center [711, 384] width 447 height 32
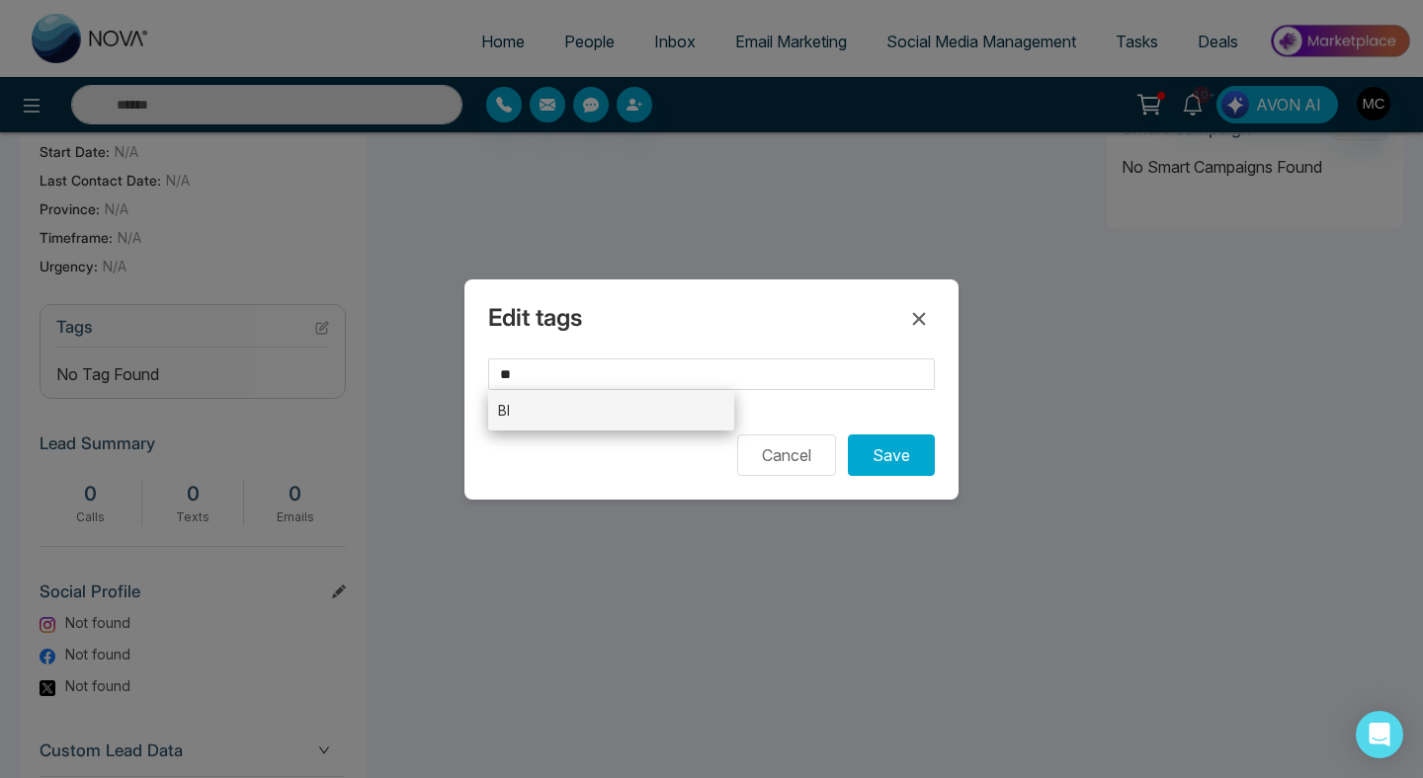
click at [543, 421] on li "BI" at bounding box center [611, 410] width 246 height 41
type input "**"
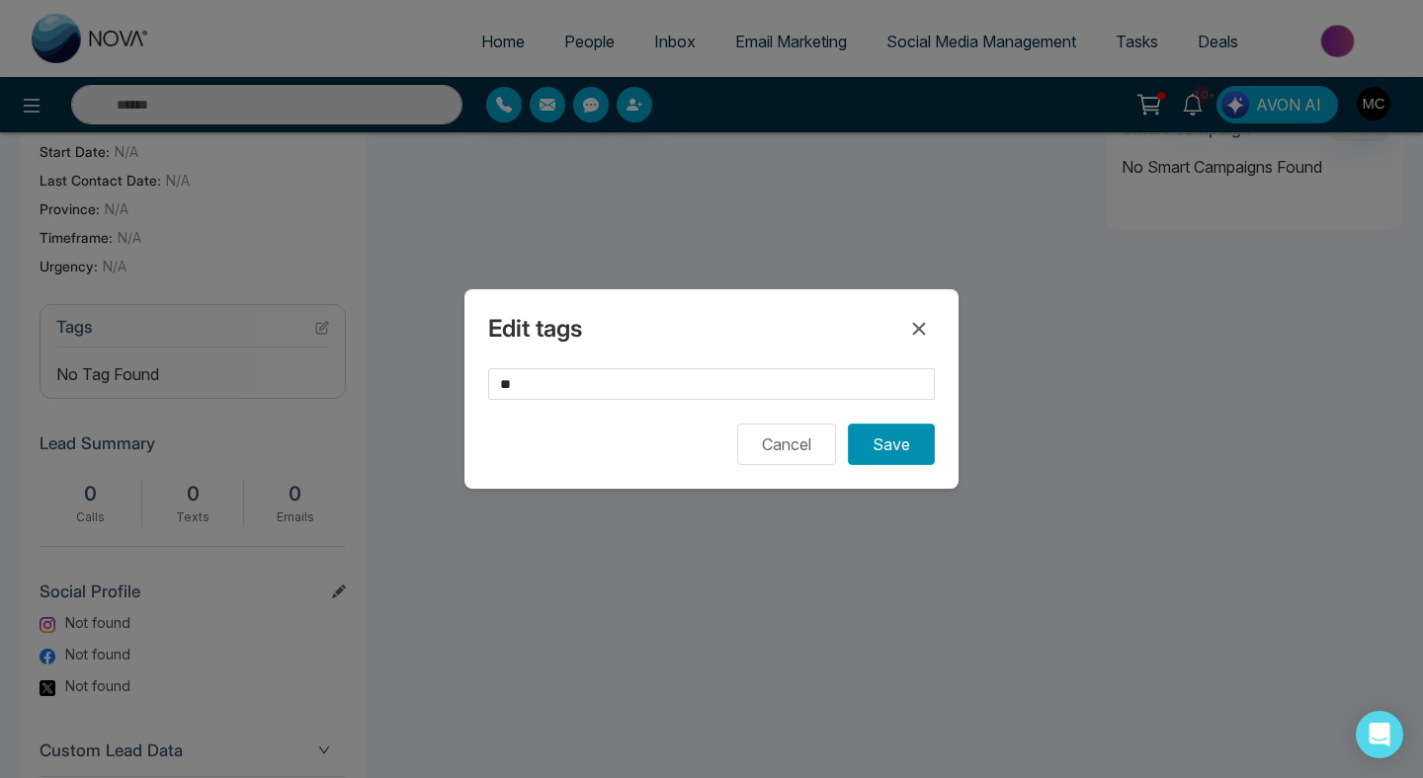
click at [864, 453] on button "Save" at bounding box center [891, 444] width 87 height 41
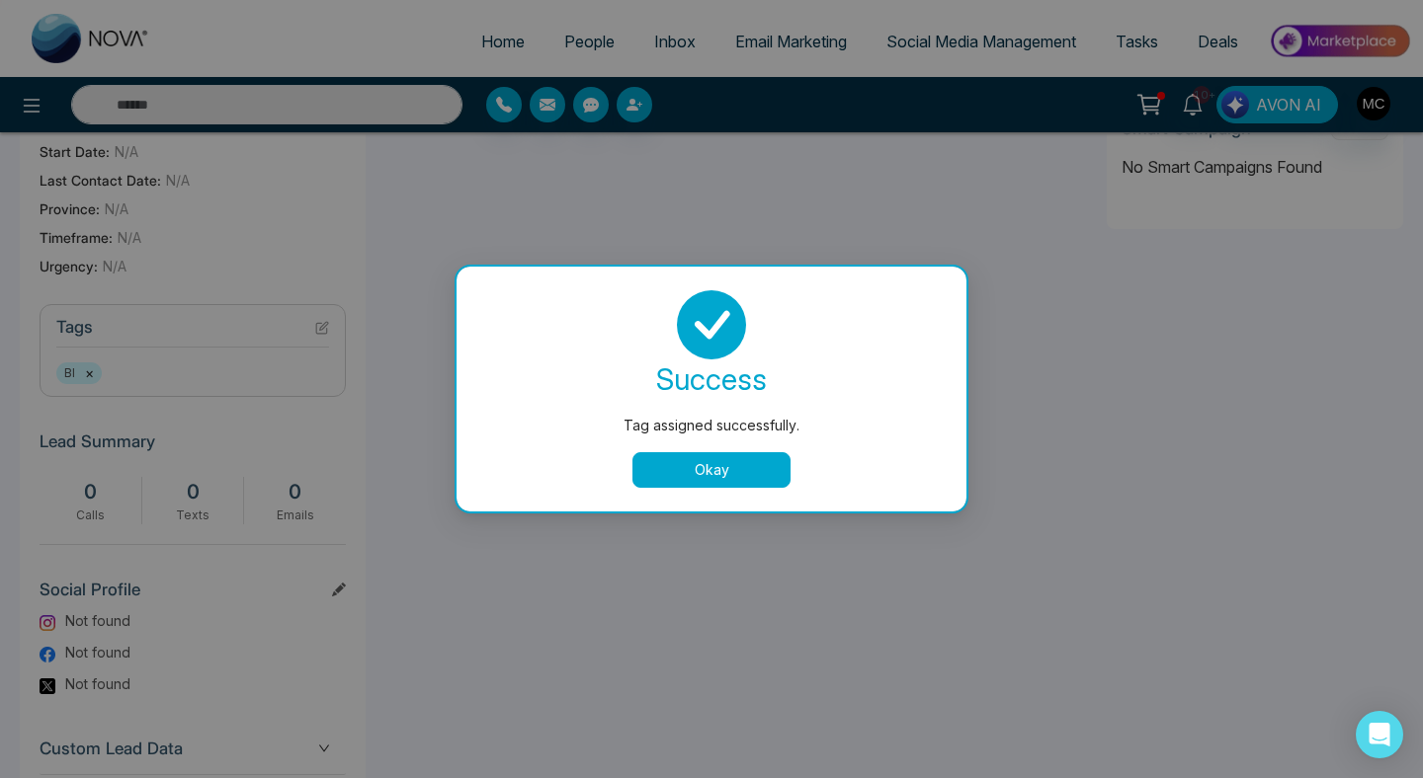
click at [734, 471] on button "Okay" at bounding box center [711, 470] width 158 height 36
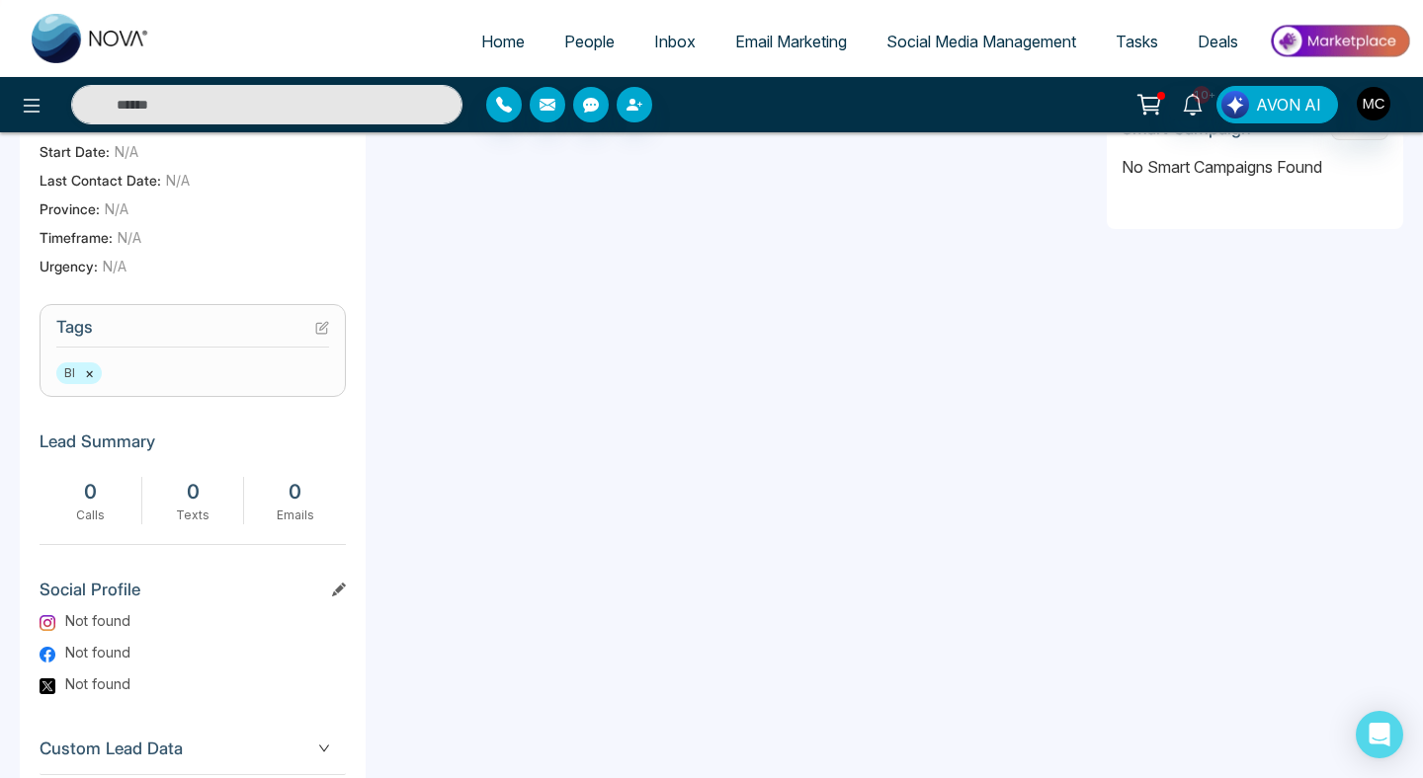
scroll to position [0, 0]
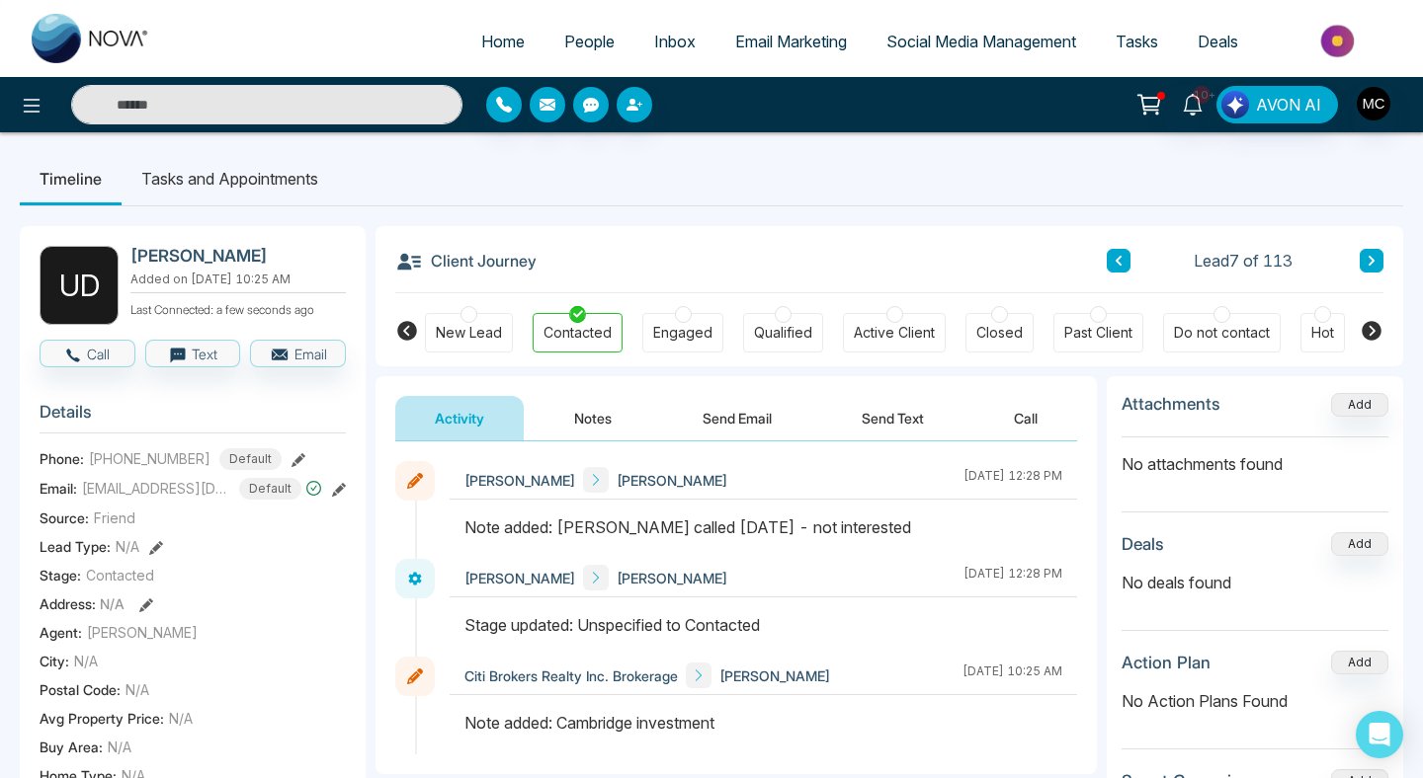
click at [1380, 262] on button at bounding box center [1371, 261] width 24 height 24
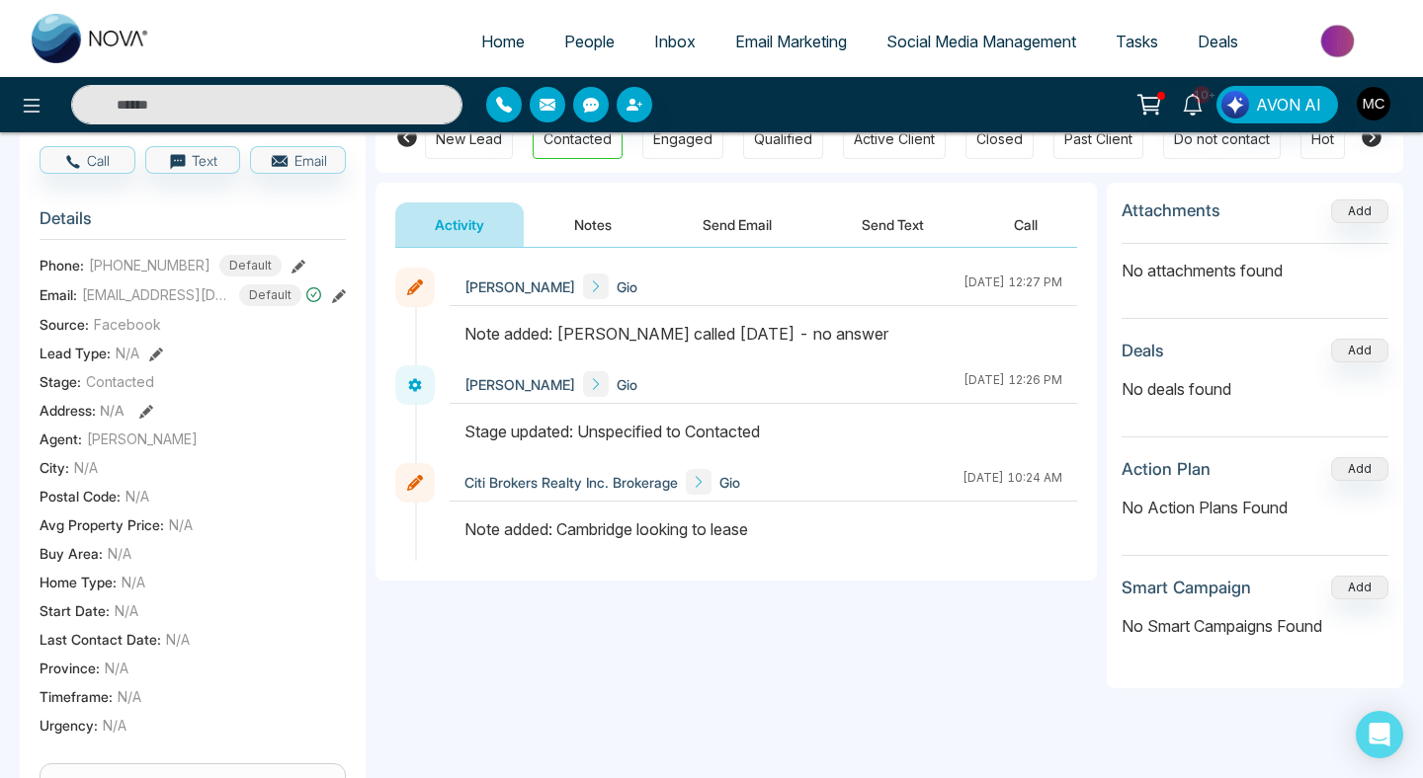
scroll to position [377, 0]
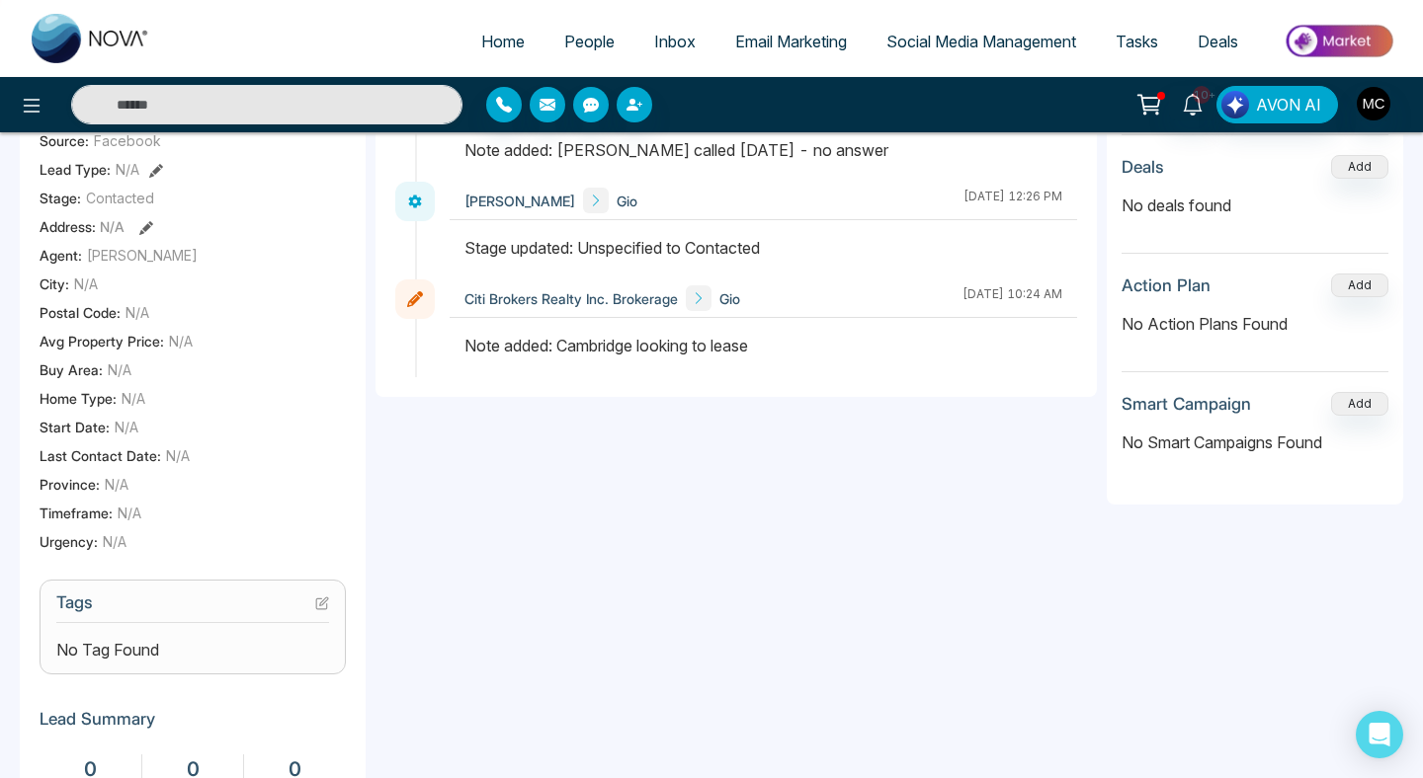
click at [341, 592] on div "G G Gio Gio Added on [DATE] 10:24 AM Last Connected: a few seconds ago Call Tex…" at bounding box center [193, 461] width 346 height 1224
click at [320, 606] on icon at bounding box center [324, 602] width 8 height 8
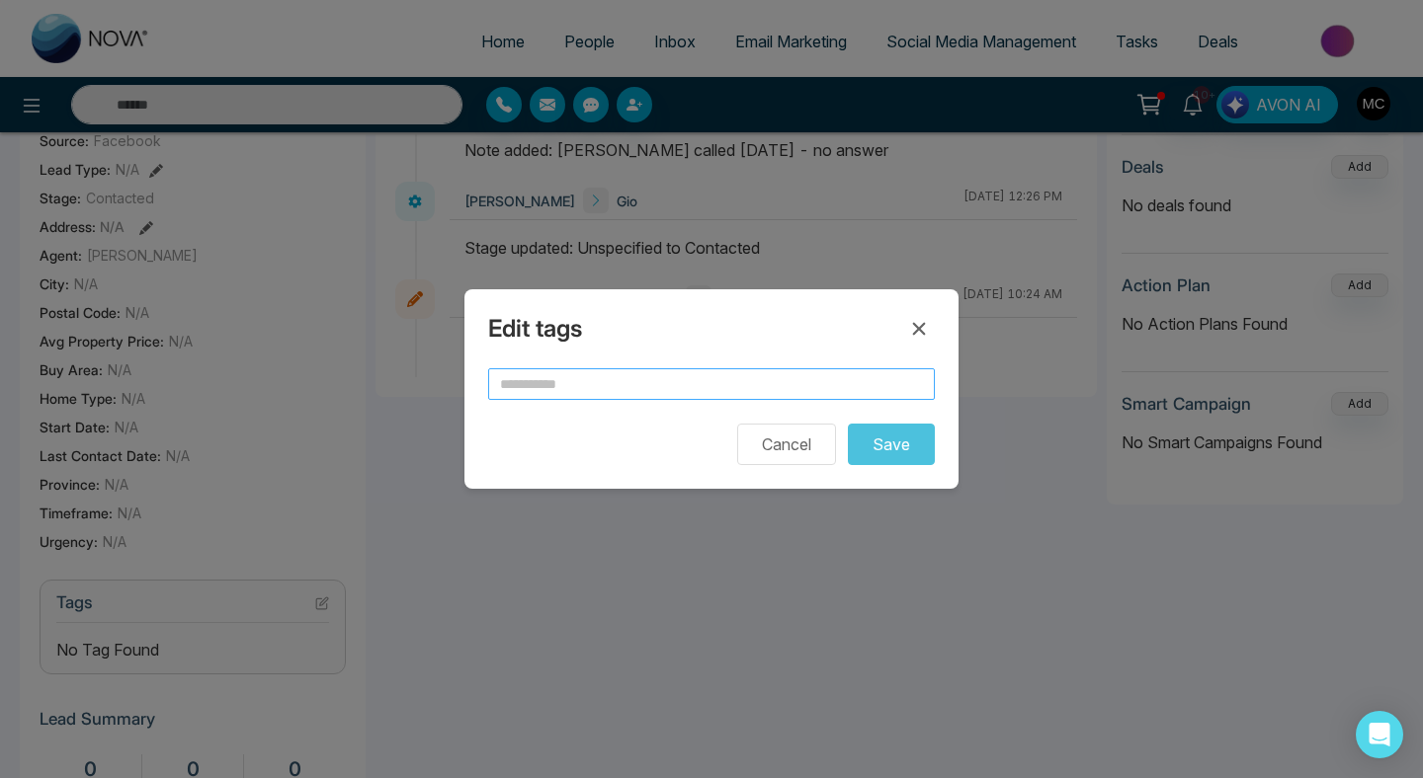
click at [580, 378] on input "text" at bounding box center [711, 384] width 447 height 32
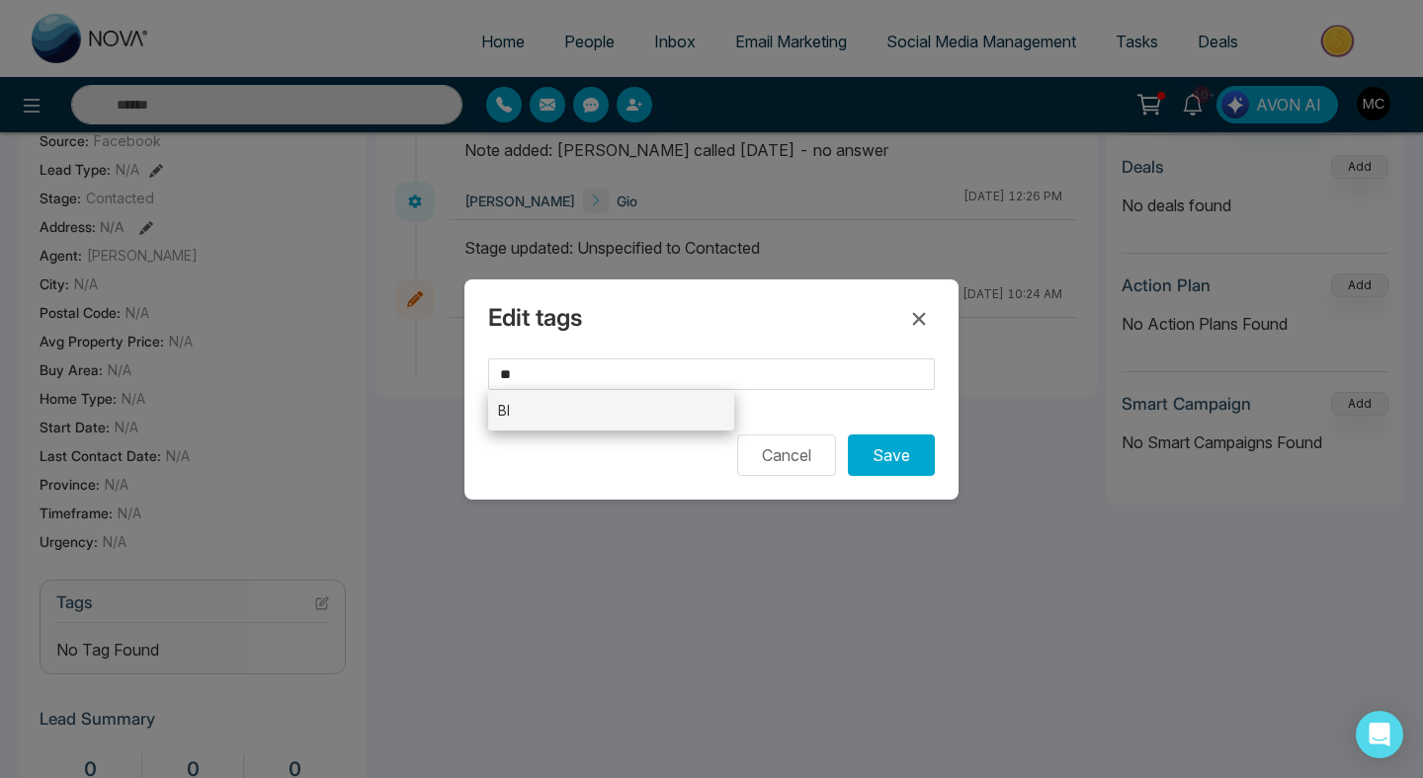
click at [569, 409] on li "BI" at bounding box center [611, 410] width 246 height 41
type input "**"
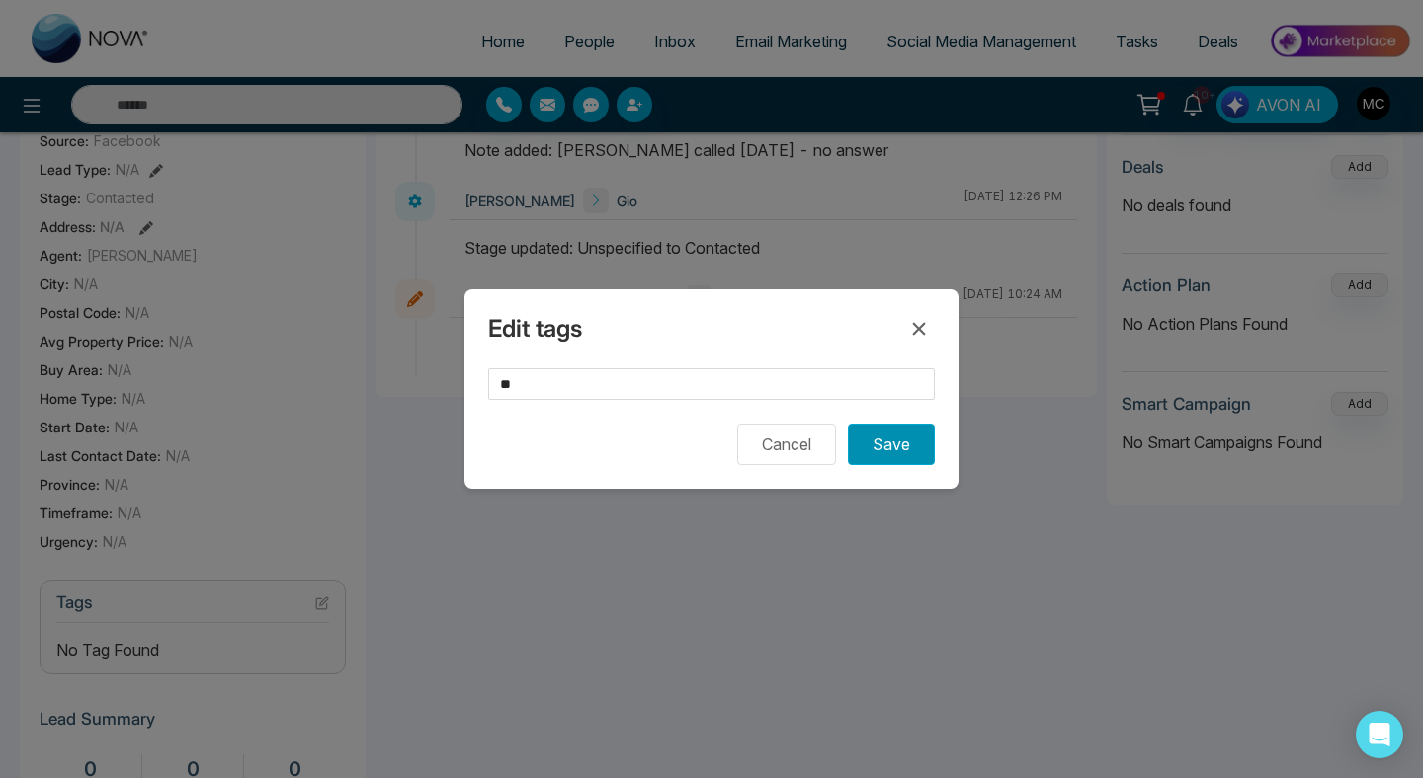
click at [878, 462] on button "Save" at bounding box center [891, 444] width 87 height 41
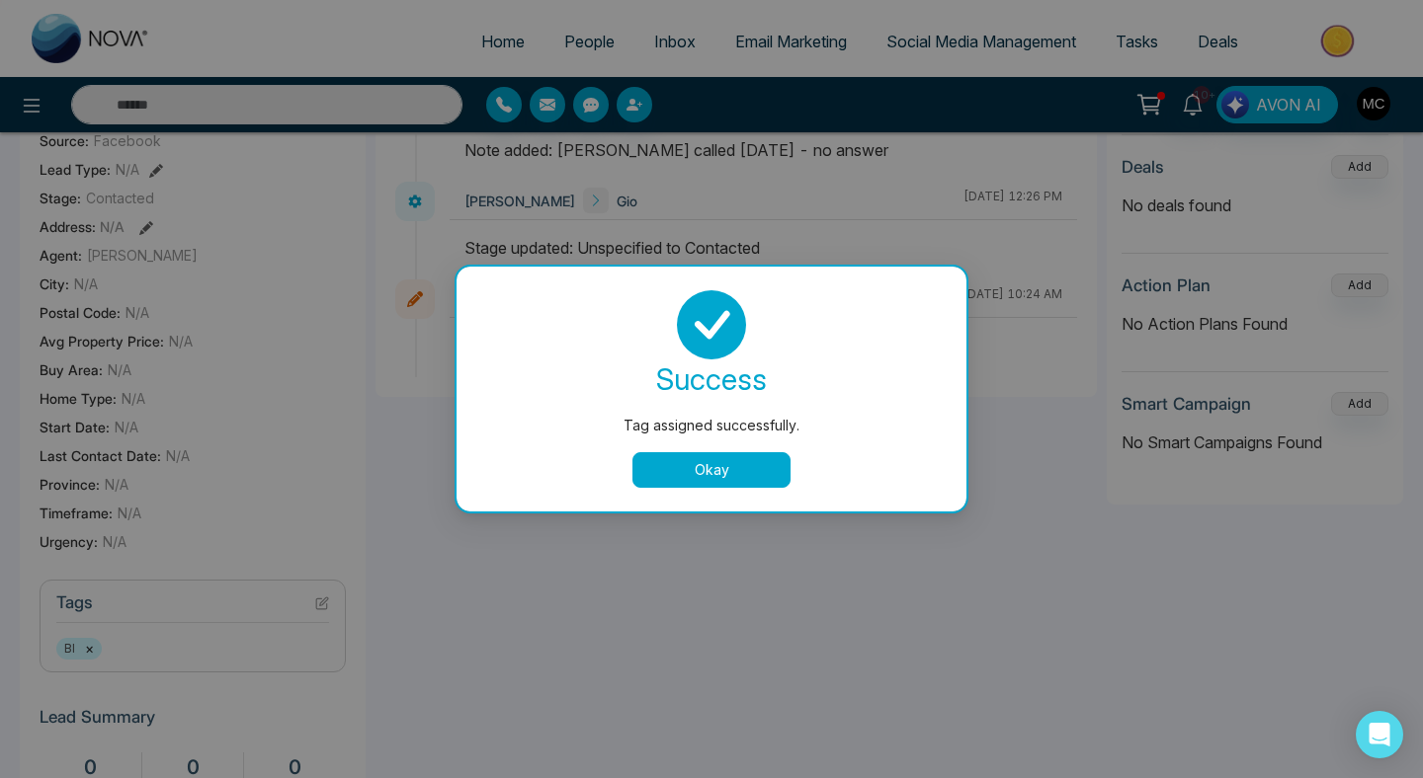
click at [684, 461] on button "Okay" at bounding box center [711, 470] width 158 height 36
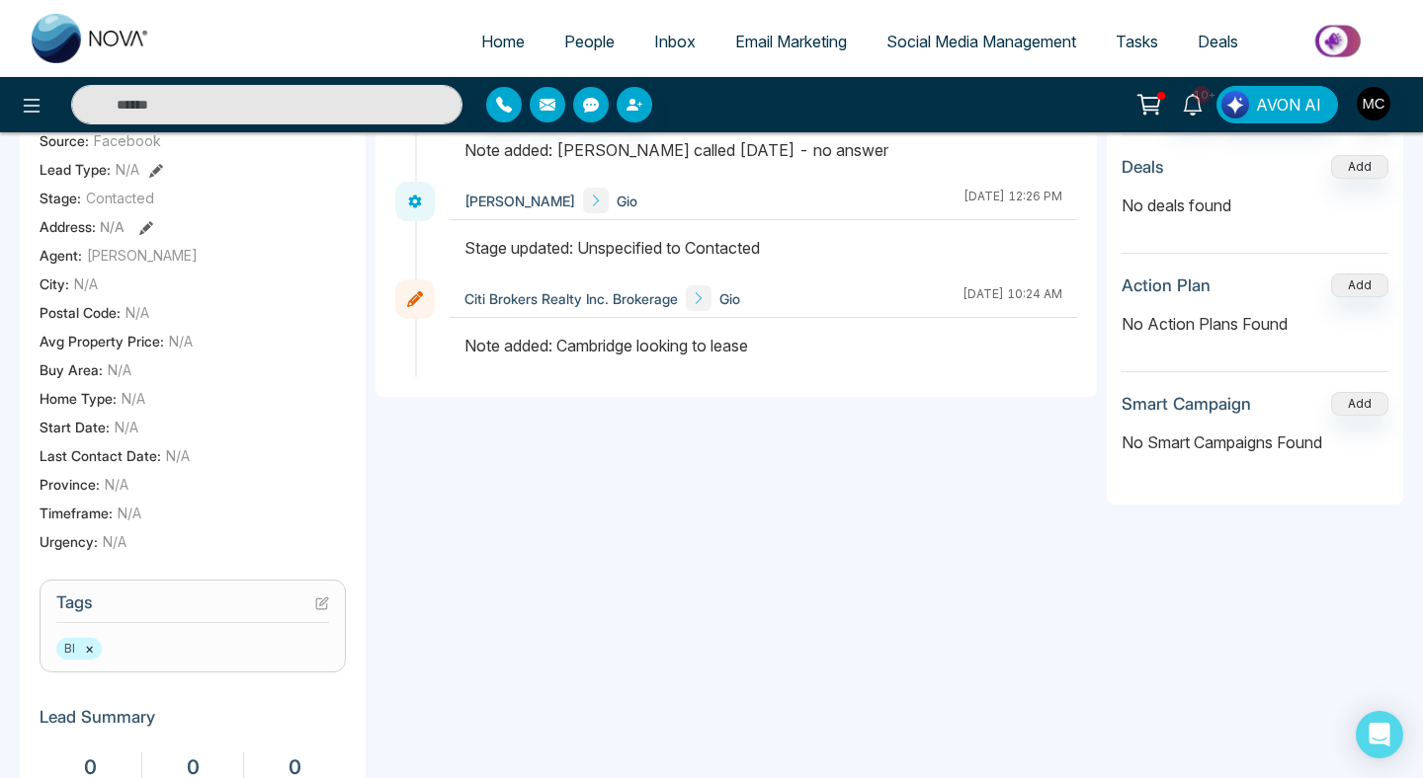
scroll to position [0, 0]
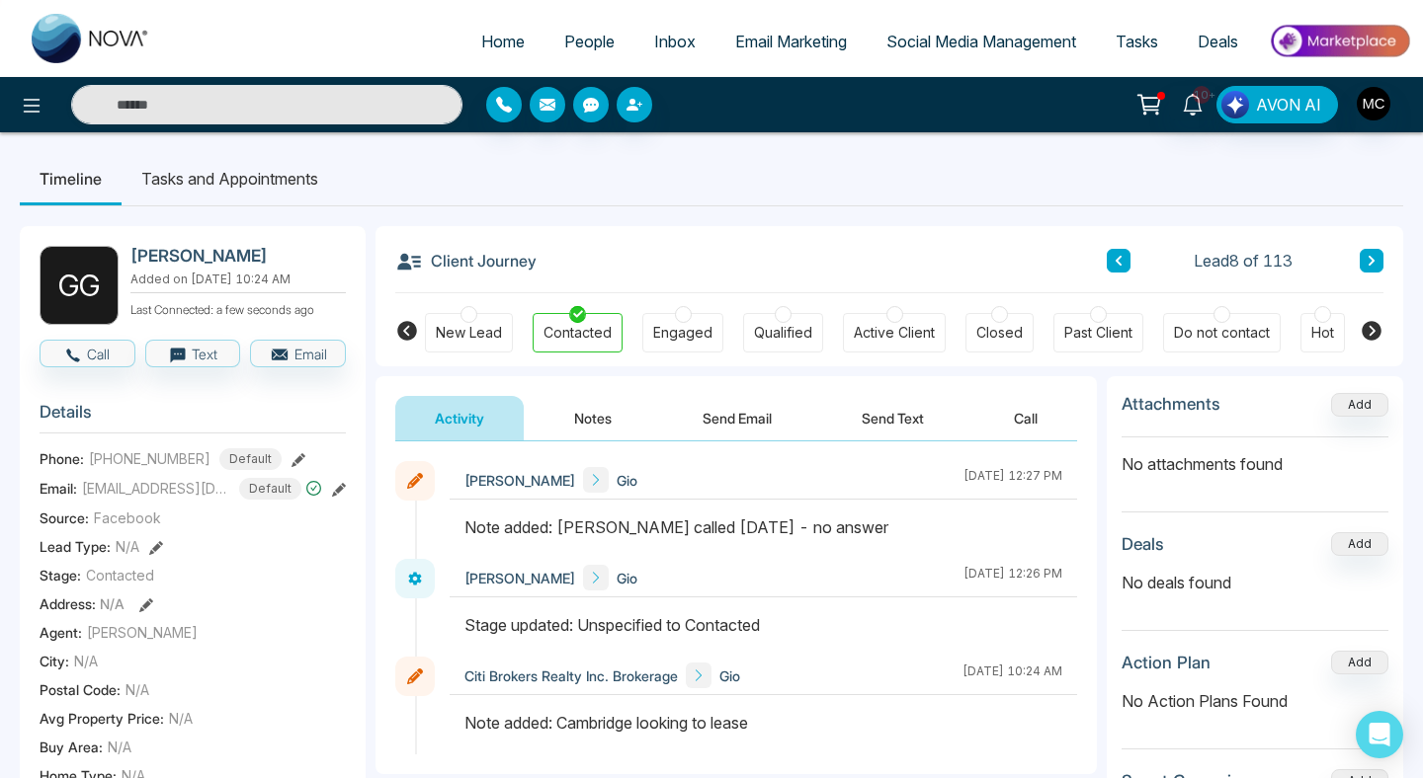
click at [1370, 262] on icon at bounding box center [1371, 261] width 10 height 12
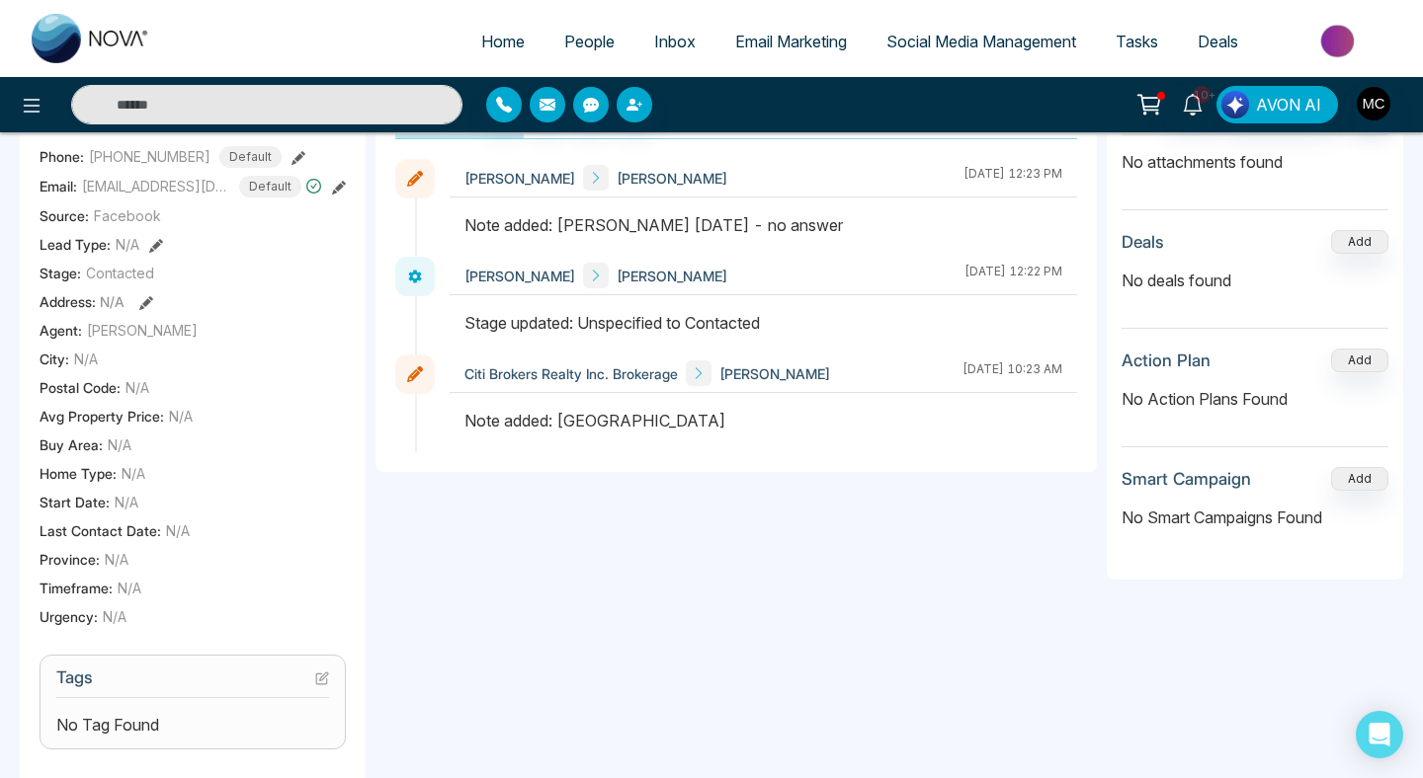
scroll to position [434, 0]
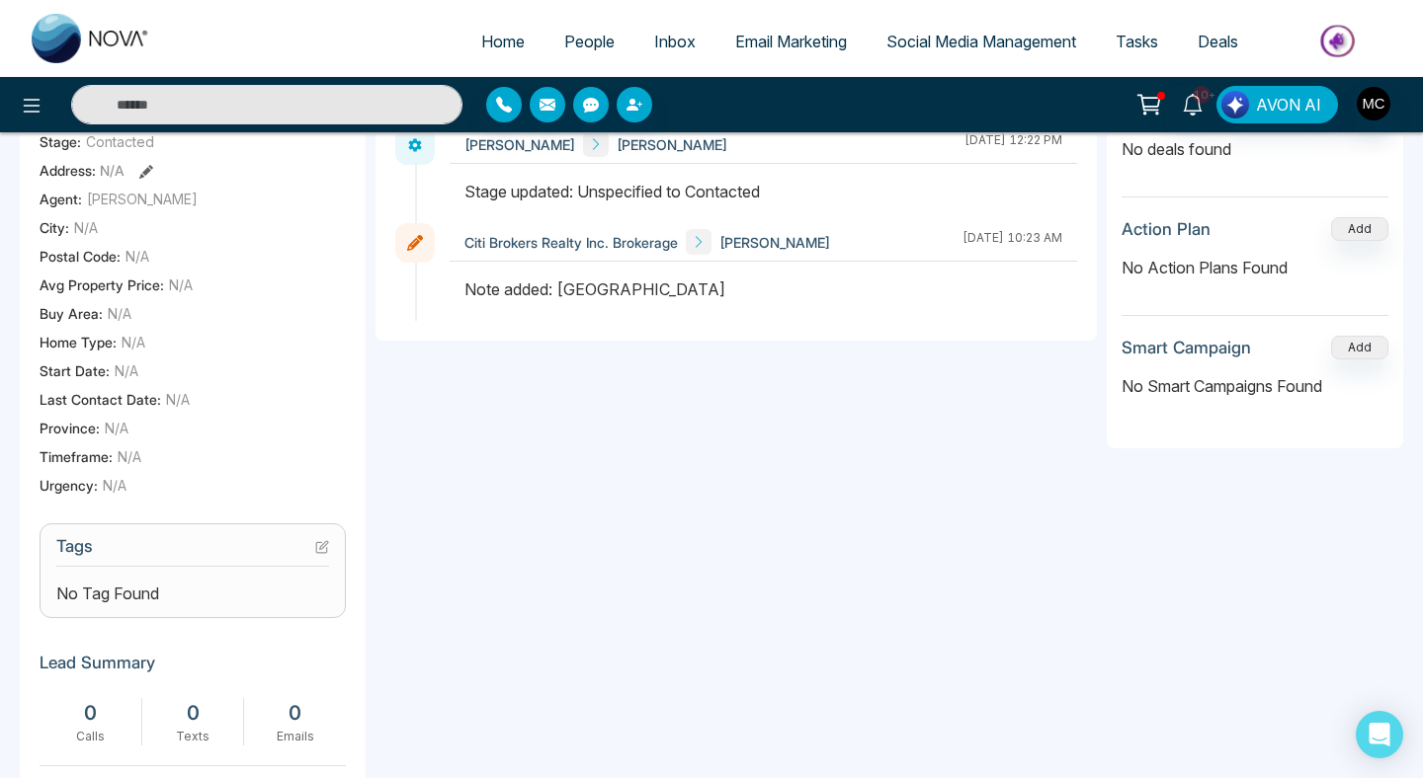
click at [320, 549] on icon at bounding box center [324, 545] width 8 height 8
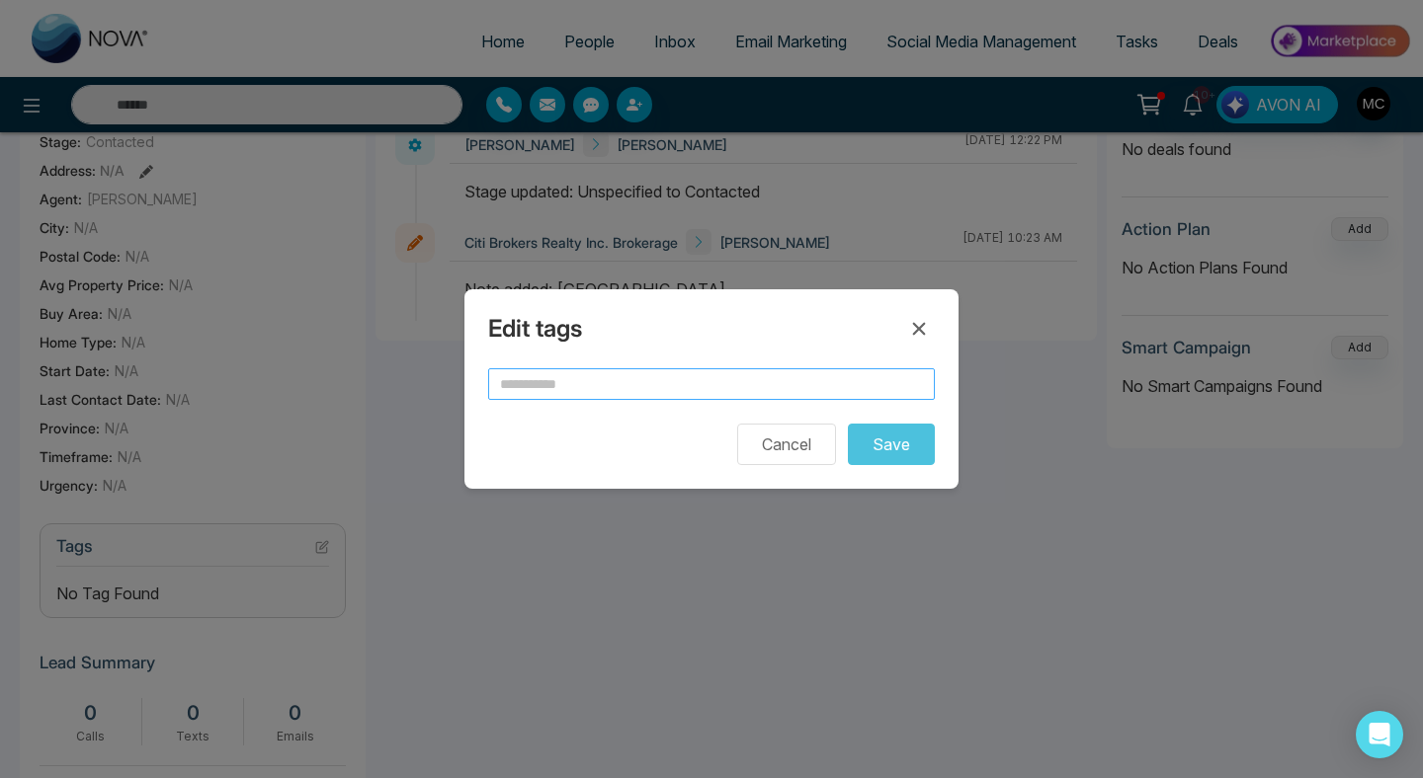
click at [566, 384] on input "text" at bounding box center [711, 384] width 447 height 32
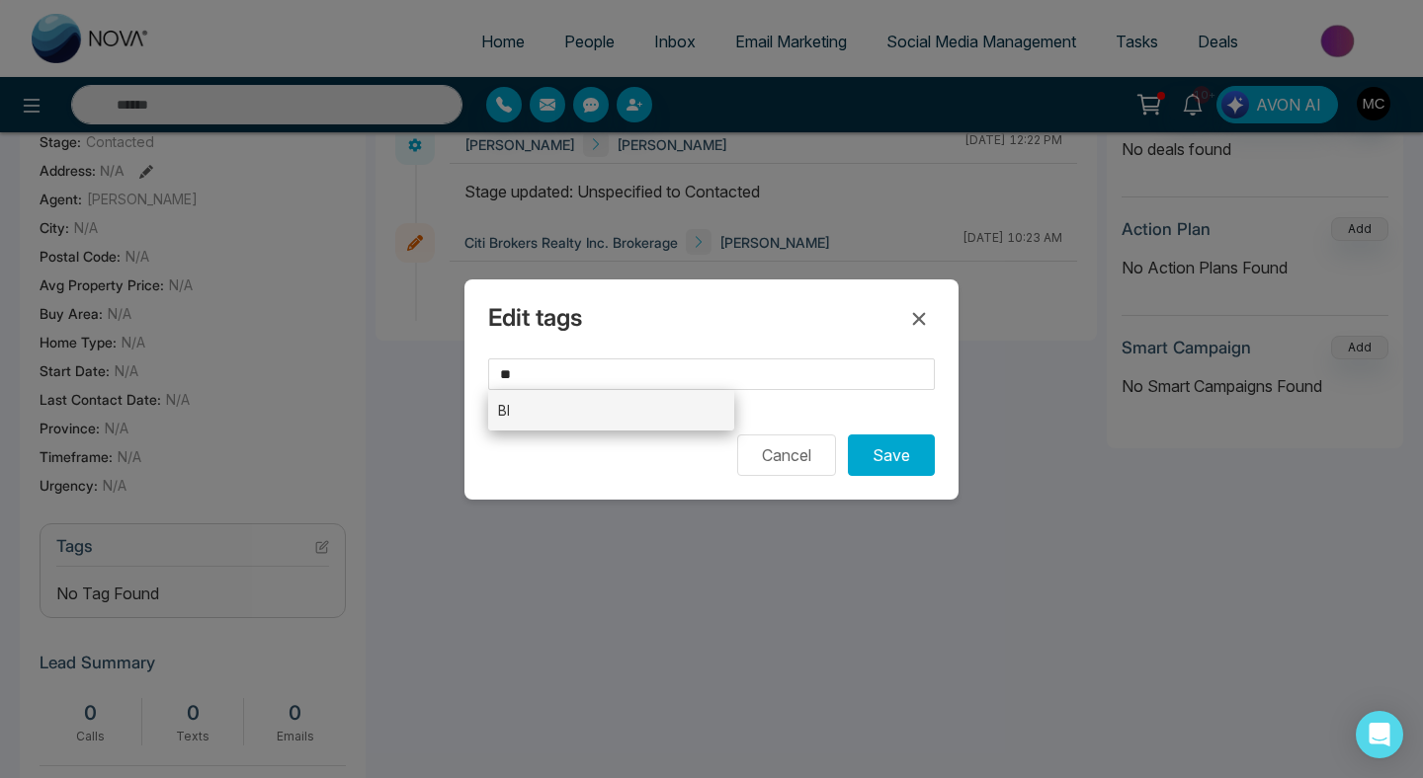
click at [557, 417] on li "BI" at bounding box center [611, 410] width 246 height 41
type input "**"
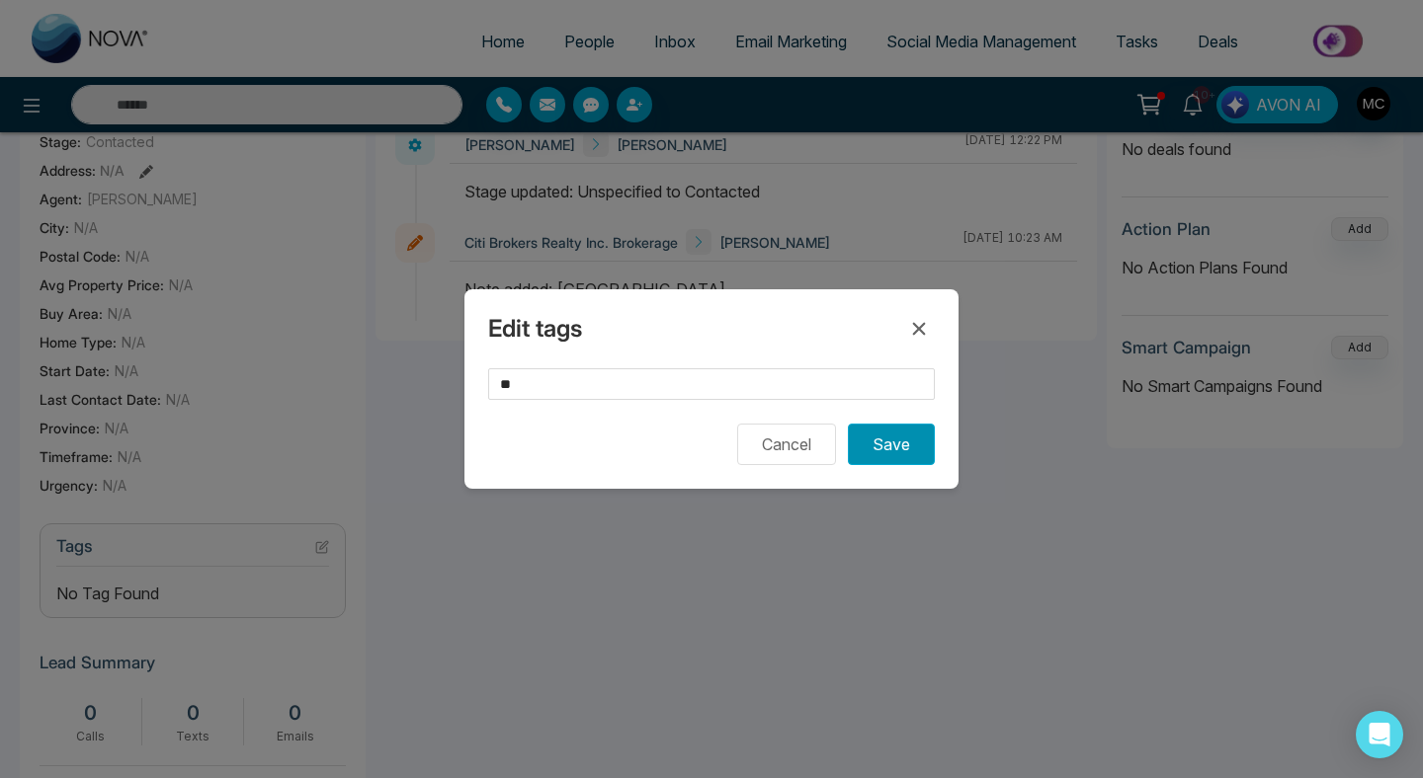
click at [893, 451] on button "Save" at bounding box center [891, 444] width 87 height 41
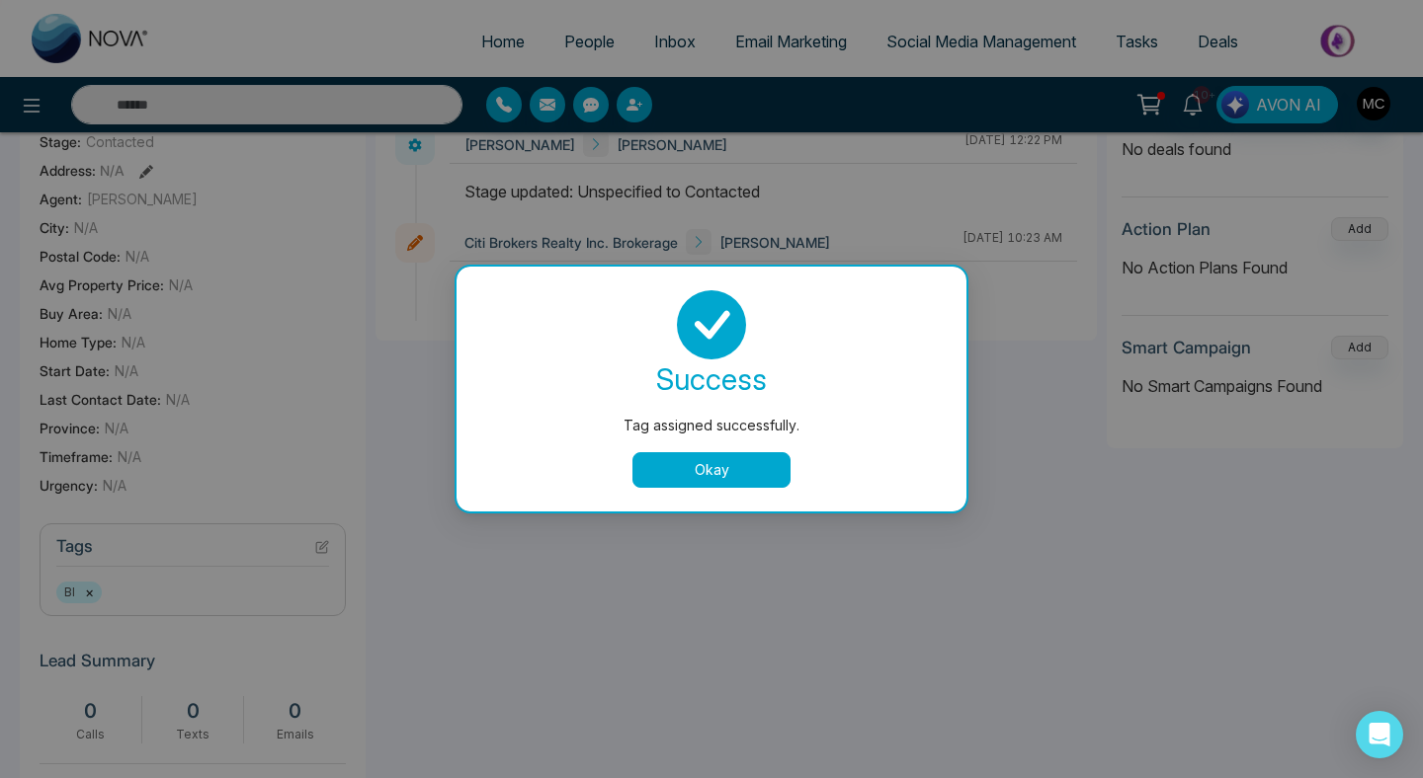
click at [733, 478] on button "Okay" at bounding box center [711, 470] width 158 height 36
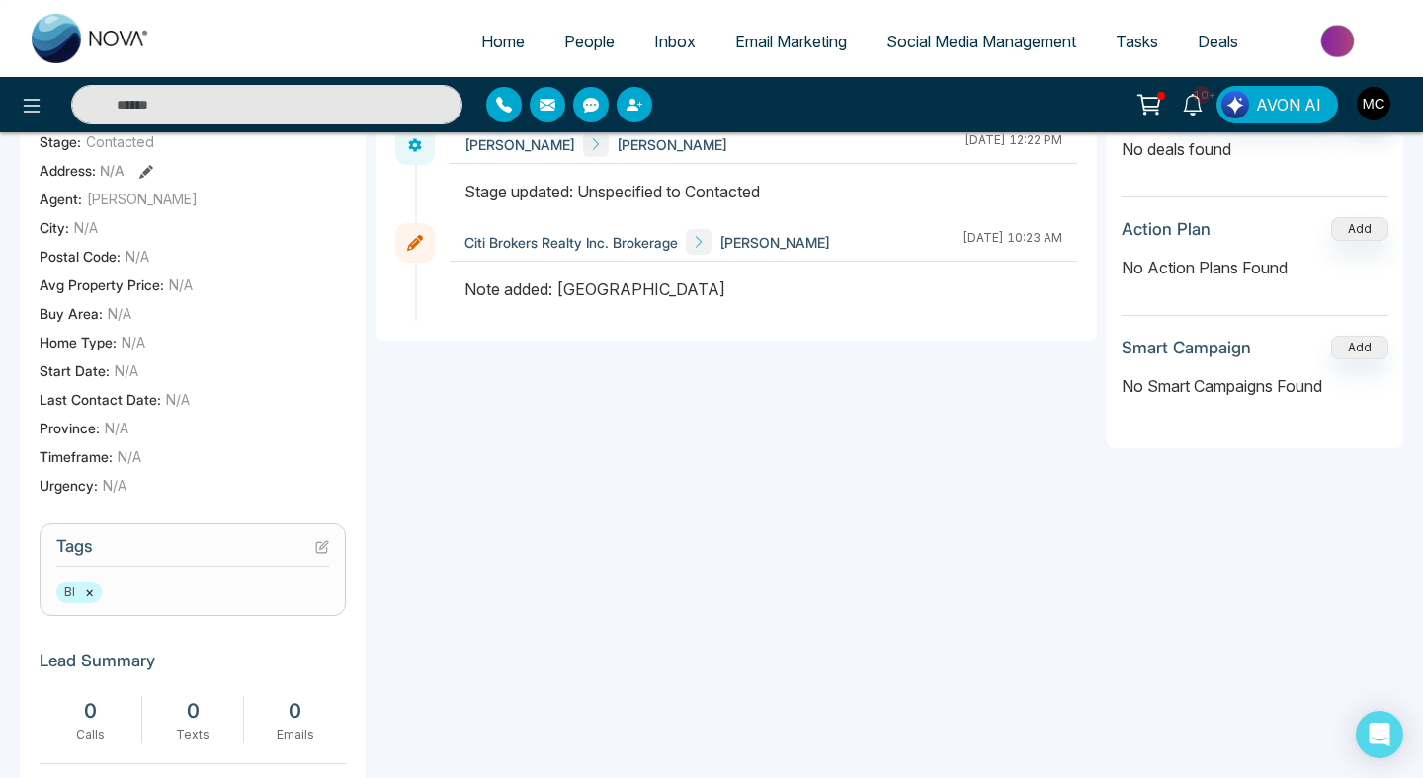
scroll to position [0, 0]
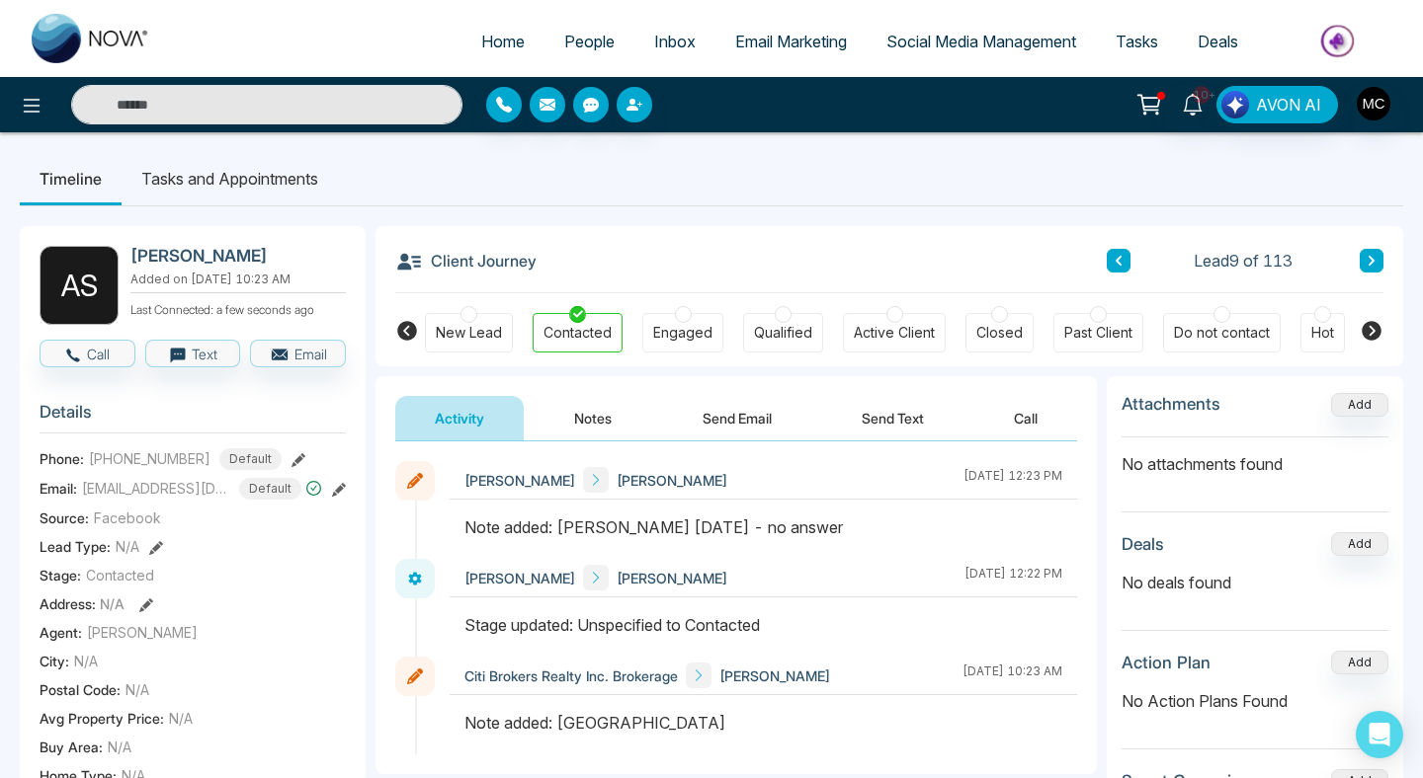
click at [1370, 258] on icon at bounding box center [1371, 261] width 6 height 10
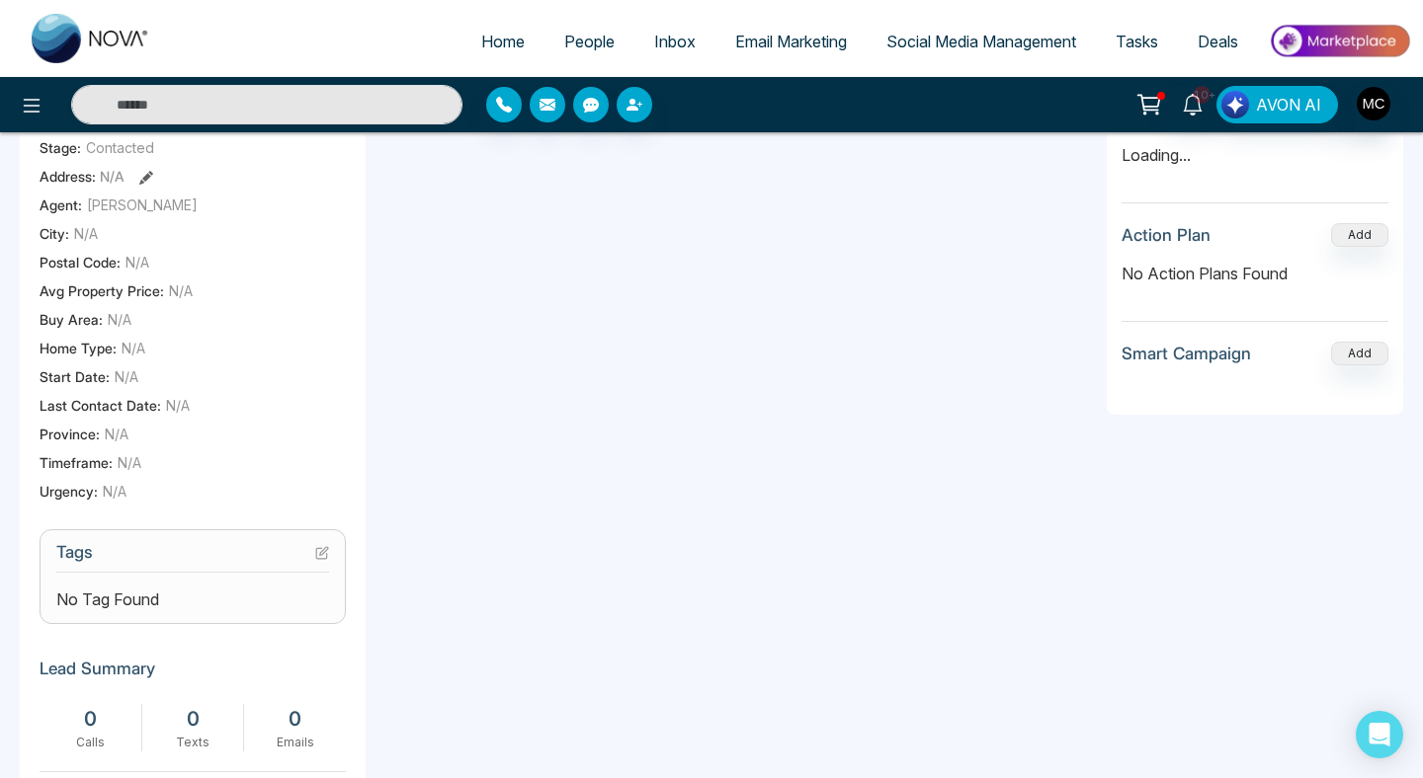
scroll to position [629, 0]
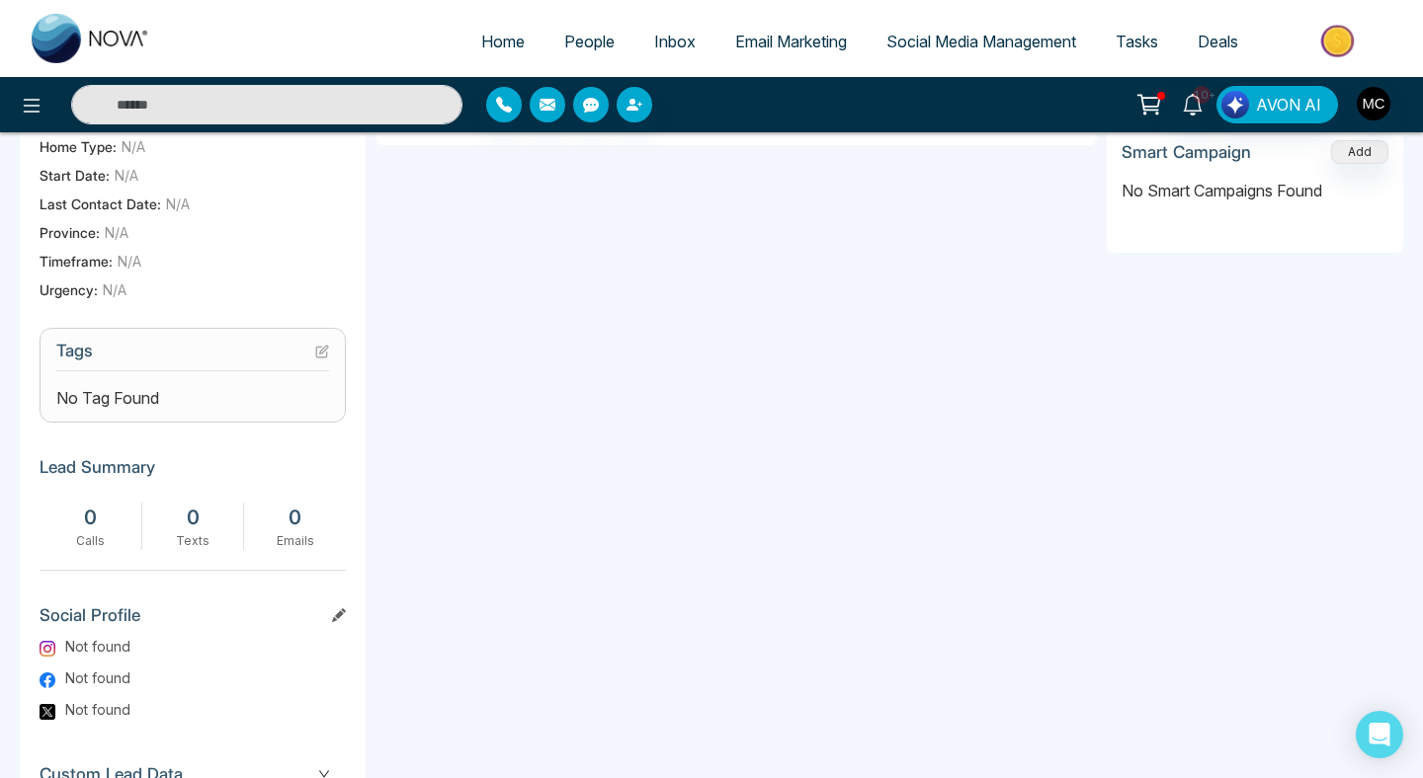
click at [326, 359] on icon at bounding box center [322, 352] width 14 height 14
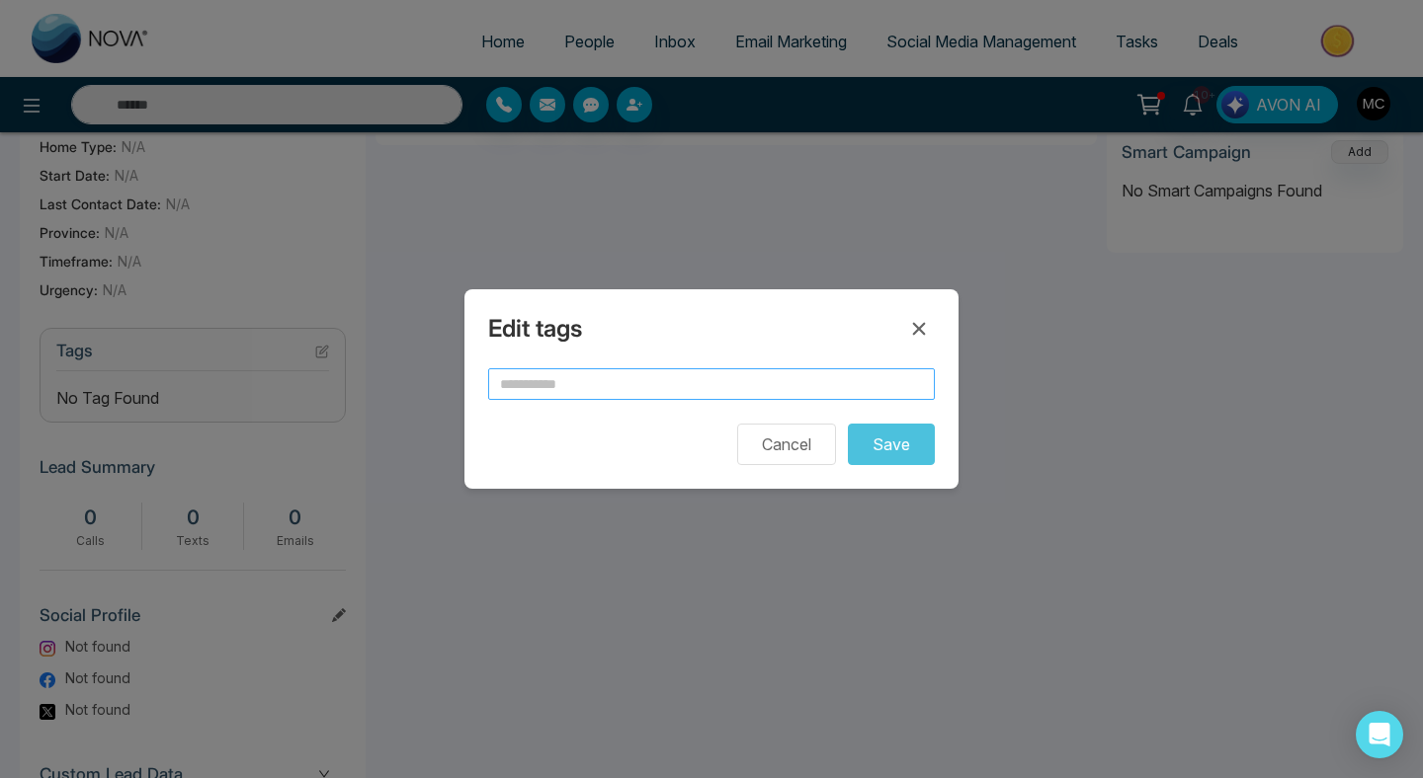
click at [576, 390] on input "text" at bounding box center [711, 384] width 447 height 32
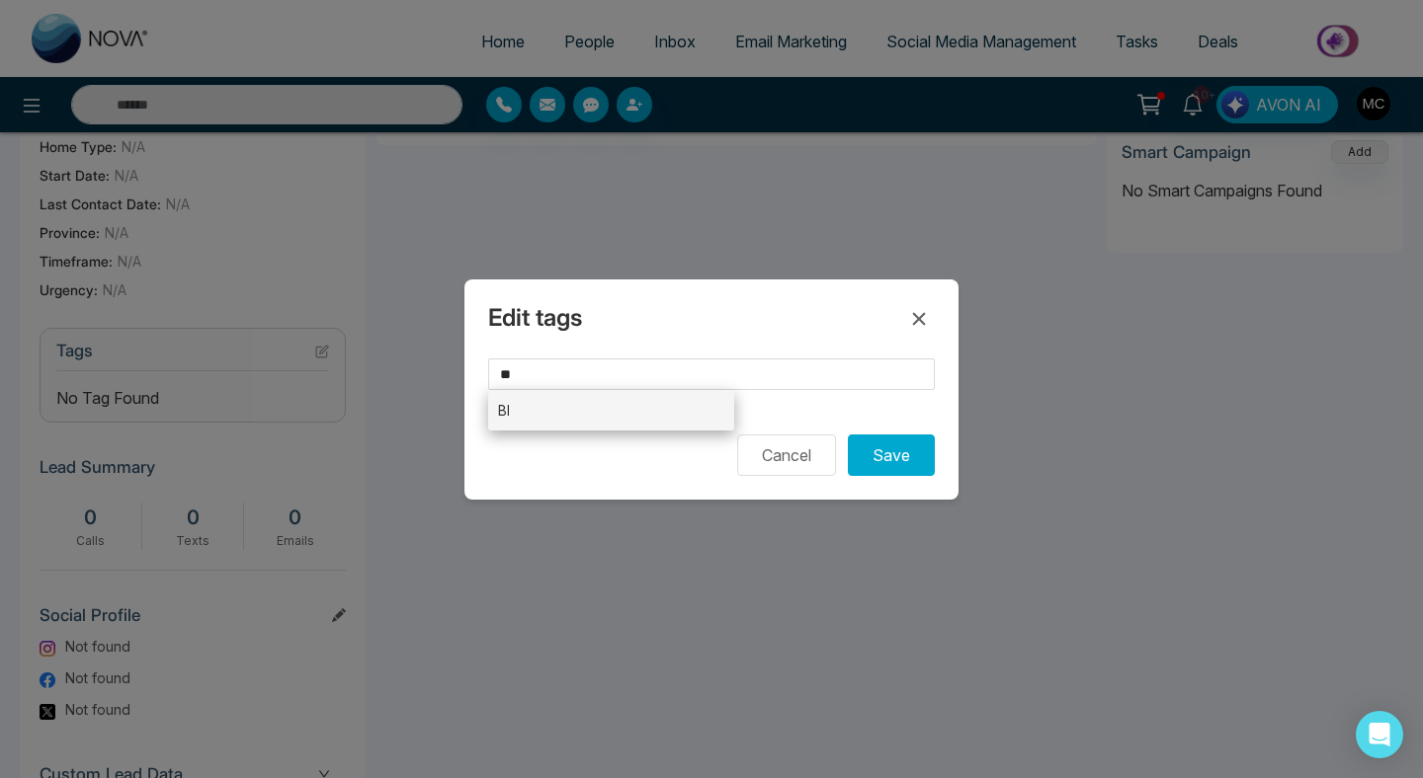
click at [539, 406] on li "BI" at bounding box center [611, 410] width 246 height 41
type input "**"
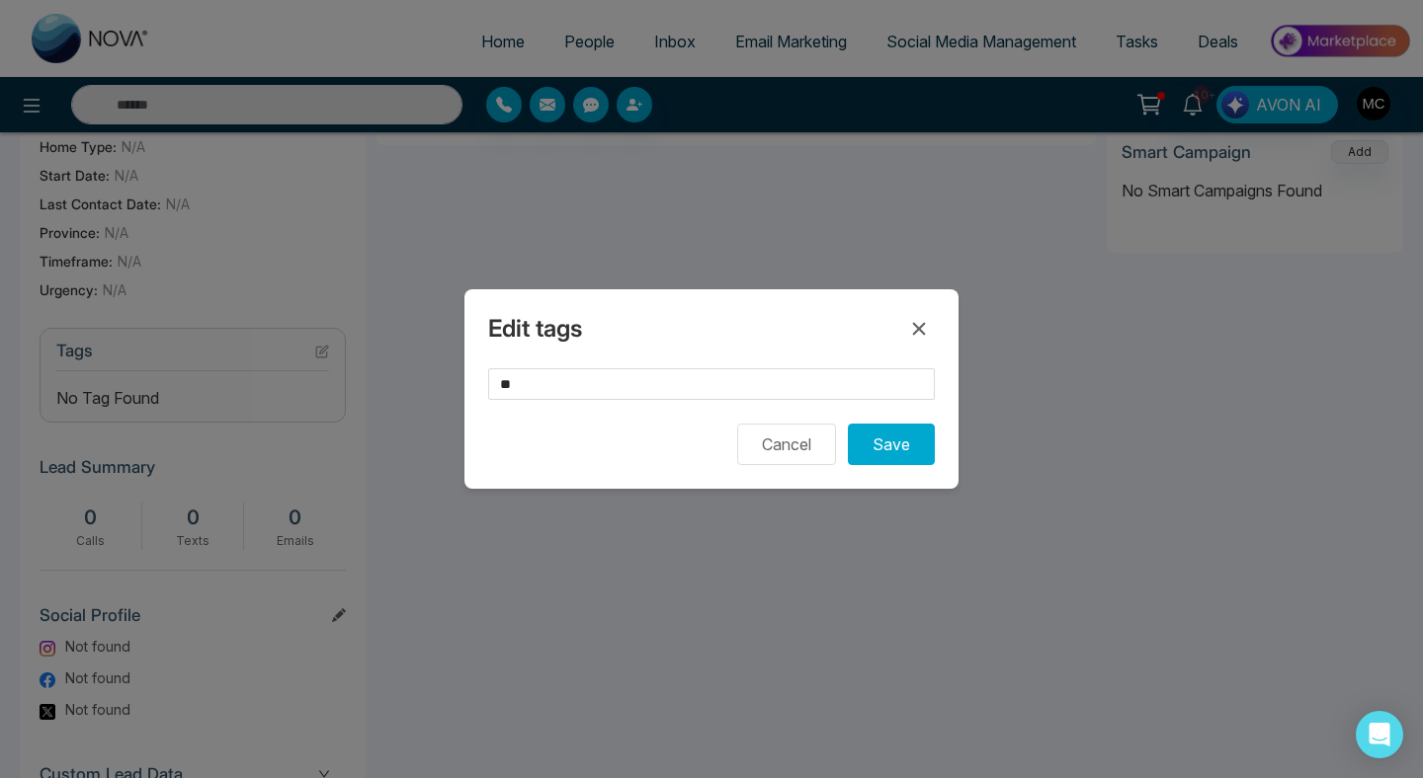
click at [904, 472] on div "Edit tags ** Cancel Save" at bounding box center [711, 389] width 494 height 200
click at [904, 454] on button "Save" at bounding box center [891, 444] width 87 height 41
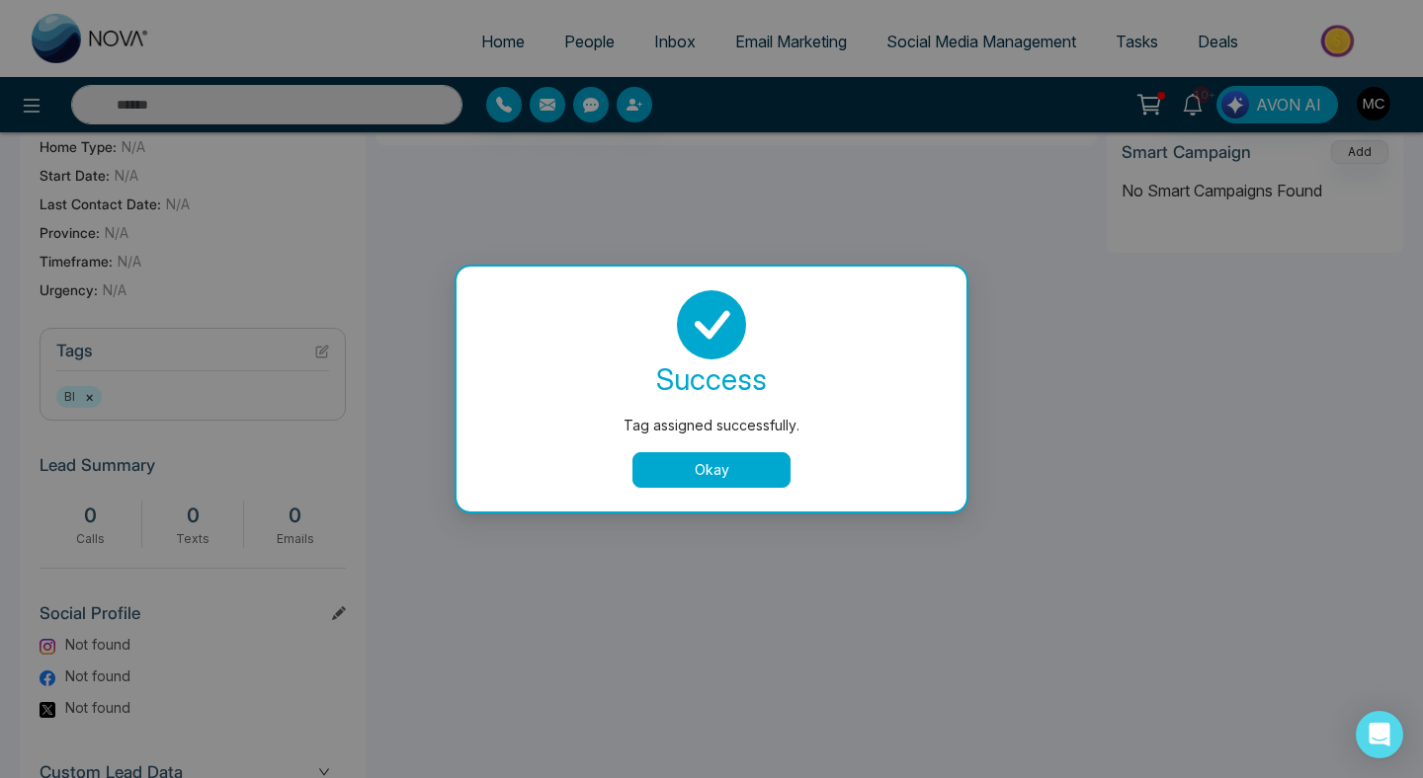
click at [746, 465] on button "Okay" at bounding box center [711, 470] width 158 height 36
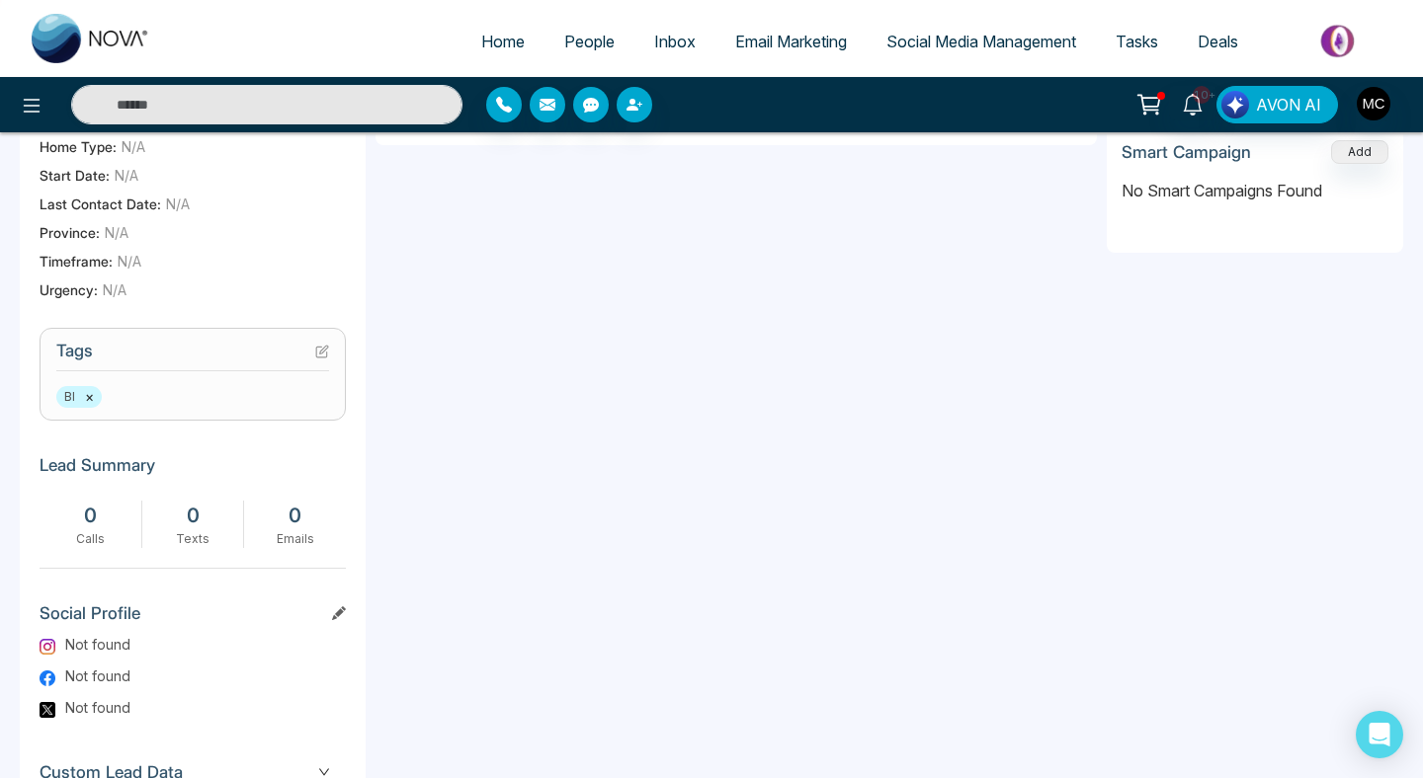
scroll to position [0, 0]
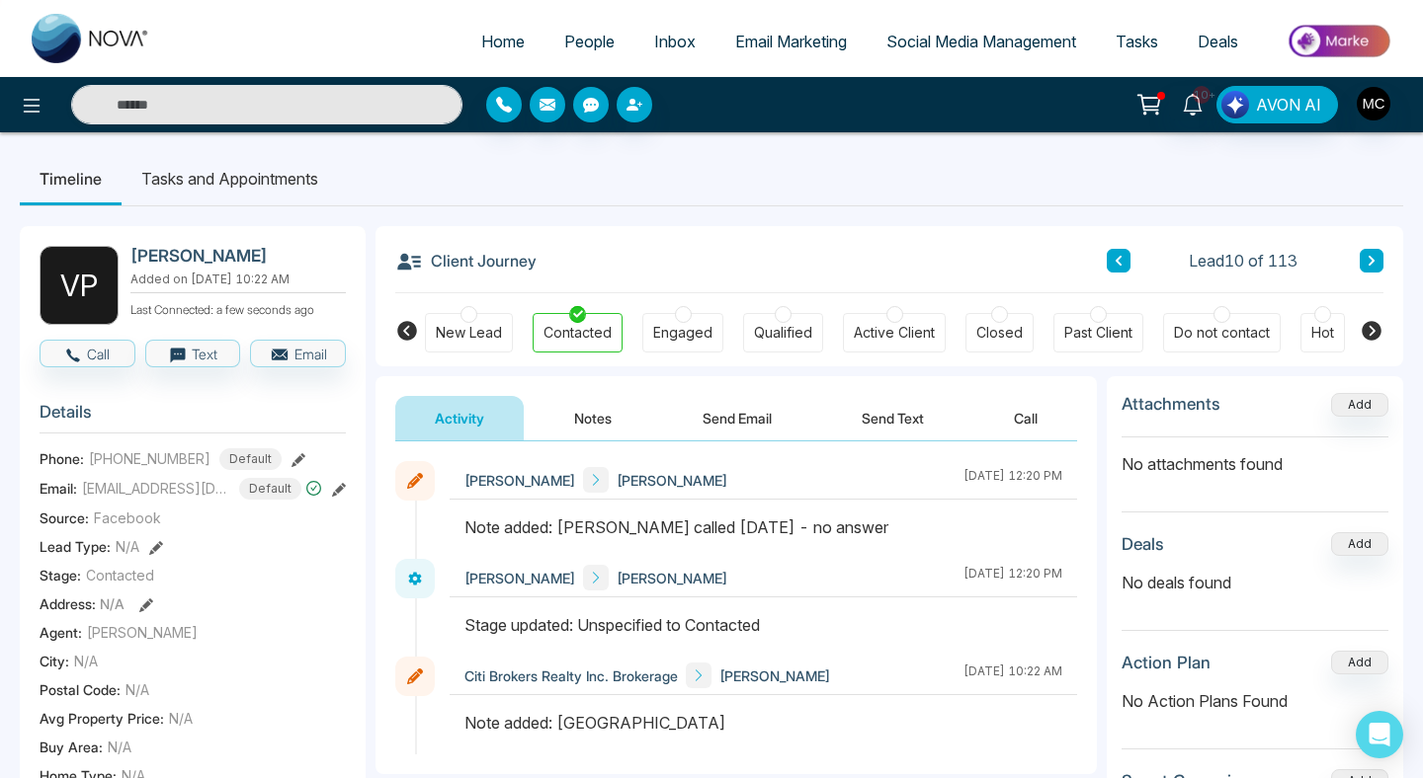
click at [1374, 268] on button at bounding box center [1371, 261] width 24 height 24
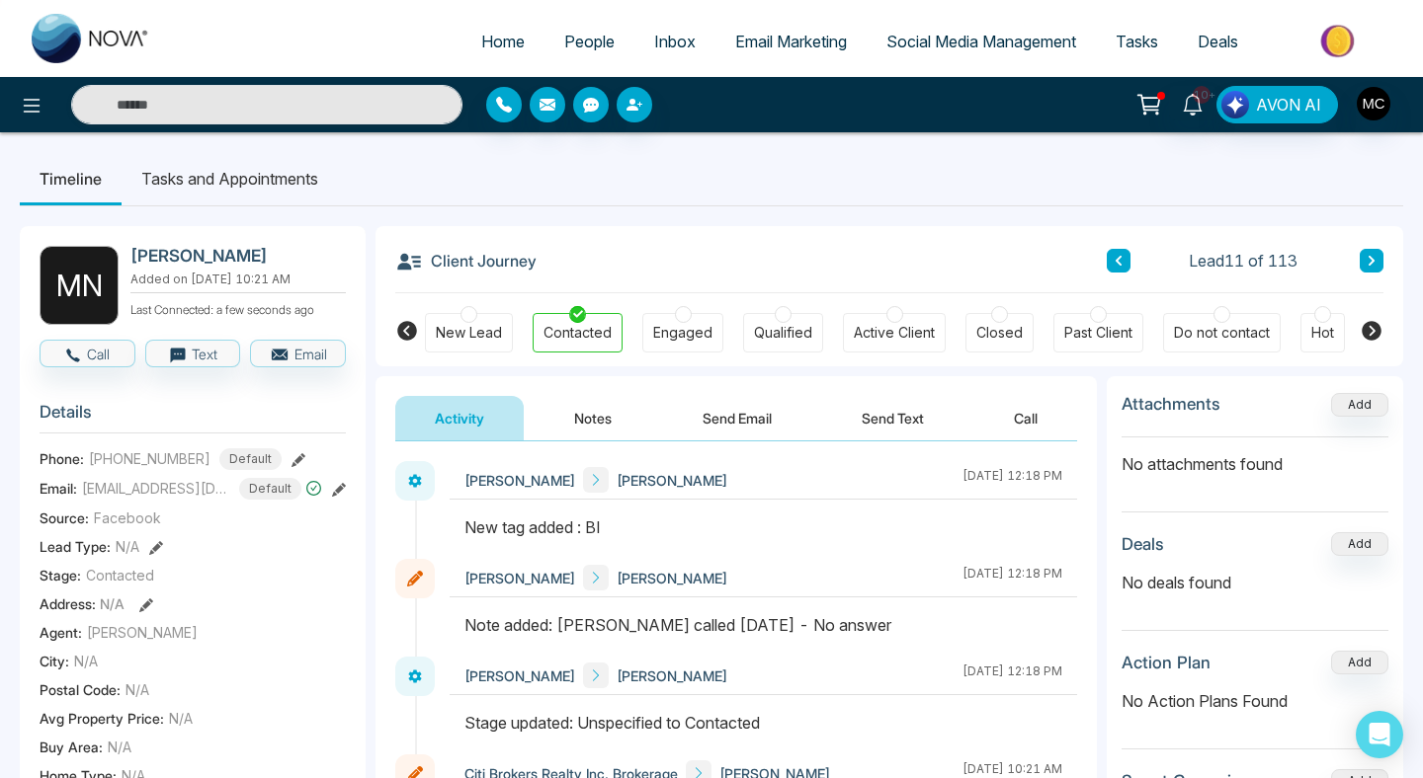
click at [1374, 254] on button at bounding box center [1371, 261] width 24 height 24
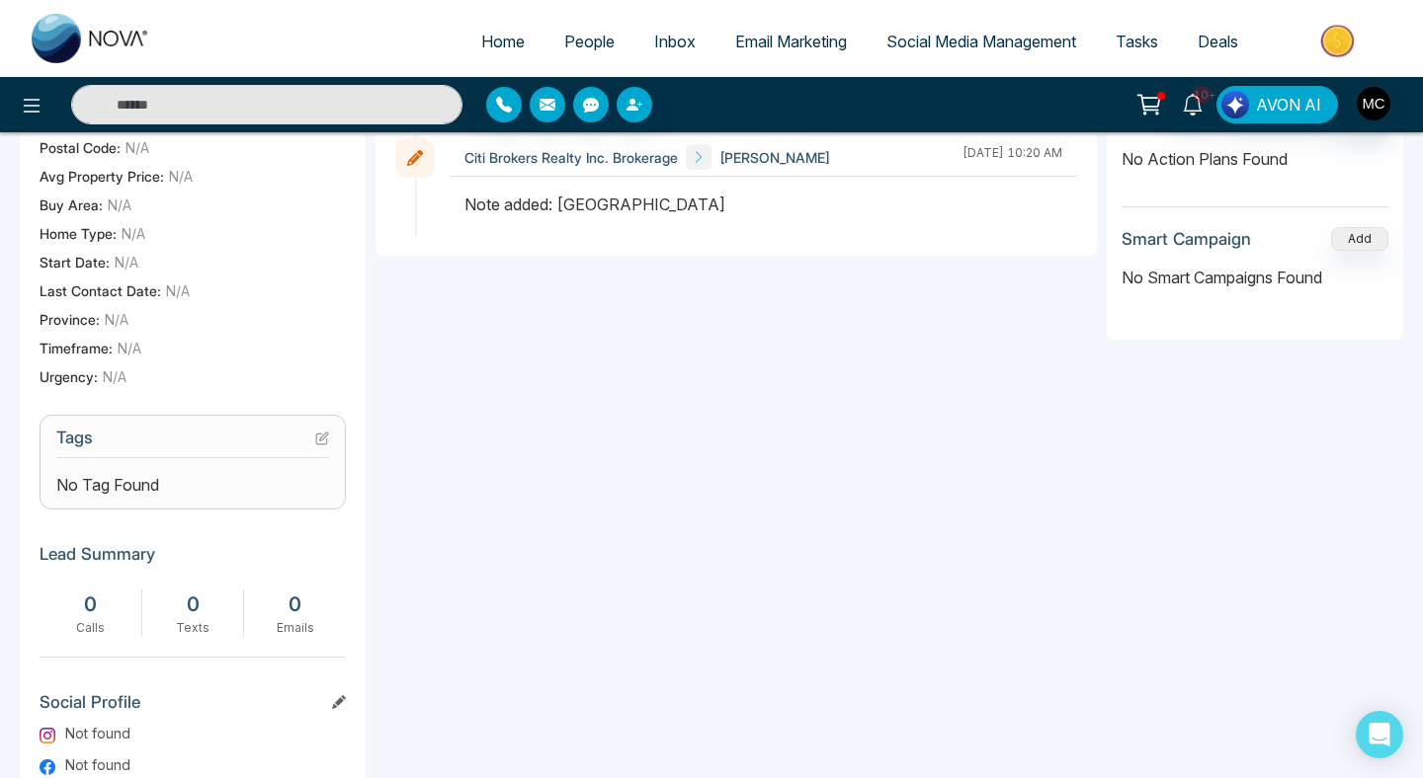
scroll to position [495, 0]
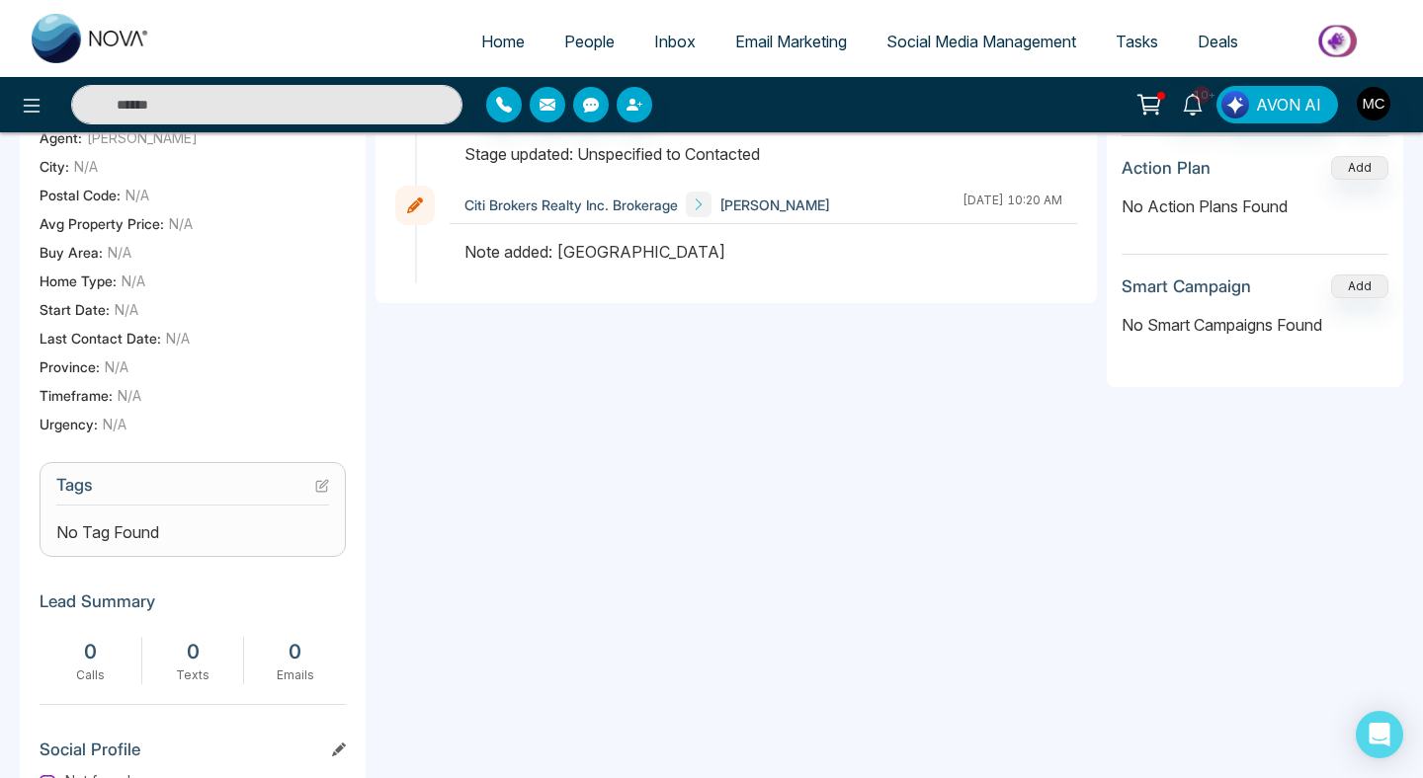
click at [309, 506] on h3 "Tags" at bounding box center [192, 490] width 273 height 31
click at [333, 494] on section "Tags No Tag Found" at bounding box center [193, 509] width 306 height 95
click at [318, 493] on icon at bounding box center [322, 486] width 14 height 14
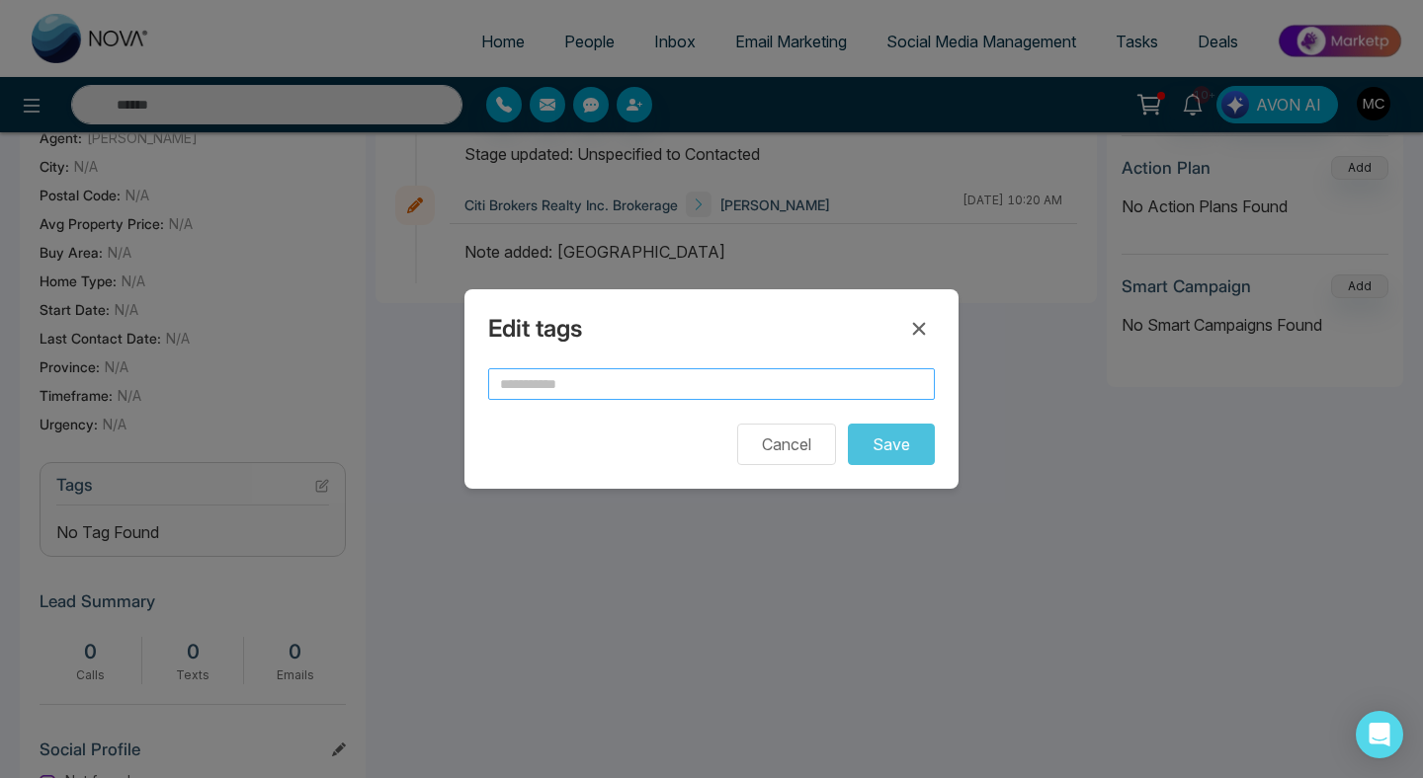
click at [561, 371] on input "text" at bounding box center [711, 384] width 447 height 32
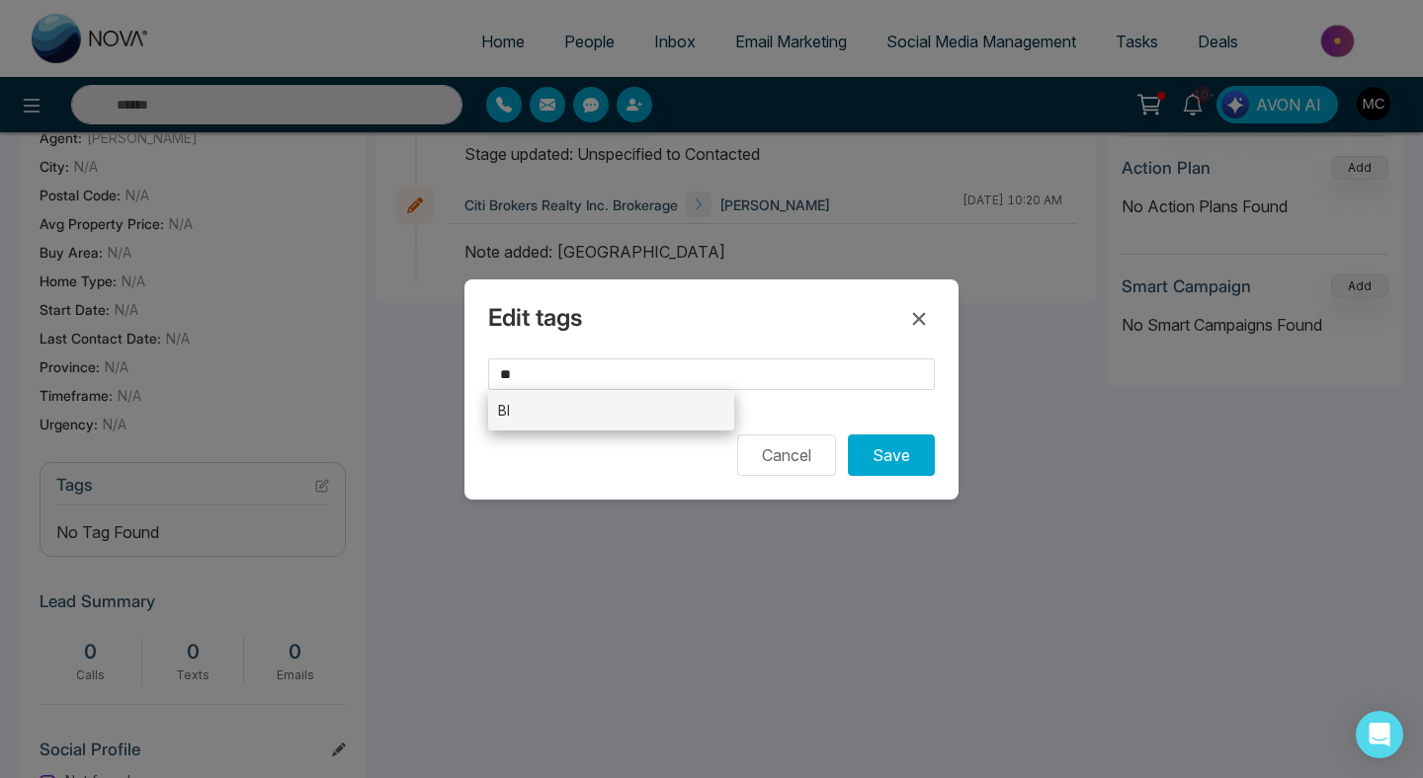
click at [554, 409] on li "BI" at bounding box center [611, 410] width 246 height 41
type input "**"
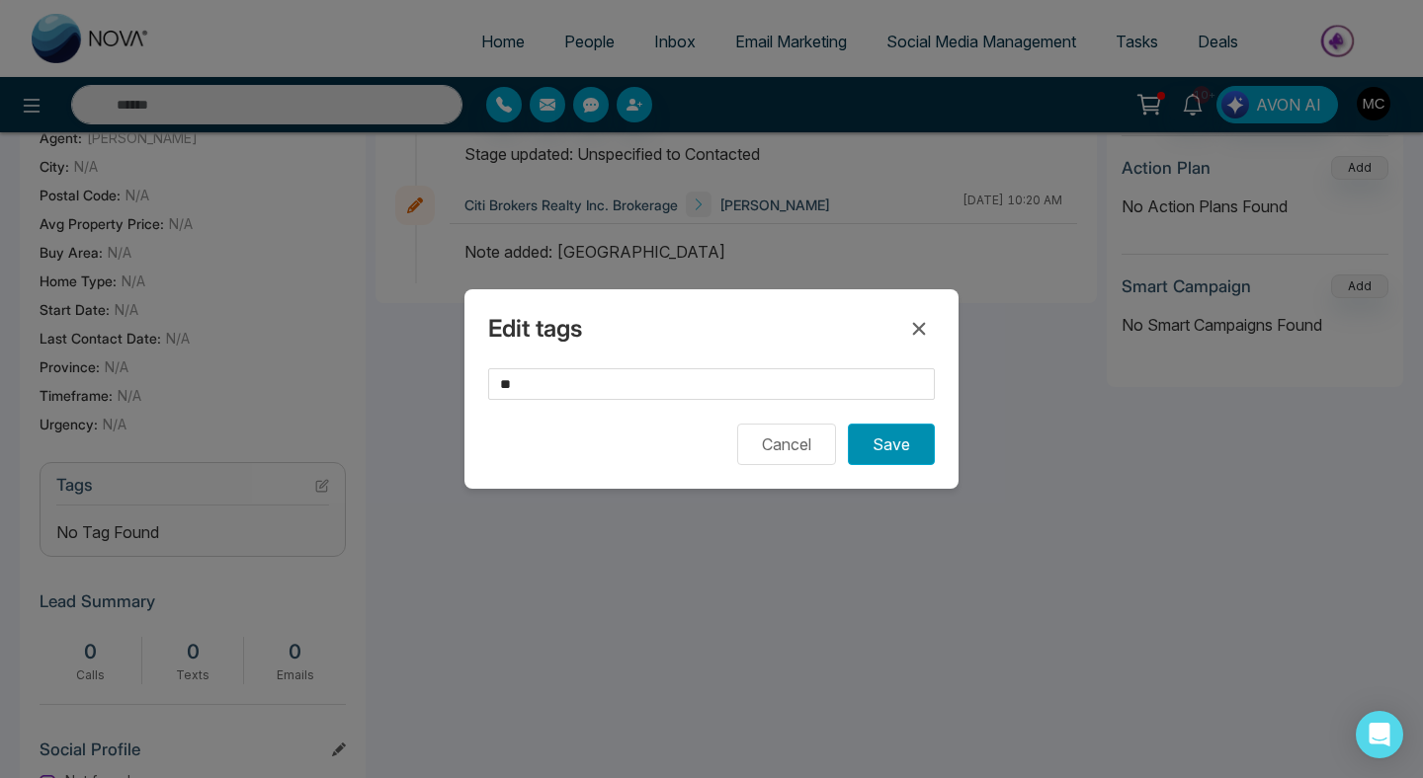
click at [925, 451] on button "Save" at bounding box center [891, 444] width 87 height 41
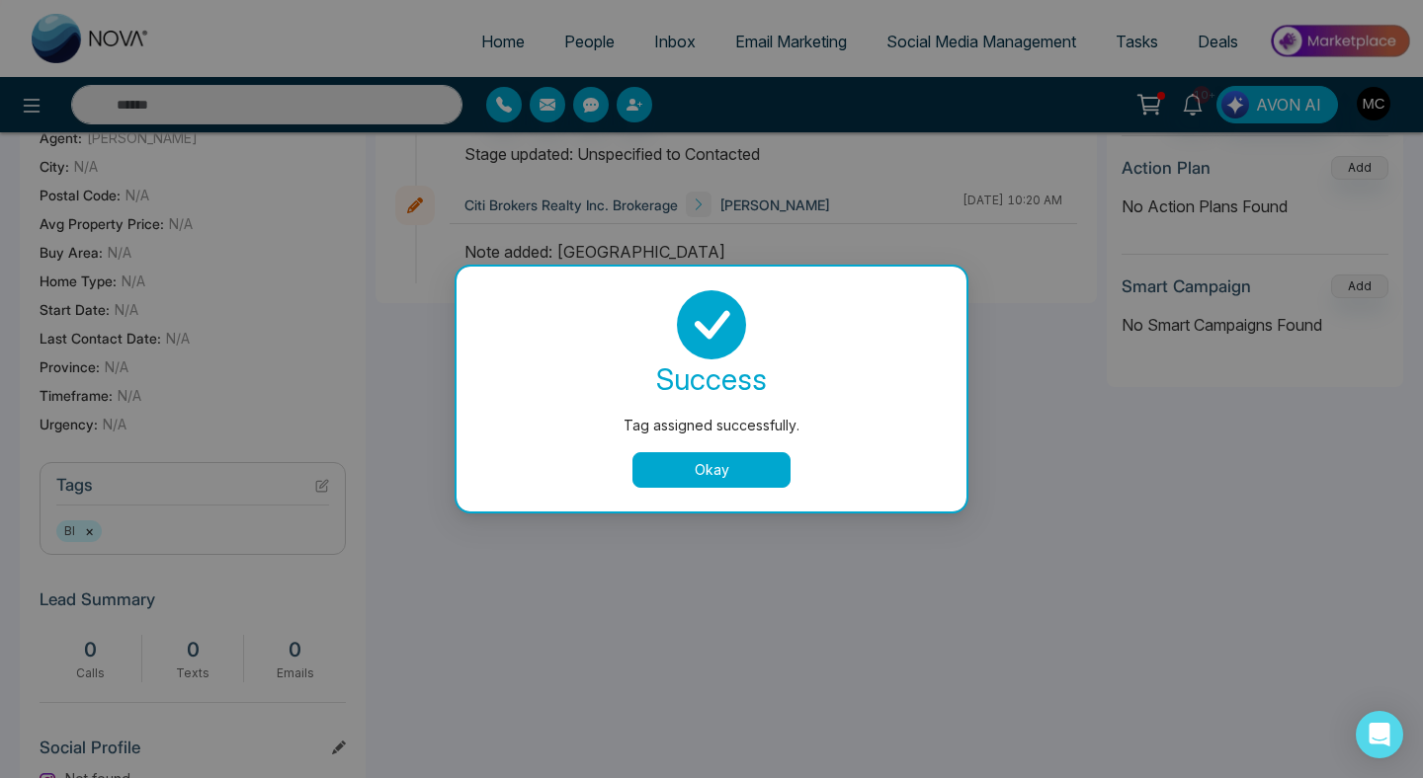
click at [730, 473] on button "Okay" at bounding box center [711, 470] width 158 height 36
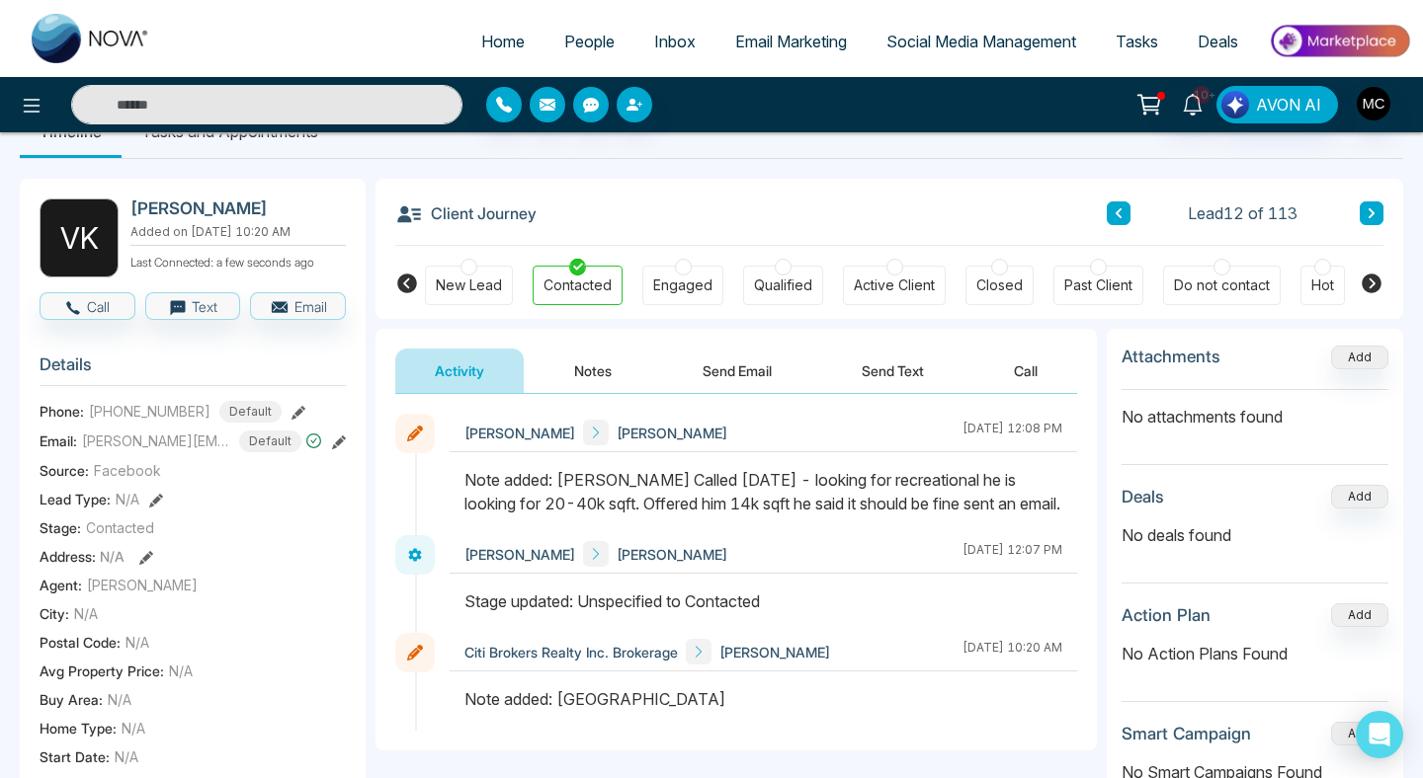
scroll to position [0, 0]
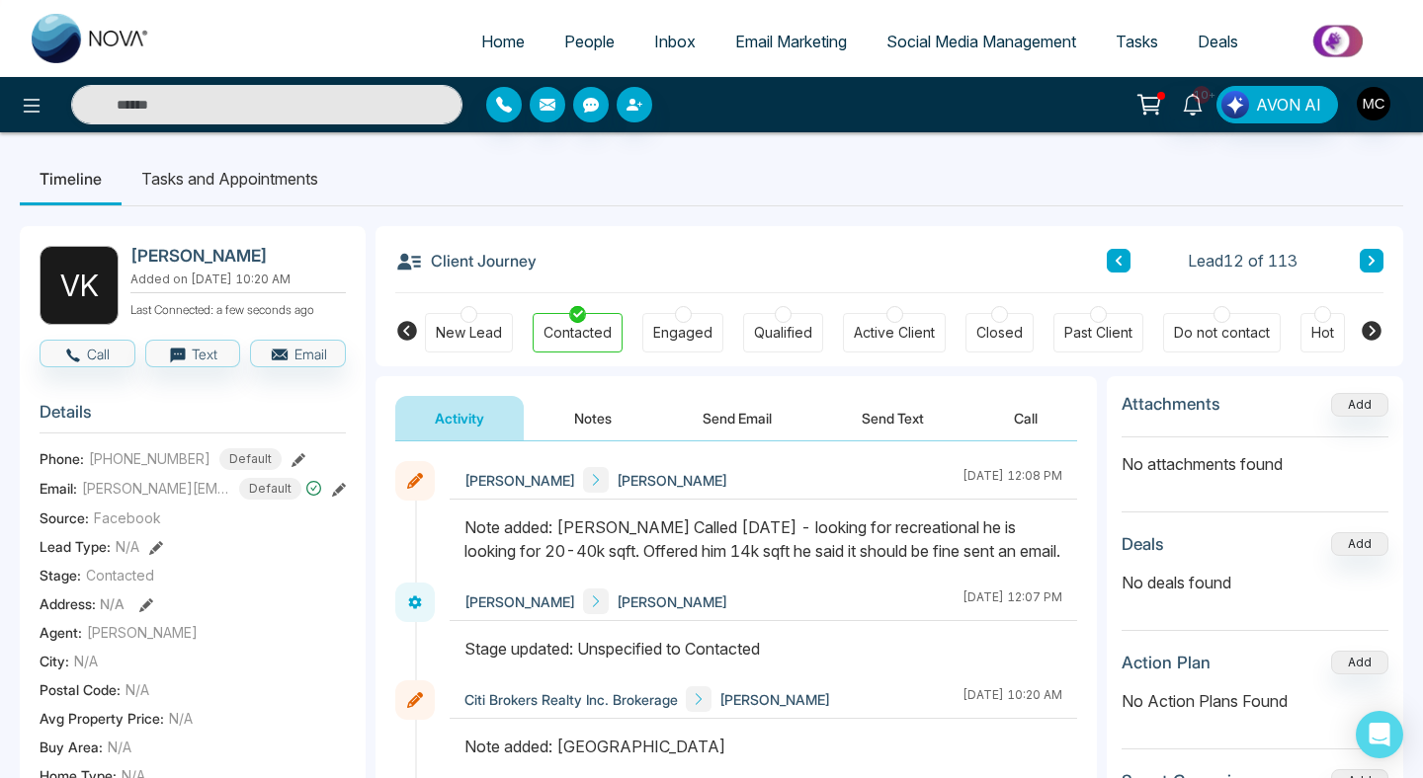
click at [1367, 251] on button at bounding box center [1371, 261] width 24 height 24
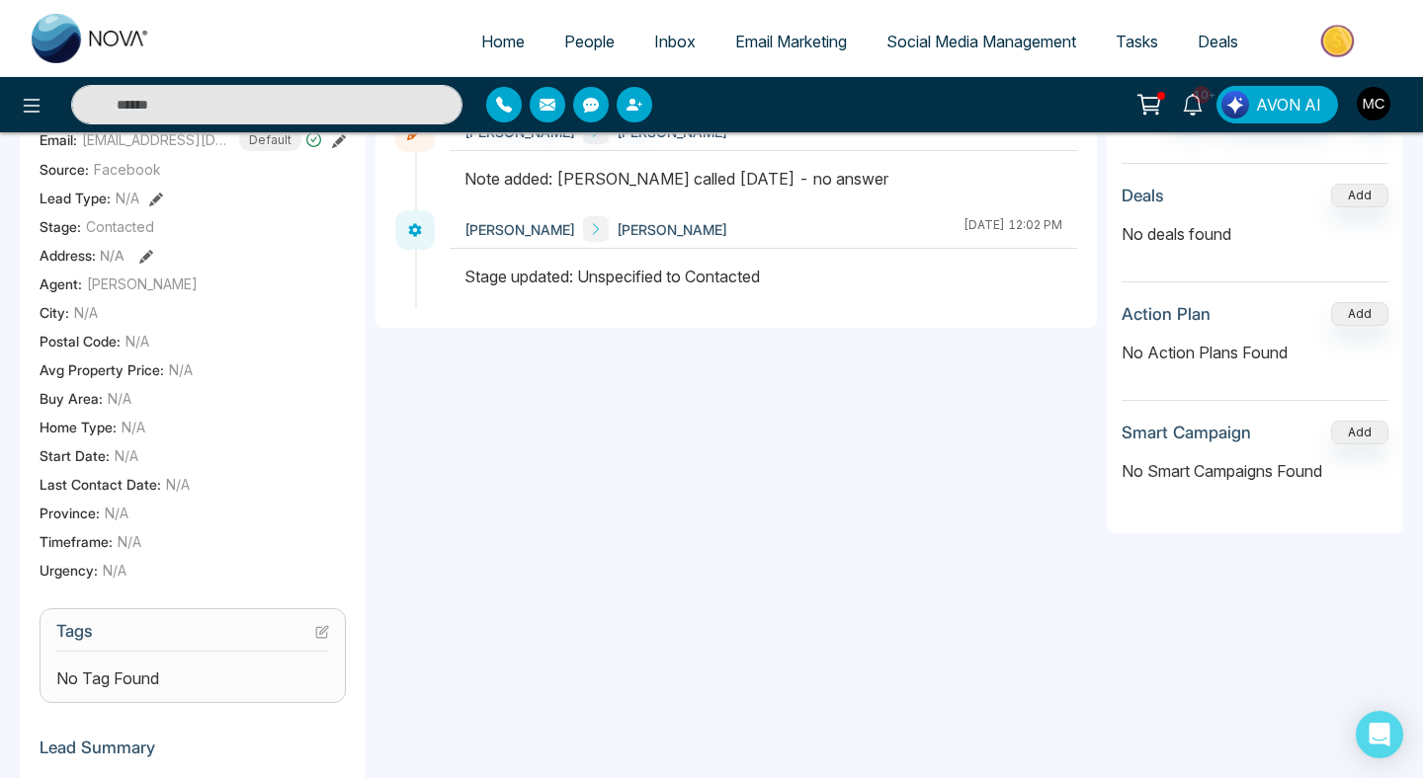
scroll to position [508, 0]
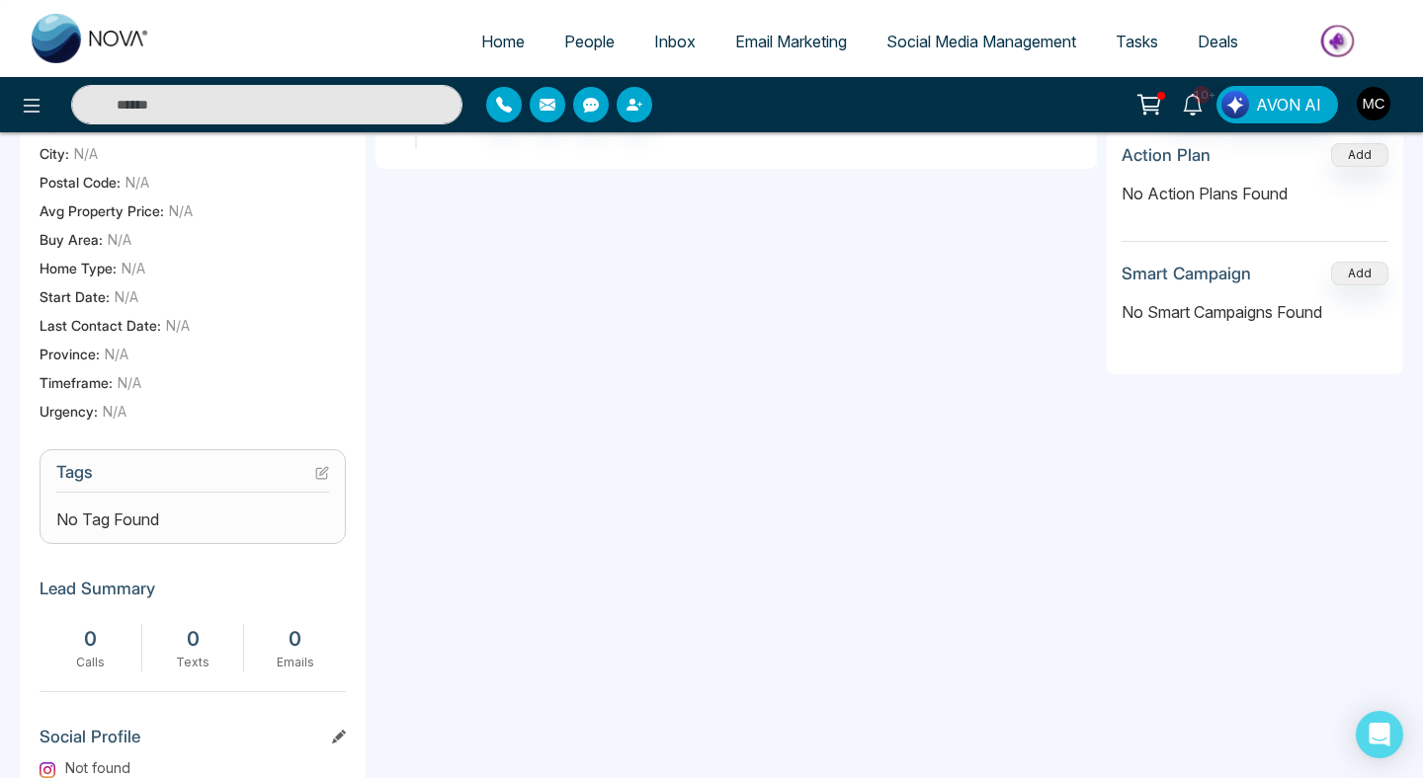
click at [318, 480] on icon at bounding box center [322, 473] width 14 height 14
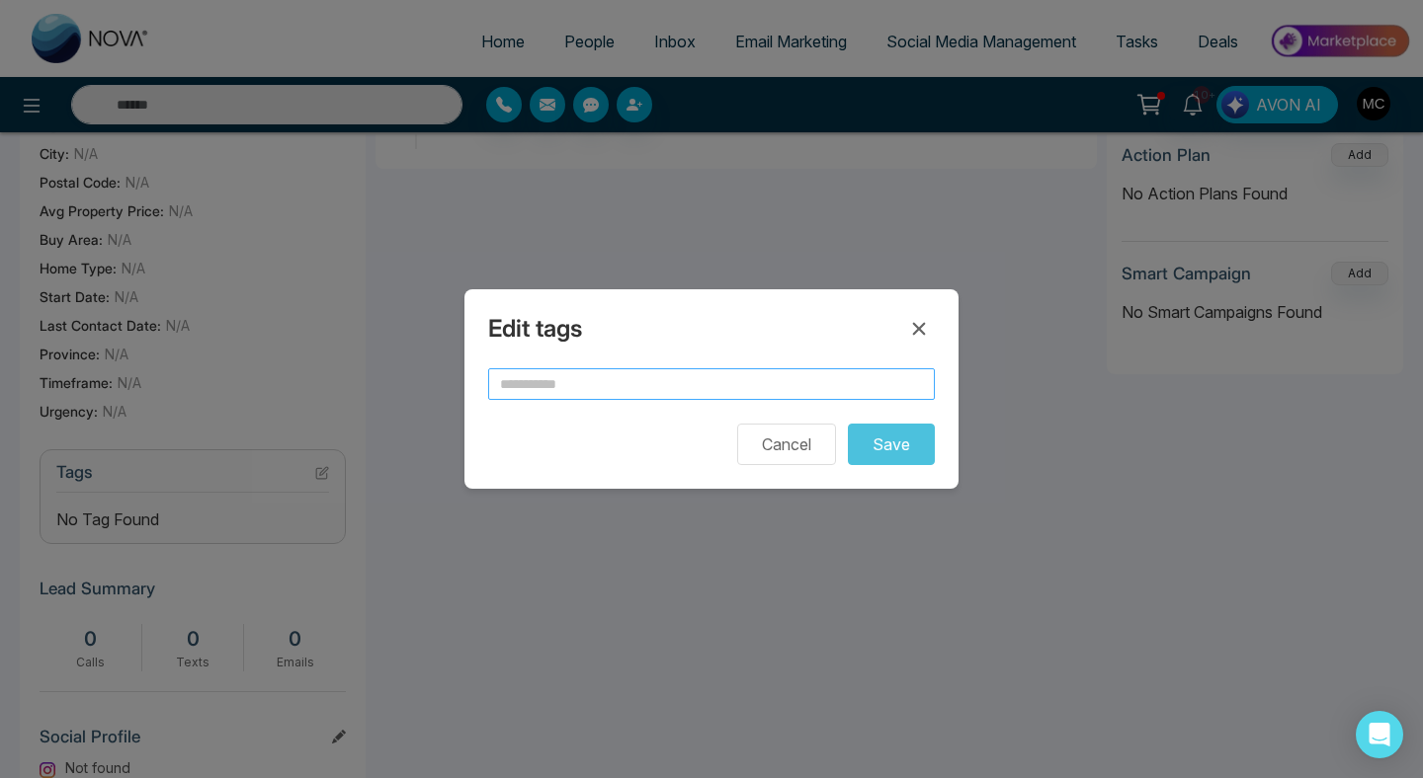
click at [562, 396] on input "text" at bounding box center [711, 384] width 447 height 32
type input "**"
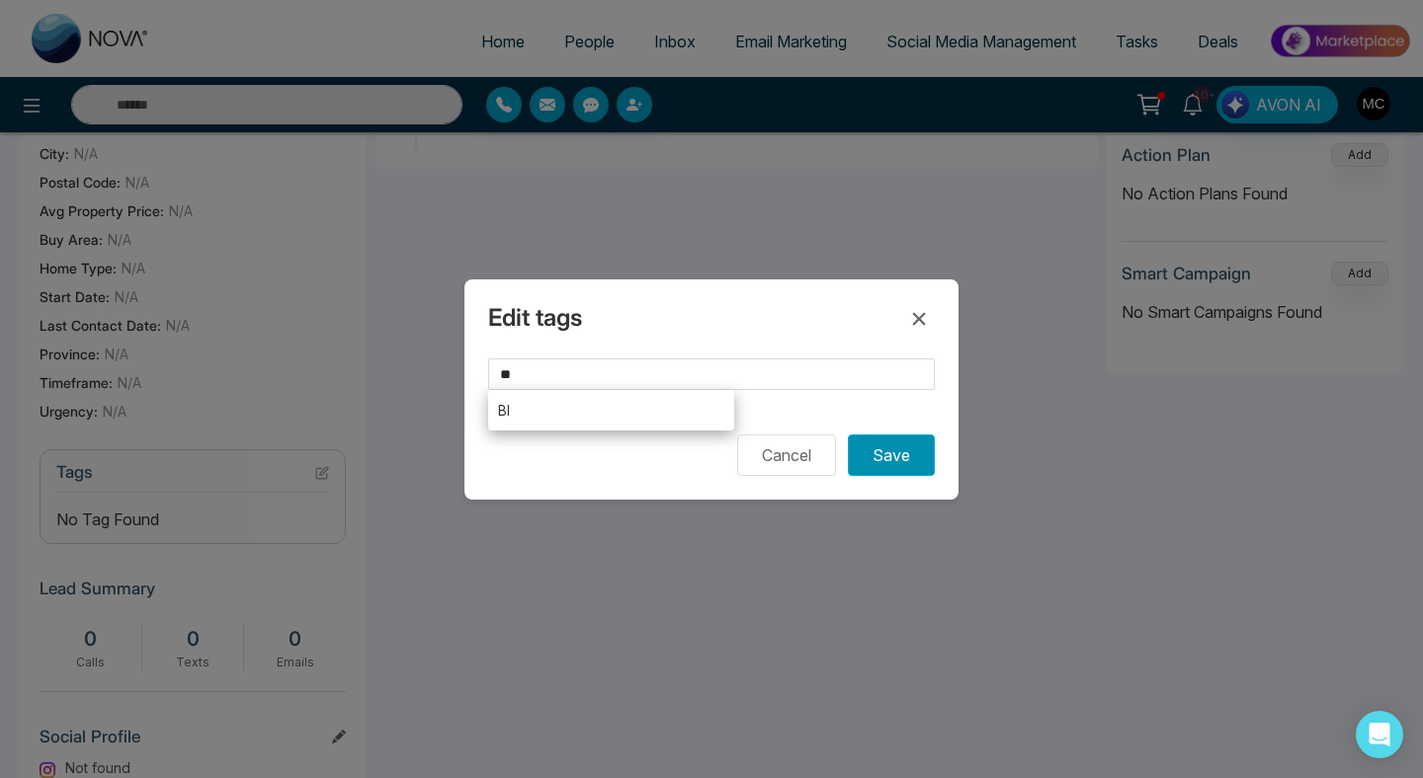
click at [870, 451] on button "Save" at bounding box center [891, 455] width 87 height 41
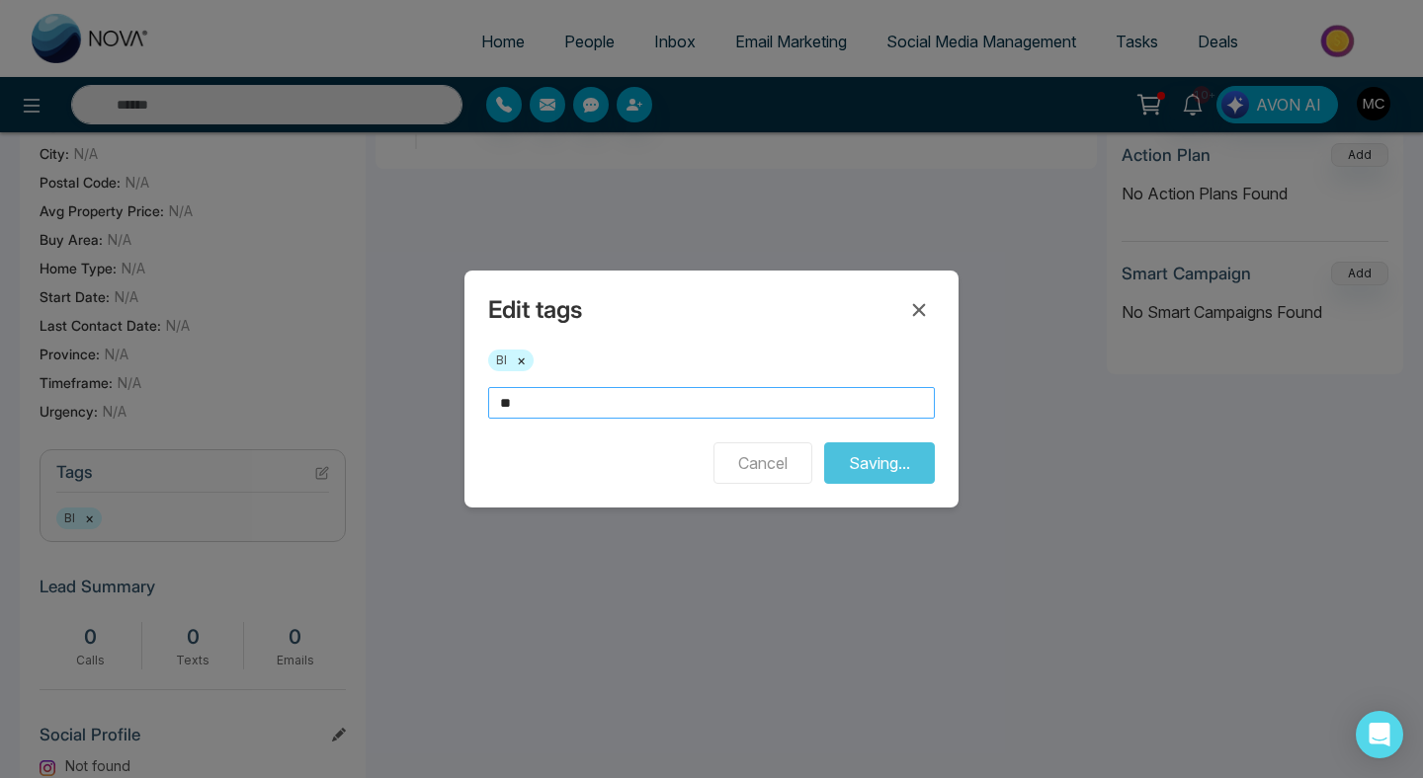
click at [595, 398] on input "**" at bounding box center [711, 403] width 447 height 32
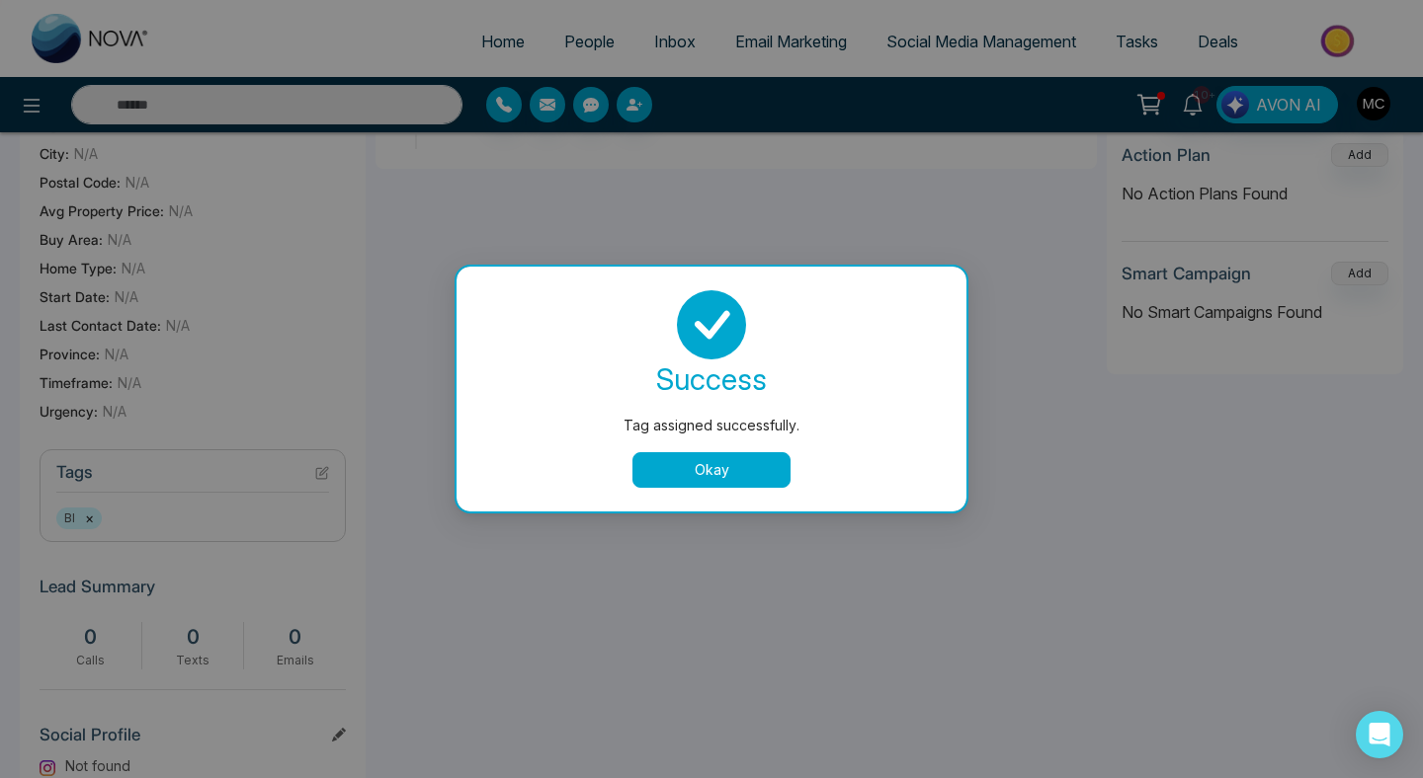
click at [688, 463] on button "Okay" at bounding box center [711, 470] width 158 height 36
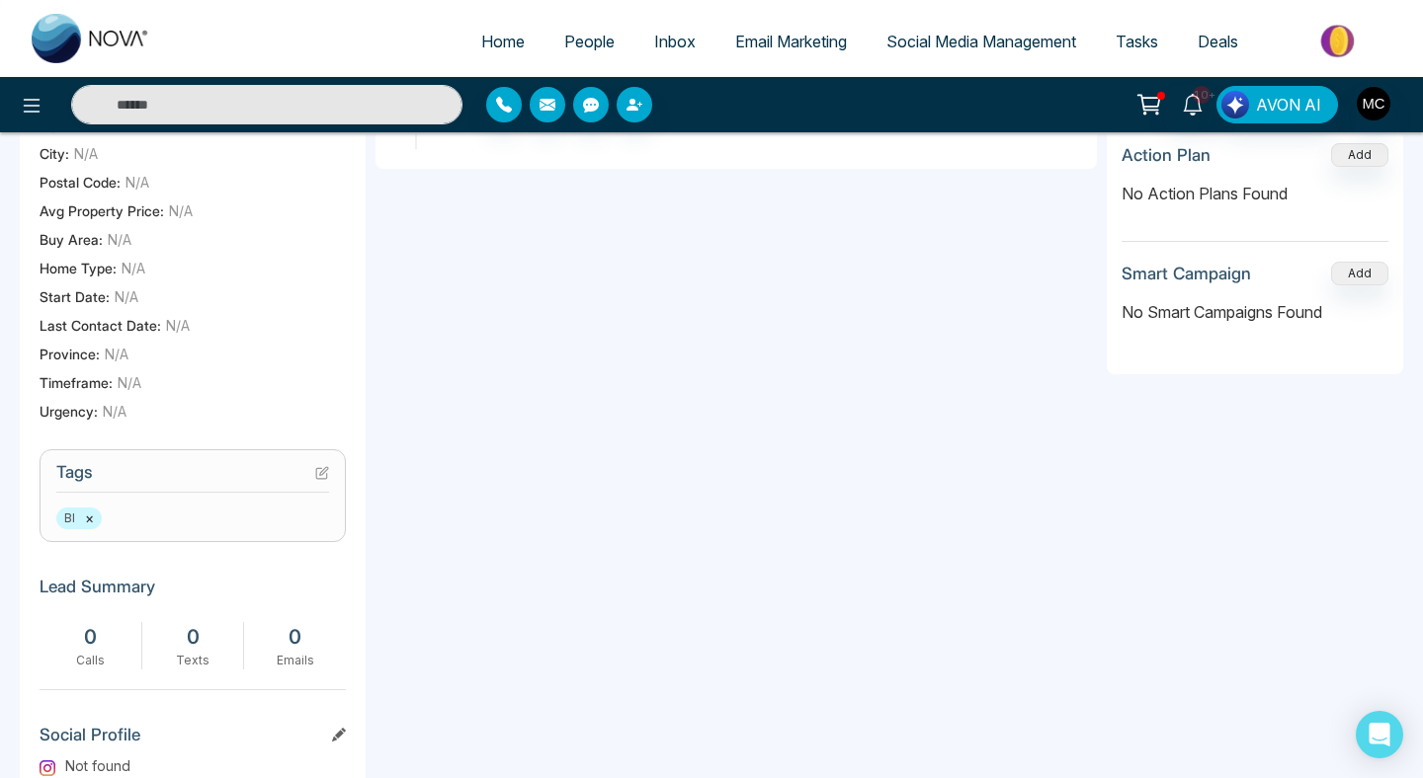
scroll to position [0, 0]
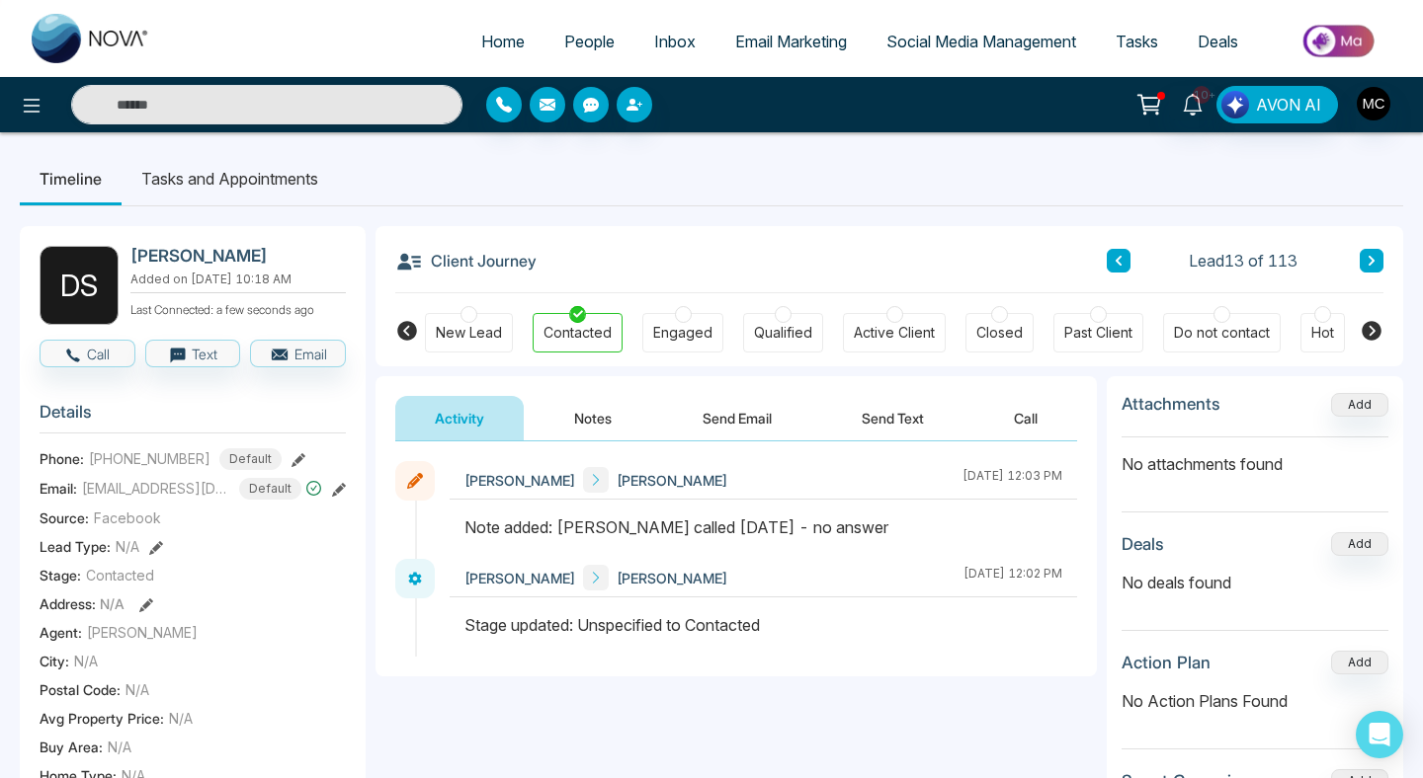
click at [1367, 270] on button at bounding box center [1371, 261] width 24 height 24
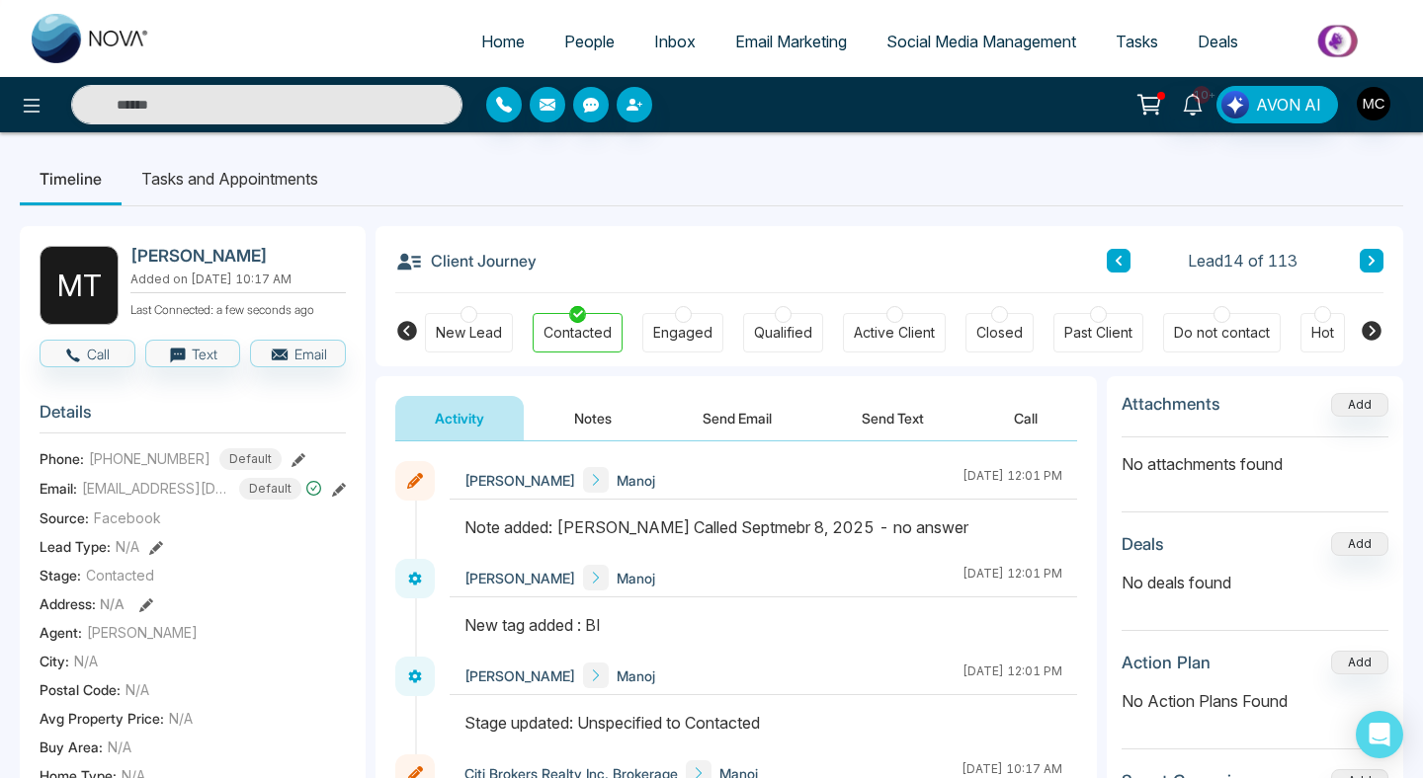
click at [1380, 269] on button at bounding box center [1371, 261] width 24 height 24
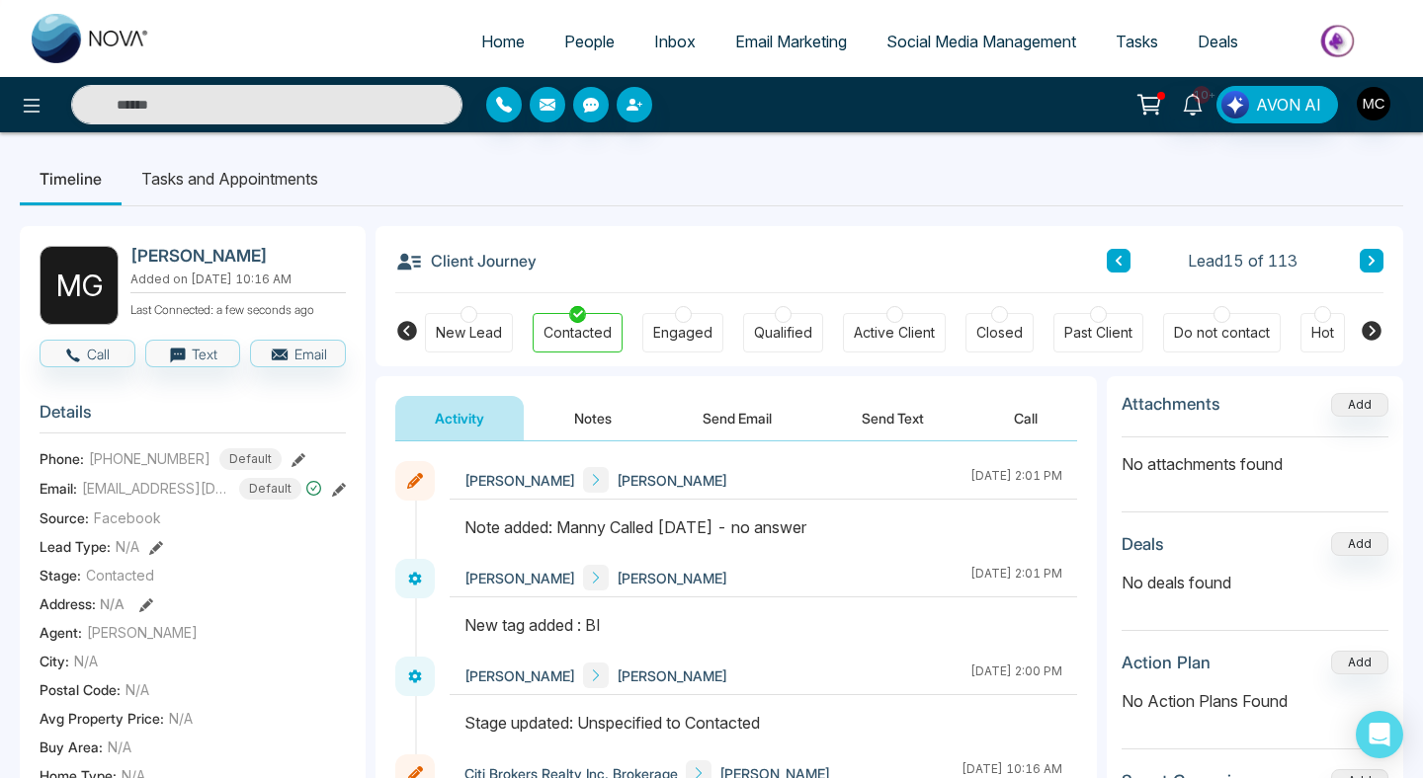
click at [1371, 268] on button at bounding box center [1371, 261] width 24 height 24
click at [564, 39] on span "People" at bounding box center [589, 42] width 50 height 20
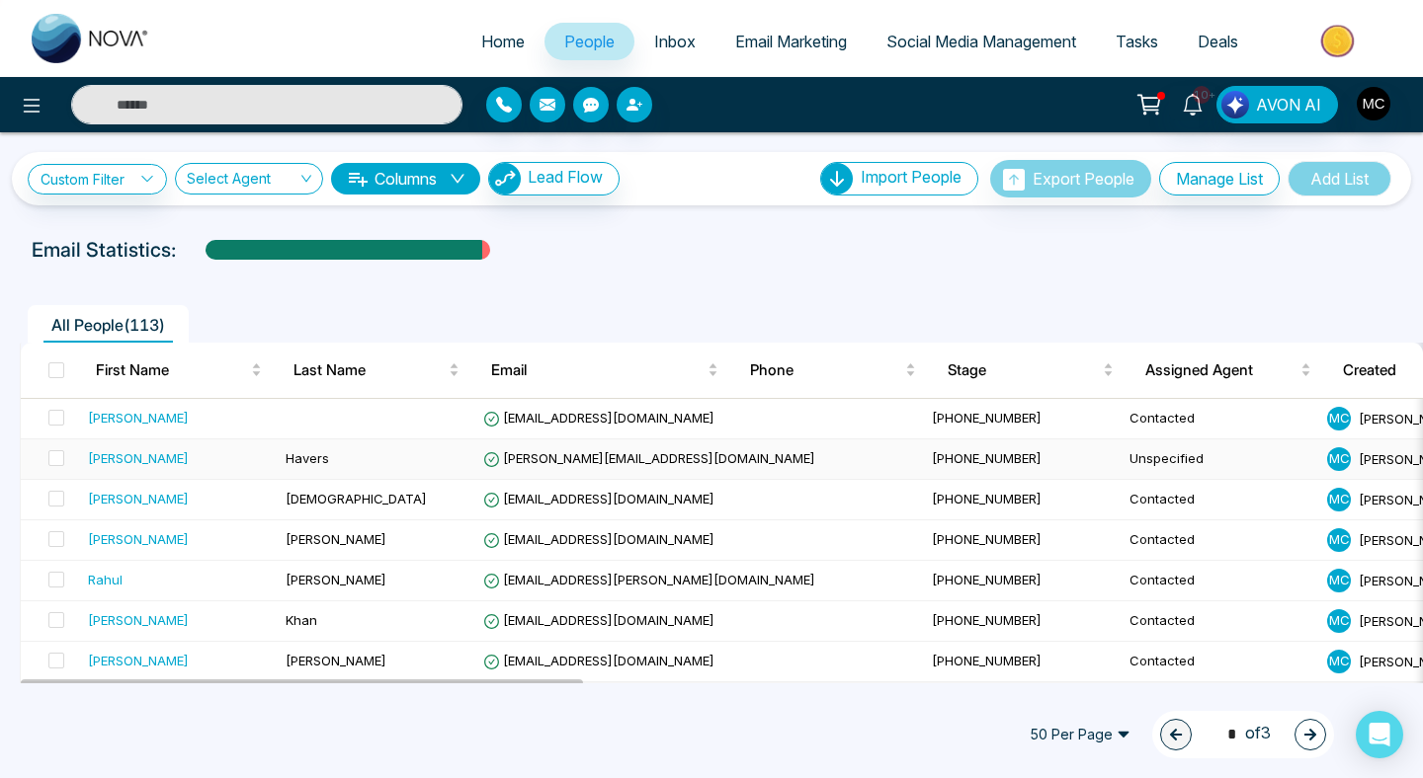
click at [394, 474] on td "Havers" at bounding box center [377, 460] width 198 height 41
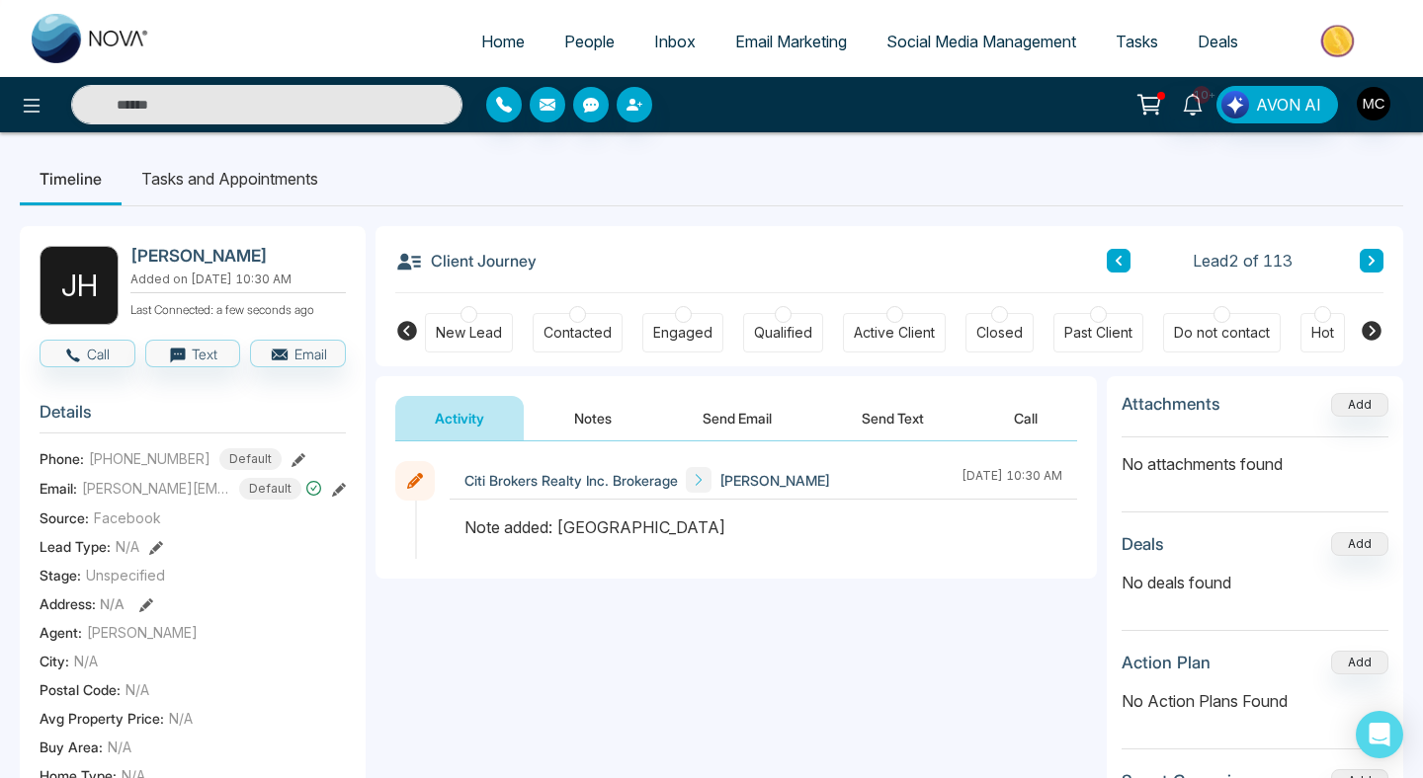
click at [579, 352] on div "Contacted" at bounding box center [577, 333] width 90 height 40
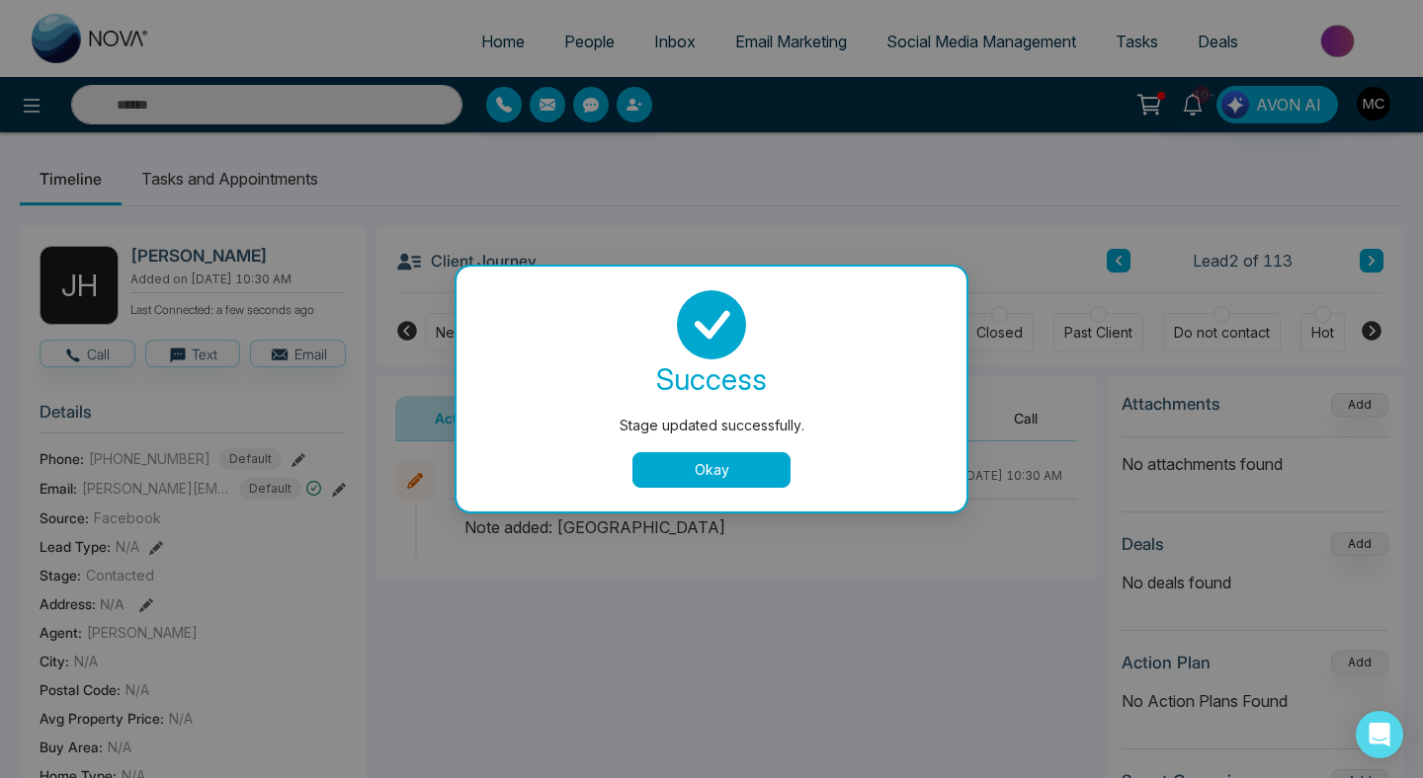
click at [720, 471] on button "Okay" at bounding box center [711, 470] width 158 height 36
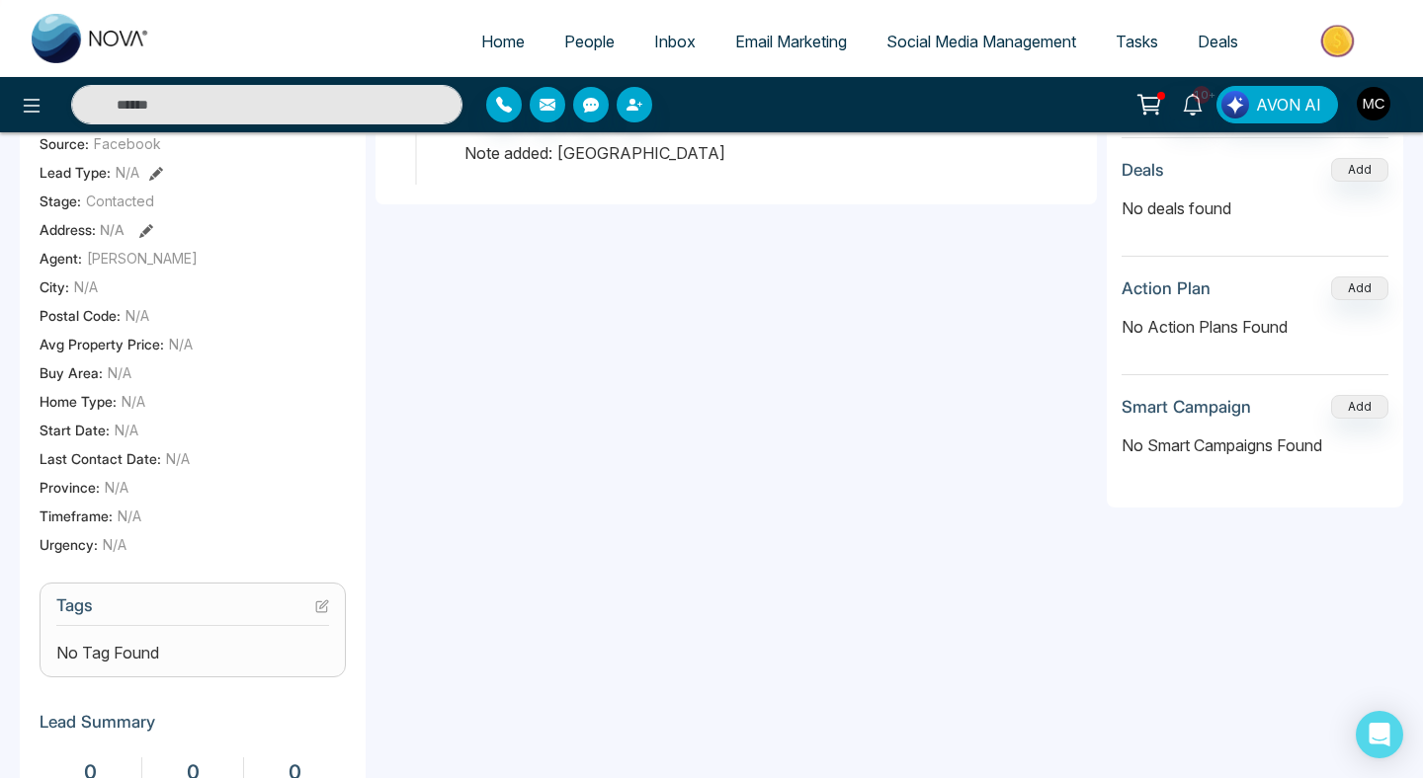
scroll to position [652, 0]
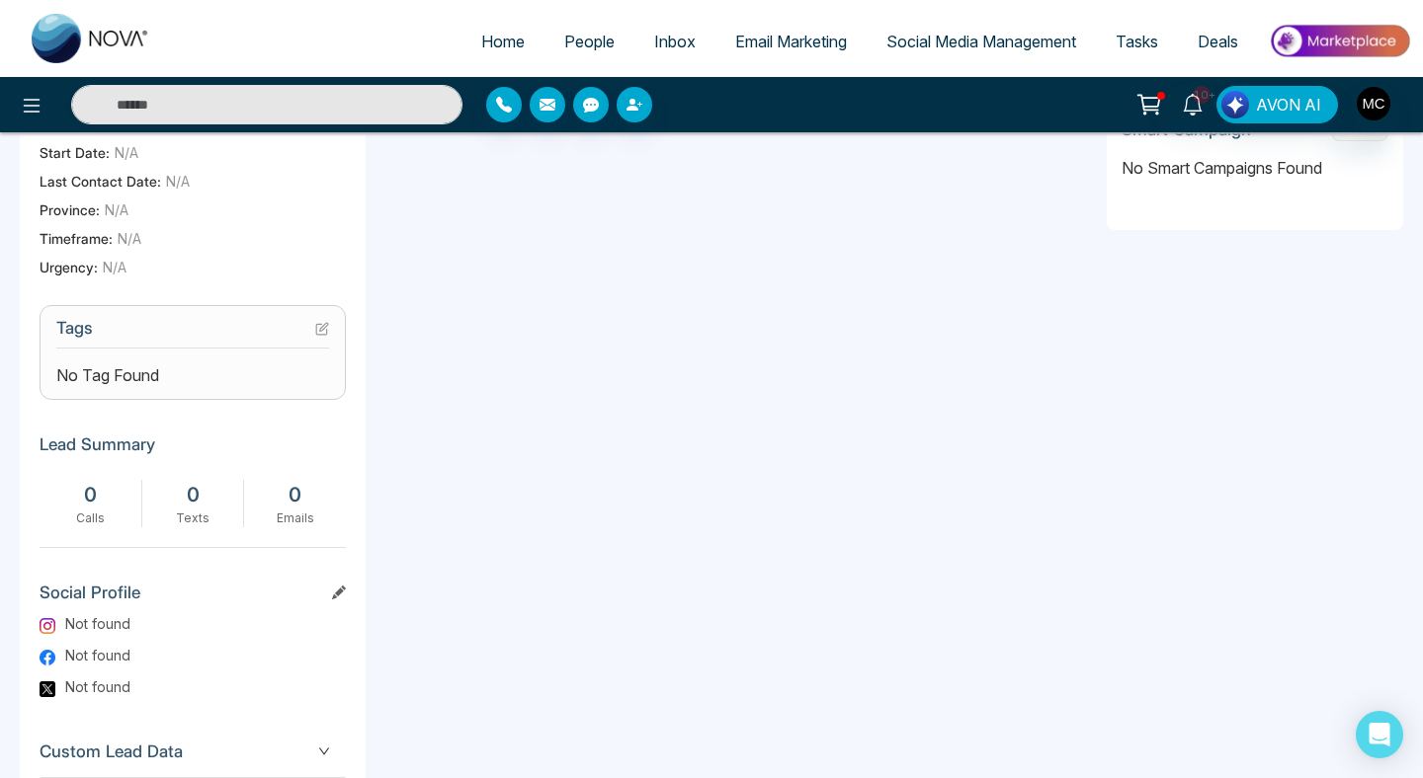
click at [322, 336] on icon at bounding box center [322, 329] width 14 height 14
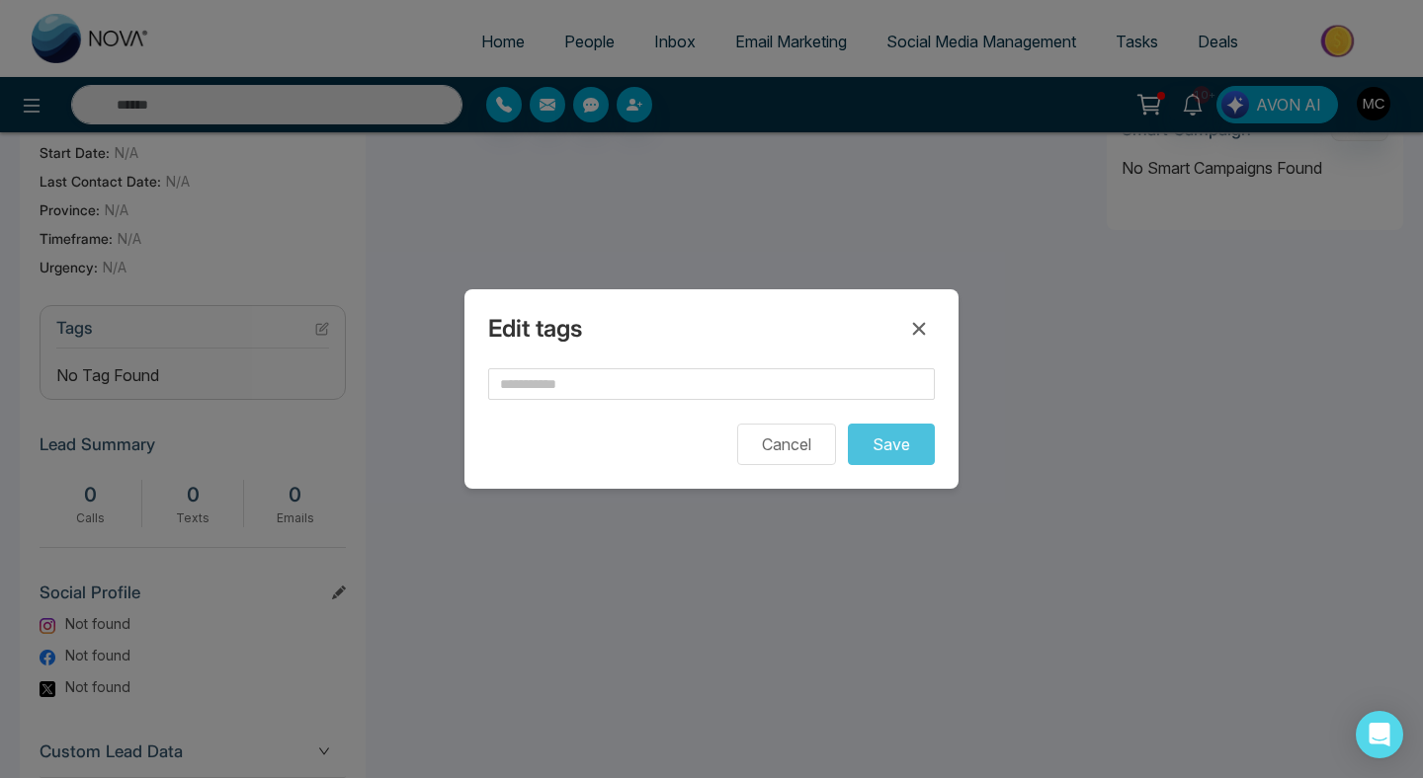
click at [612, 402] on form "Cancel Save" at bounding box center [711, 416] width 447 height 97
click at [599, 381] on input "text" at bounding box center [711, 384] width 447 height 32
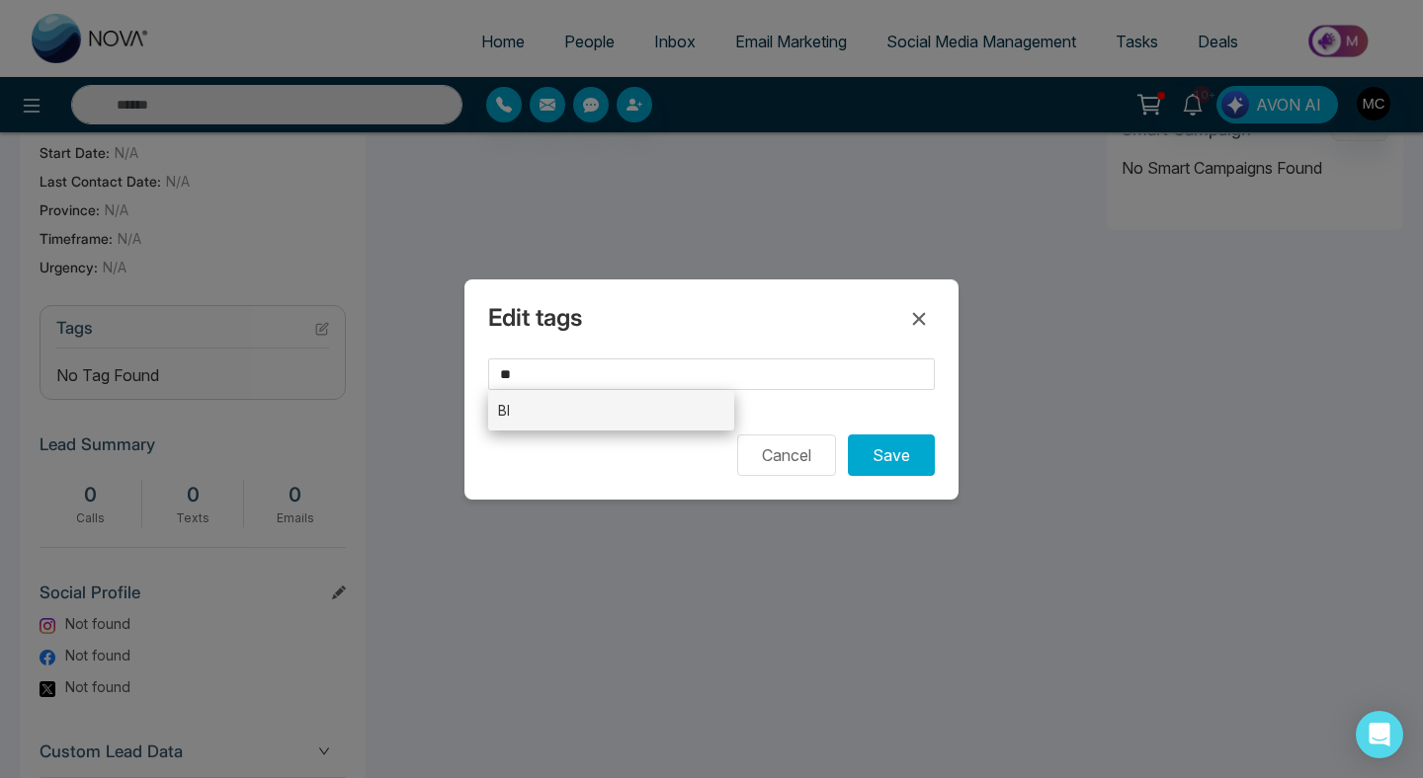
click at [666, 411] on li "BI" at bounding box center [611, 410] width 246 height 41
type input "**"
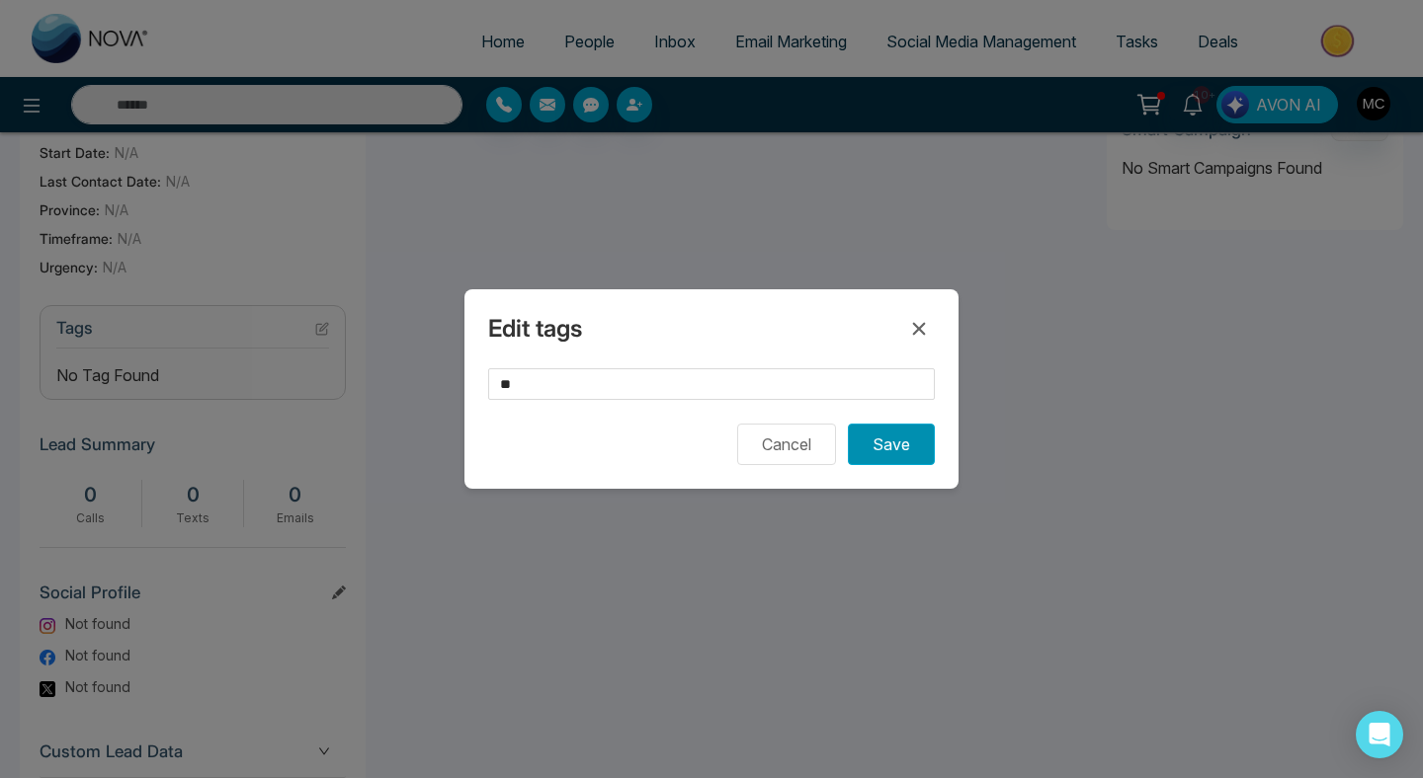
click at [884, 457] on button "Save" at bounding box center [891, 444] width 87 height 41
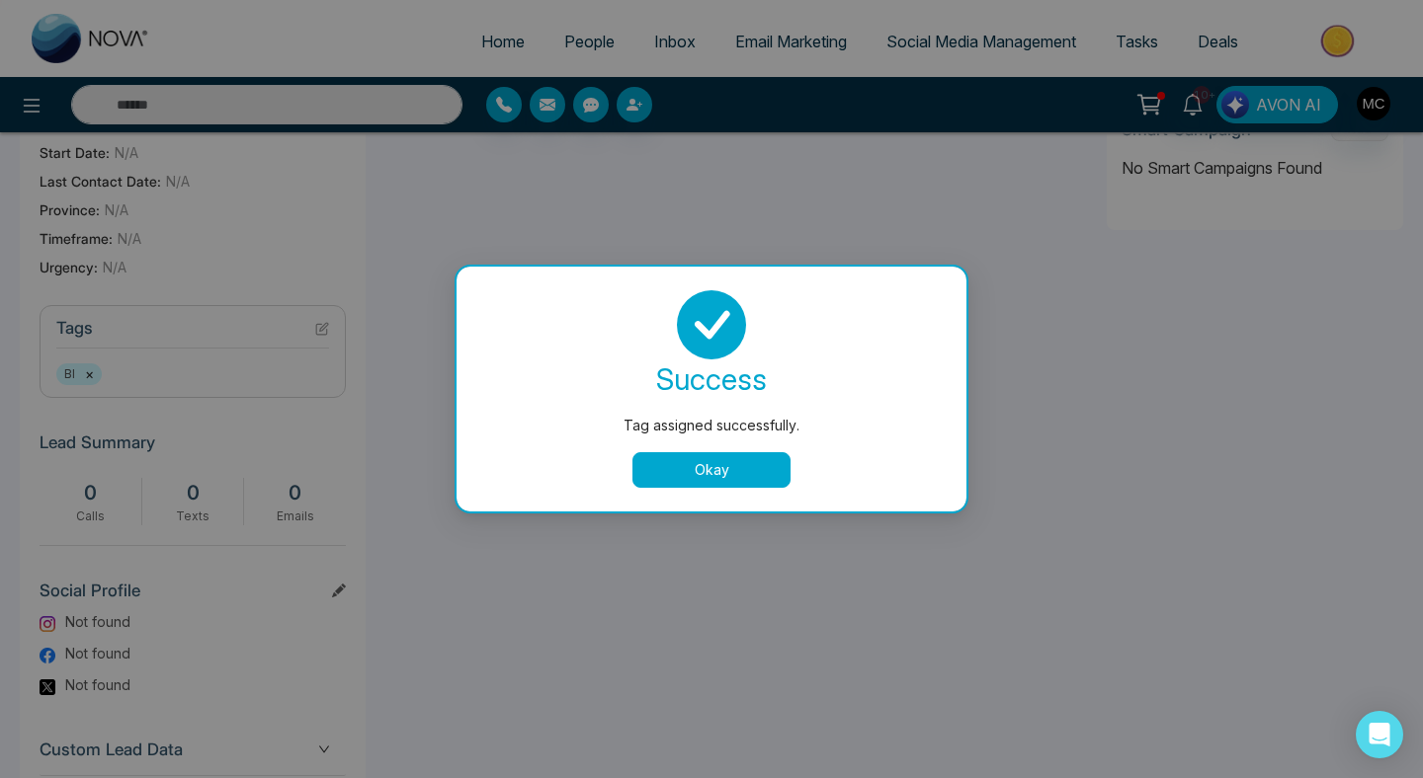
click at [699, 457] on button "Okay" at bounding box center [711, 470] width 158 height 36
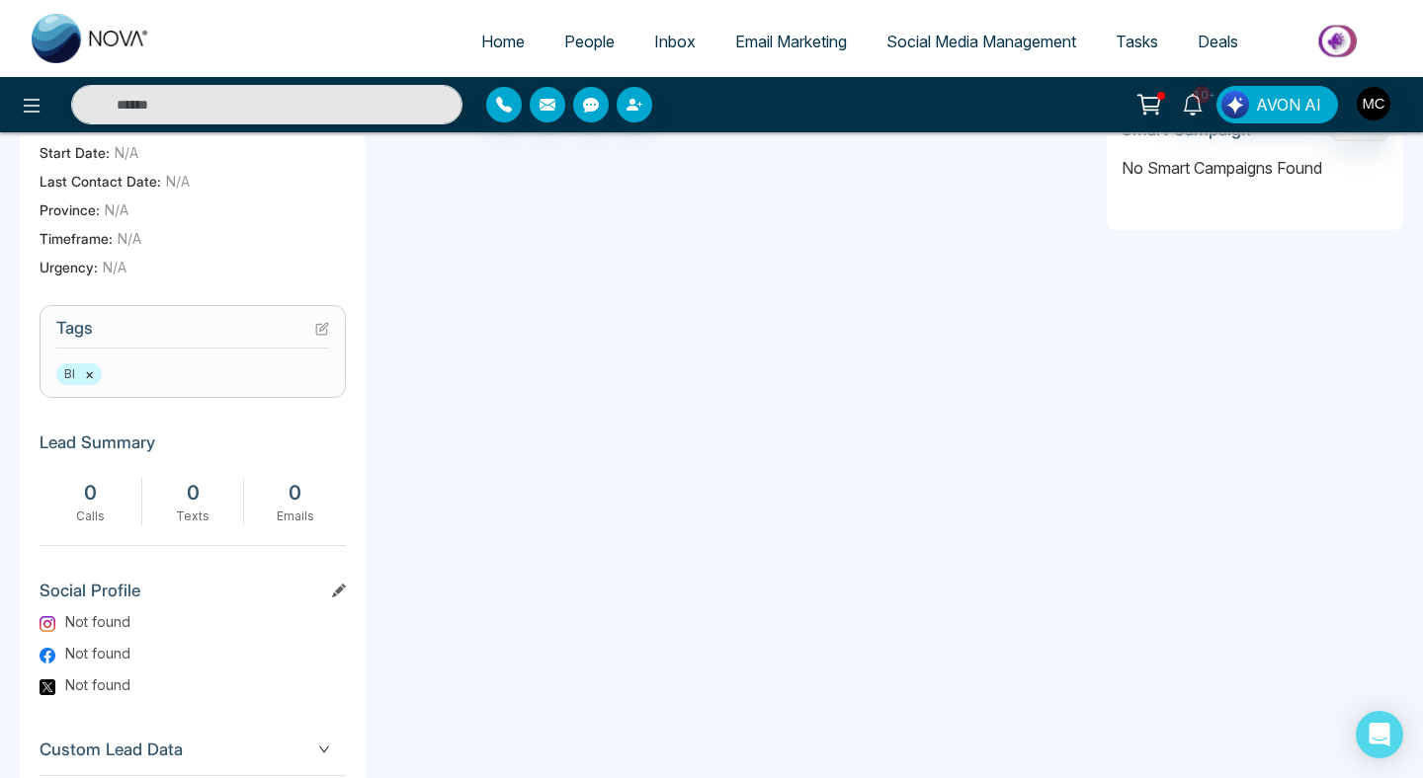
scroll to position [0, 0]
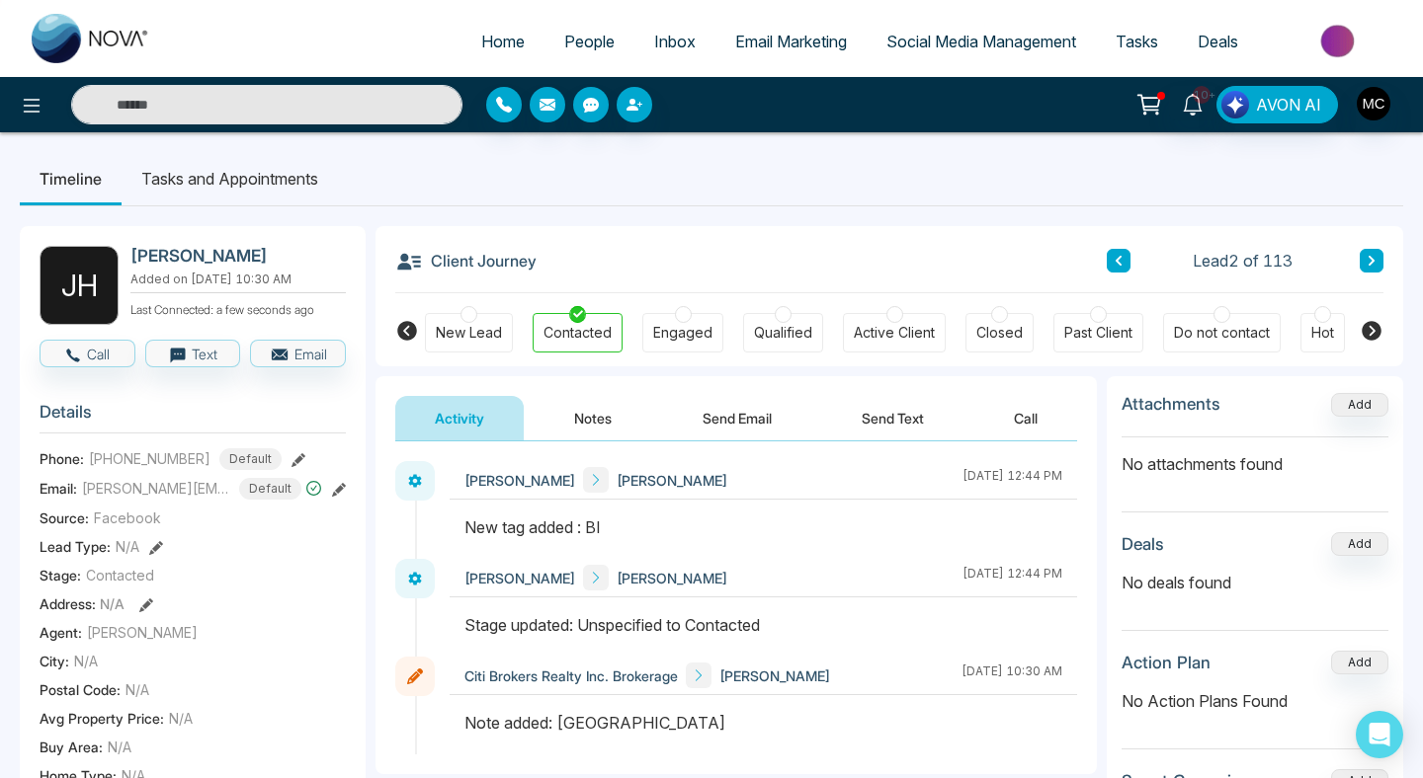
click at [578, 433] on button "Notes" at bounding box center [592, 418] width 117 height 44
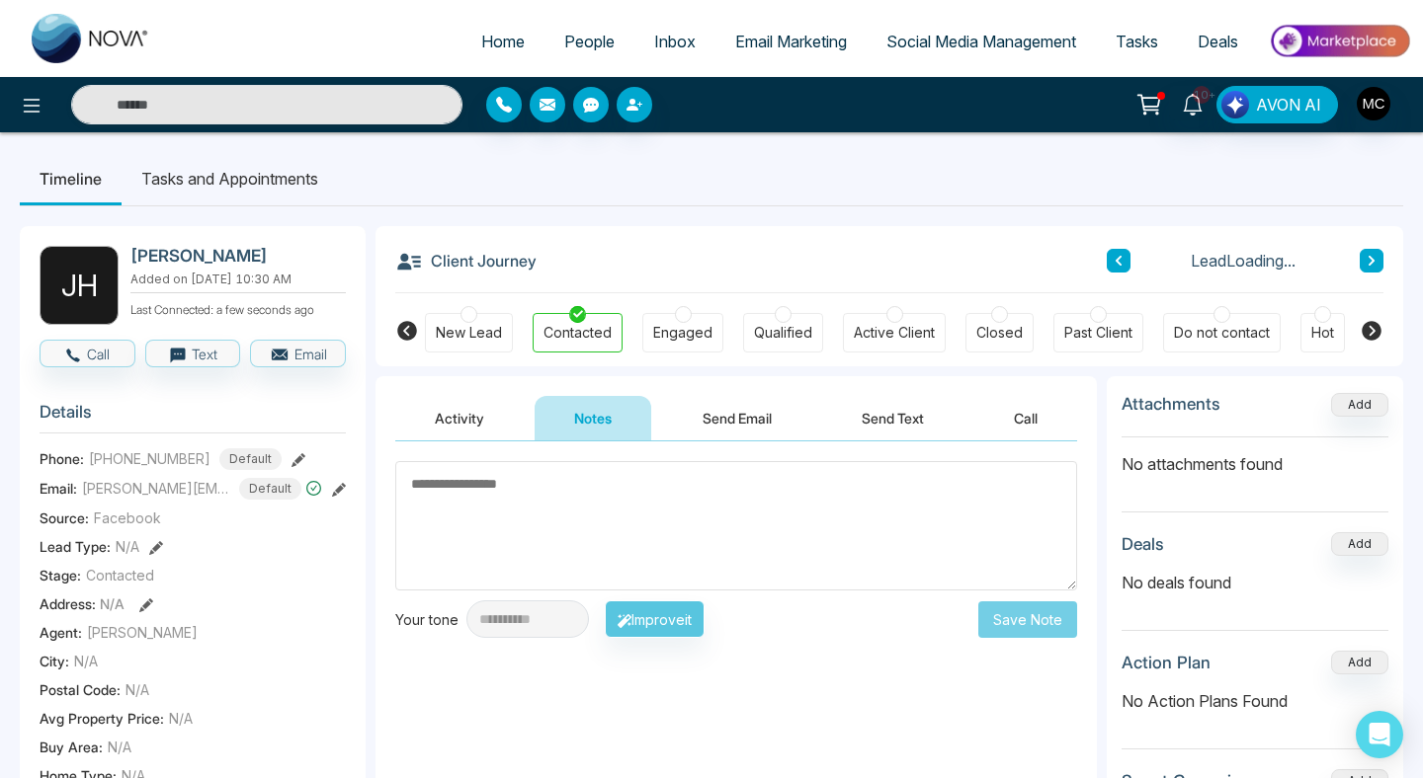
click at [560, 489] on textarea at bounding box center [736, 525] width 682 height 129
type textarea "*"
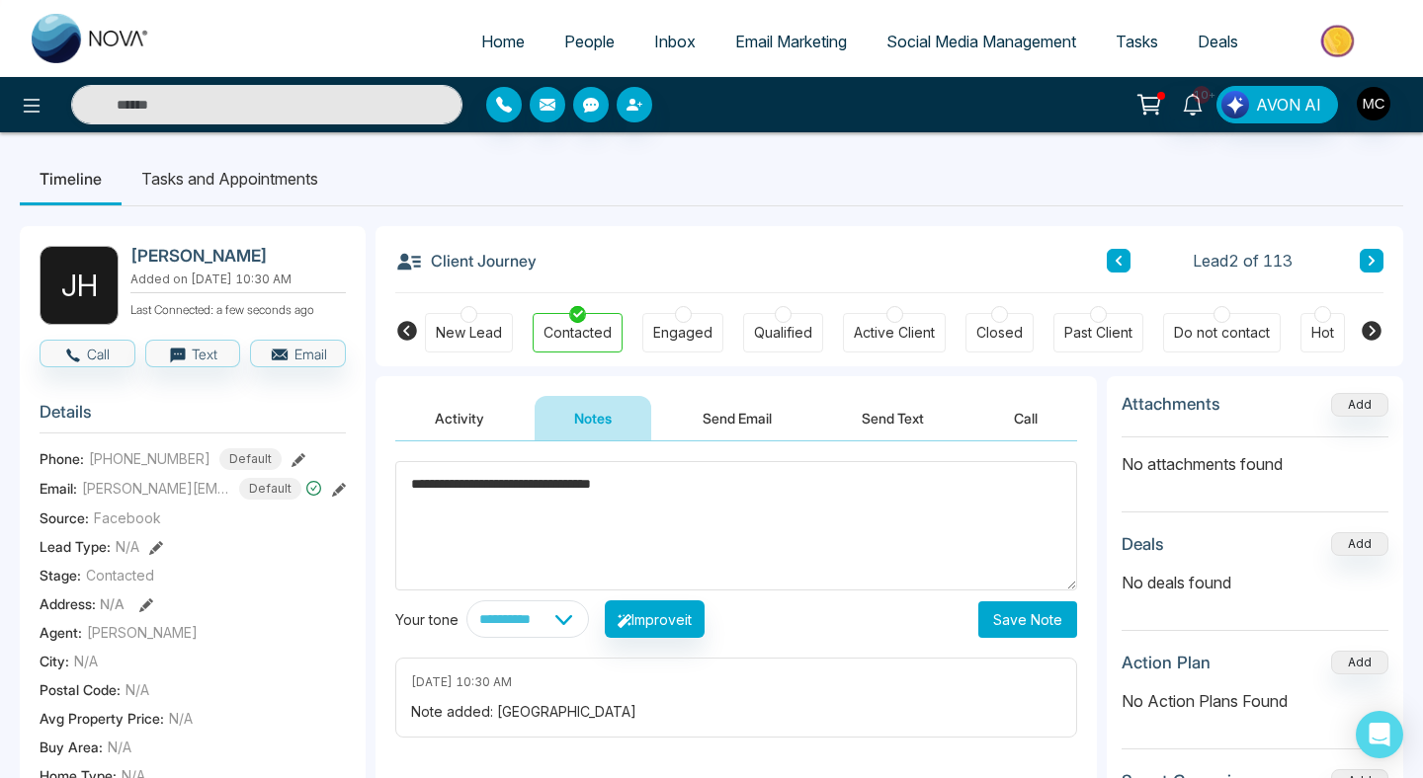
type textarea "**********"
click at [1006, 619] on button "Save Note" at bounding box center [1027, 620] width 99 height 37
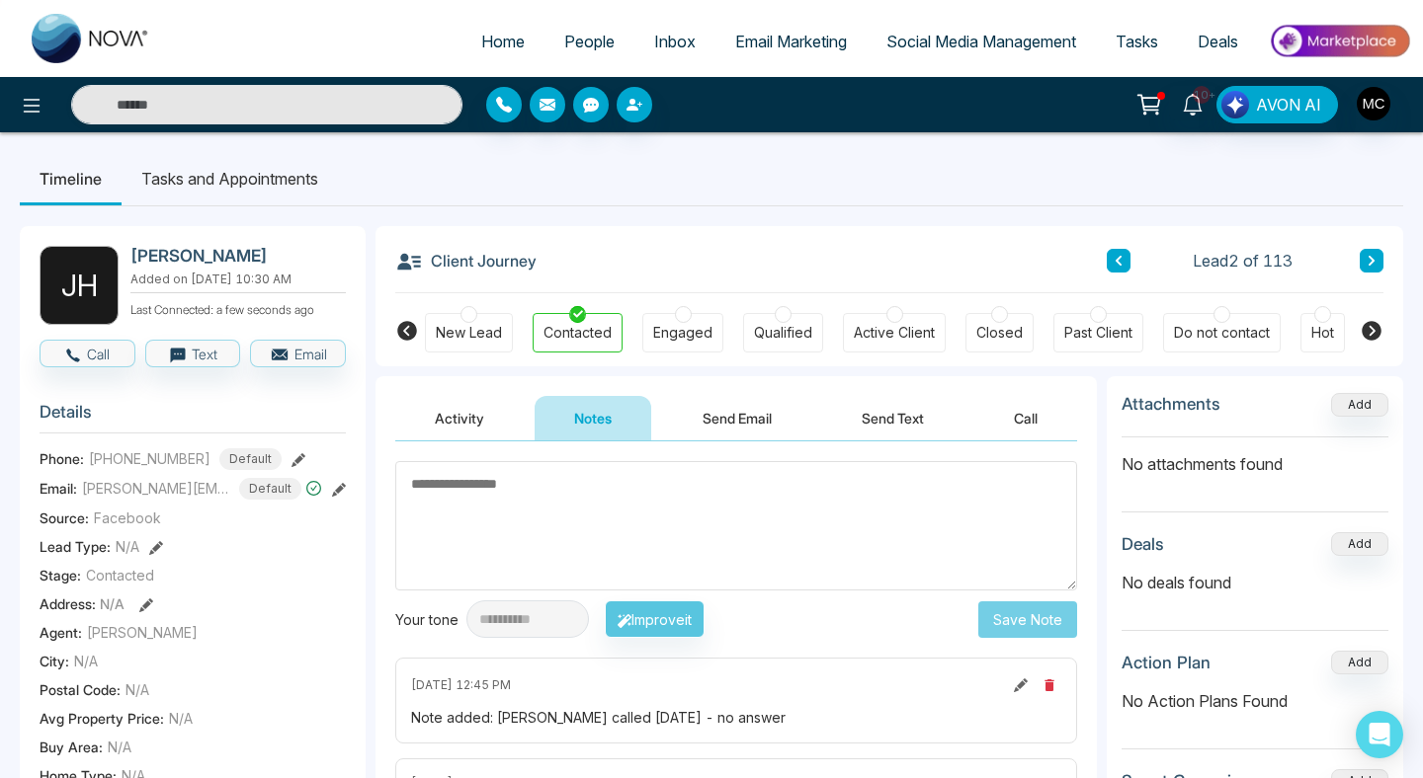
click at [725, 498] on textarea at bounding box center [736, 525] width 682 height 129
click at [481, 50] on span "Home" at bounding box center [502, 42] width 43 height 20
select select "*"
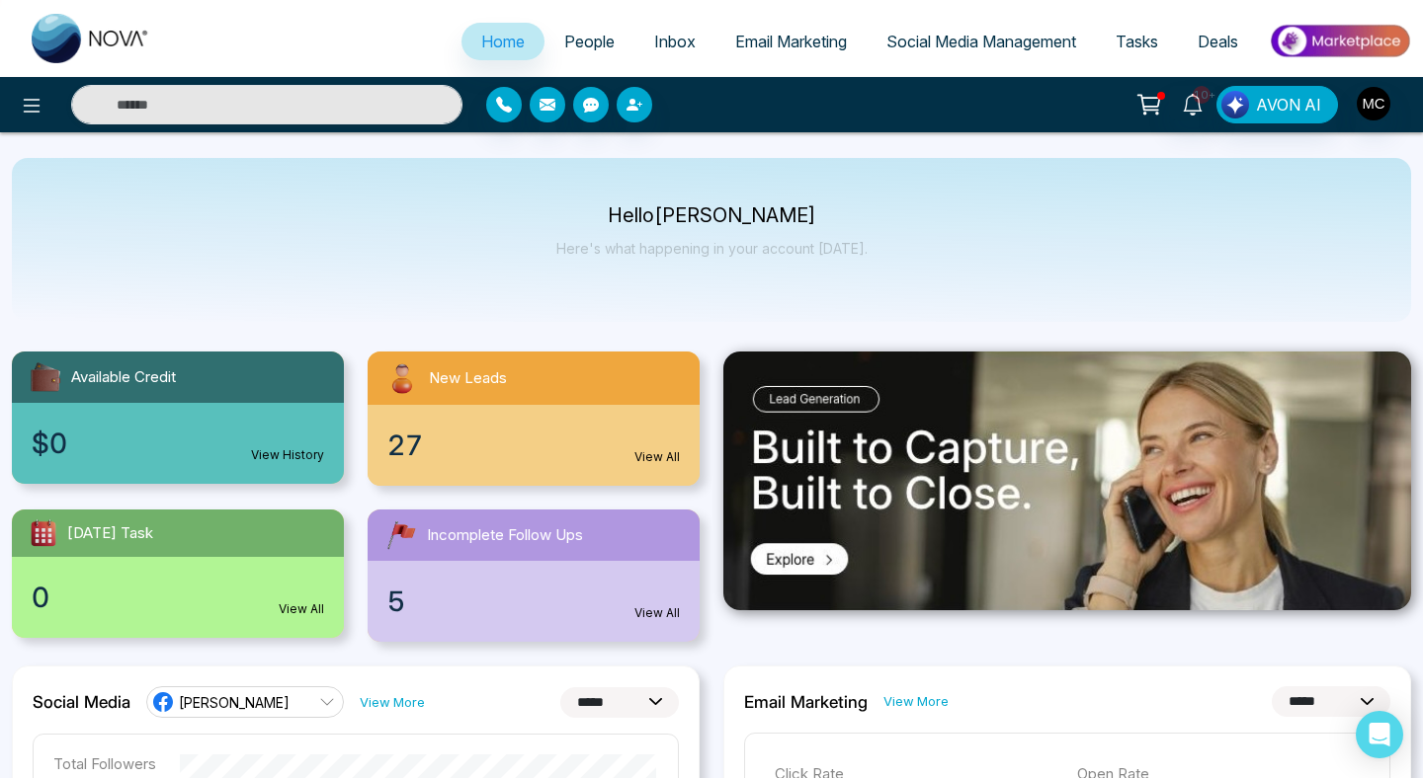
click at [569, 46] on span "People" at bounding box center [589, 42] width 50 height 20
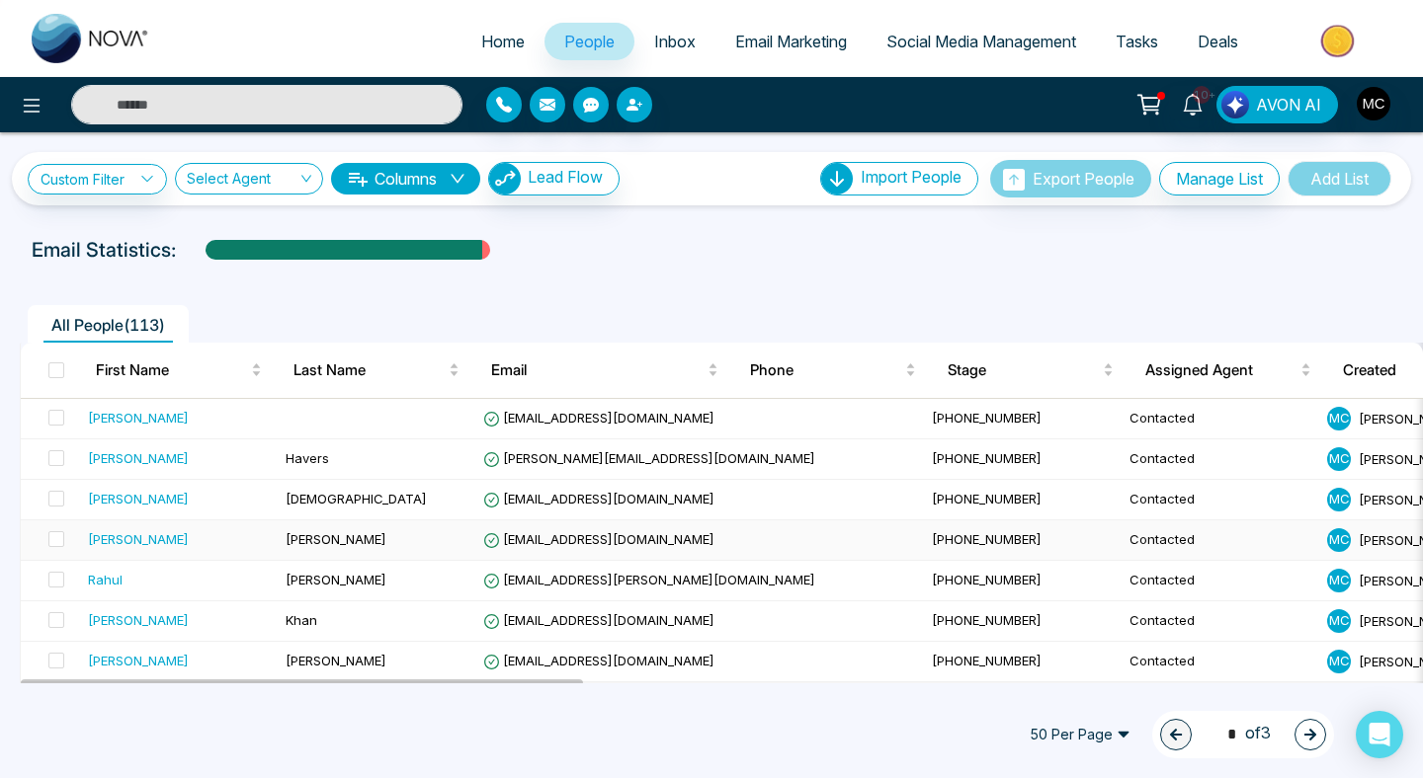
scroll to position [383, 0]
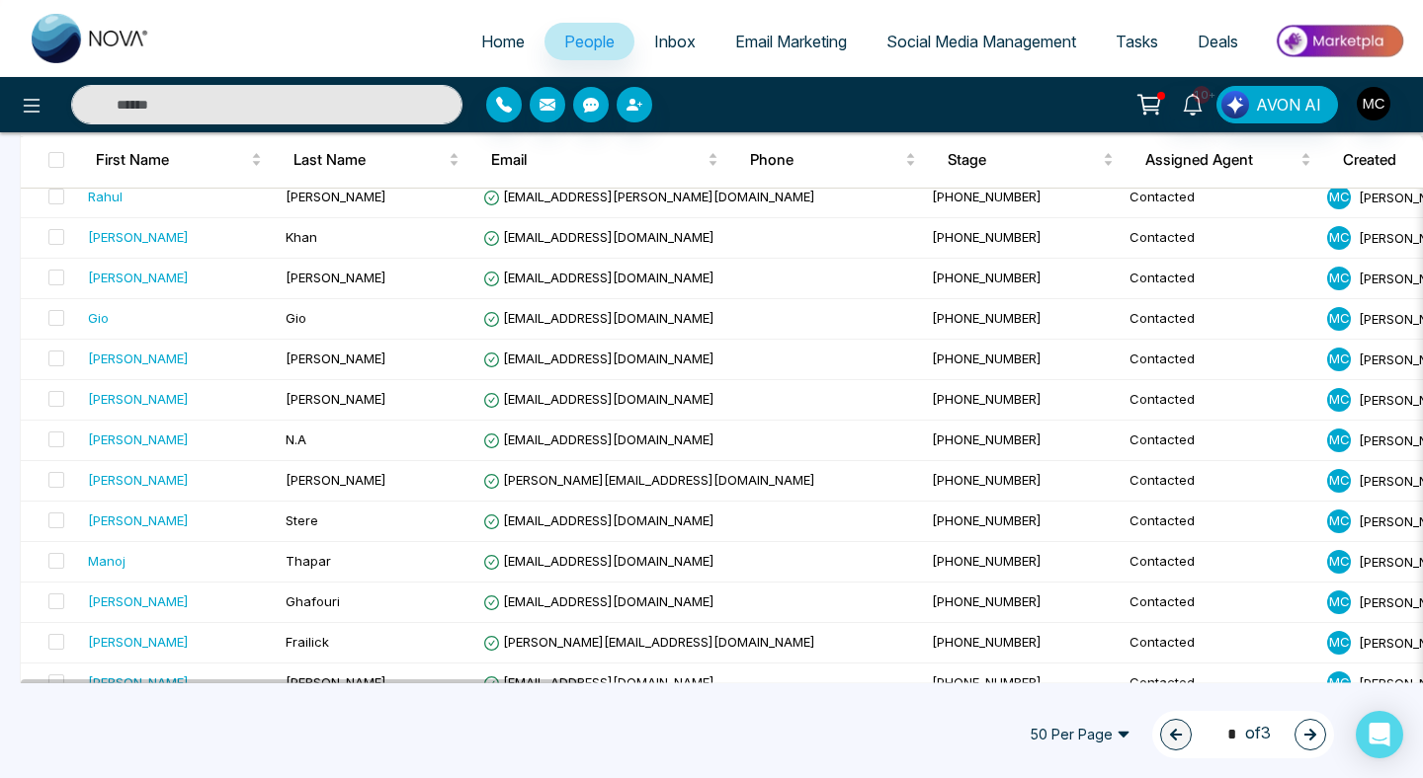
click at [1089, 721] on span "50 Per Page" at bounding box center [1080, 735] width 128 height 32
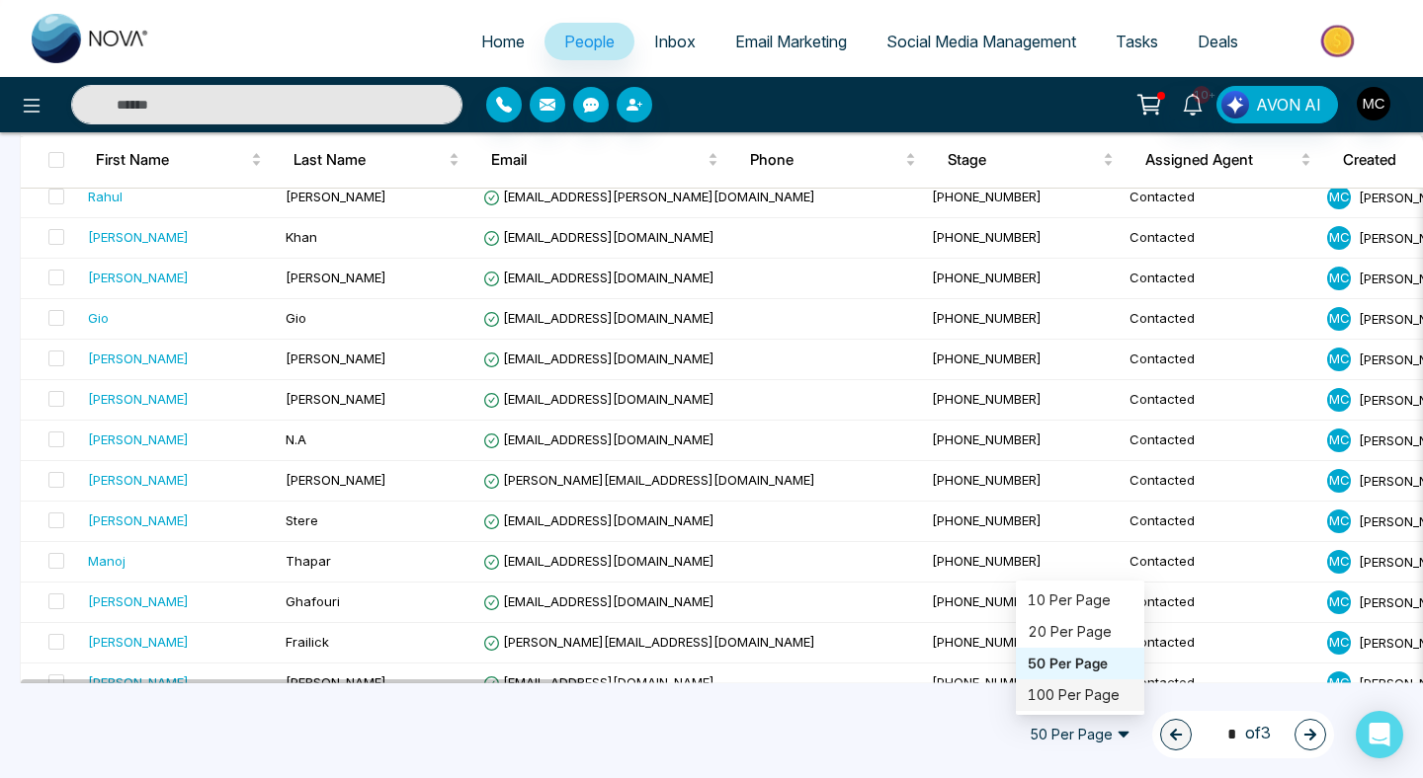
click at [1066, 697] on div "100 Per Page" at bounding box center [1079, 696] width 105 height 22
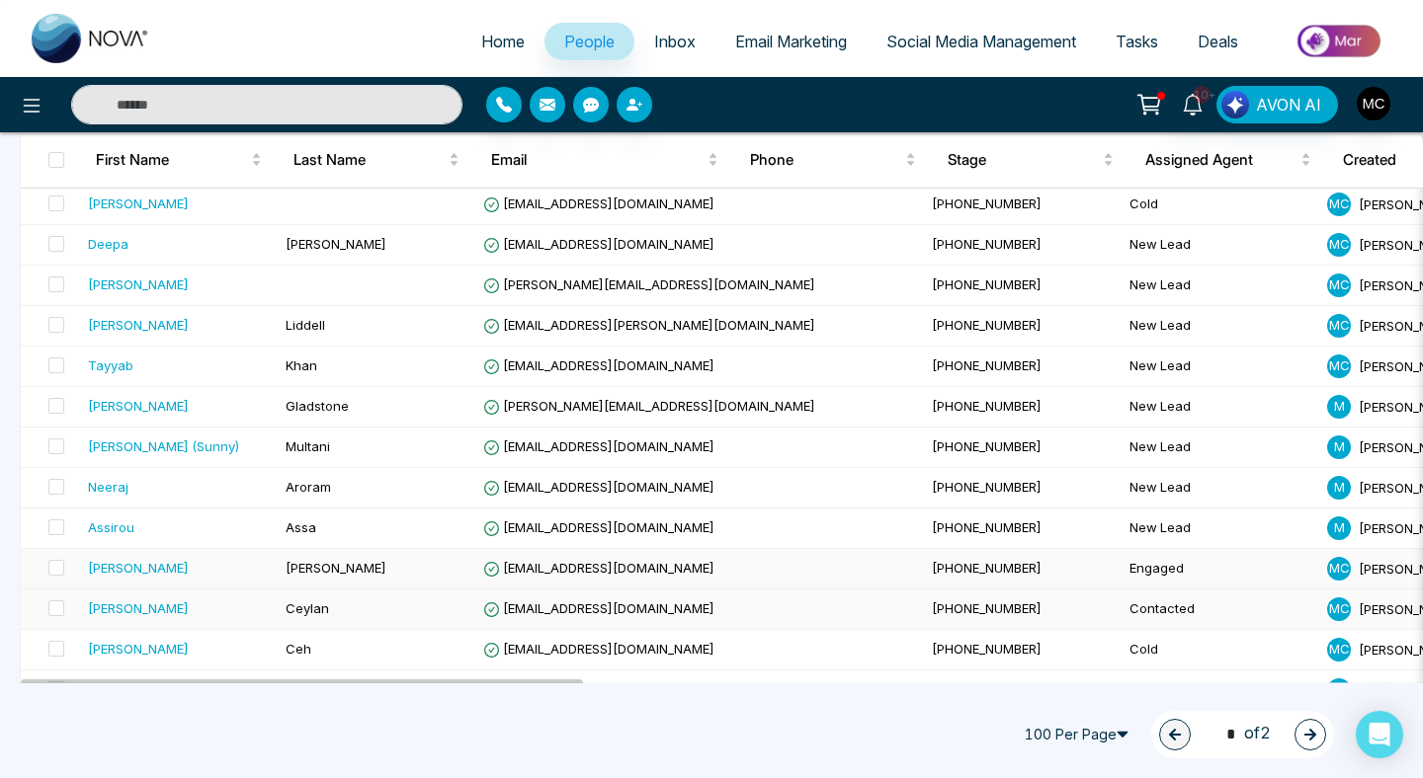
scroll to position [3771, 0]
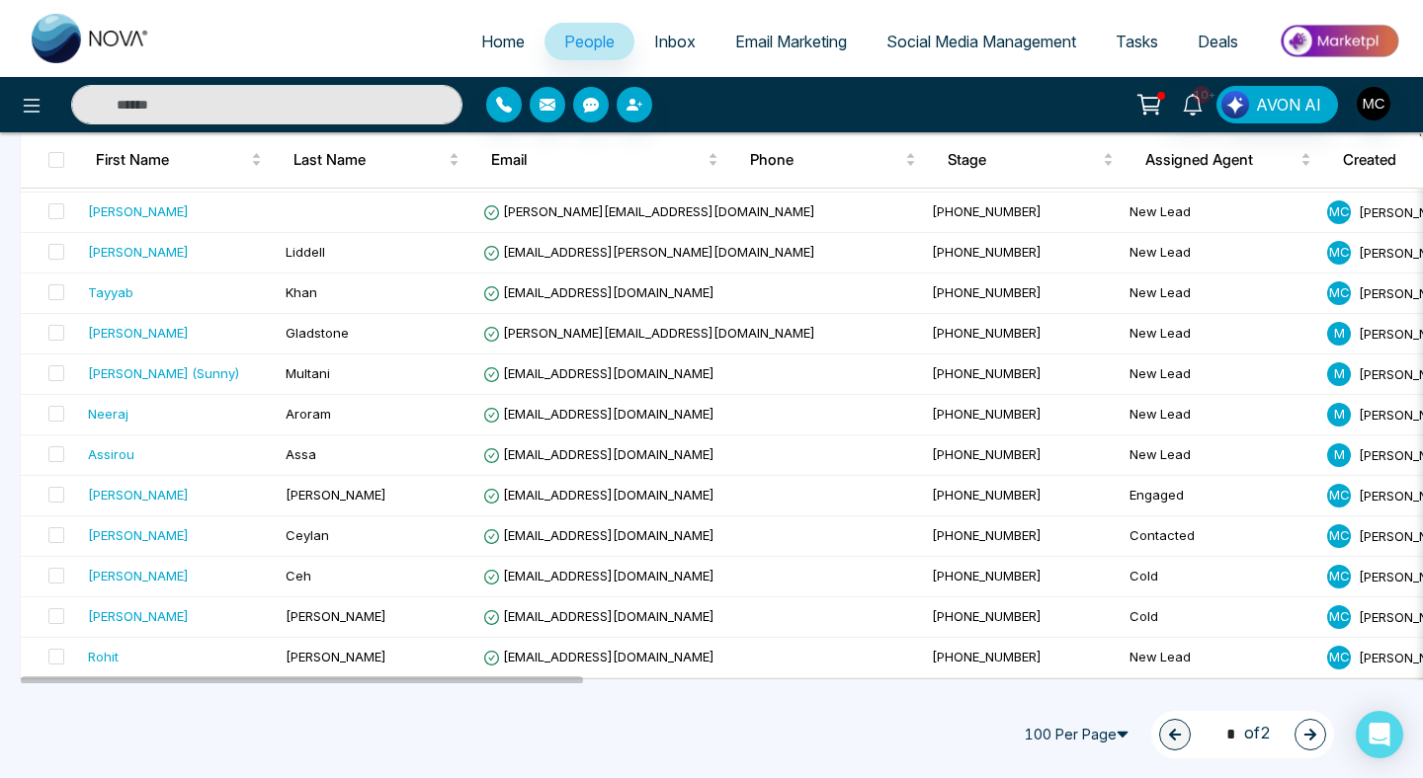
click at [1305, 735] on icon "button" at bounding box center [1310, 735] width 12 height 12
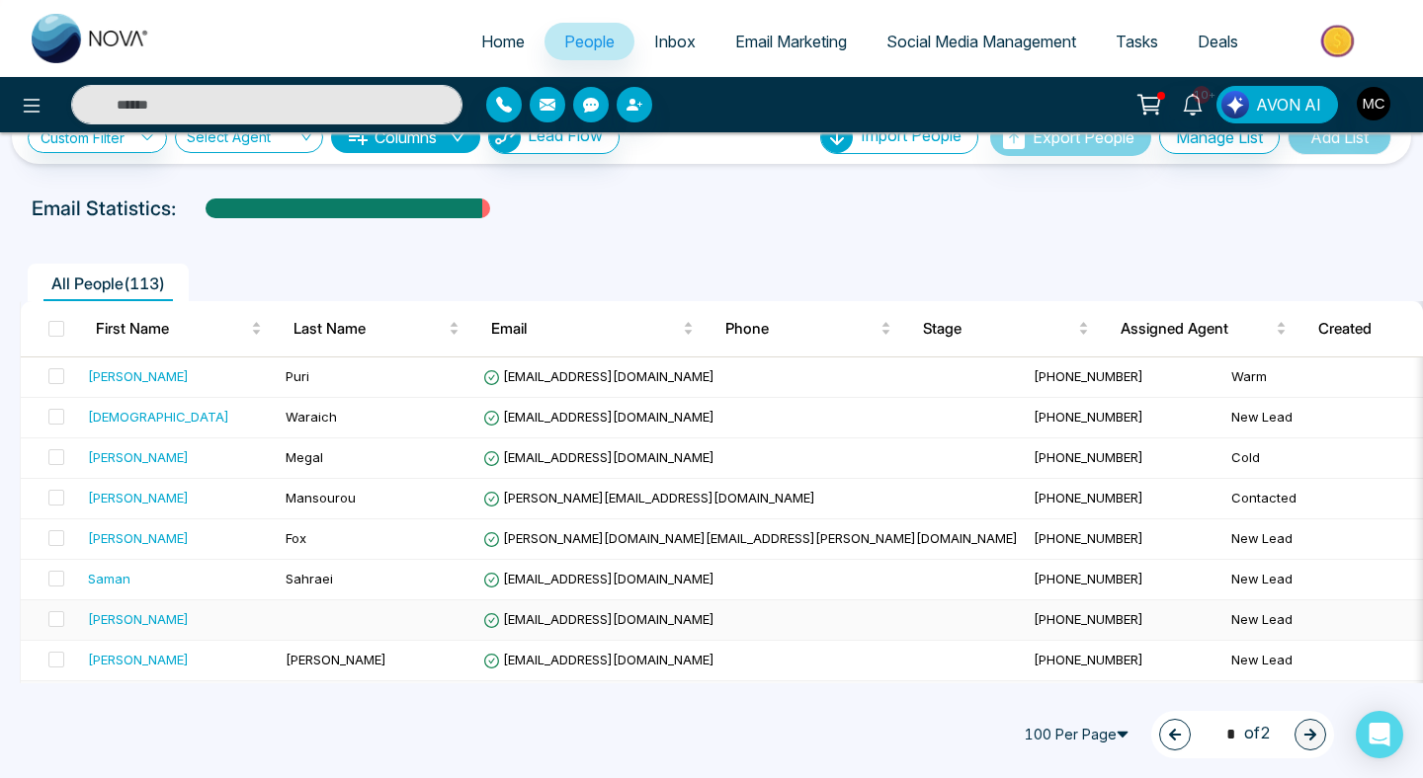
scroll to position [41, 0]
click at [1160, 727] on button "button" at bounding box center [1175, 735] width 32 height 32
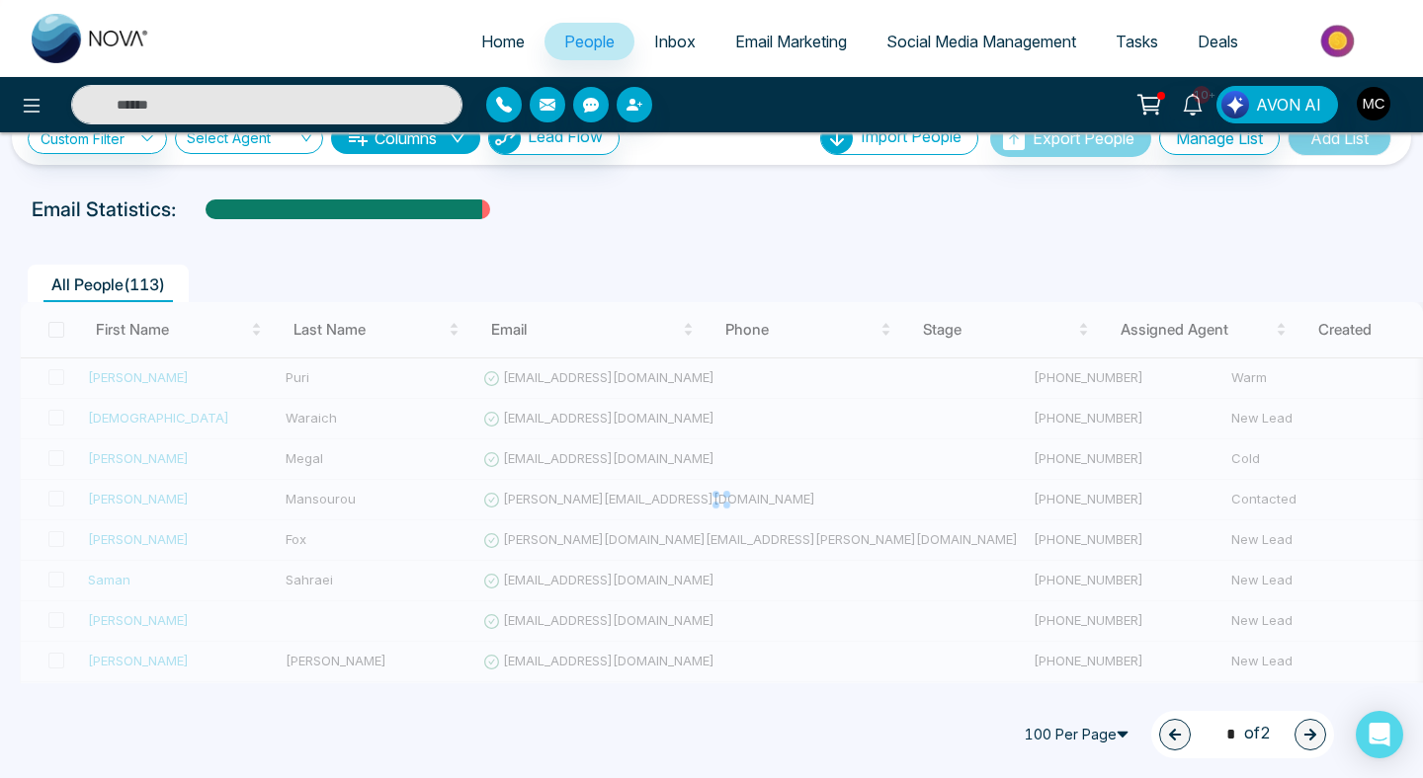
type input "*"
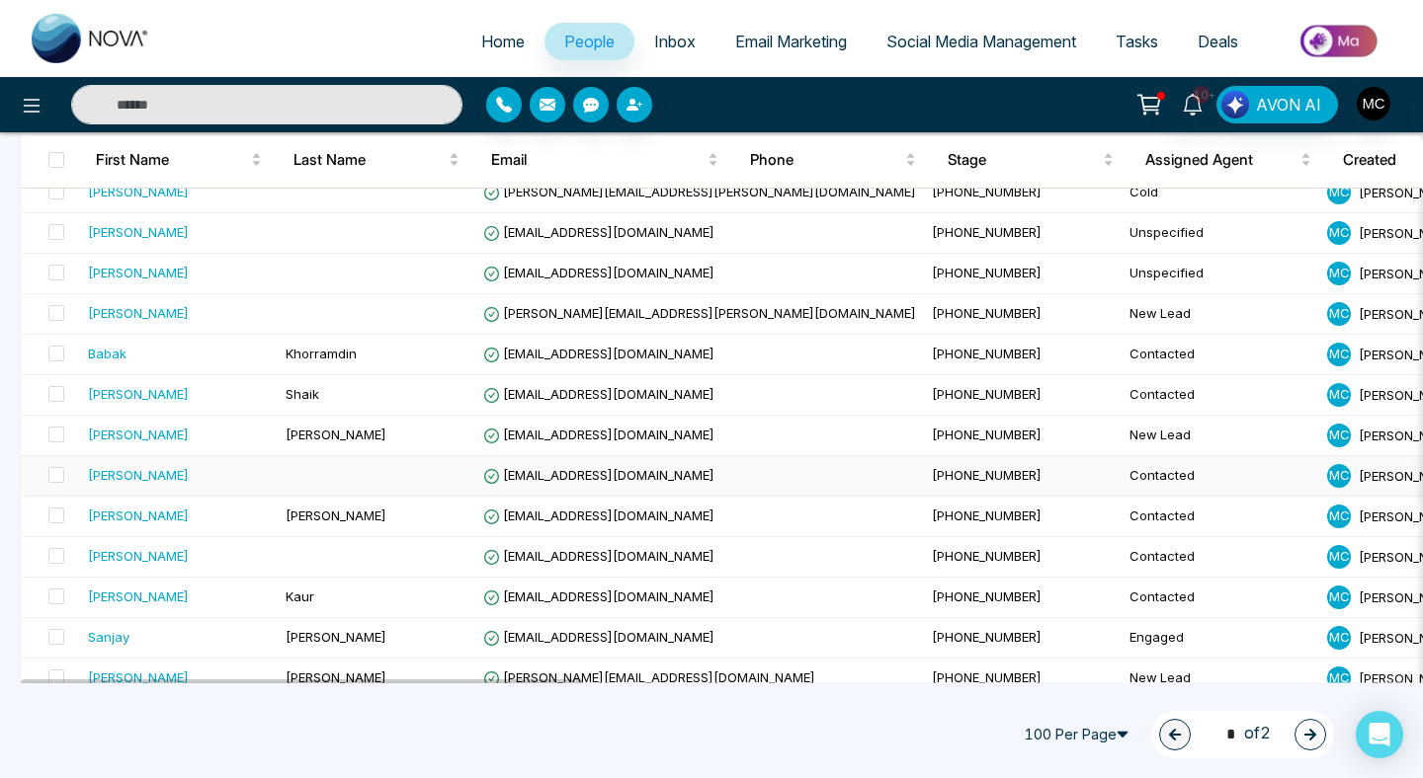
scroll to position [3771, 0]
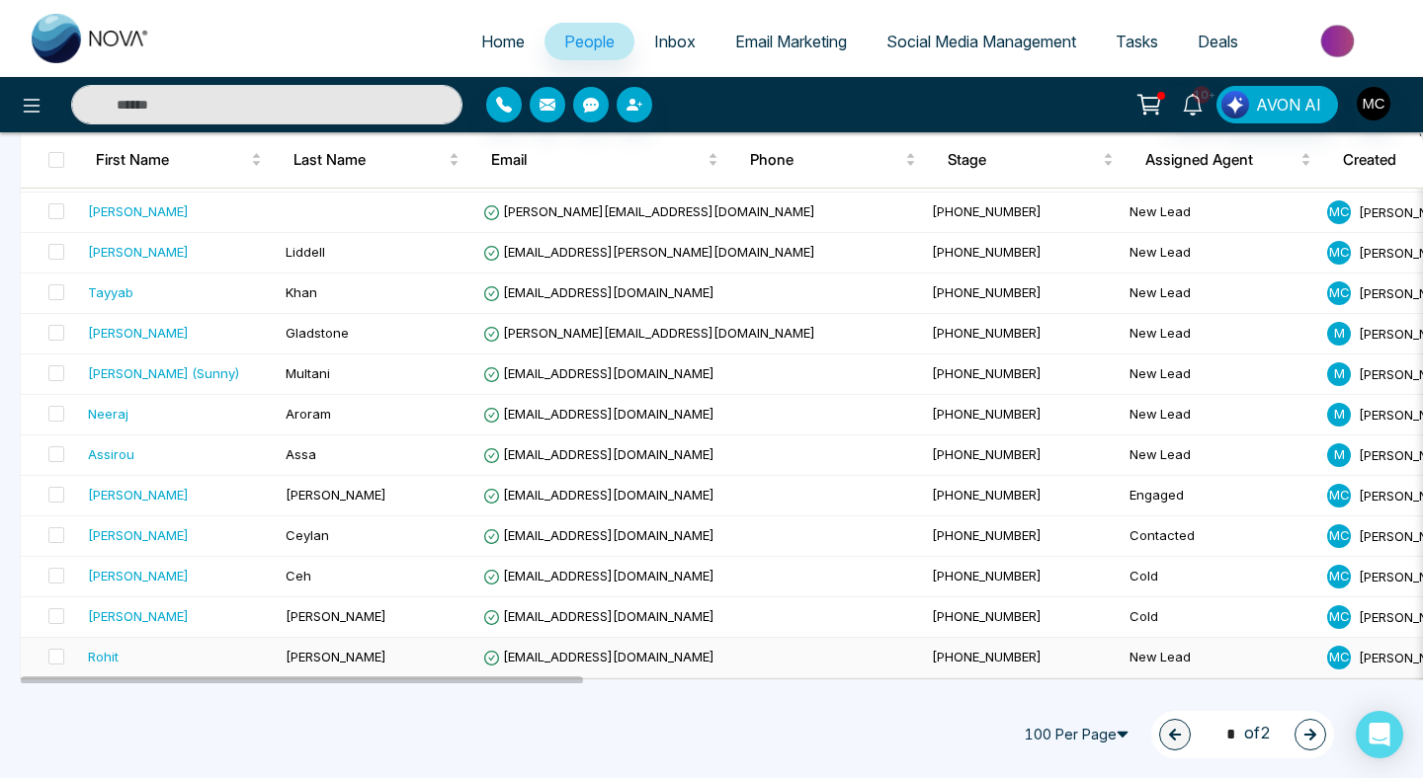
click at [436, 650] on td "[PERSON_NAME]" at bounding box center [377, 658] width 198 height 41
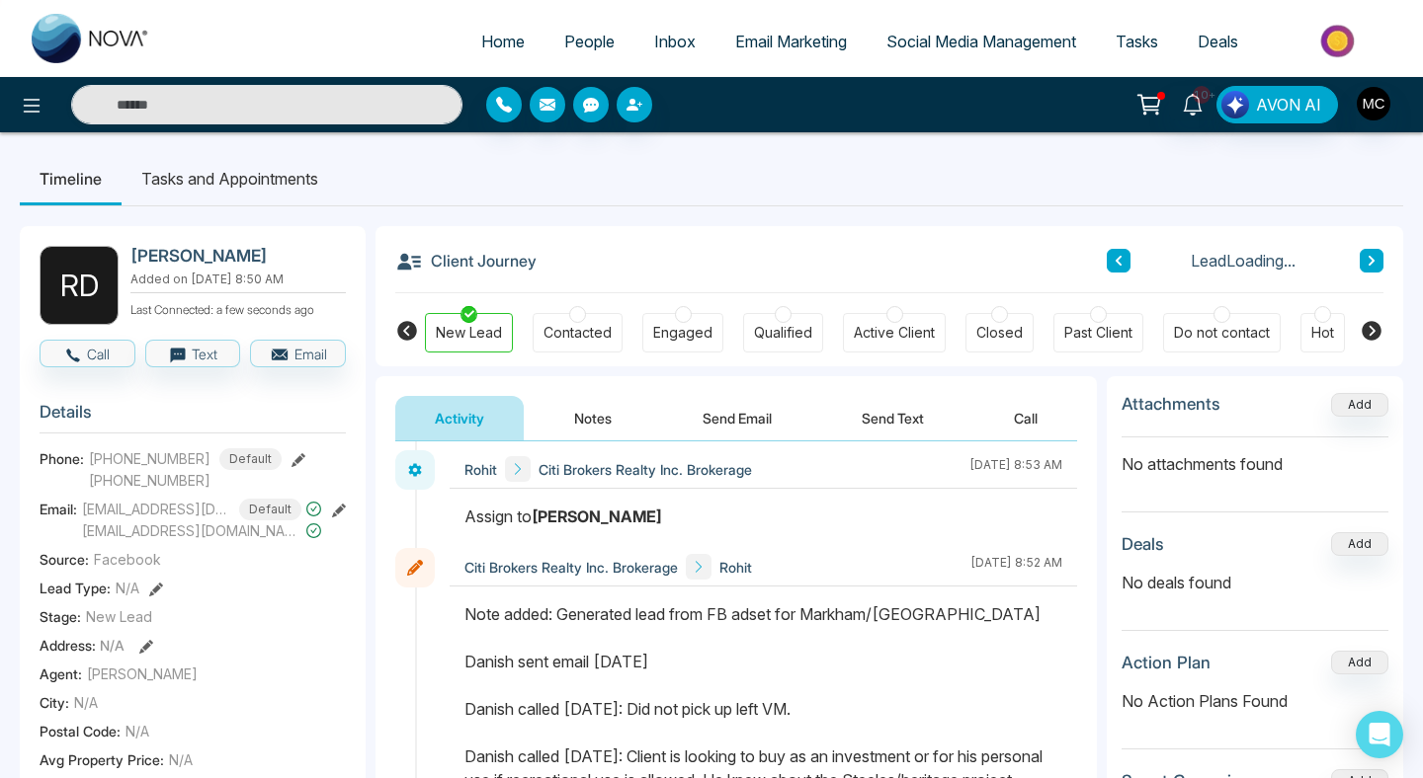
scroll to position [178, 0]
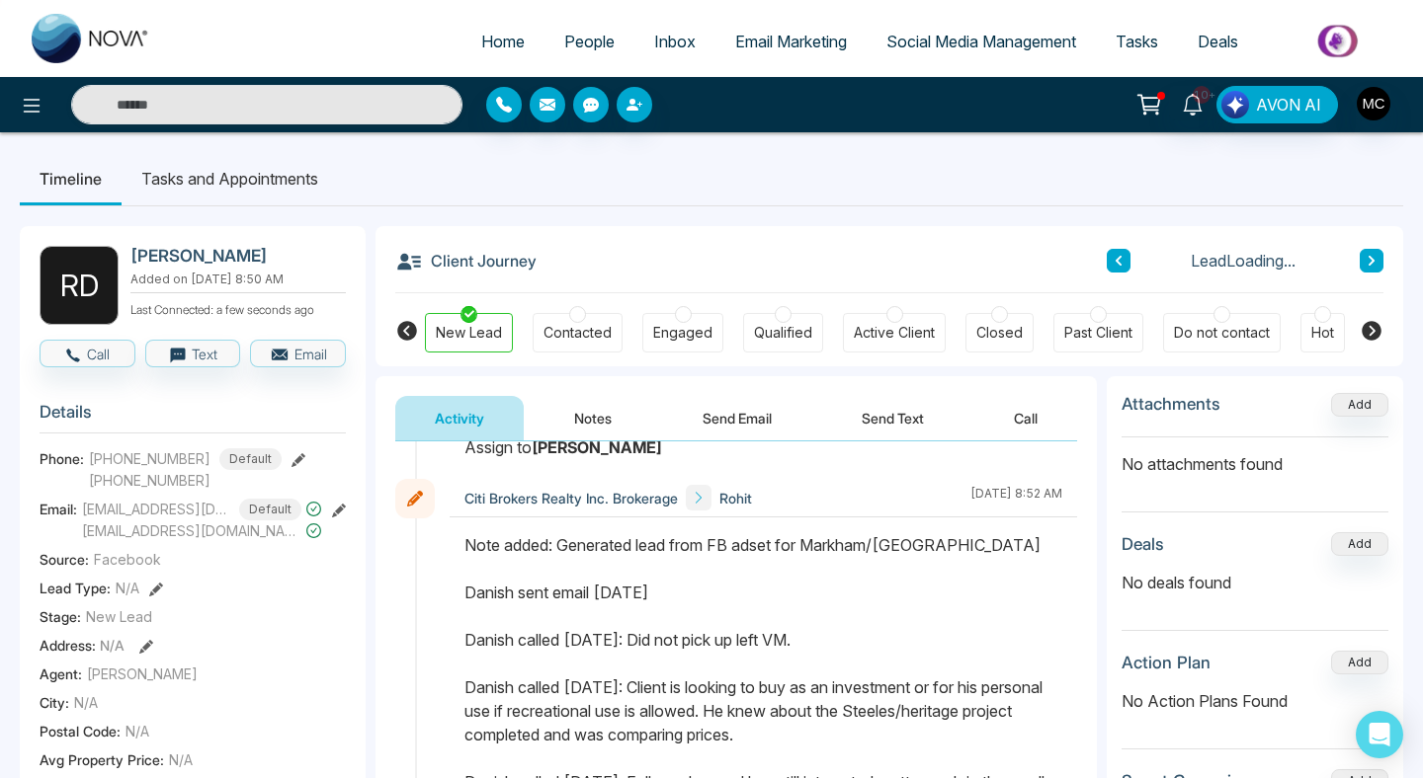
click at [1116, 261] on icon at bounding box center [1118, 261] width 6 height 10
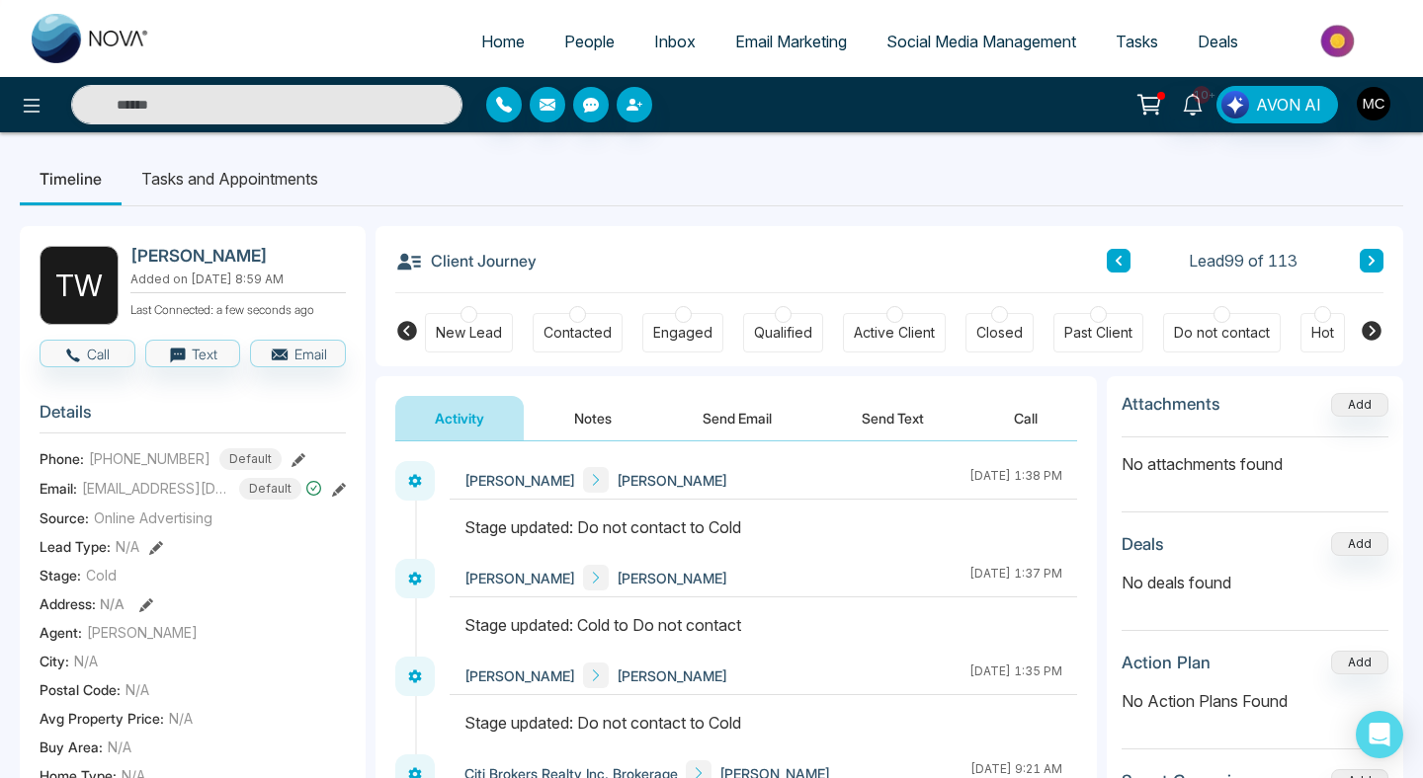
click at [1116, 261] on icon at bounding box center [1118, 261] width 6 height 10
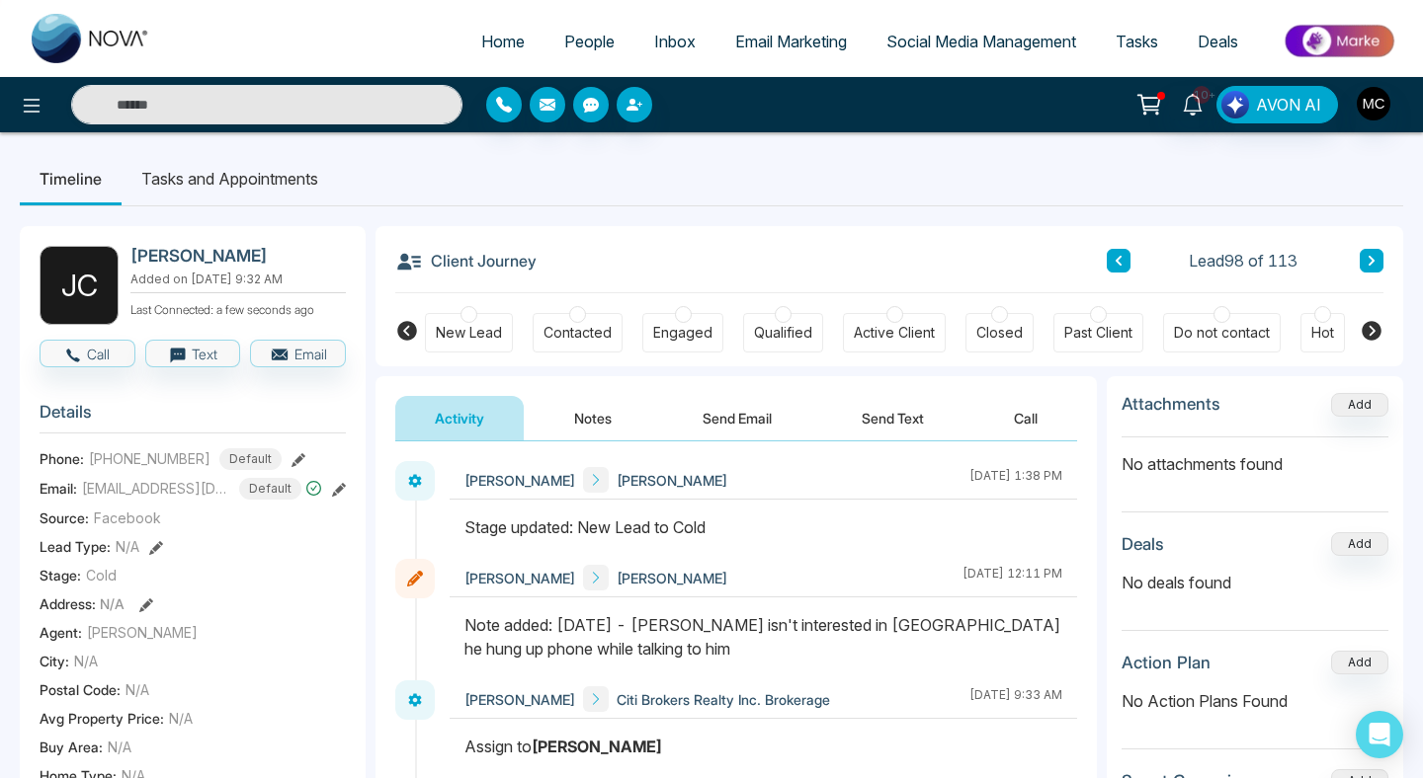
click at [1116, 261] on icon at bounding box center [1118, 261] width 6 height 10
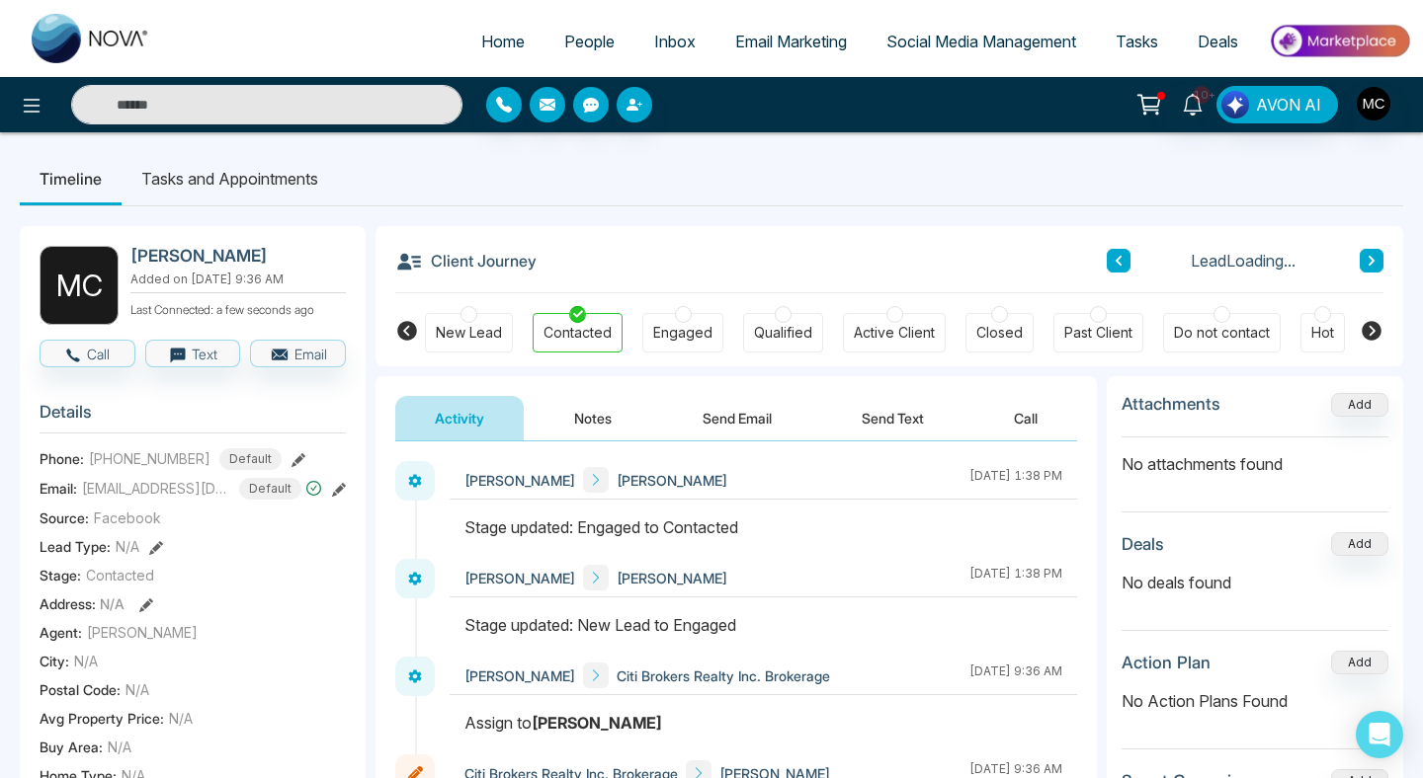
click at [1122, 260] on icon at bounding box center [1118, 261] width 10 height 12
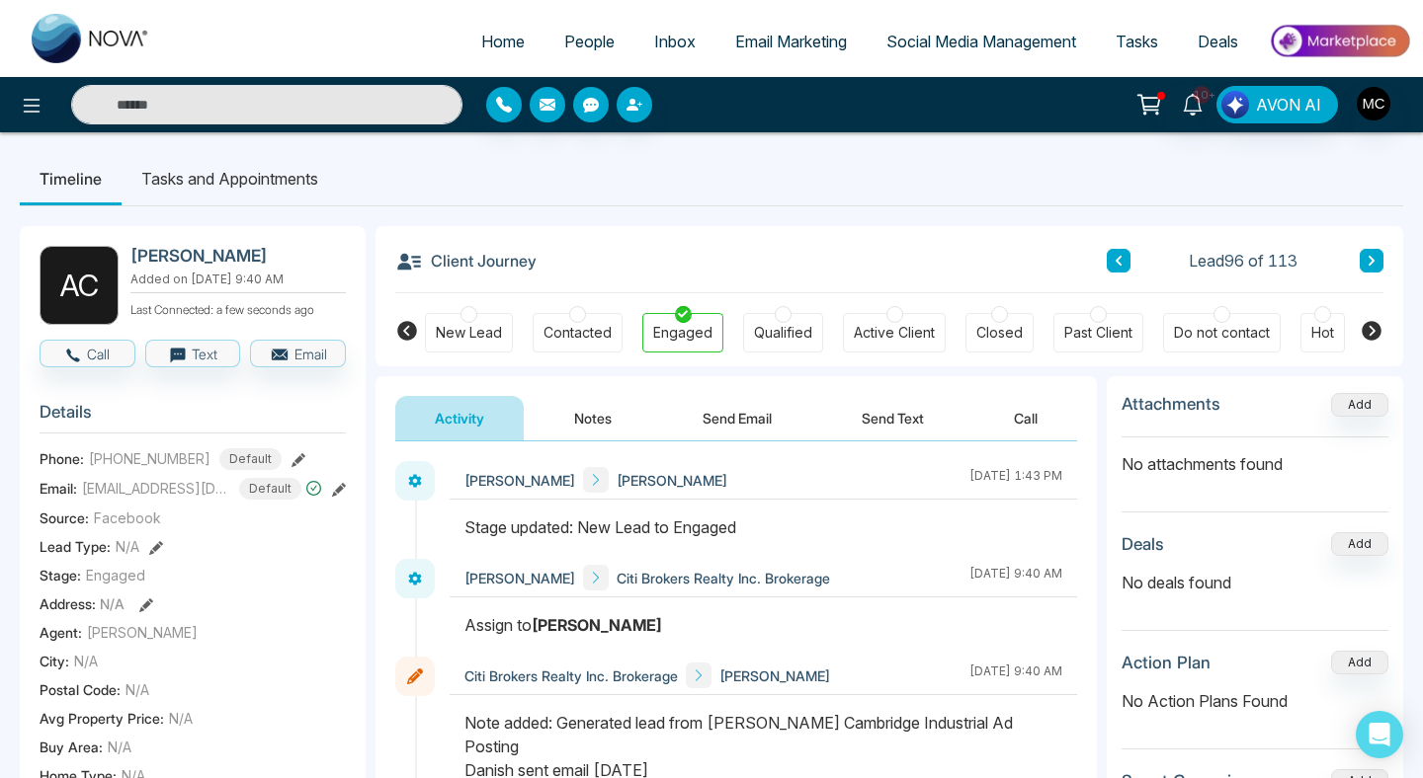
click at [1122, 260] on icon at bounding box center [1118, 261] width 10 height 12
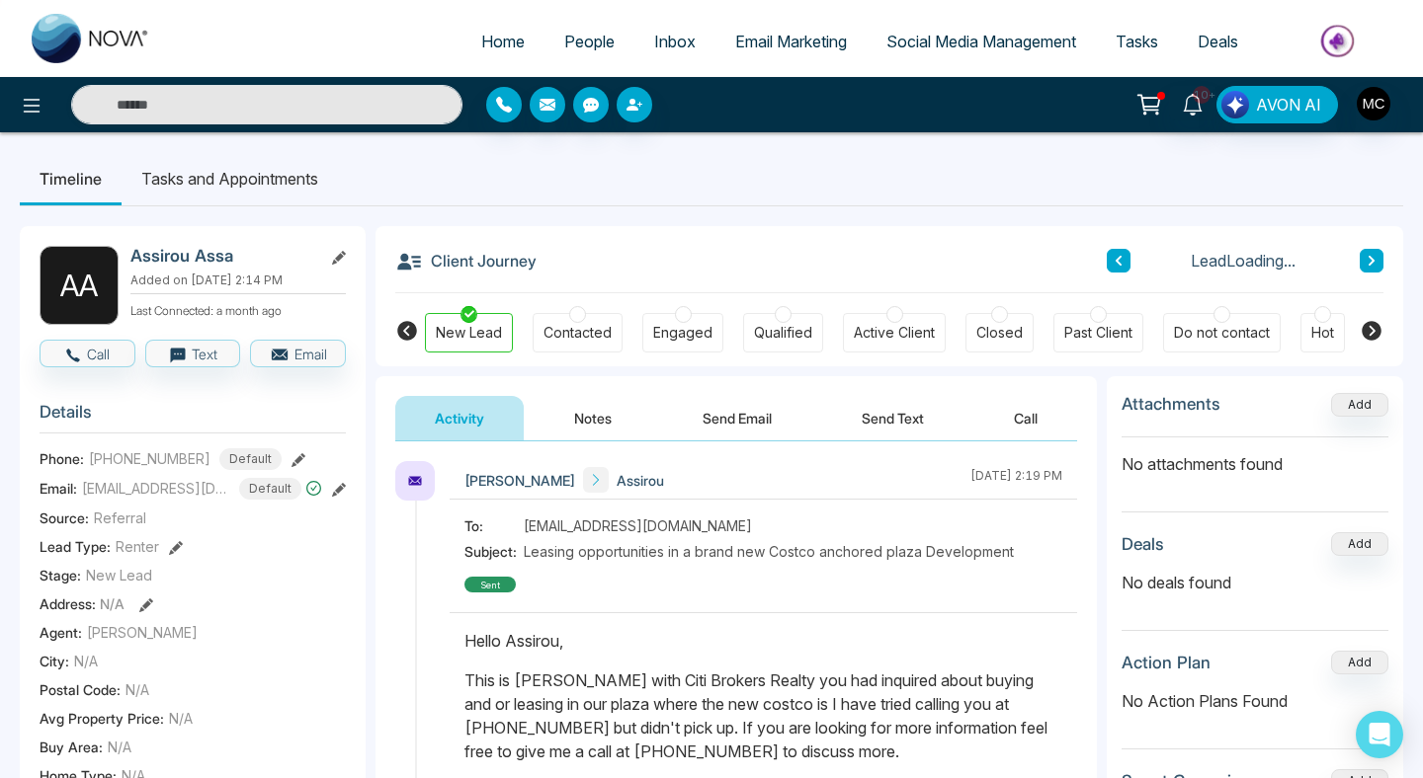
click at [1122, 260] on icon at bounding box center [1118, 261] width 10 height 12
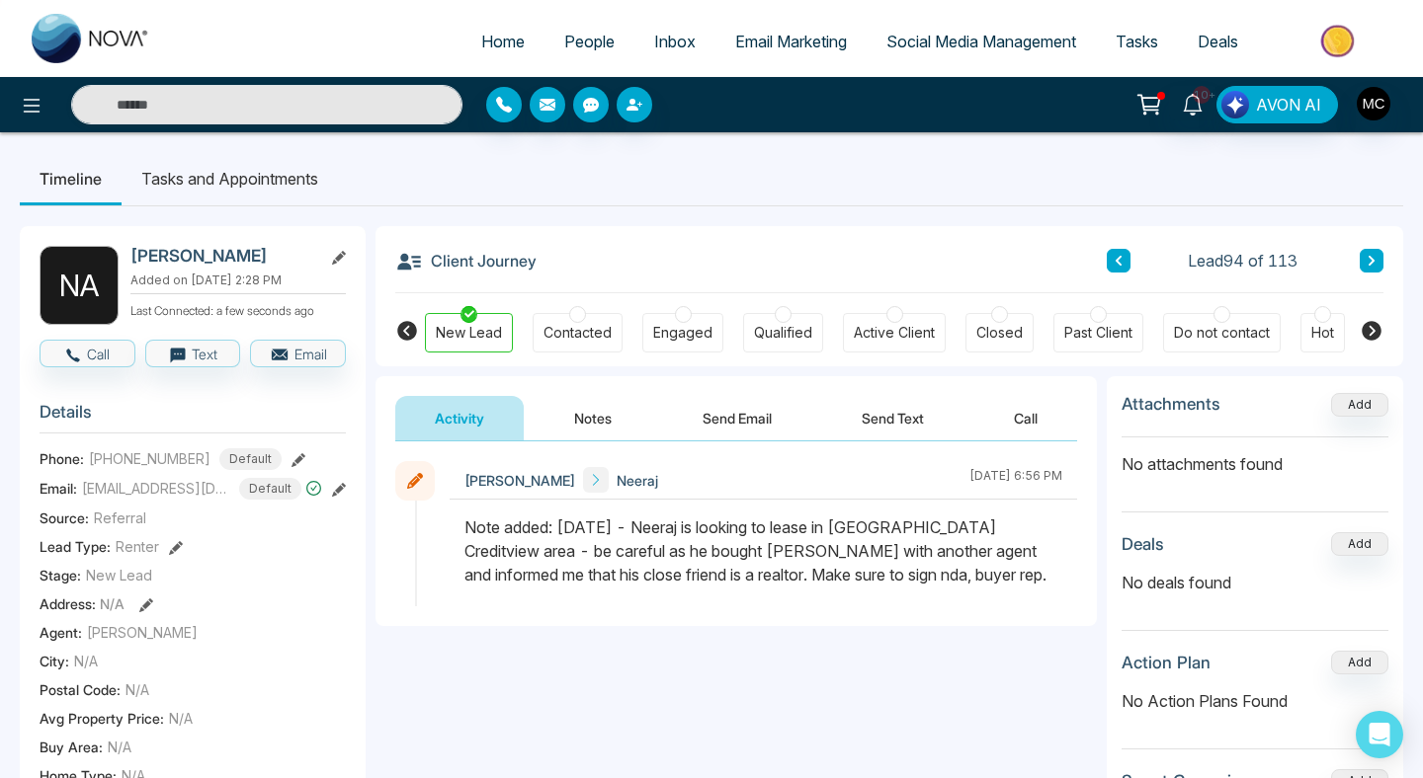
click at [1122, 260] on icon at bounding box center [1118, 261] width 10 height 12
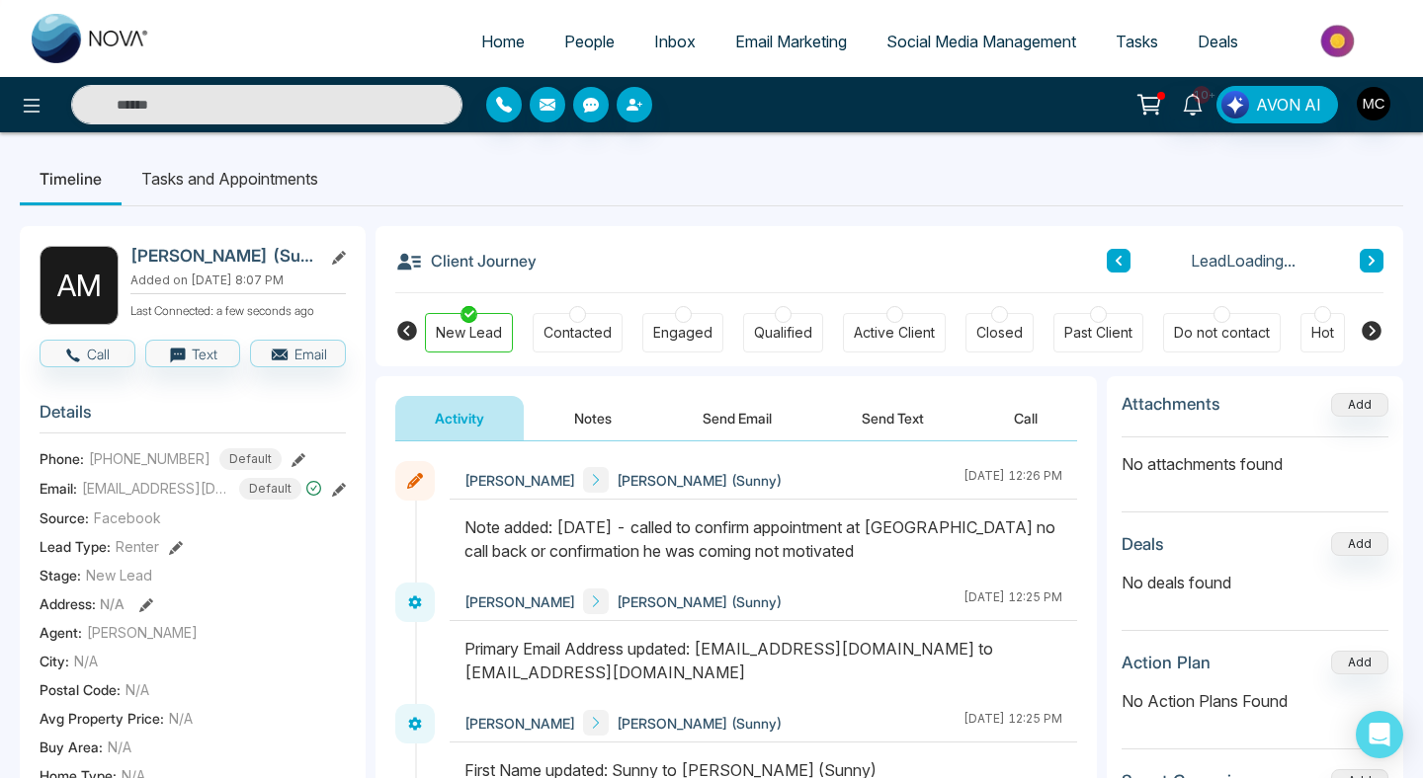
click at [1122, 260] on icon at bounding box center [1118, 261] width 10 height 12
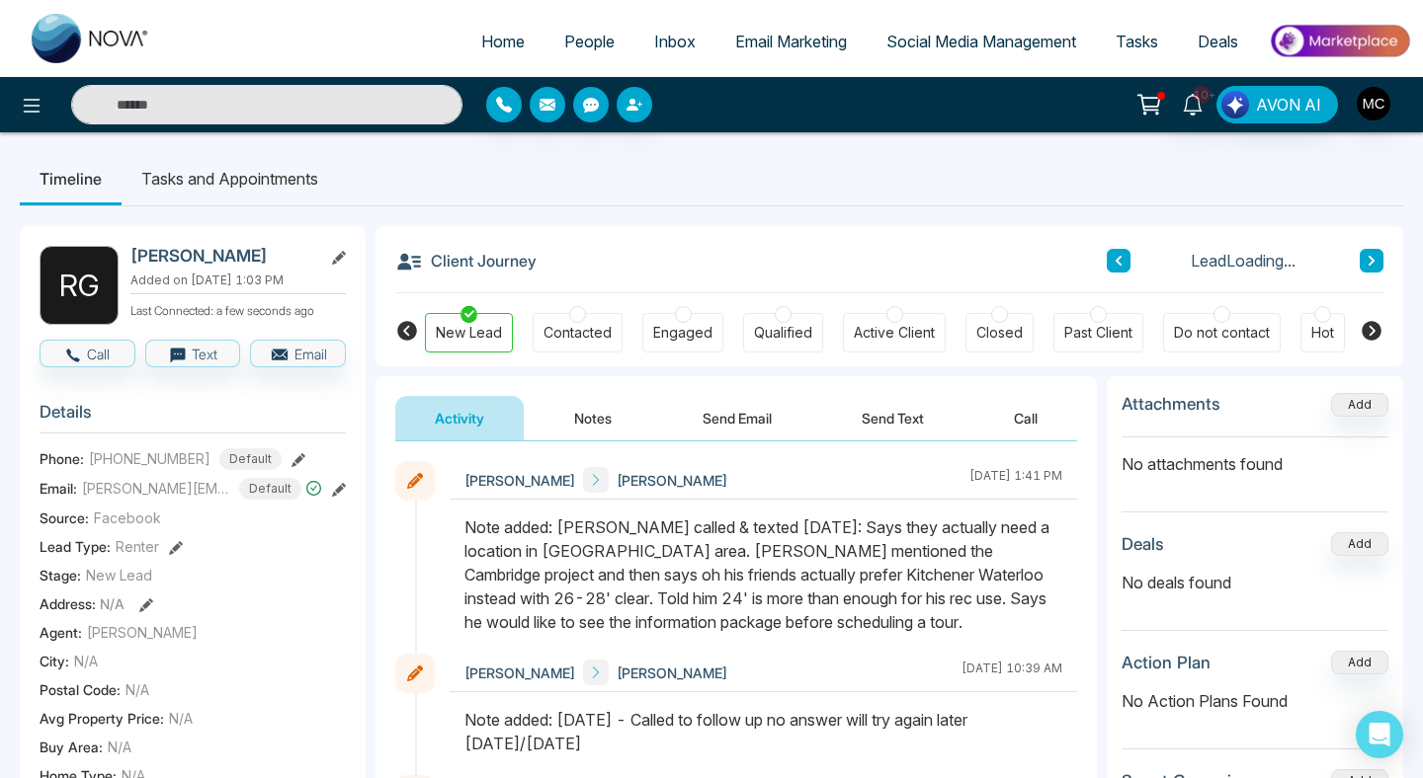
click at [1371, 259] on icon at bounding box center [1371, 261] width 6 height 10
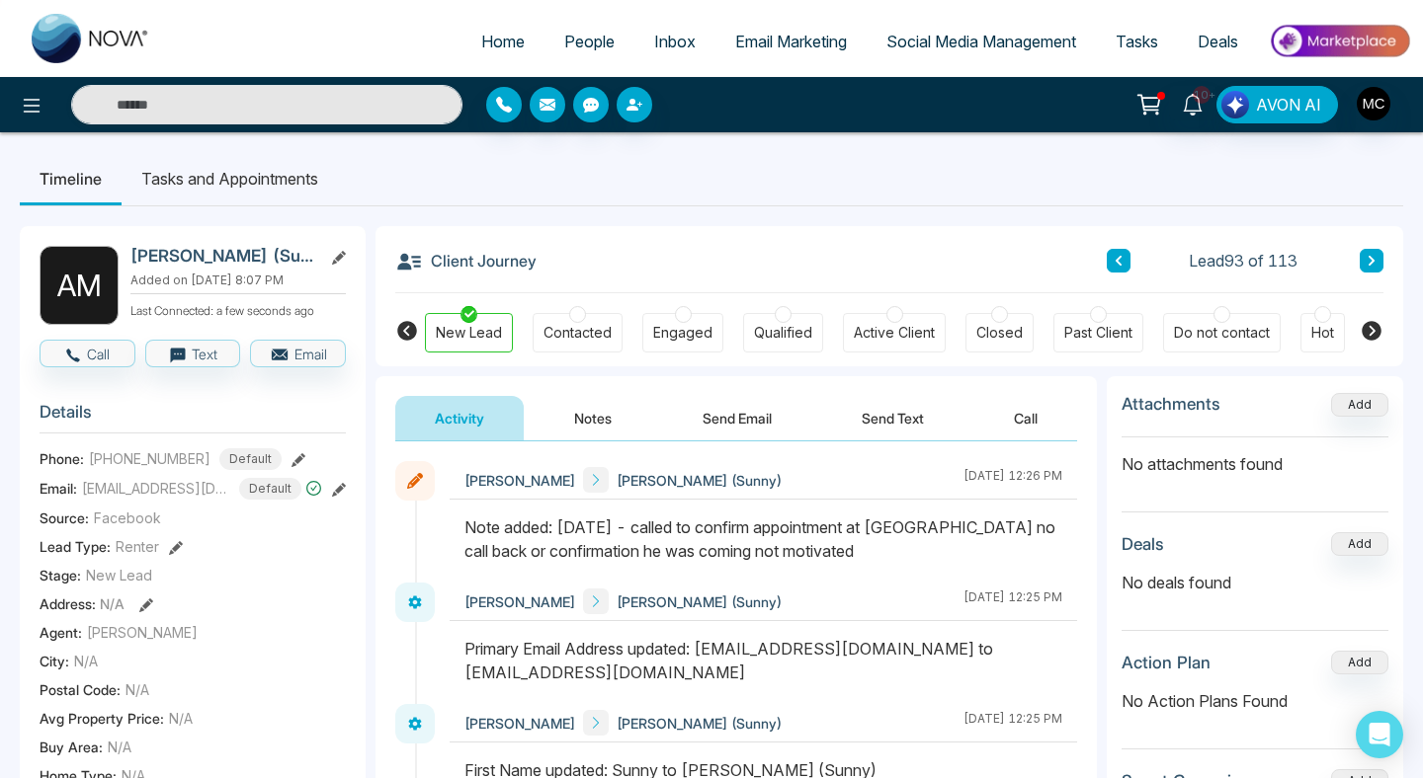
click at [1128, 265] on button at bounding box center [1118, 261] width 24 height 24
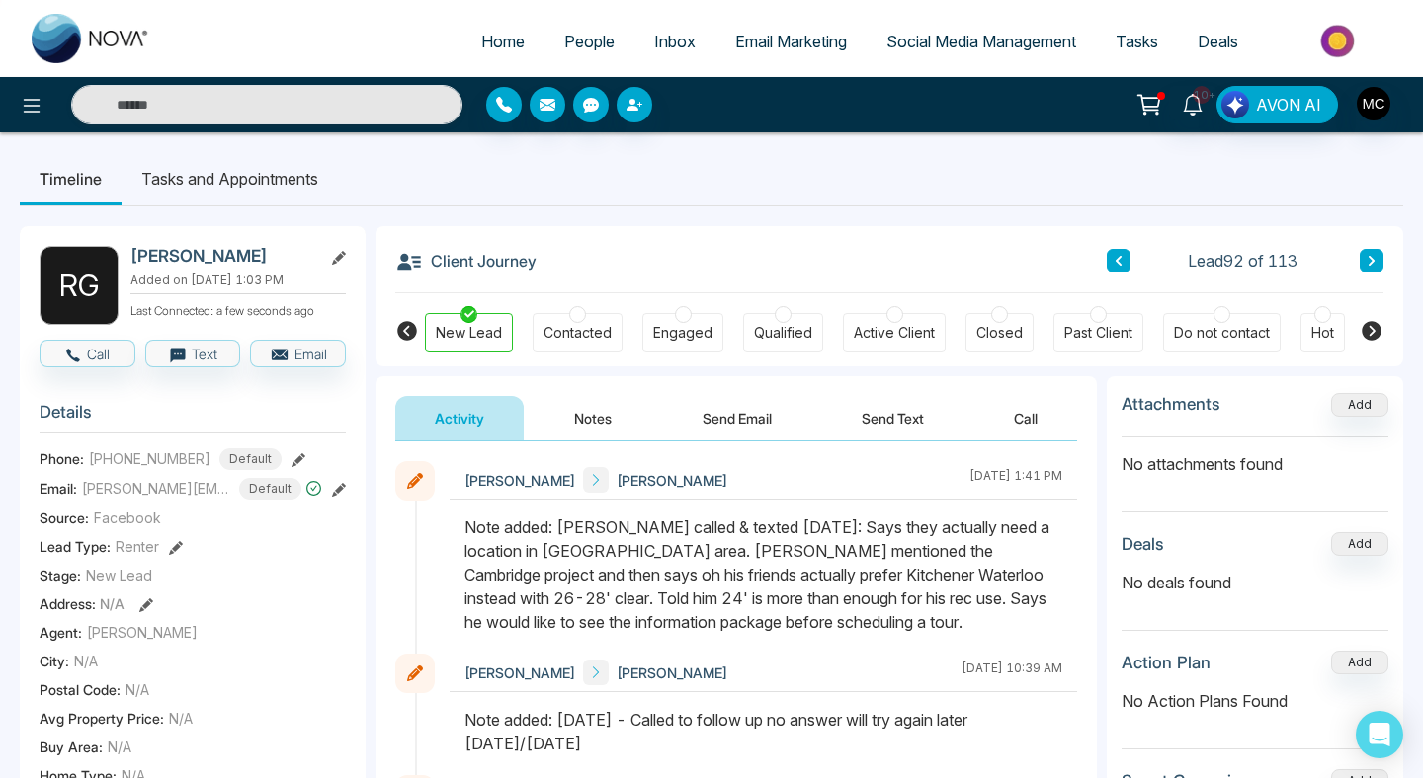
click at [1128, 265] on button at bounding box center [1118, 261] width 24 height 24
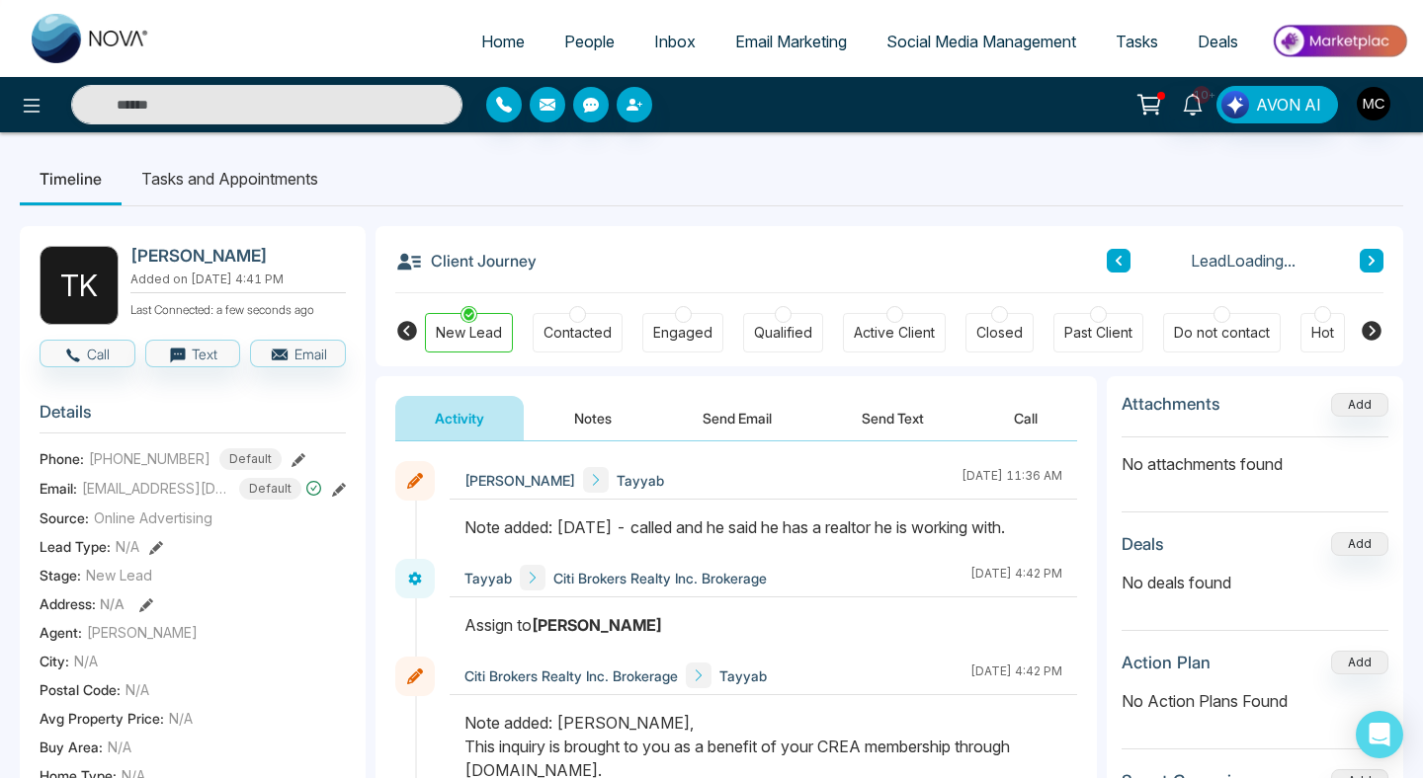
click at [1367, 251] on button at bounding box center [1371, 261] width 24 height 24
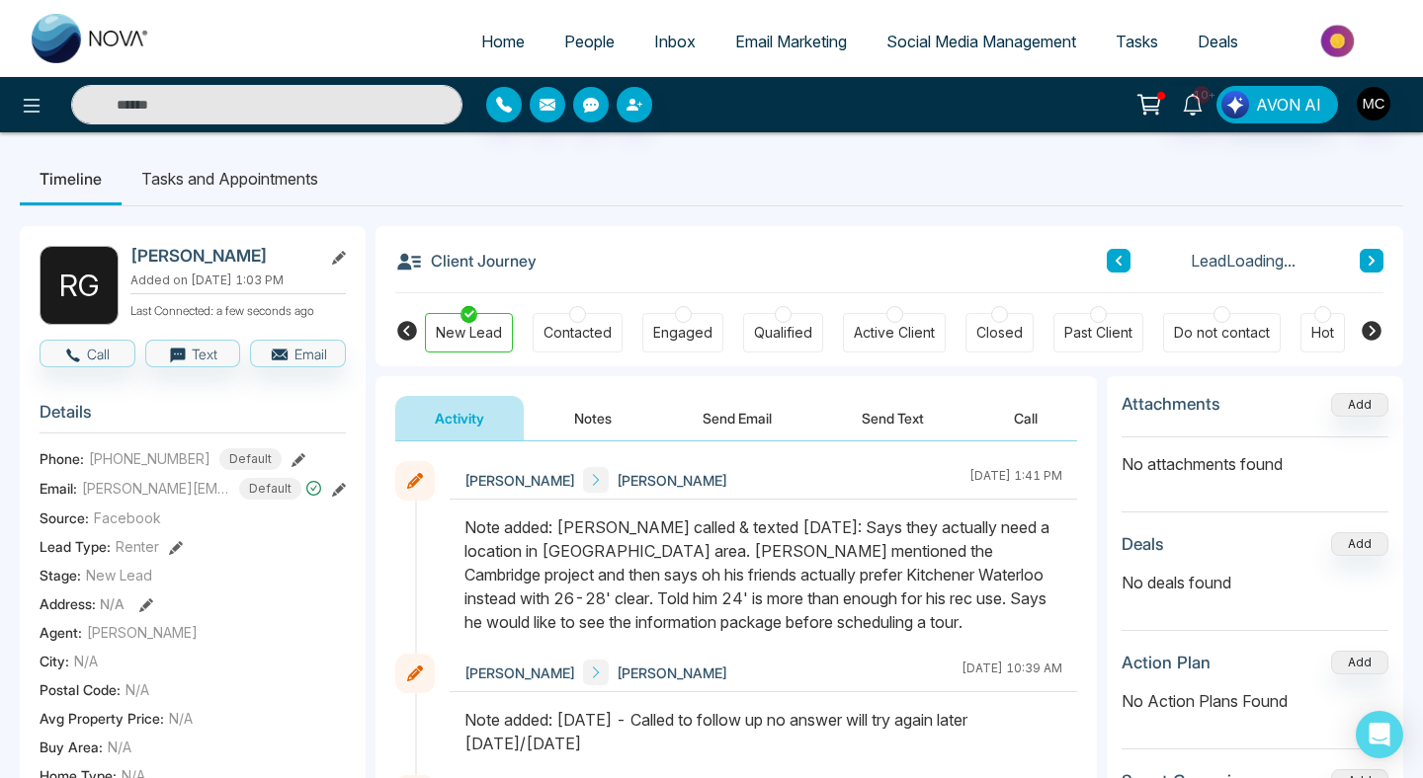
click at [1116, 262] on icon at bounding box center [1118, 261] width 6 height 10
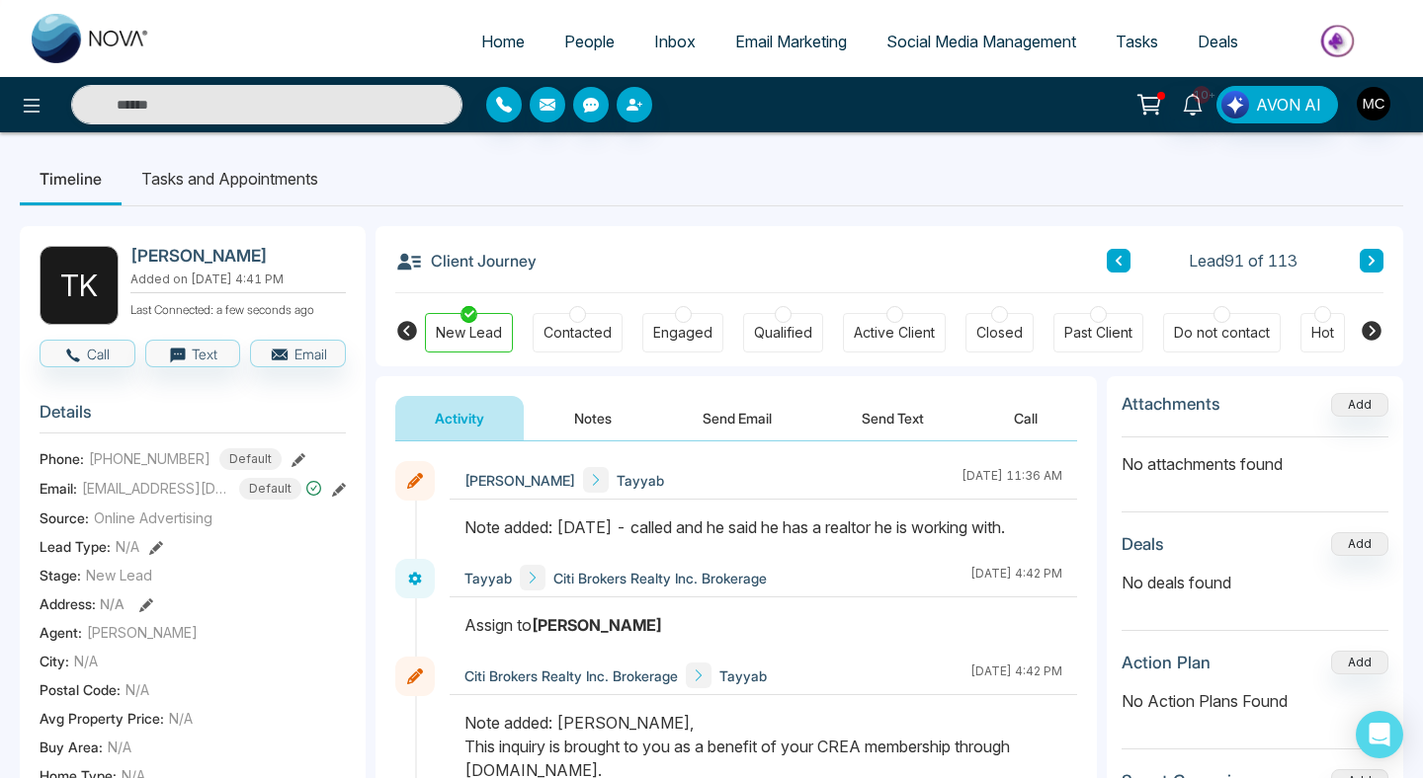
click at [1116, 262] on icon at bounding box center [1118, 261] width 6 height 10
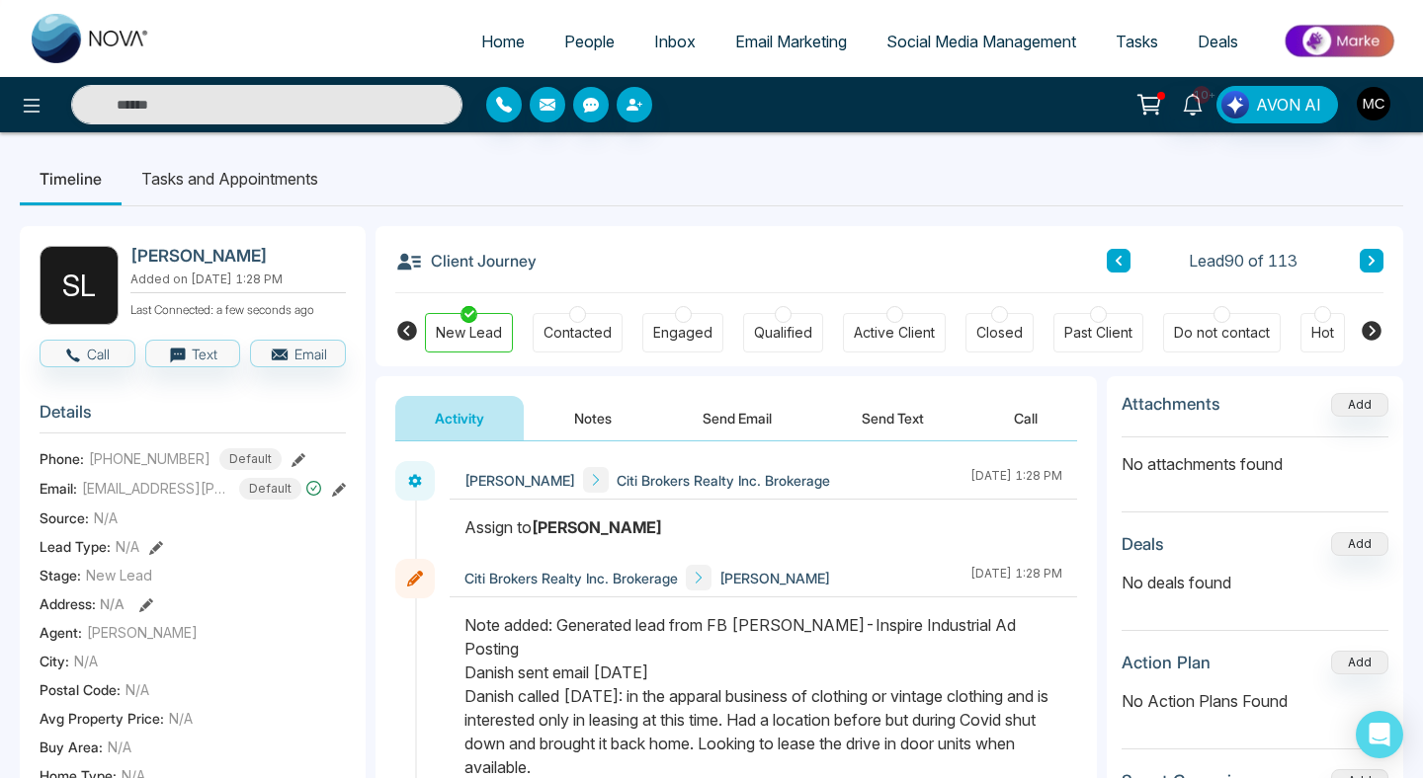
click at [1123, 258] on button at bounding box center [1118, 261] width 24 height 24
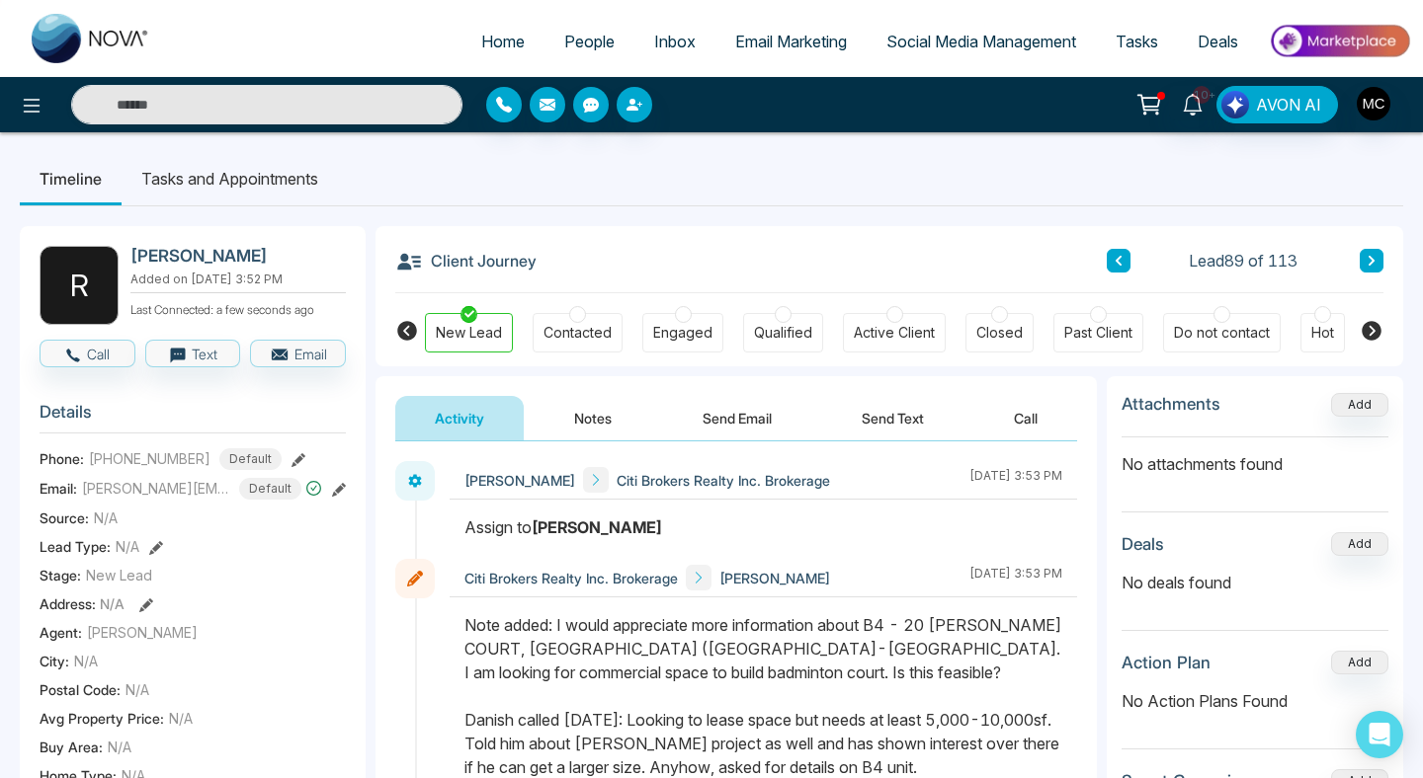
click at [1123, 258] on button at bounding box center [1118, 261] width 24 height 24
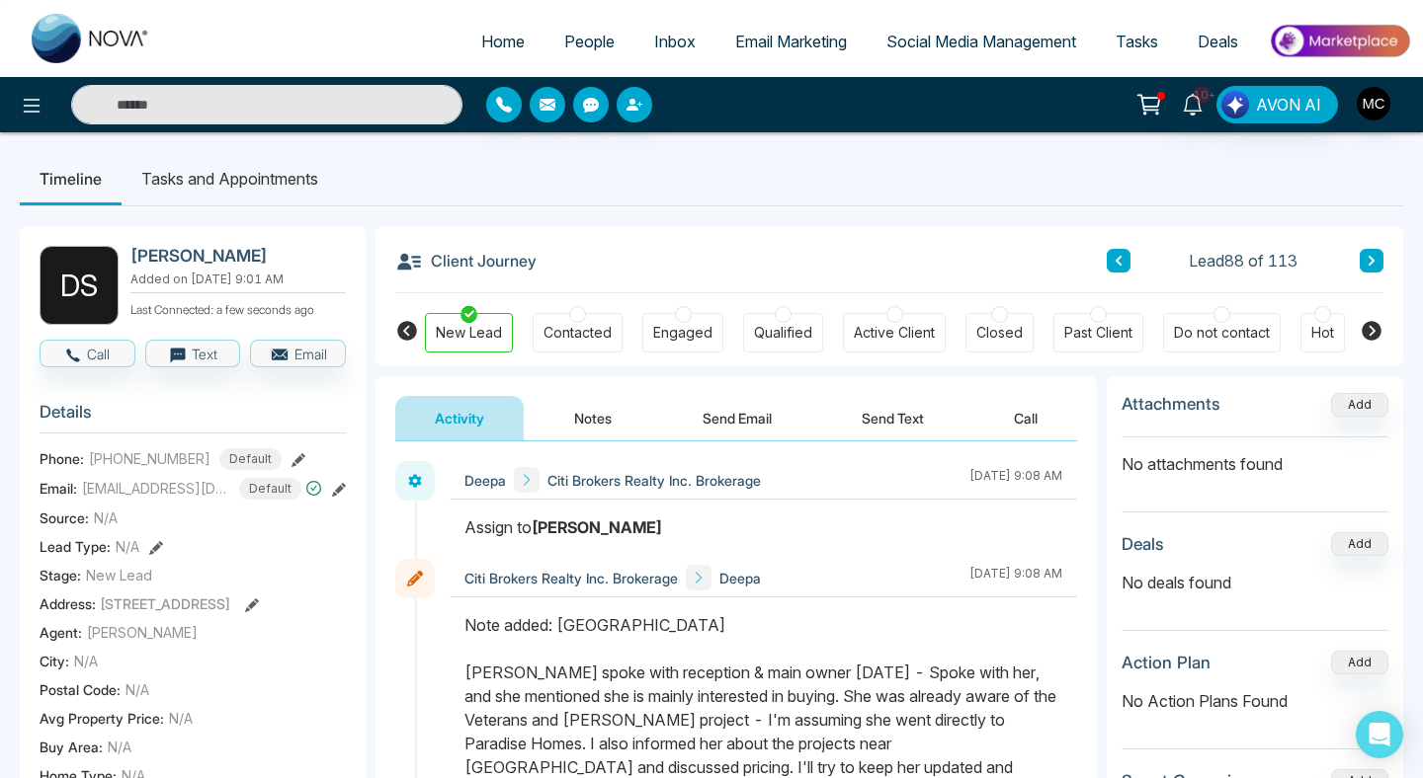
click at [1113, 263] on icon at bounding box center [1118, 261] width 10 height 12
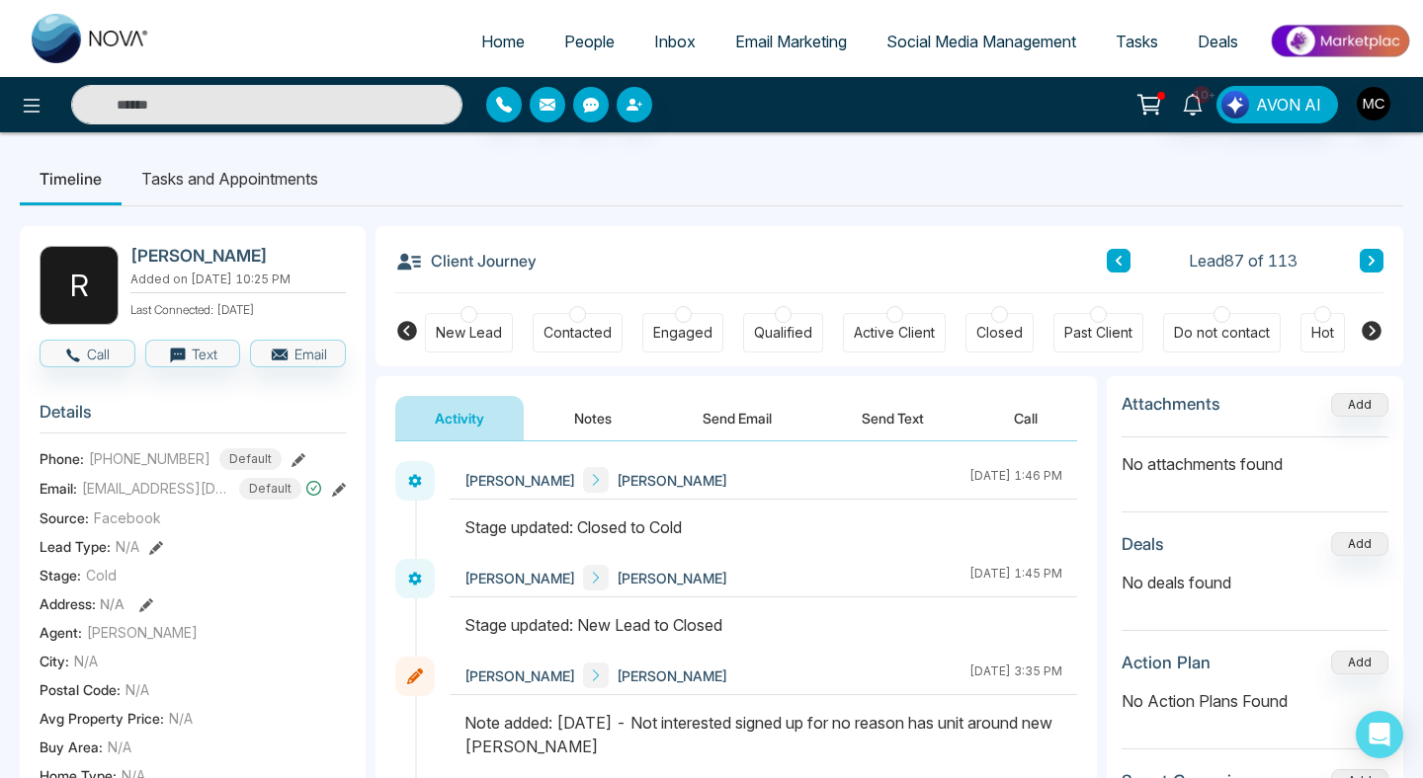
click at [1125, 250] on button at bounding box center [1118, 261] width 24 height 24
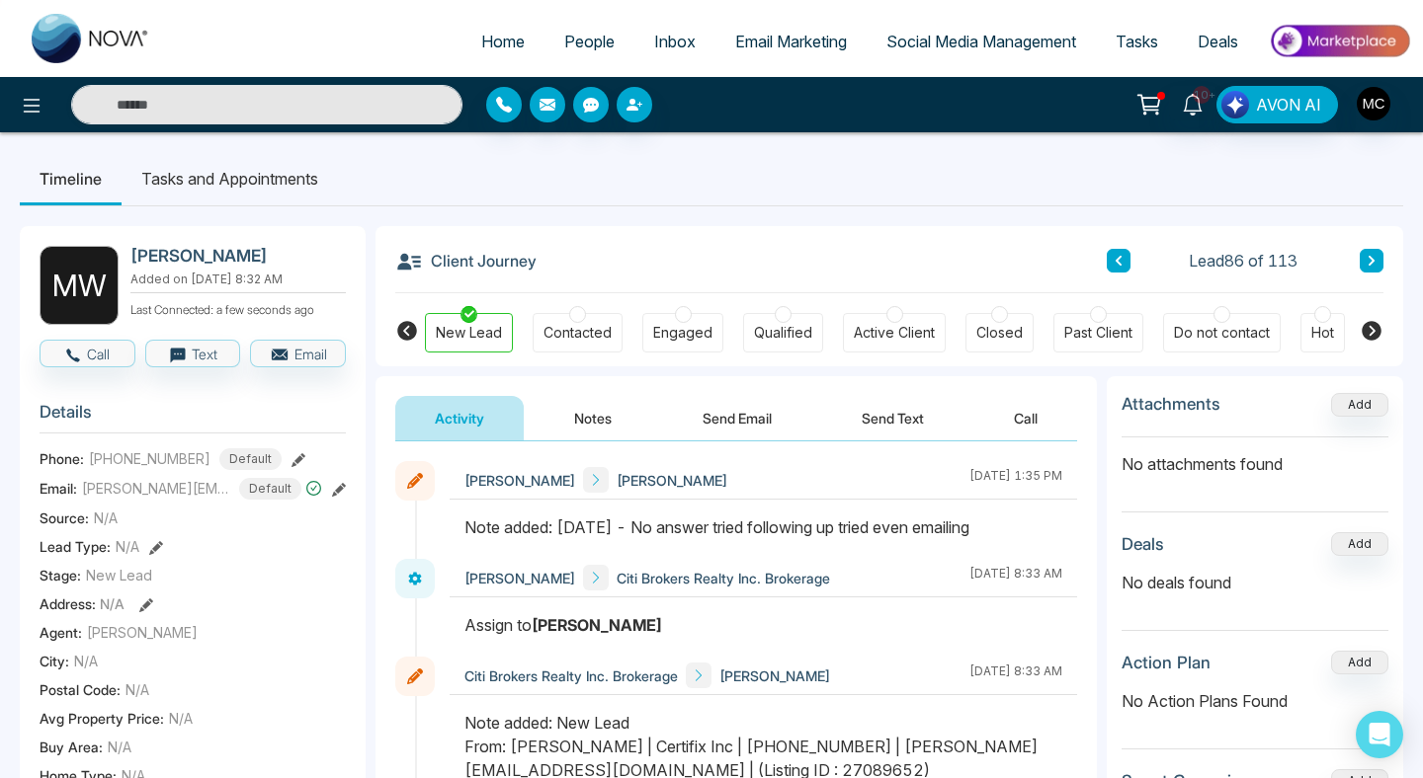
click at [1125, 250] on button at bounding box center [1118, 261] width 24 height 24
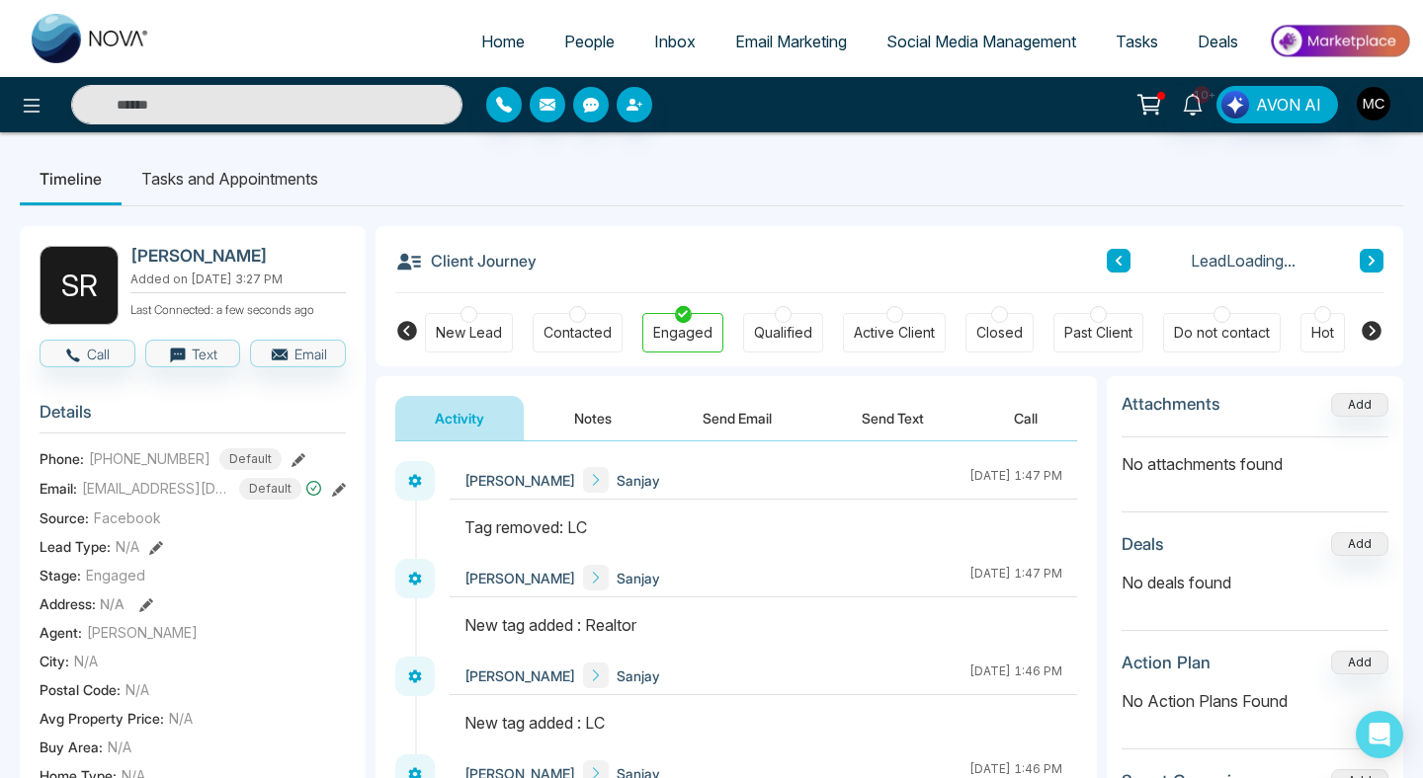
click at [1125, 250] on button at bounding box center [1118, 261] width 24 height 24
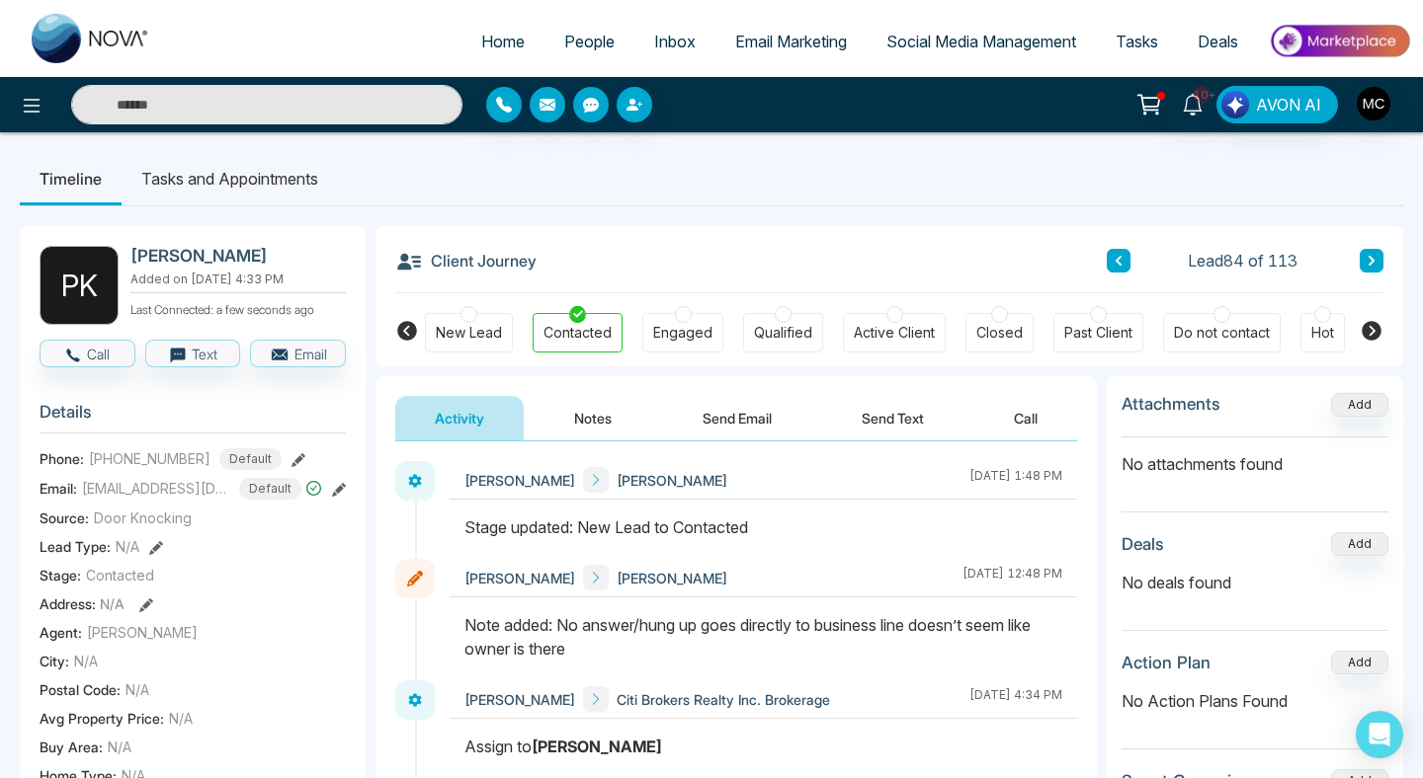
click at [1125, 250] on button at bounding box center [1118, 261] width 24 height 24
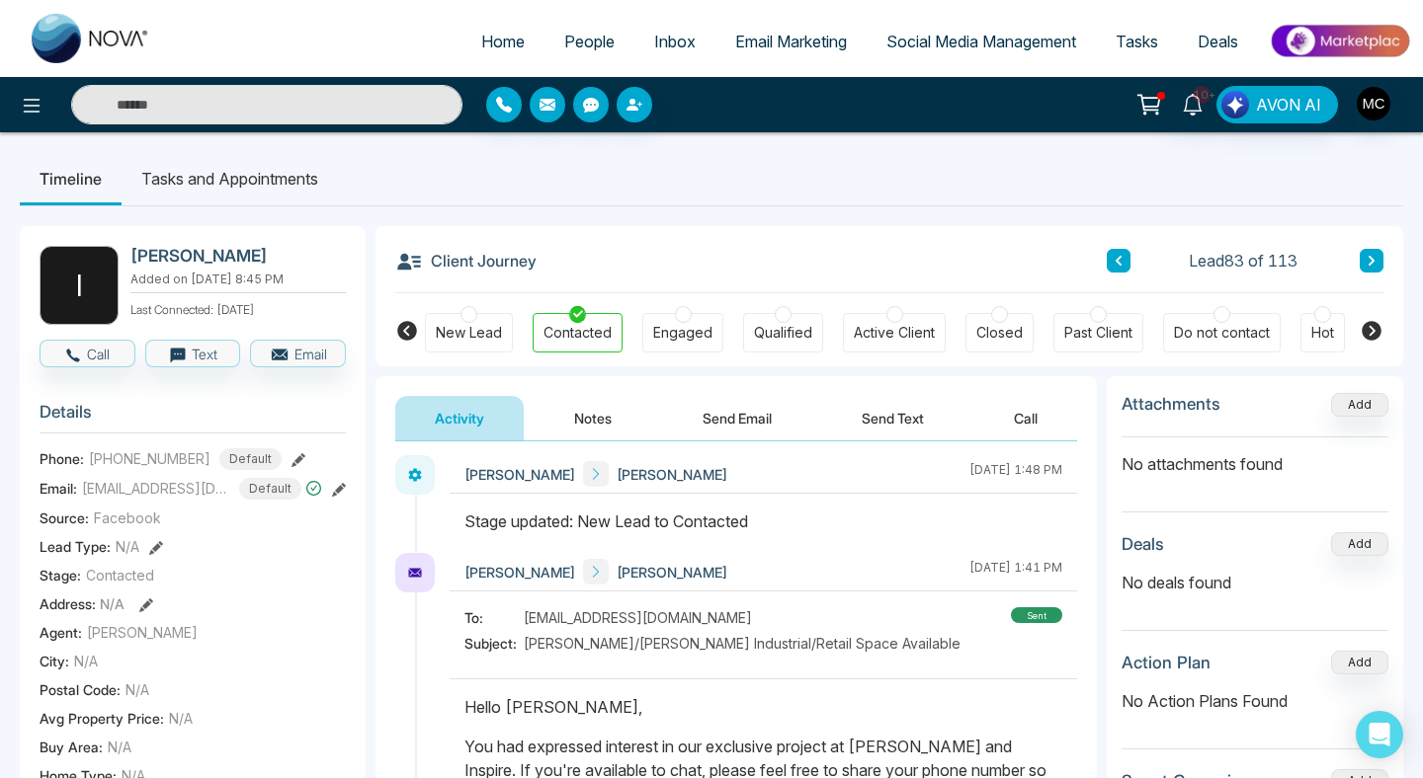
click at [1118, 261] on icon at bounding box center [1118, 261] width 10 height 12
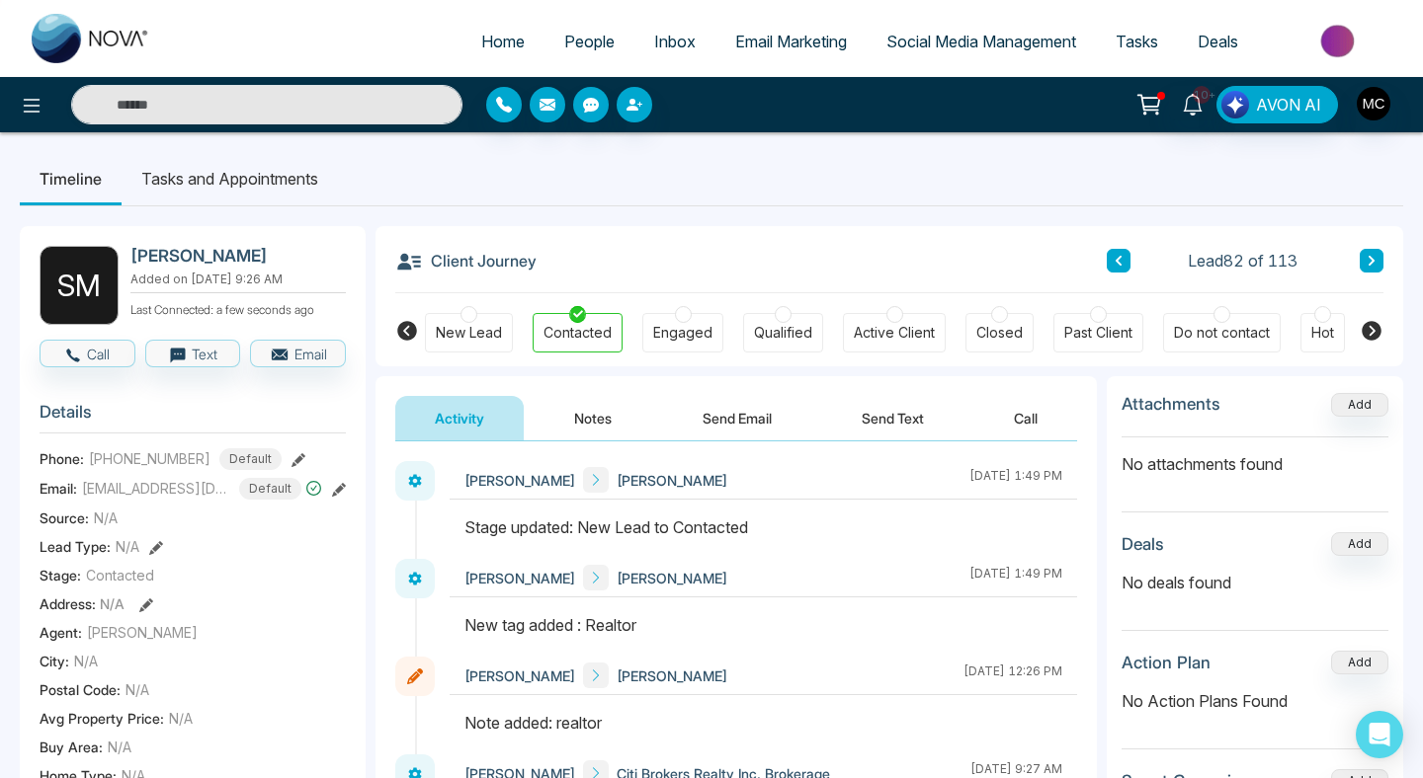
click at [1132, 263] on div "Lead 82 of 113" at bounding box center [1244, 261] width 277 height 24
click at [1107, 268] on button at bounding box center [1118, 261] width 24 height 24
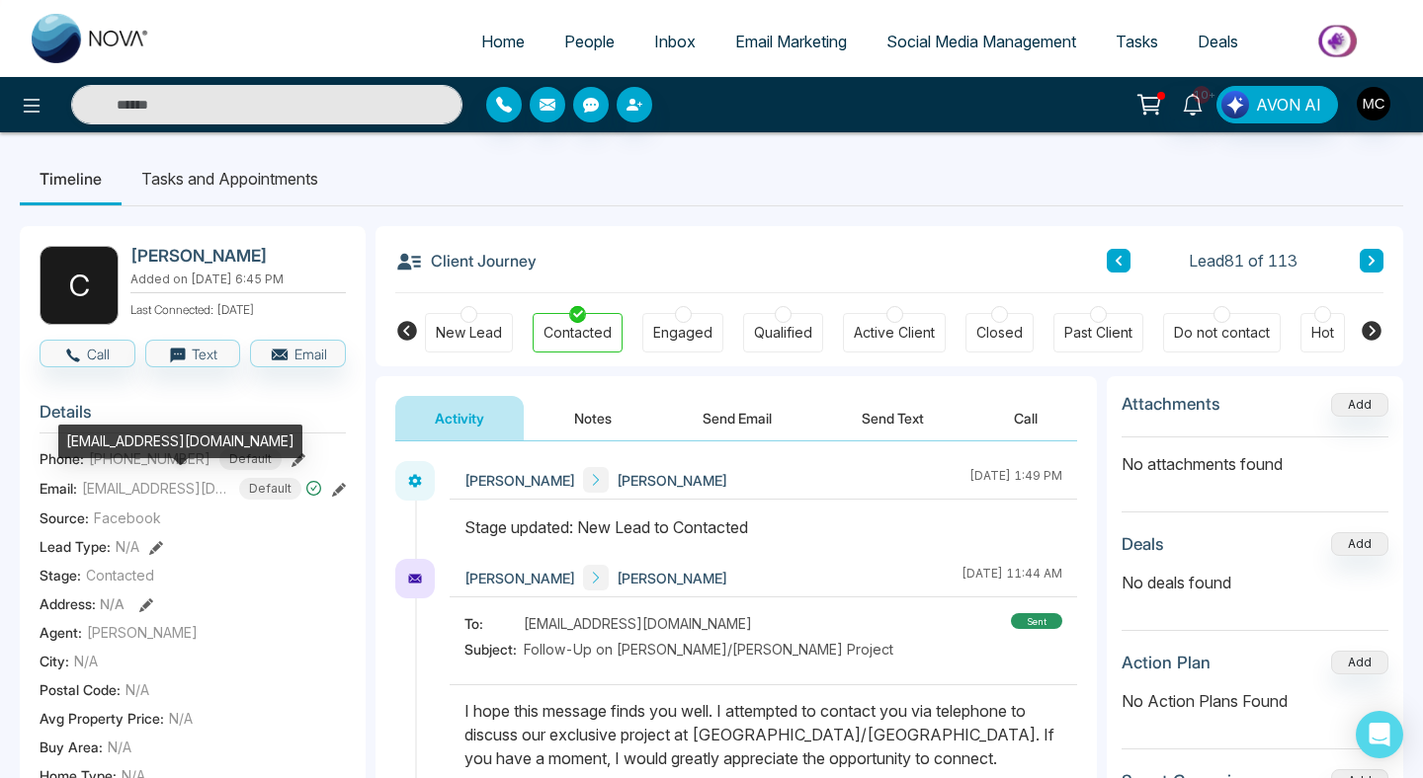
click at [196, 486] on span "[EMAIL_ADDRESS][DOMAIN_NAME]" at bounding box center [156, 488] width 148 height 21
click at [191, 440] on div "[EMAIL_ADDRESS][DOMAIN_NAME]" at bounding box center [180, 442] width 244 height 34
copy div "[EMAIL_ADDRESS][DOMAIN_NAME]"
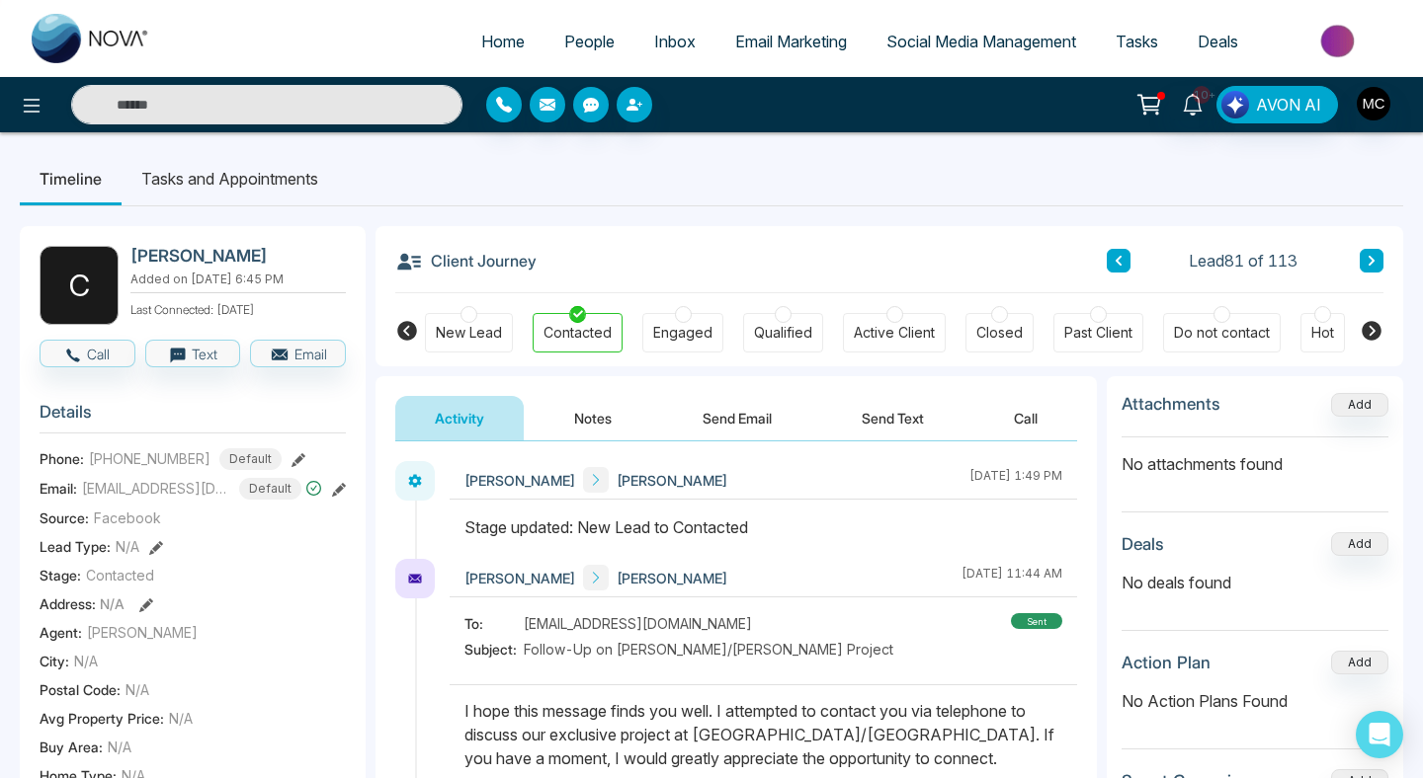
click at [1113, 261] on icon at bounding box center [1118, 261] width 10 height 12
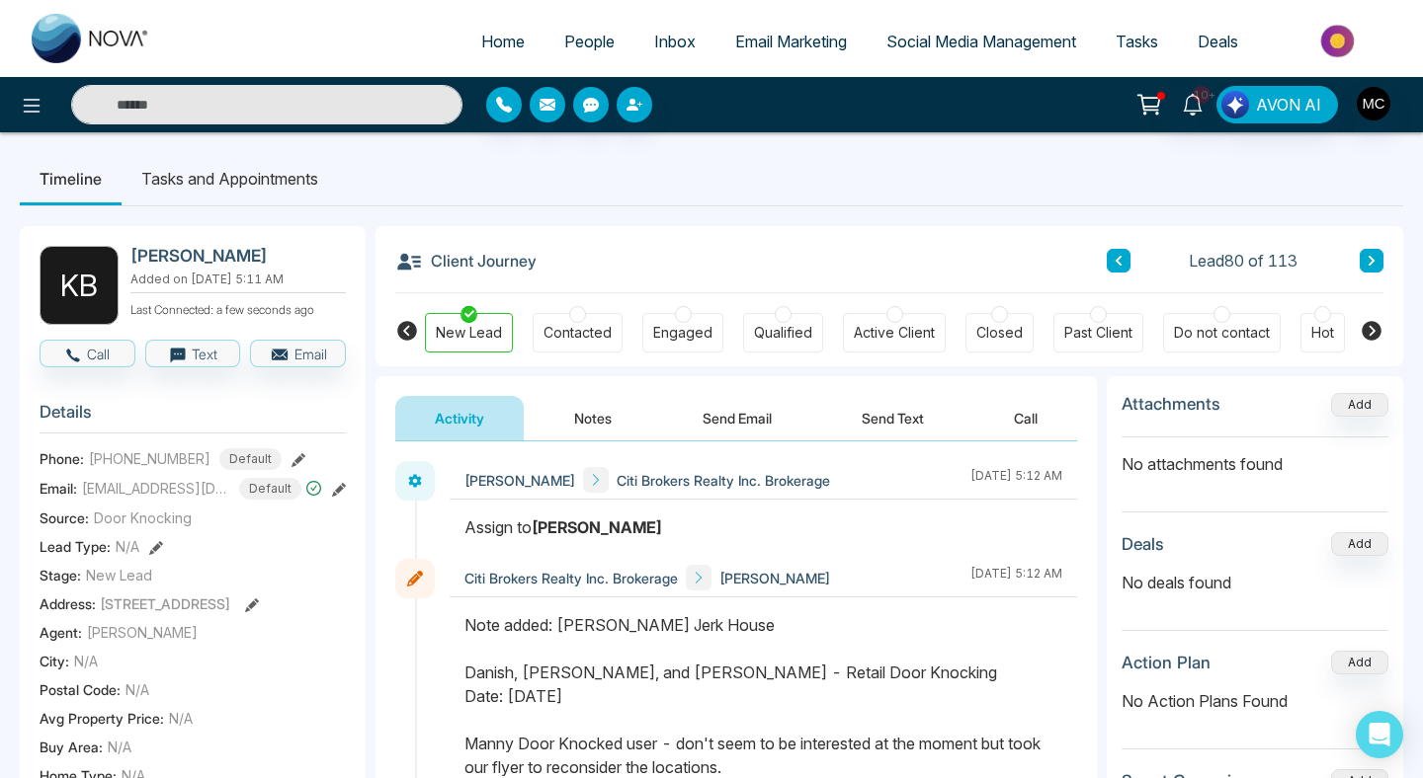
click at [1123, 259] on button at bounding box center [1118, 261] width 24 height 24
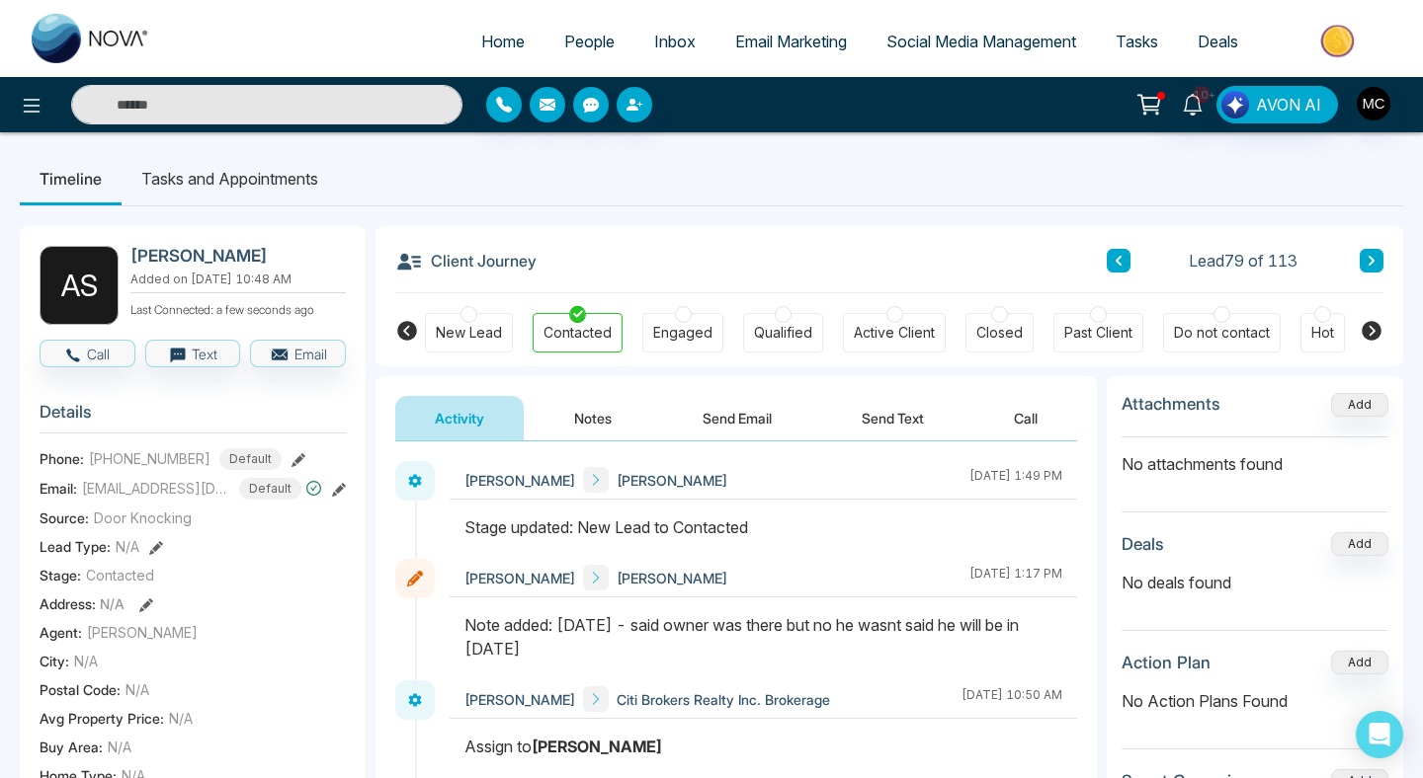
click at [1109, 260] on button at bounding box center [1118, 261] width 24 height 24
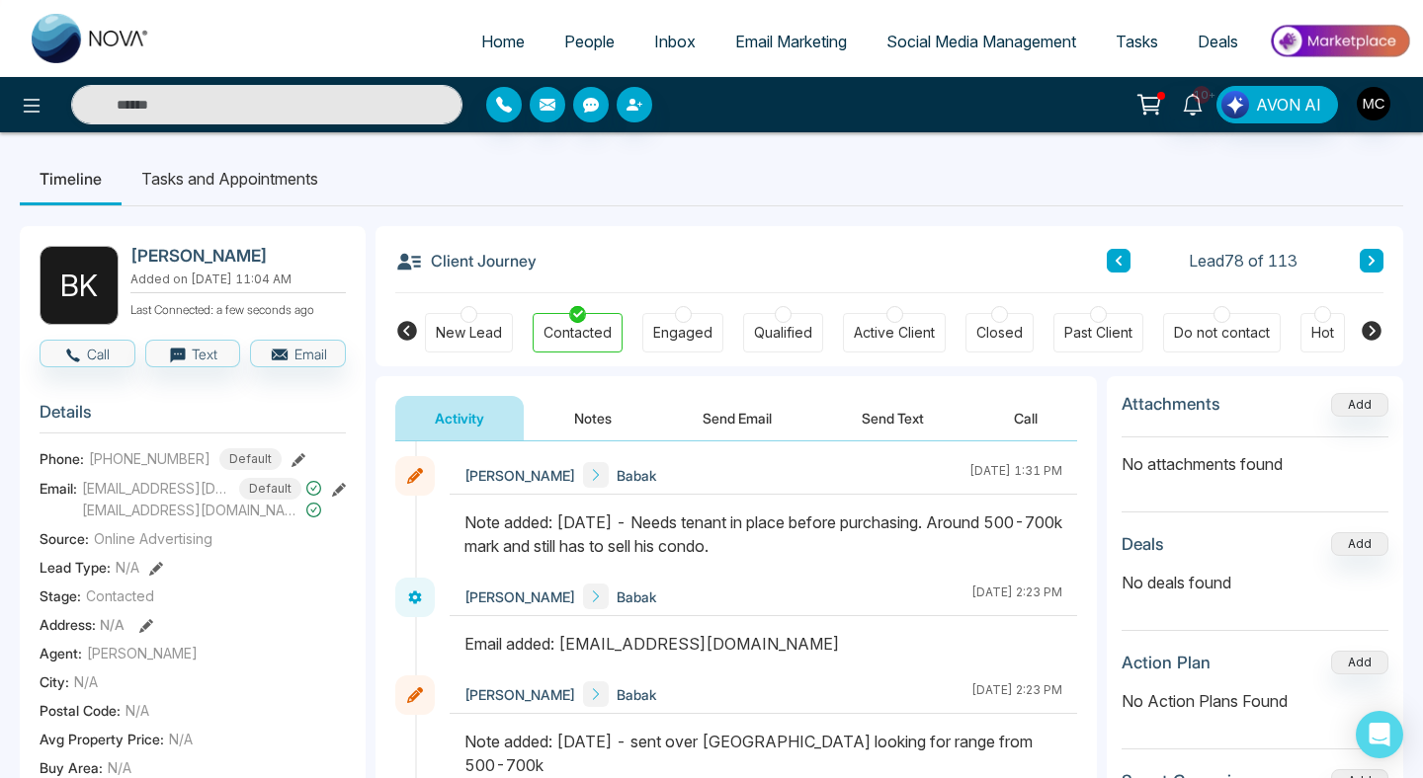
scroll to position [203, 0]
click at [1109, 265] on button at bounding box center [1118, 261] width 24 height 24
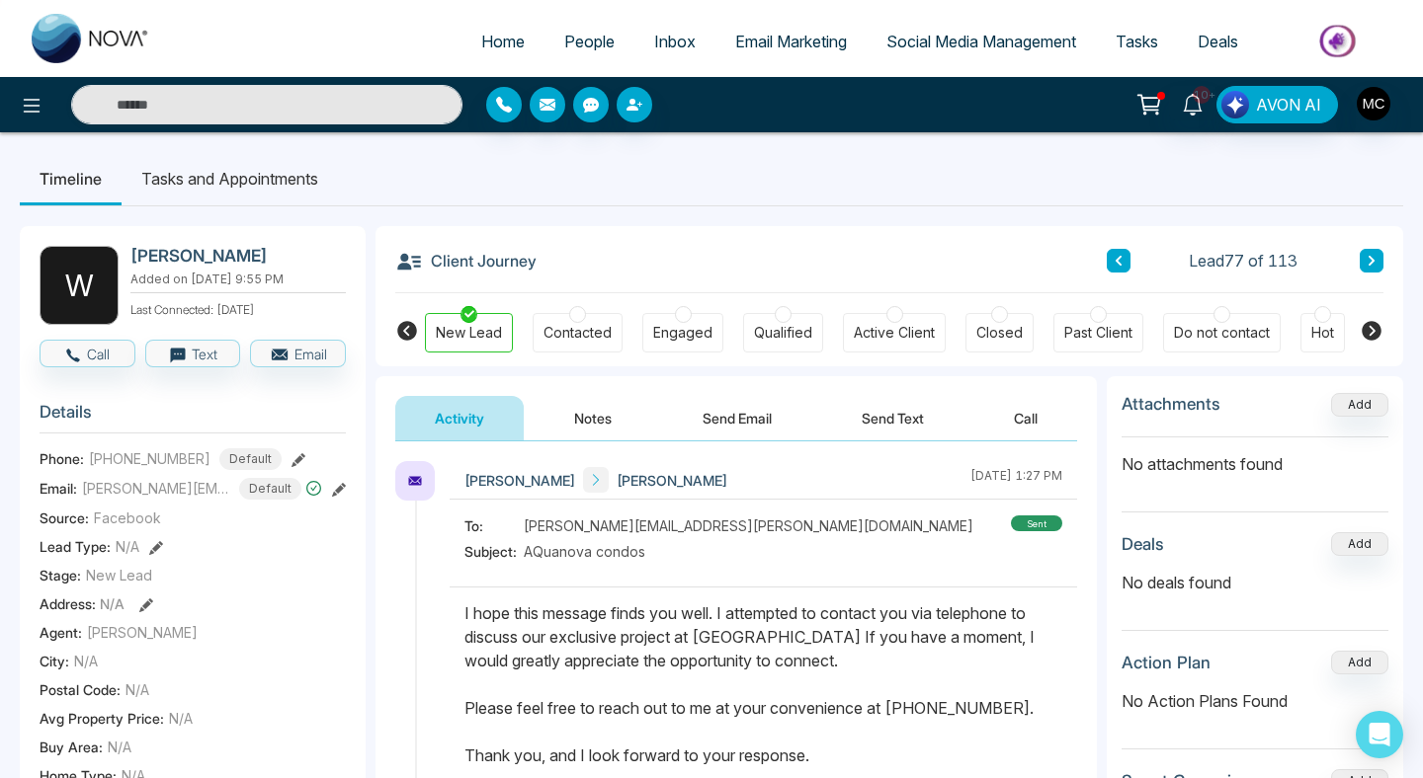
click at [1119, 270] on button at bounding box center [1118, 261] width 24 height 24
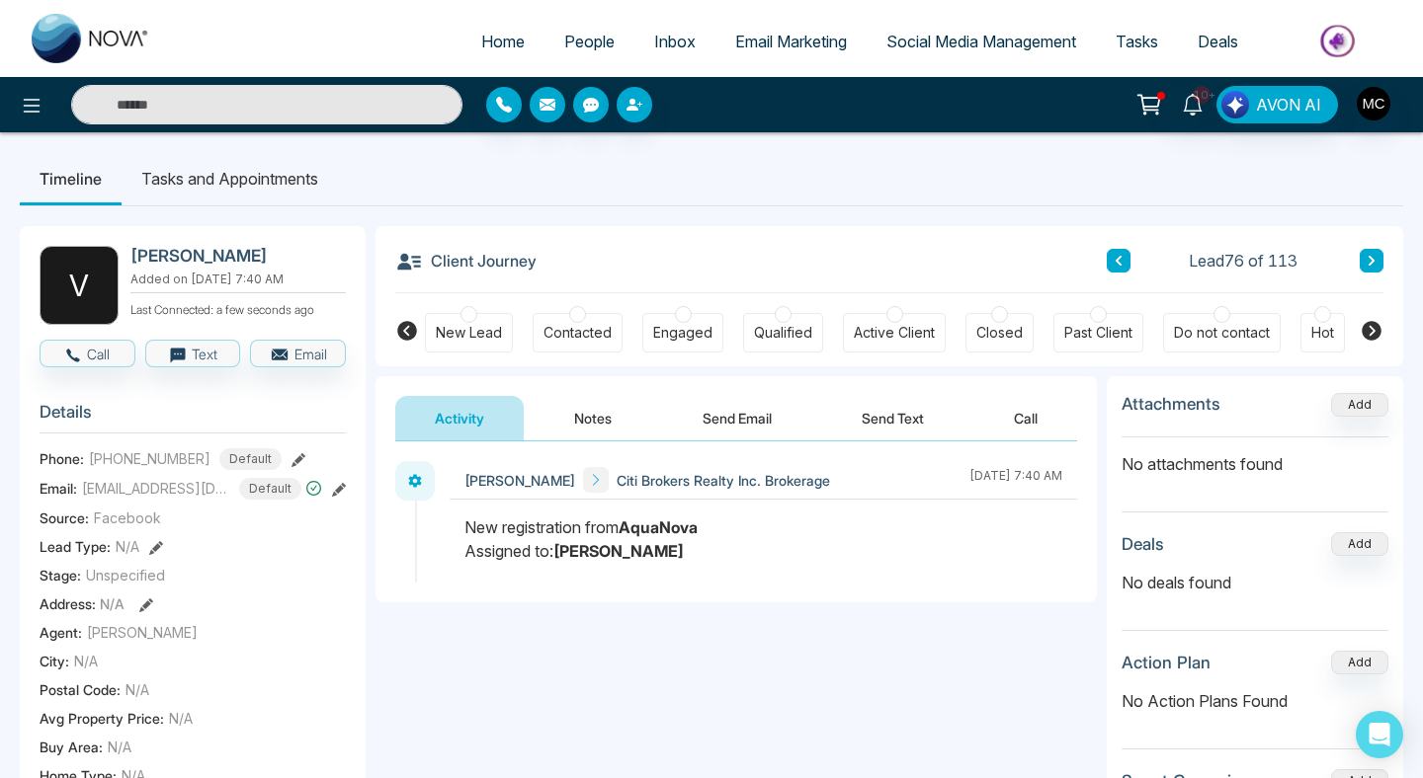
click at [1119, 270] on button at bounding box center [1118, 261] width 24 height 24
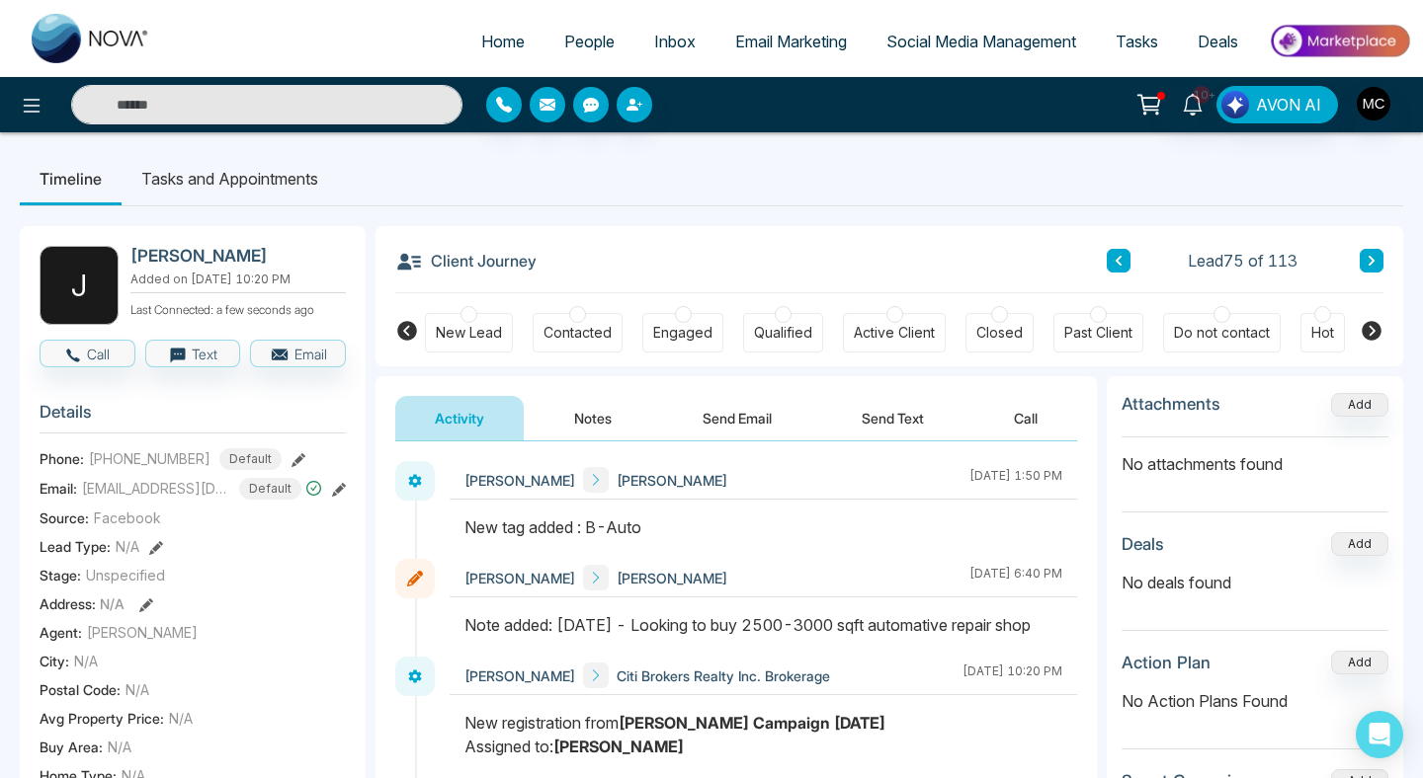
click at [603, 34] on link "People" at bounding box center [589, 42] width 90 height 38
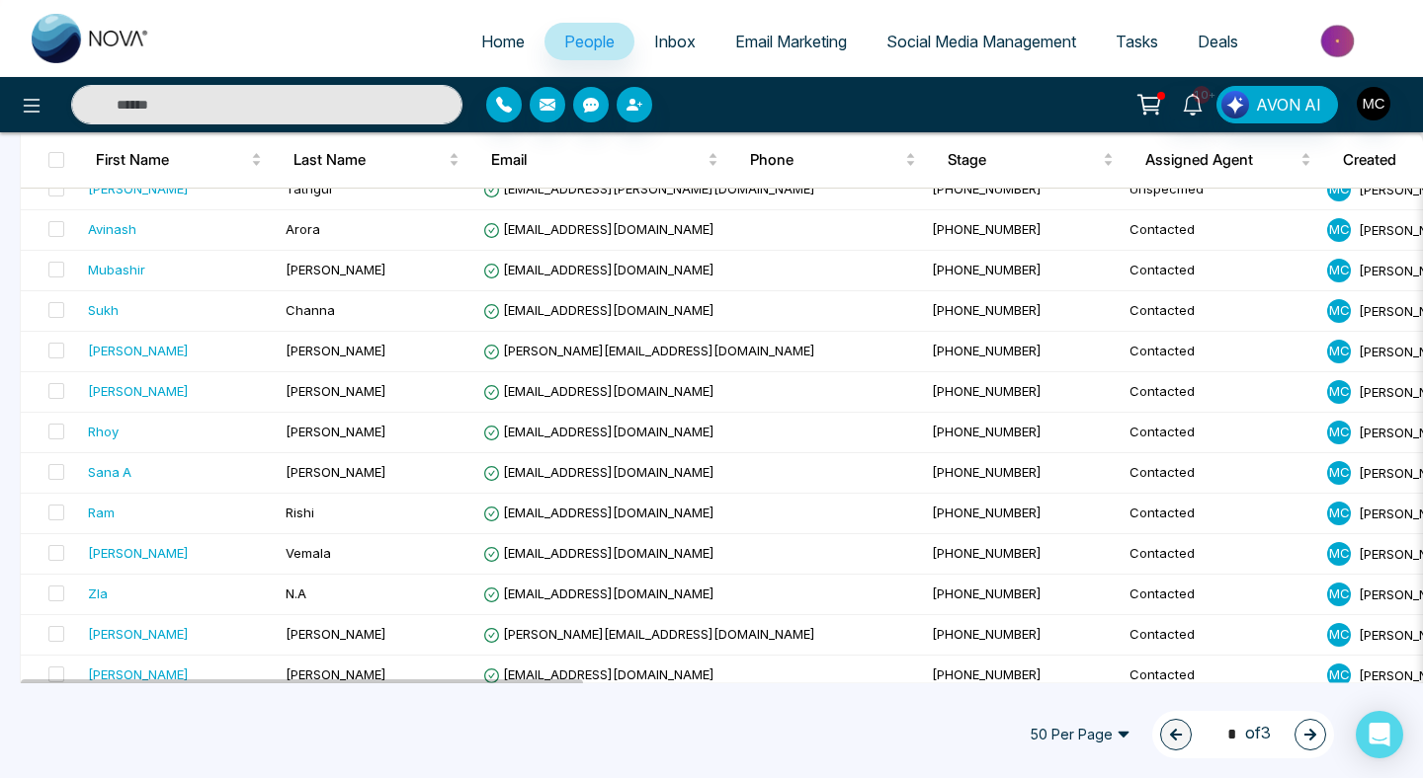
scroll to position [1746, 0]
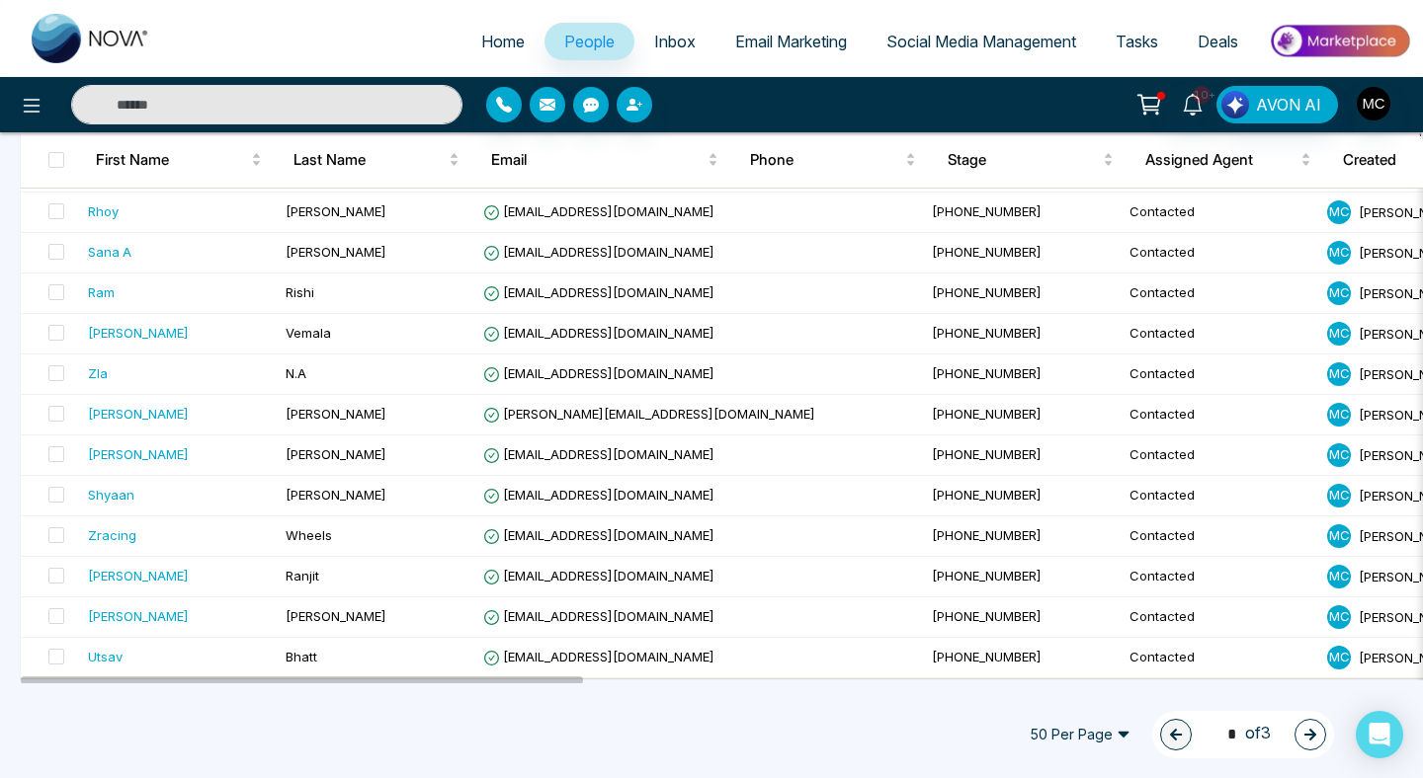
click at [1297, 726] on button "button" at bounding box center [1310, 735] width 32 height 32
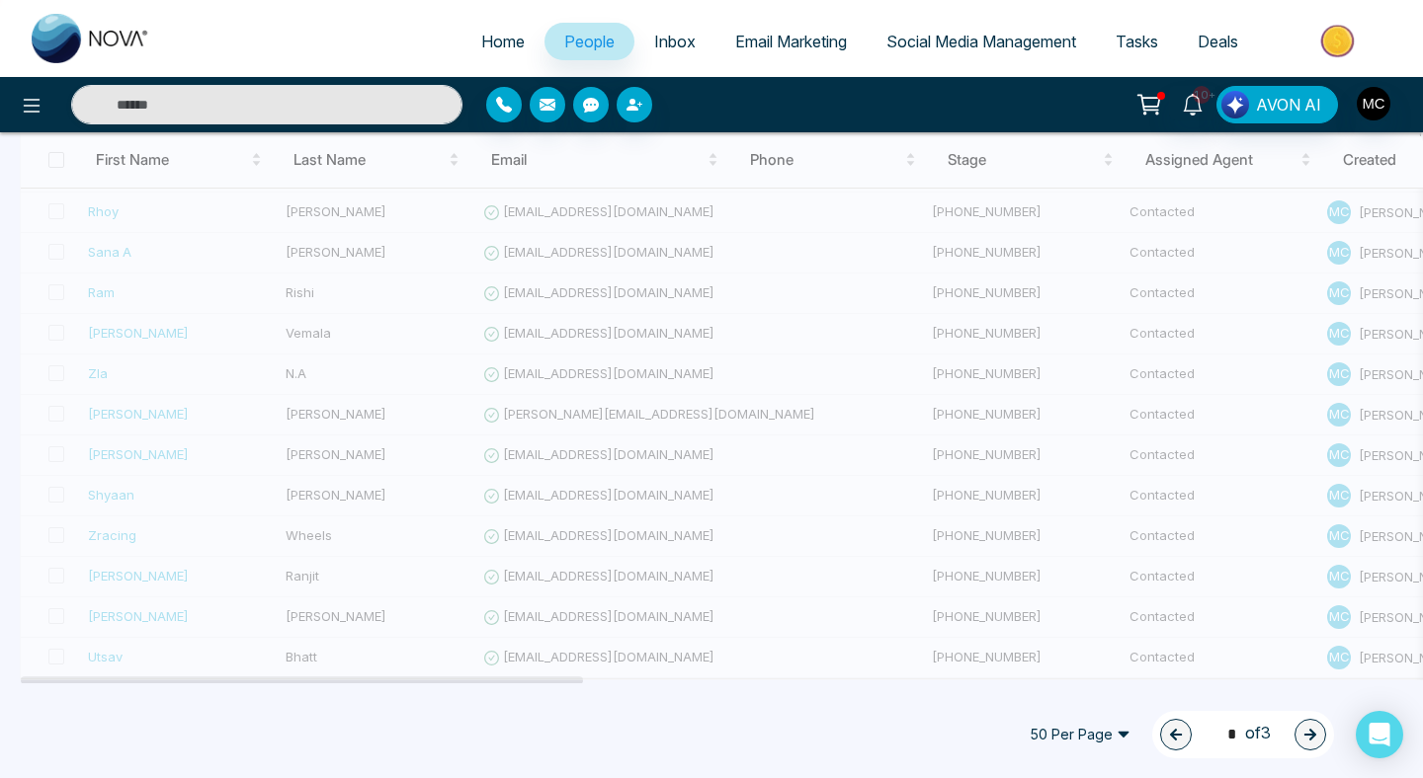
type input "*"
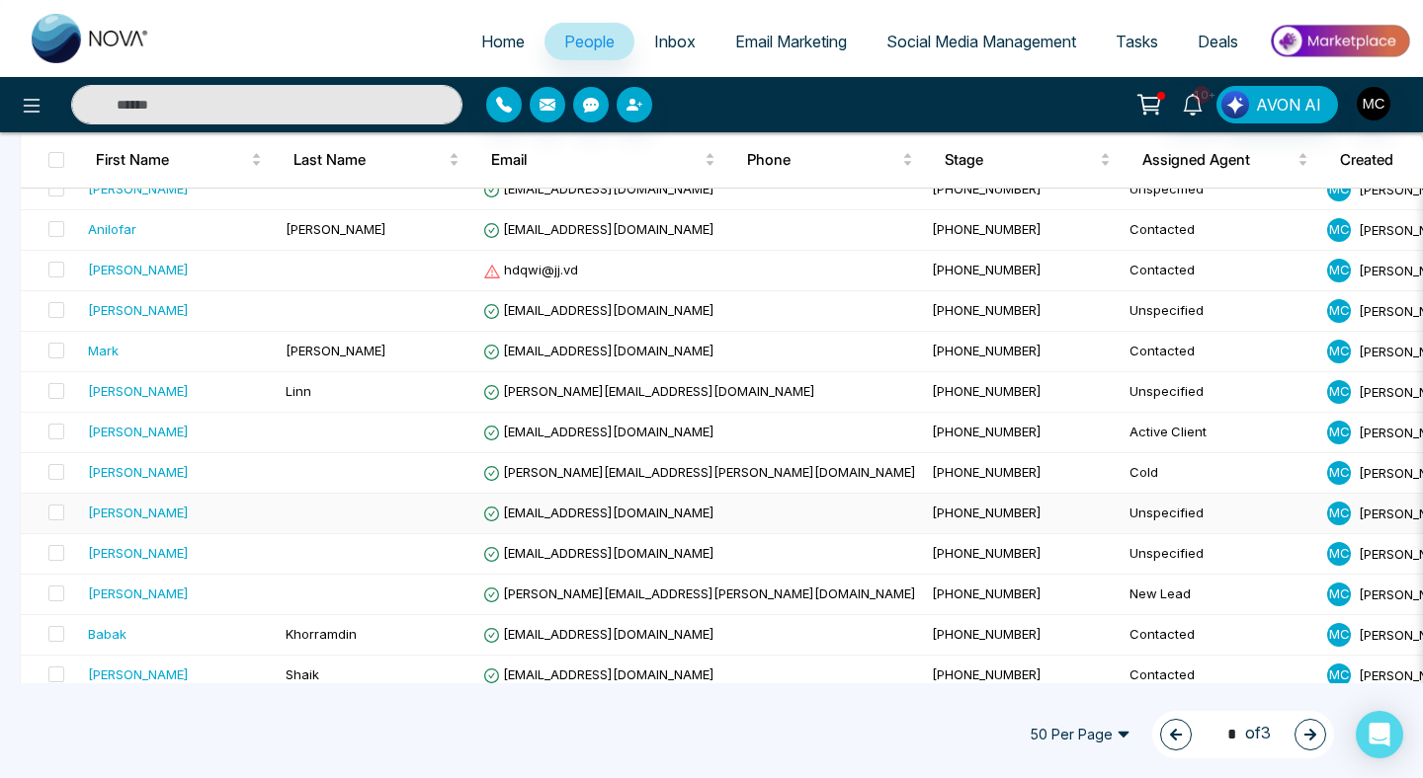
scroll to position [876, 0]
click at [182, 242] on td "Anilofar" at bounding box center [179, 231] width 198 height 41
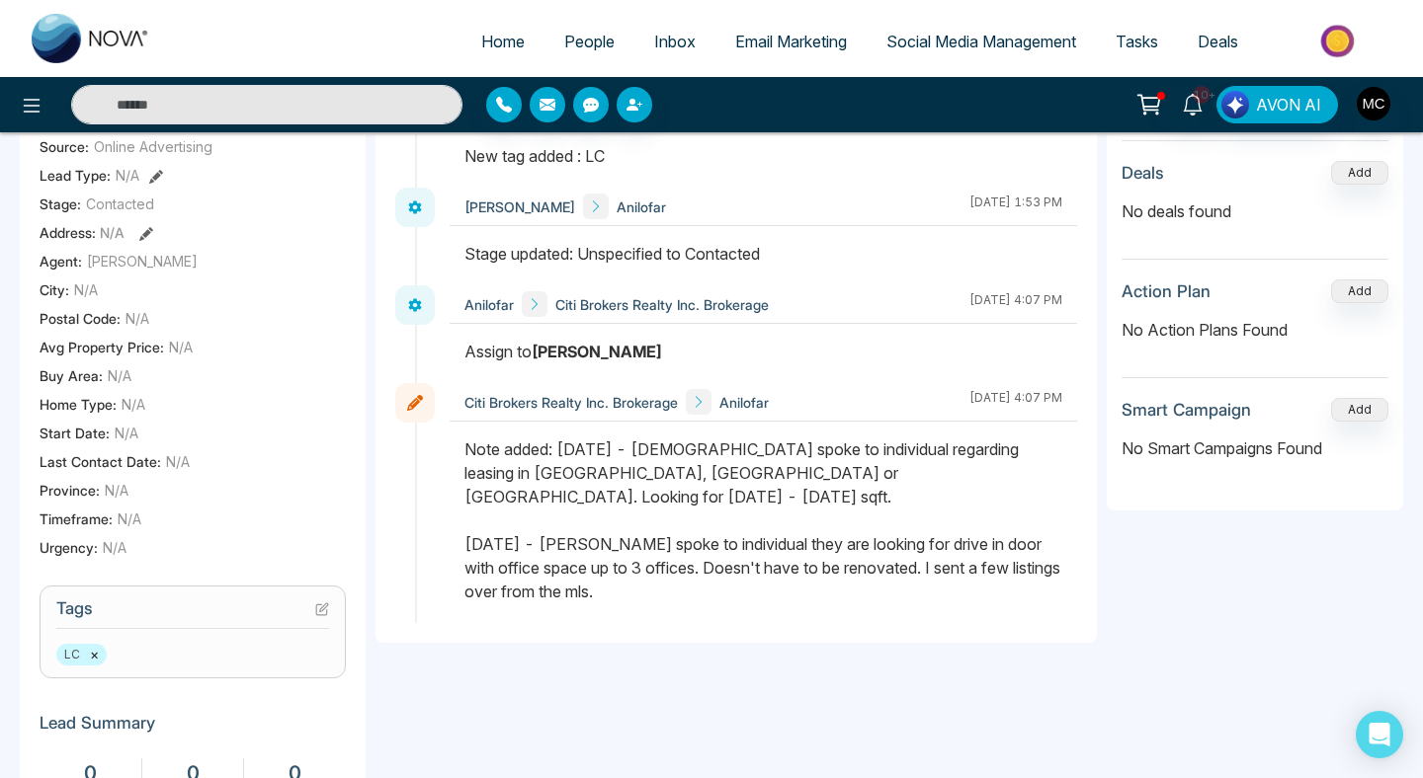
scroll to position [413, 0]
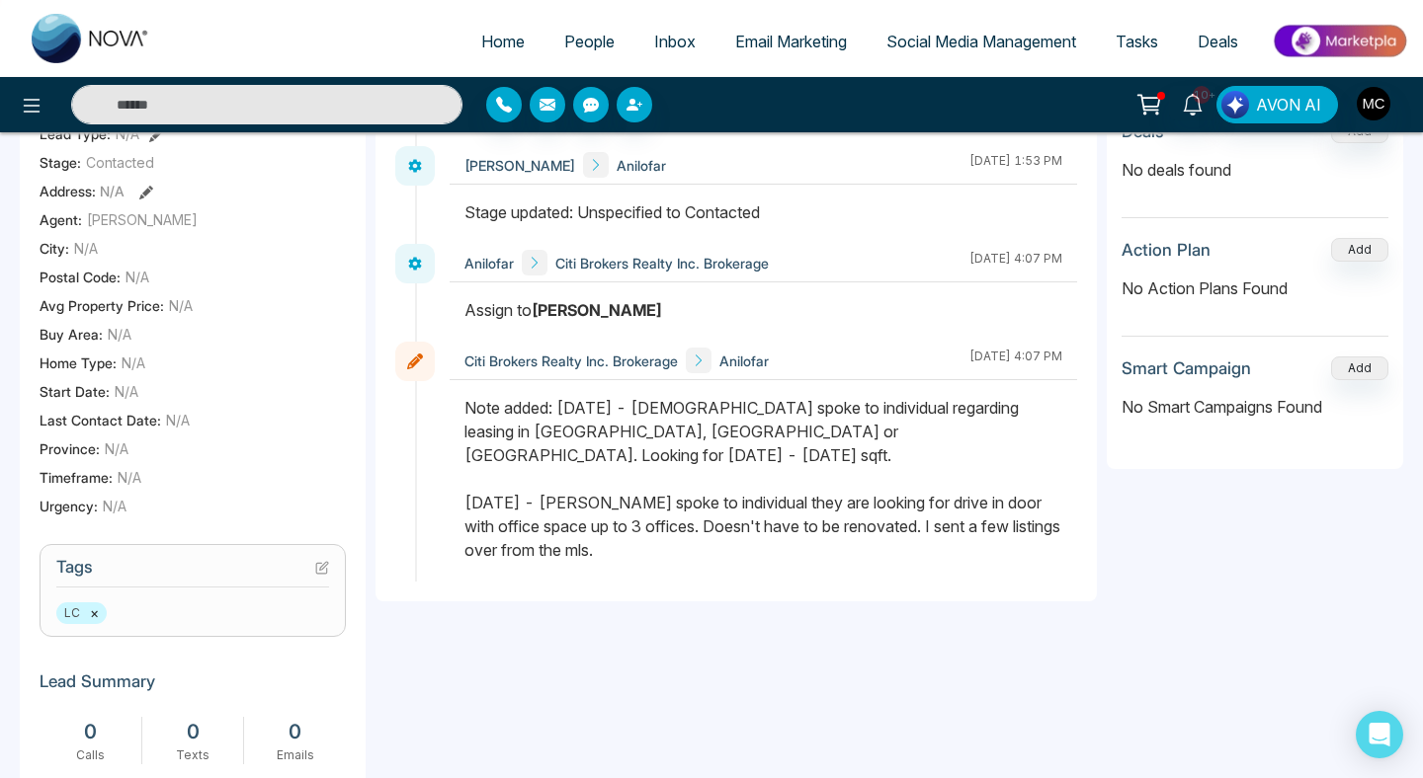
click at [289, 101] on input "text" at bounding box center [266, 105] width 391 height 40
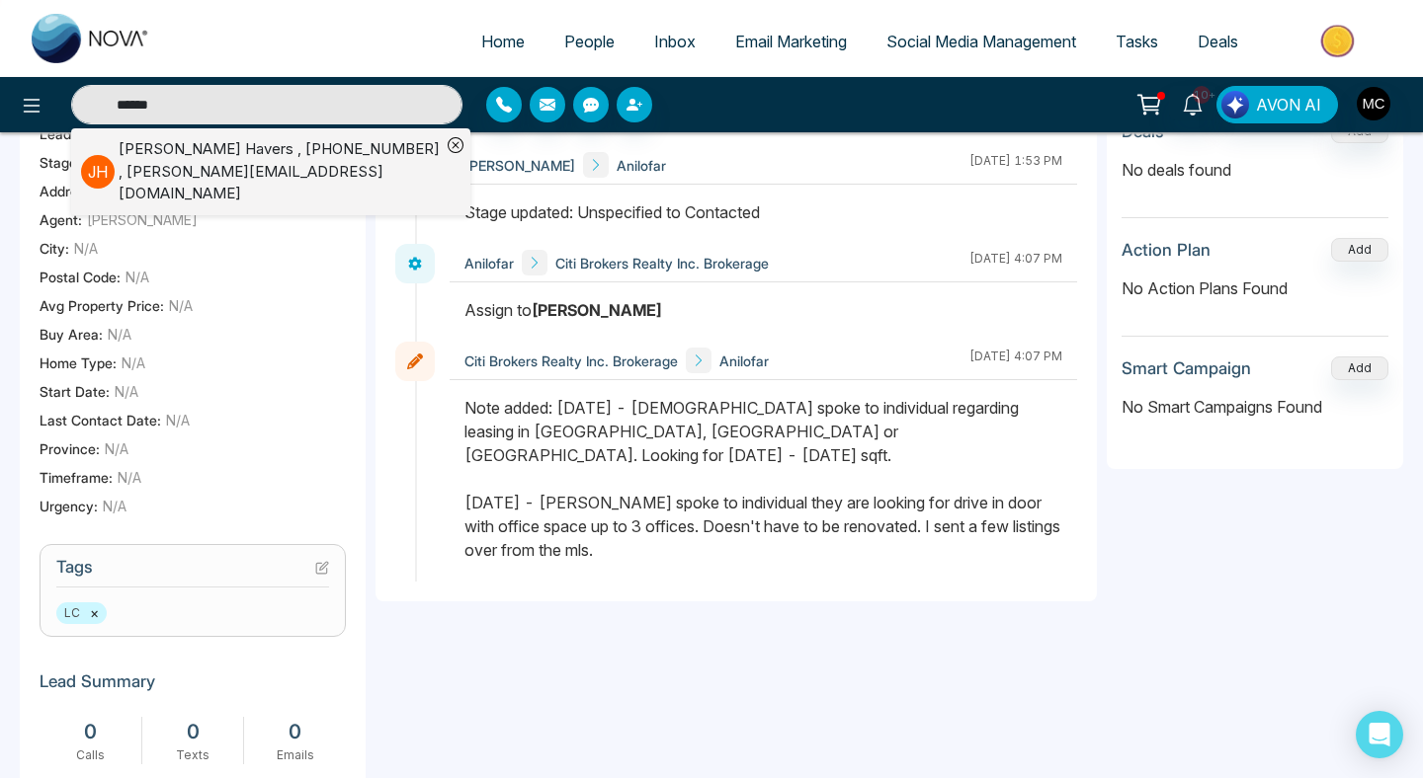
type input "******"
click at [255, 153] on div "[PERSON_NAME] , [PHONE_NUMBER] , [PERSON_NAME][EMAIL_ADDRESS][DOMAIN_NAME]" at bounding box center [280, 171] width 322 height 67
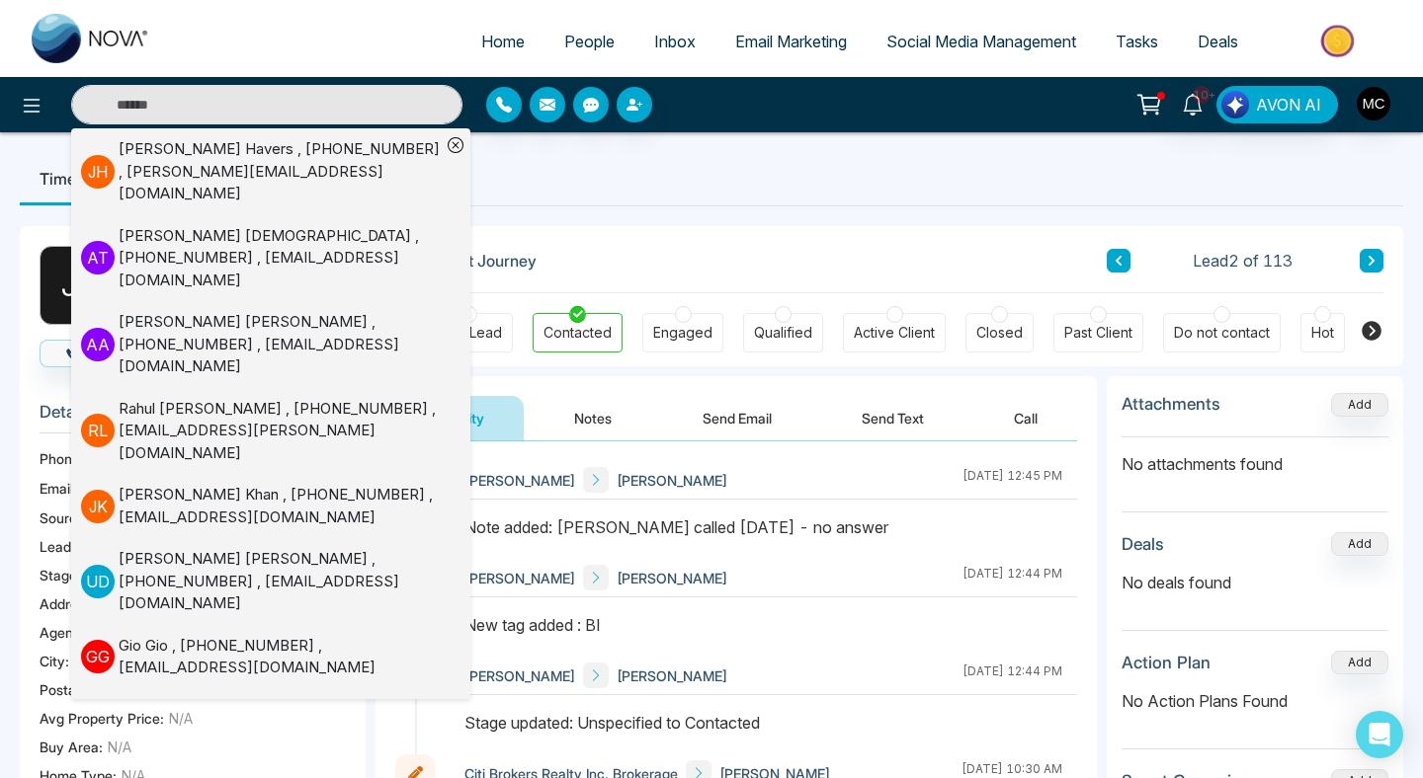
click at [711, 489] on div "[PERSON_NAME] [PERSON_NAME] [DATE] 12:45 PM" at bounding box center [762, 480] width 627 height 39
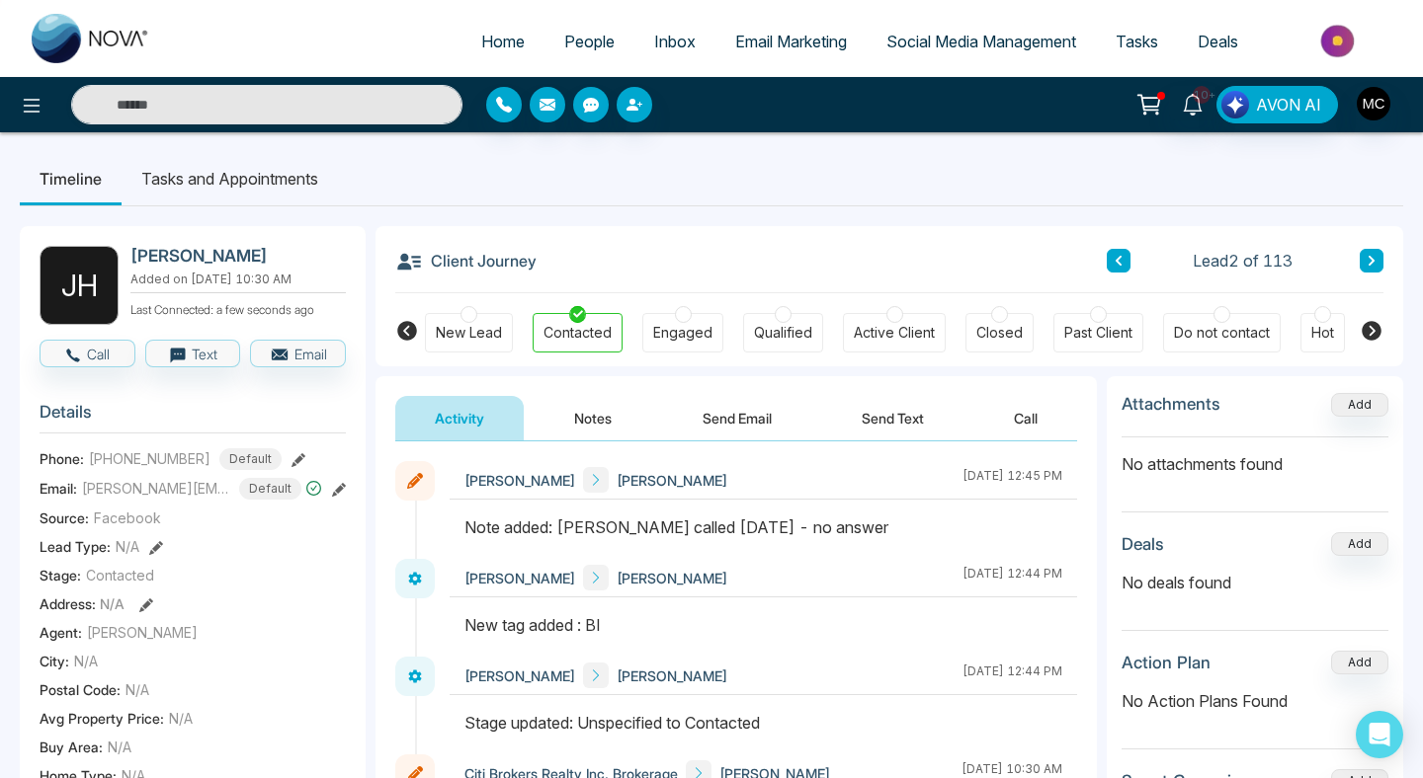
click at [578, 41] on span "People" at bounding box center [589, 42] width 50 height 20
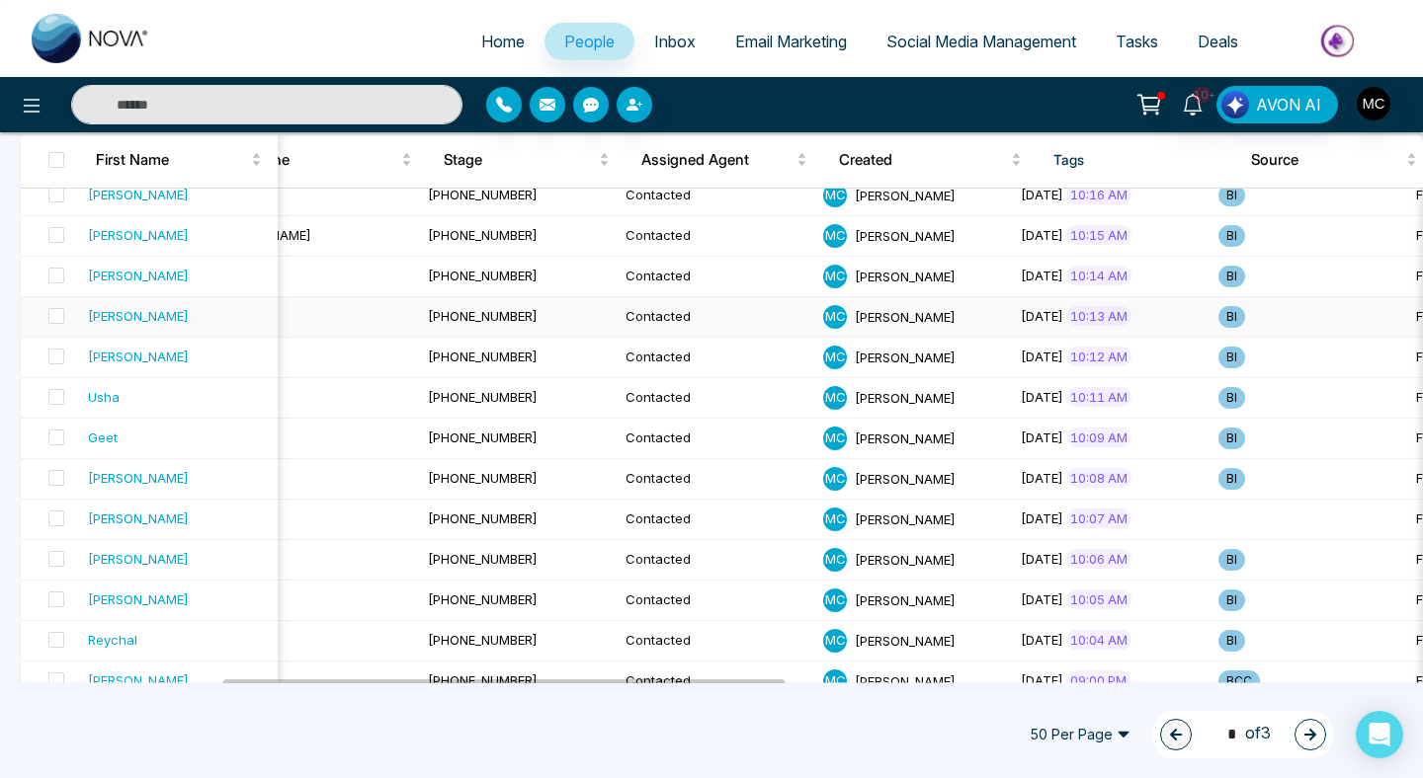
scroll to position [1029, 0]
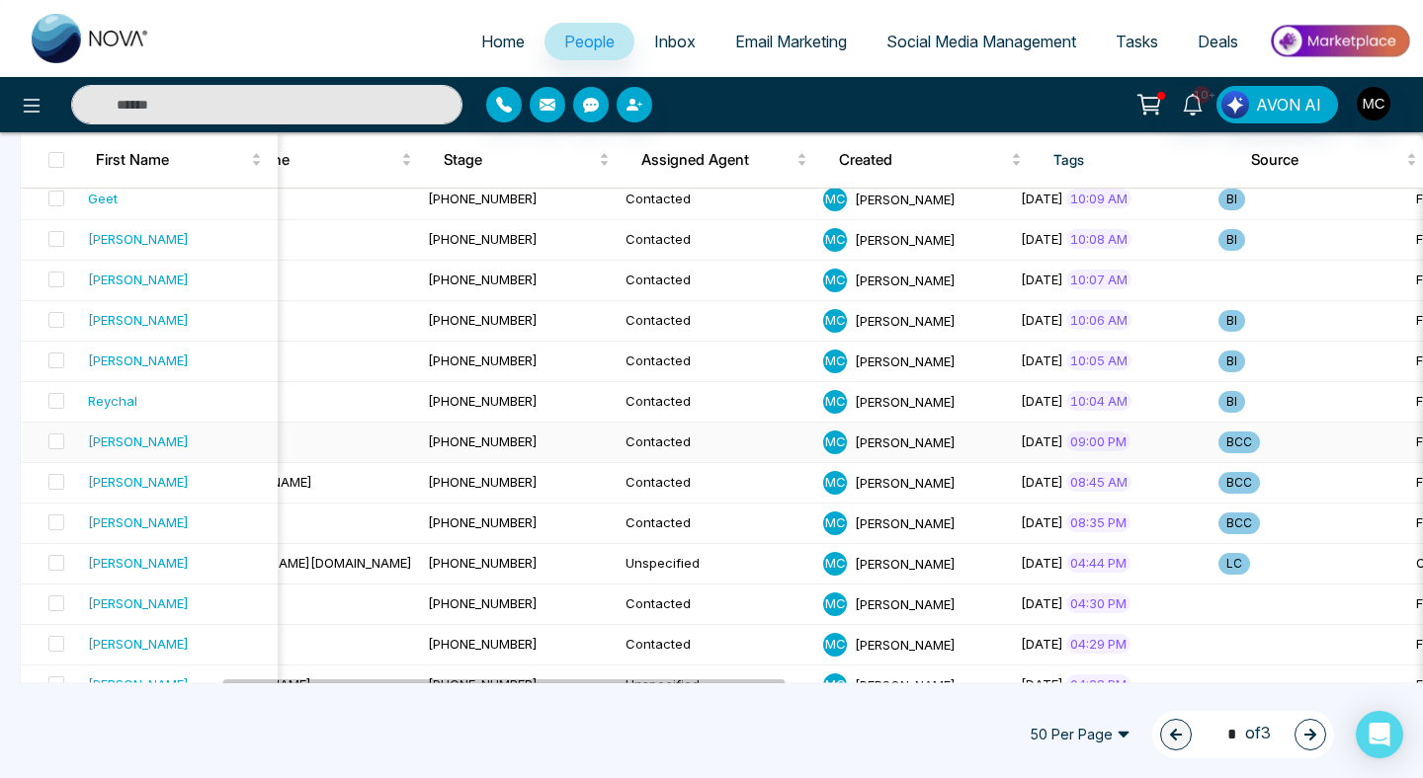
click at [1218, 442] on span "BCC" at bounding box center [1238, 443] width 41 height 22
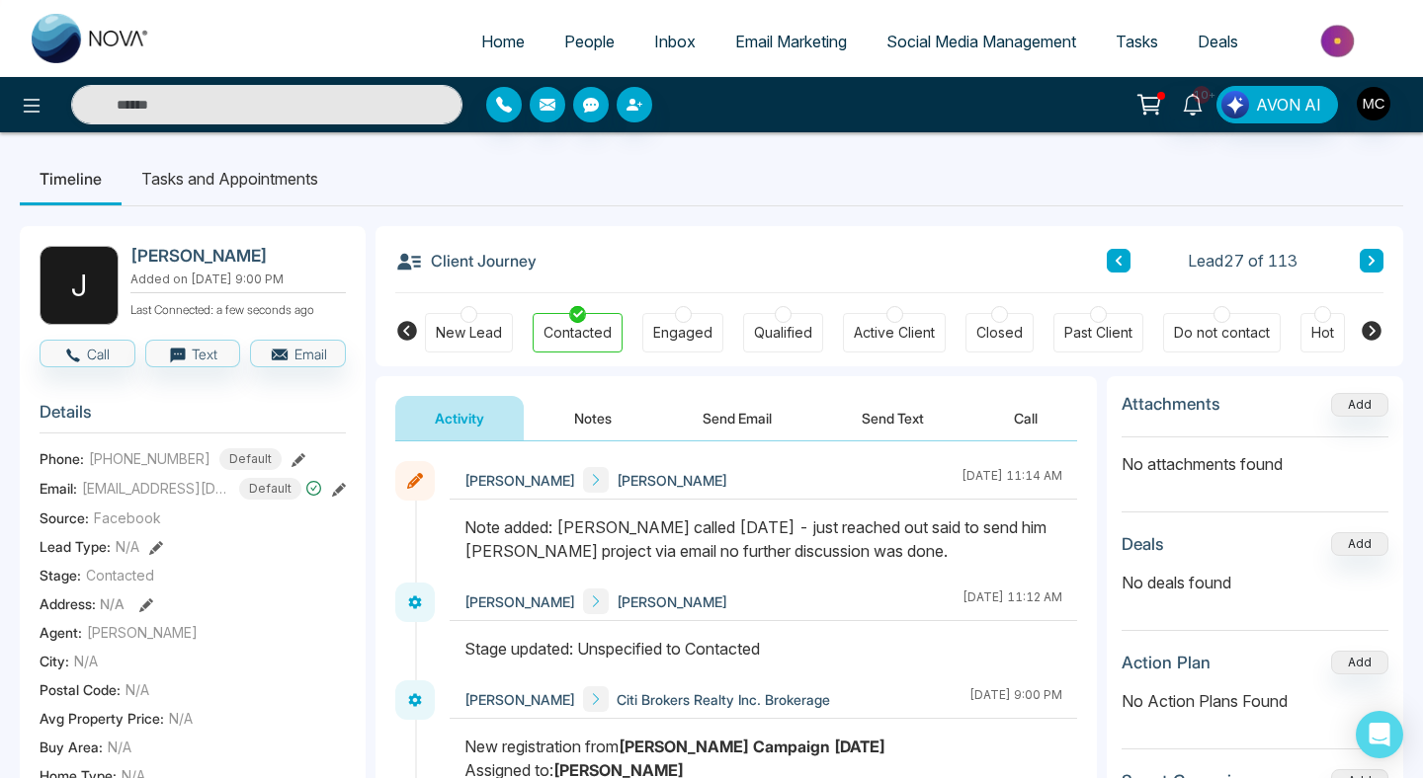
click at [1357, 249] on div "Lead 27 of 113" at bounding box center [1244, 261] width 277 height 24
click at [1361, 256] on button at bounding box center [1371, 261] width 24 height 24
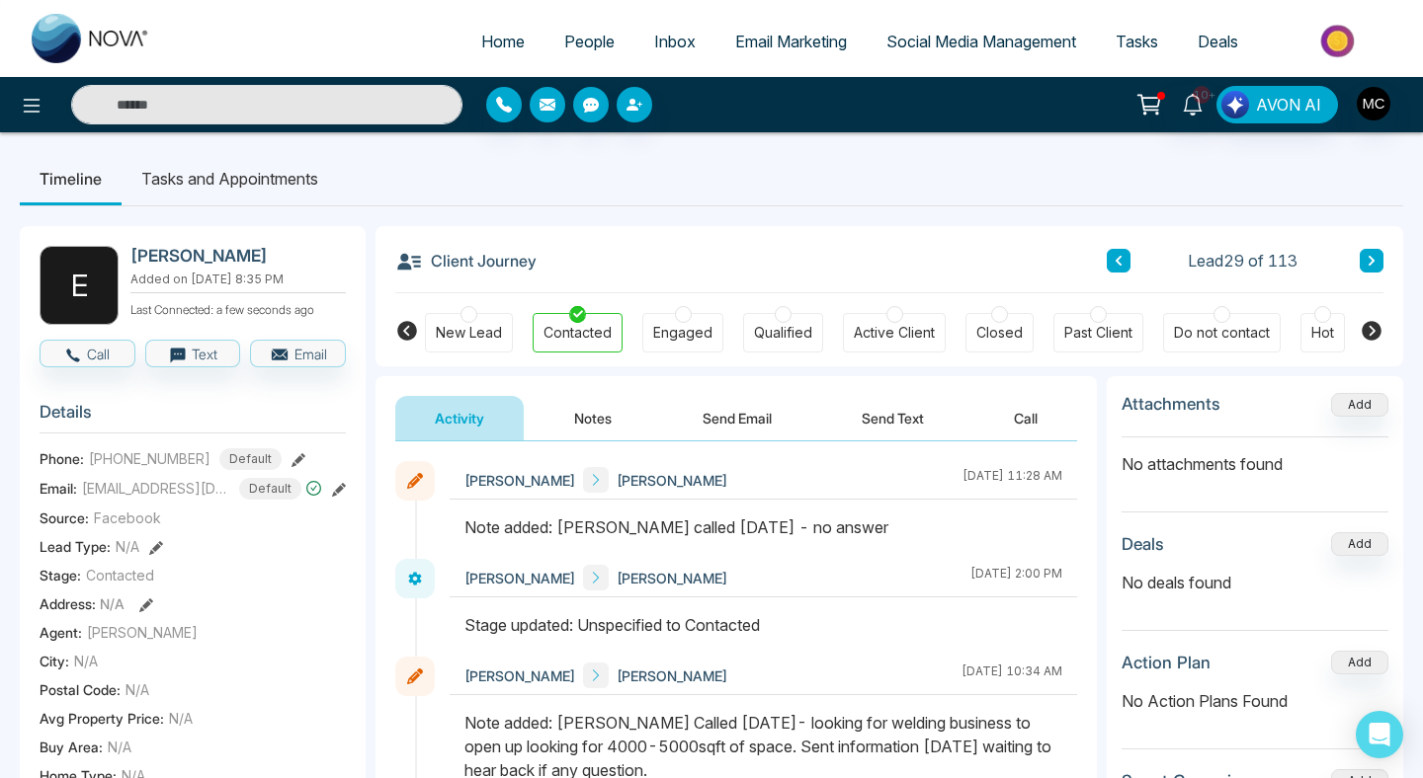
click at [564, 37] on span "People" at bounding box center [589, 42] width 50 height 20
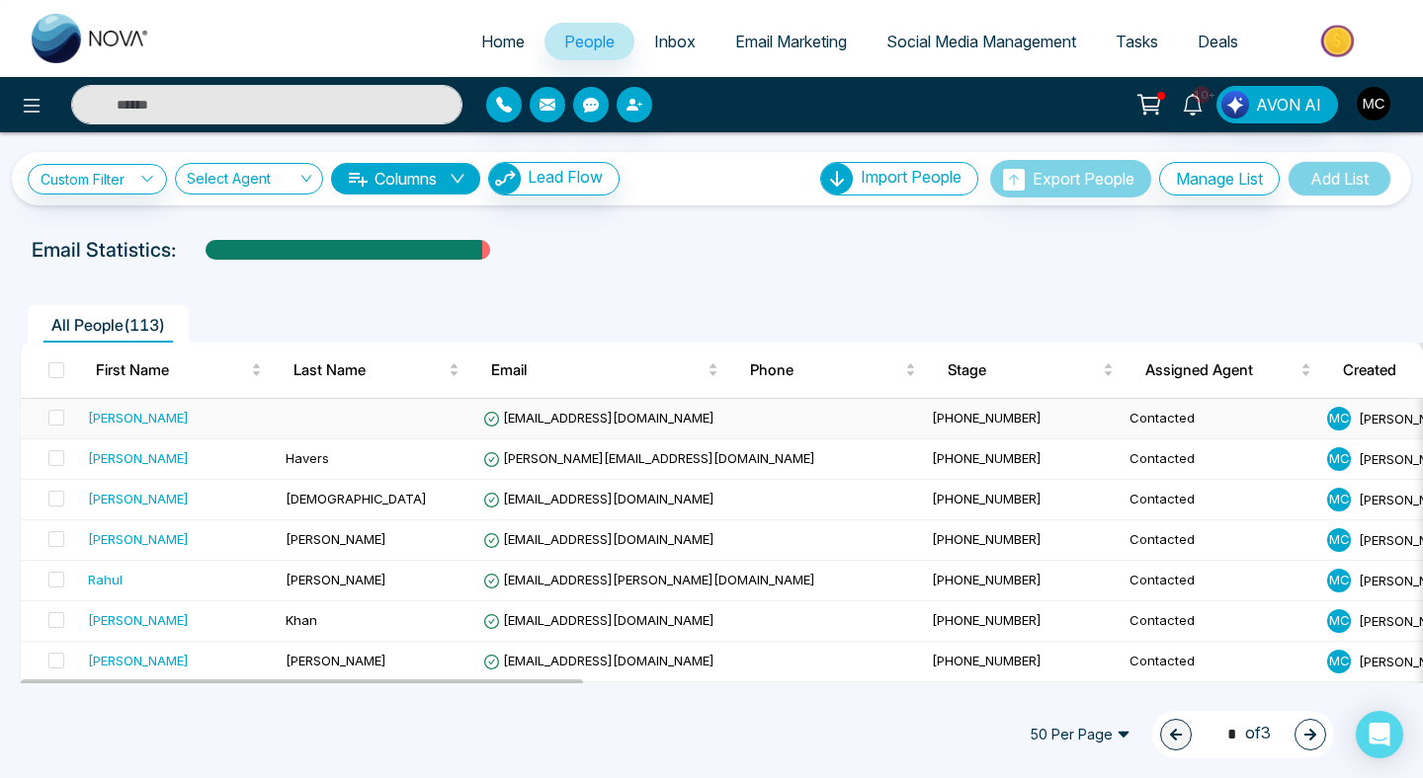
click at [284, 411] on td at bounding box center [377, 419] width 198 height 41
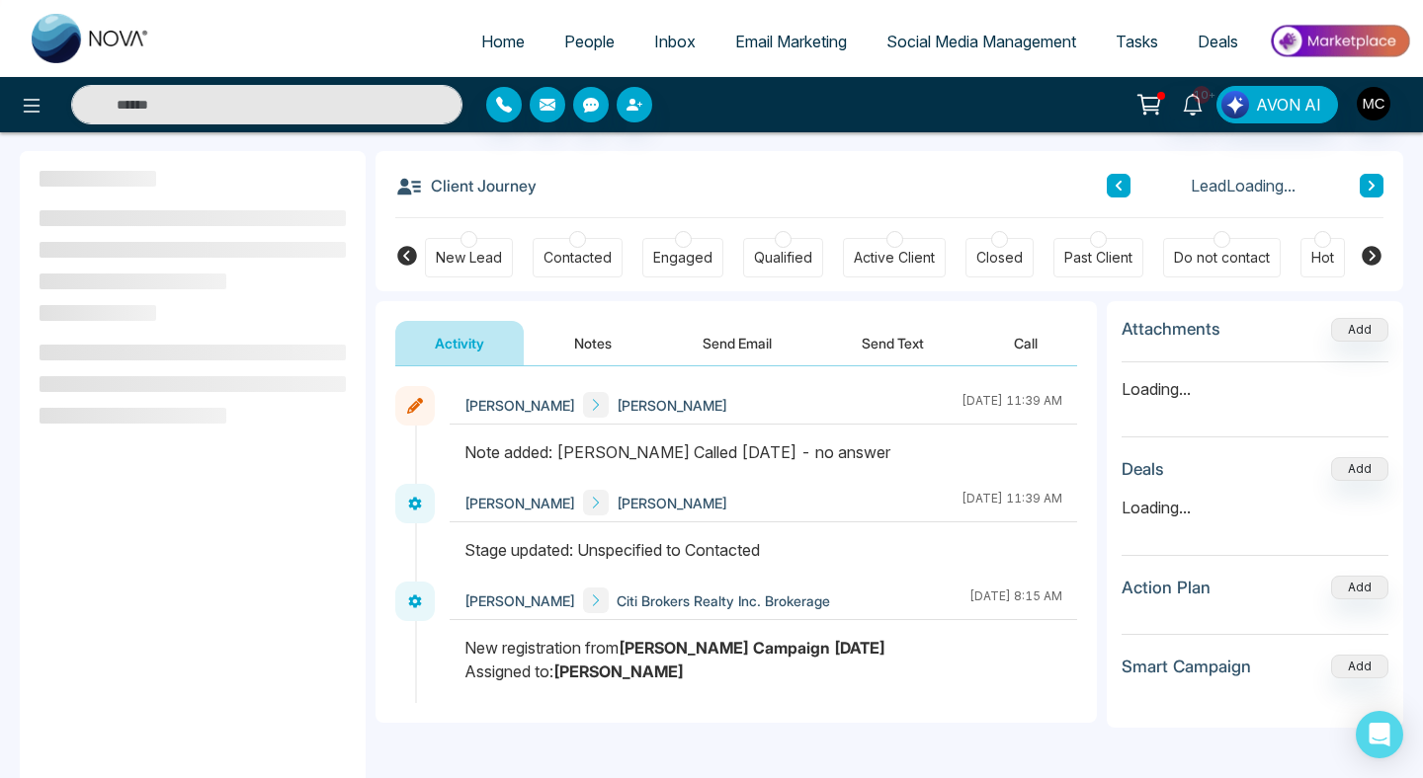
scroll to position [93, 0]
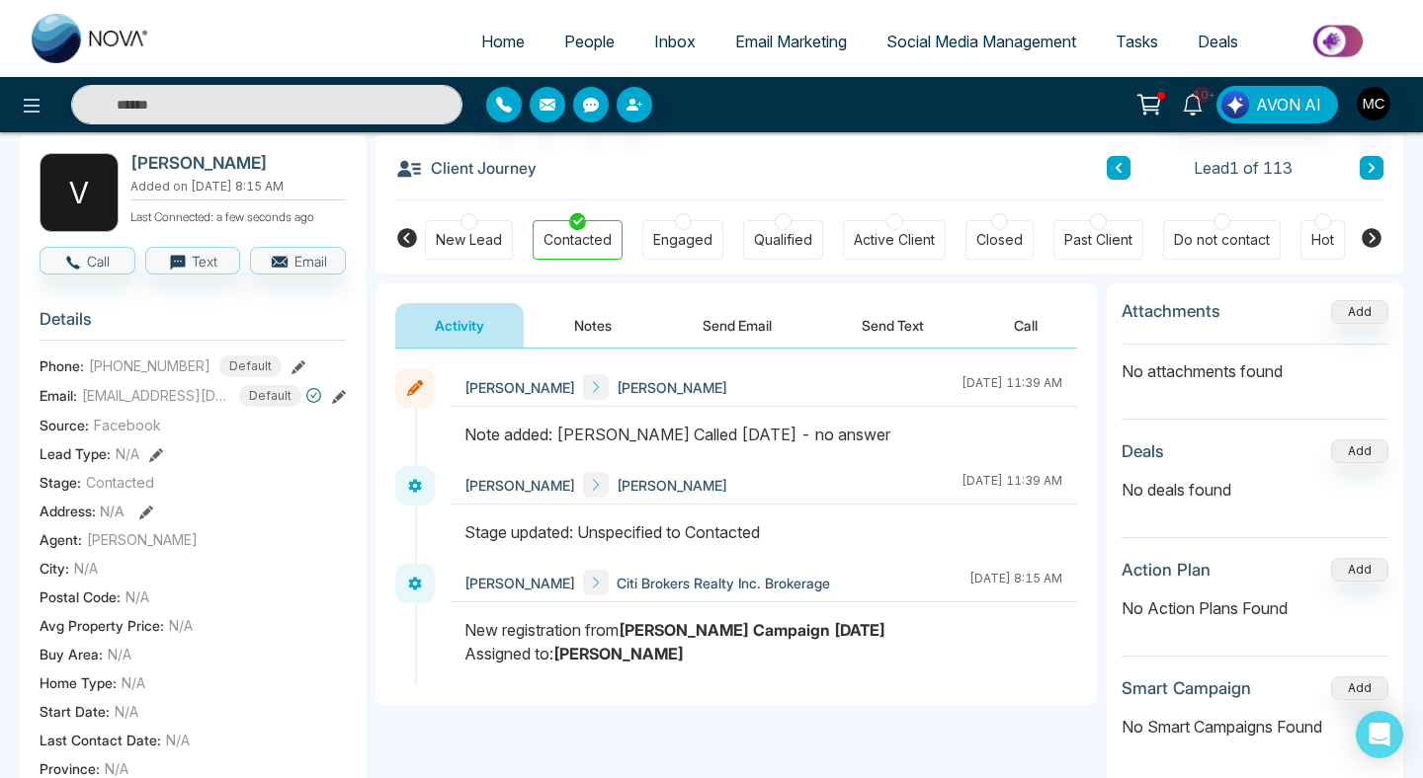
click at [187, 406] on span "[EMAIL_ADDRESS][DOMAIN_NAME]" at bounding box center [156, 395] width 148 height 21
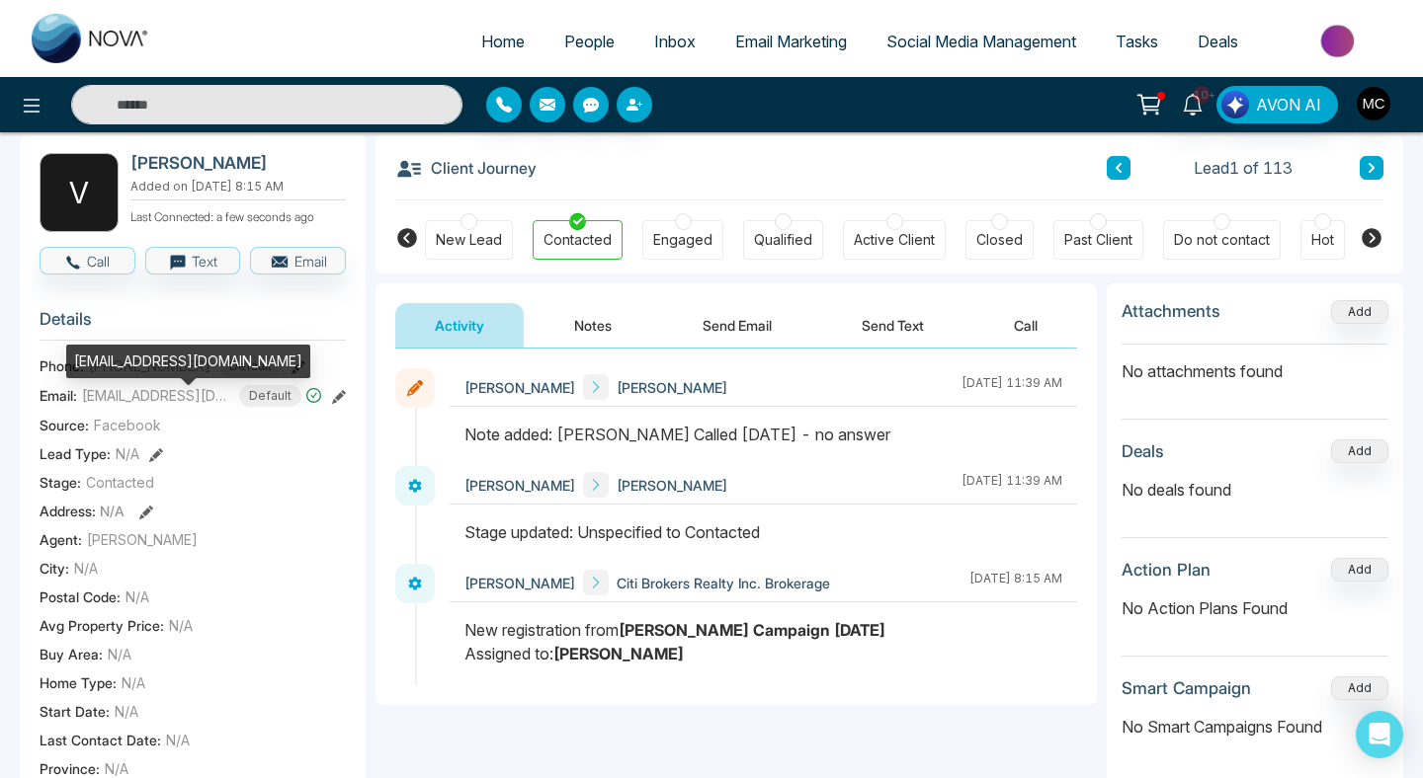
click at [173, 362] on div "[EMAIL_ADDRESS][DOMAIN_NAME]" at bounding box center [188, 362] width 244 height 34
copy div "[EMAIL_ADDRESS][DOMAIN_NAME]"
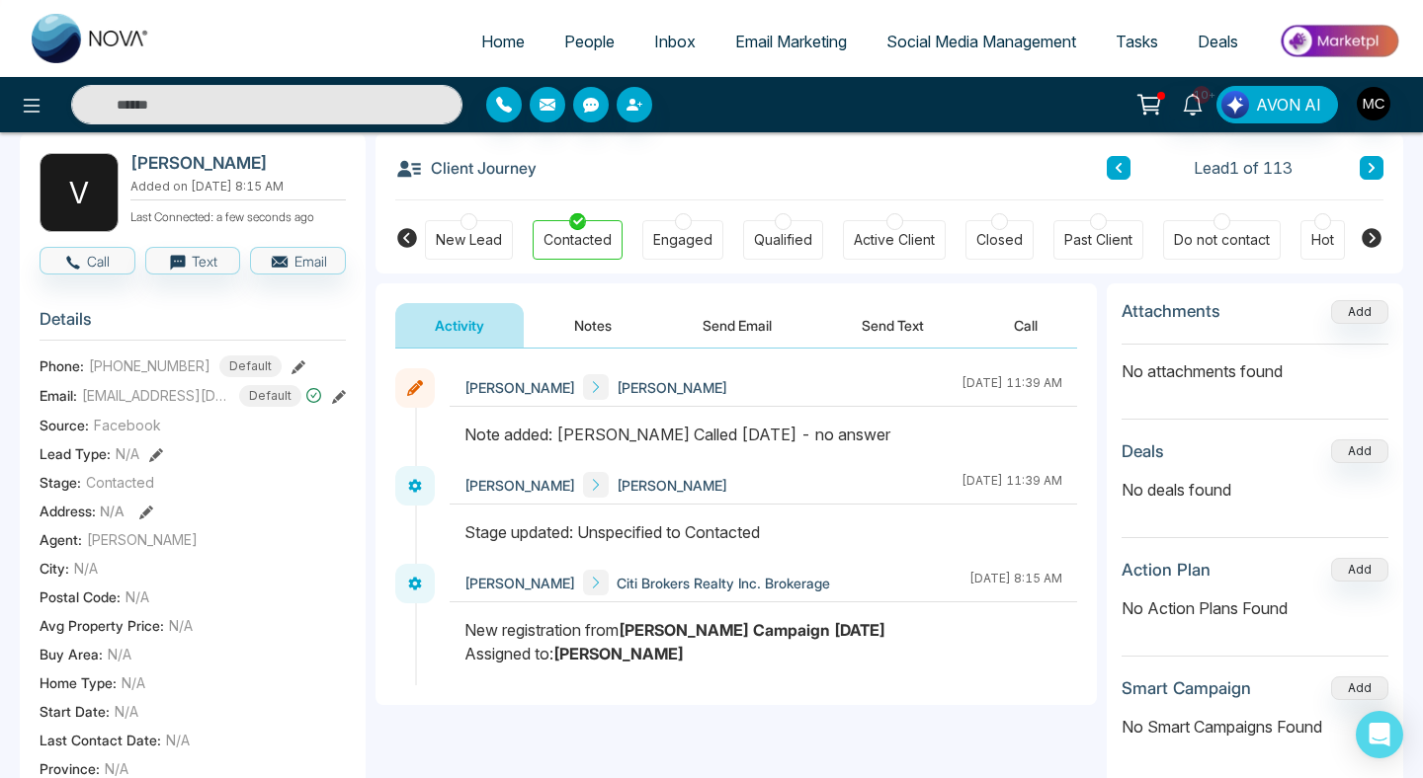
click at [604, 324] on button "Notes" at bounding box center [592, 325] width 117 height 44
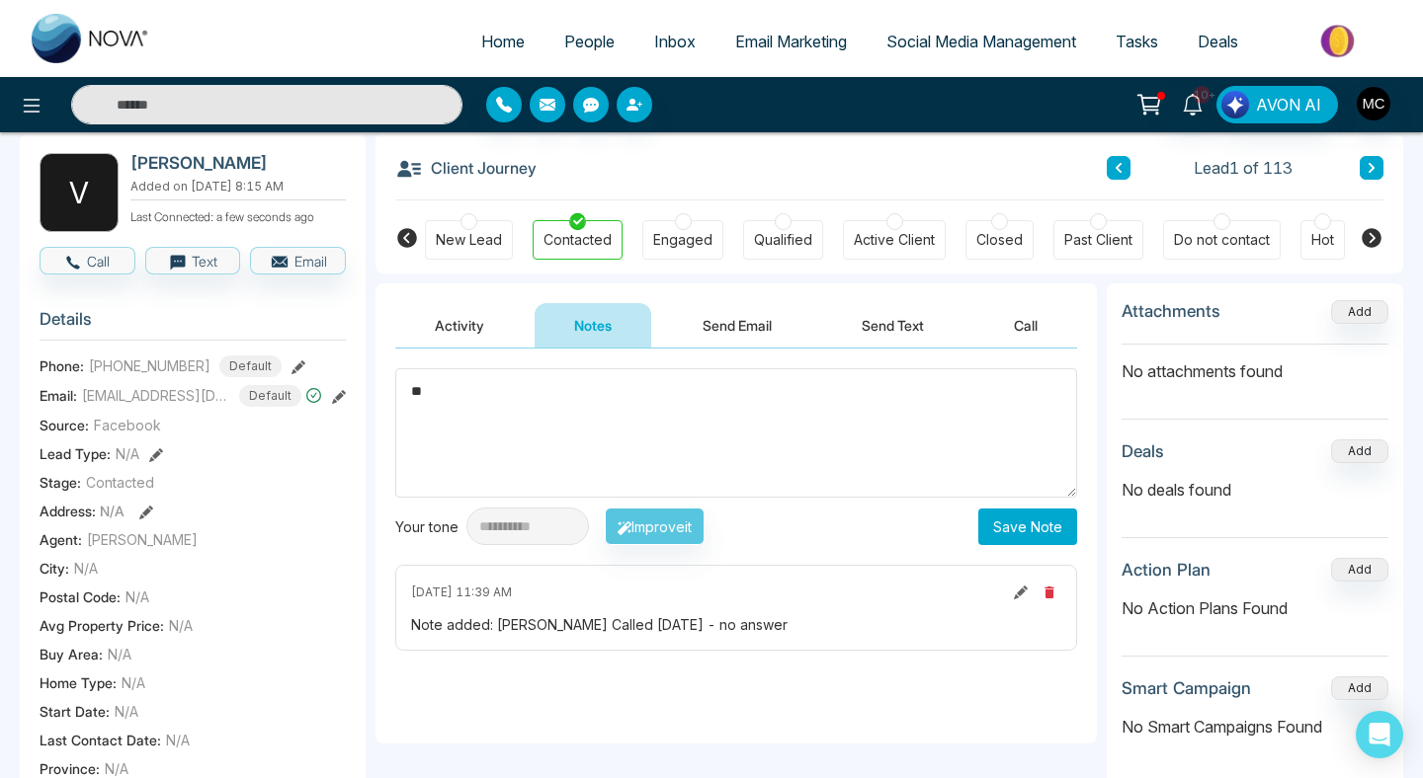
type textarea "*"
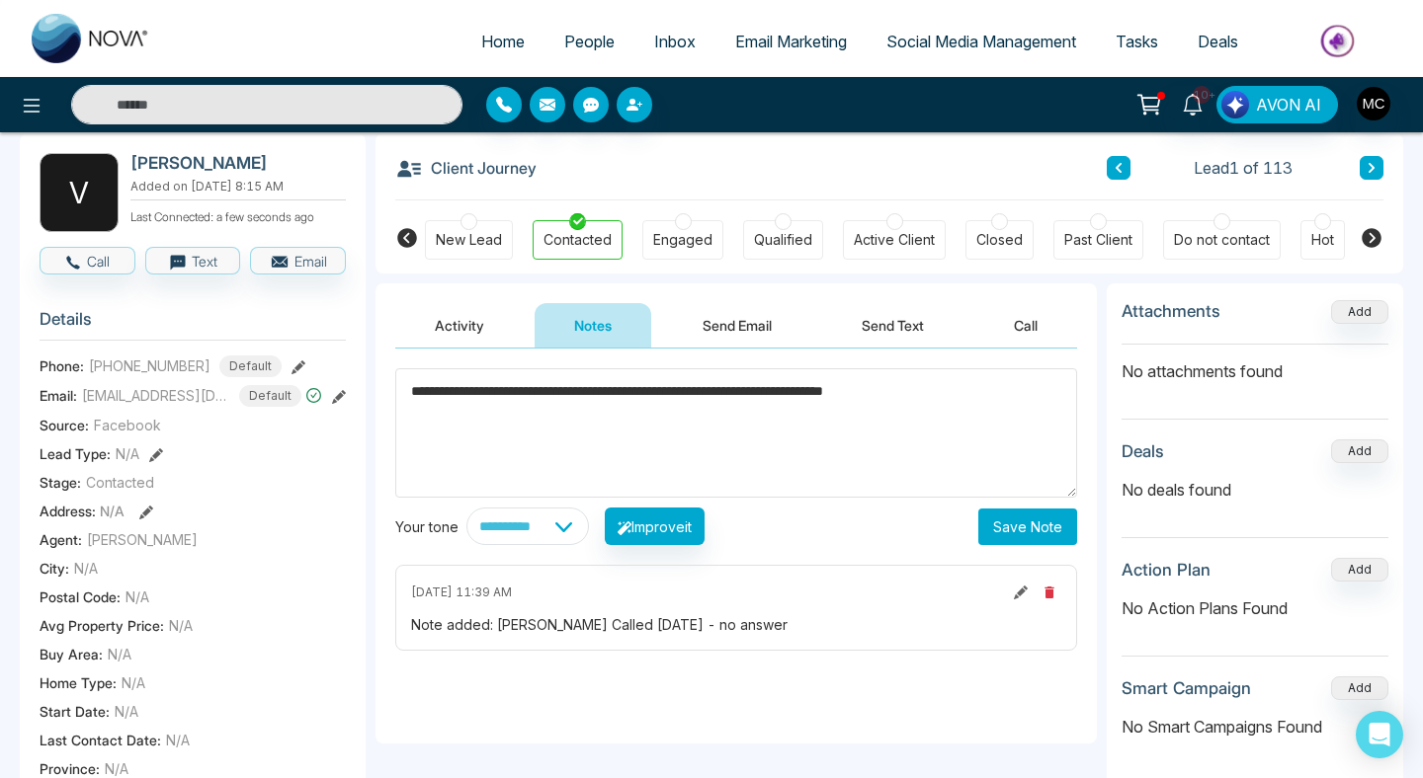
type textarea "**********"
click at [1046, 512] on button "Save Note" at bounding box center [1027, 527] width 99 height 37
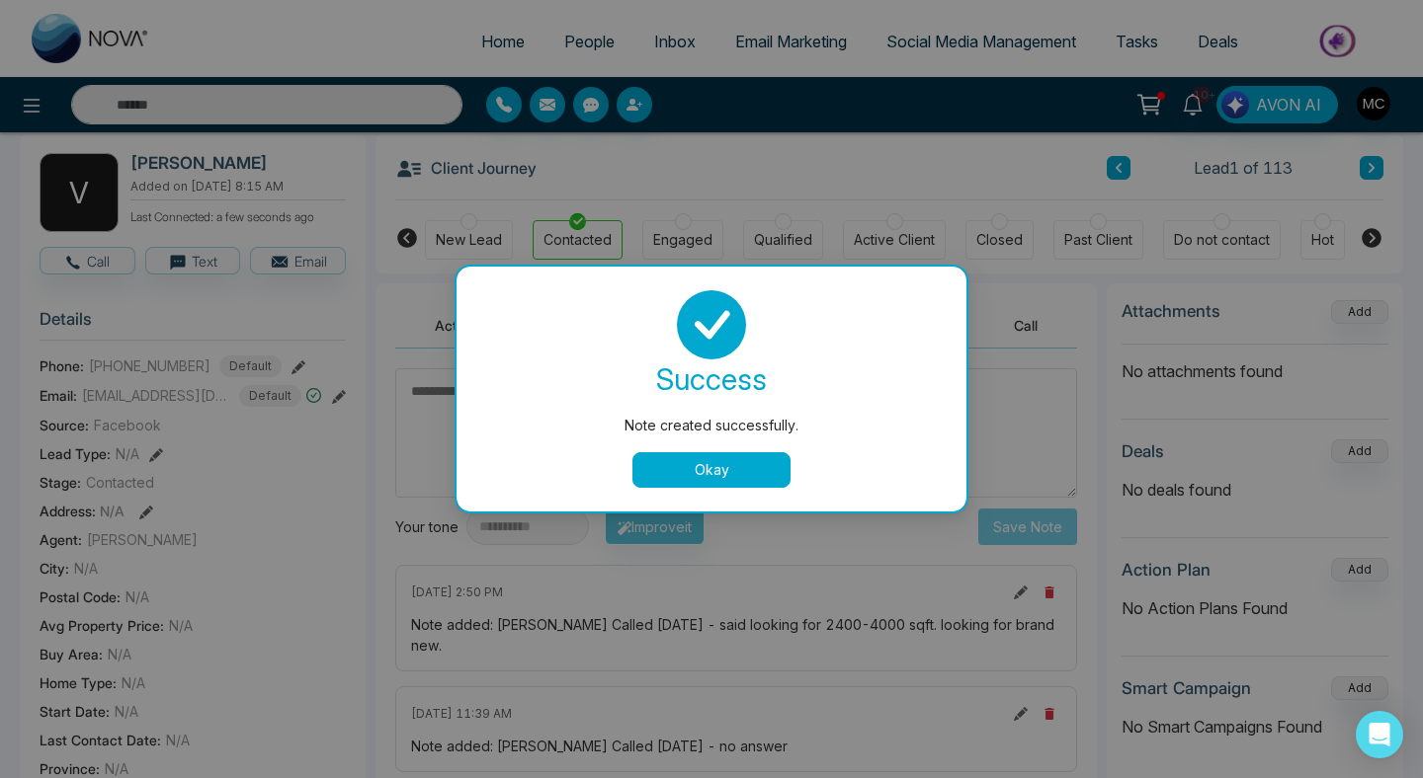
click at [689, 468] on button "Okay" at bounding box center [711, 470] width 158 height 36
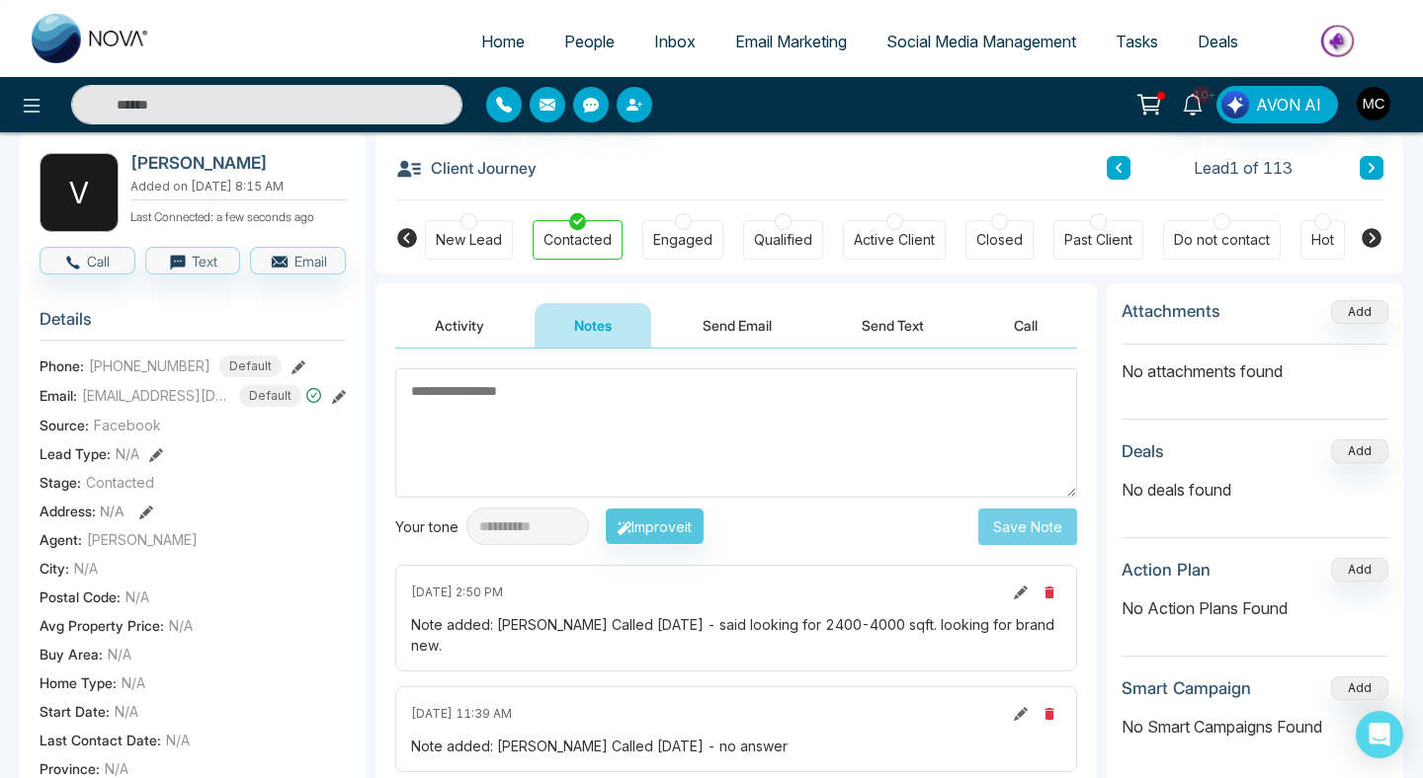
click at [591, 49] on span "People" at bounding box center [589, 42] width 50 height 20
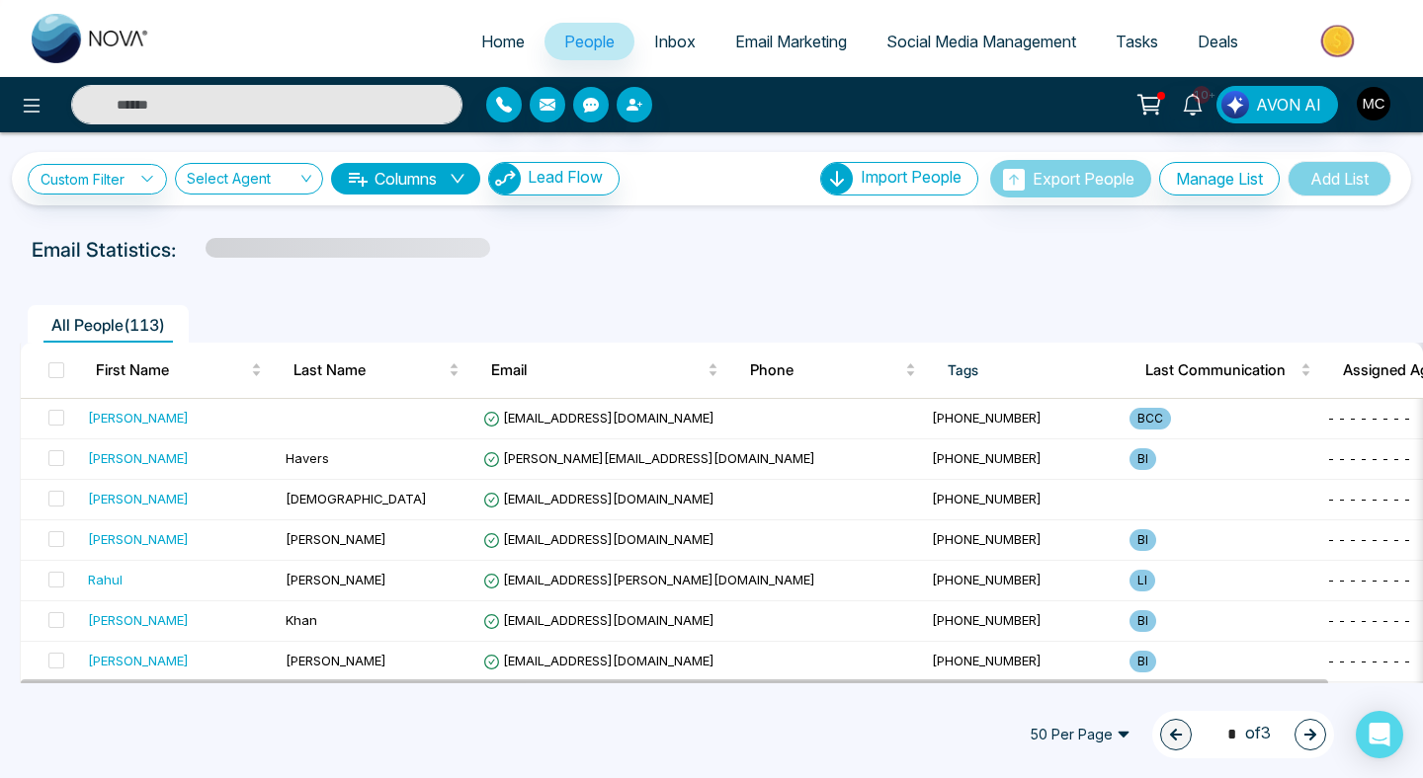
click at [481, 45] on span "Home" at bounding box center [502, 42] width 43 height 20
select select "*"
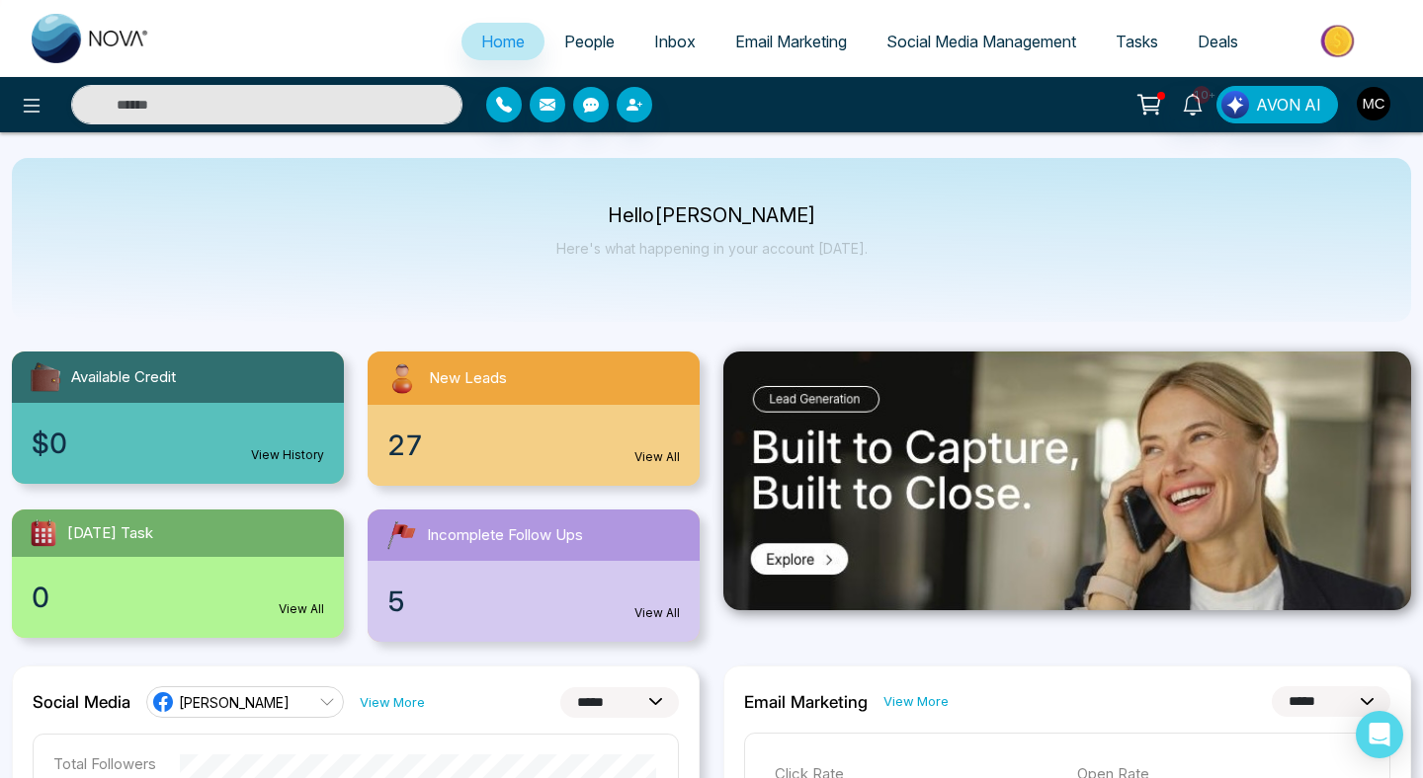
click at [502, 476] on div "27 View All" at bounding box center [533, 445] width 332 height 81
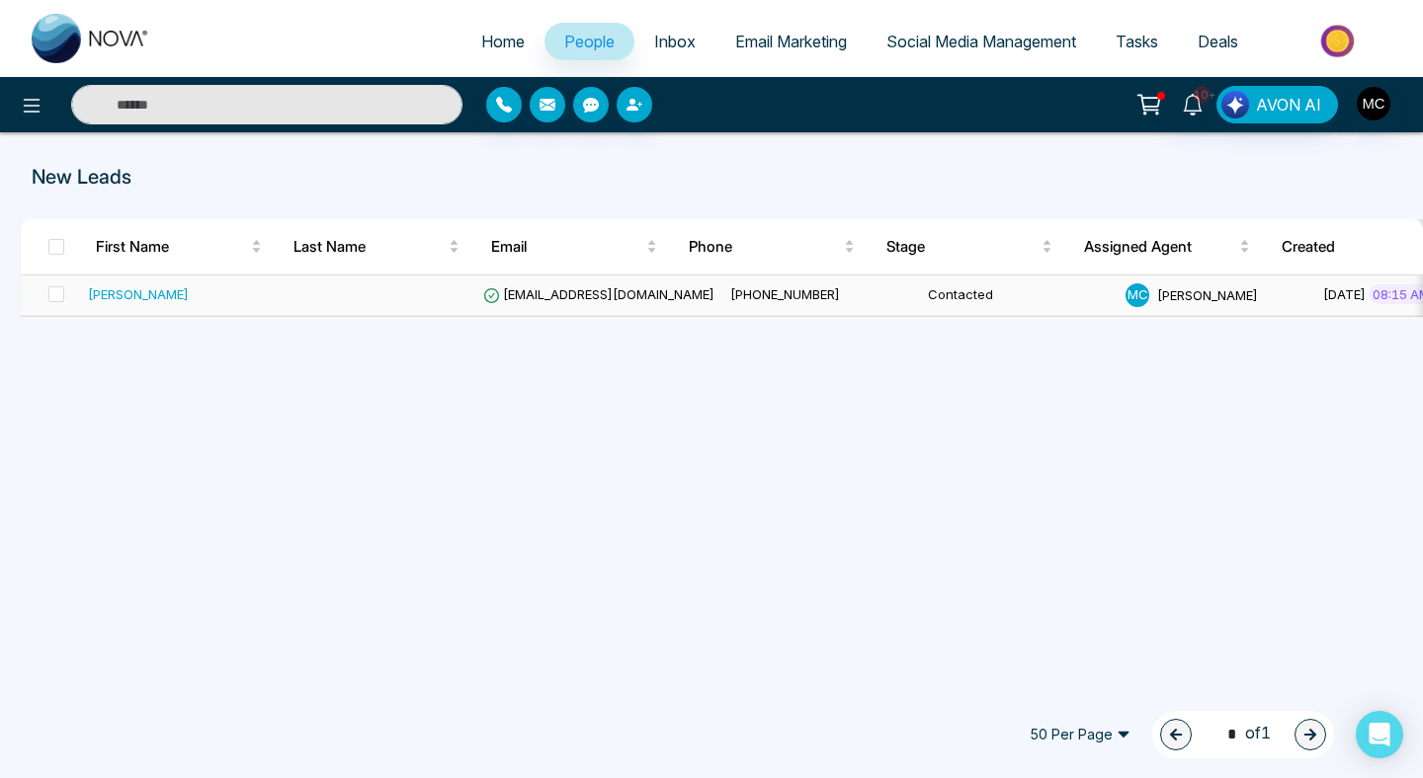
click at [157, 309] on td "[PERSON_NAME]" at bounding box center [179, 296] width 198 height 41
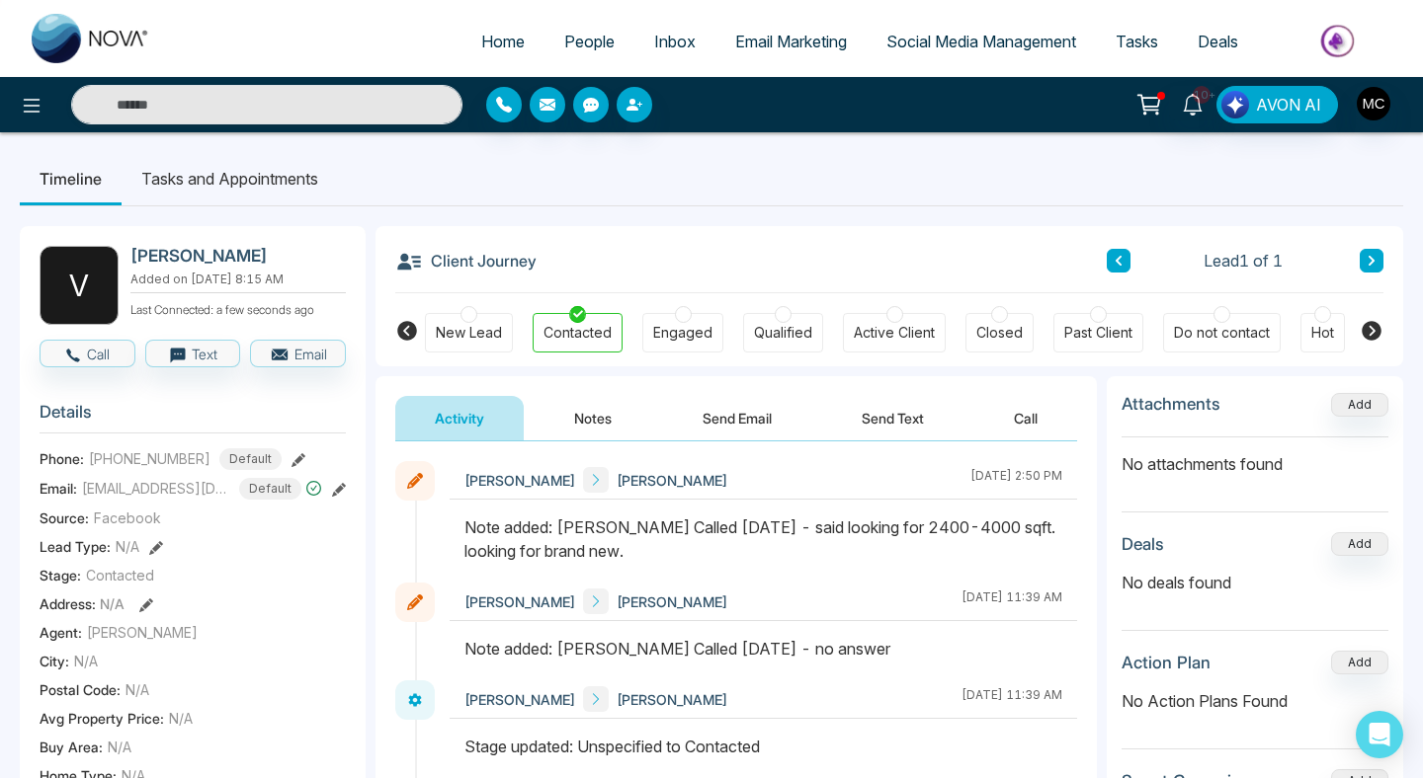
click at [544, 36] on link "People" at bounding box center [589, 42] width 90 height 38
